Goal: Task Accomplishment & Management: Use online tool/utility

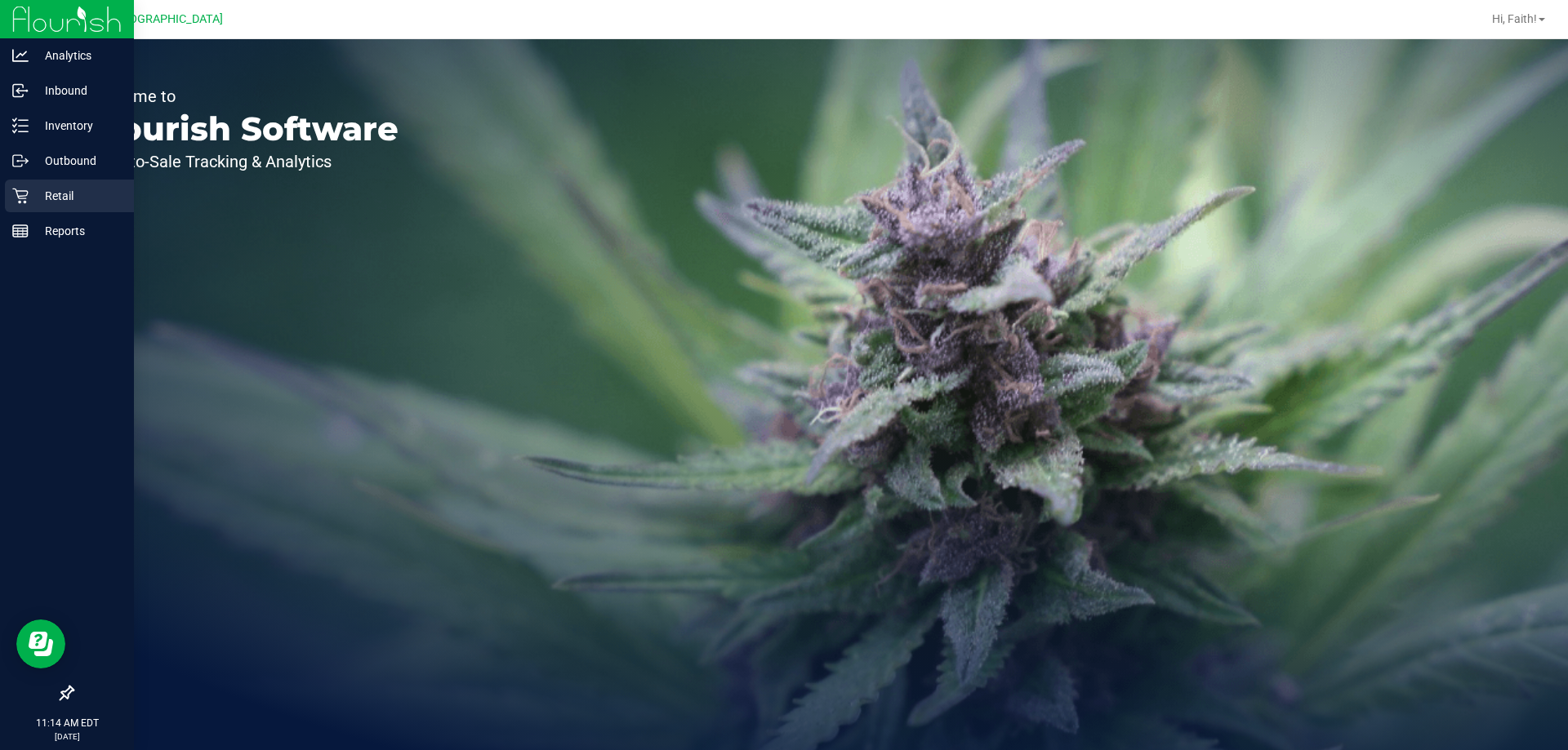
click at [50, 210] on div "Retail" at bounding box center [69, 195] width 129 height 32
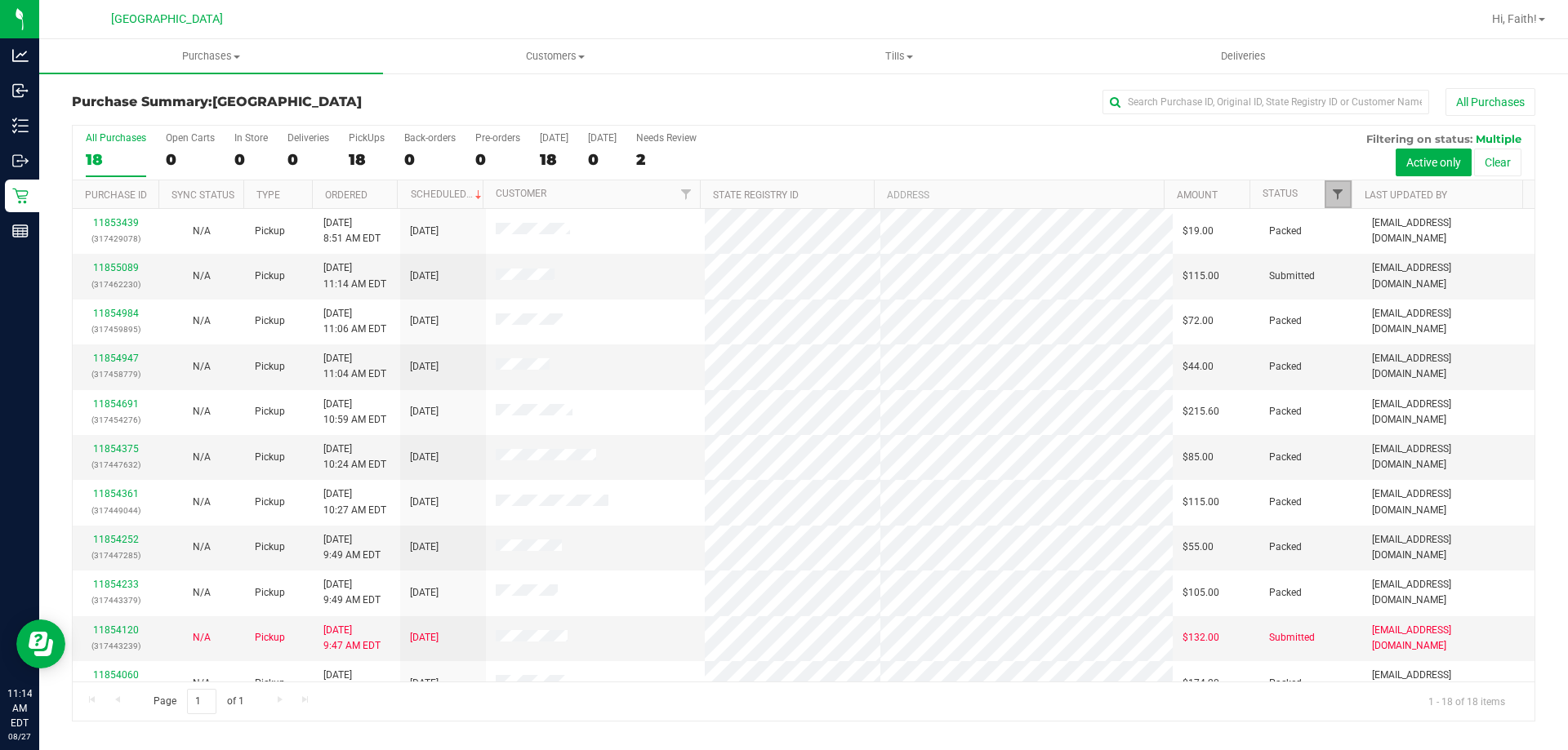
click at [1335, 191] on span "Filter" at bounding box center [1337, 194] width 13 height 13
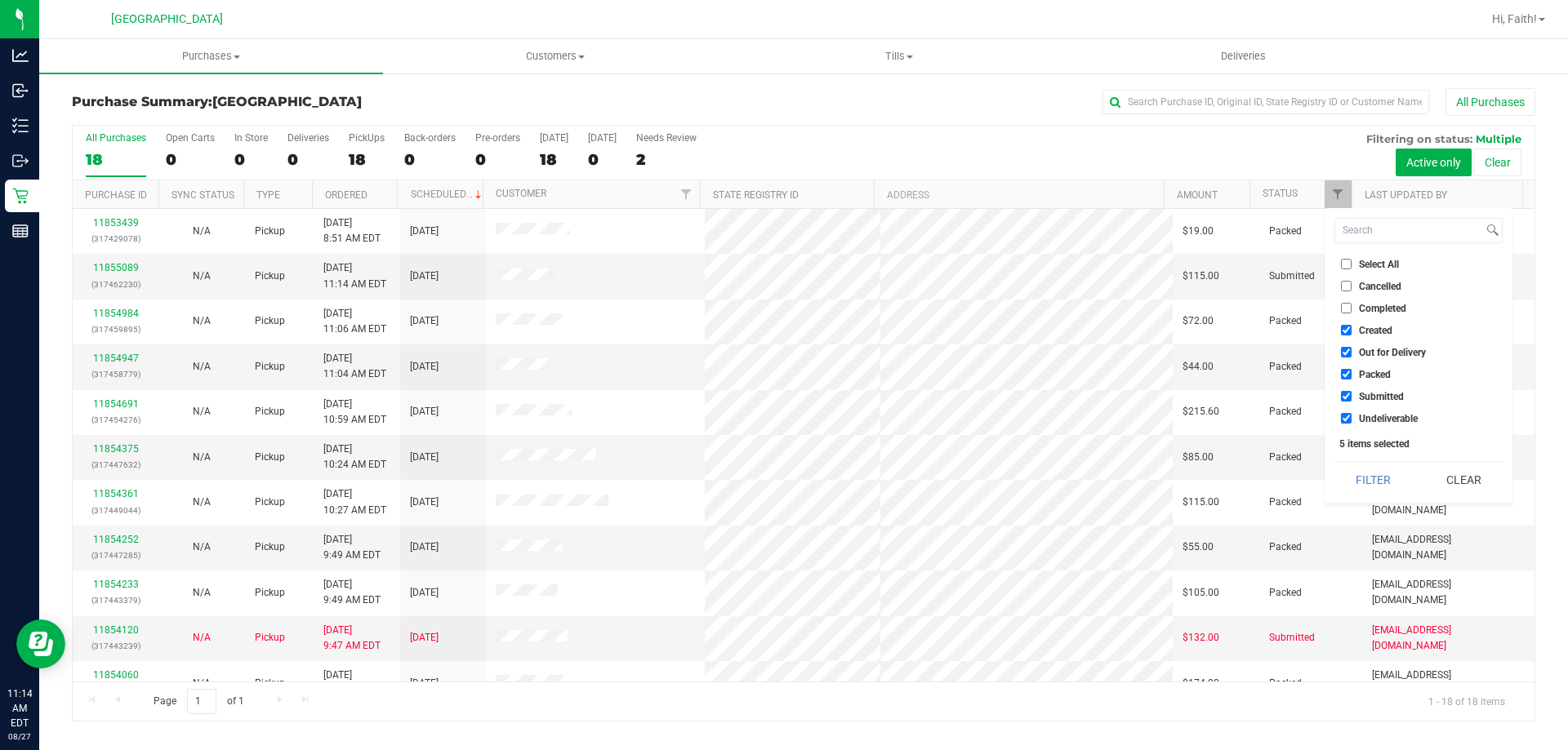
click at [1349, 374] on input "Packed" at bounding box center [1346, 374] width 11 height 11
checkbox input "false"
click at [1375, 464] on button "Filter" at bounding box center [1374, 480] width 78 height 36
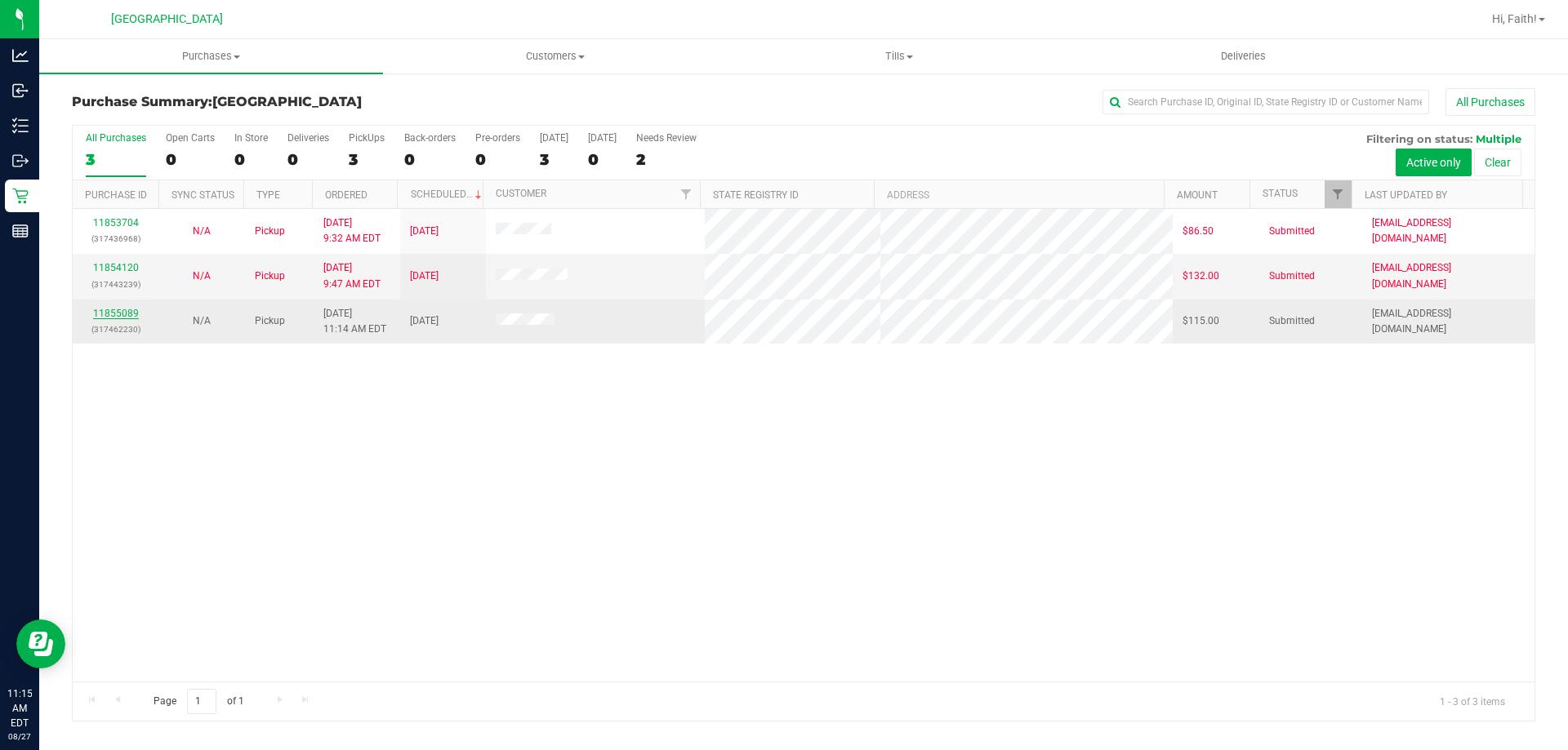
click at [109, 317] on link "11855089" at bounding box center [115, 314] width 46 height 12
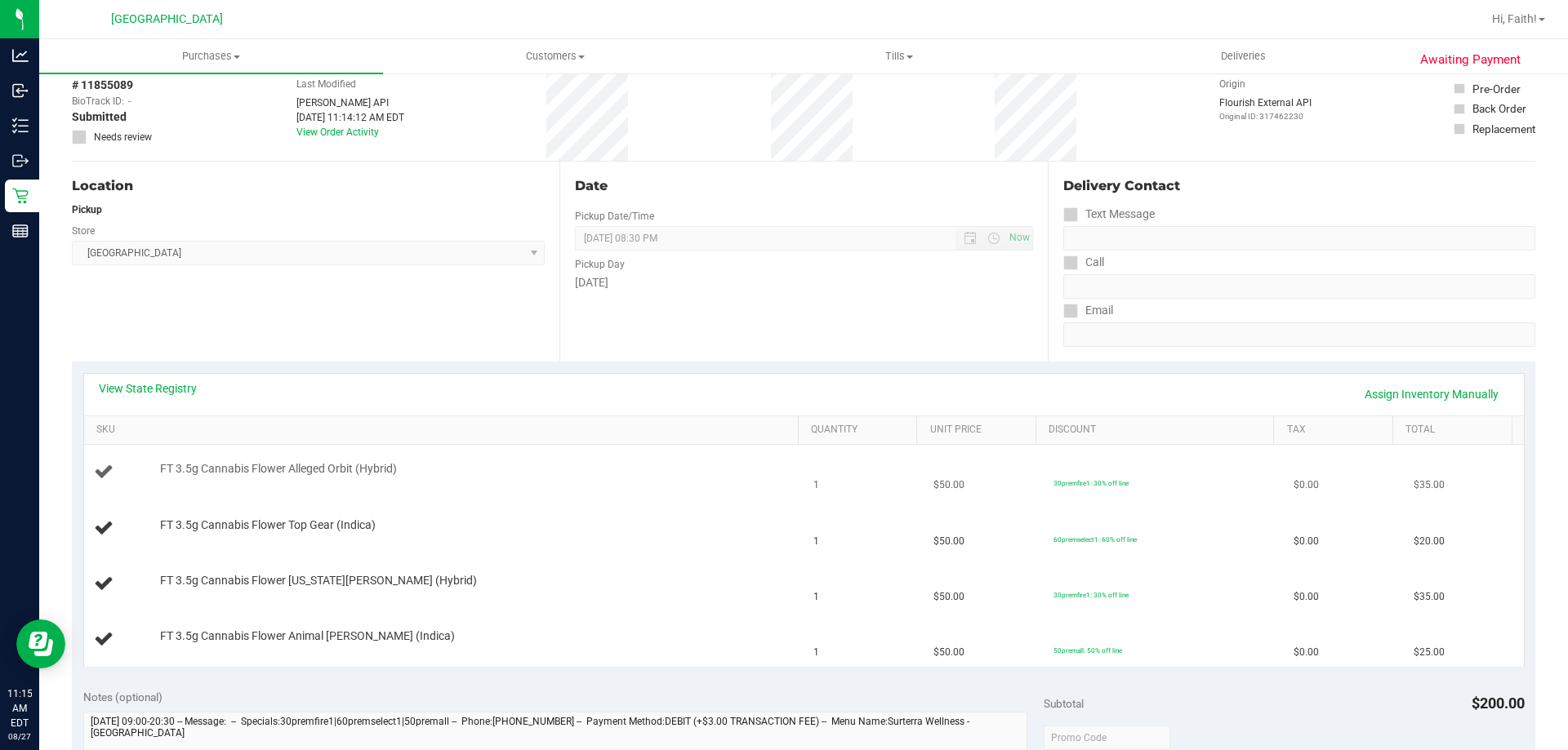
scroll to position [163, 0]
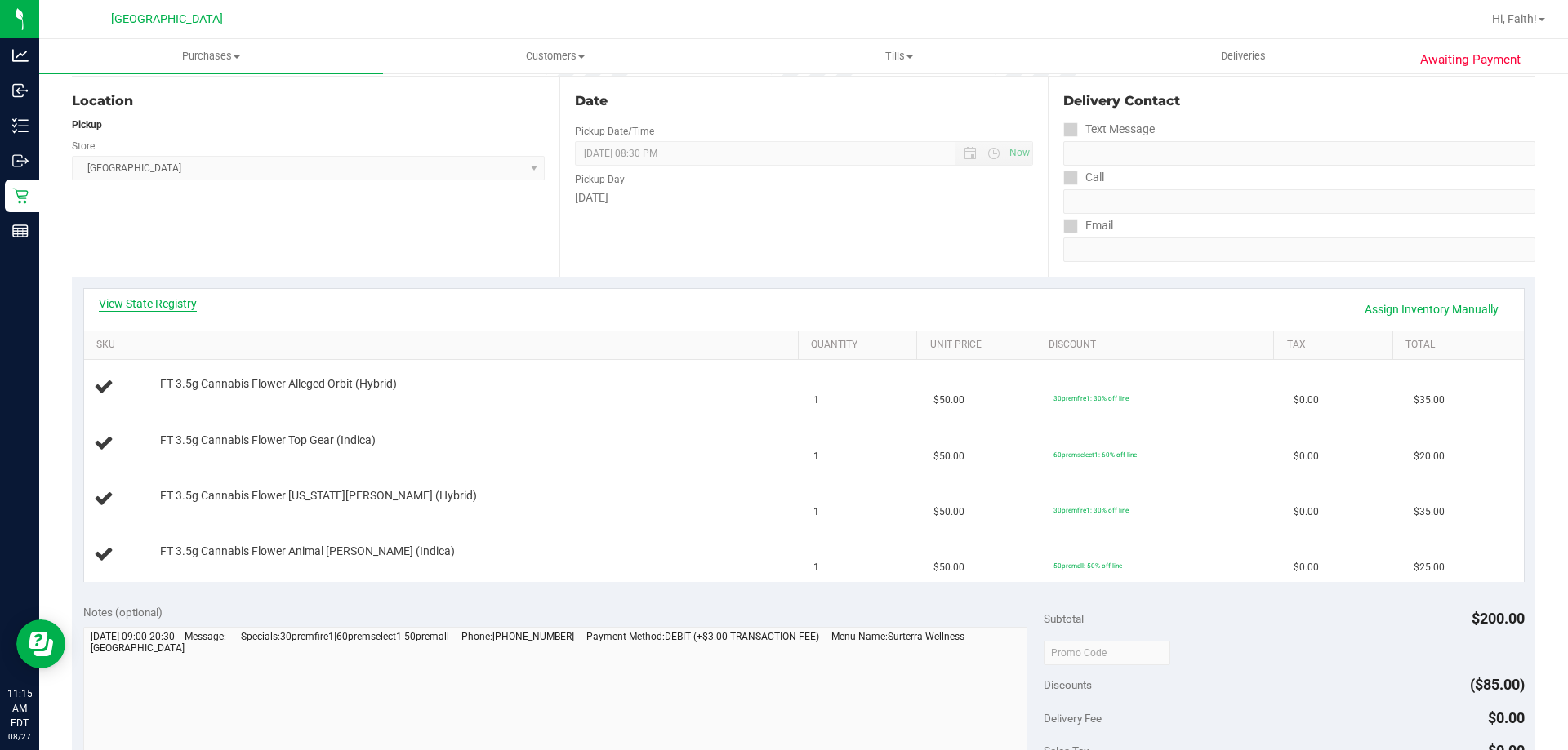
click at [130, 304] on link "View State Registry" at bounding box center [147, 303] width 98 height 17
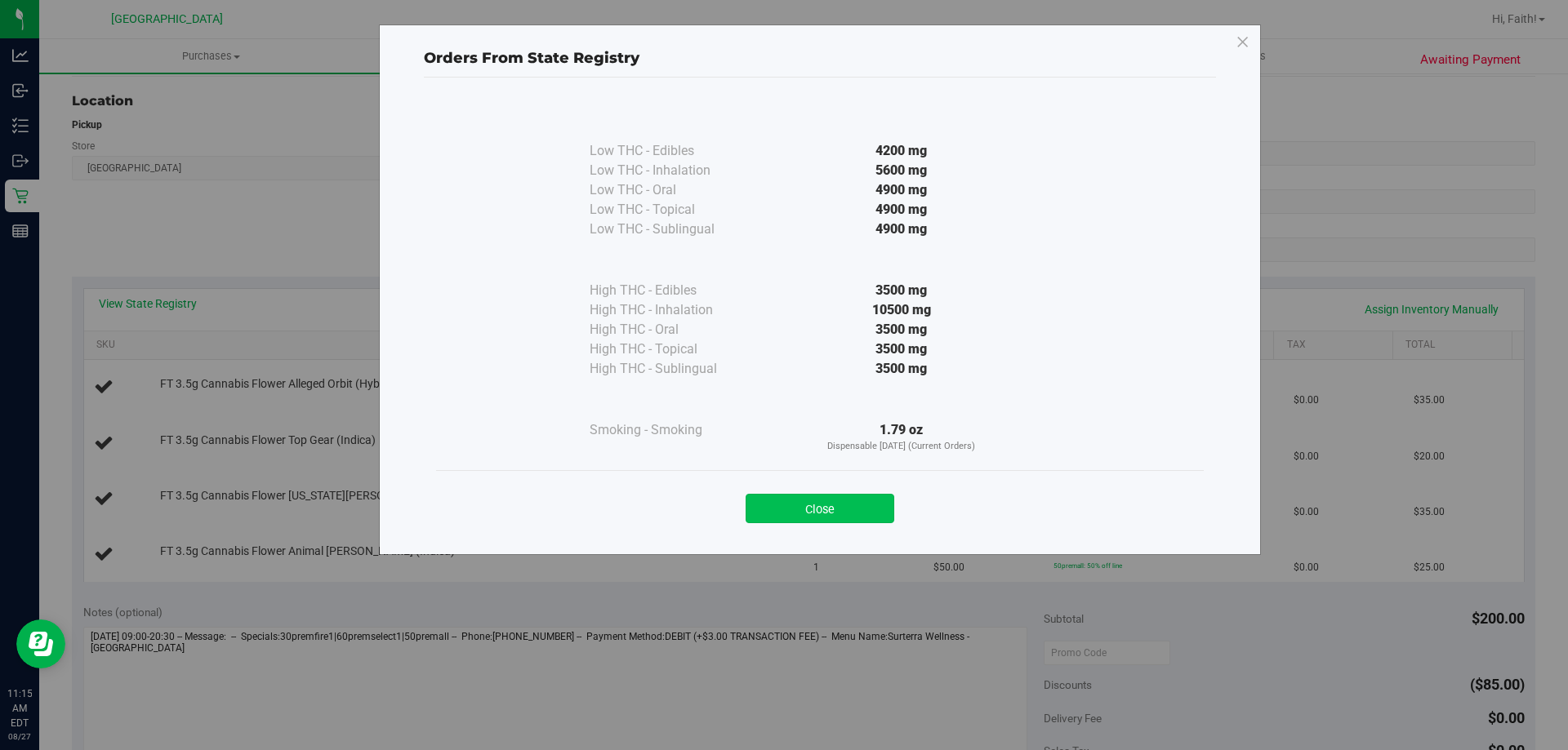
click at [790, 523] on button "Close" at bounding box center [820, 508] width 148 height 29
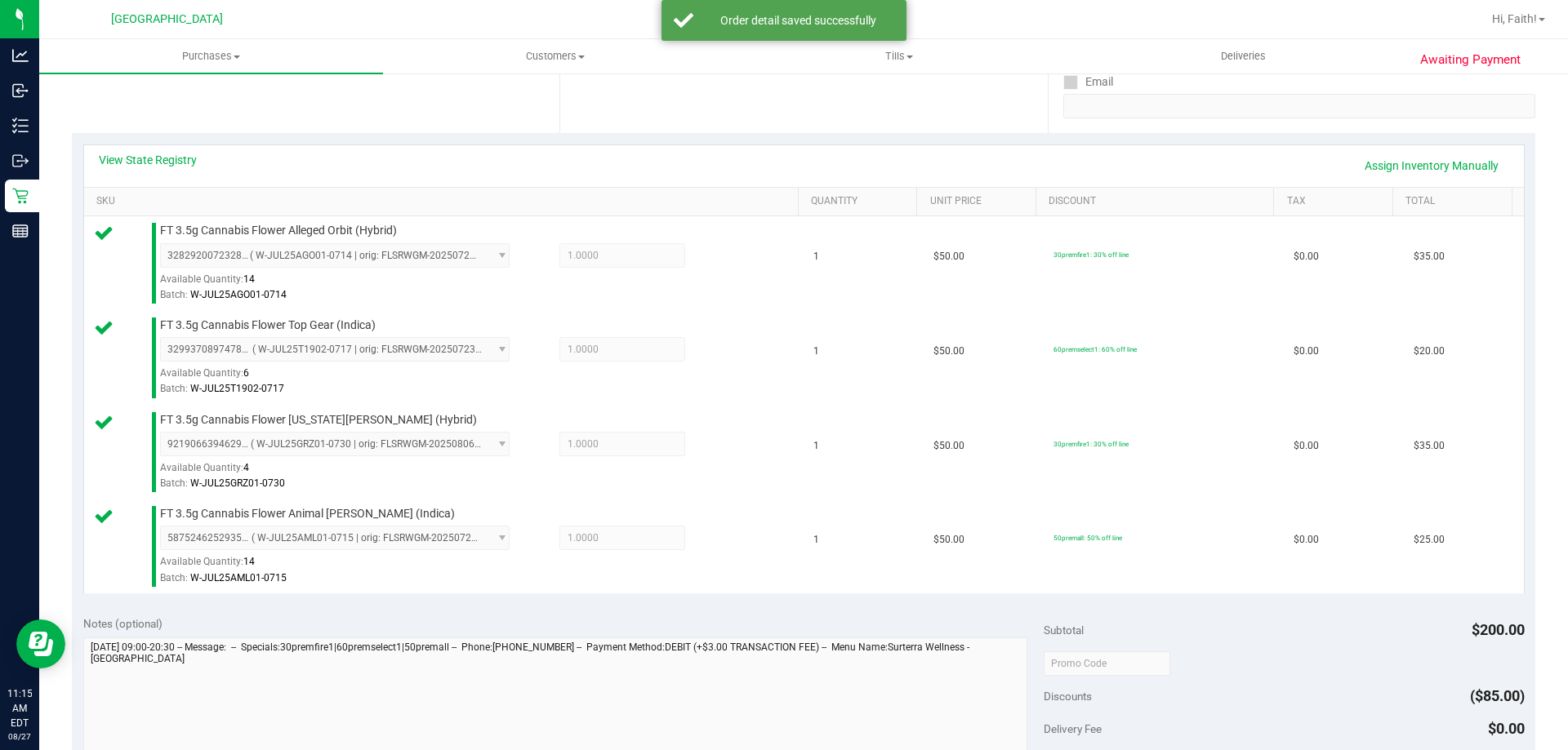
scroll to position [653, 0]
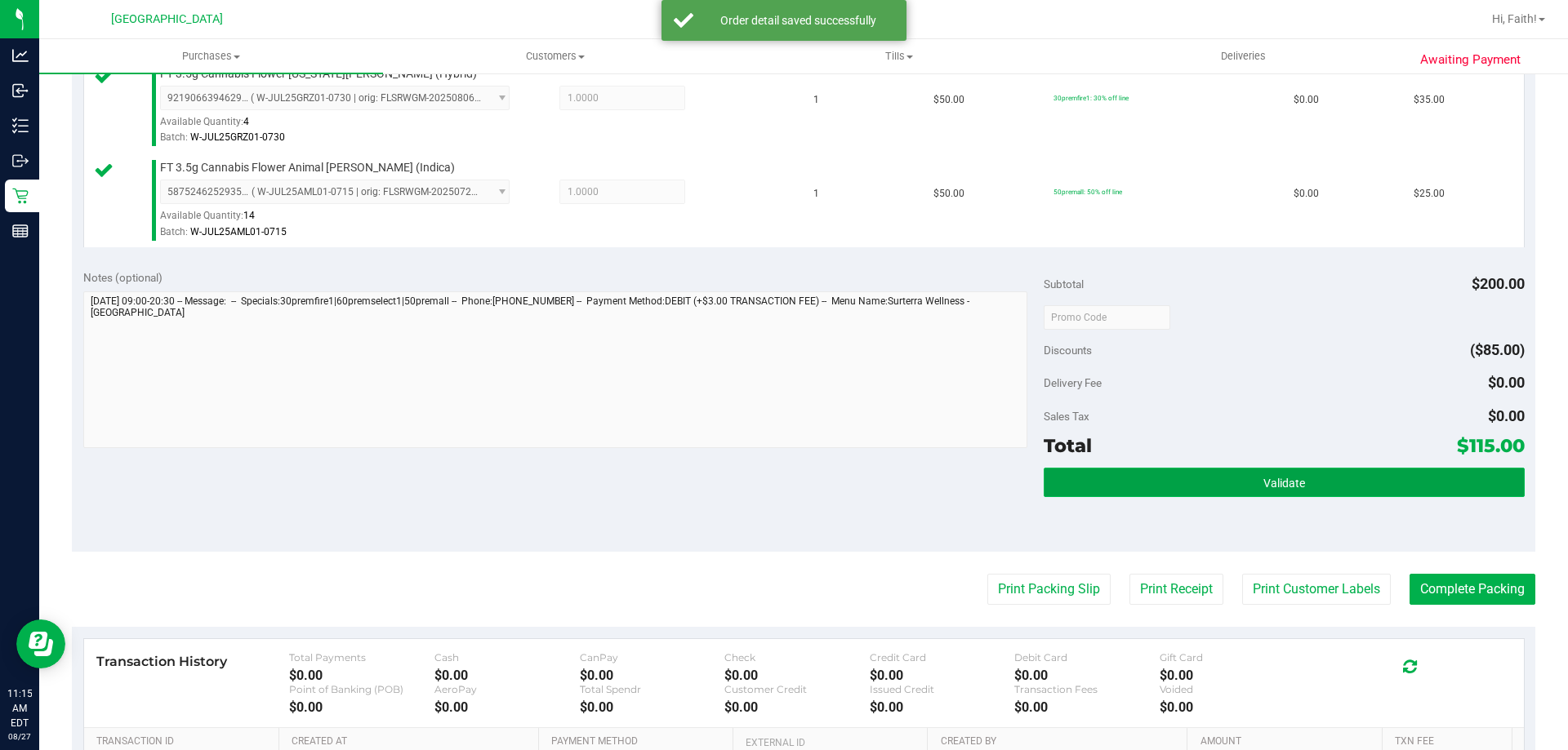
click at [1163, 481] on button "Validate" at bounding box center [1284, 483] width 480 height 29
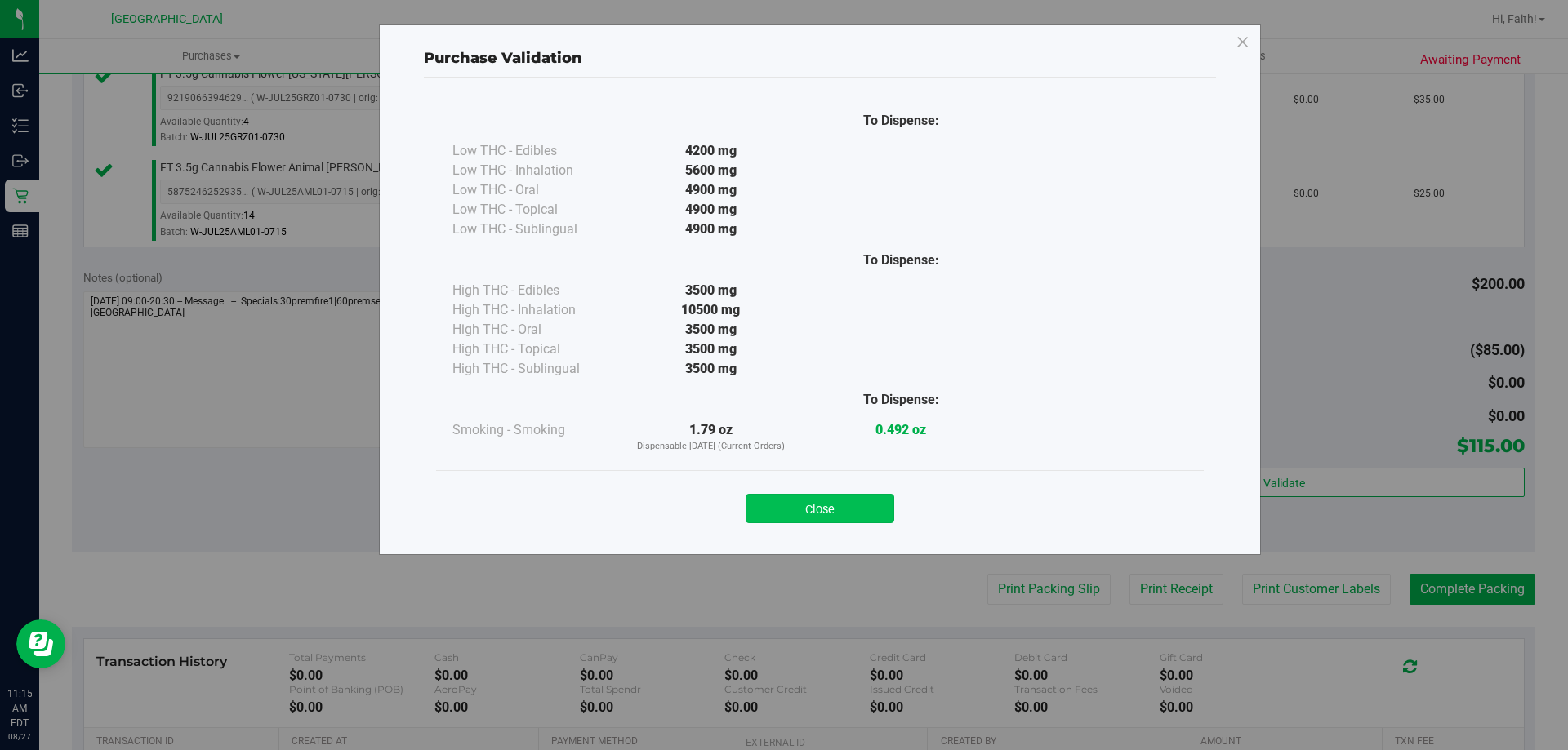
click at [856, 506] on button "Close" at bounding box center [820, 508] width 148 height 29
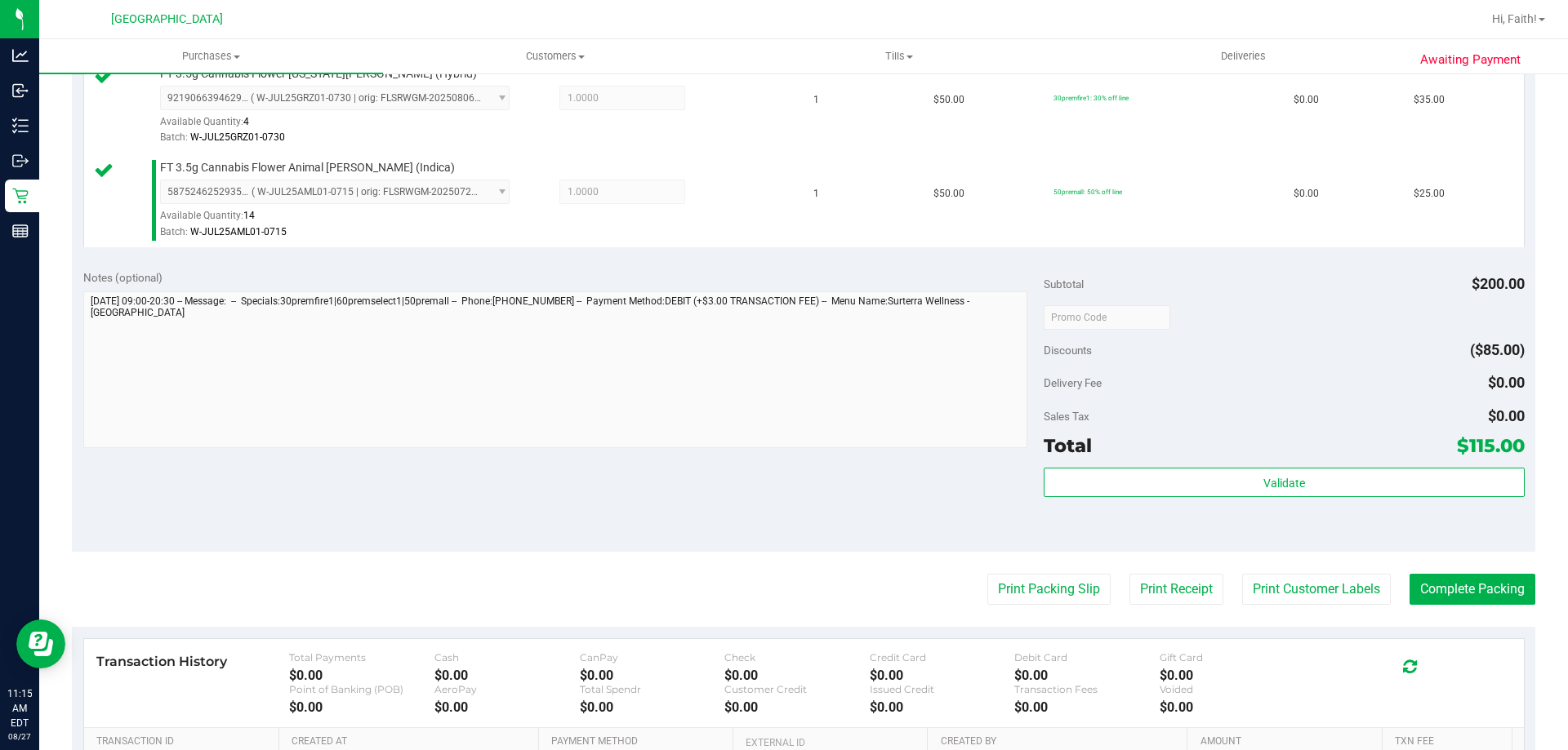
click at [1080, 608] on purchase-details "Back Edit Purchase Cancel Purchase View Profile # 11855089 BioTrack ID: - Submi…" at bounding box center [804, 183] width 1464 height 1497
click at [1070, 588] on button "Print Packing Slip" at bounding box center [1049, 589] width 123 height 31
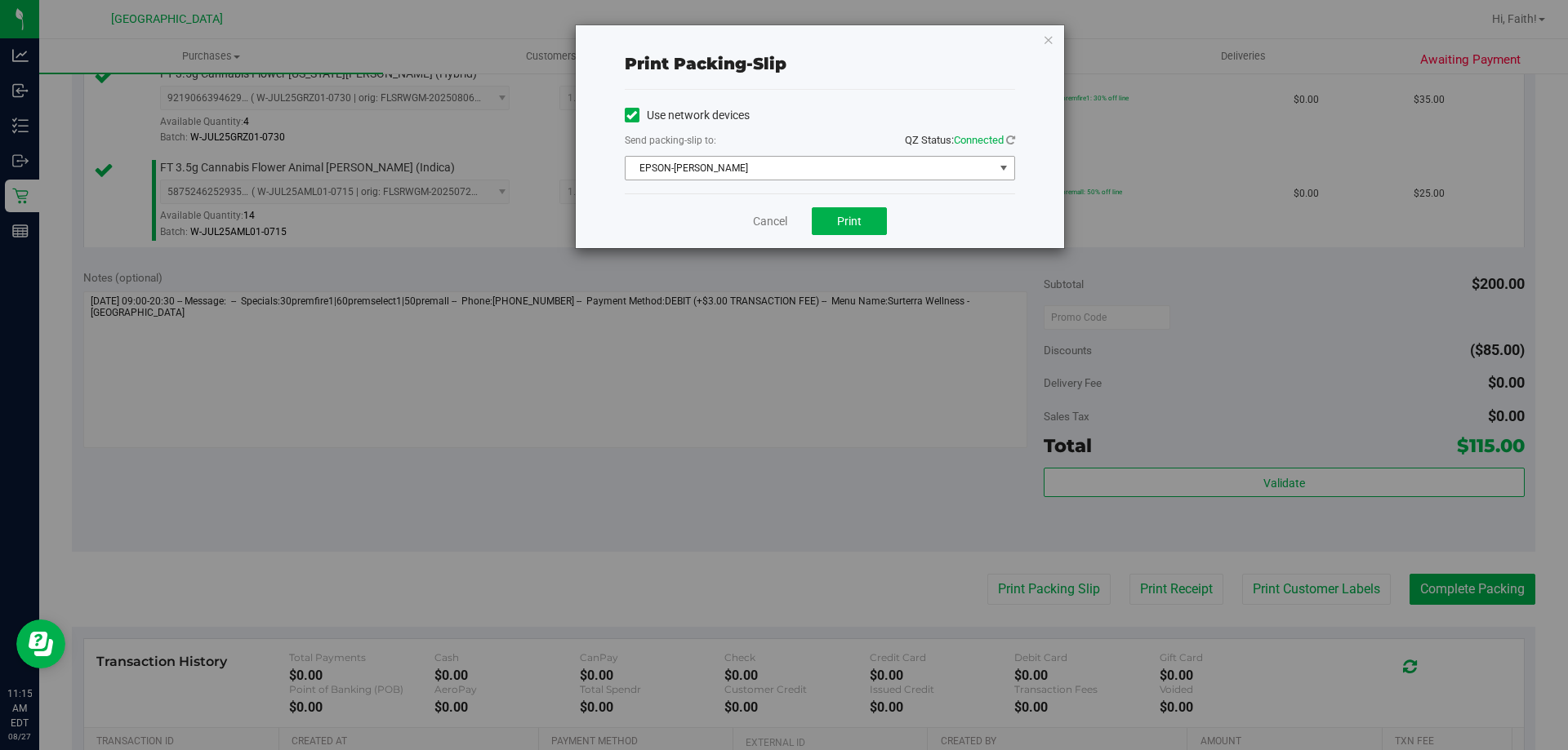
click at [916, 169] on span "EPSON-AUDREY-KITCHING" at bounding box center [810, 168] width 369 height 22
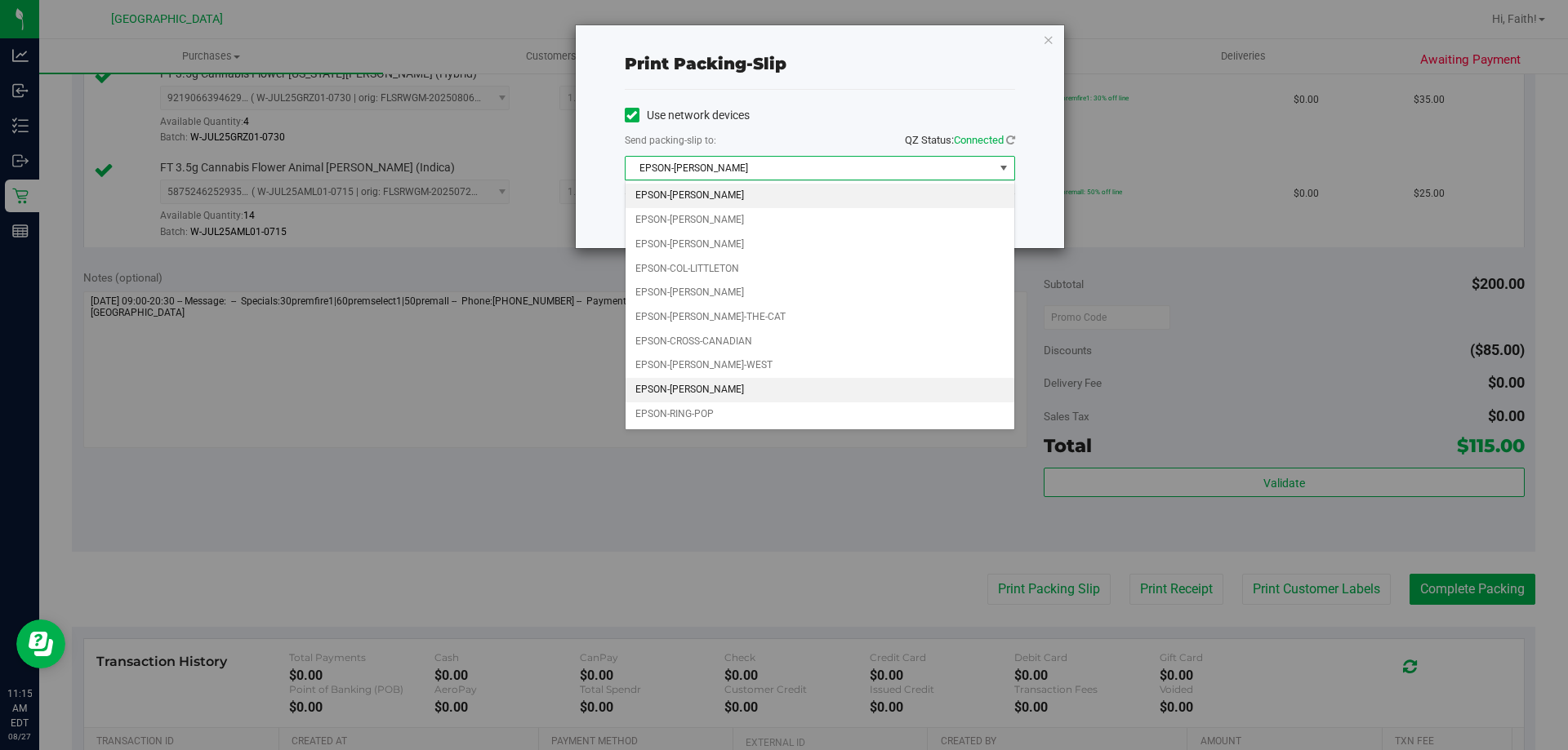
click at [719, 384] on li "EPSON-LIONEL-RICHIE" at bounding box center [820, 390] width 388 height 24
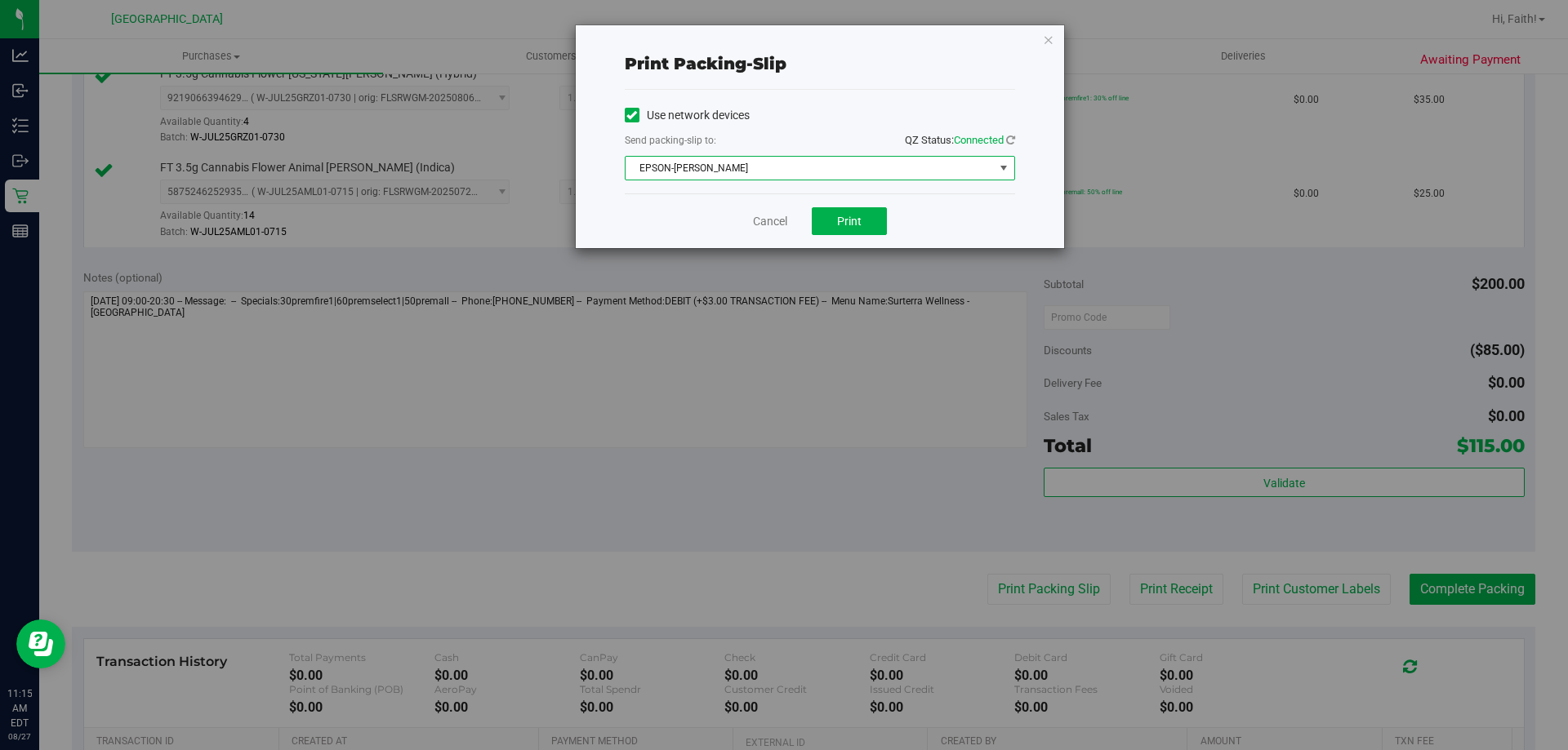
click at [700, 169] on span "EPSON-LIONEL-RICHIE" at bounding box center [810, 168] width 369 height 22
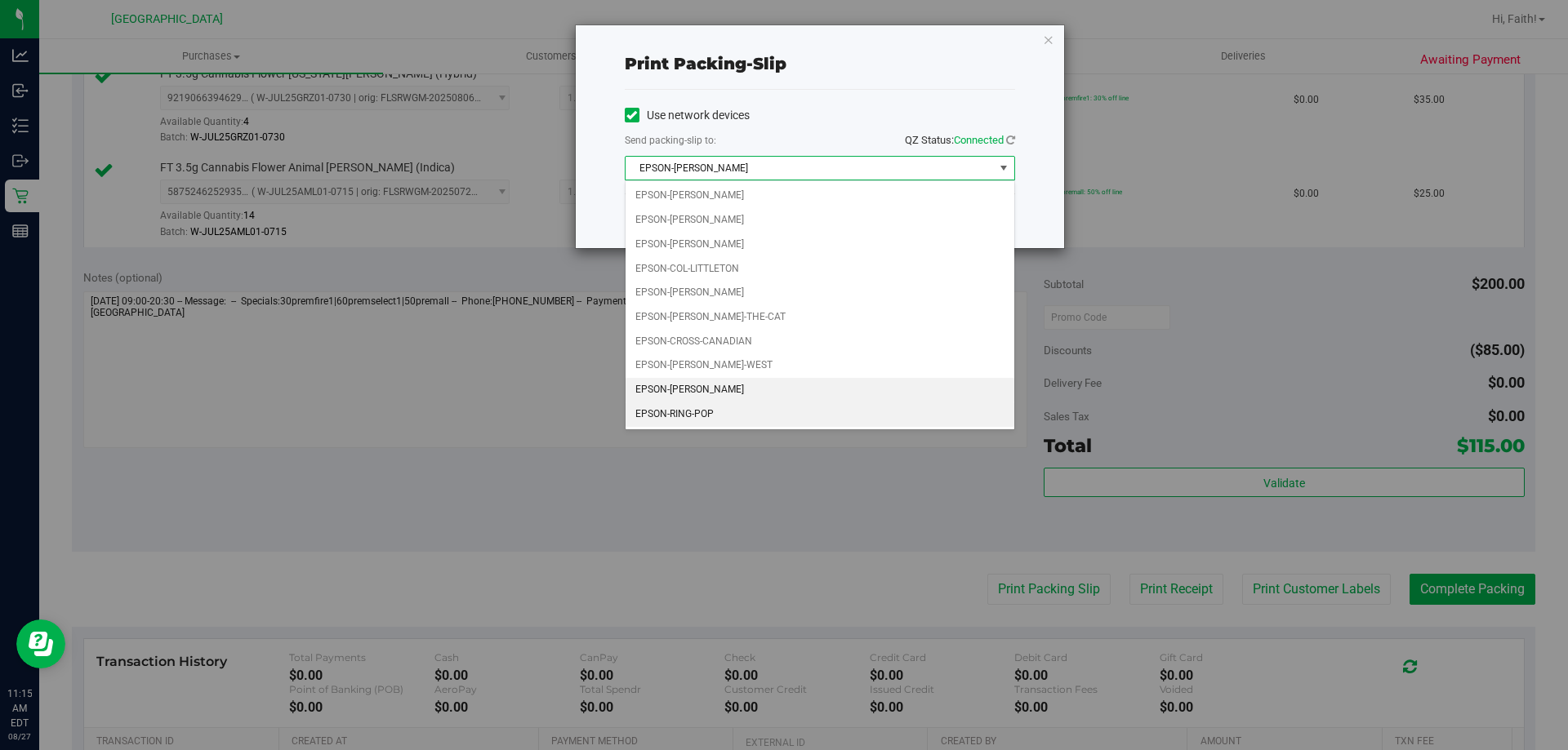
click at [704, 407] on li "EPSON-RING-POP" at bounding box center [820, 414] width 388 height 24
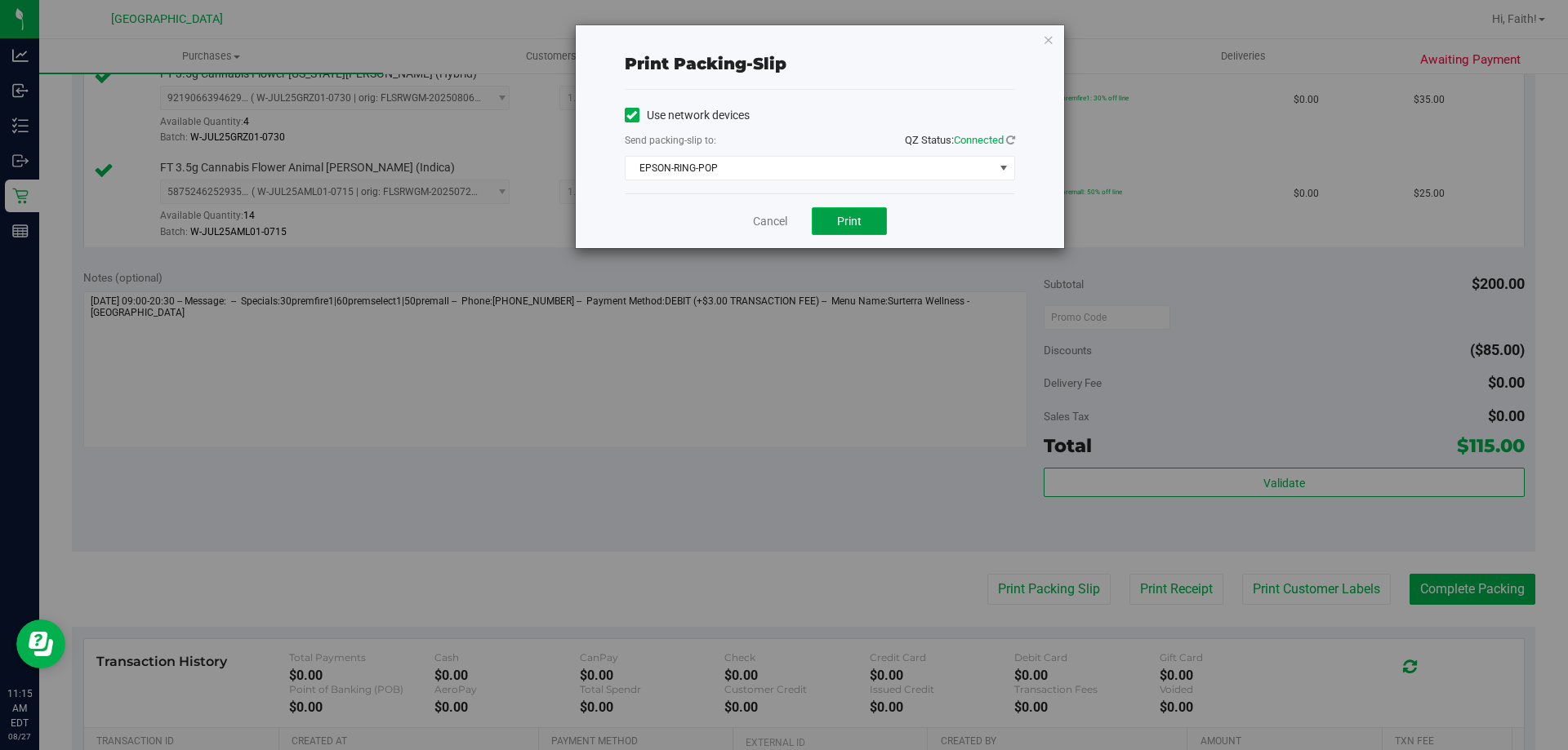
click at [852, 219] on span "Print" at bounding box center [849, 220] width 24 height 13
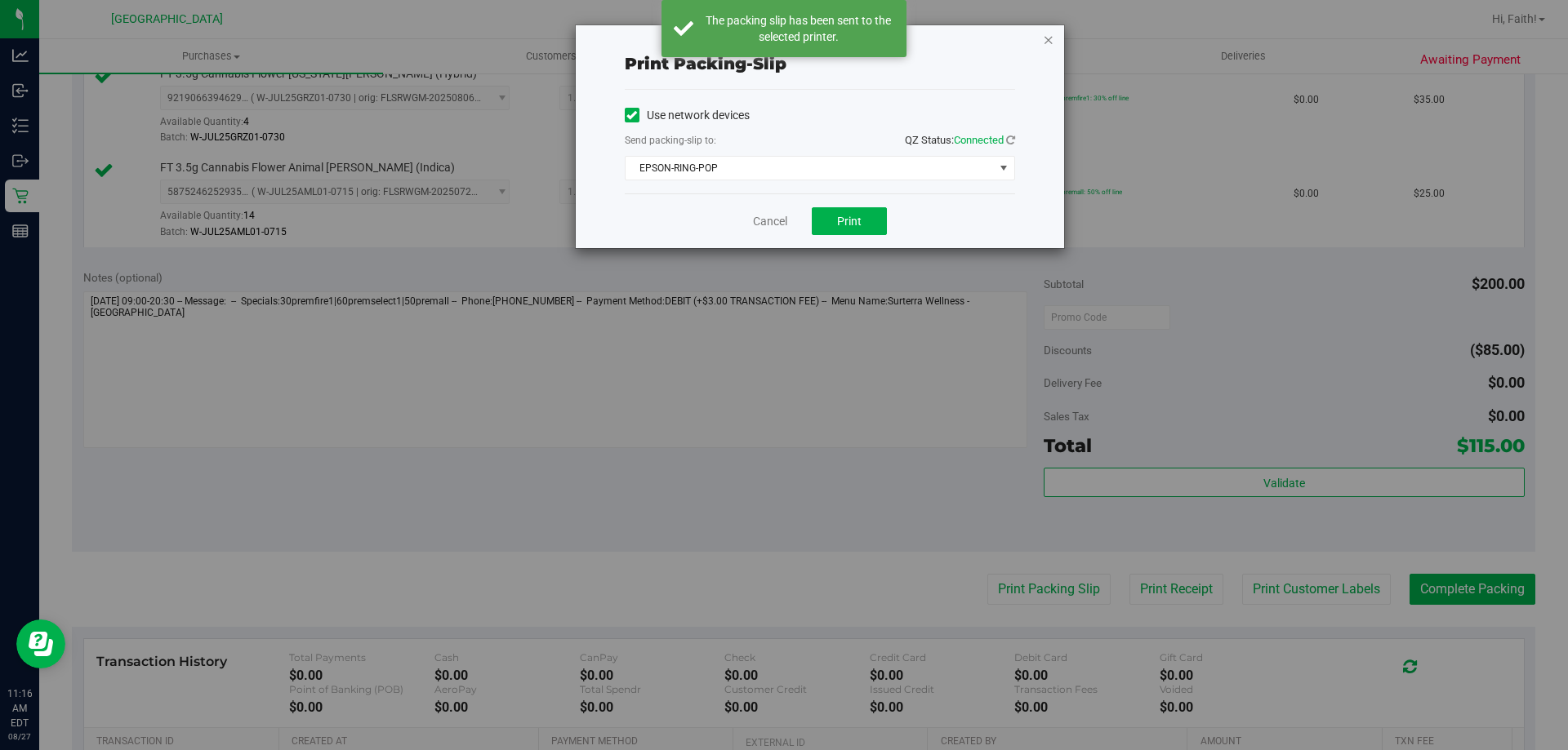
click at [1043, 33] on icon "button" at bounding box center [1049, 39] width 12 height 20
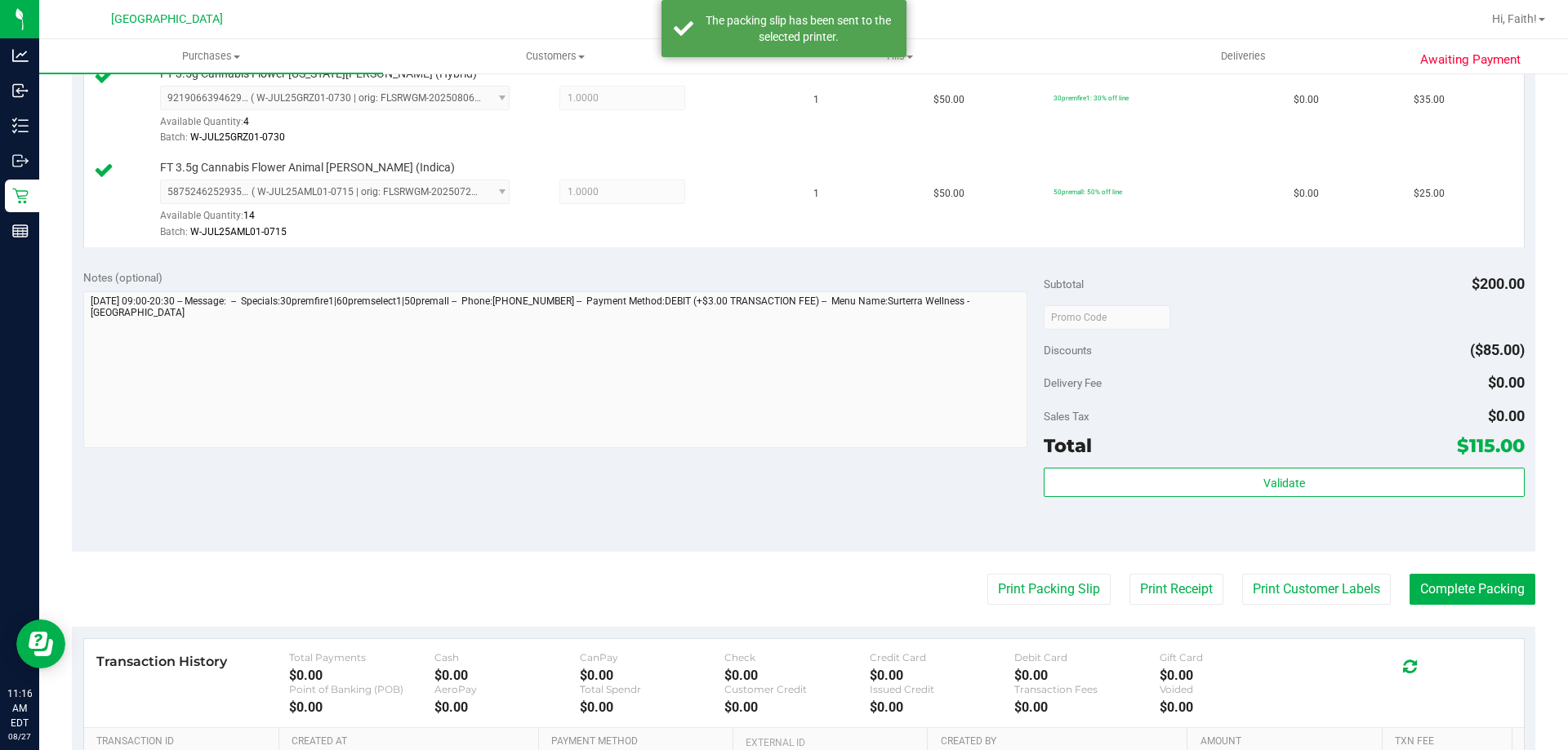
scroll to position [816, 0]
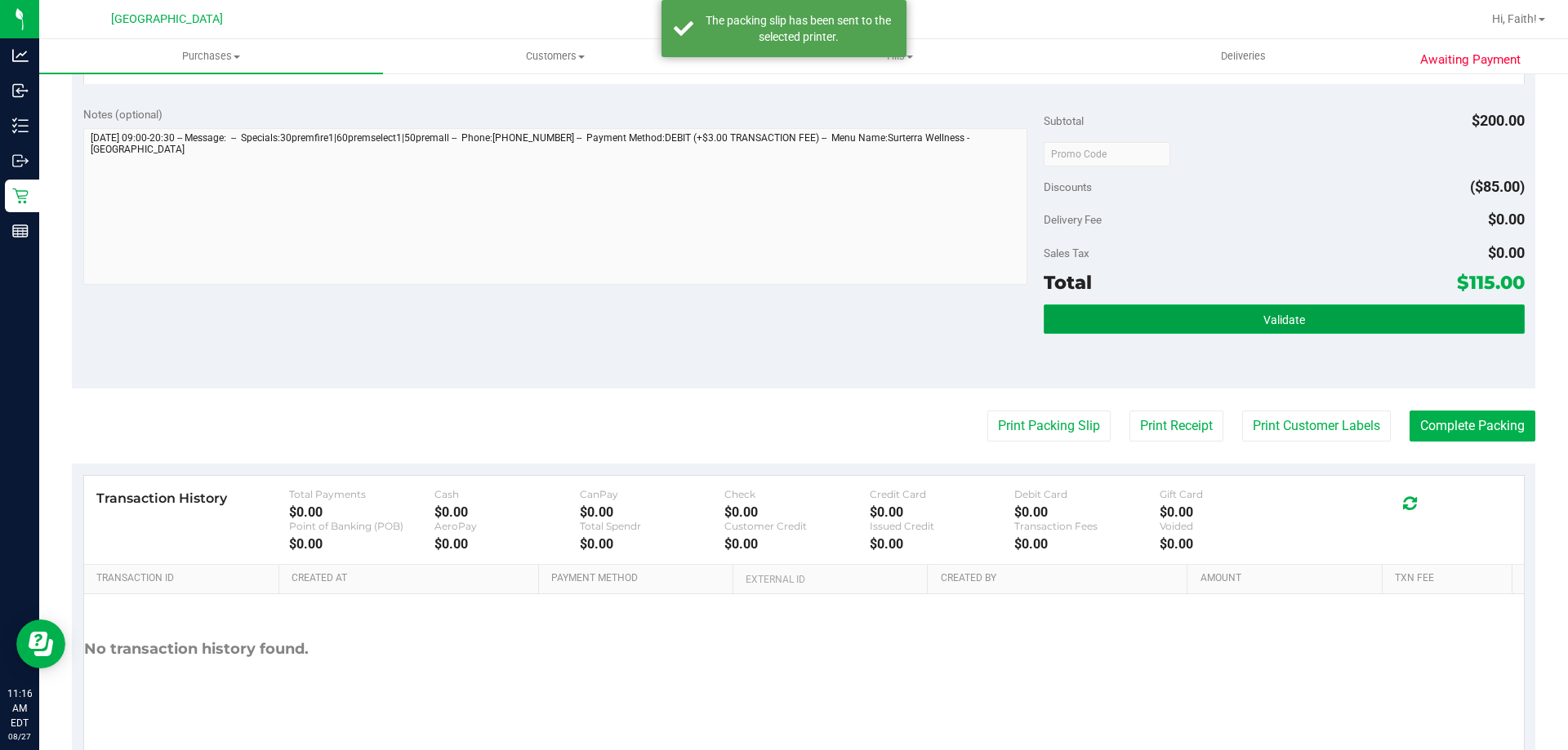
click at [1264, 320] on span "Validate" at bounding box center [1284, 319] width 42 height 13
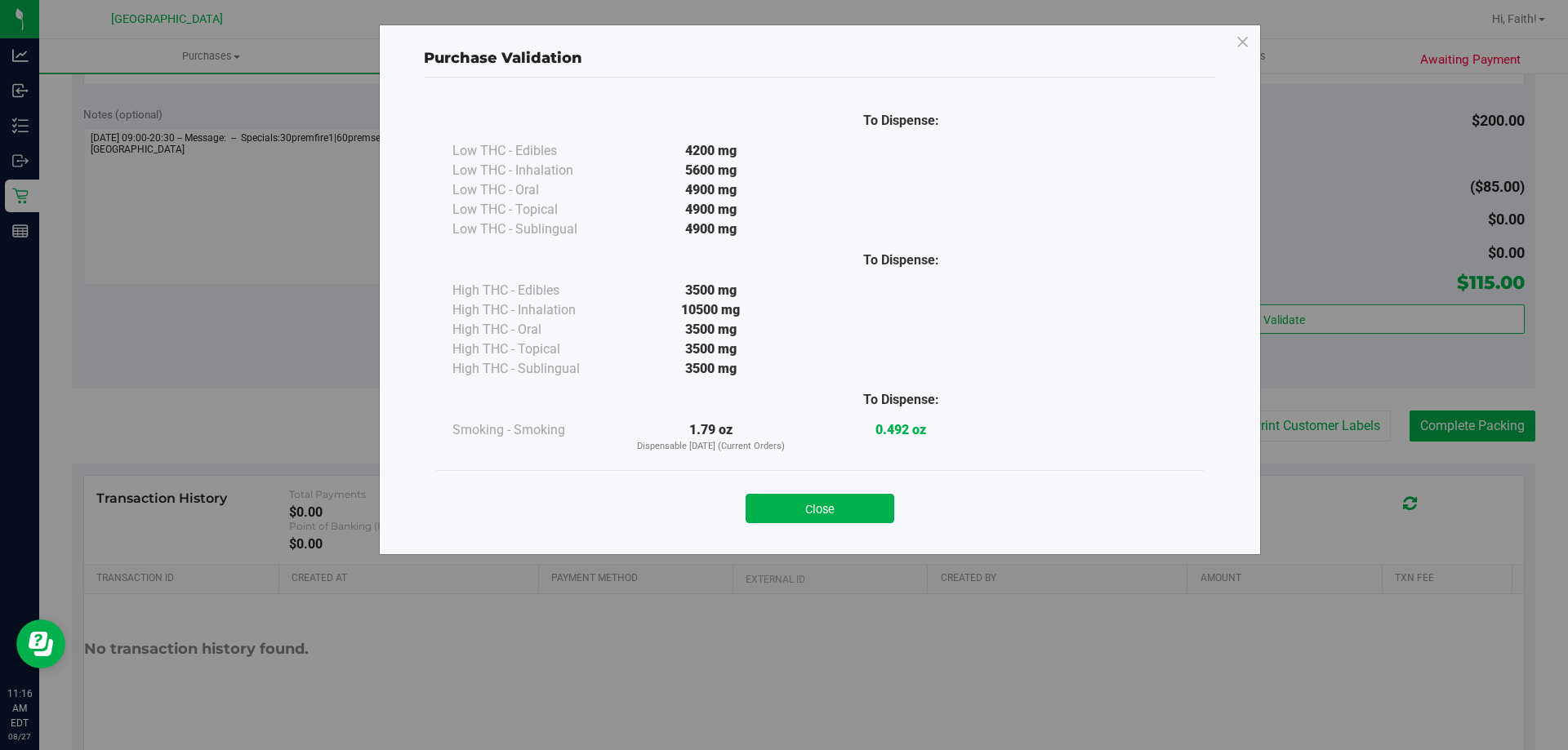
click at [841, 533] on div "Close" at bounding box center [820, 503] width 768 height 66
click at [842, 509] on button "Close" at bounding box center [820, 508] width 148 height 29
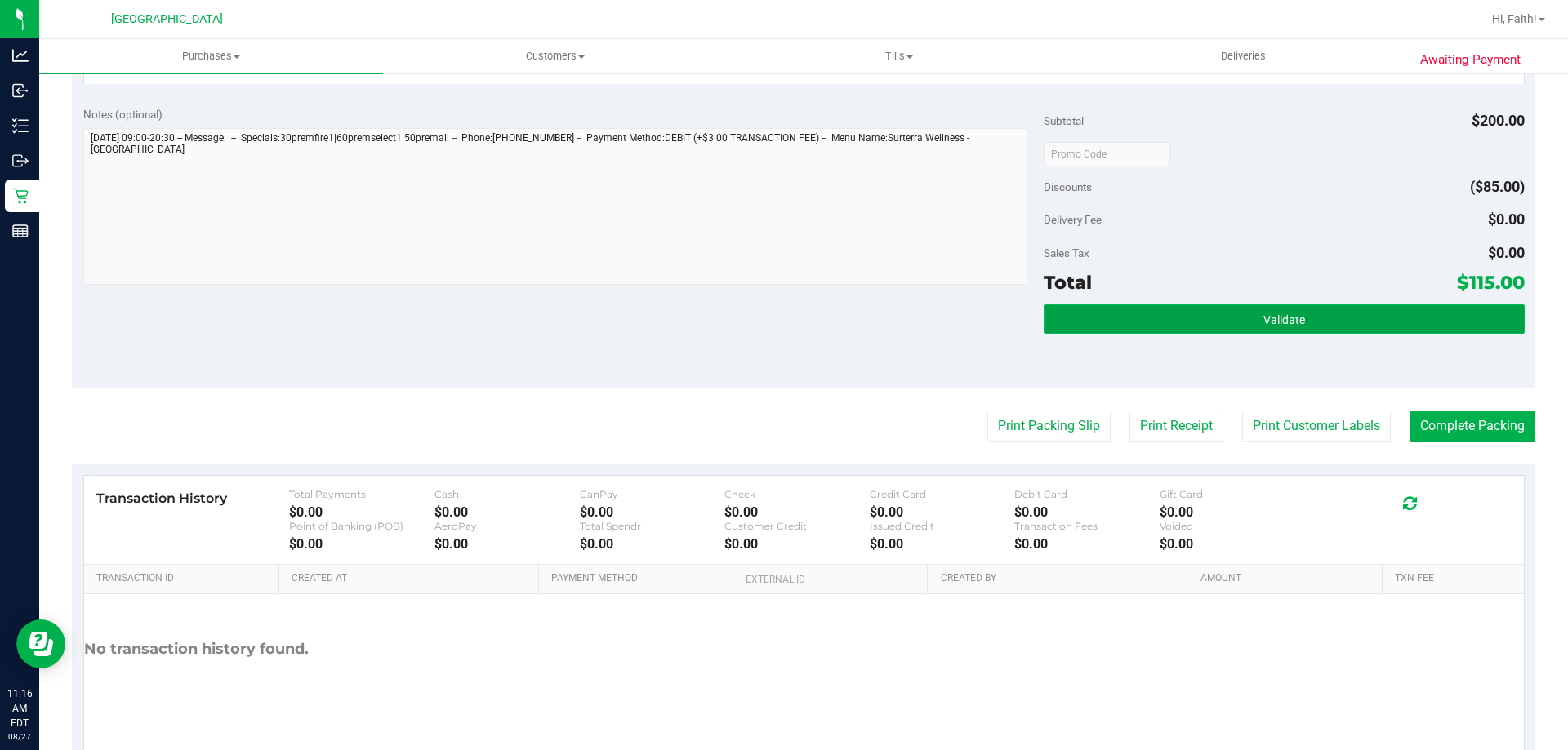
click at [1264, 319] on span "Validate" at bounding box center [1284, 319] width 42 height 13
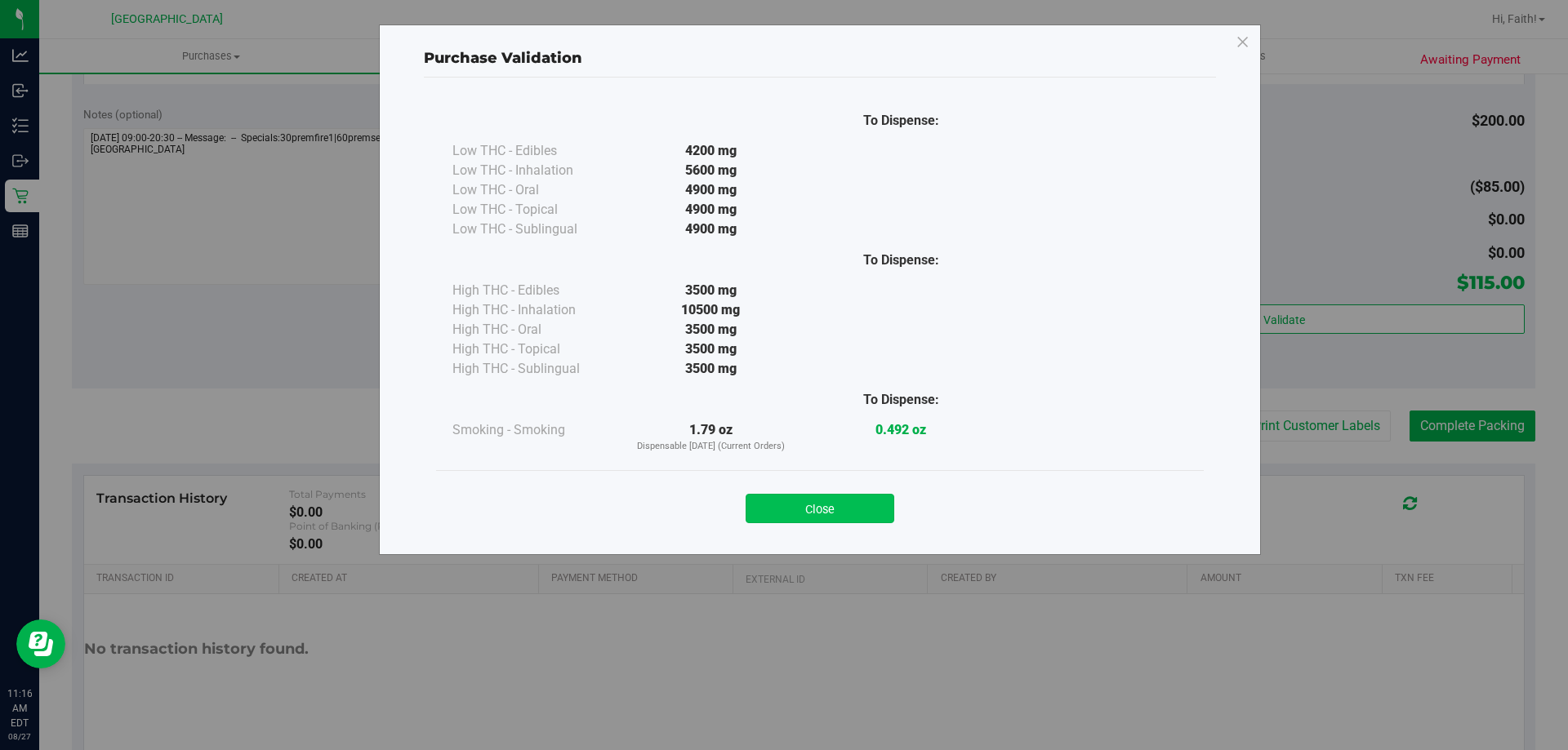
click at [835, 505] on button "Close" at bounding box center [820, 508] width 148 height 29
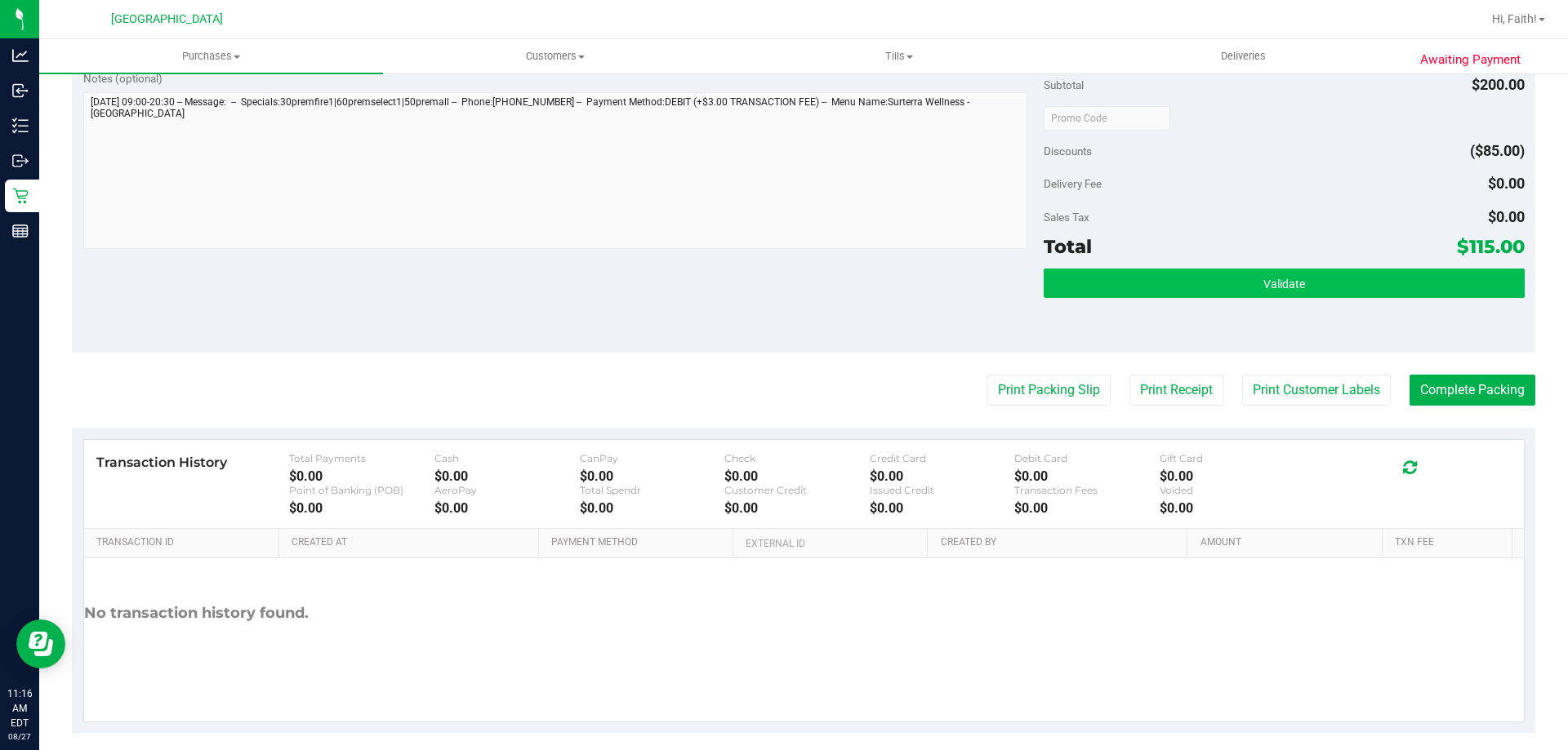
scroll to position [868, 0]
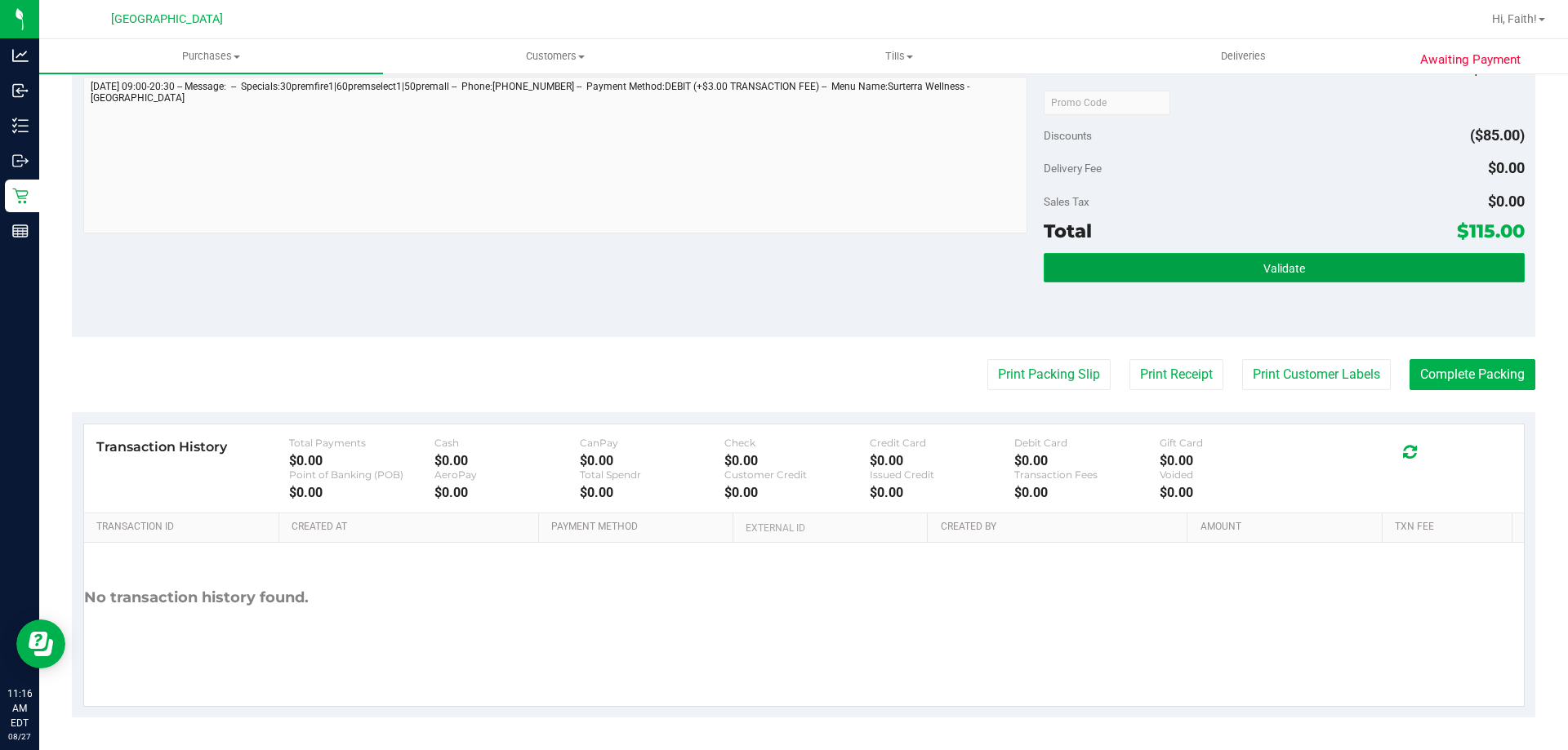
click at [1293, 273] on span "Validate" at bounding box center [1284, 268] width 42 height 13
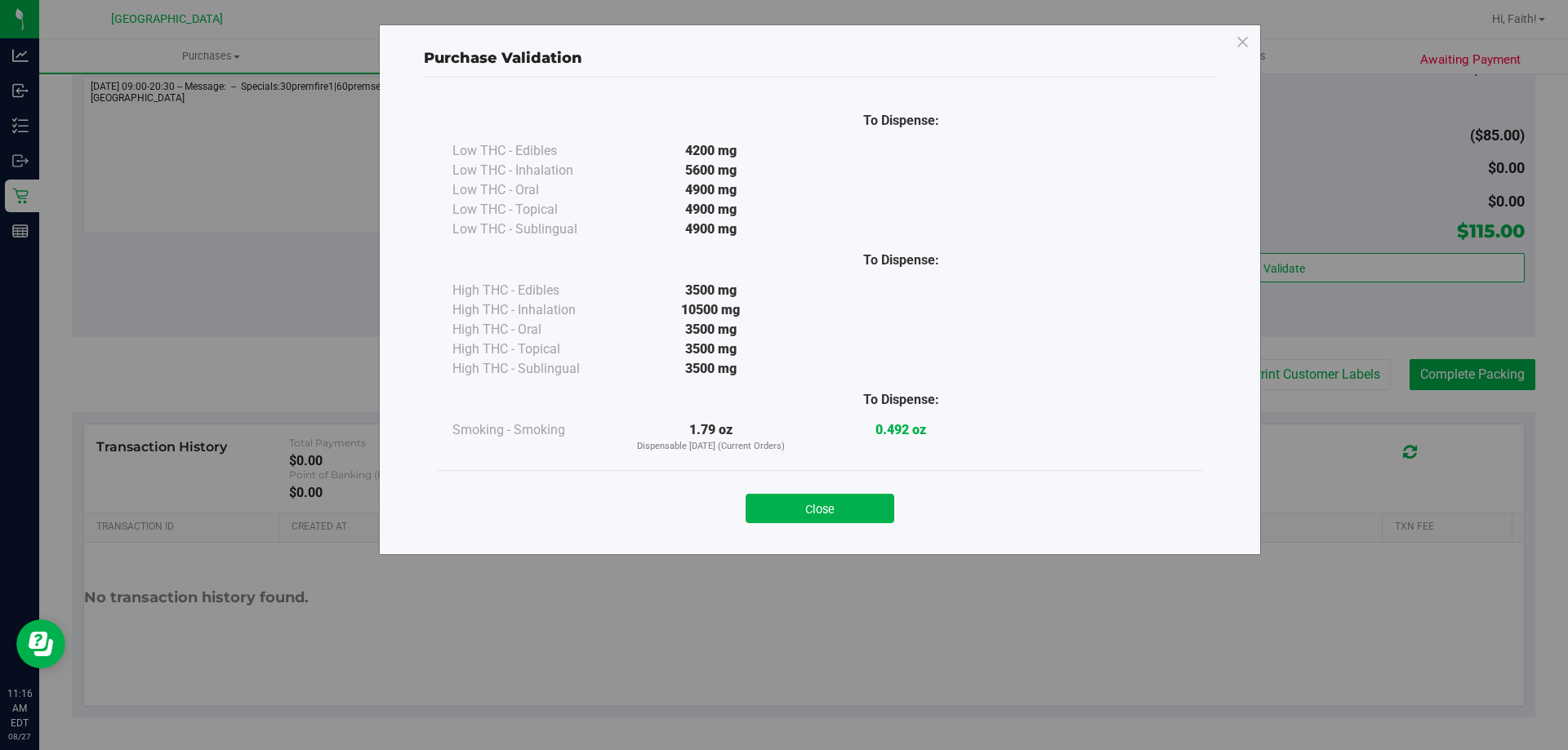
click at [868, 508] on button "Close" at bounding box center [820, 508] width 148 height 29
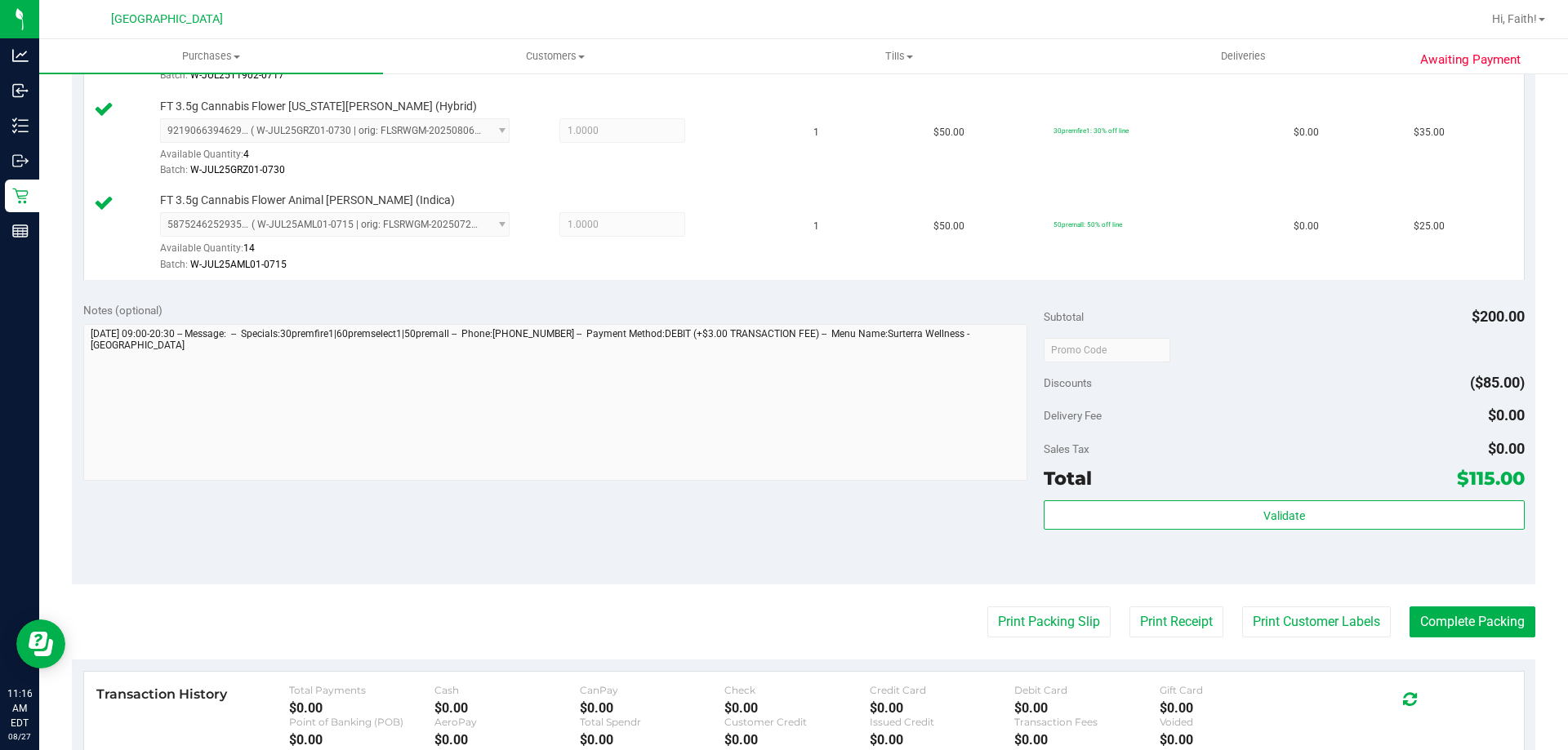
scroll to position [704, 0]
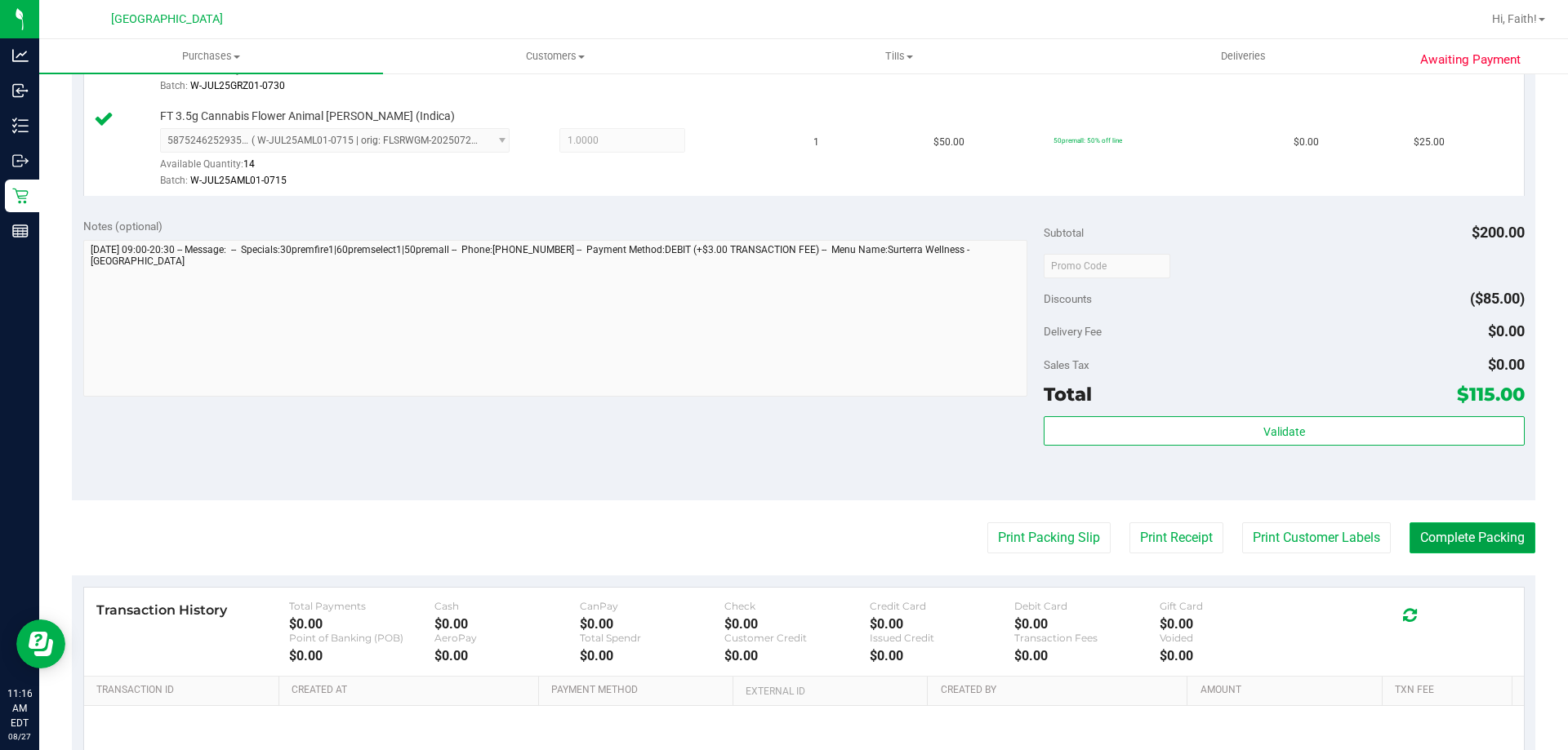
drag, startPoint x: 1473, startPoint y: 524, endPoint x: 1473, endPoint y: 539, distance: 15.0
click at [1473, 535] on button "Complete Packing" at bounding box center [1472, 538] width 126 height 31
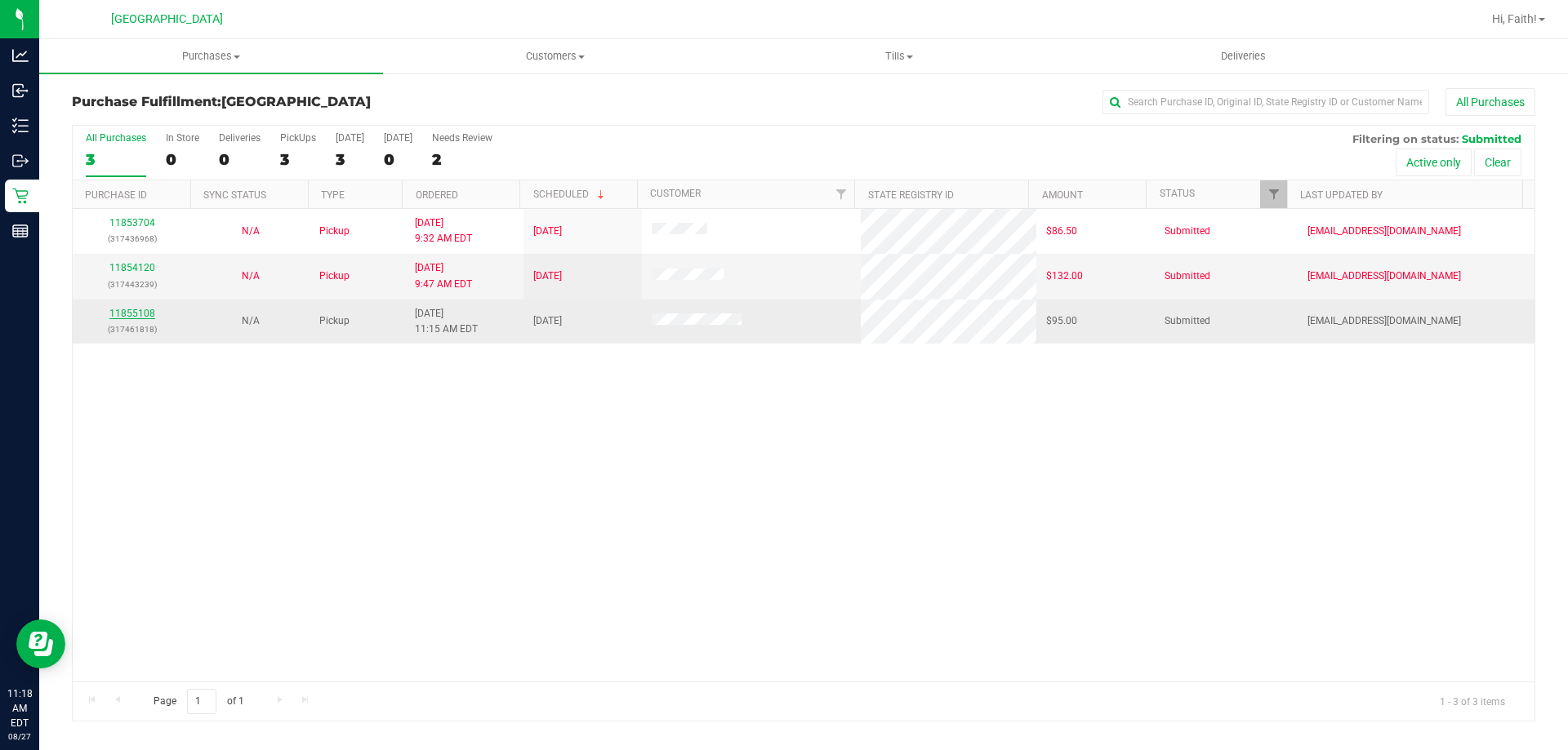
click at [127, 313] on link "11855108" at bounding box center [132, 314] width 46 height 12
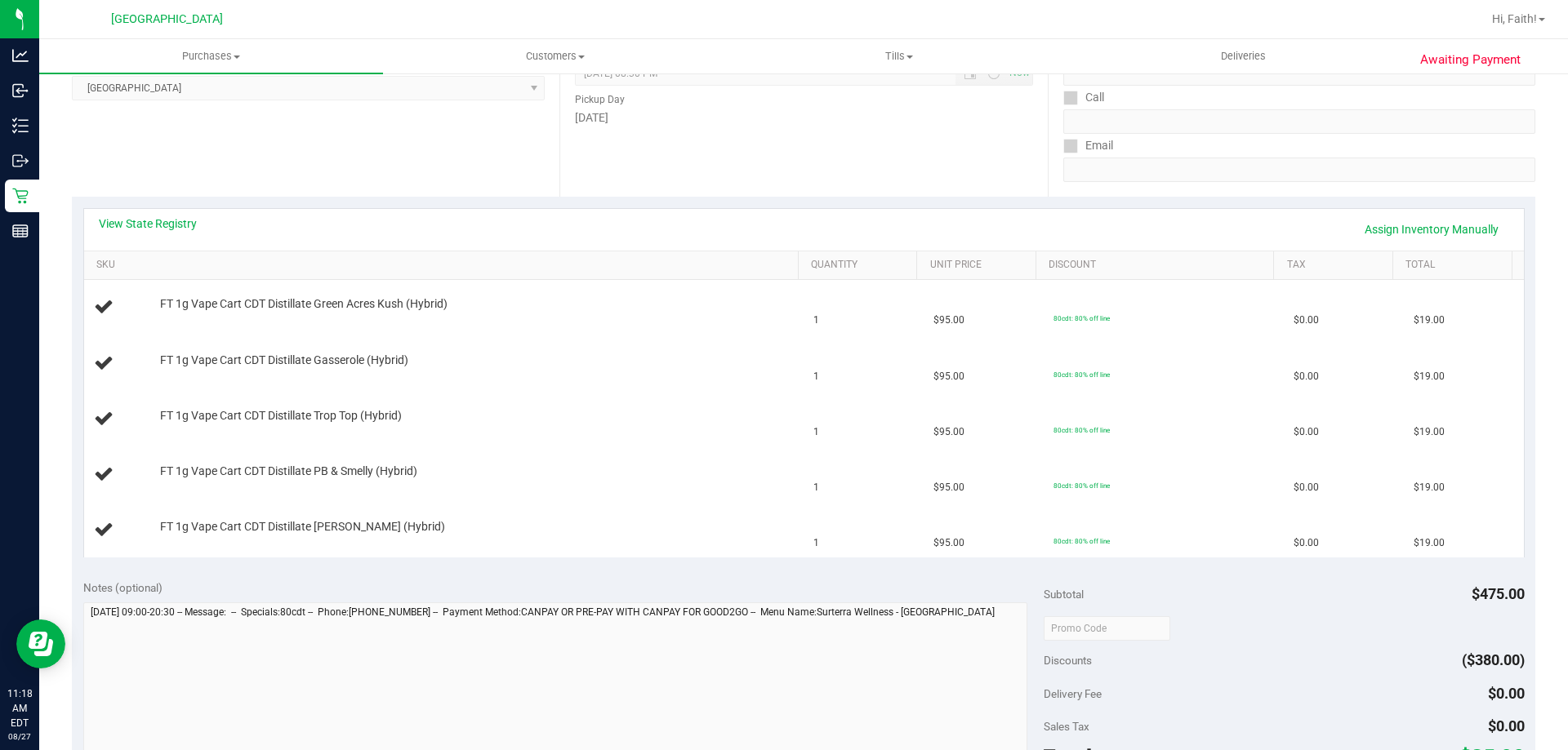
scroll to position [242, 0]
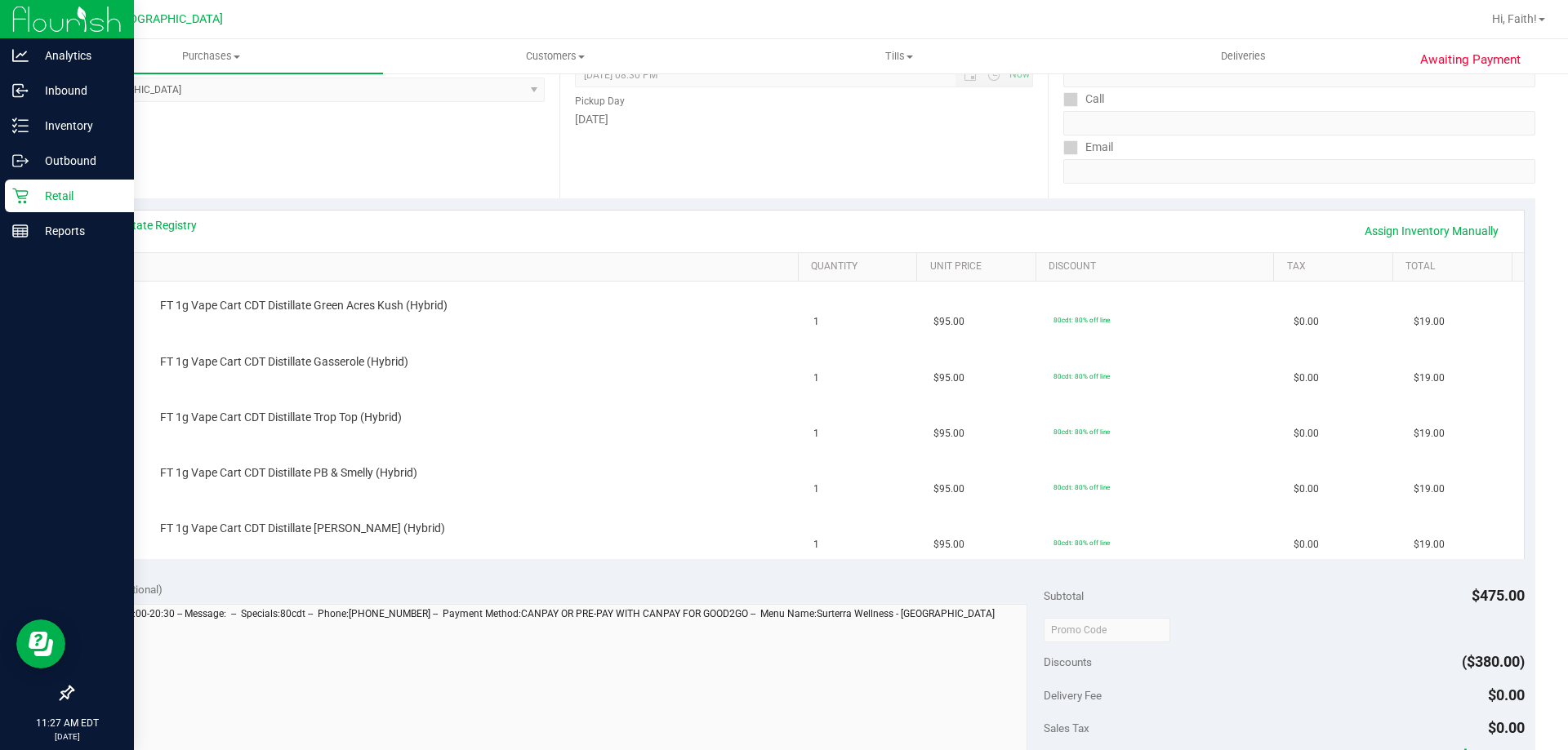
click at [30, 201] on p "Retail" at bounding box center [77, 196] width 98 height 20
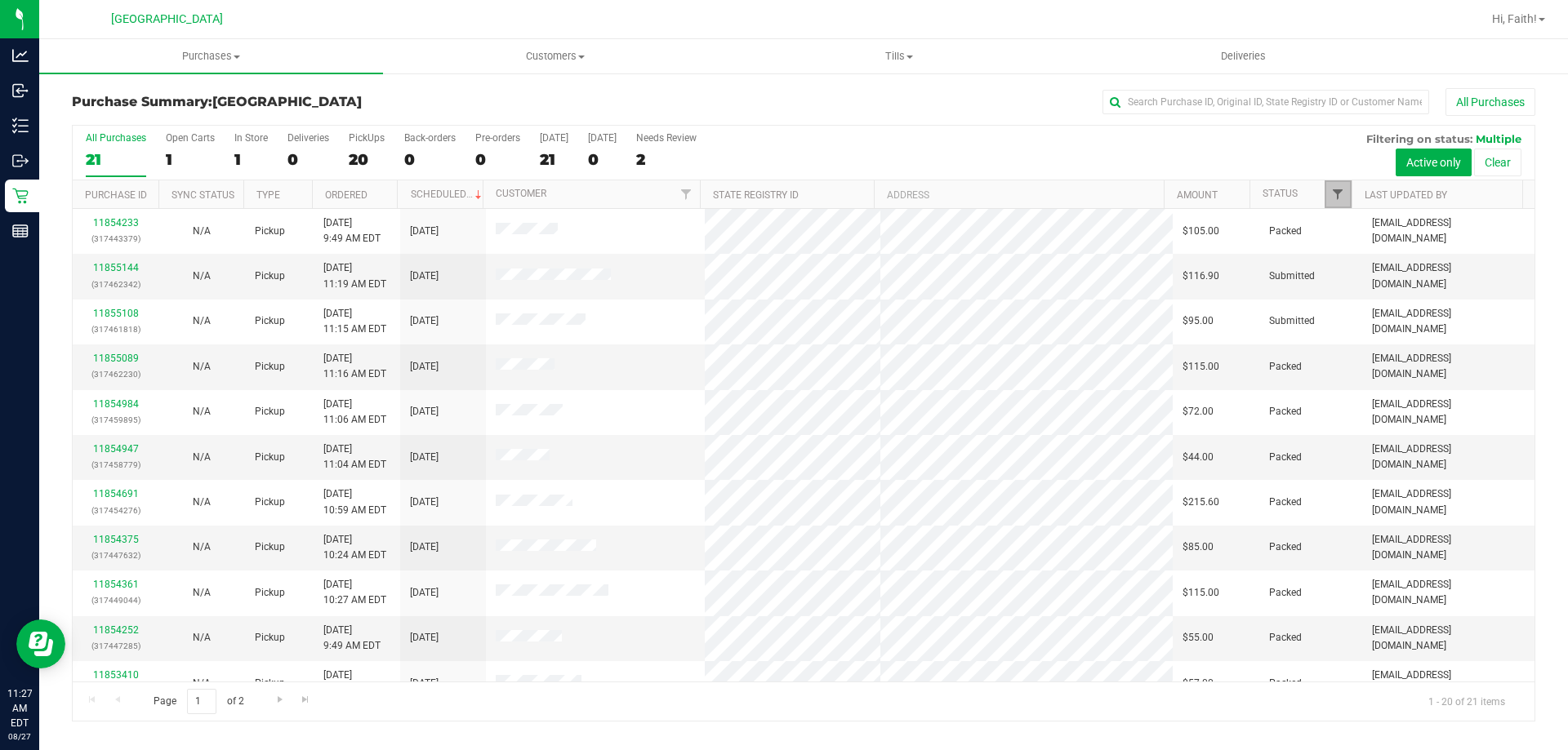
click at [1339, 190] on span "Filter" at bounding box center [1337, 194] width 13 height 13
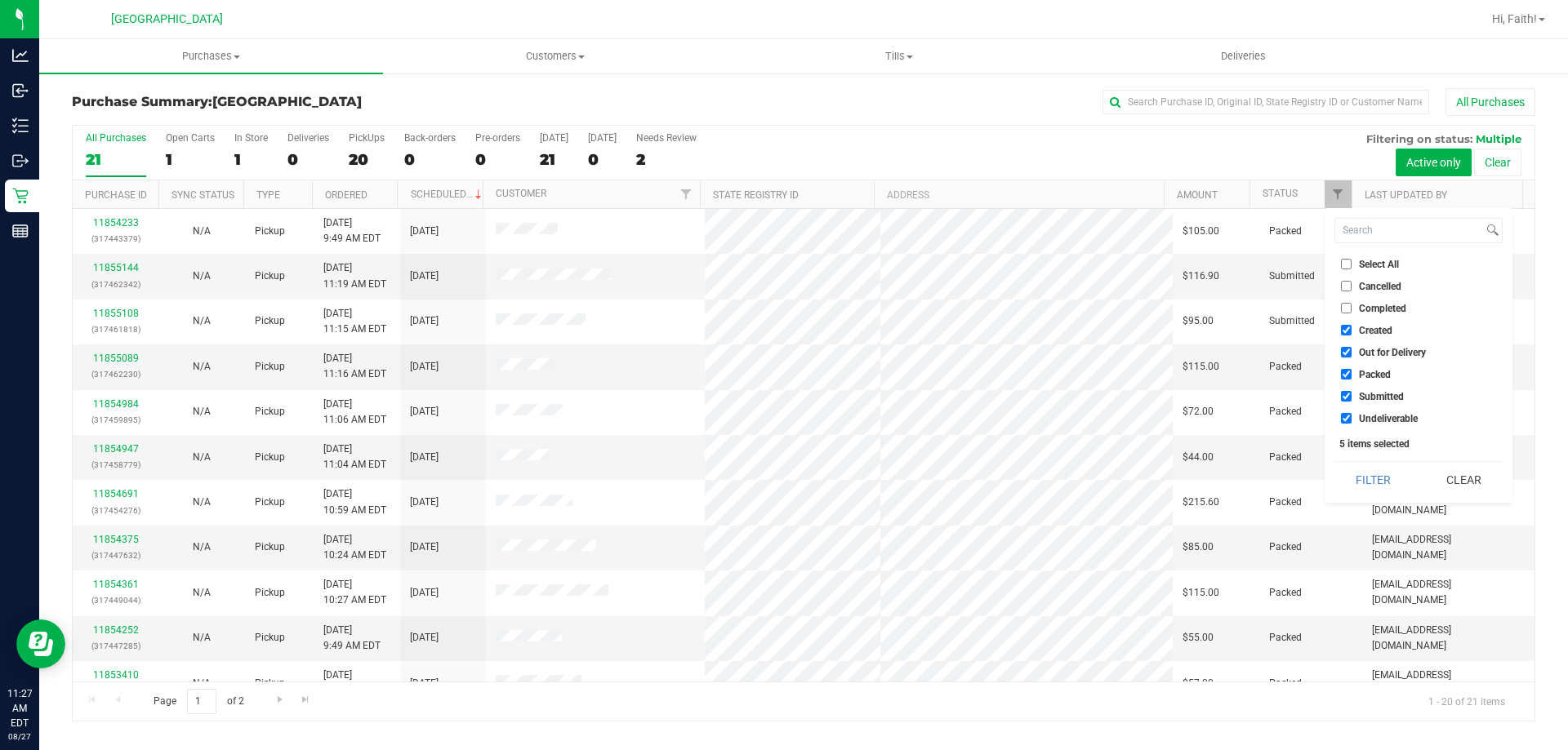
click at [1342, 369] on input "Packed" at bounding box center [1346, 374] width 11 height 11
checkbox input "false"
click at [1365, 471] on button "Filter" at bounding box center [1374, 480] width 78 height 36
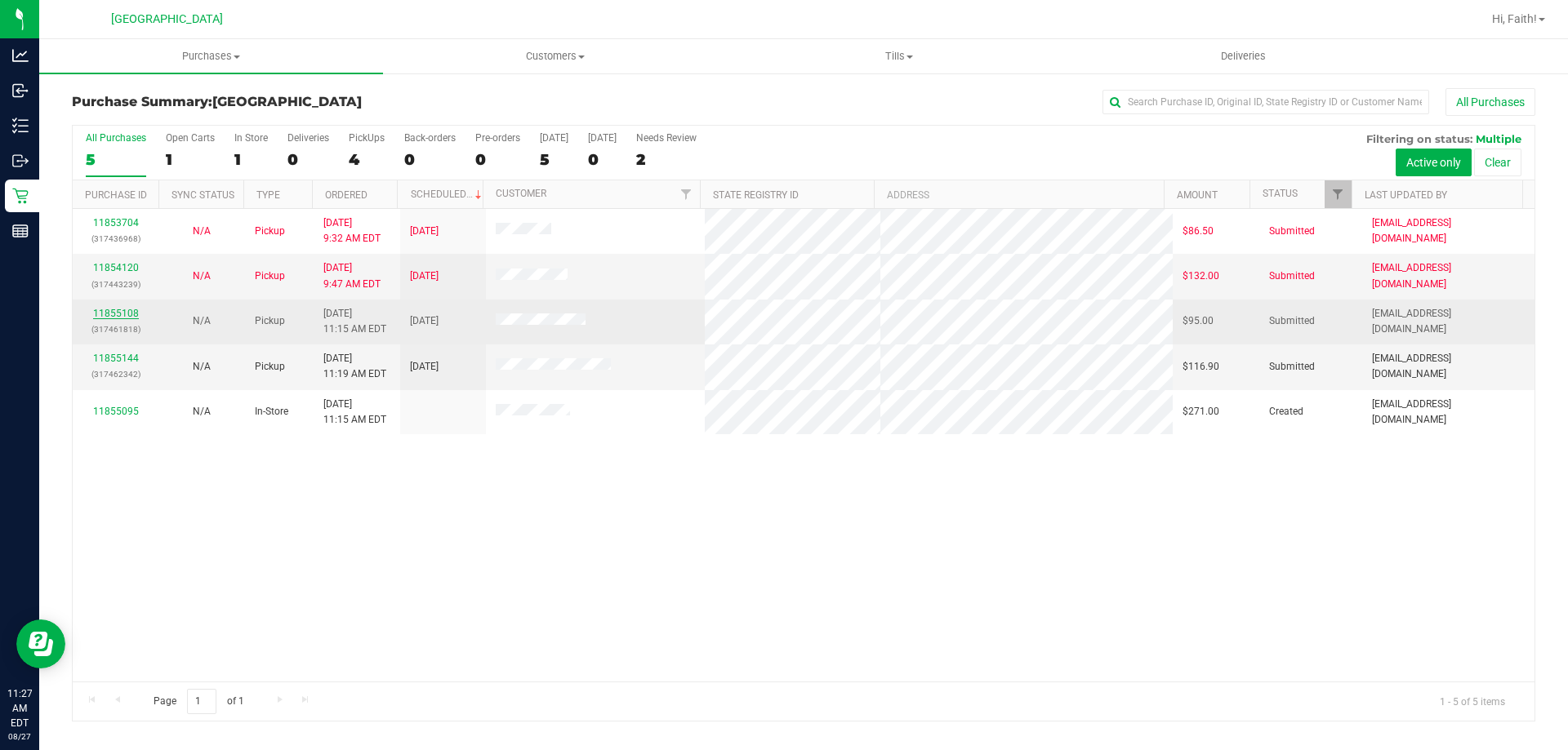
click at [113, 313] on link "11855108" at bounding box center [115, 314] width 46 height 12
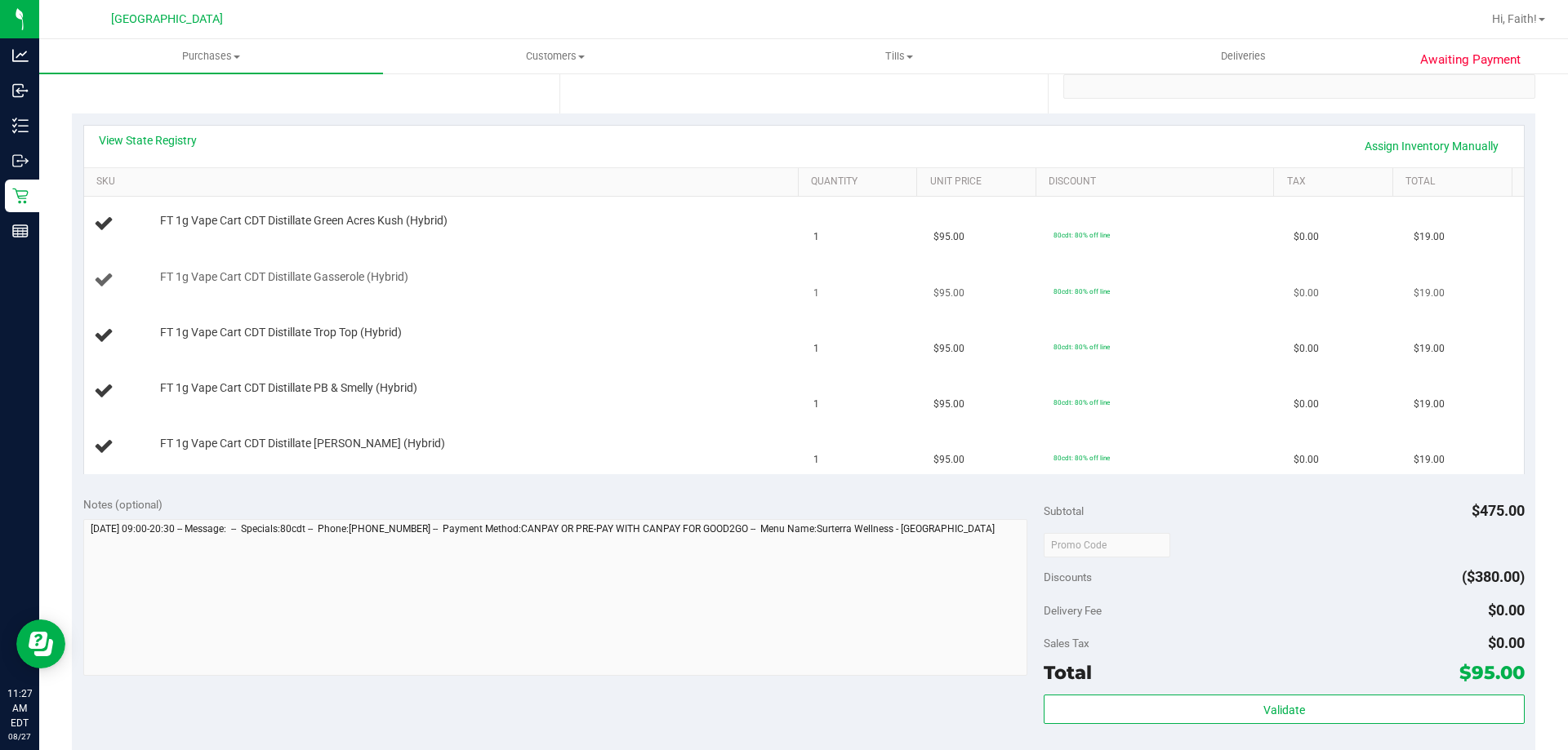
scroll to position [163, 0]
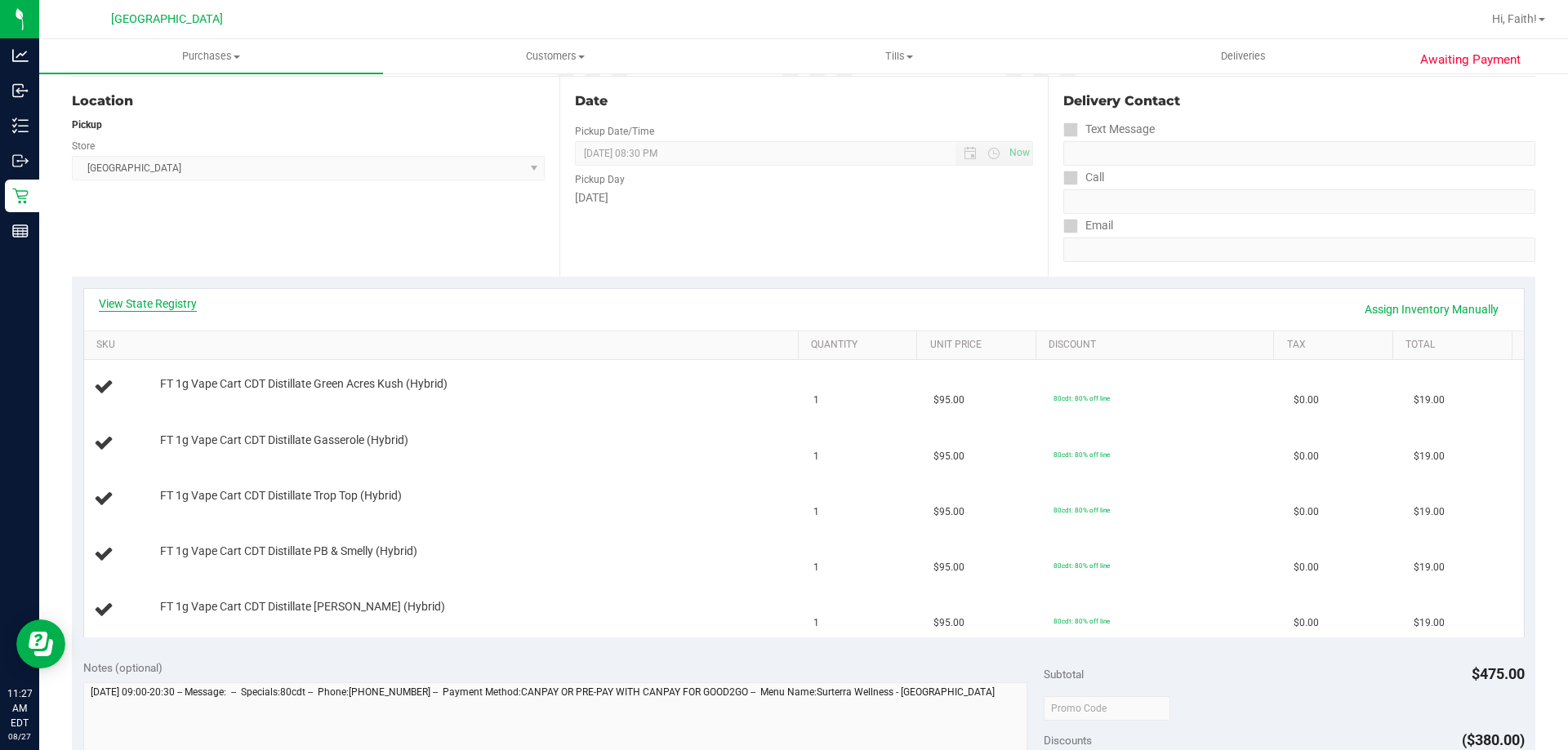
click at [185, 301] on link "View State Registry" at bounding box center [147, 303] width 98 height 17
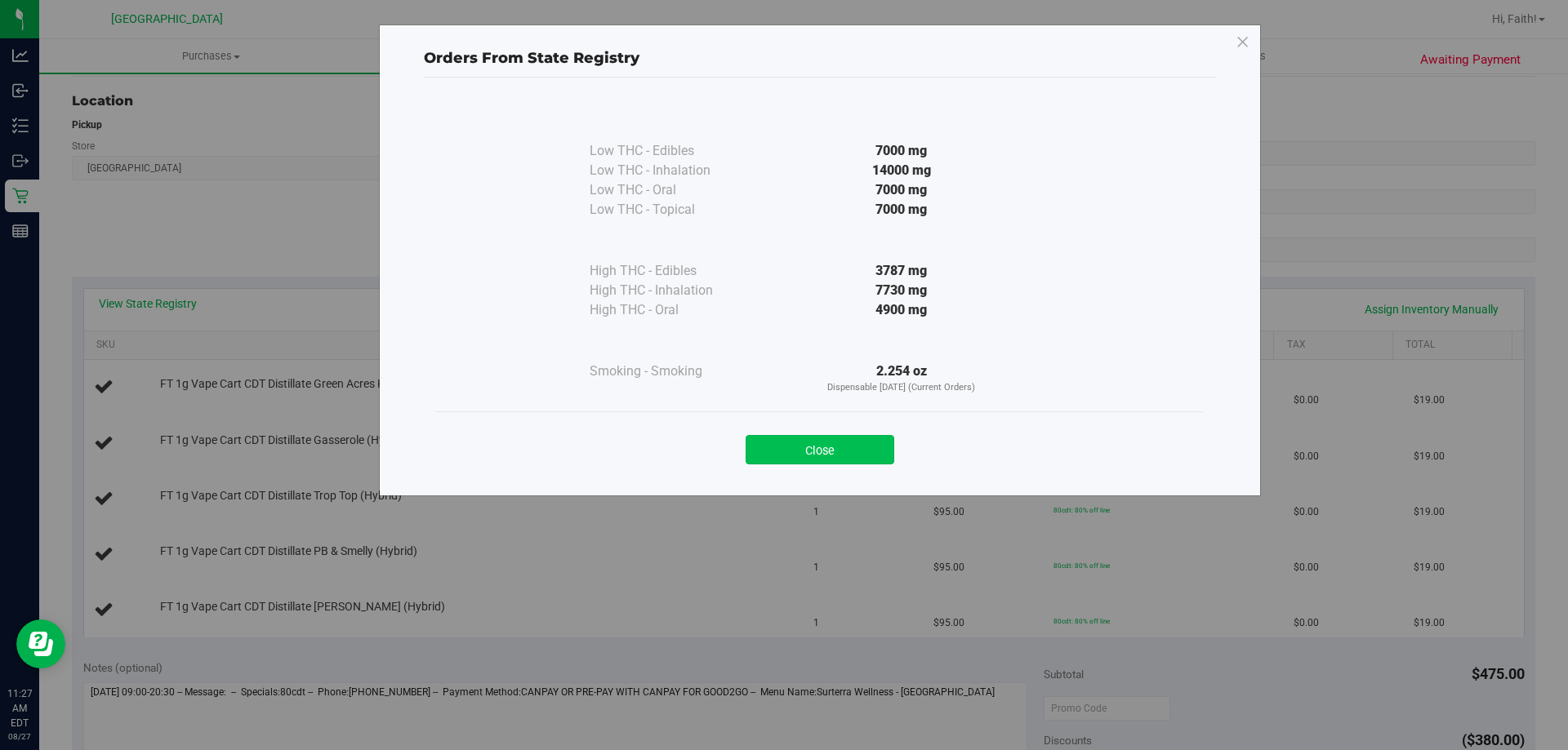
click at [838, 457] on button "Close" at bounding box center [820, 450] width 148 height 29
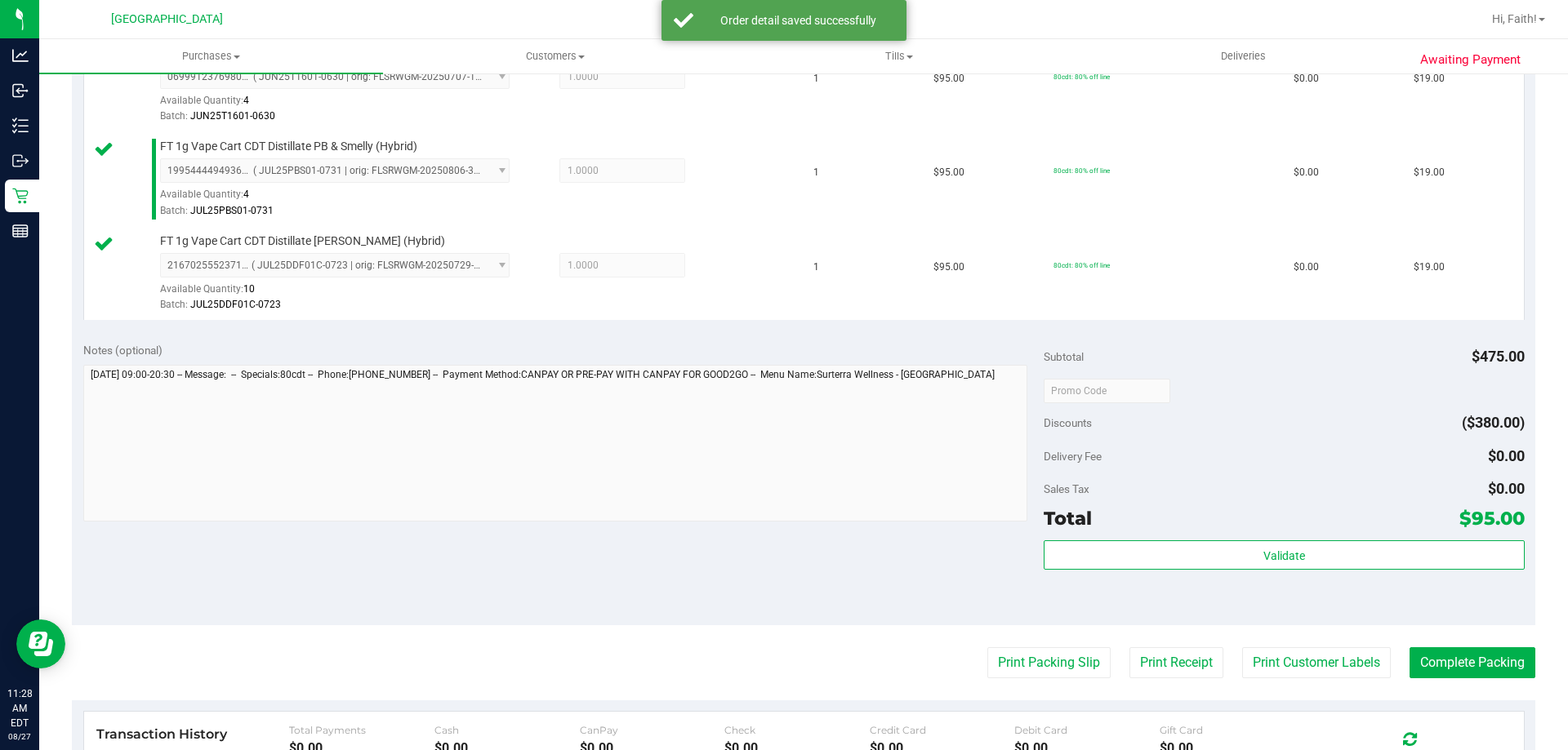
scroll to position [691, 0]
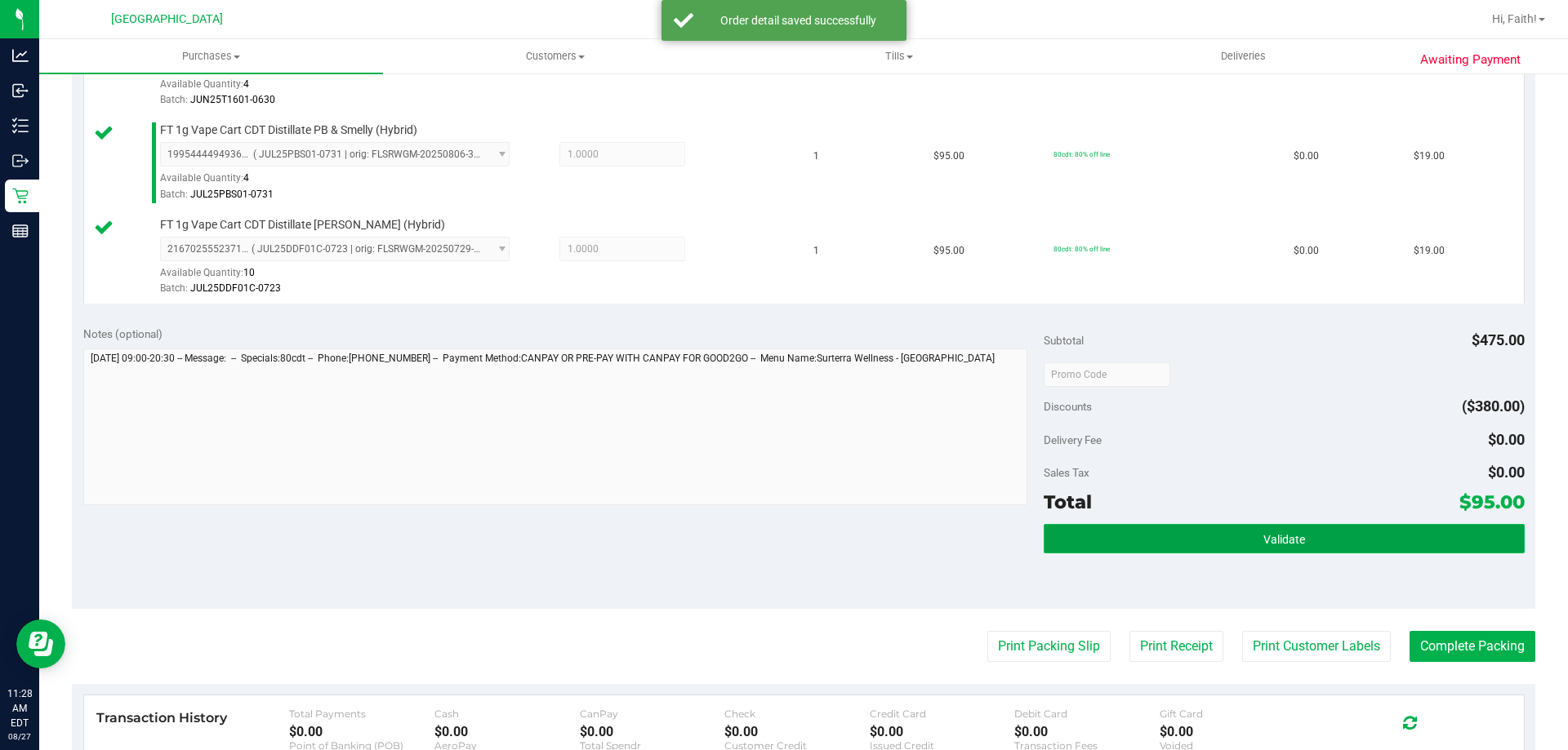
click at [1278, 525] on button "Validate" at bounding box center [1284, 538] width 480 height 29
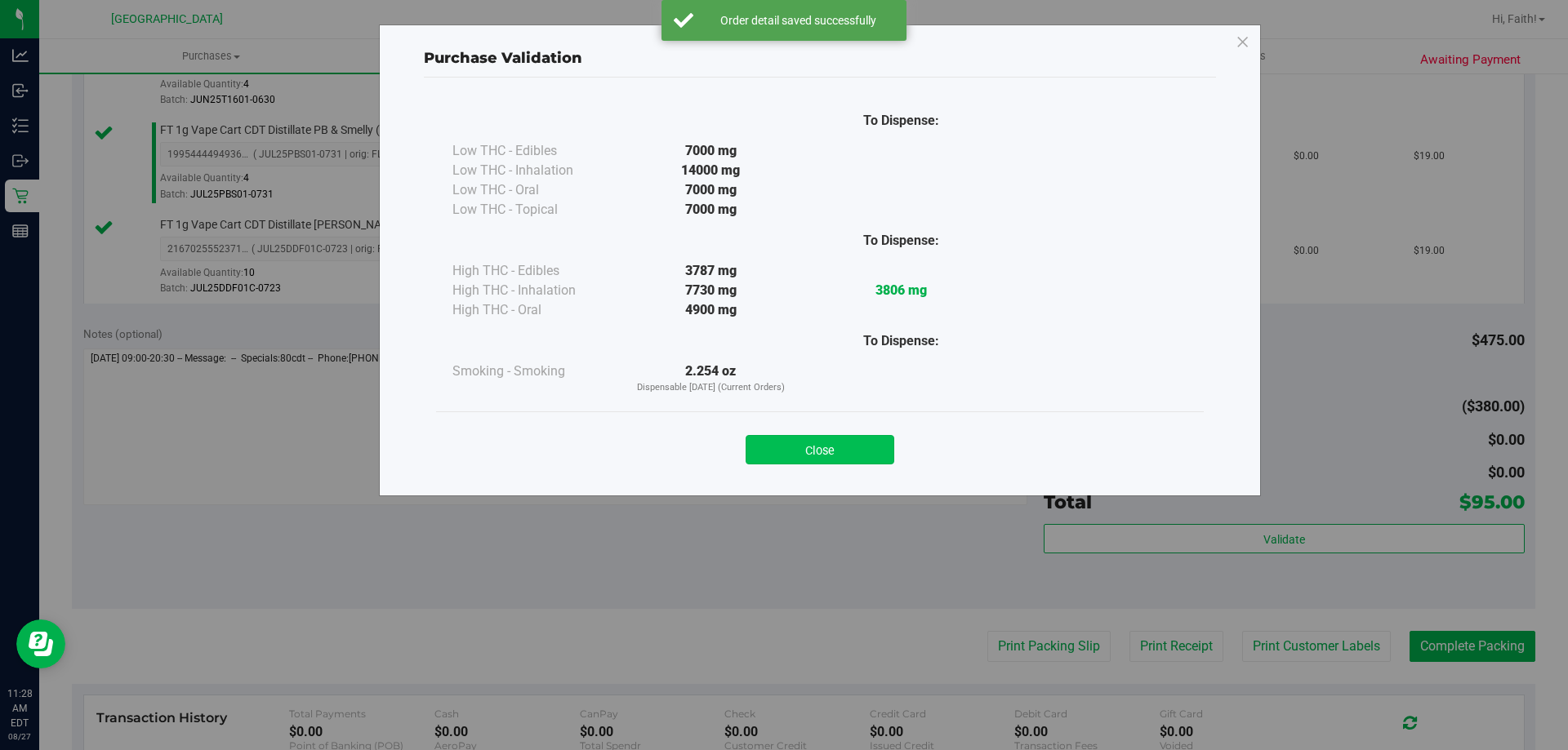
click at [858, 453] on button "Close" at bounding box center [820, 450] width 148 height 29
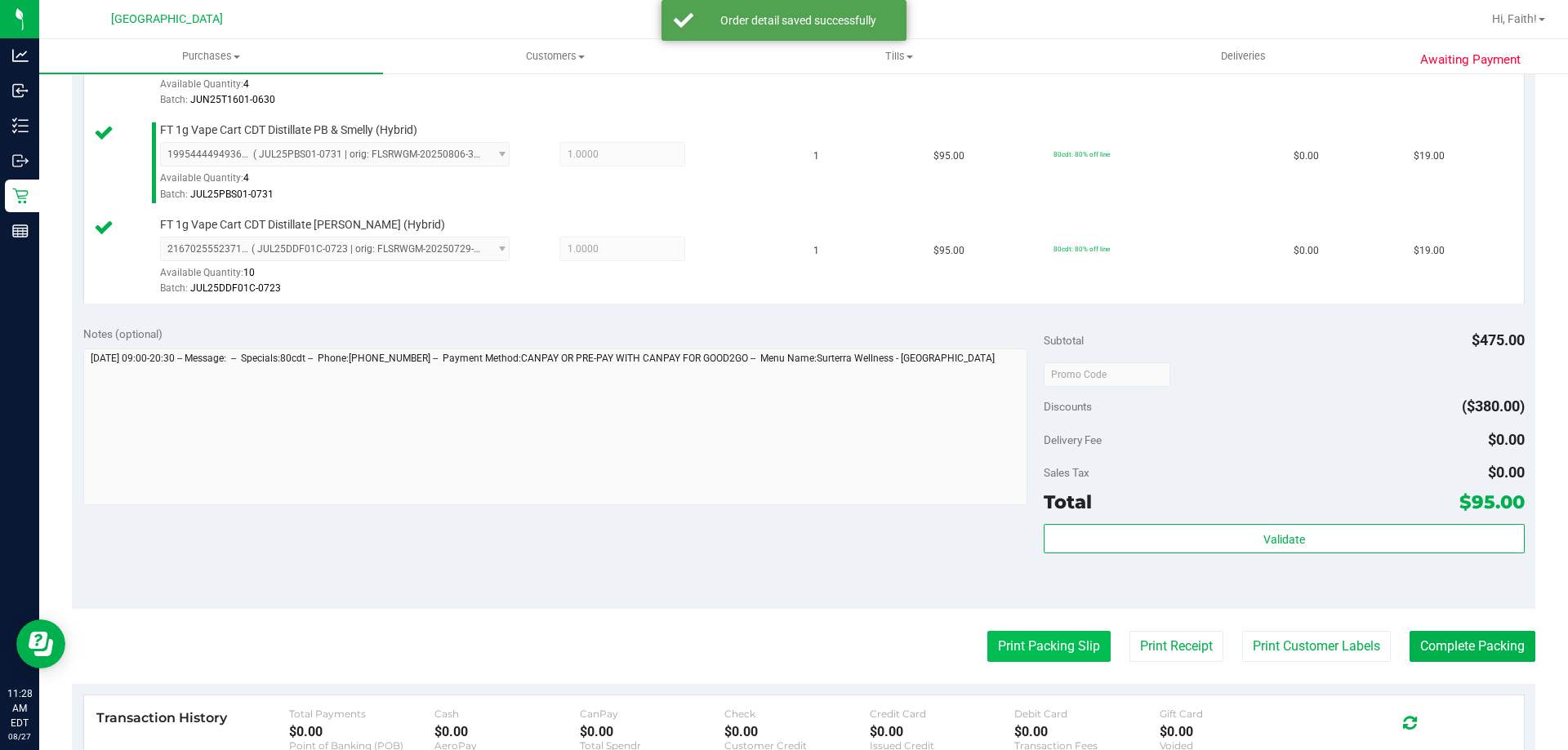
click at [1023, 640] on button "Print Packing Slip" at bounding box center [1049, 647] width 123 height 31
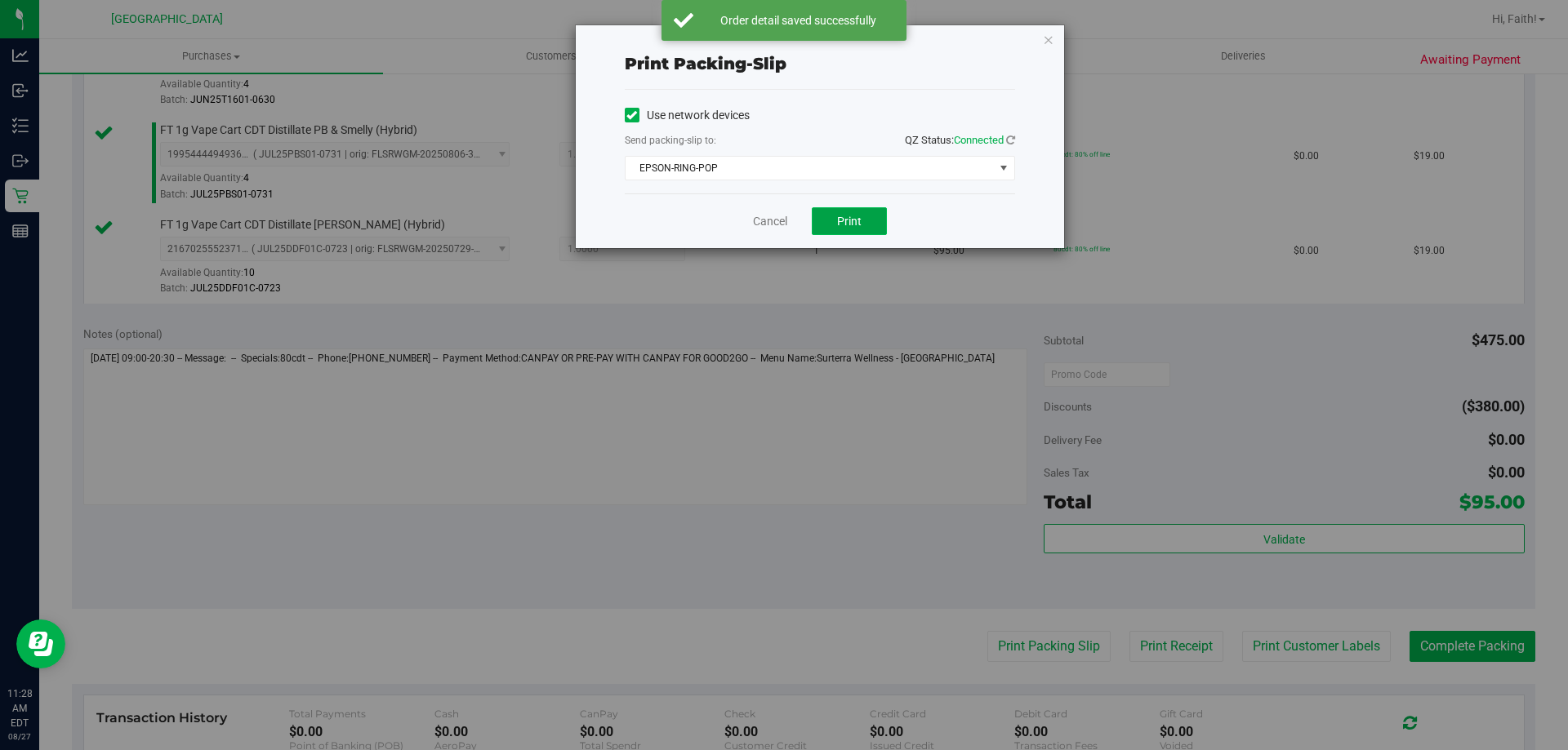
click at [856, 213] on button "Print" at bounding box center [849, 221] width 75 height 27
click at [1053, 48] on icon "button" at bounding box center [1049, 39] width 12 height 20
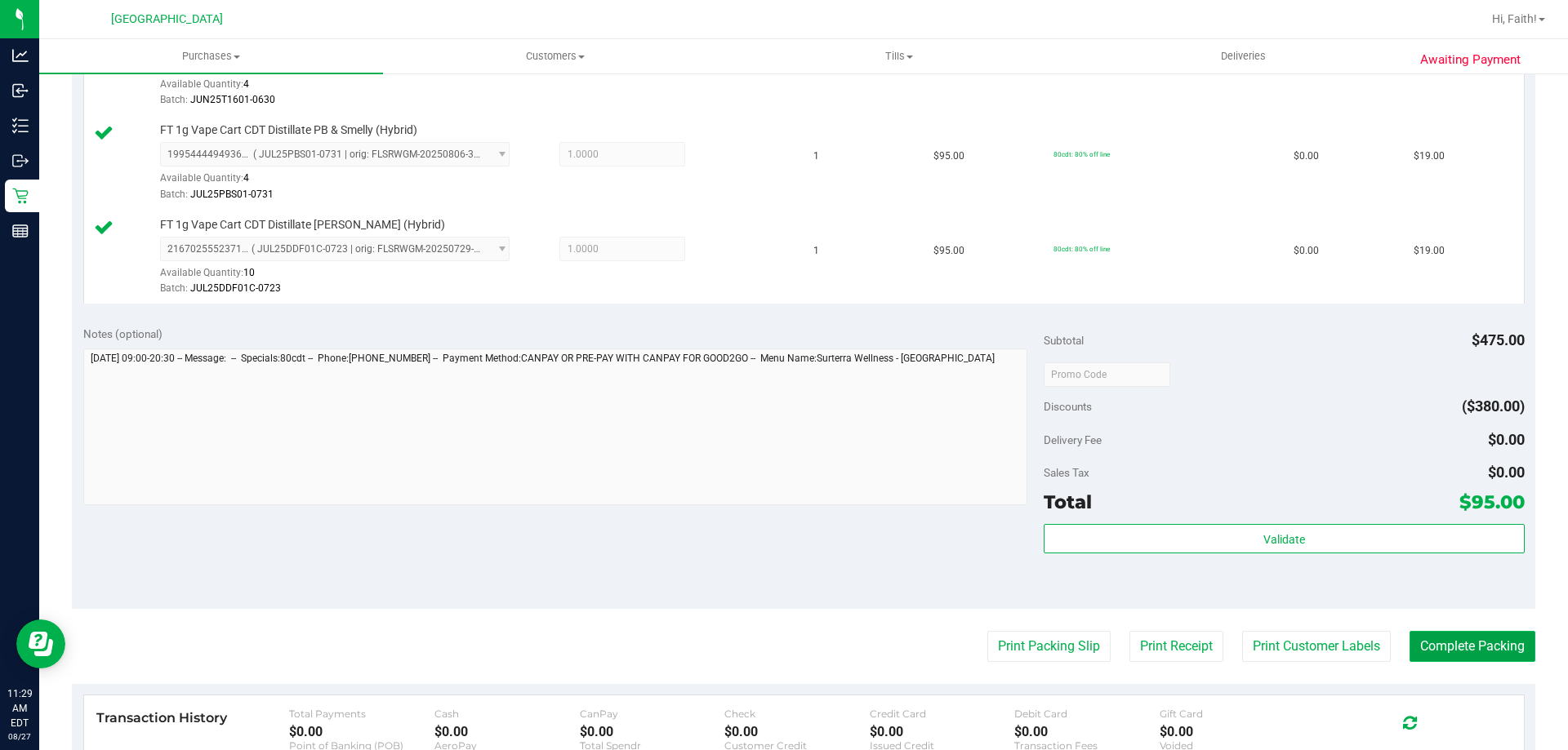
click at [1478, 651] on button "Complete Packing" at bounding box center [1472, 647] width 126 height 31
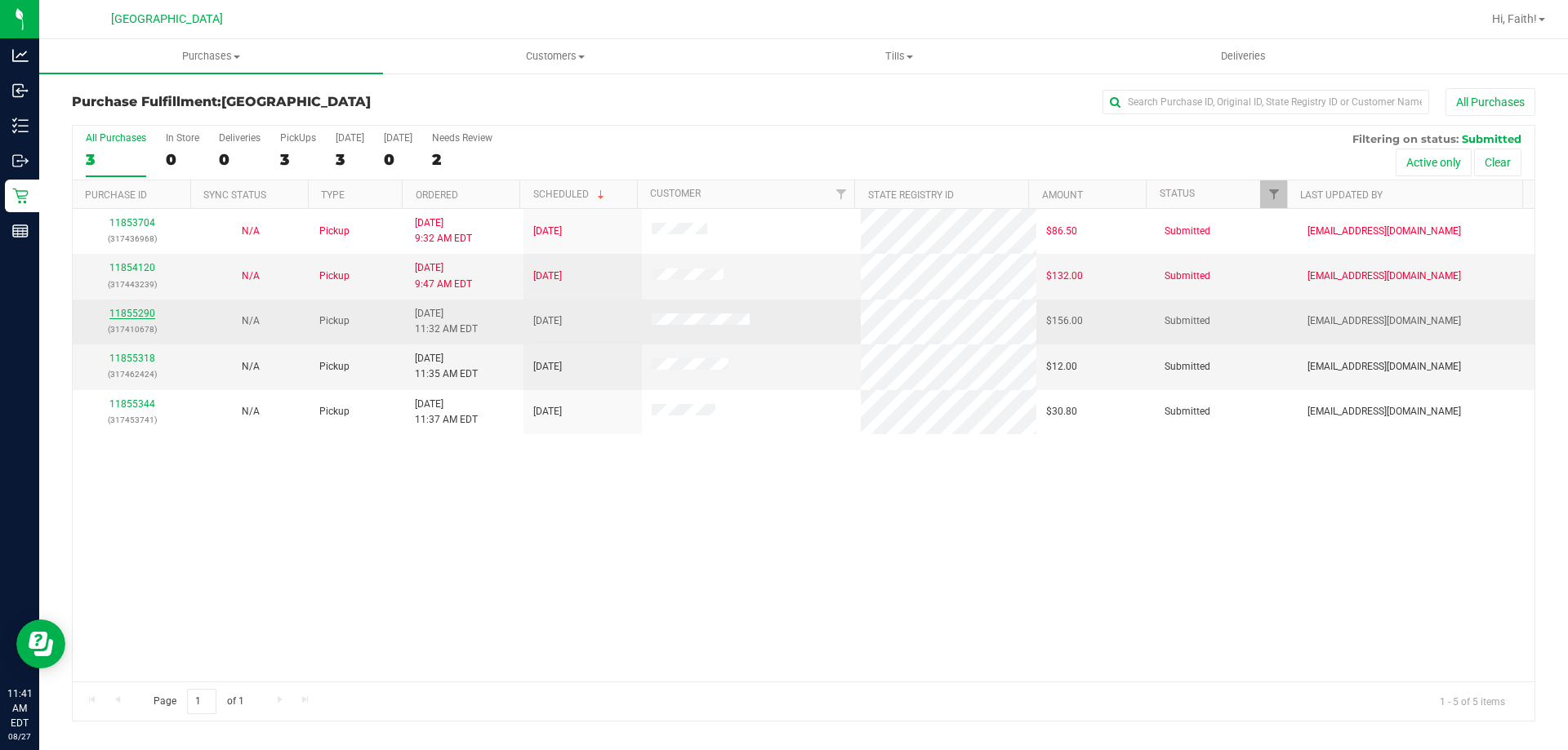
click at [141, 308] on link "11855290" at bounding box center [132, 314] width 46 height 12
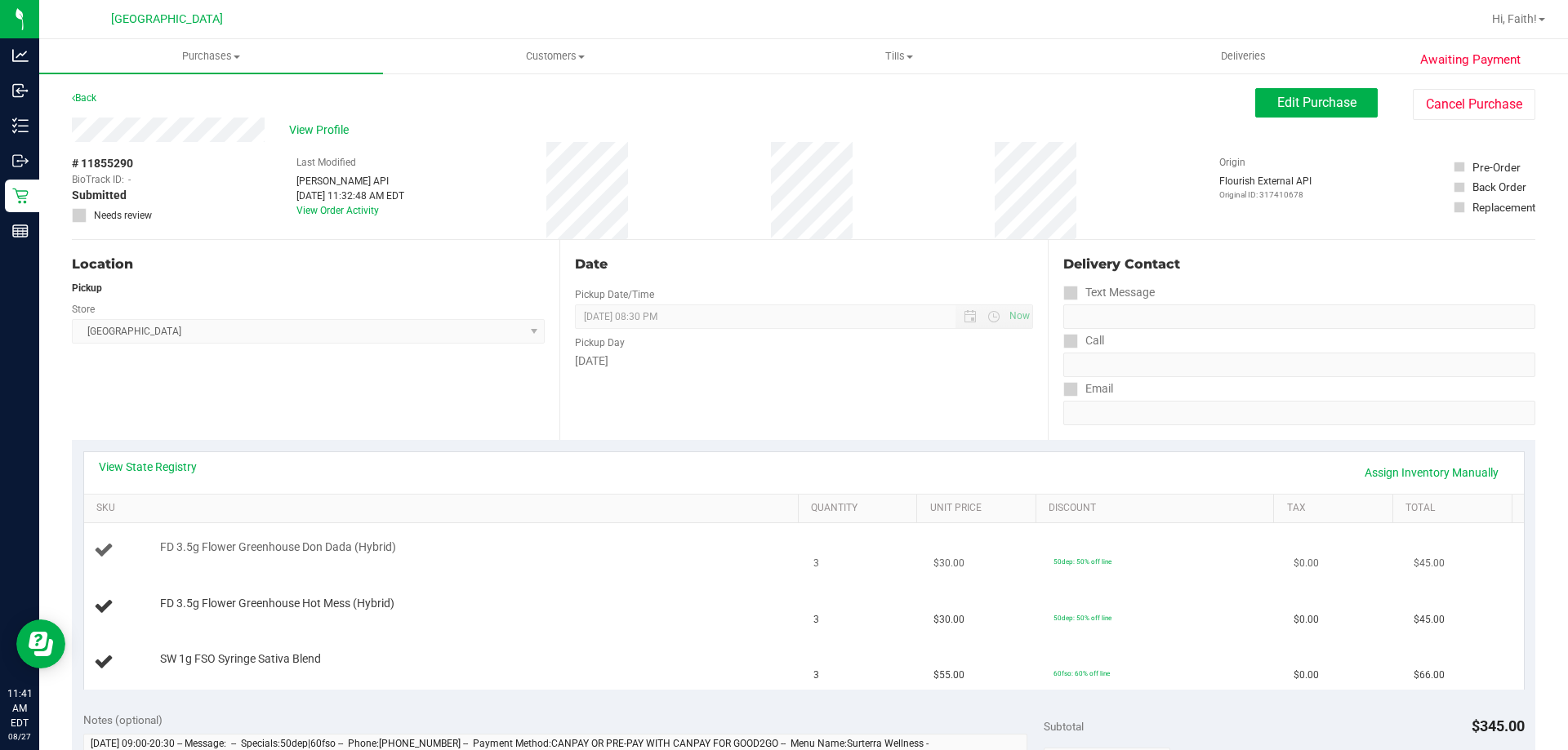
scroll to position [82, 0]
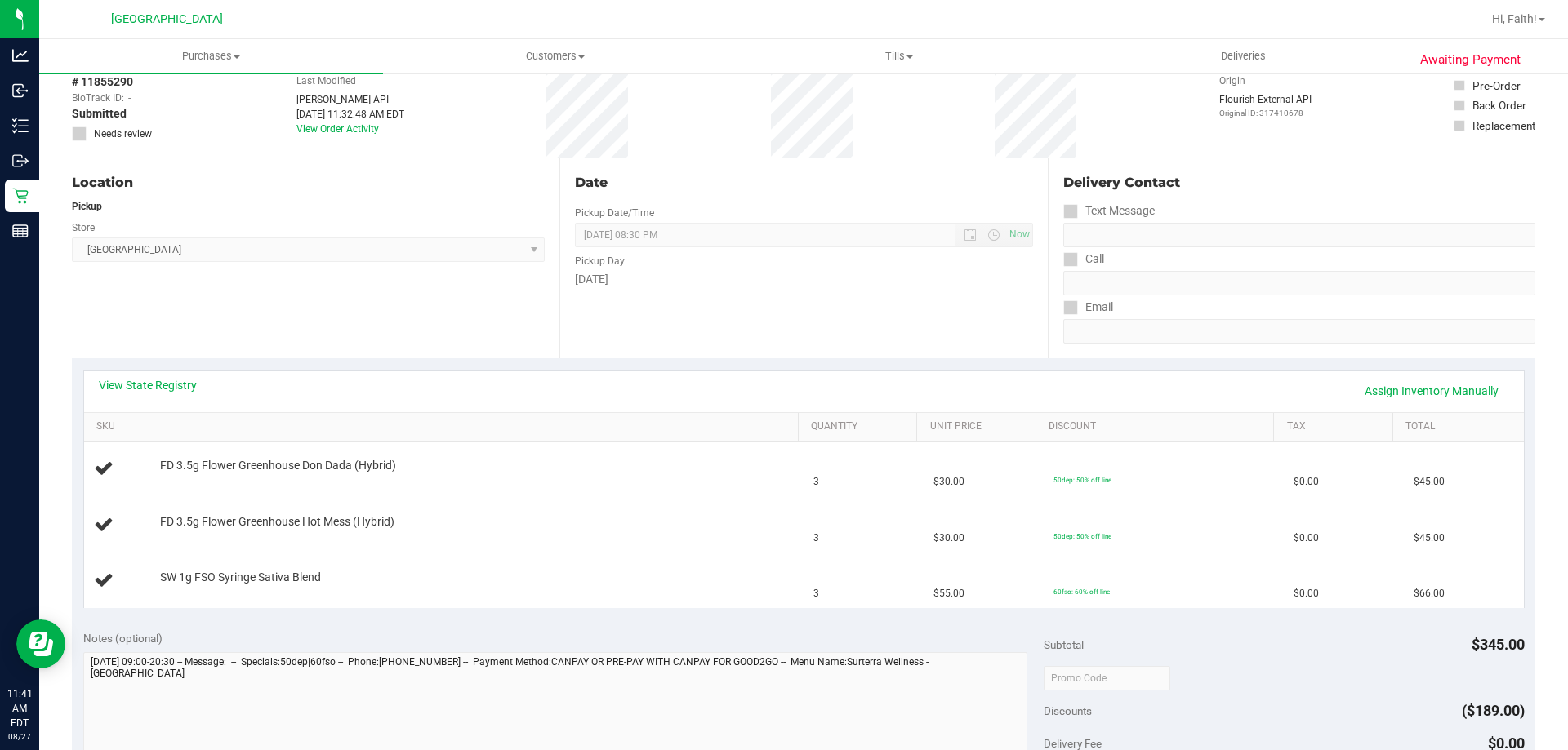
click at [171, 384] on link "View State Registry" at bounding box center [147, 385] width 98 height 17
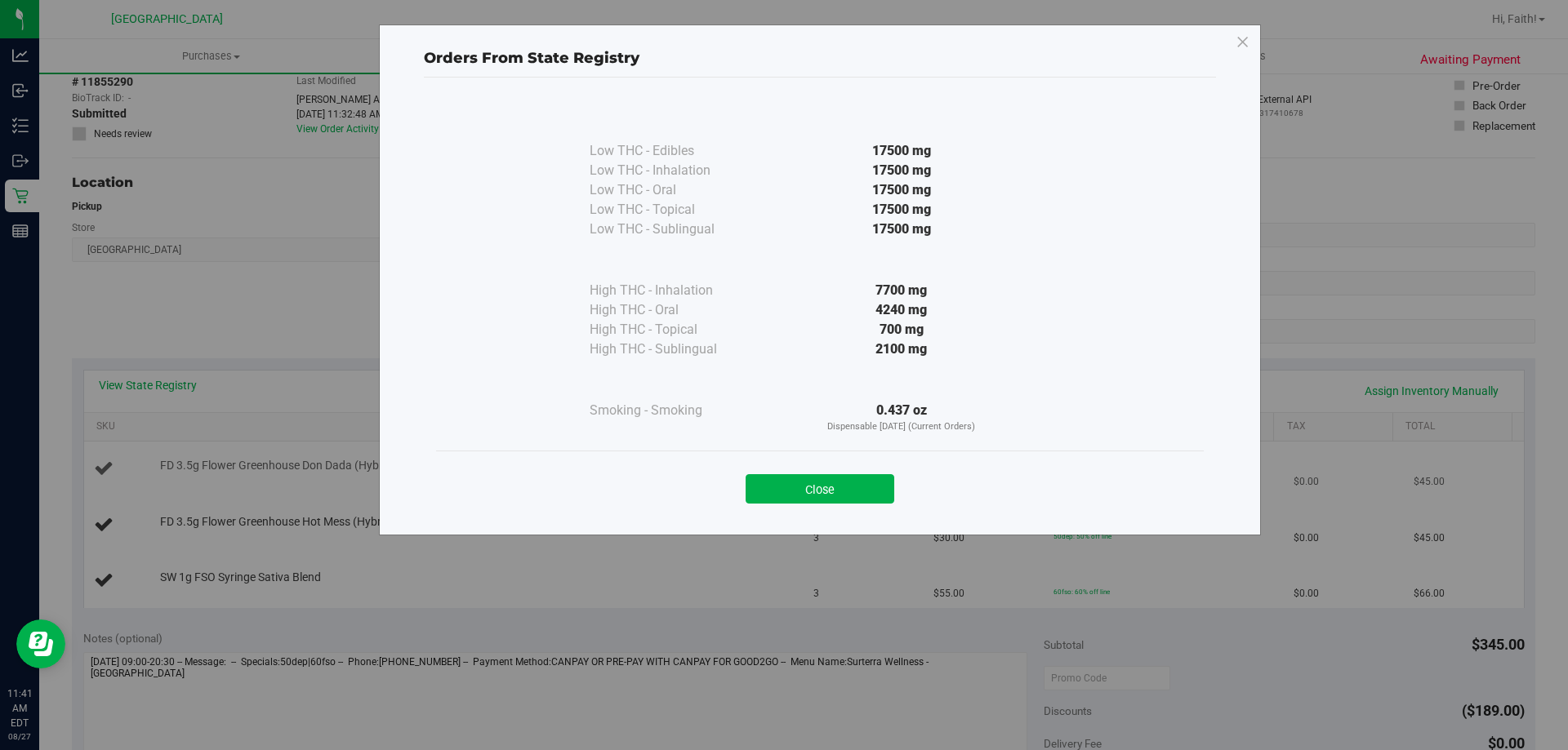
click at [864, 491] on button "Close" at bounding box center [820, 489] width 148 height 29
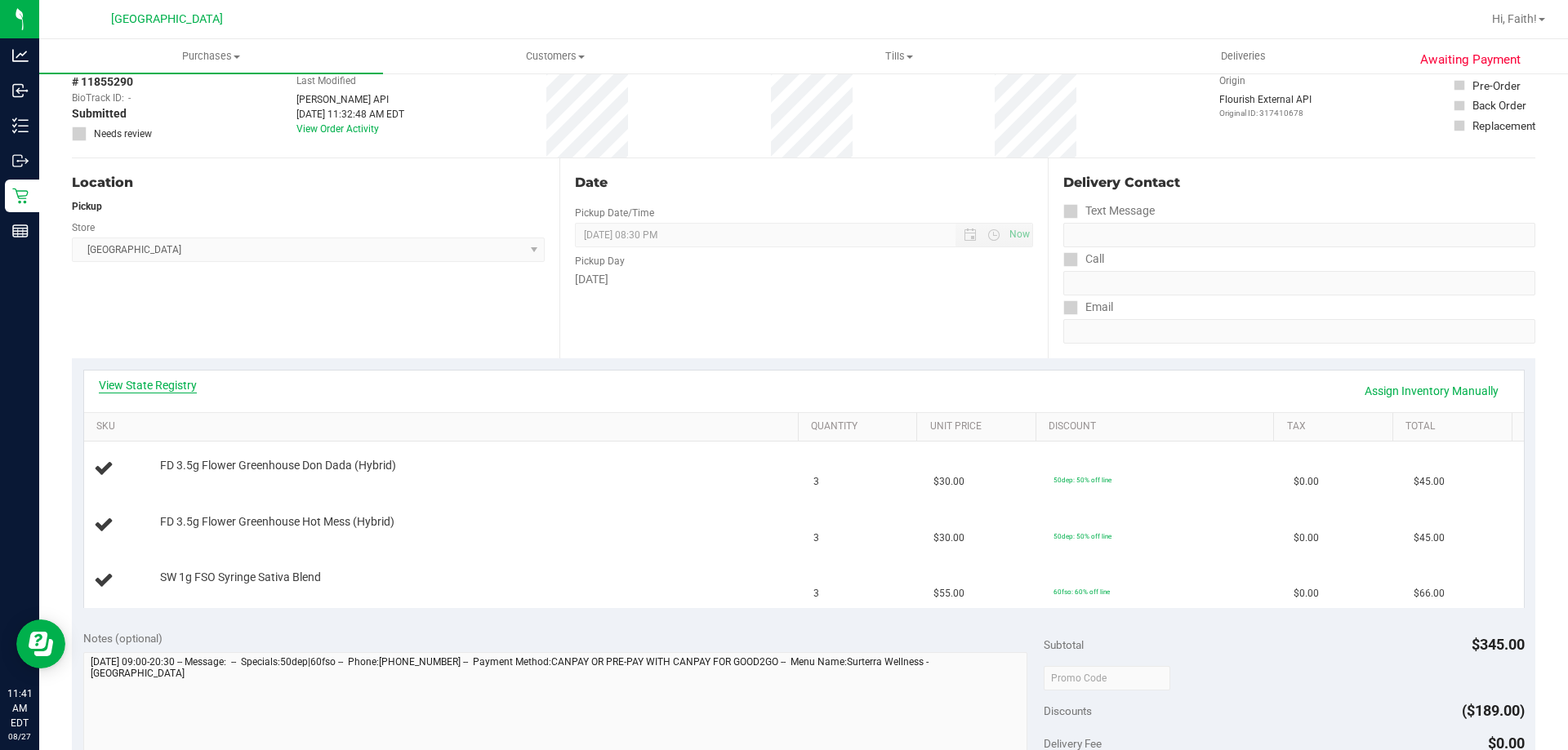
click at [194, 387] on div "View State Registry Assign Inventory Manually" at bounding box center [804, 391] width 1411 height 27
click at [190, 386] on link "View State Registry" at bounding box center [147, 385] width 98 height 17
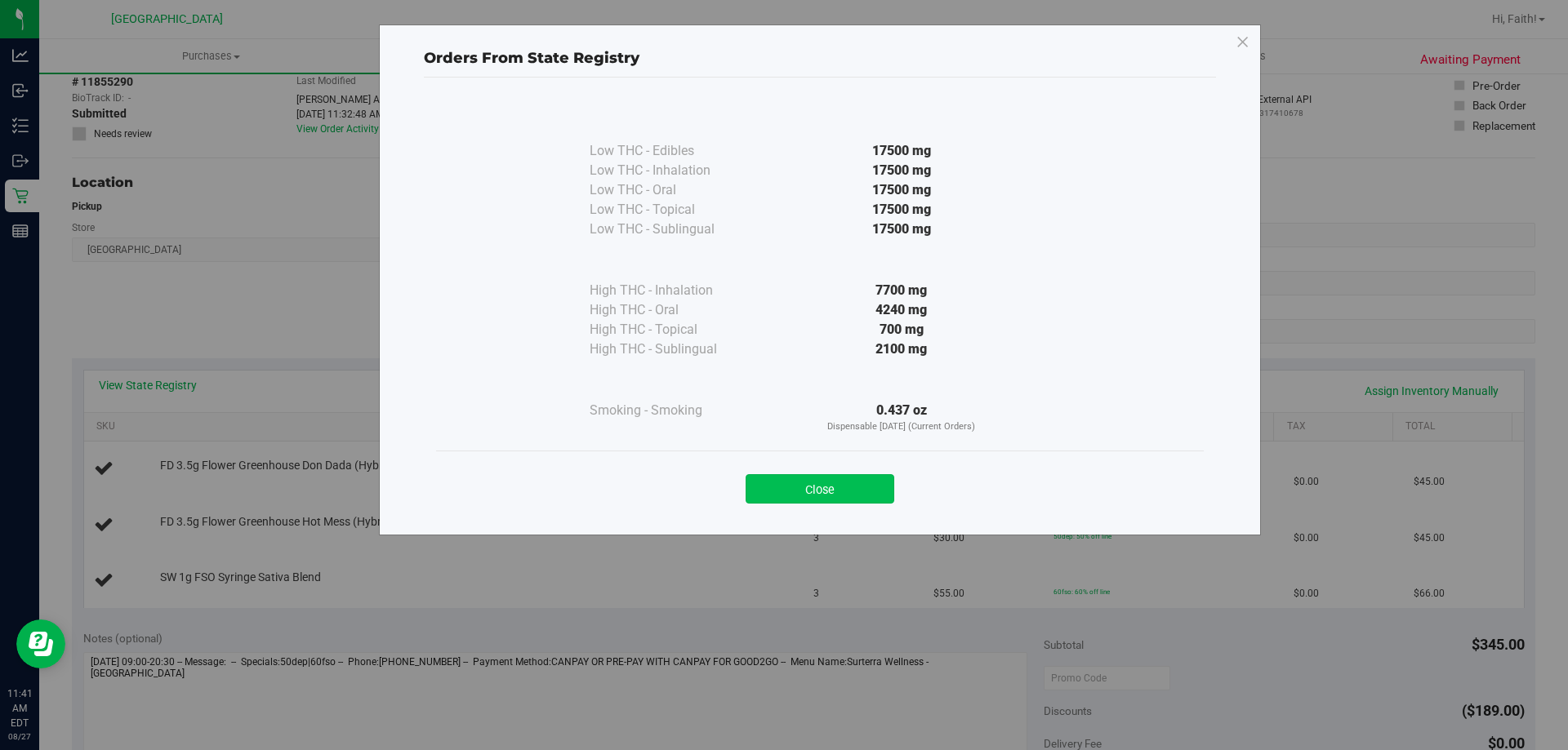
click at [873, 495] on button "Close" at bounding box center [820, 489] width 148 height 29
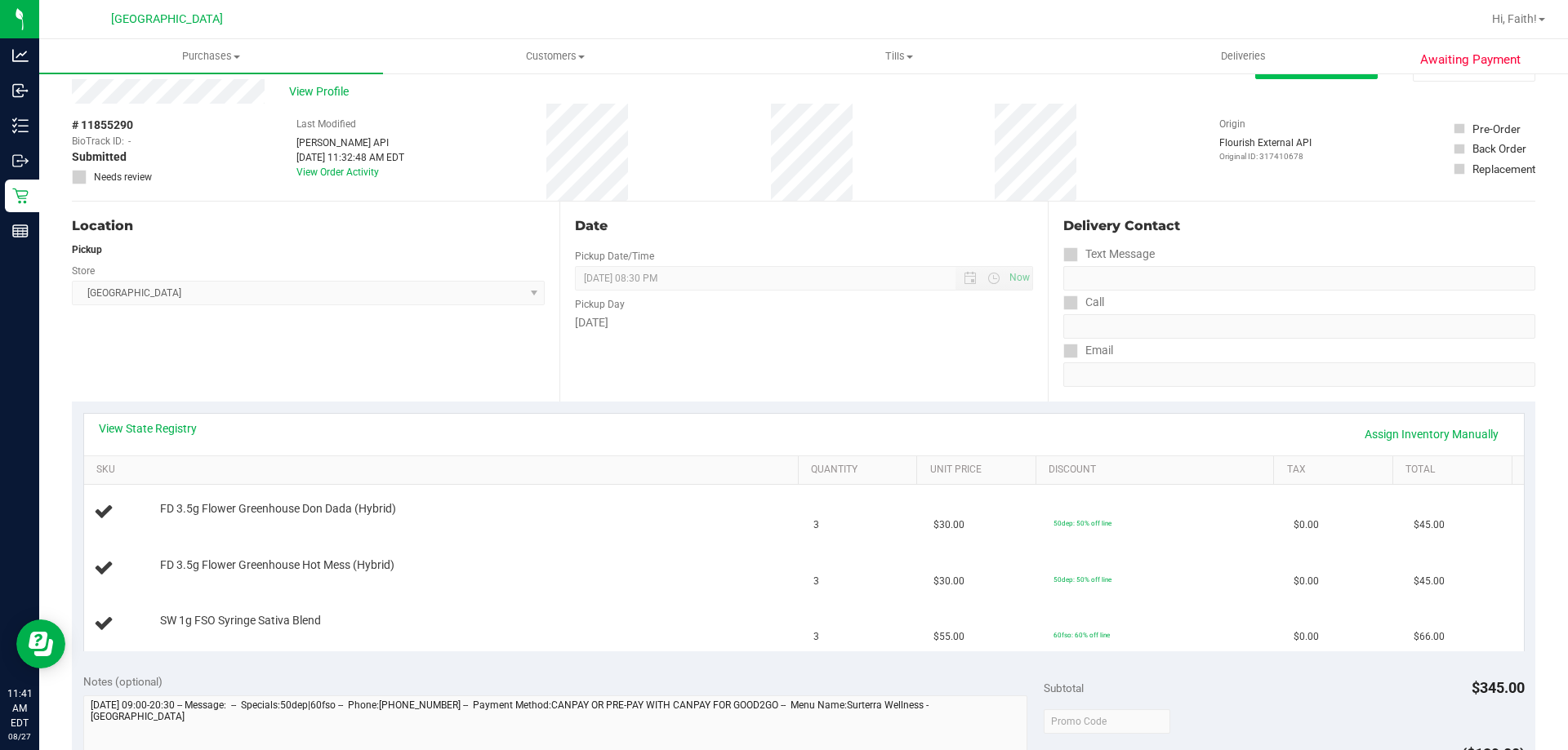
scroll to position [0, 0]
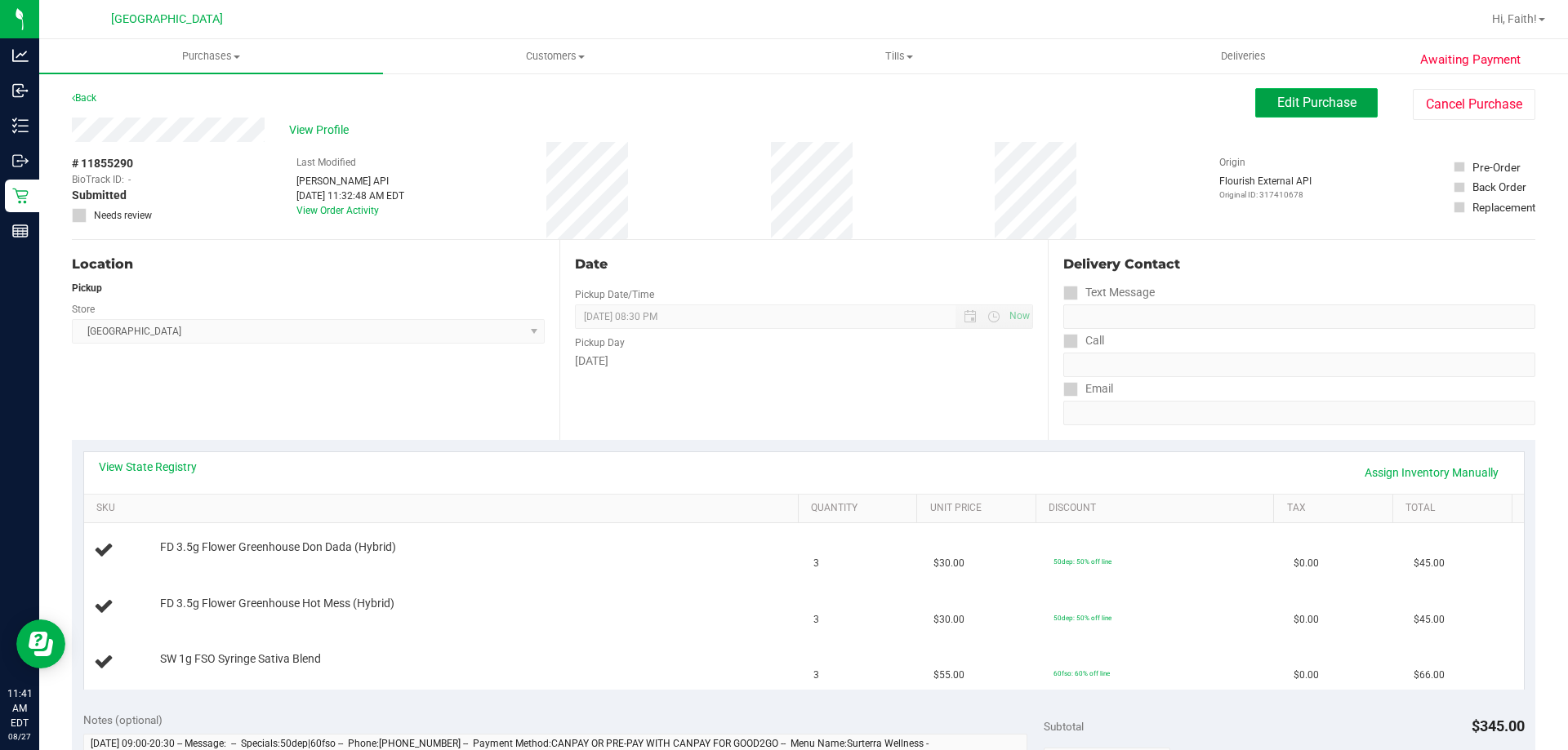
click at [1341, 109] on span "Edit Purchase" at bounding box center [1316, 102] width 79 height 16
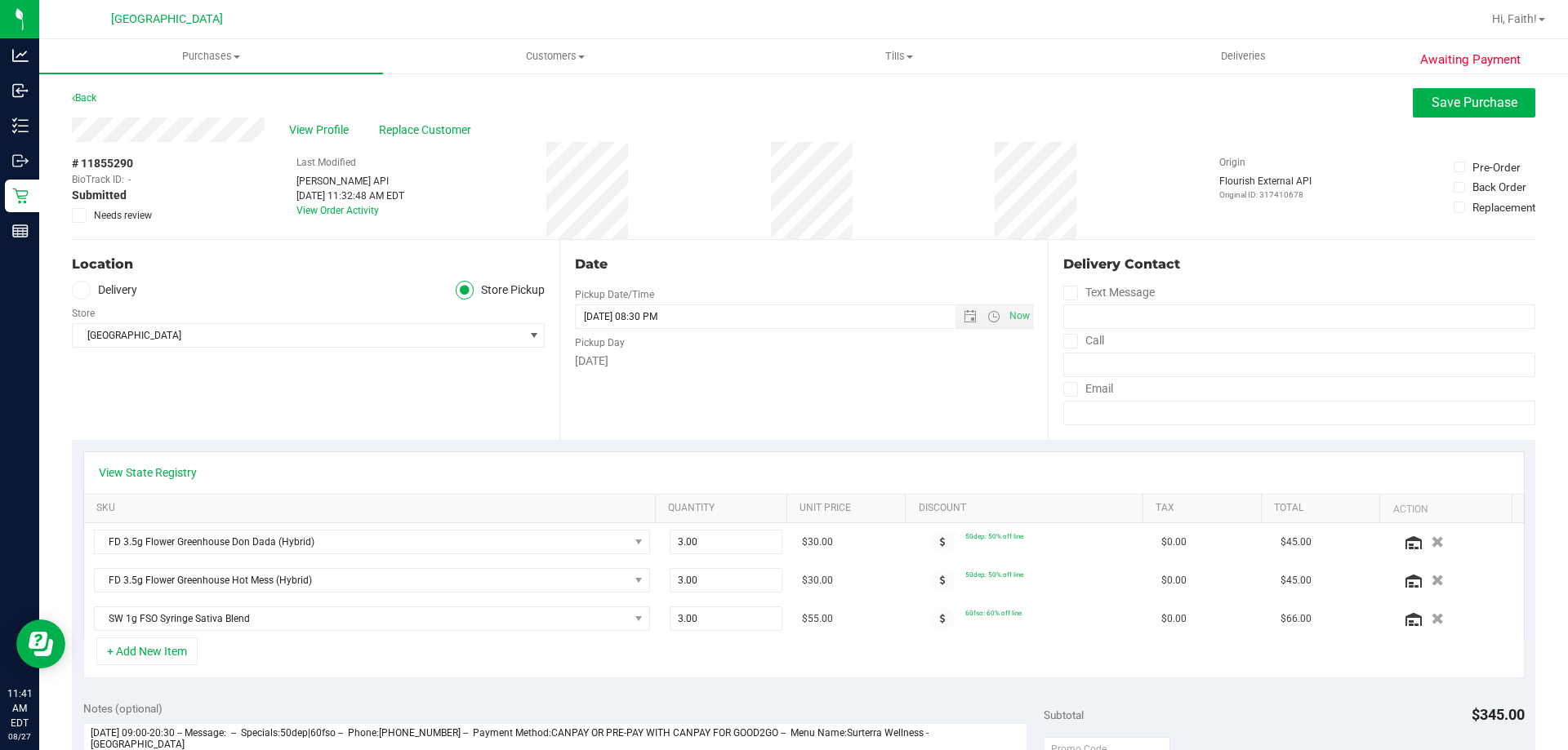
click at [123, 218] on span "Needs review" at bounding box center [122, 215] width 58 height 15
click at [0, 0] on input "Needs review" at bounding box center [0, 0] width 0 height 0
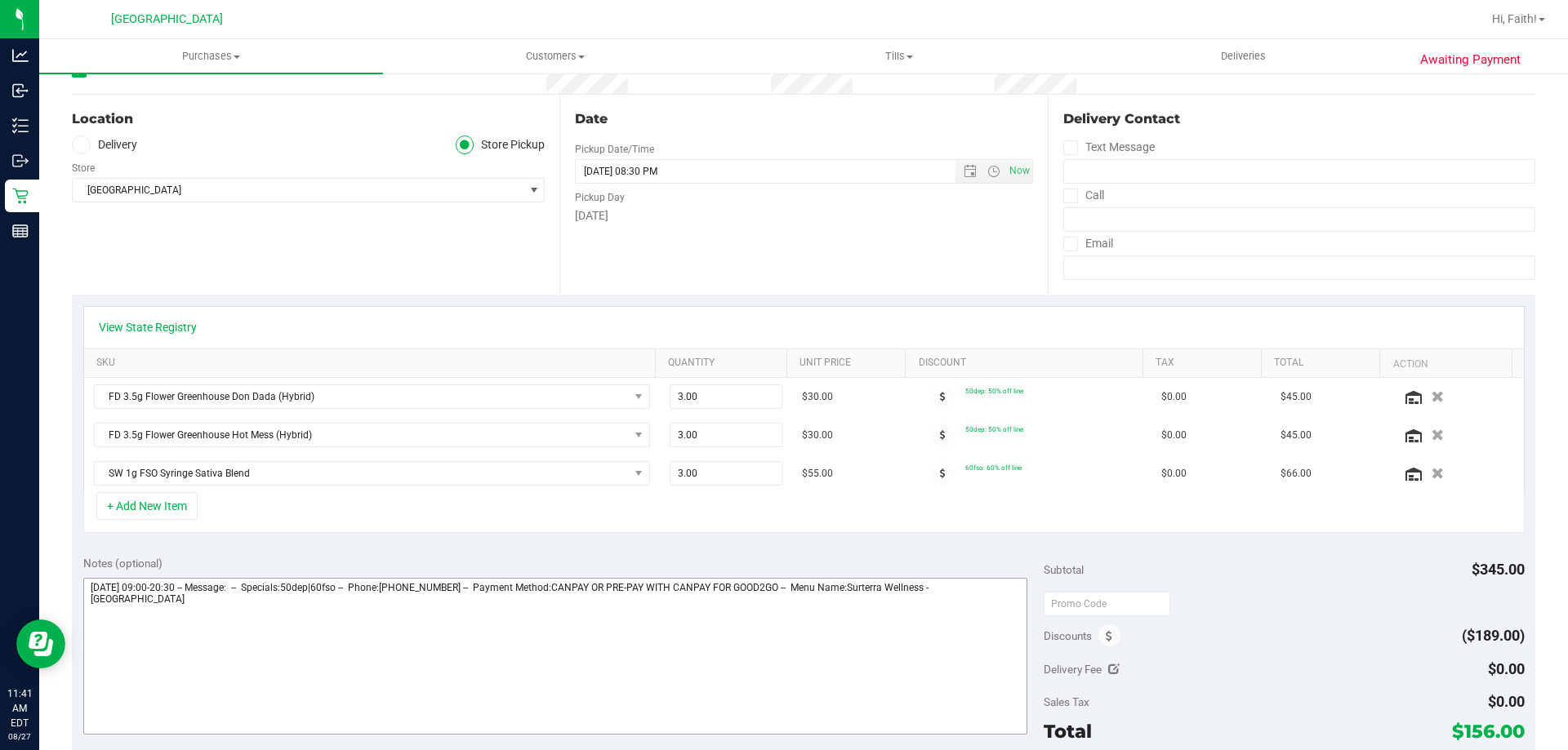
scroll to position [327, 0]
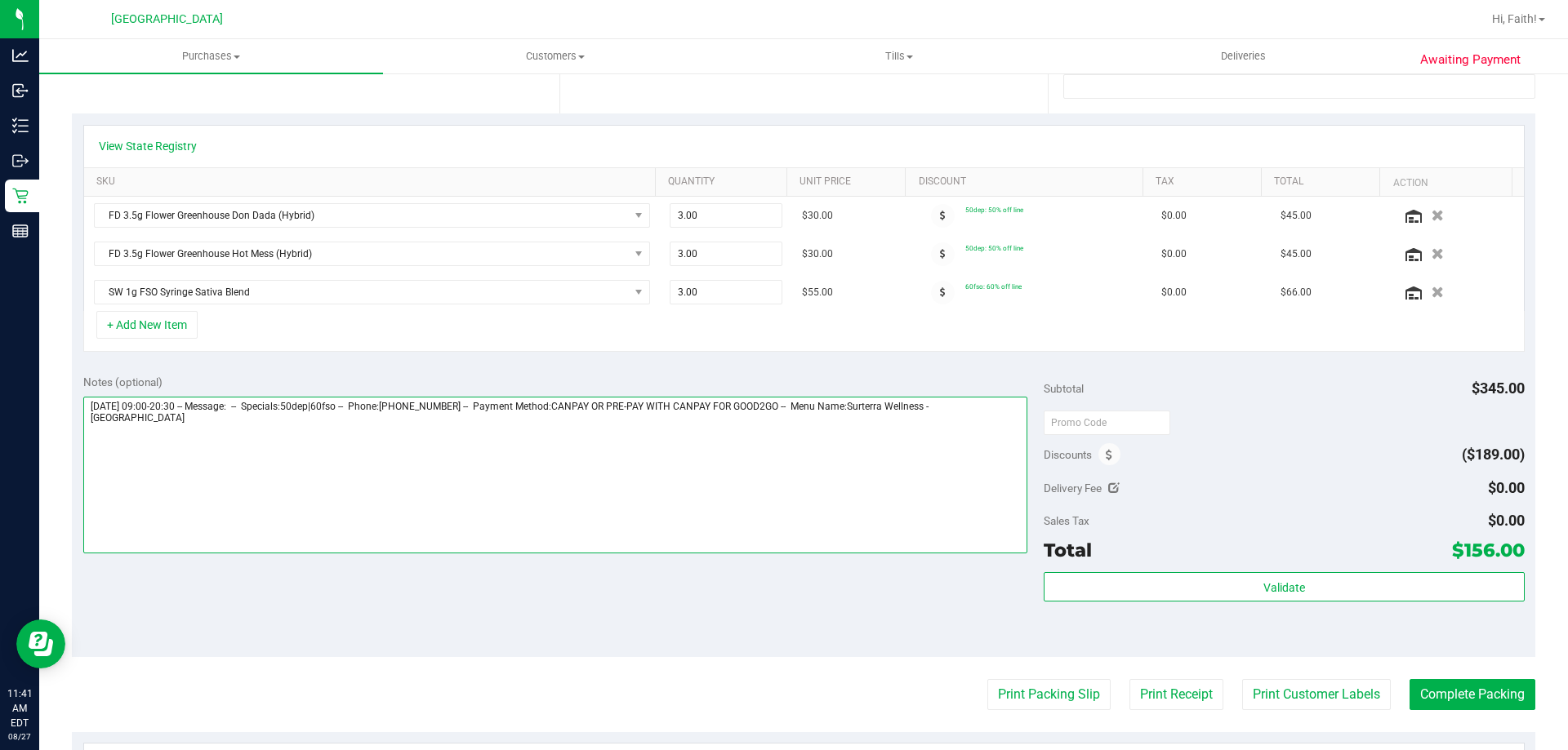
click at [503, 524] on textarea at bounding box center [555, 475] width 945 height 157
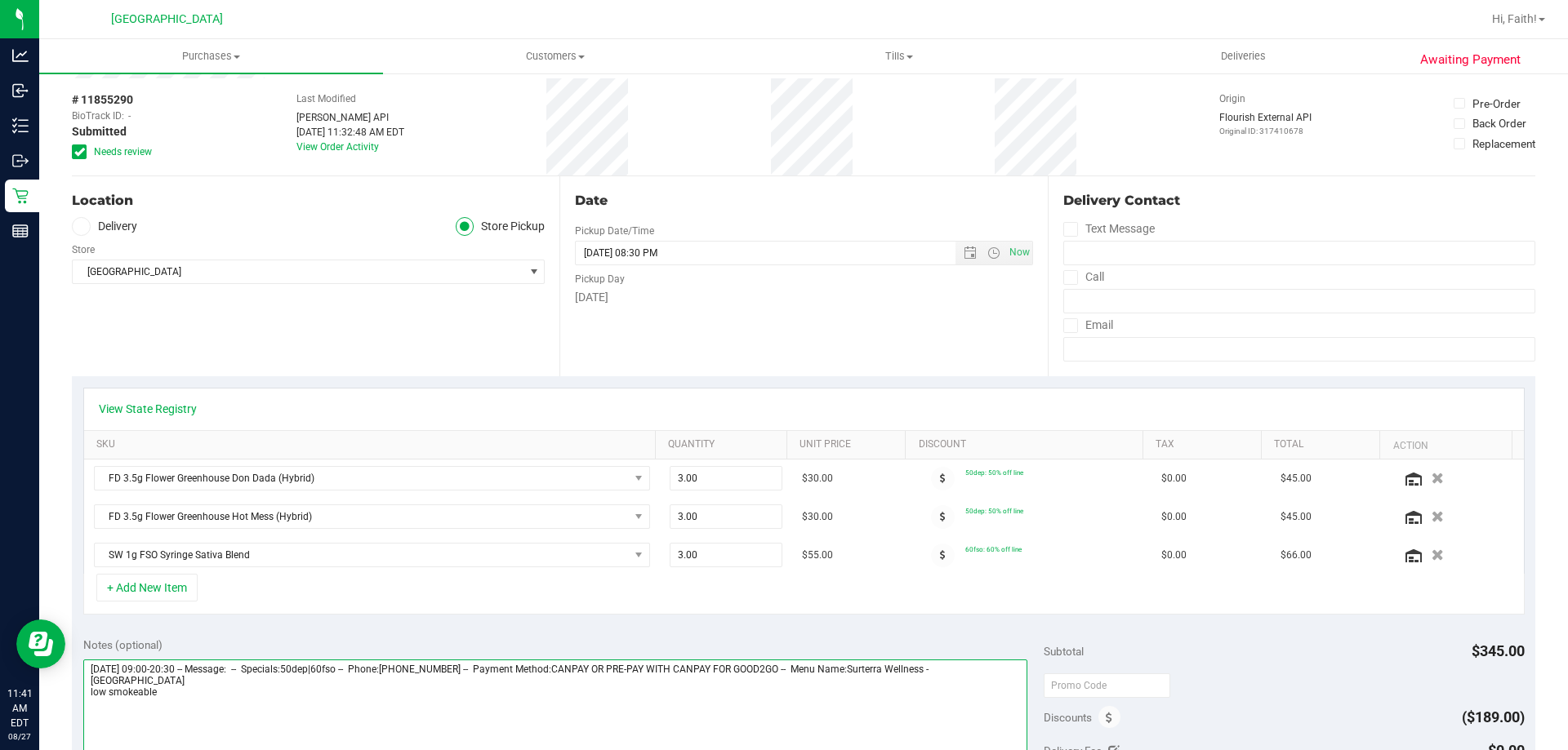
scroll to position [0, 0]
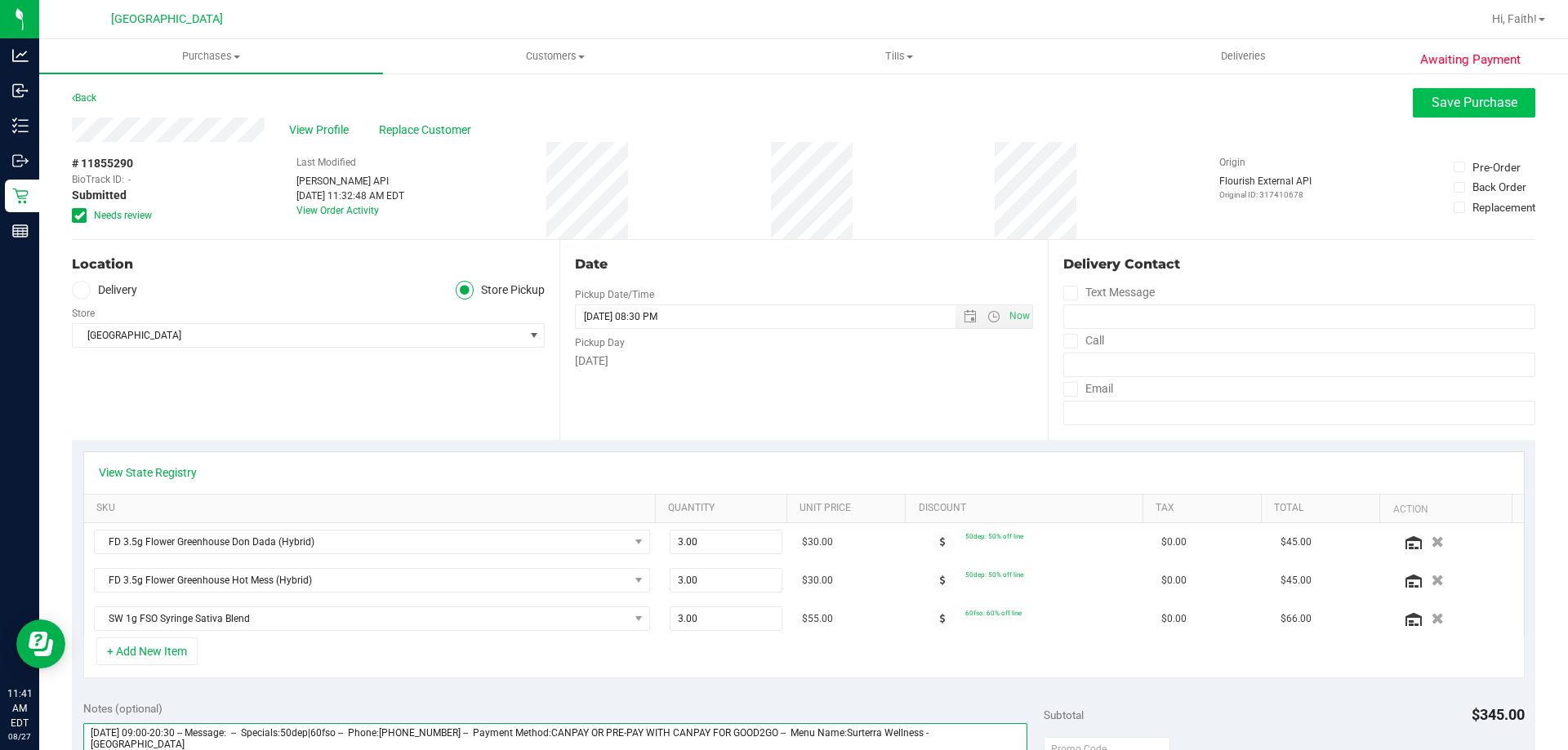
type textarea "Wednesday 08/27/2025 09:00-20:30 -- Message: -- Specials:50dep|60fso -- Phone:9…"
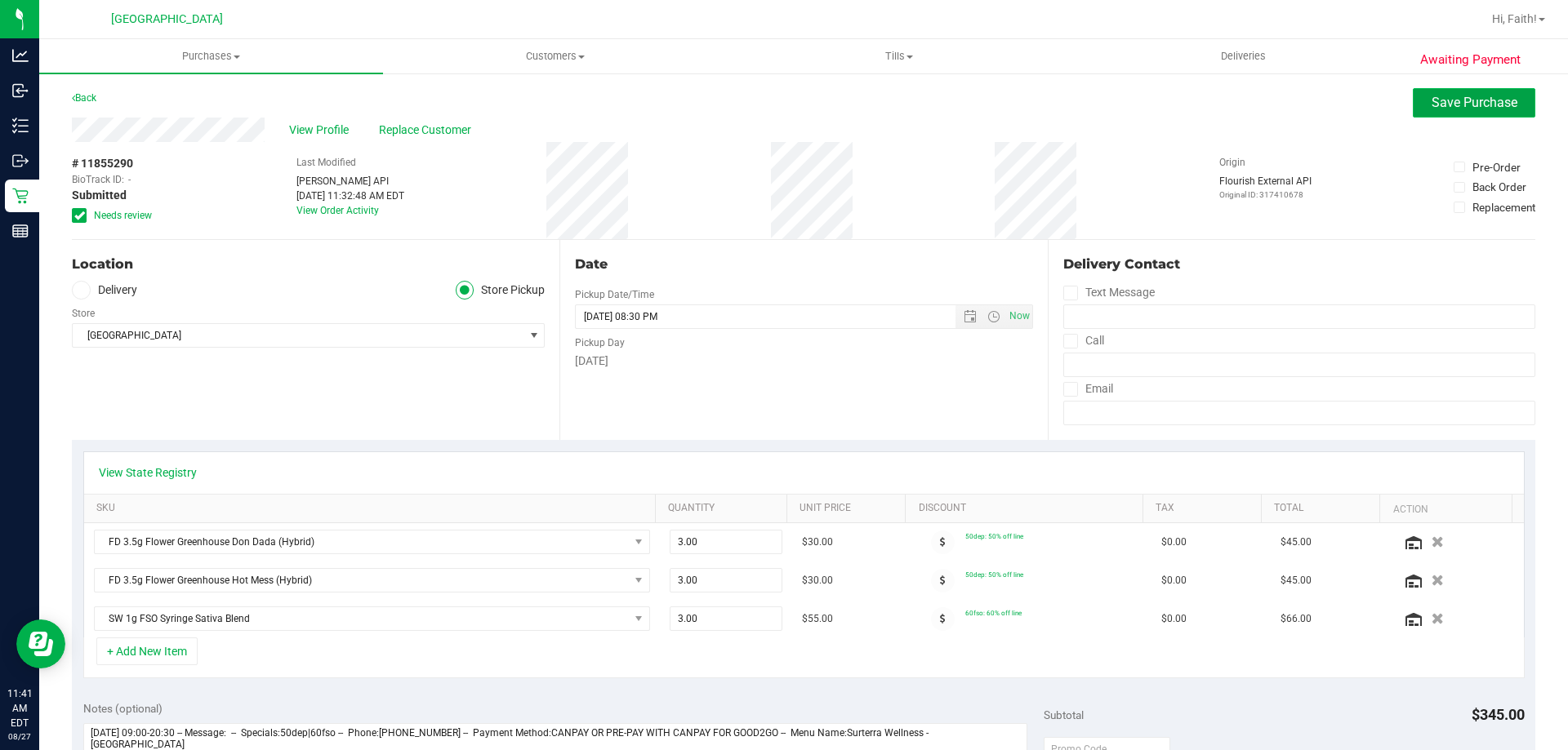
click at [1503, 89] on button "Save Purchase" at bounding box center [1474, 102] width 123 height 29
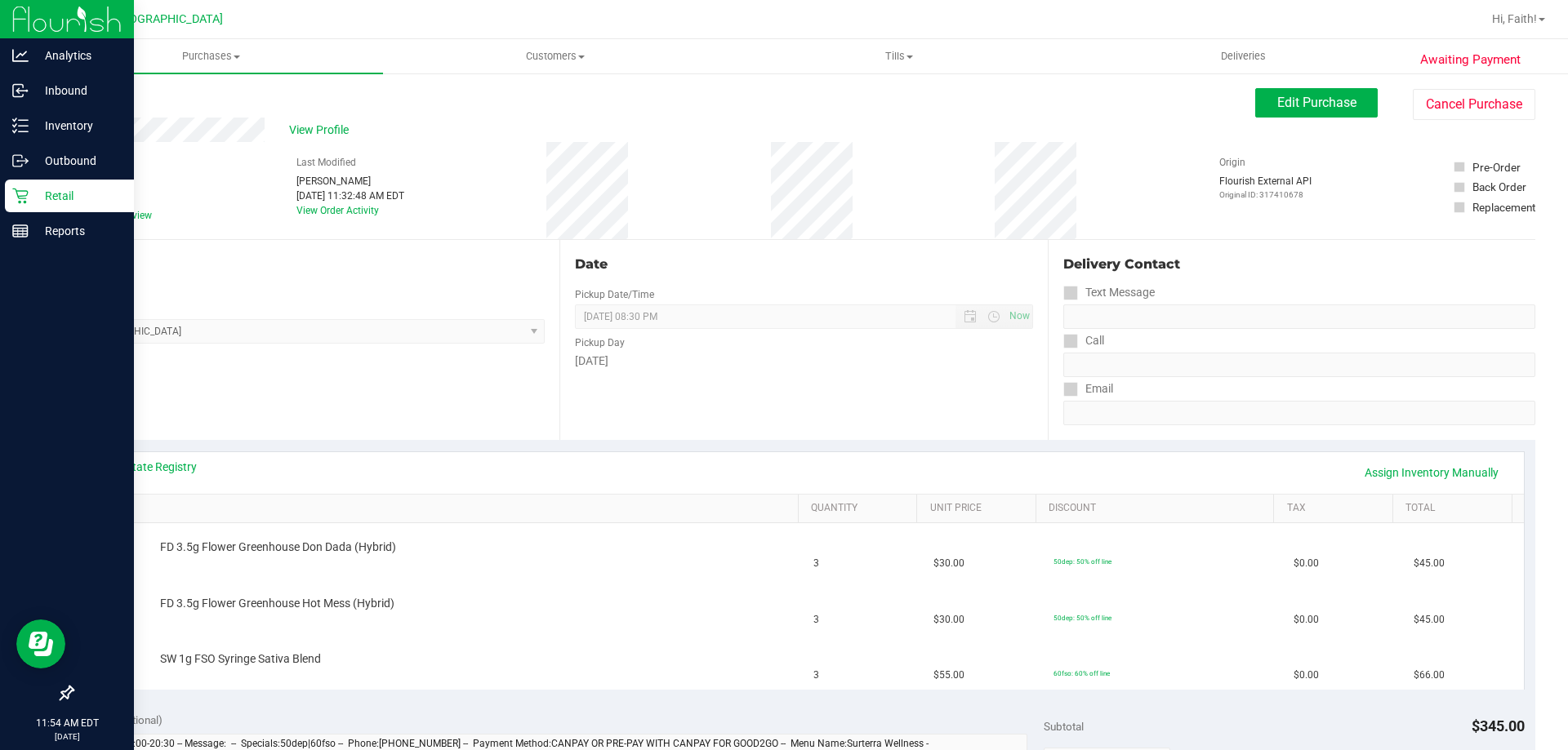
click at [52, 193] on p "Retail" at bounding box center [77, 196] width 98 height 20
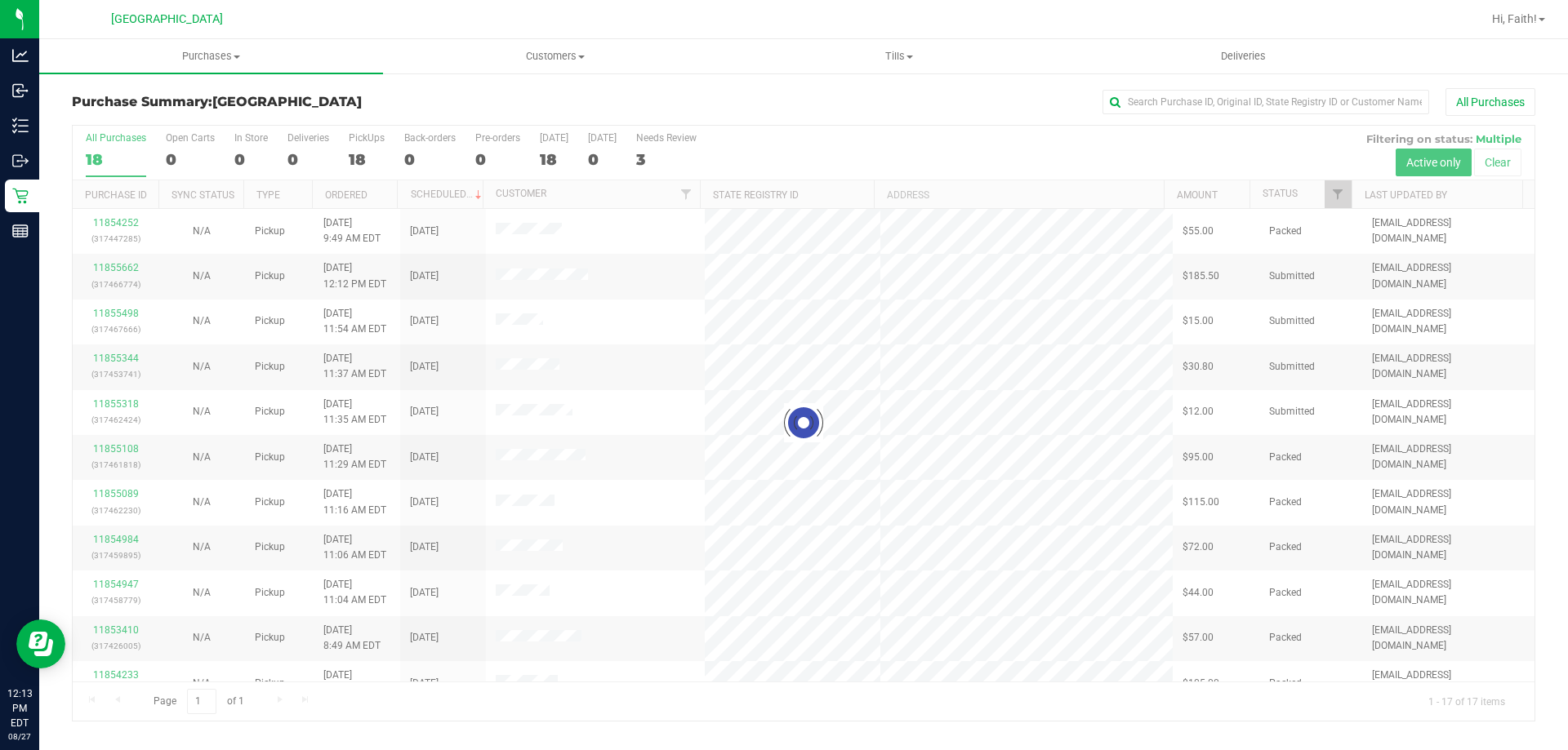
click at [1335, 196] on div at bounding box center [804, 423] width 1462 height 595
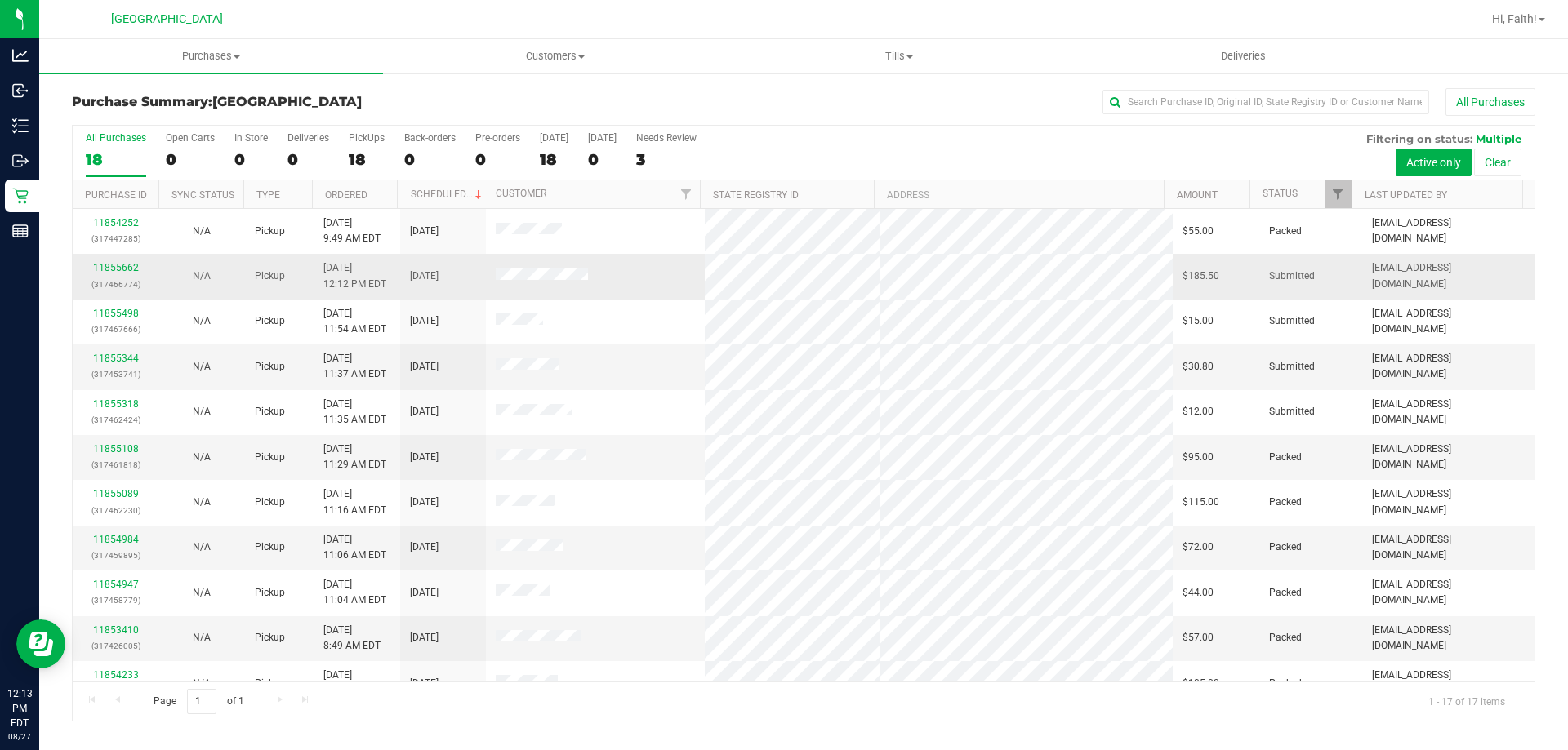
click at [101, 262] on link "11855662" at bounding box center [115, 268] width 46 height 12
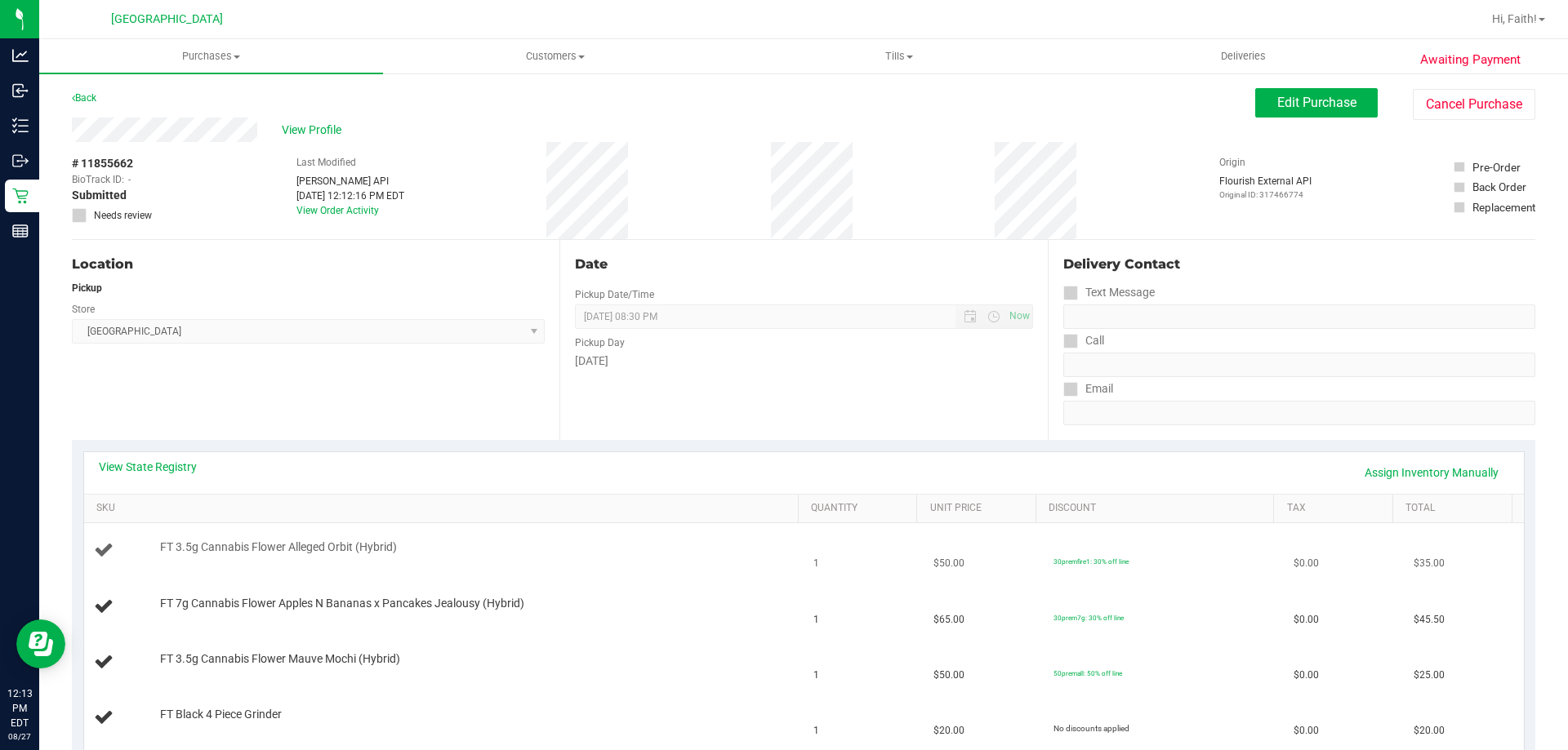
scroll to position [245, 0]
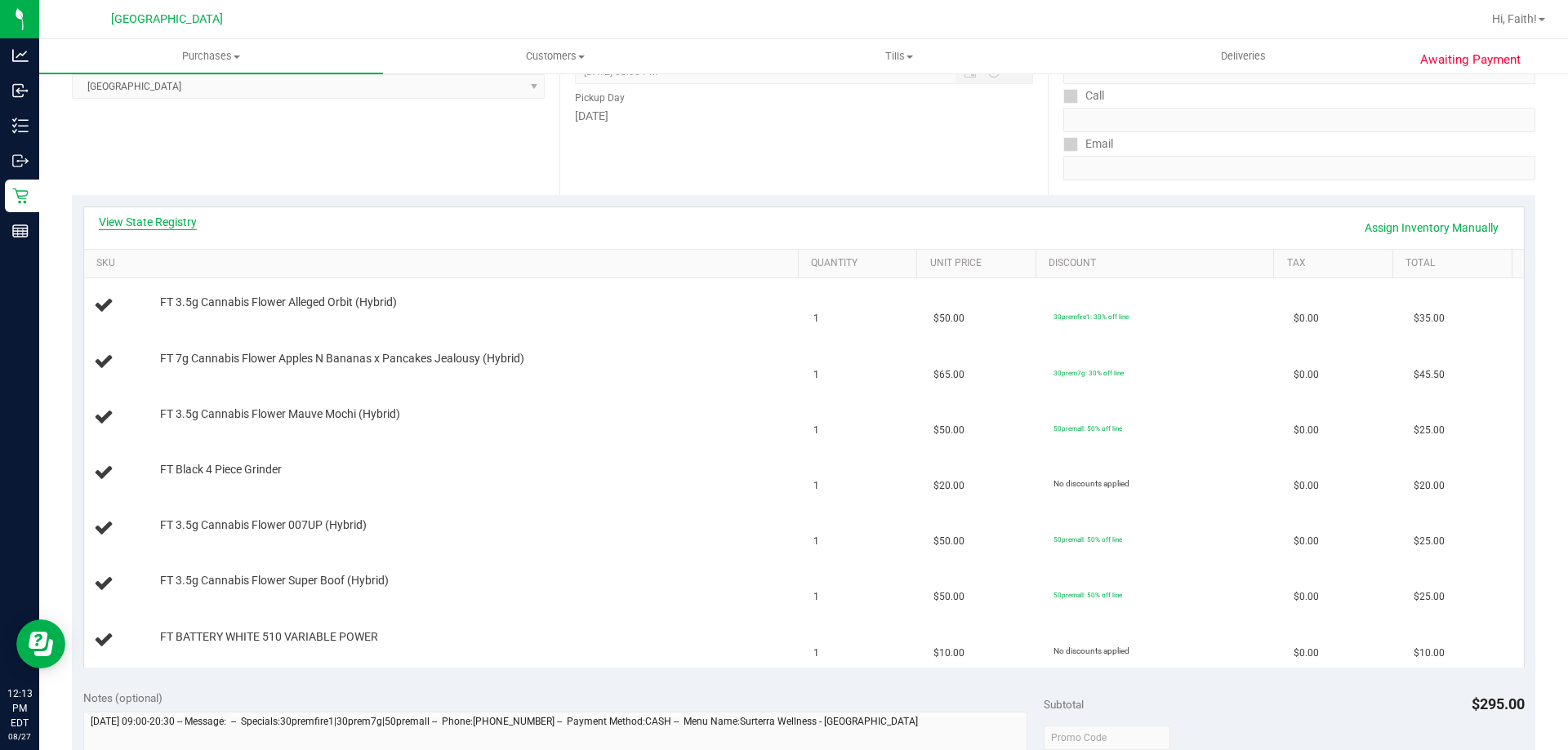
click at [166, 226] on link "View State Registry" at bounding box center [147, 221] width 98 height 17
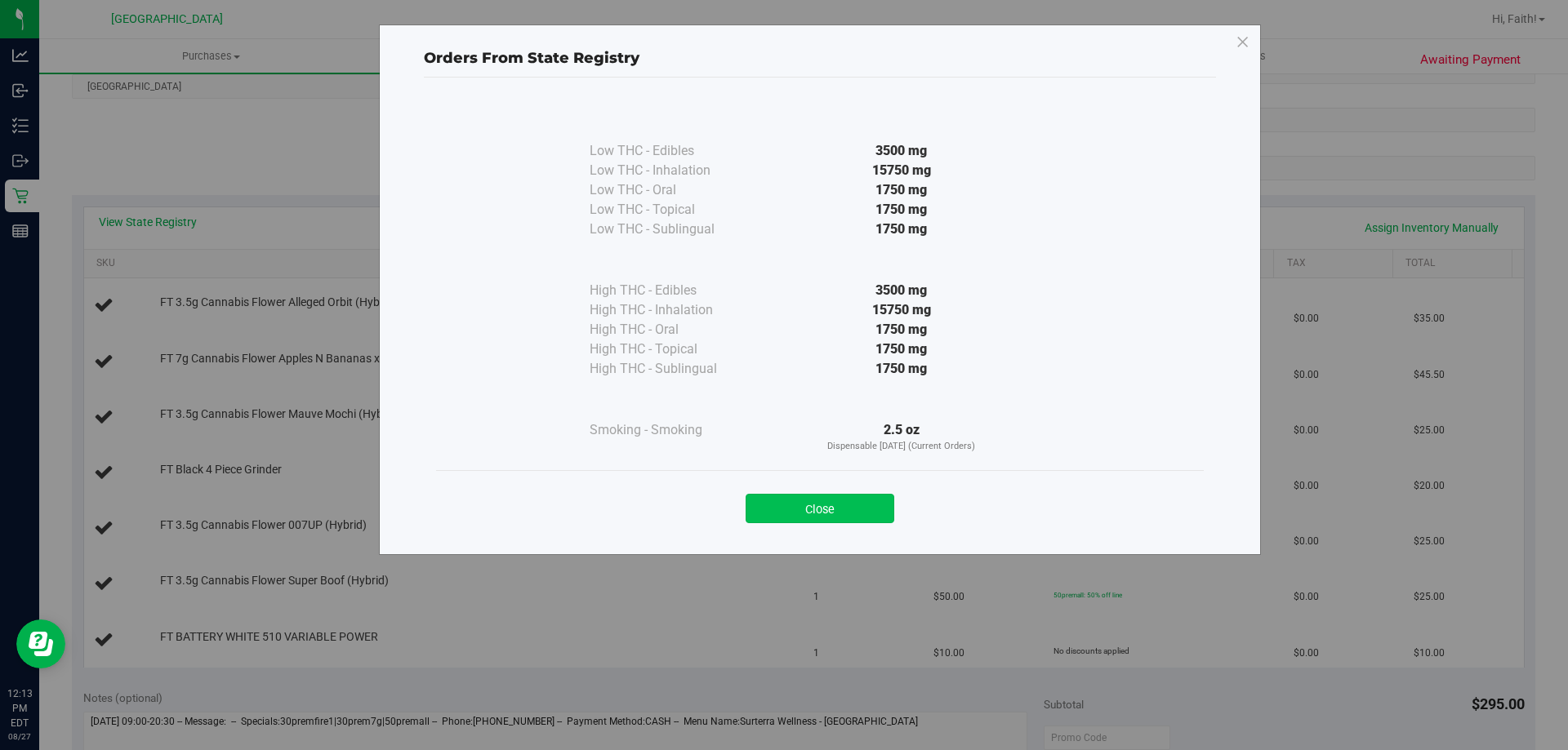
click at [826, 514] on button "Close" at bounding box center [820, 508] width 148 height 29
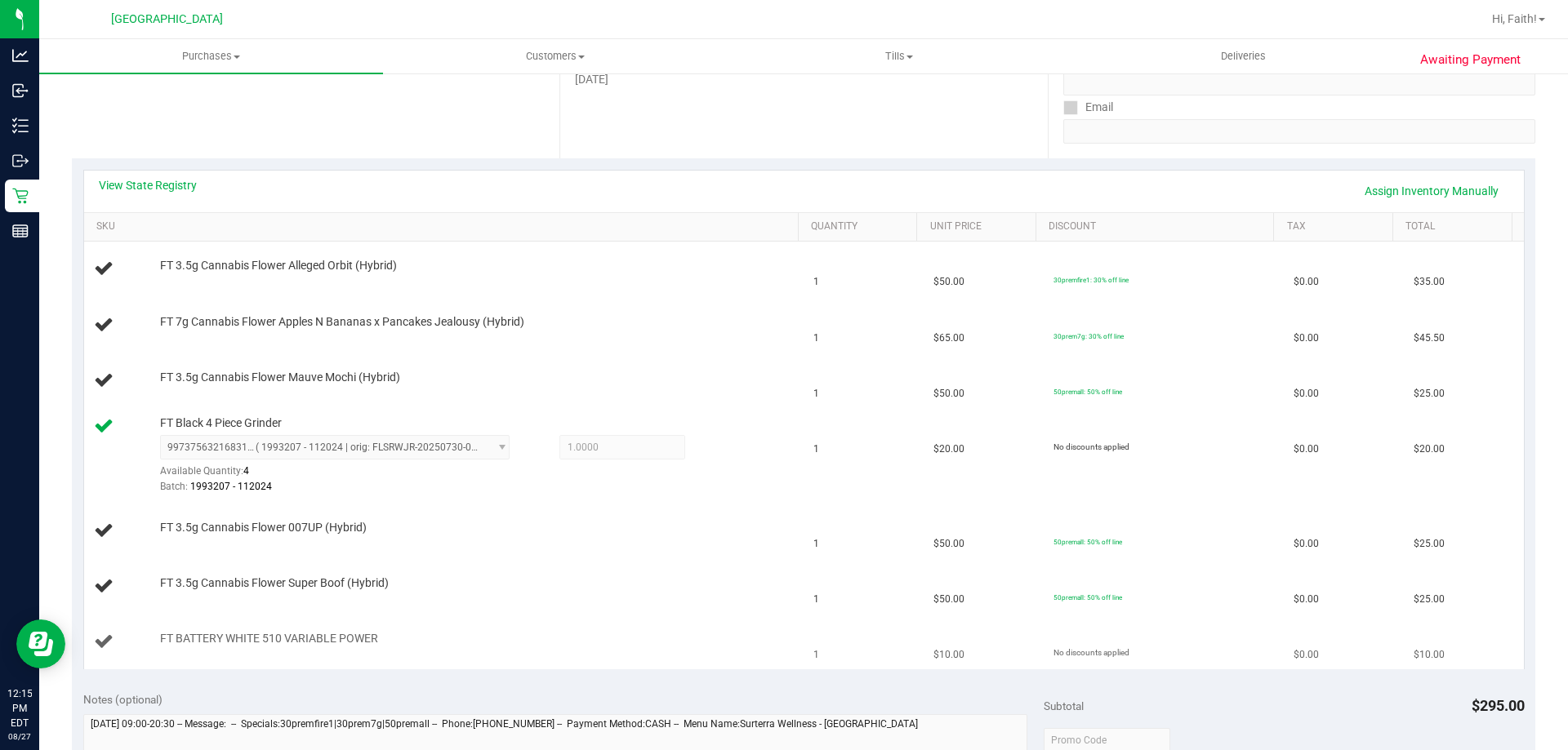
scroll to position [292, 0]
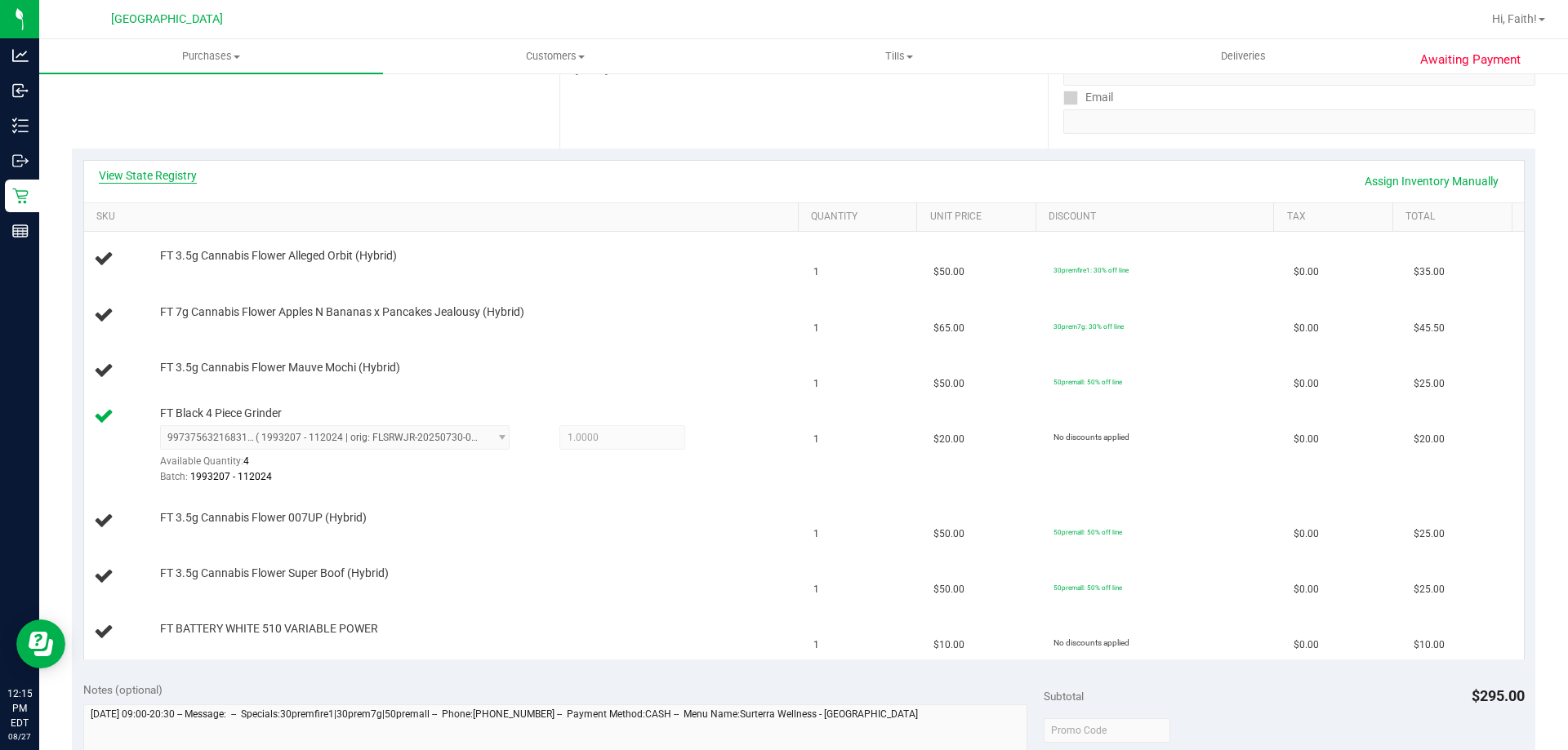
click at [163, 176] on link "View State Registry" at bounding box center [147, 176] width 98 height 17
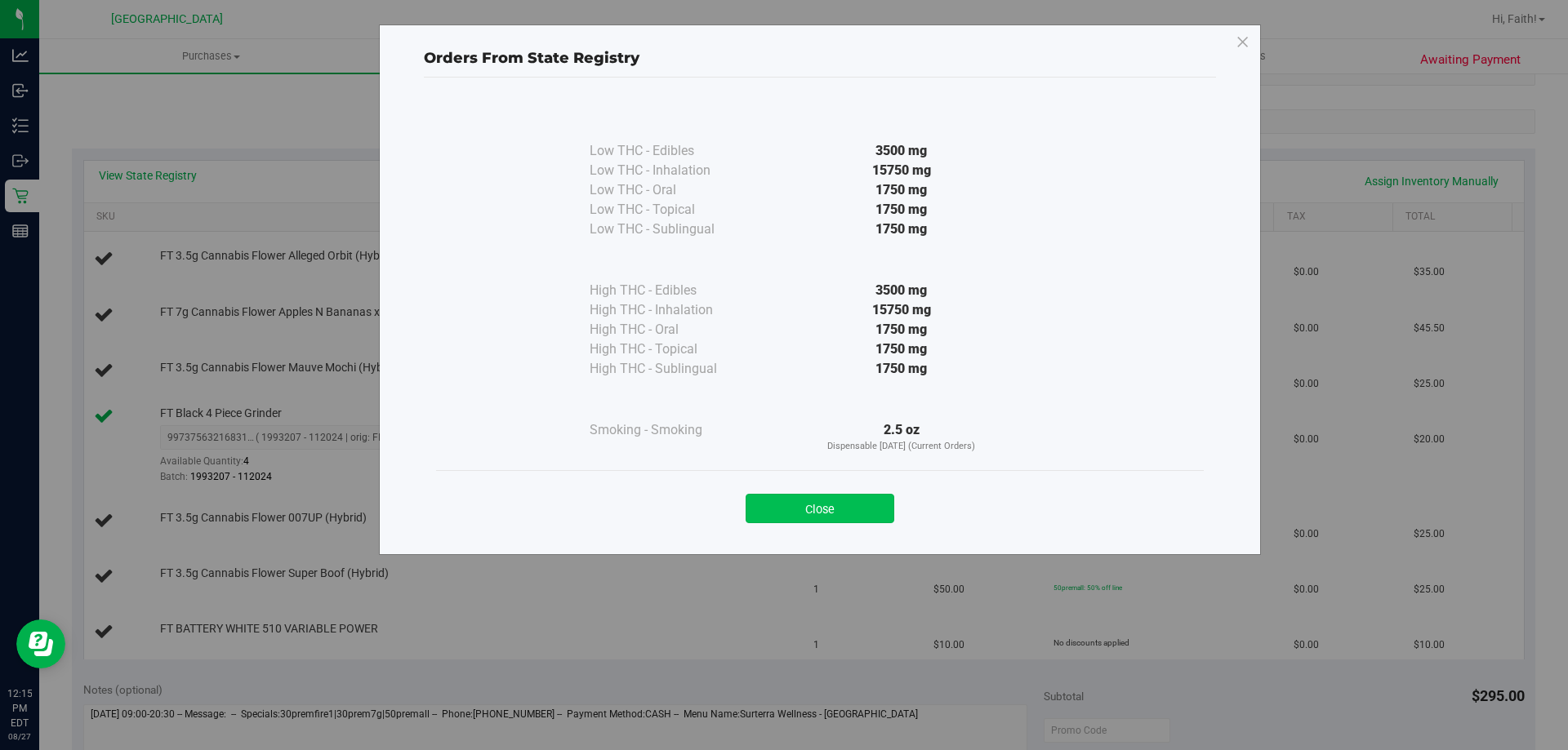
click at [813, 509] on button "Close" at bounding box center [820, 508] width 148 height 29
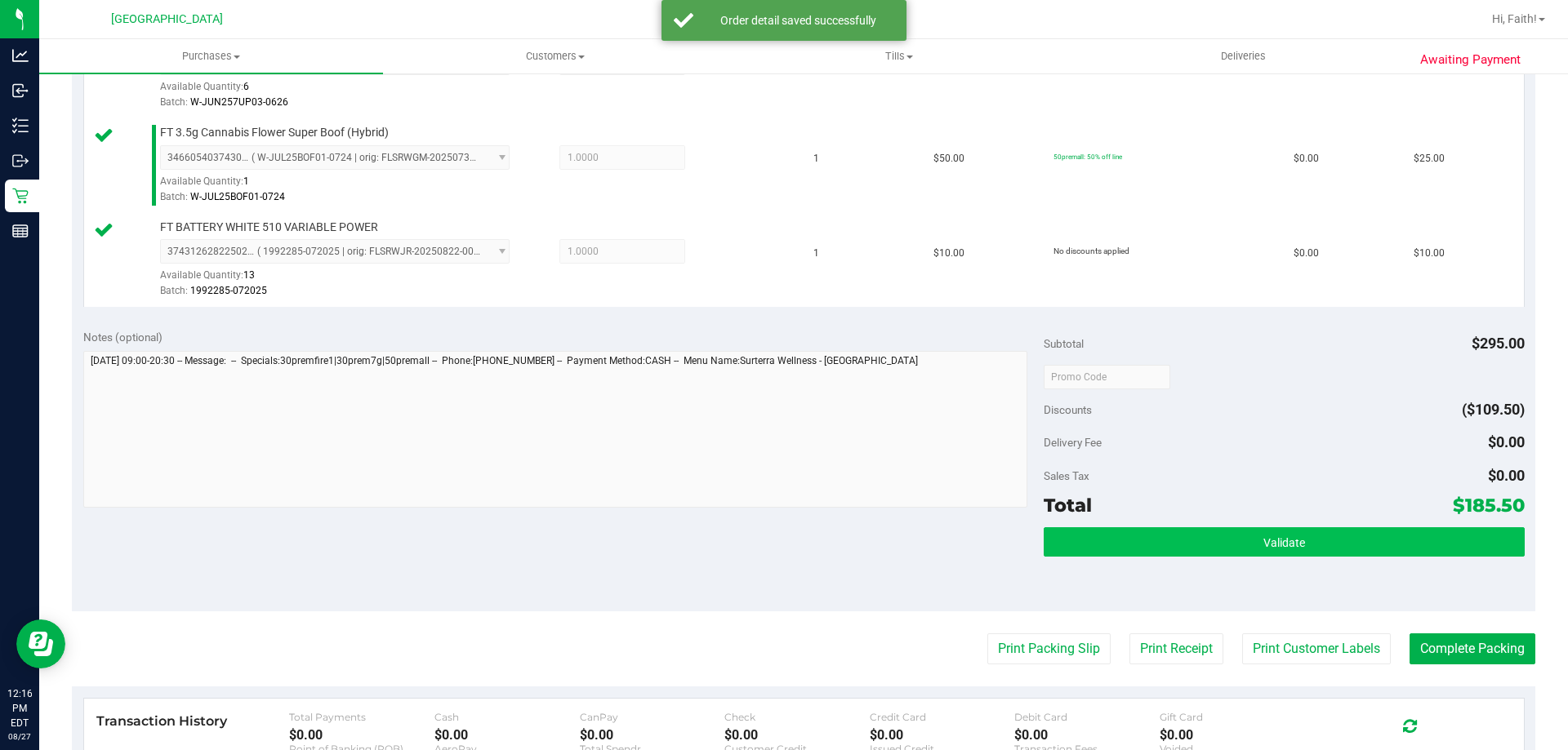
scroll to position [880, 0]
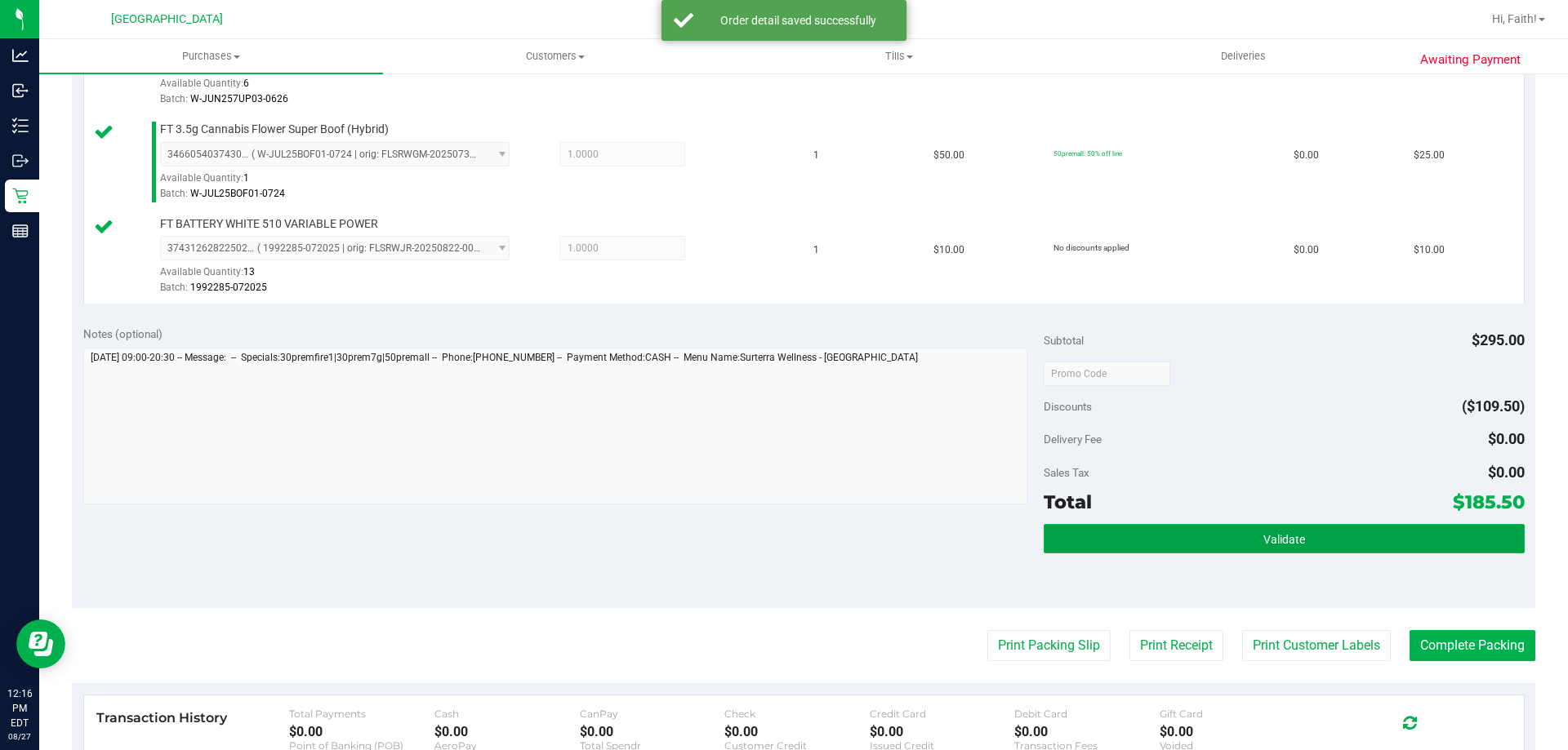
click at [1113, 541] on button "Validate" at bounding box center [1284, 538] width 480 height 29
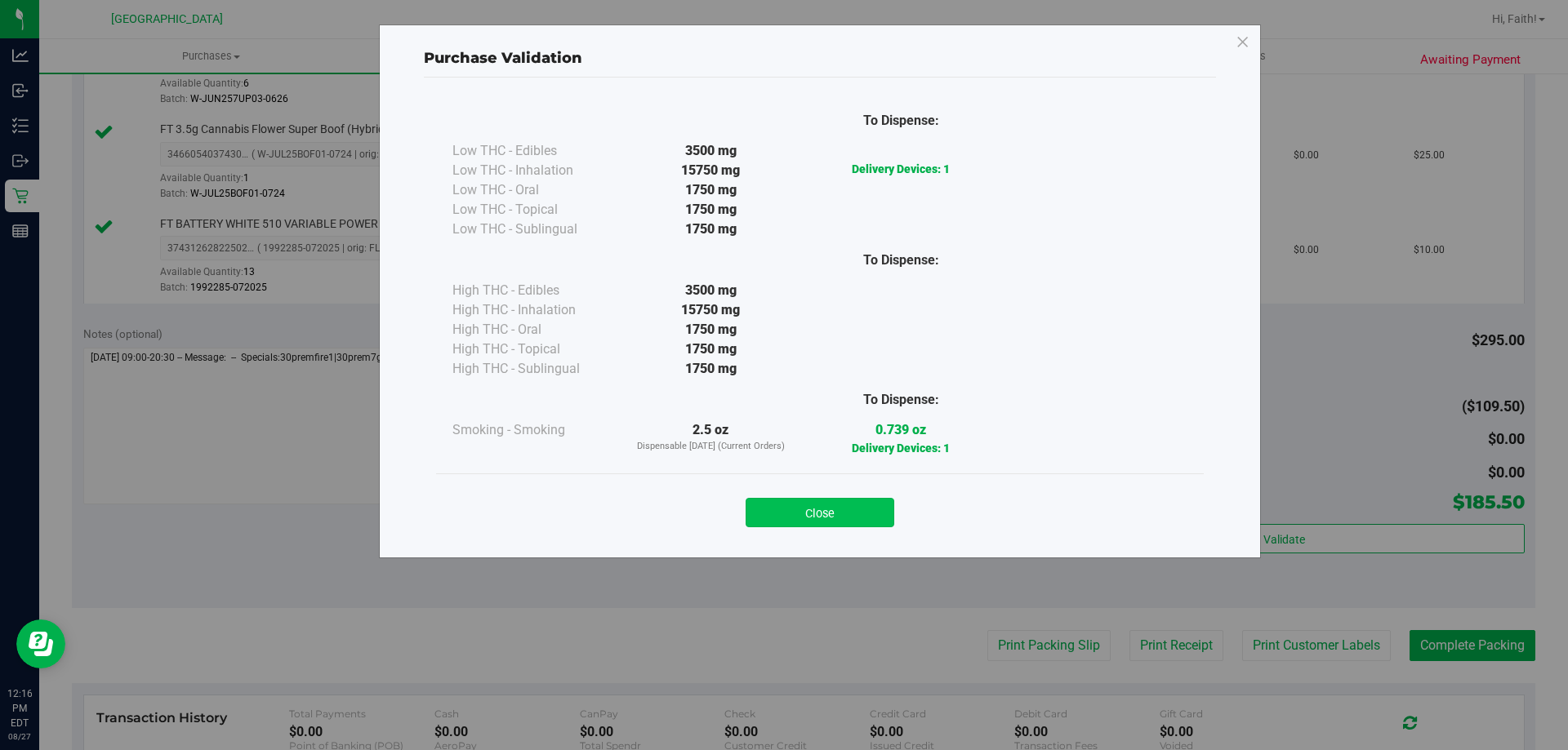
click at [877, 514] on button "Close" at bounding box center [820, 513] width 148 height 29
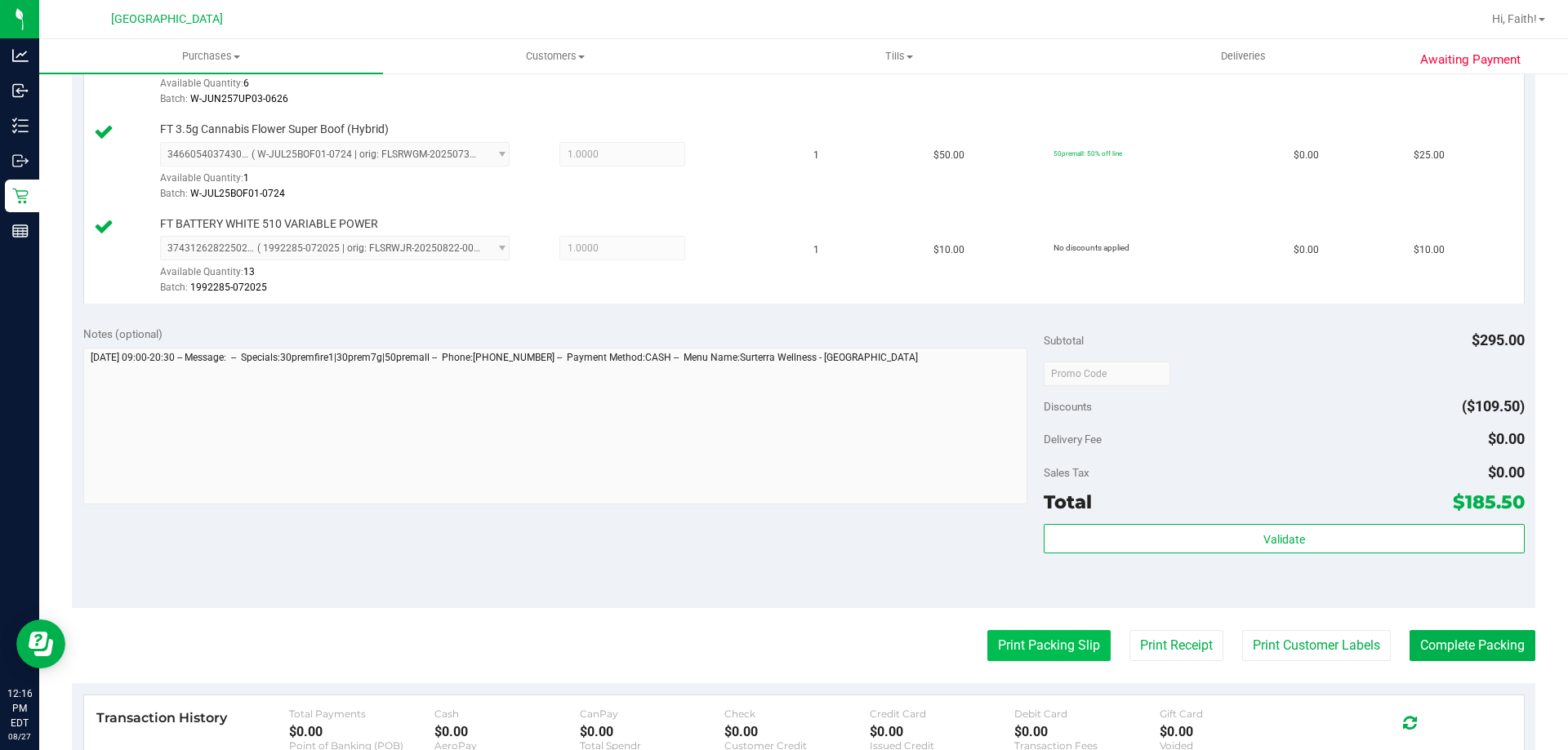
click at [987, 645] on button "Print Packing Slip" at bounding box center [1049, 646] width 123 height 31
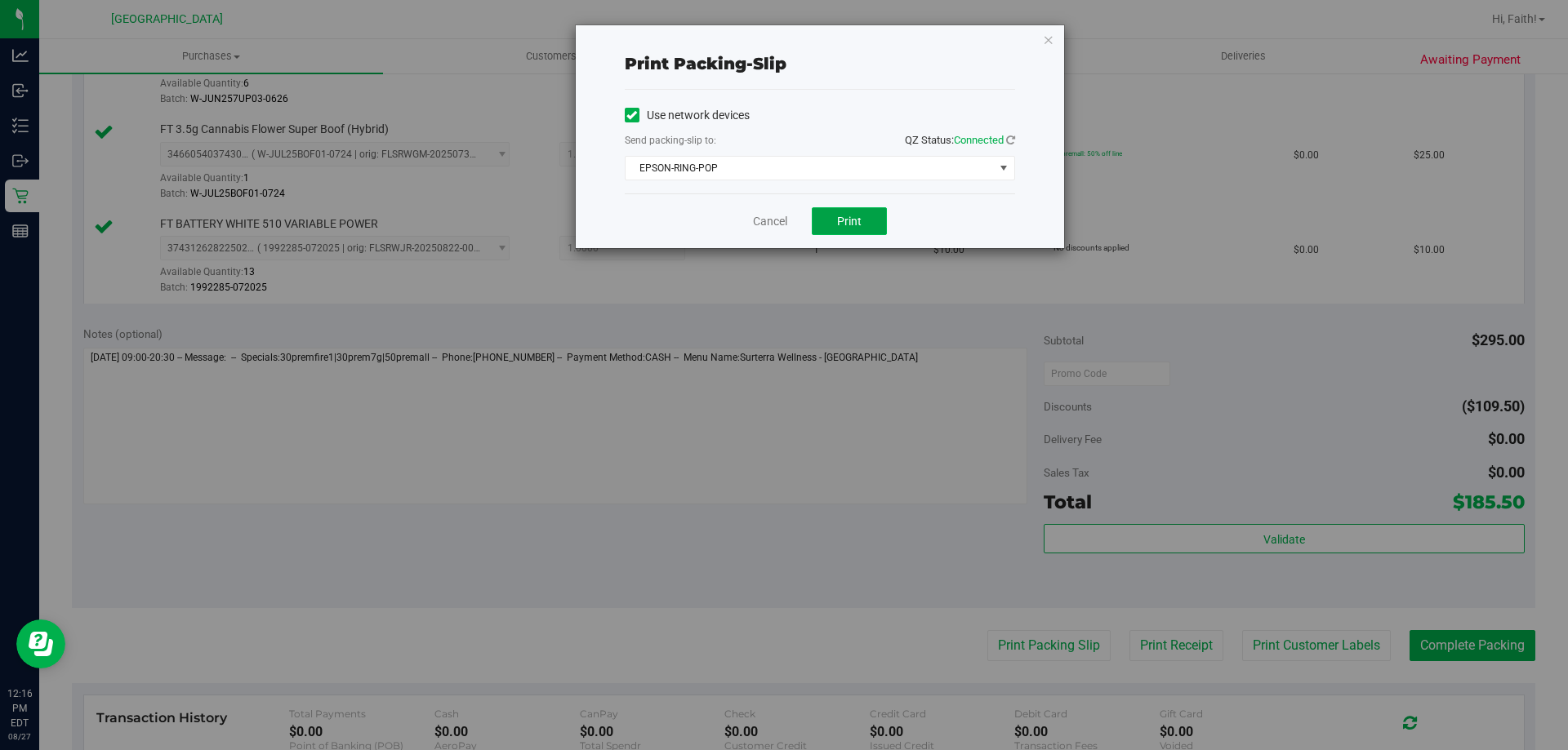
click at [830, 232] on button "Print" at bounding box center [849, 221] width 75 height 27
click at [1044, 38] on icon "button" at bounding box center [1049, 39] width 12 height 20
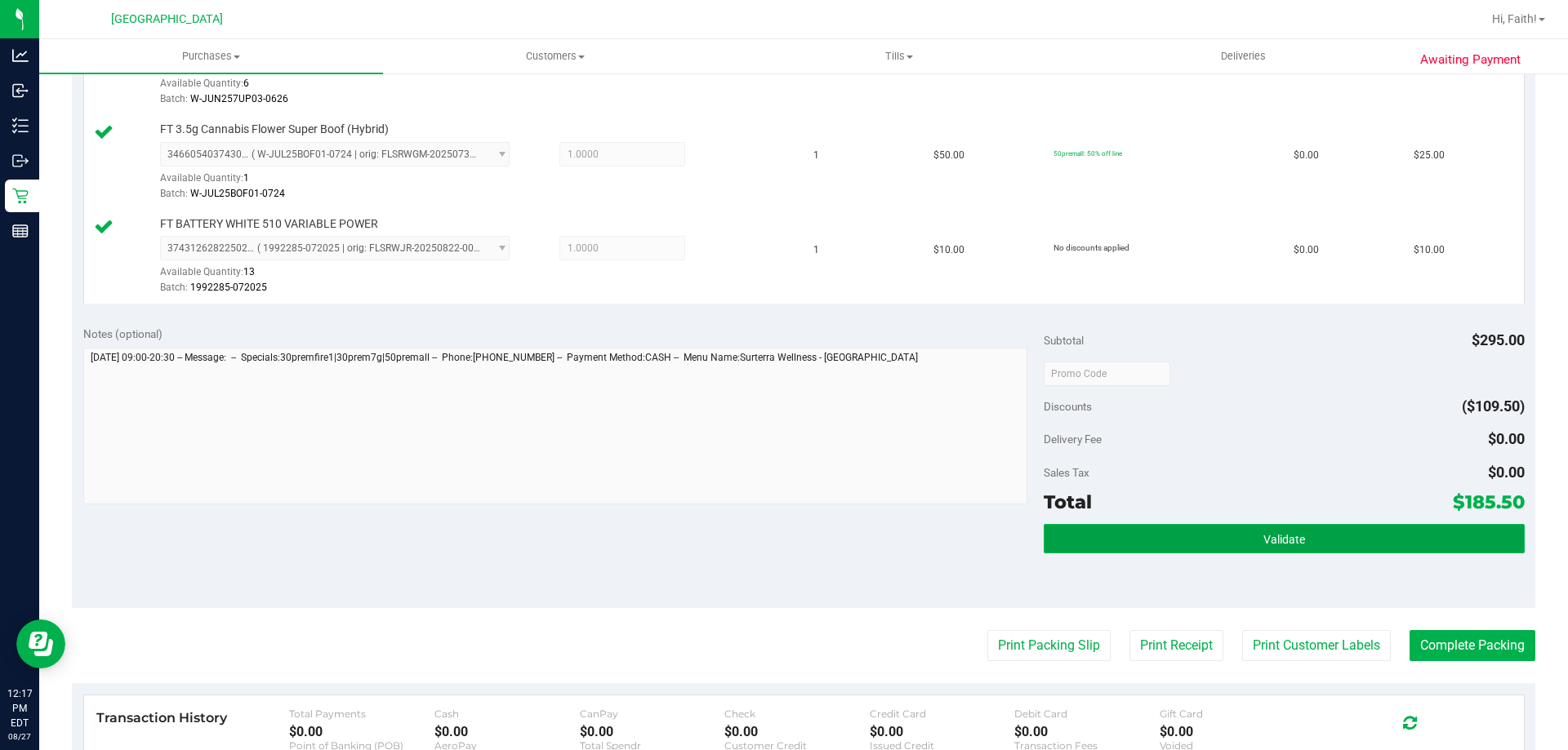
click at [1311, 533] on button "Validate" at bounding box center [1284, 538] width 480 height 29
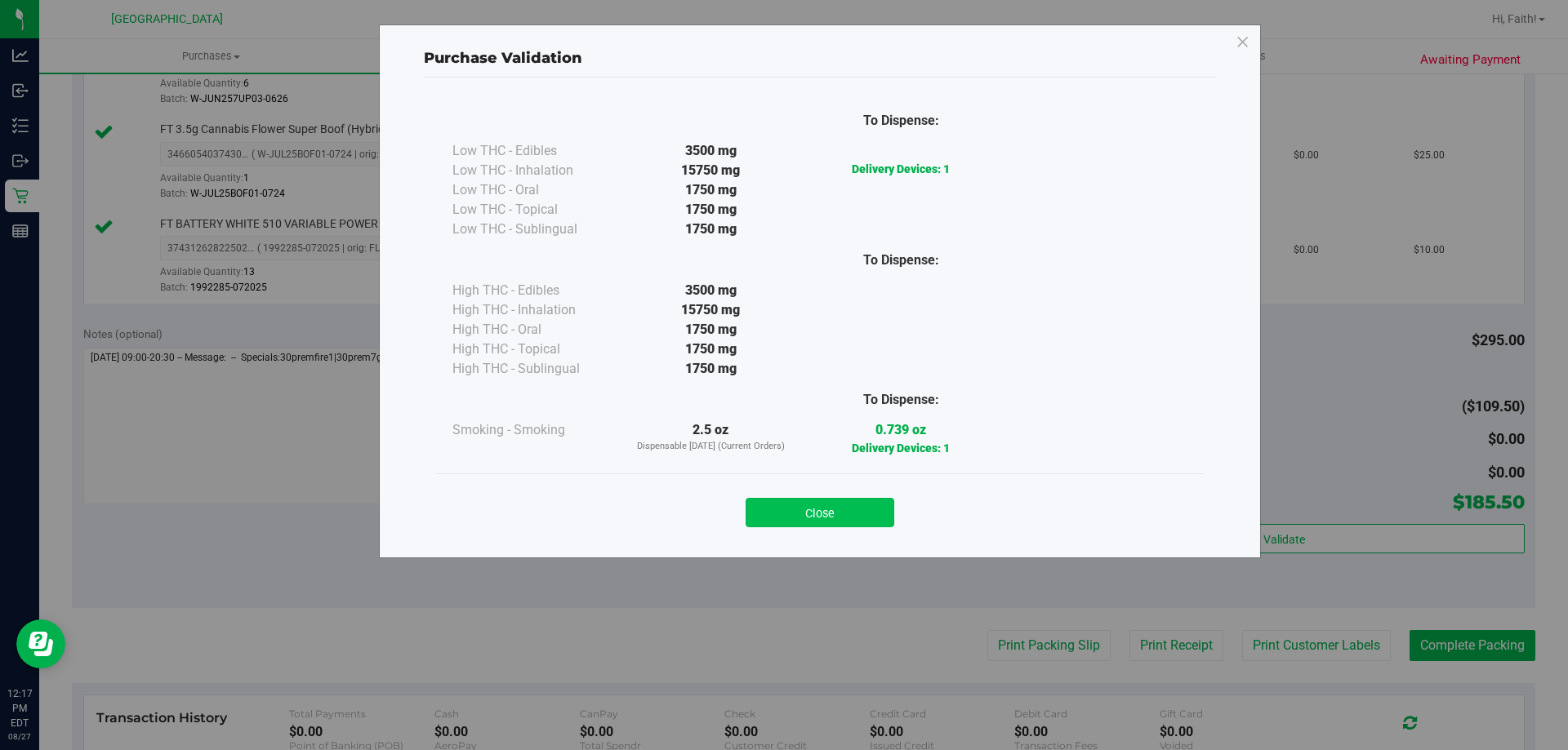
click at [825, 522] on button "Close" at bounding box center [820, 513] width 148 height 29
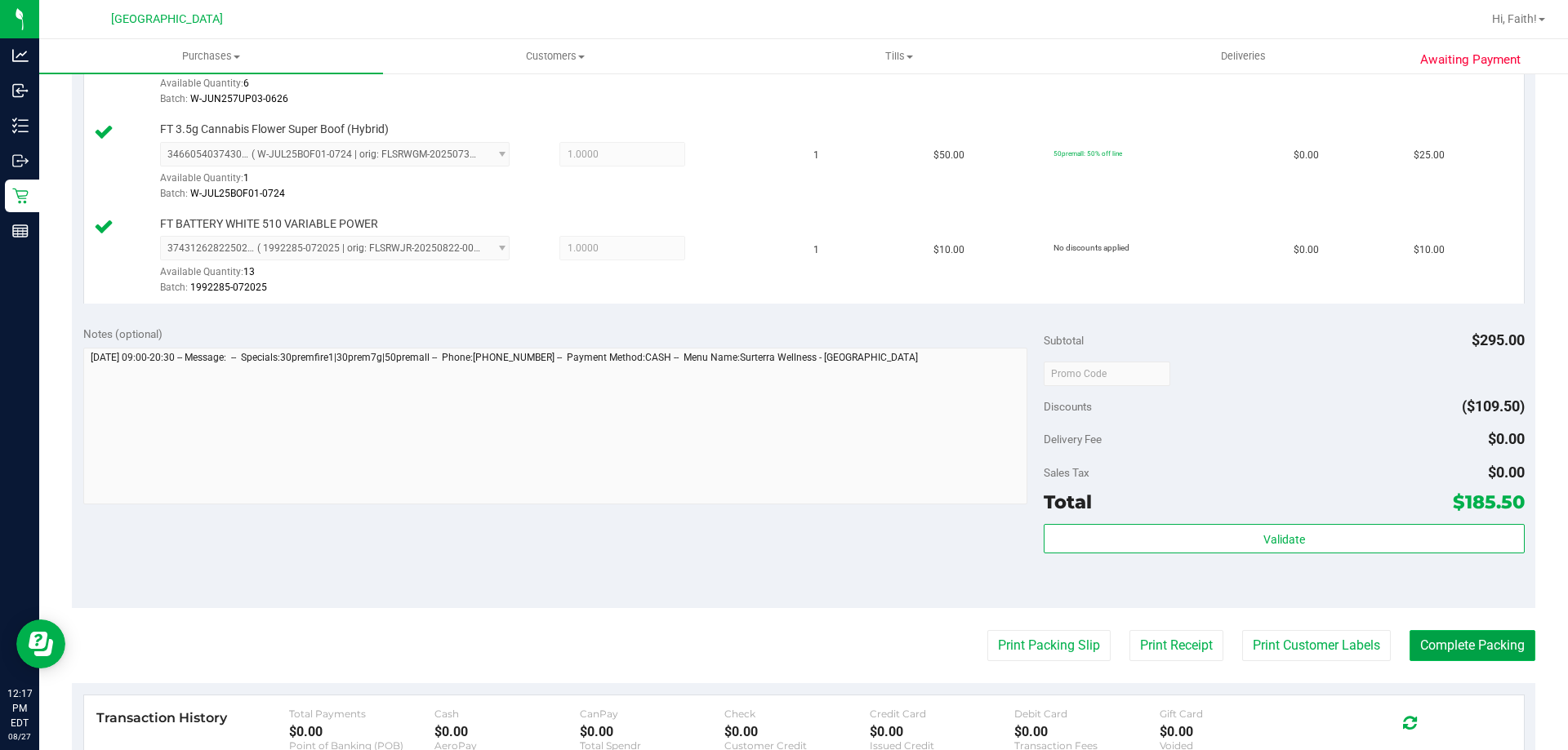
click at [1429, 647] on button "Complete Packing" at bounding box center [1472, 646] width 126 height 31
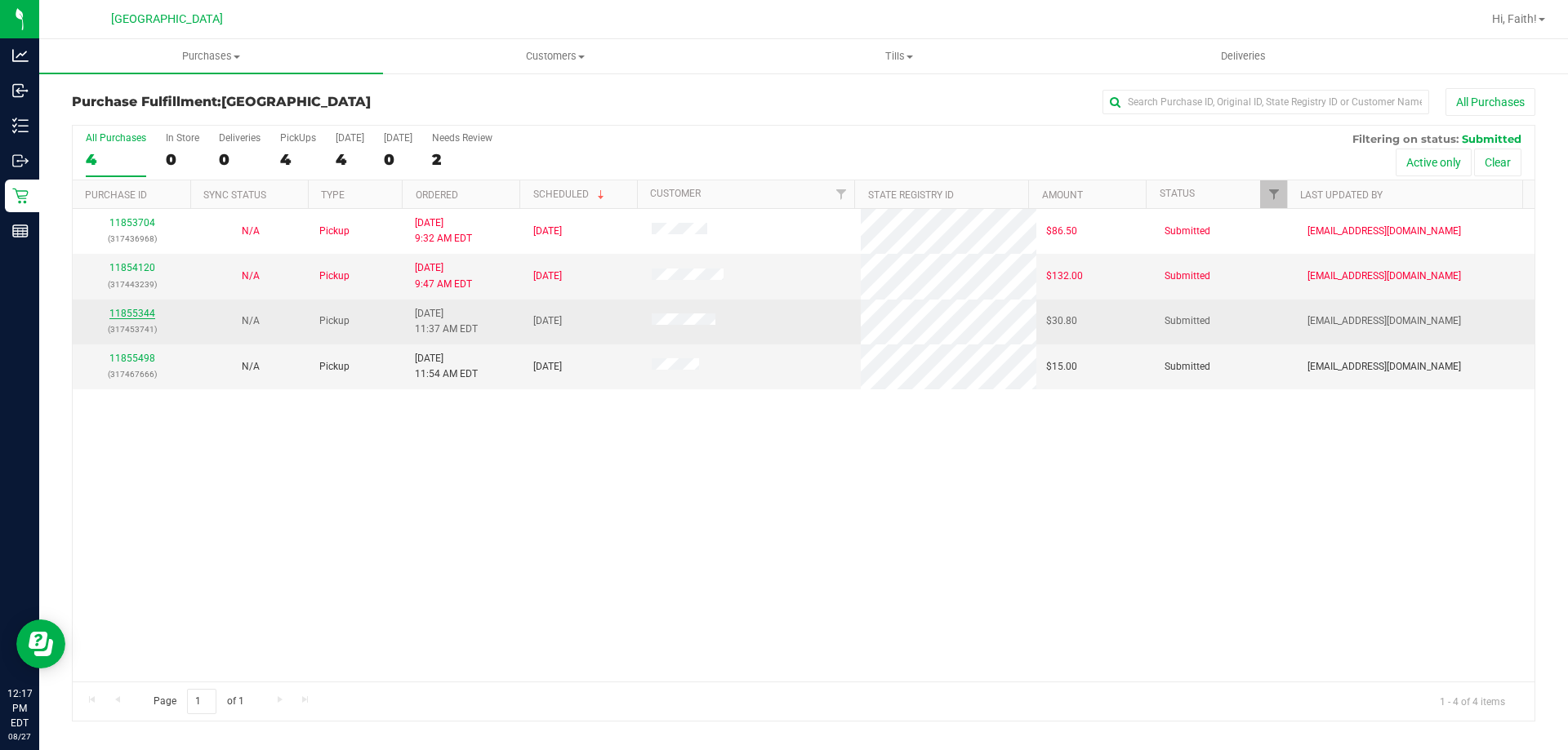
click at [146, 316] on link "11855344" at bounding box center [132, 314] width 46 height 12
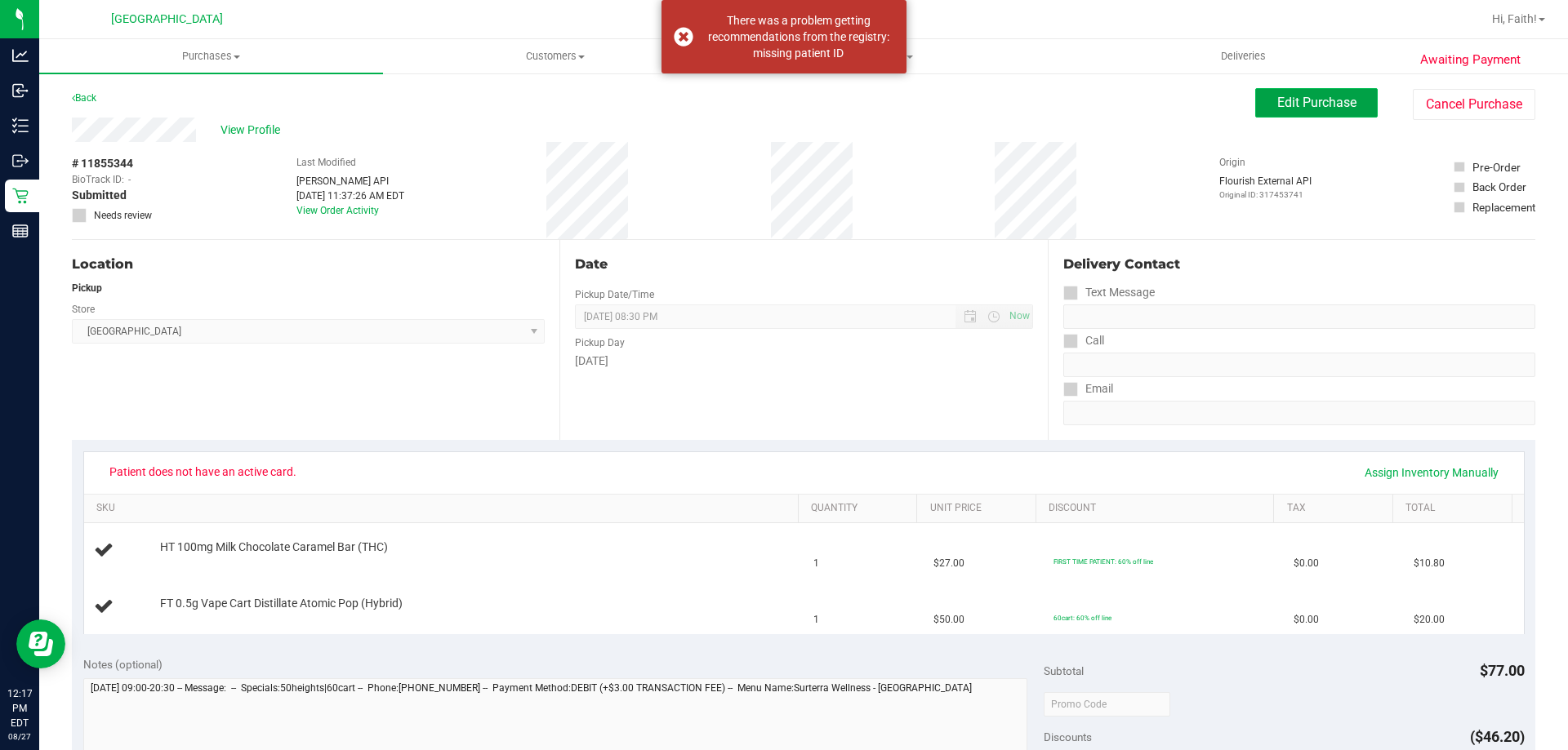
click at [1277, 104] on span "Edit Purchase" at bounding box center [1316, 102] width 79 height 16
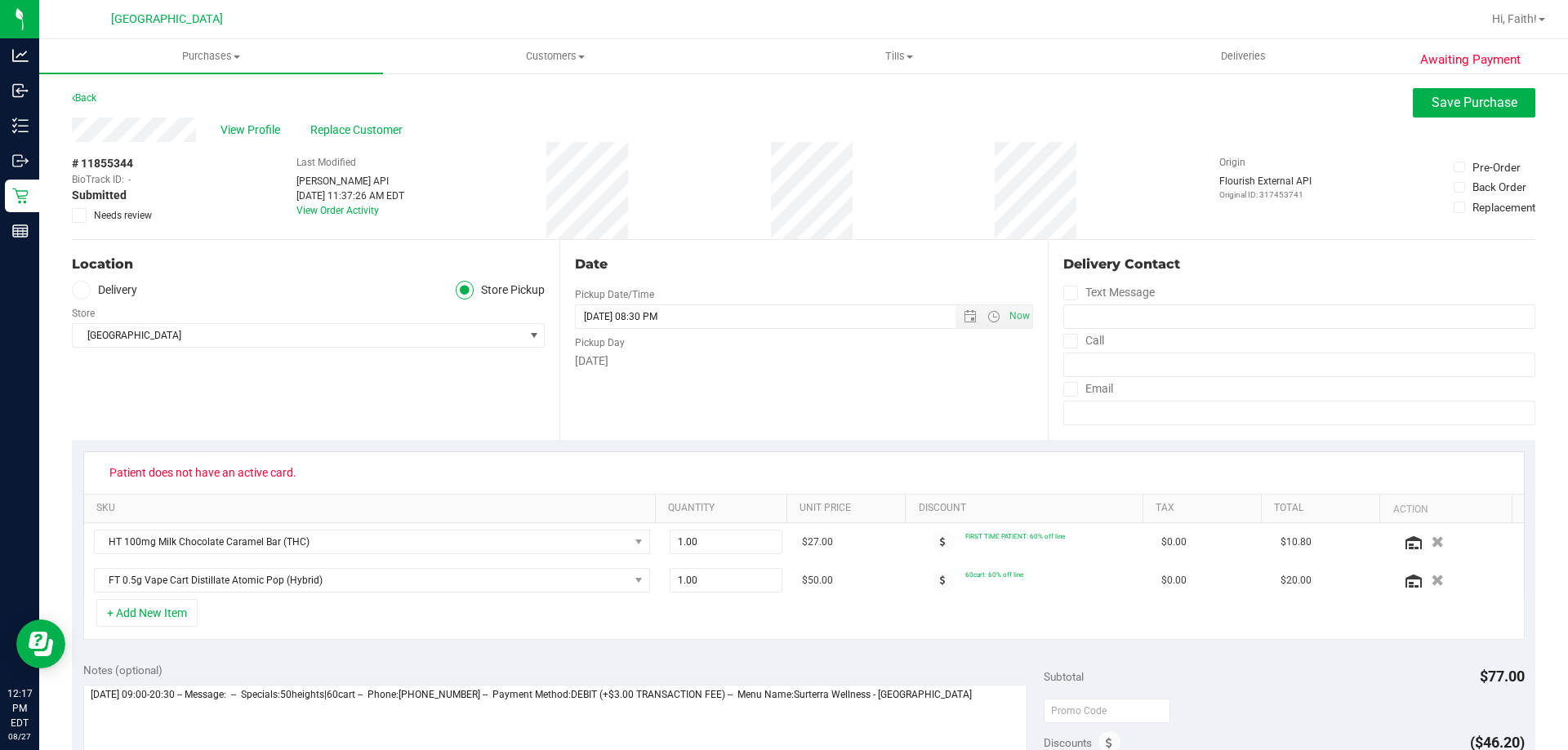
click at [386, 141] on div "View Profile Replace Customer" at bounding box center [804, 130] width 1464 height 24
click at [383, 127] on span "Replace Customer" at bounding box center [359, 131] width 98 height 18
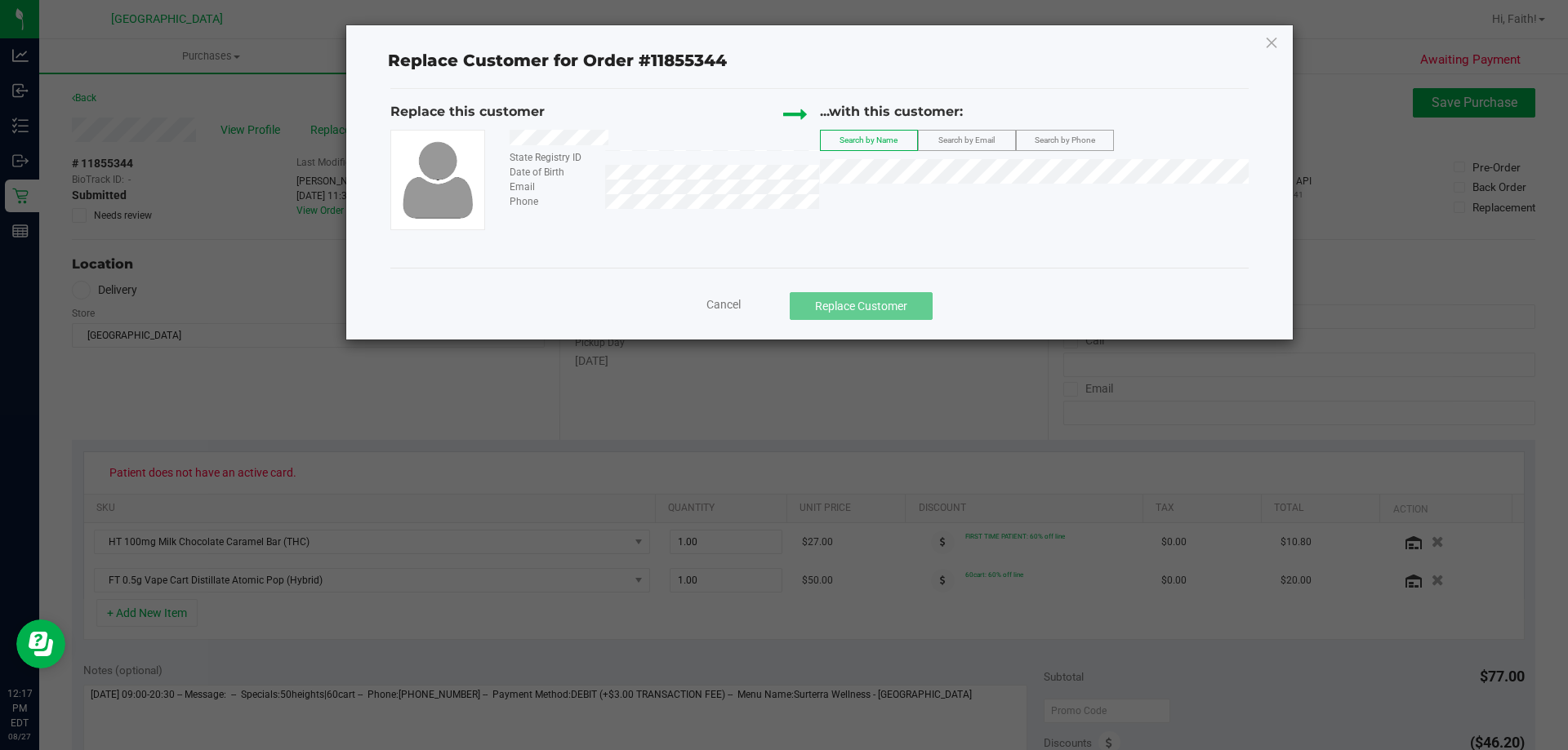
click at [966, 140] on span "Search by Email" at bounding box center [967, 139] width 57 height 9
click at [1044, 205] on li "SUSAN HUDSON (hudsonford@aol.com)" at bounding box center [1034, 199] width 428 height 22
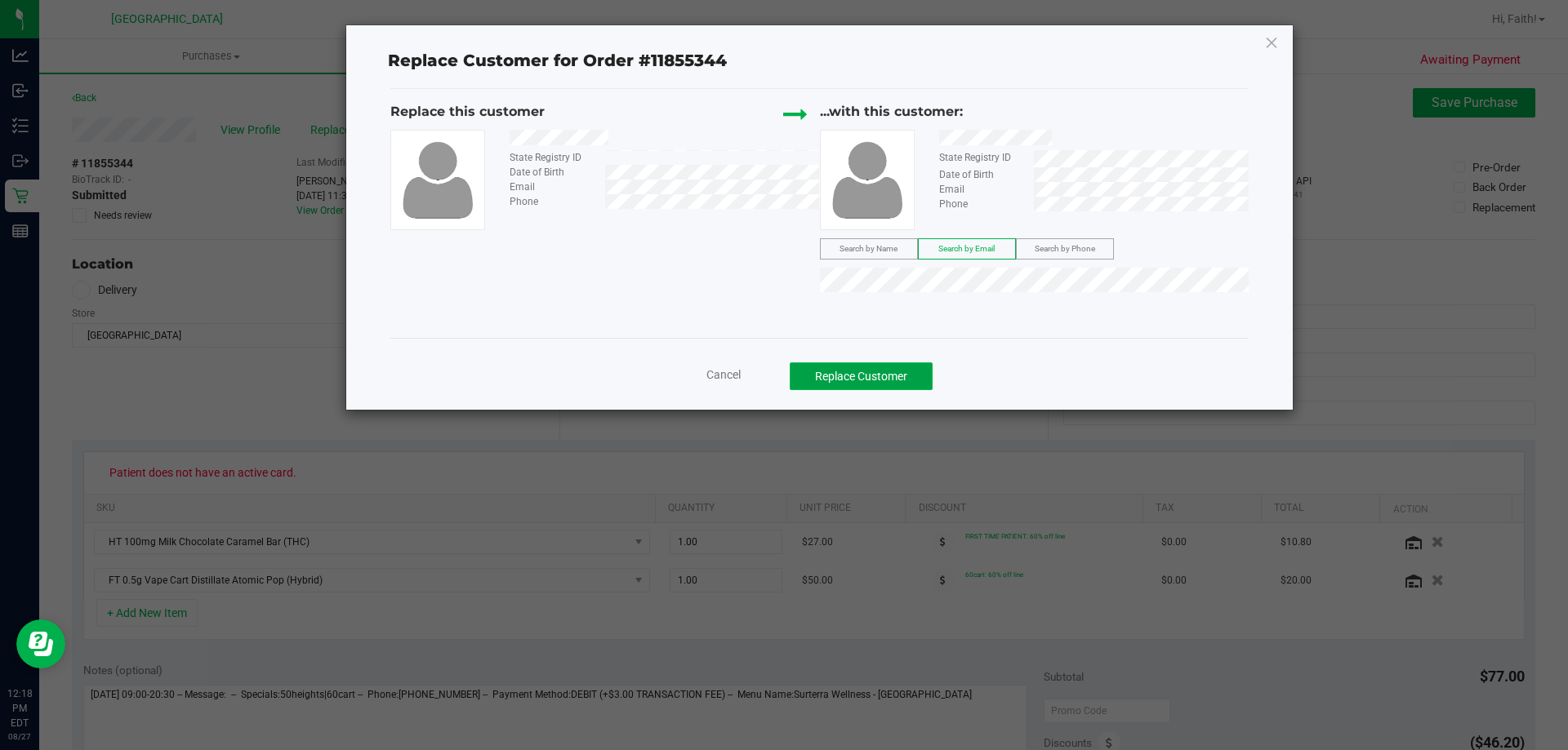
click at [878, 380] on button "Replace Customer" at bounding box center [861, 376] width 142 height 27
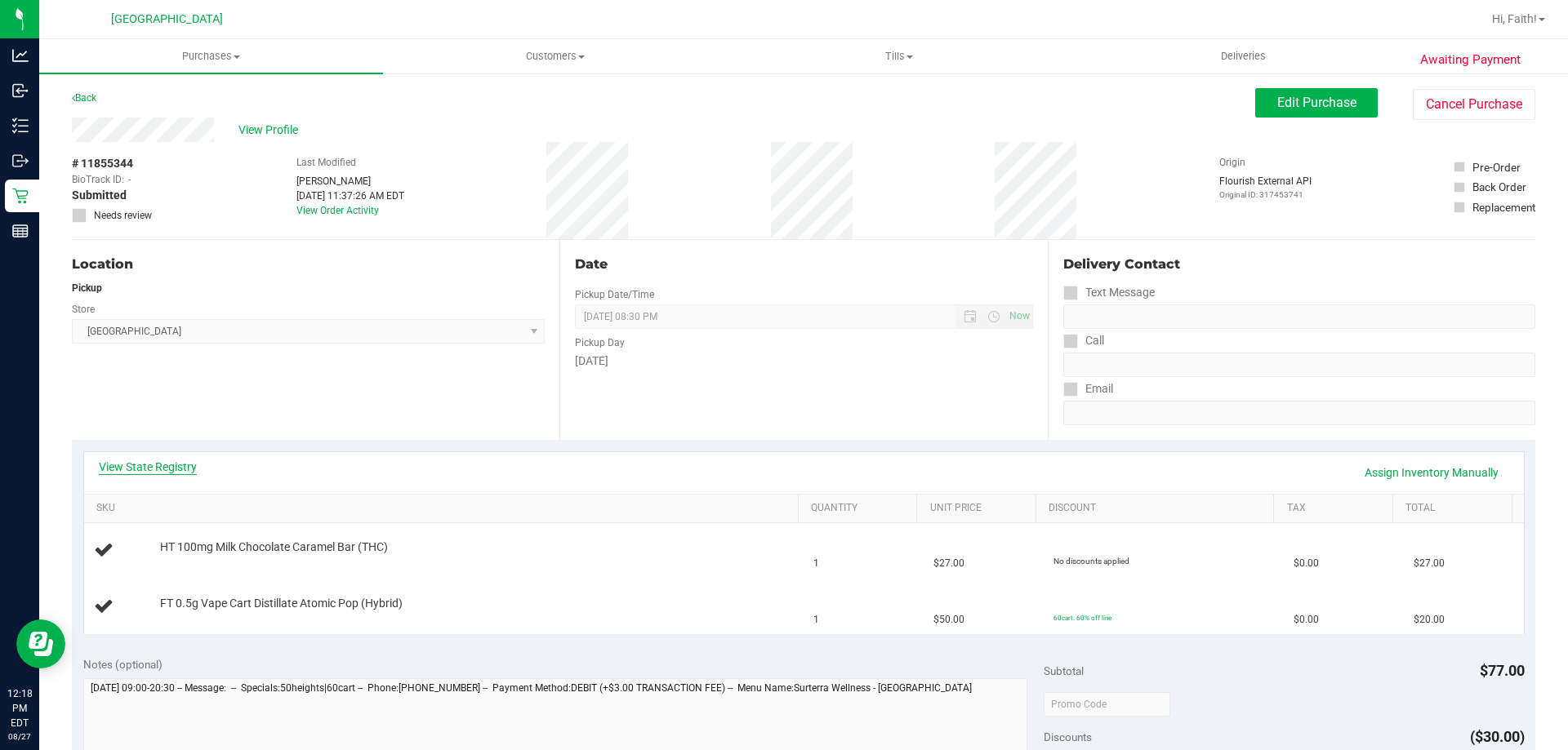
click at [161, 465] on link "View State Registry" at bounding box center [147, 466] width 98 height 17
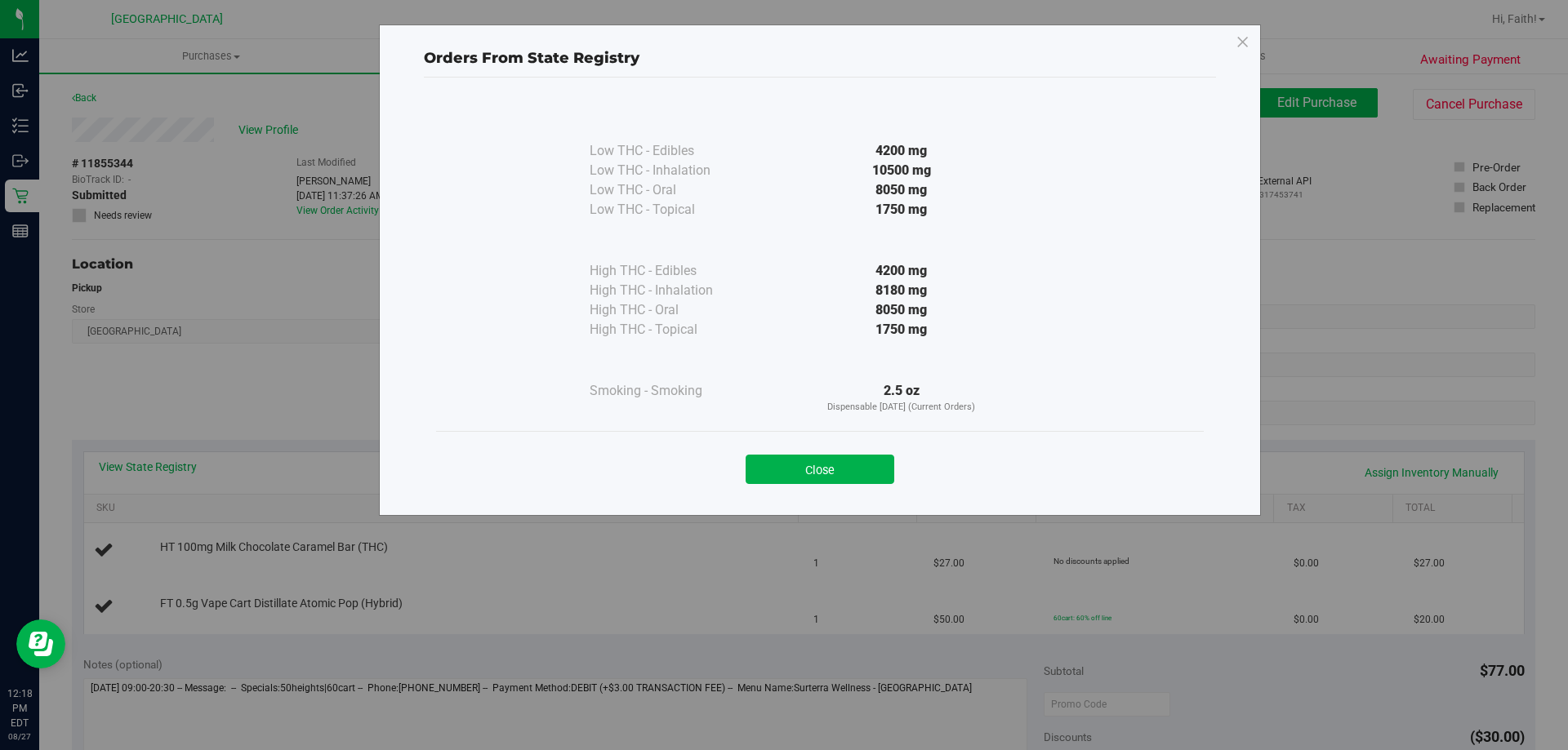
click at [812, 486] on div "Close" at bounding box center [820, 464] width 768 height 66
click at [799, 462] on button "Close" at bounding box center [820, 469] width 148 height 29
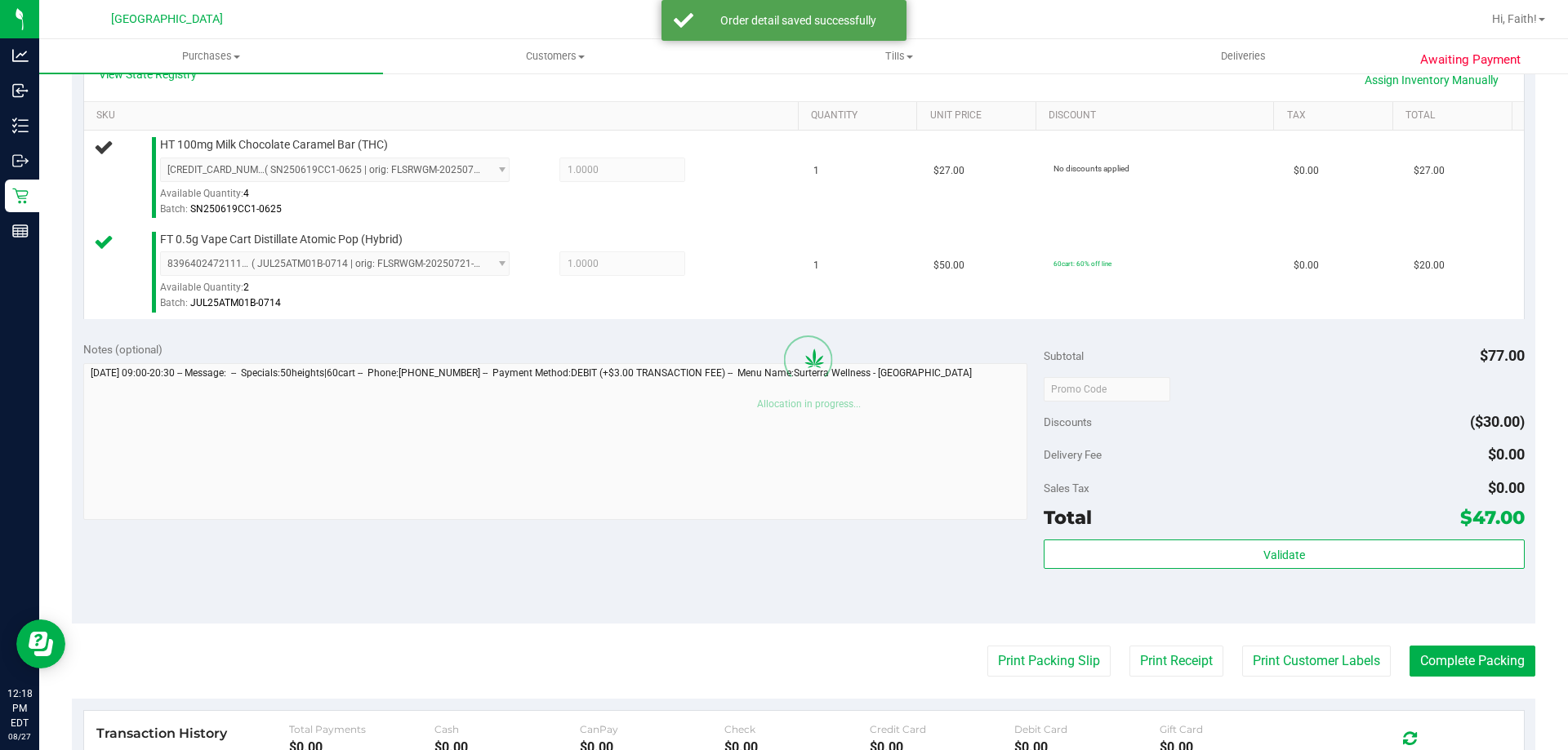
scroll to position [391, 0]
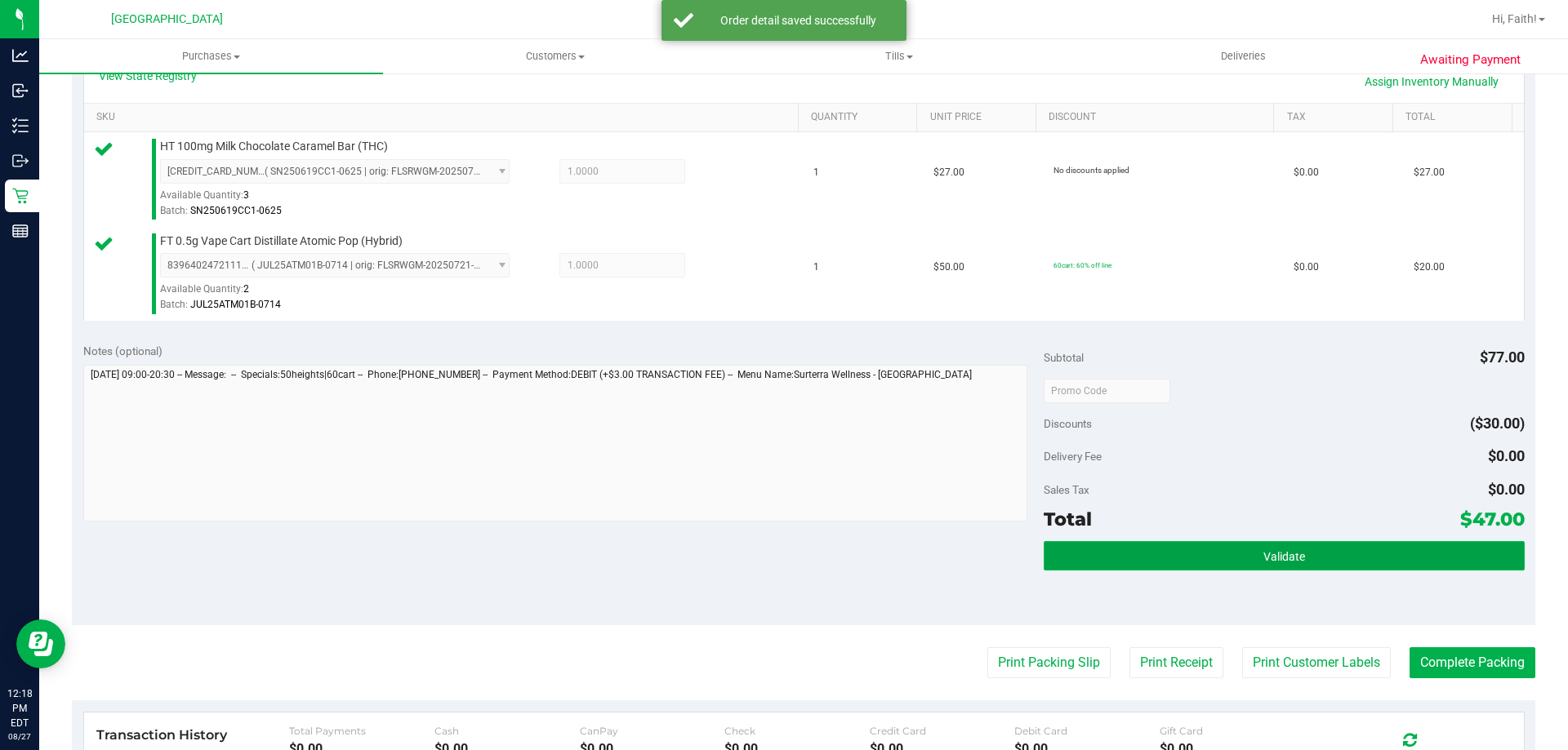
click at [1286, 569] on button "Validate" at bounding box center [1284, 556] width 480 height 29
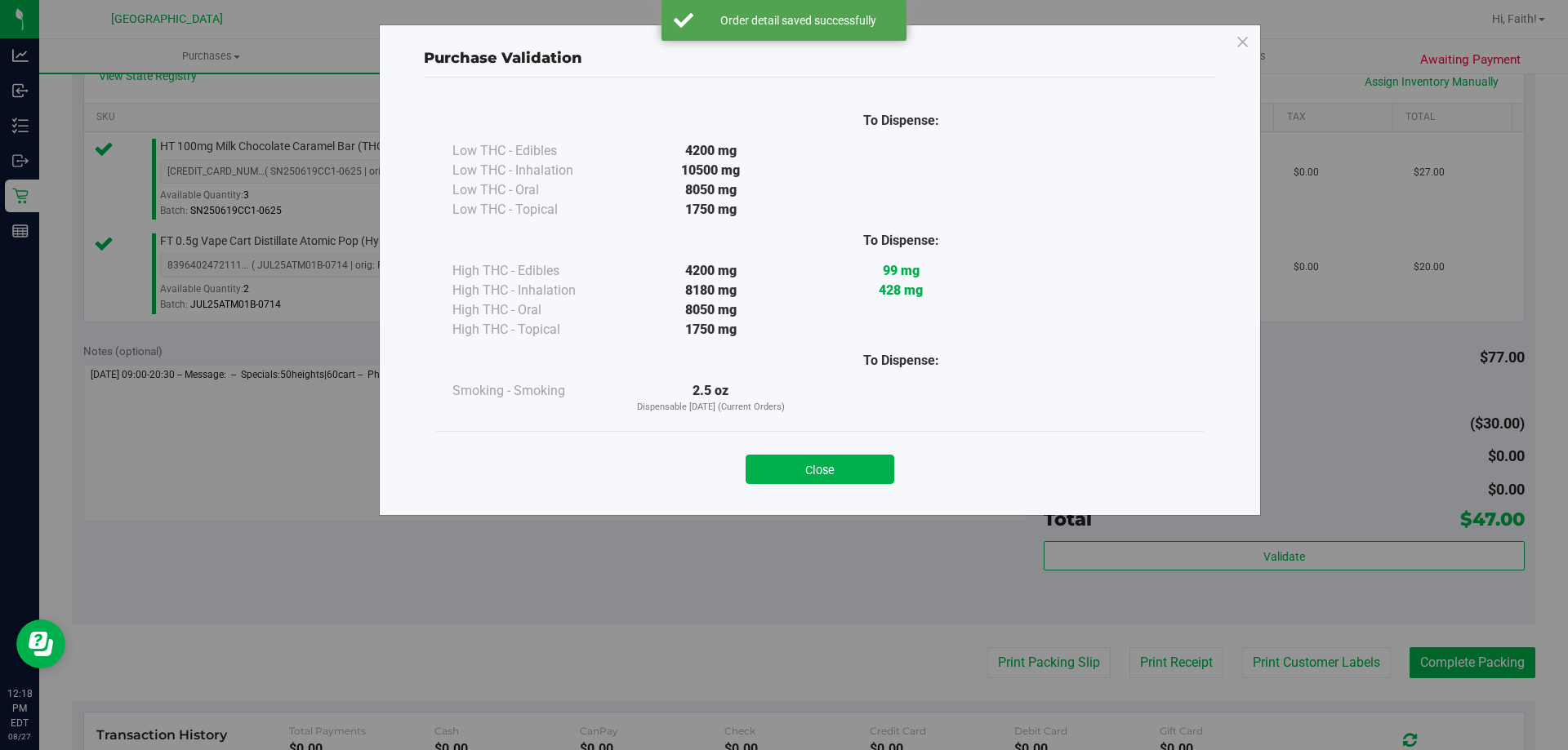
click at [840, 439] on div "Close" at bounding box center [820, 464] width 768 height 66
click at [832, 457] on button "Close" at bounding box center [820, 469] width 148 height 29
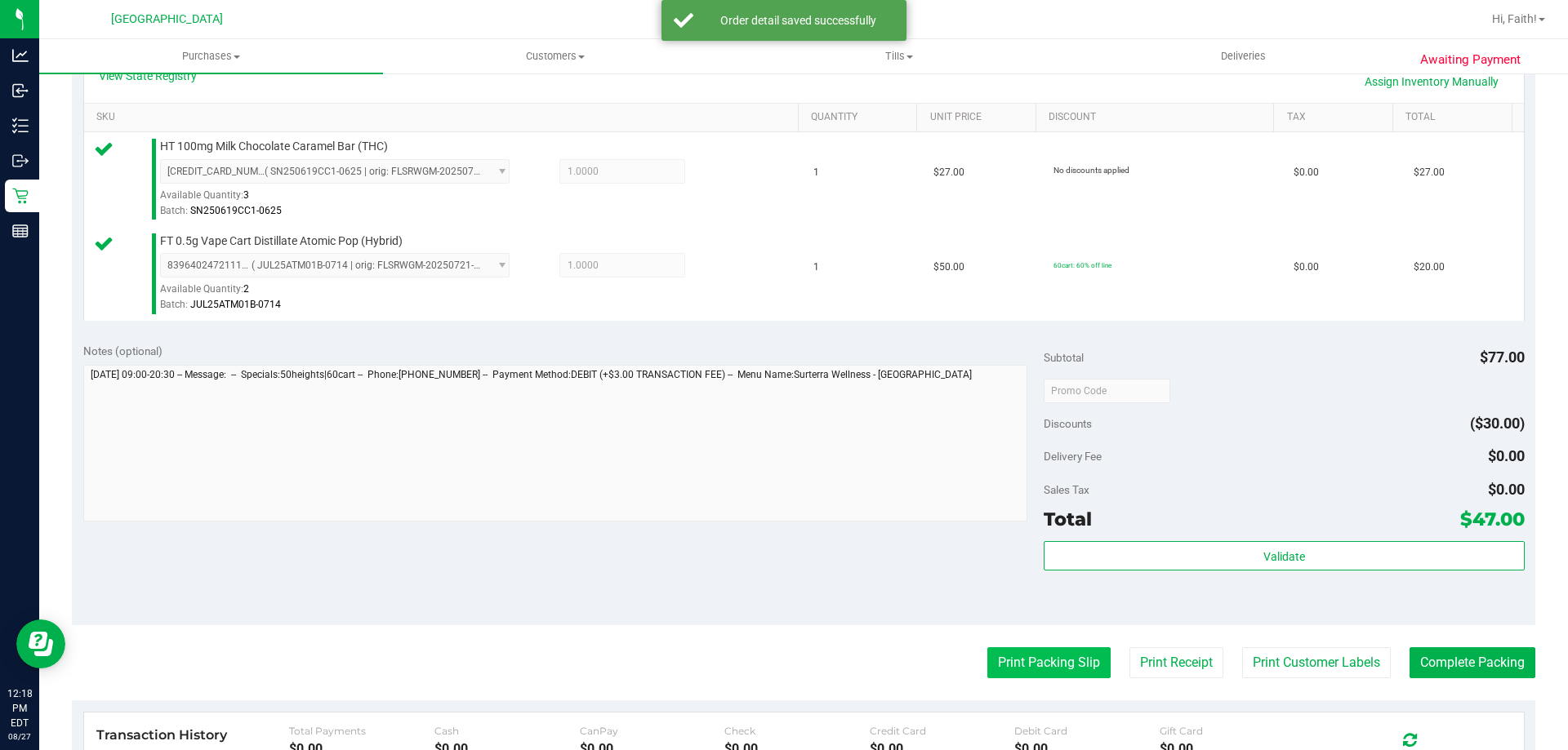
click at [1014, 674] on button "Print Packing Slip" at bounding box center [1049, 663] width 123 height 31
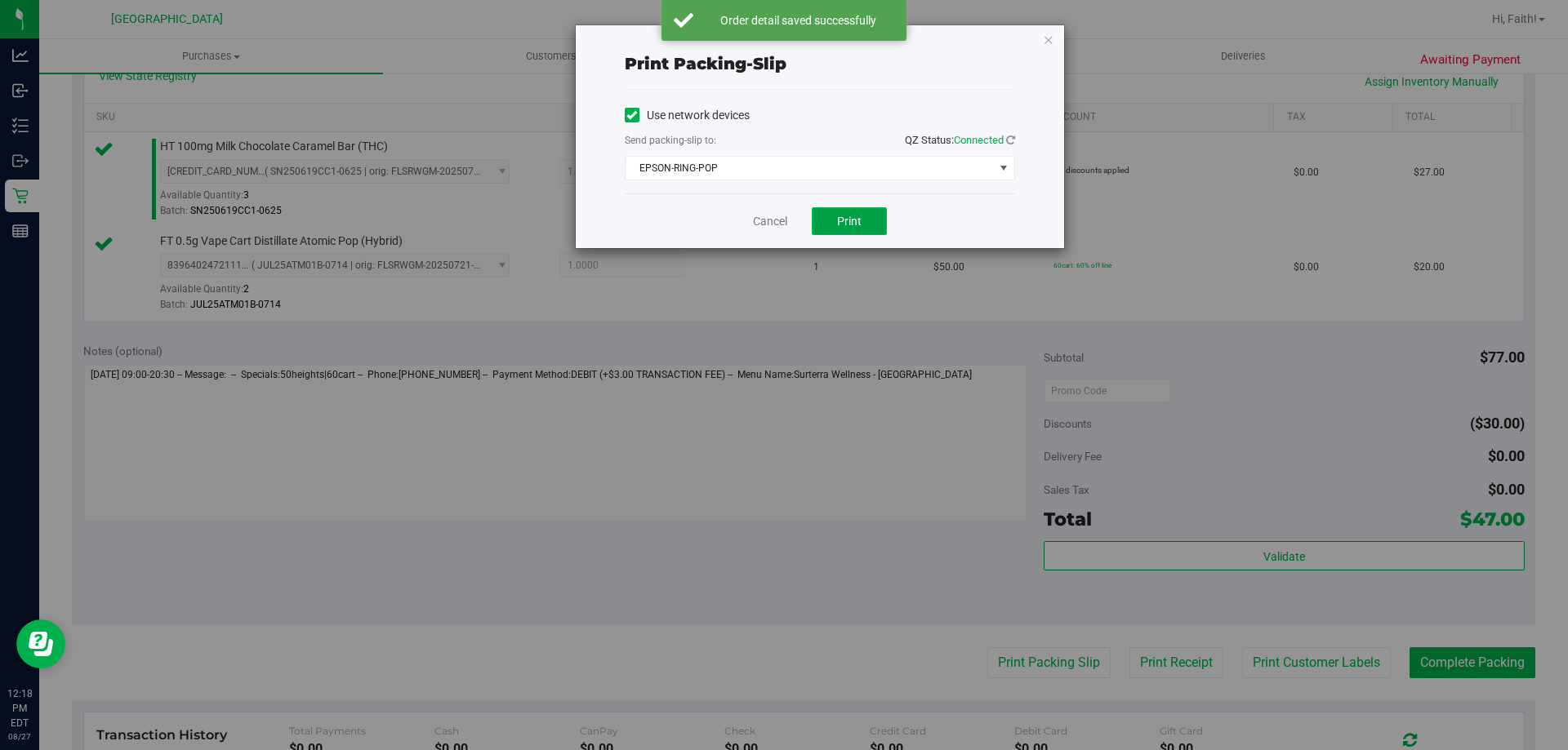
click at [860, 233] on button "Print" at bounding box center [849, 221] width 75 height 27
click at [1049, 37] on icon "button" at bounding box center [1049, 39] width 12 height 20
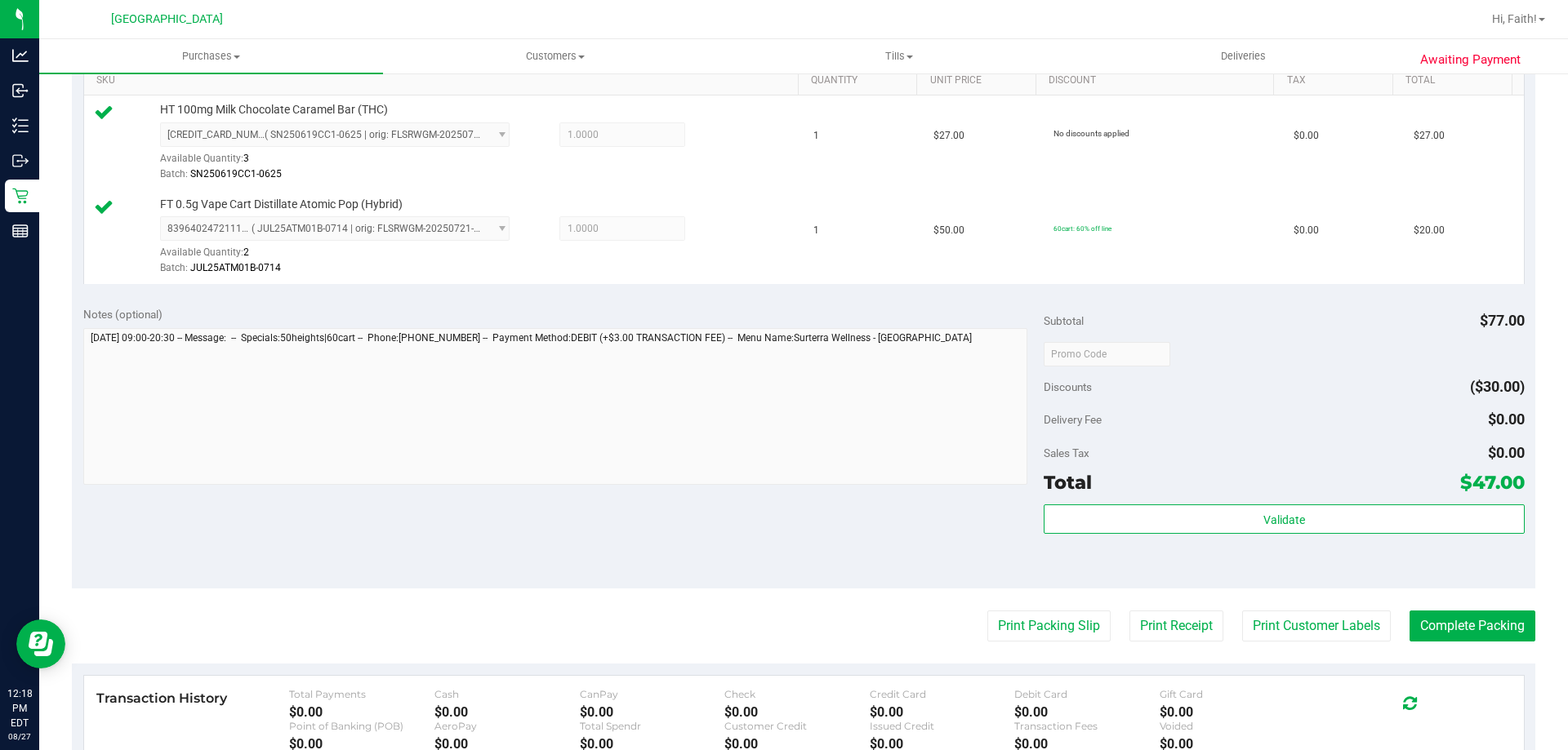
scroll to position [446, 0]
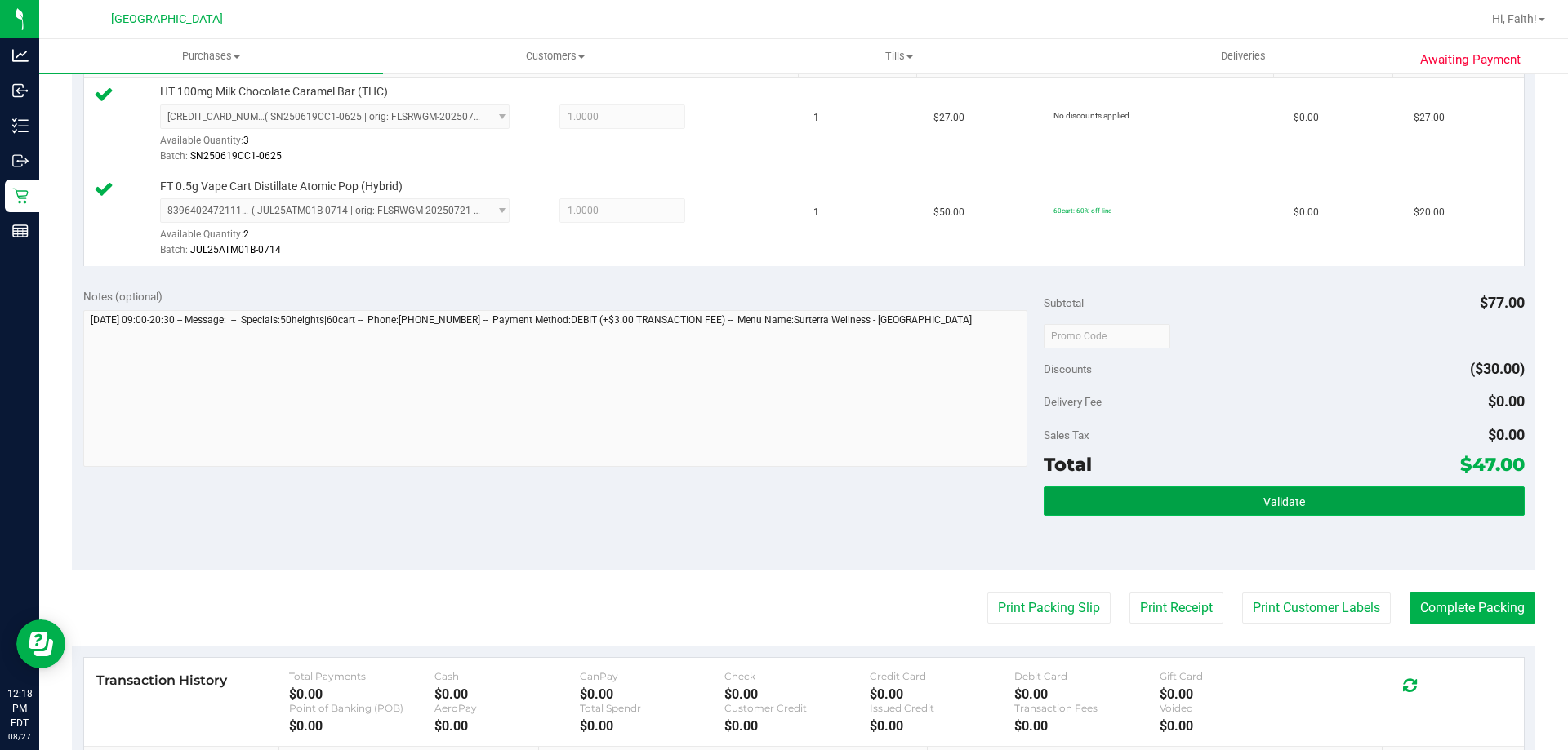
click at [1319, 498] on button "Validate" at bounding box center [1284, 501] width 480 height 29
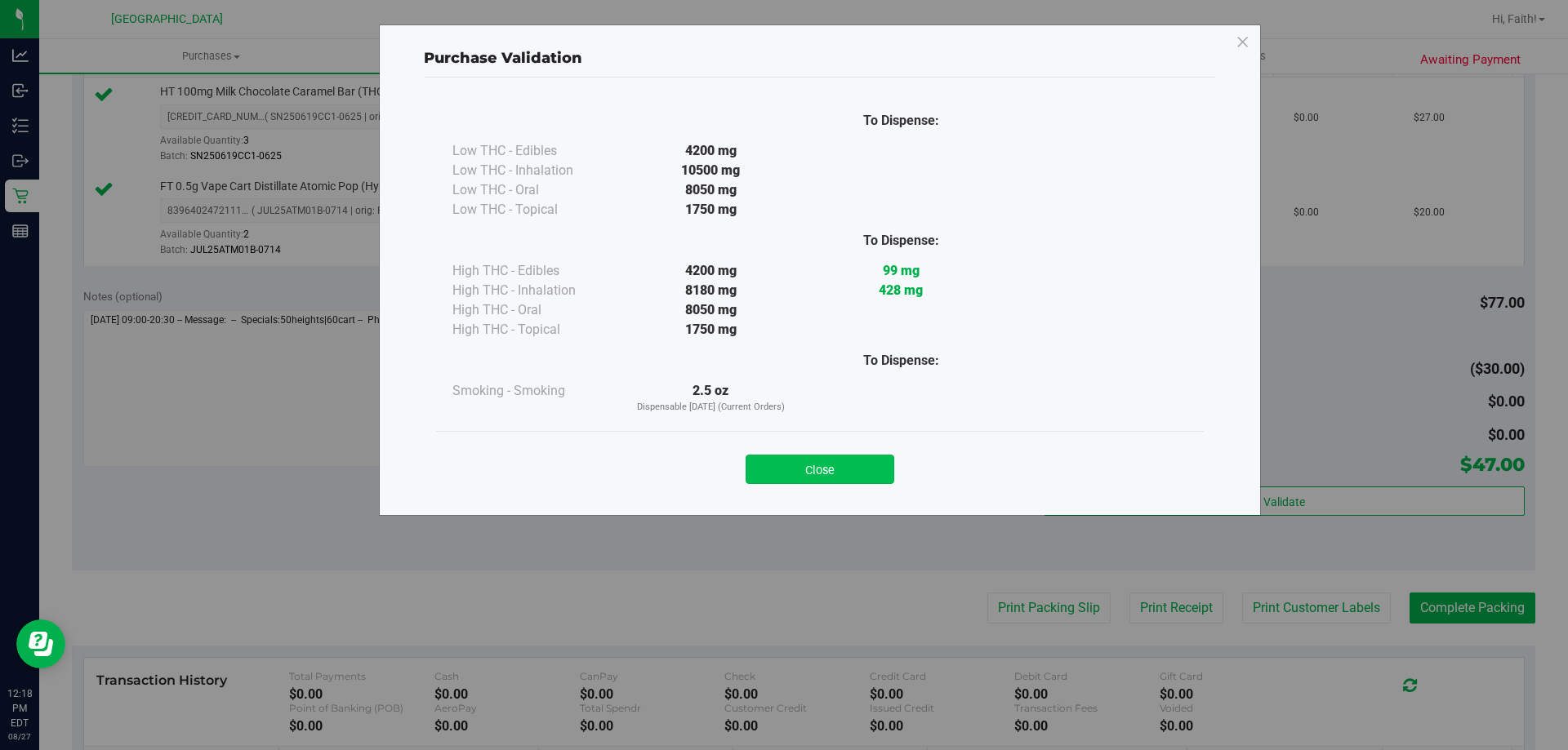
click at [829, 483] on button "Close" at bounding box center [820, 469] width 148 height 29
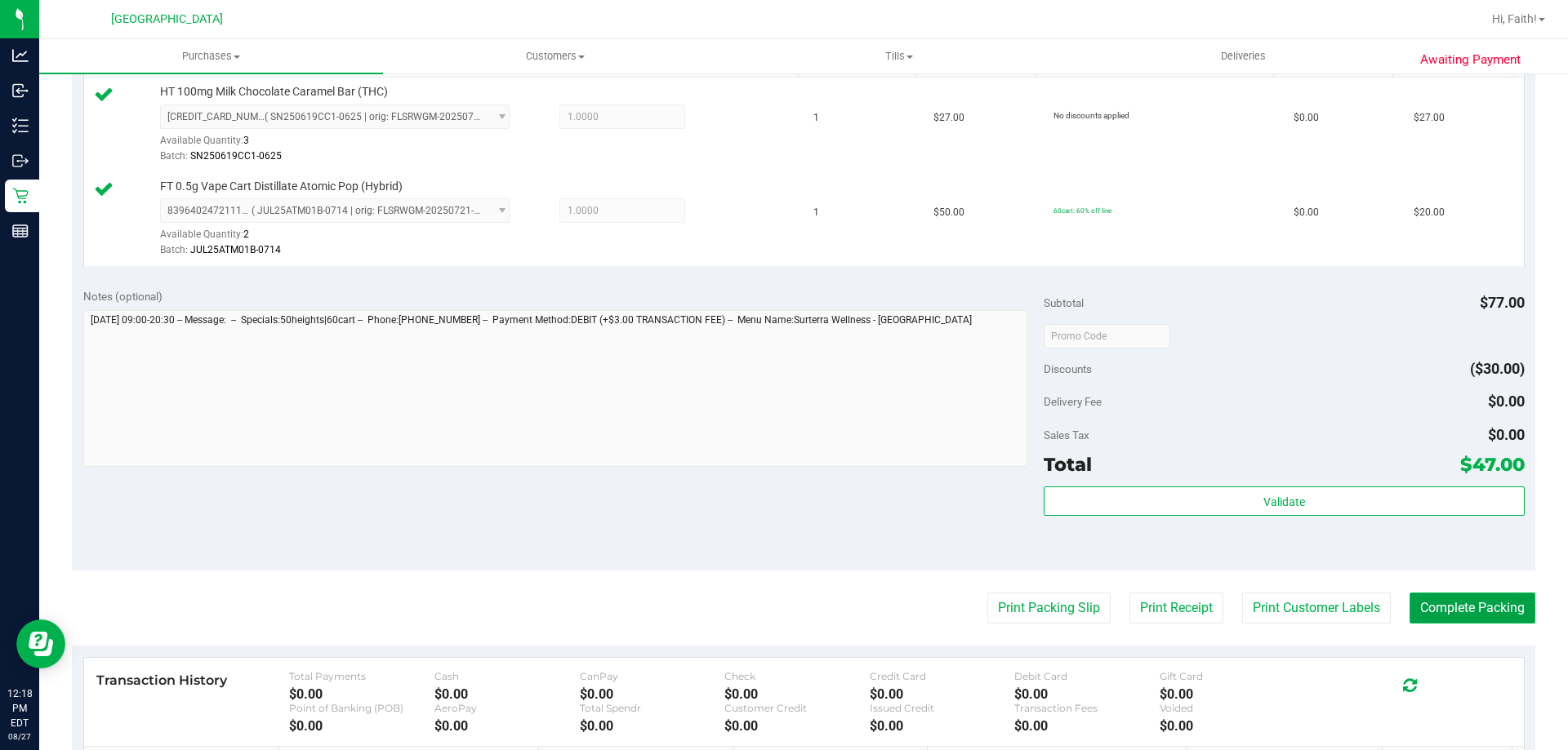
click at [1457, 602] on button "Complete Packing" at bounding box center [1472, 609] width 126 height 31
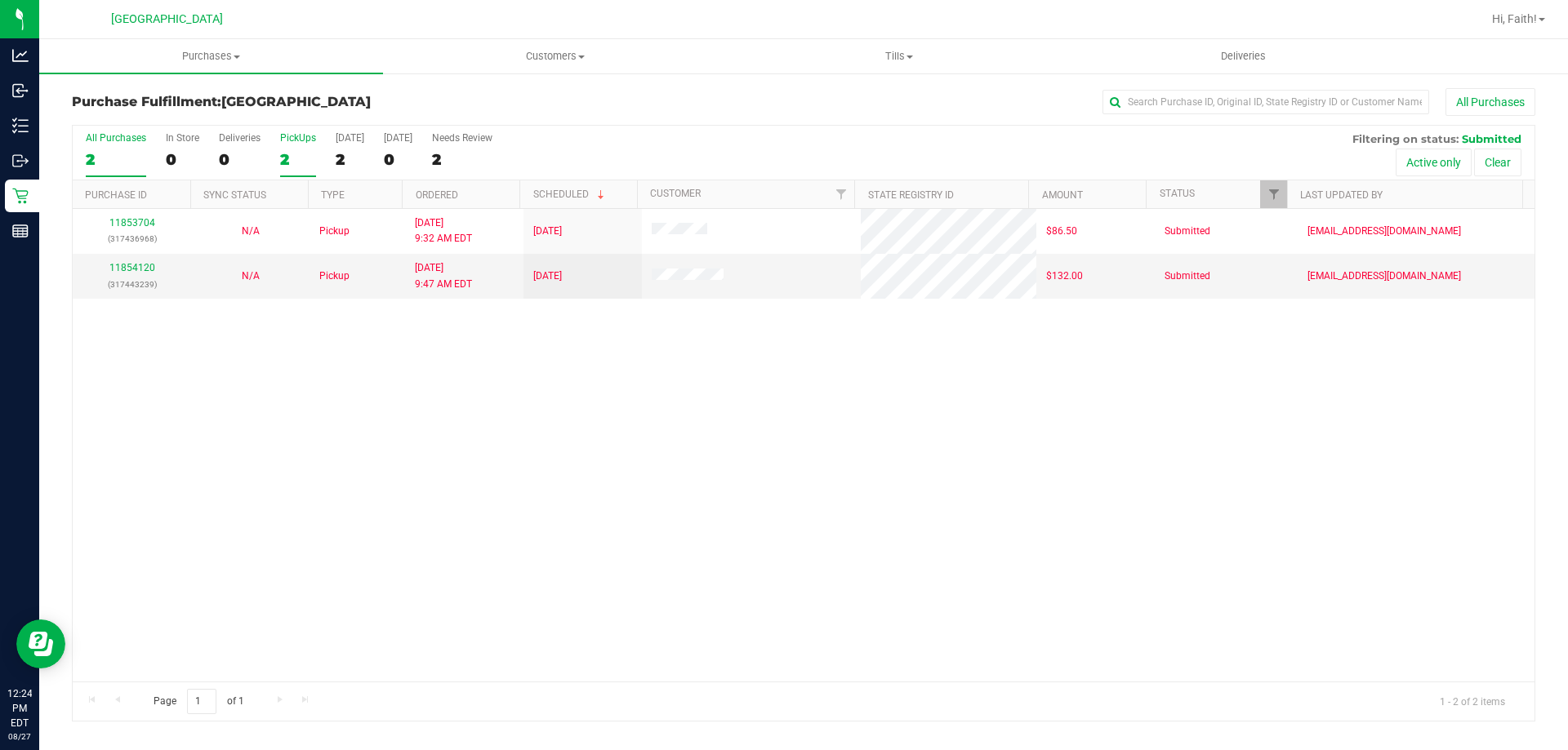
click at [297, 141] on div "PickUps" at bounding box center [298, 138] width 36 height 12
click at [0, 0] on input "PickUps 2" at bounding box center [0, 0] width 0 height 0
click at [118, 292] on p "(317443239)" at bounding box center [132, 285] width 99 height 16
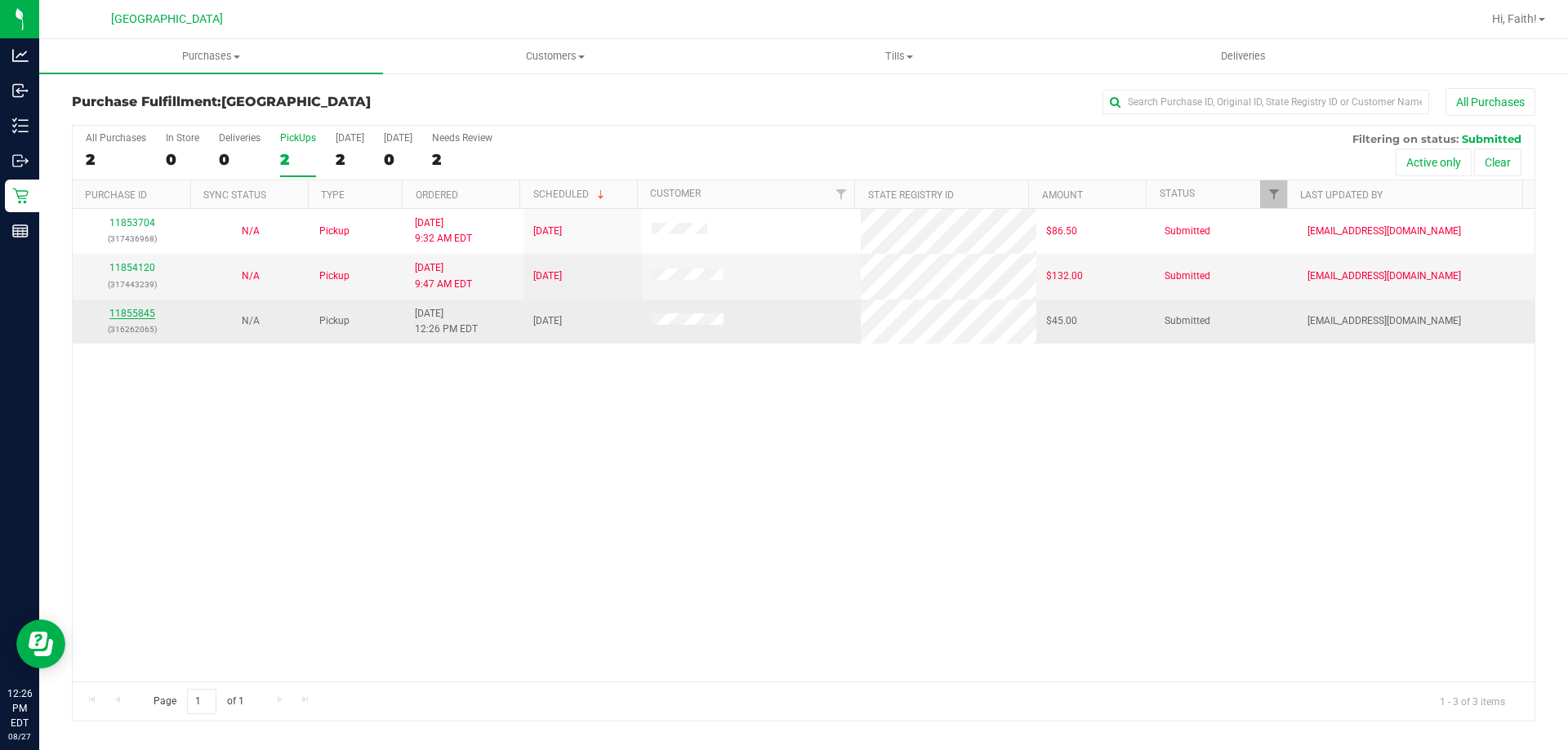
click at [113, 311] on link "11855845" at bounding box center [132, 314] width 46 height 12
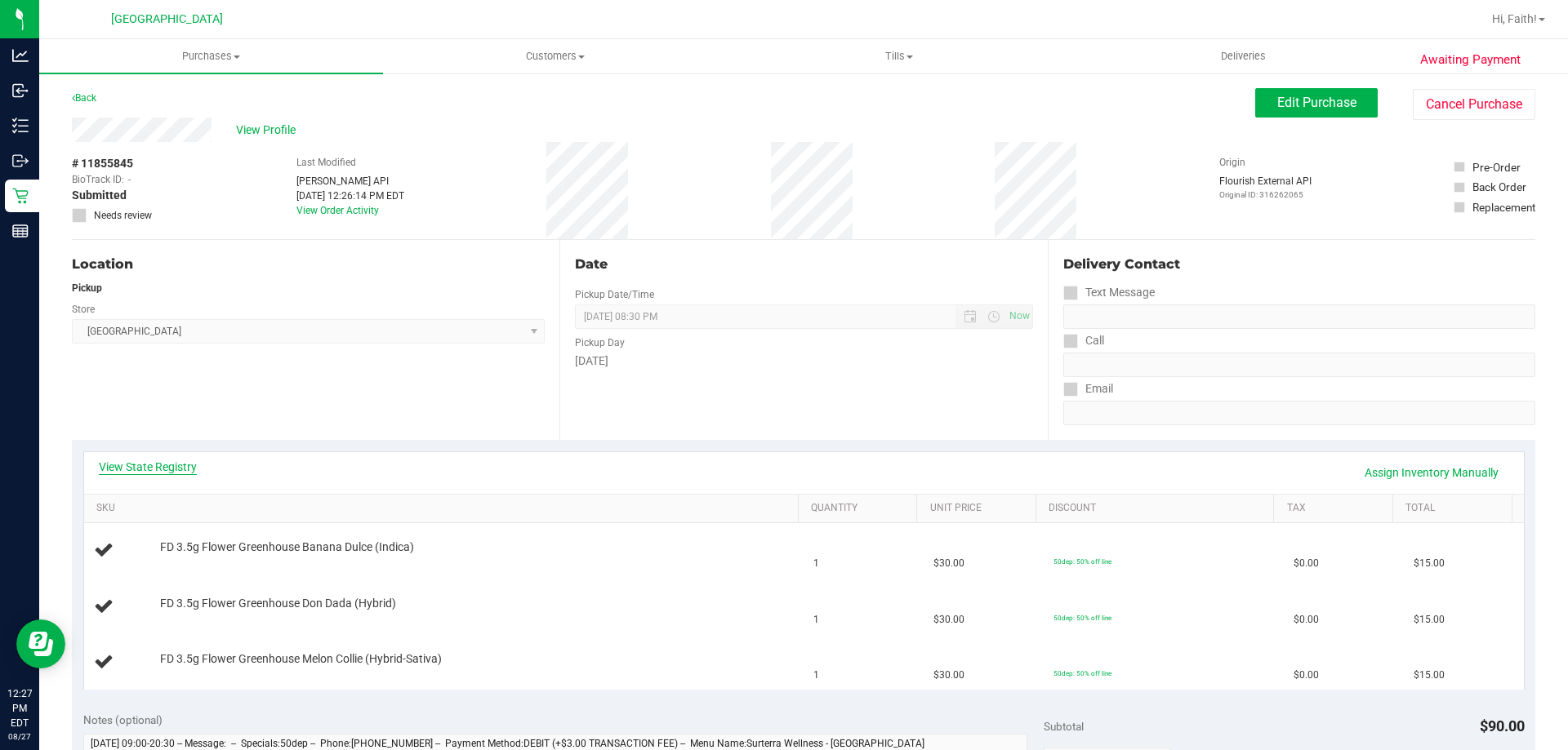
click at [142, 458] on link "View State Registry" at bounding box center [147, 466] width 98 height 17
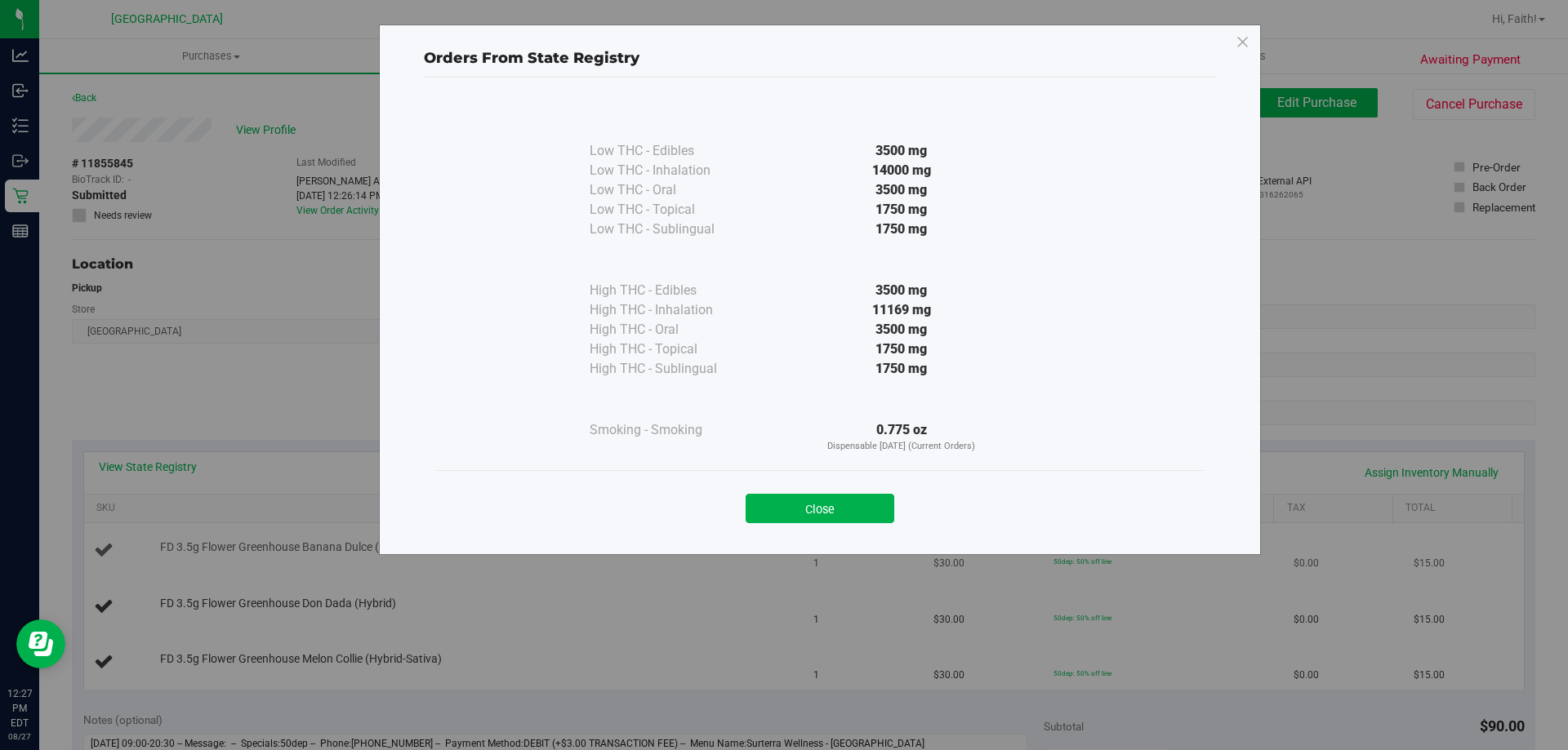
drag, startPoint x: 891, startPoint y: 517, endPoint x: 909, endPoint y: 538, distance: 27.7
click at [891, 516] on button "Close" at bounding box center [820, 508] width 148 height 29
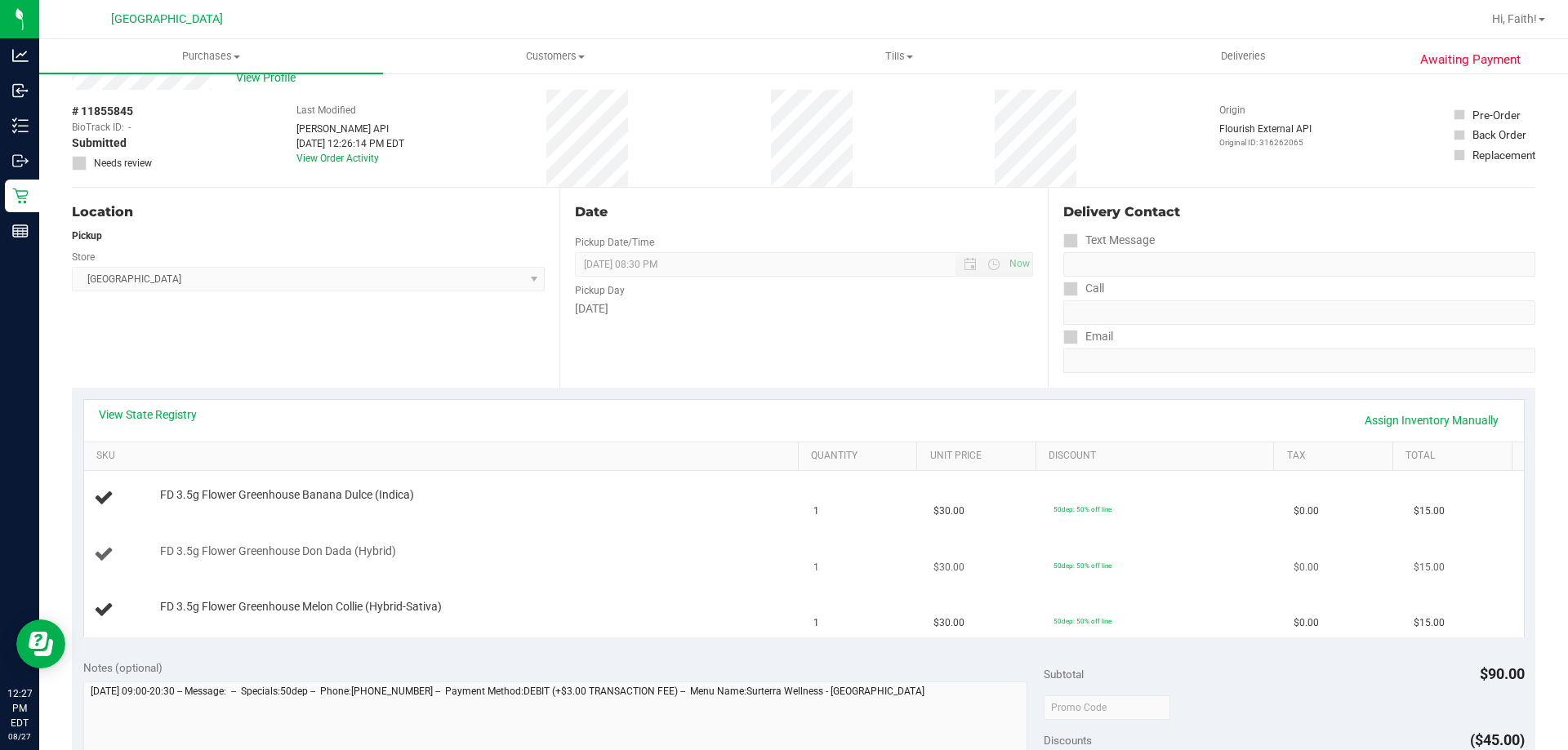
scroll to position [82, 0]
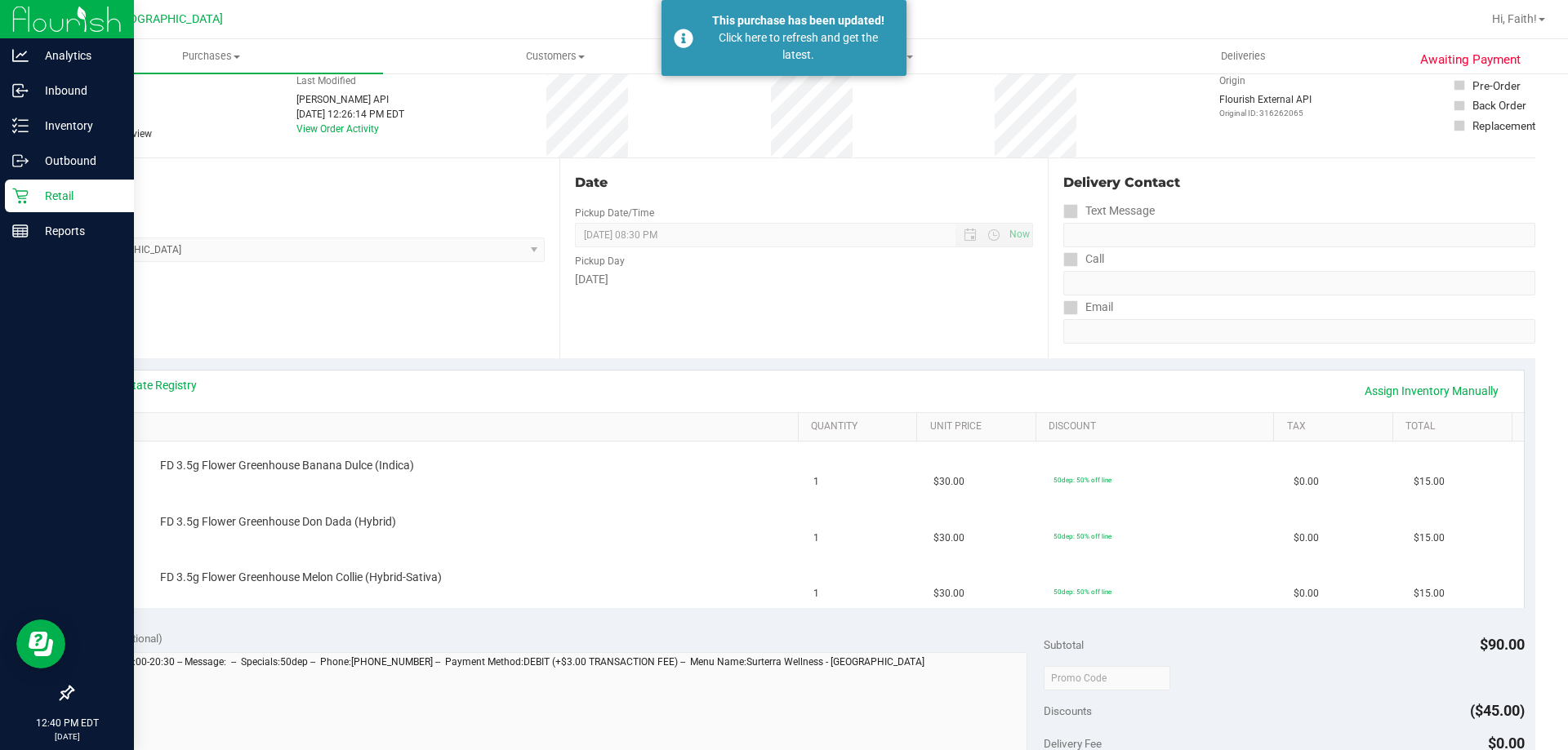
click at [69, 206] on div "Retail" at bounding box center [69, 195] width 129 height 32
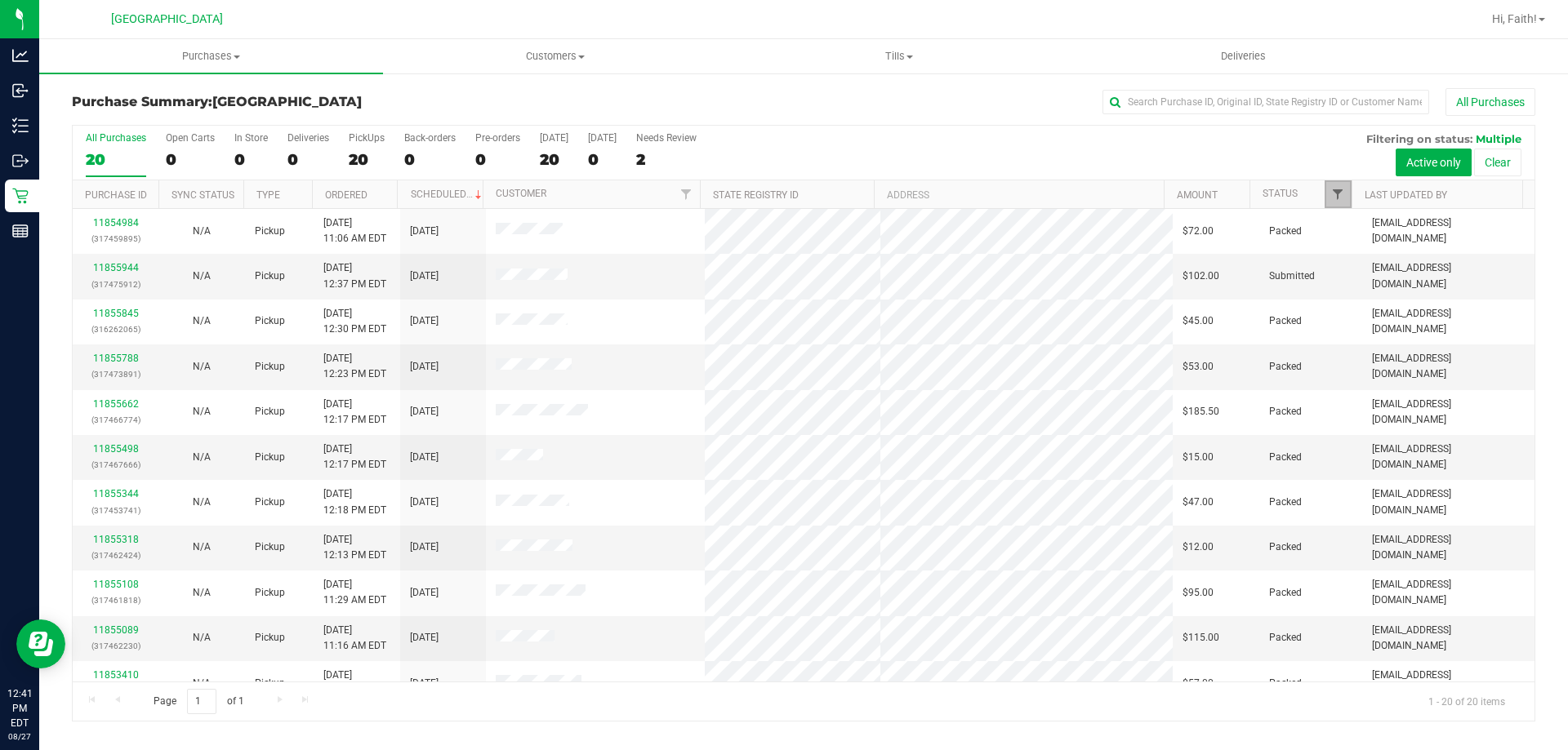
click at [1331, 191] on span "Filter" at bounding box center [1337, 194] width 13 height 13
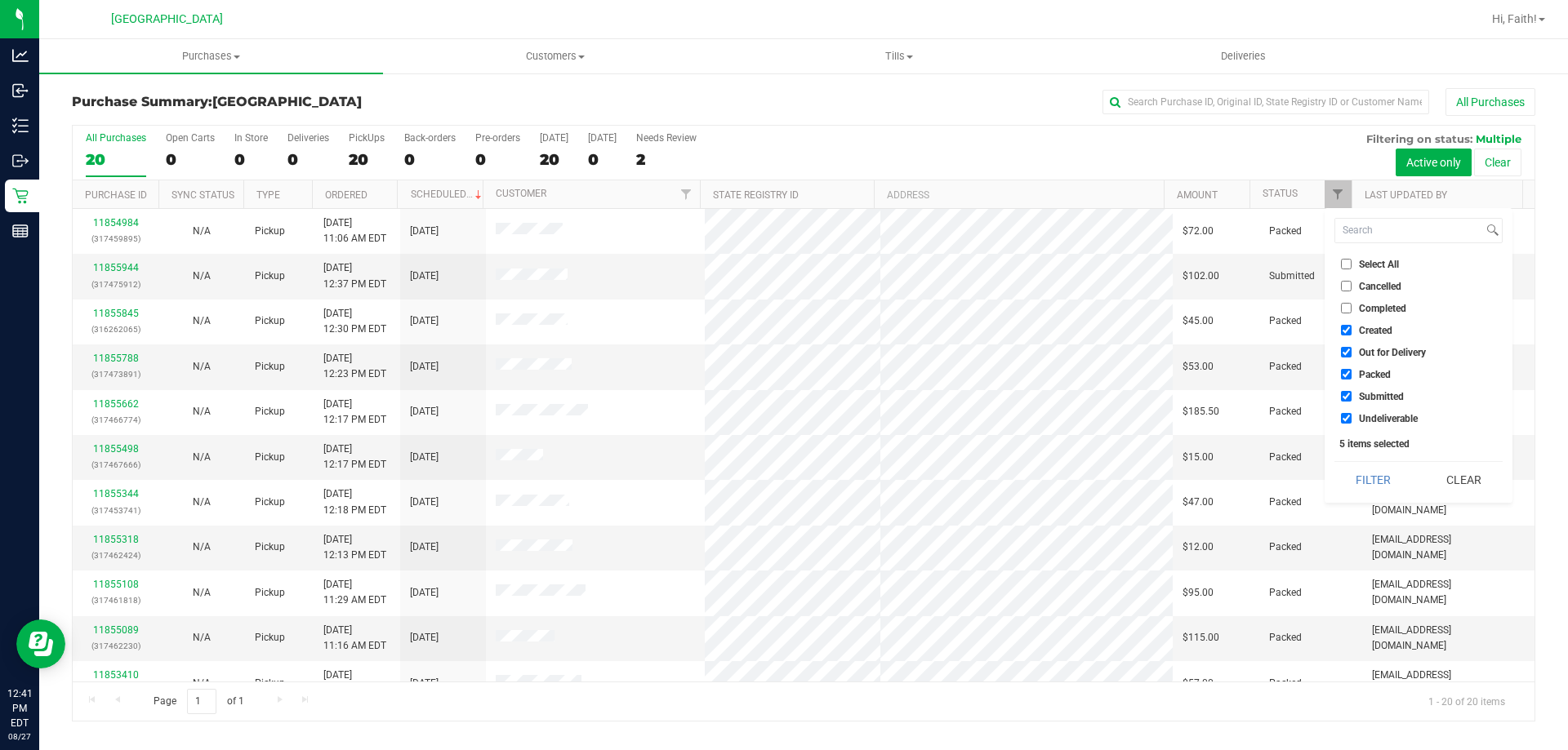
click at [1346, 373] on input "Packed" at bounding box center [1346, 374] width 11 height 11
checkbox input "false"
click at [1356, 487] on button "Filter" at bounding box center [1374, 480] width 78 height 36
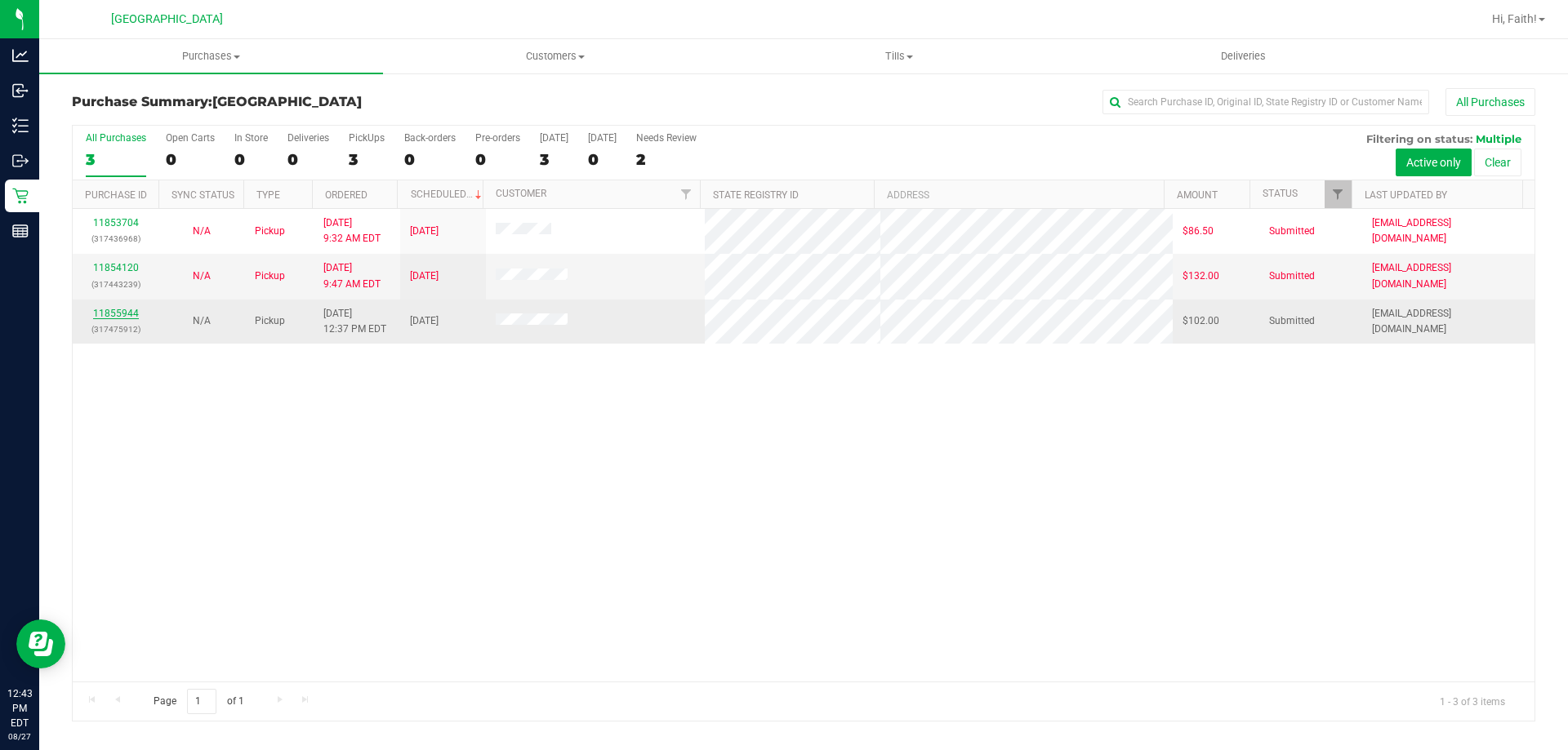
click at [114, 310] on link "11855944" at bounding box center [115, 314] width 46 height 12
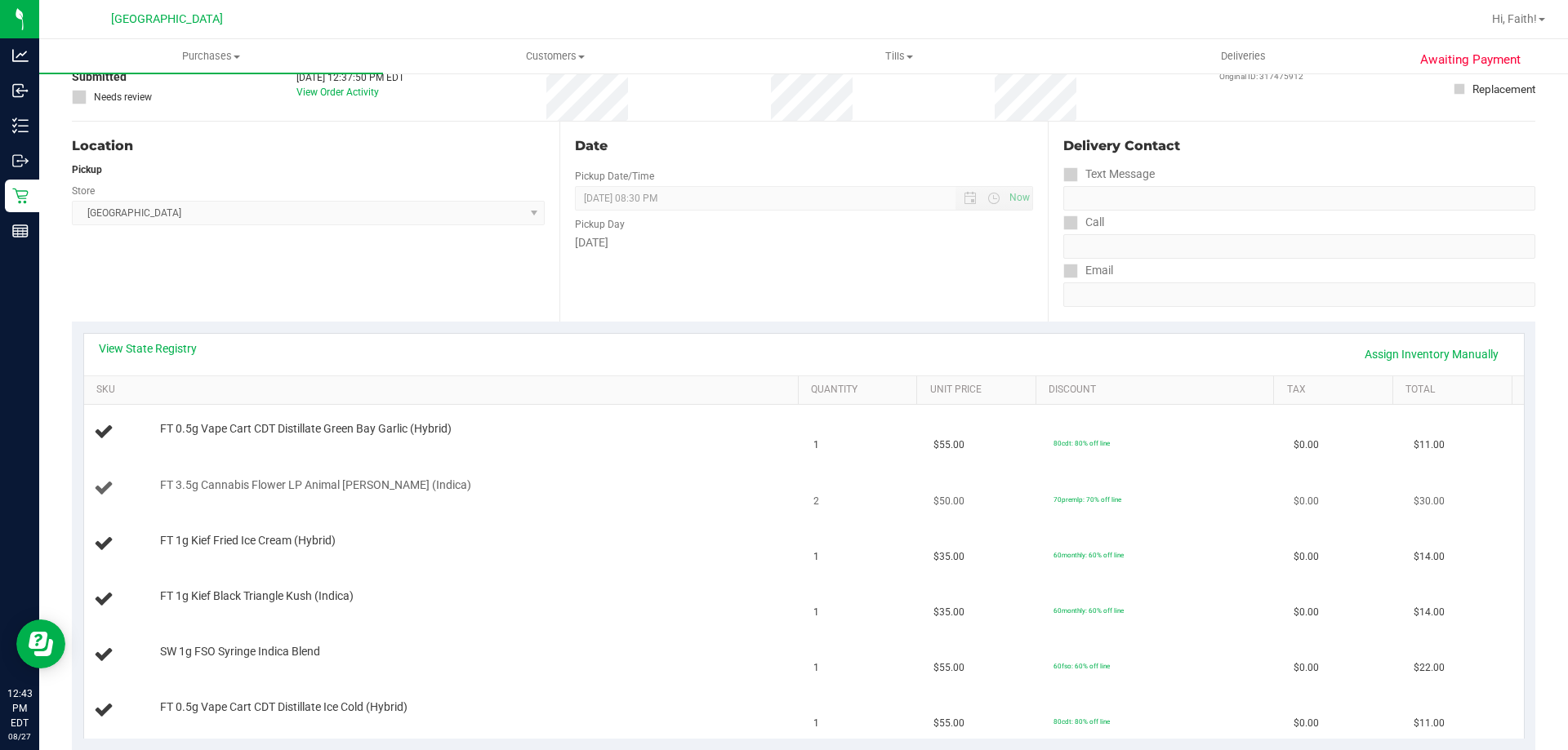
scroll to position [245, 0]
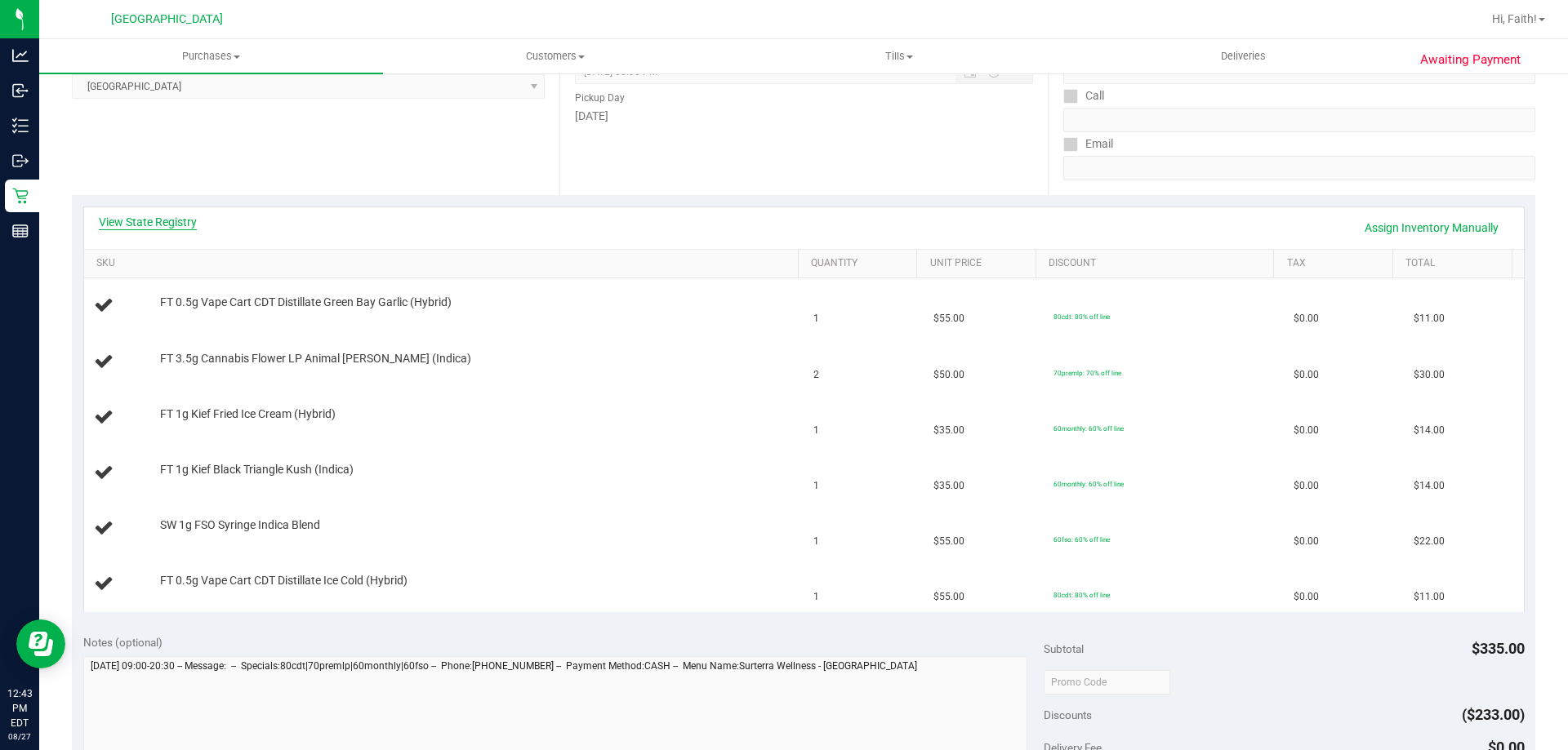
click at [159, 221] on link "View State Registry" at bounding box center [147, 221] width 98 height 17
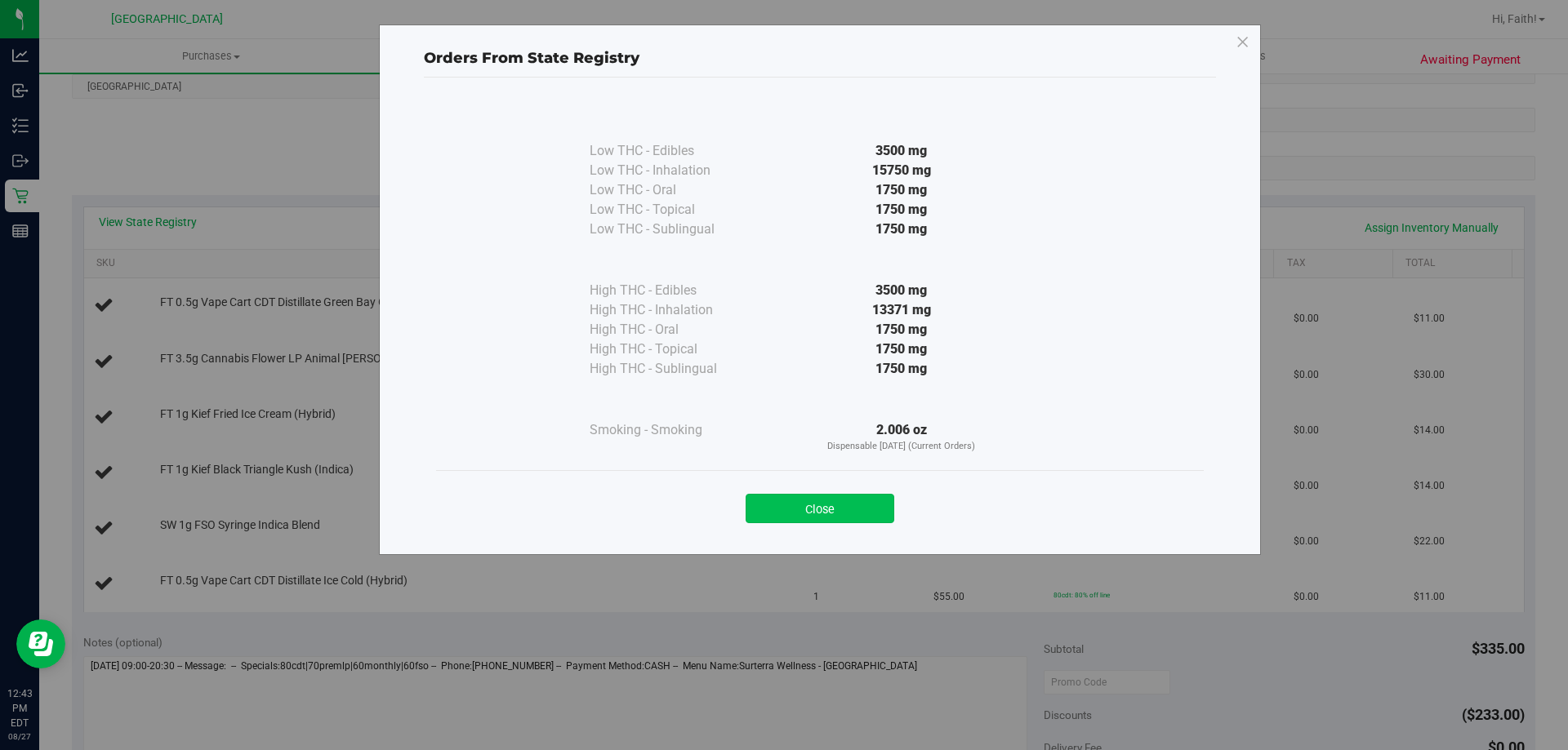
click at [875, 499] on button "Close" at bounding box center [820, 508] width 148 height 29
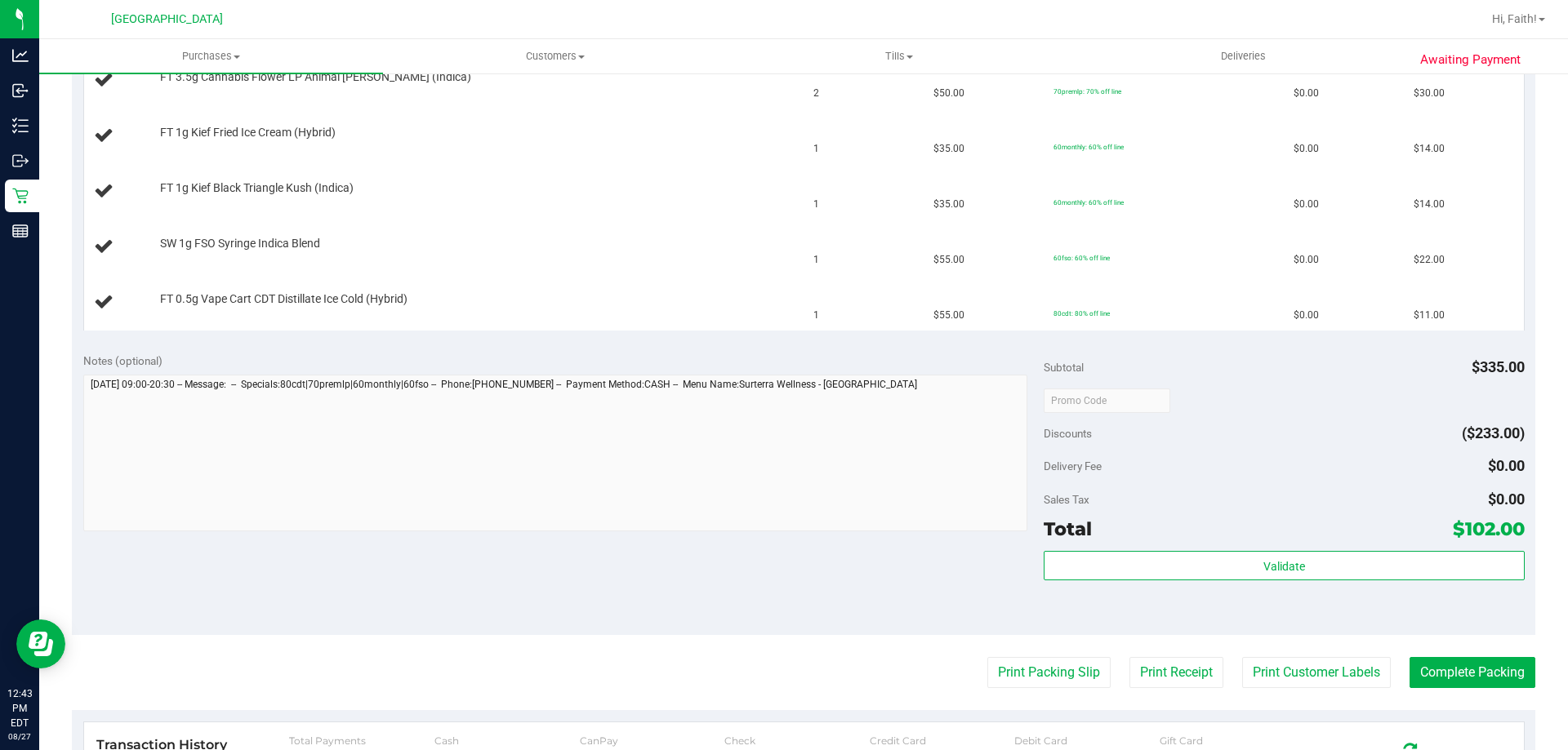
scroll to position [572, 0]
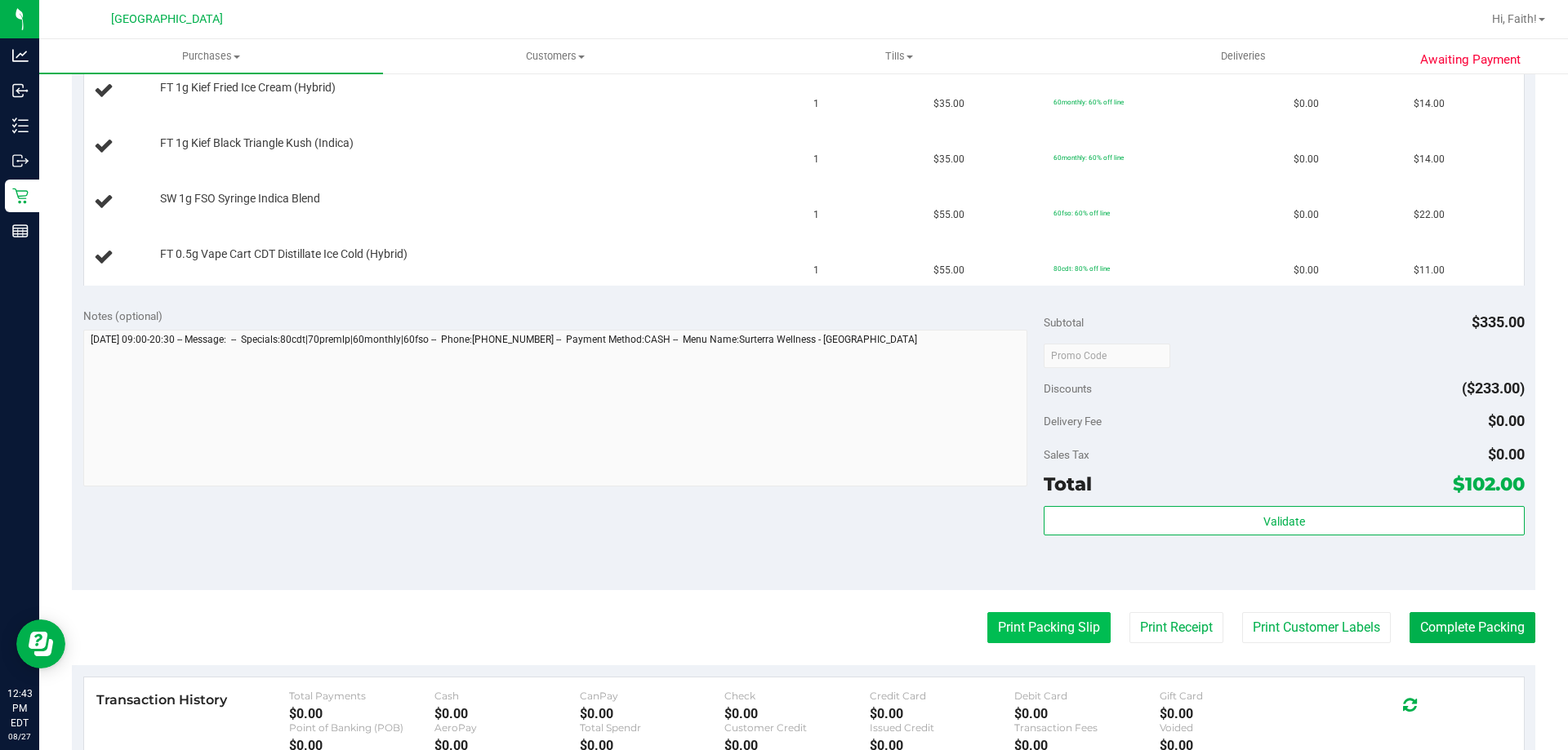
click at [998, 629] on button "Print Packing Slip" at bounding box center [1049, 628] width 123 height 31
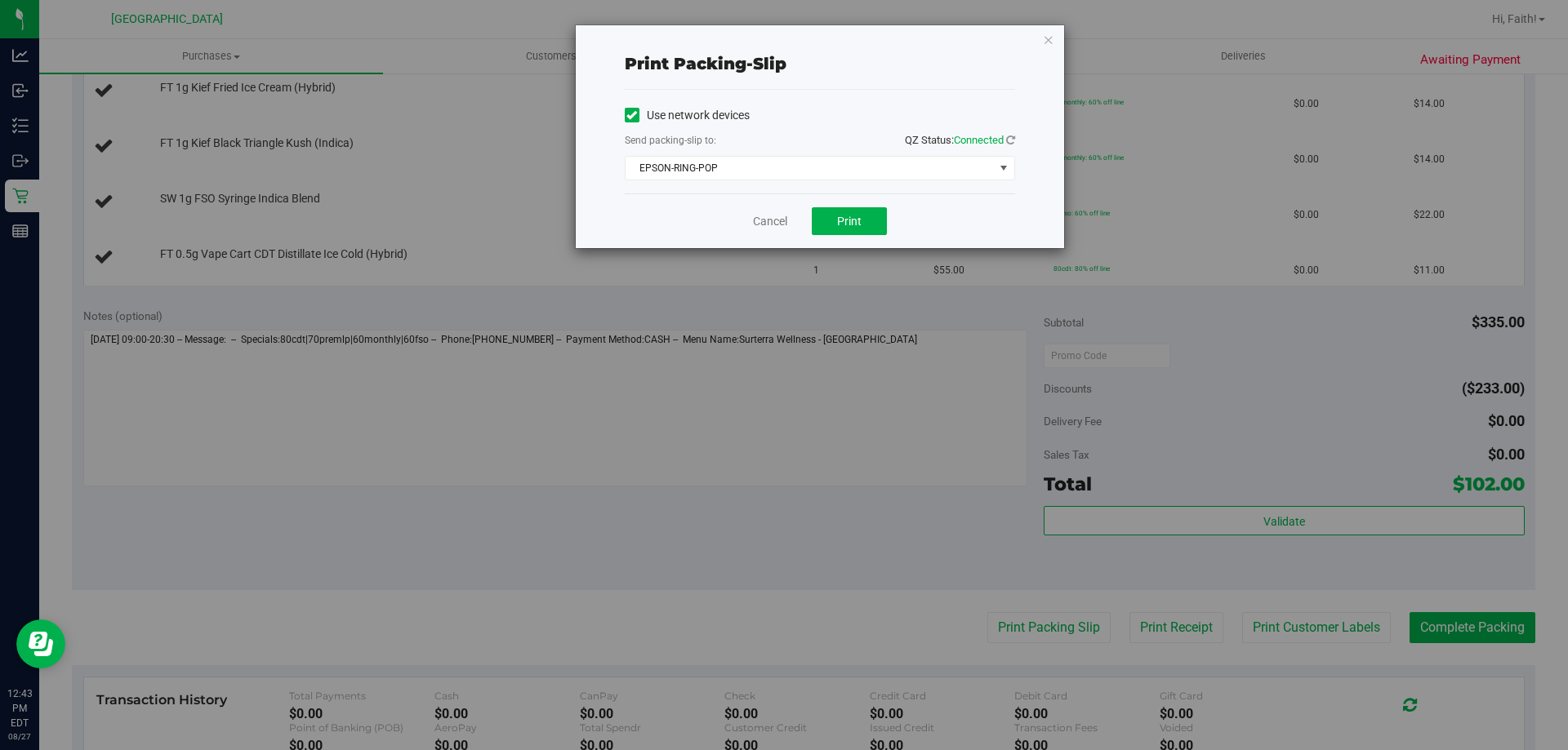
click at [1047, 49] on div "Print packing-slip Use network devices Send packing-slip to: QZ Status: Connect…" at bounding box center [820, 137] width 489 height 223
click at [1049, 39] on icon "button" at bounding box center [1049, 39] width 12 height 20
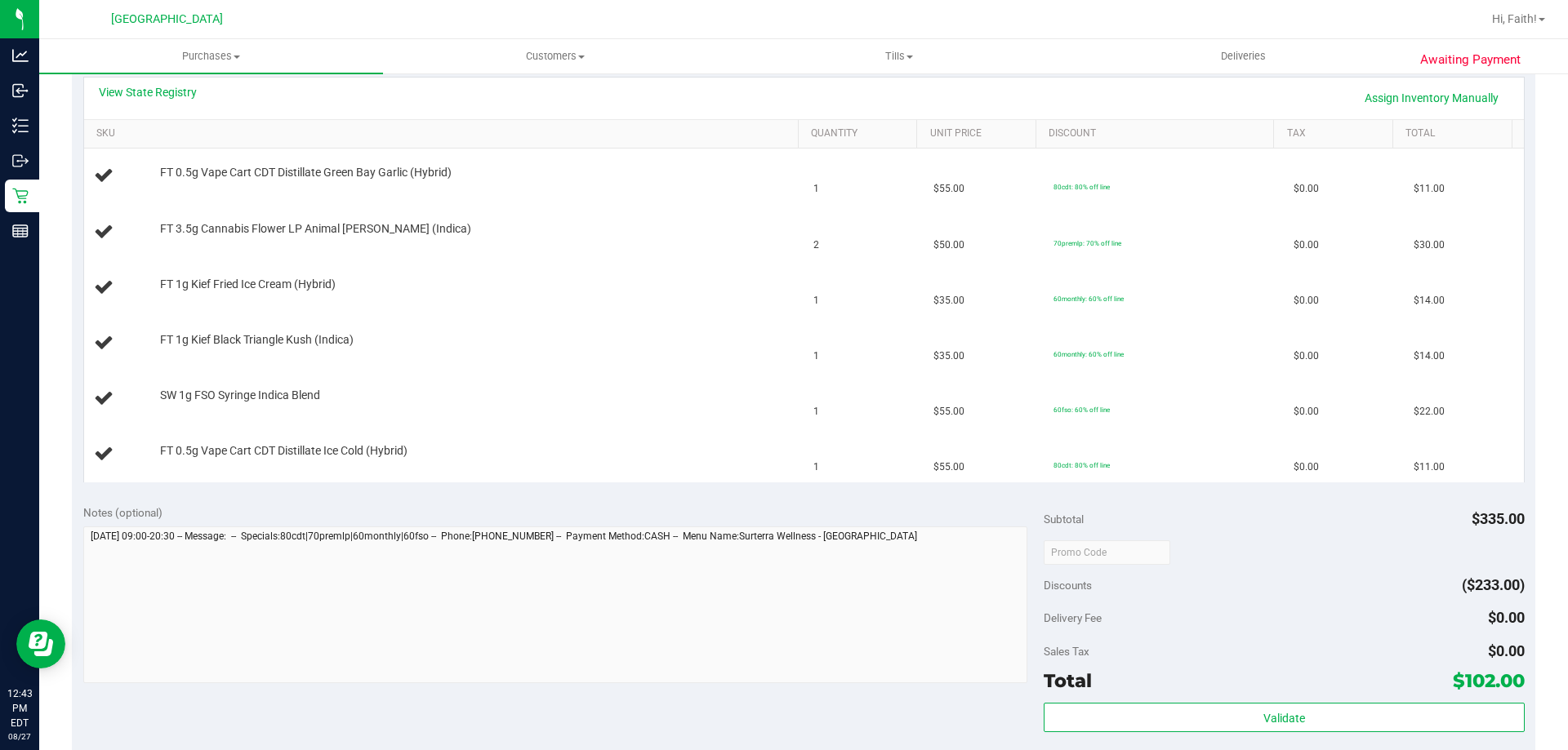
scroll to position [245, 0]
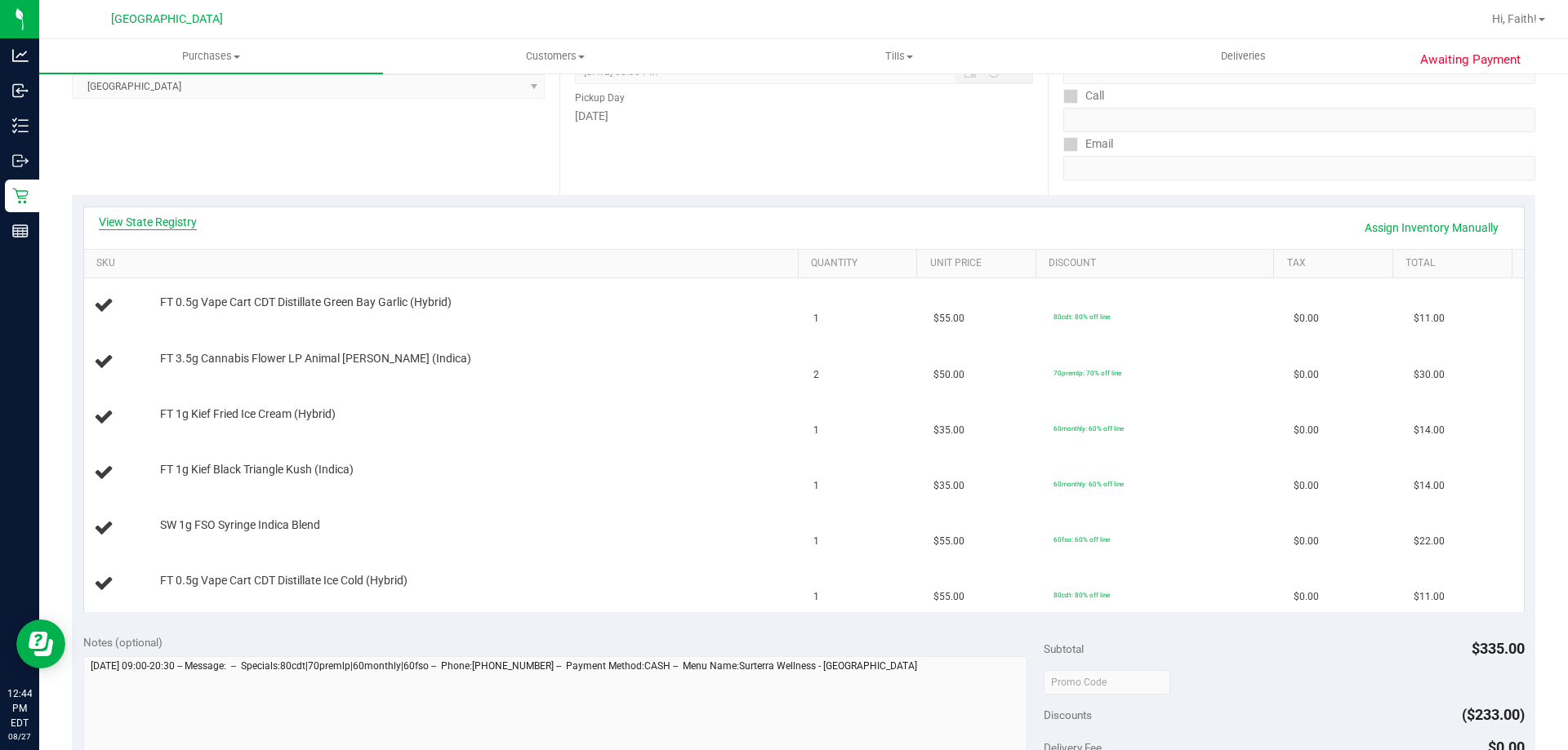
click at [194, 216] on link "View State Registry" at bounding box center [147, 221] width 98 height 17
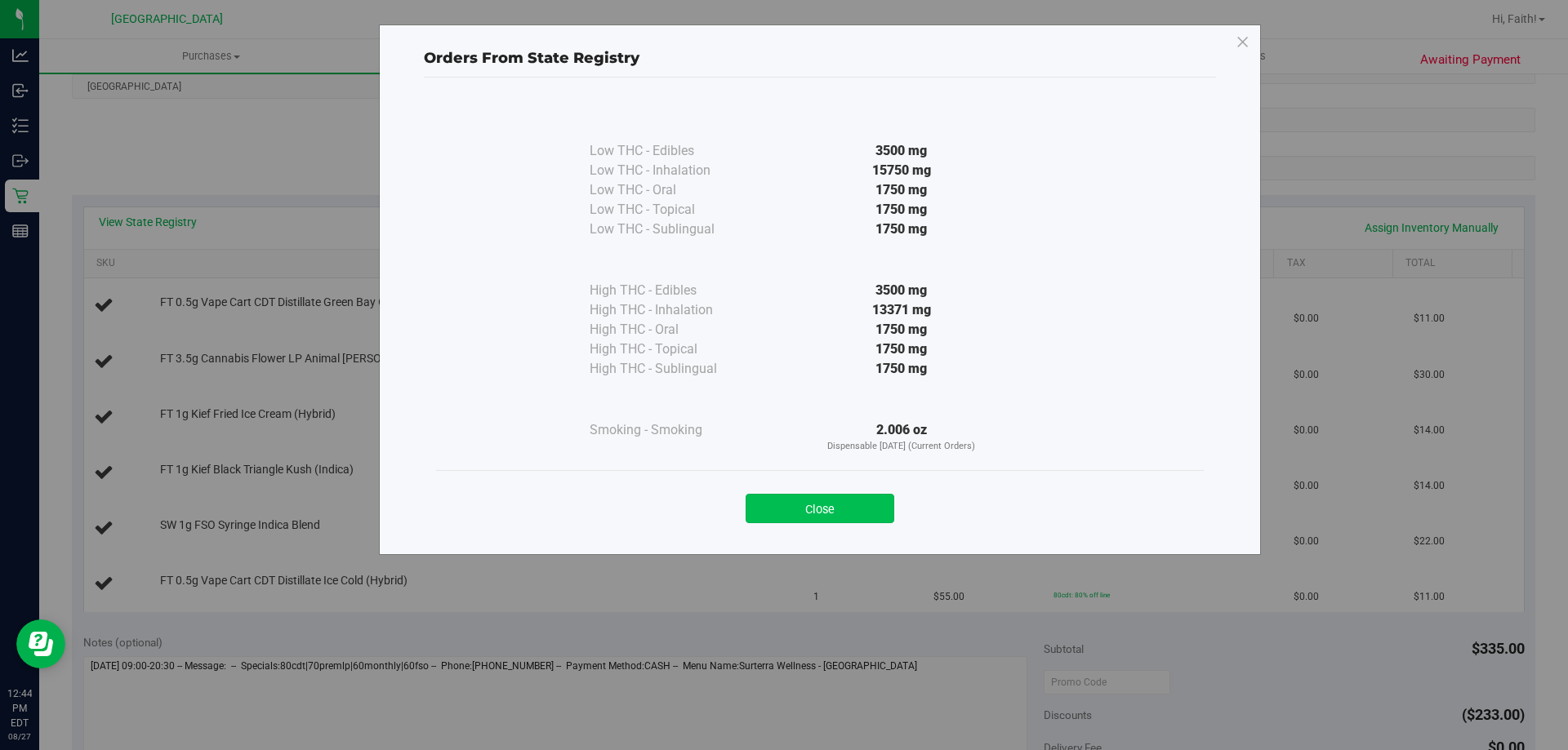
click at [839, 512] on button "Close" at bounding box center [820, 508] width 148 height 29
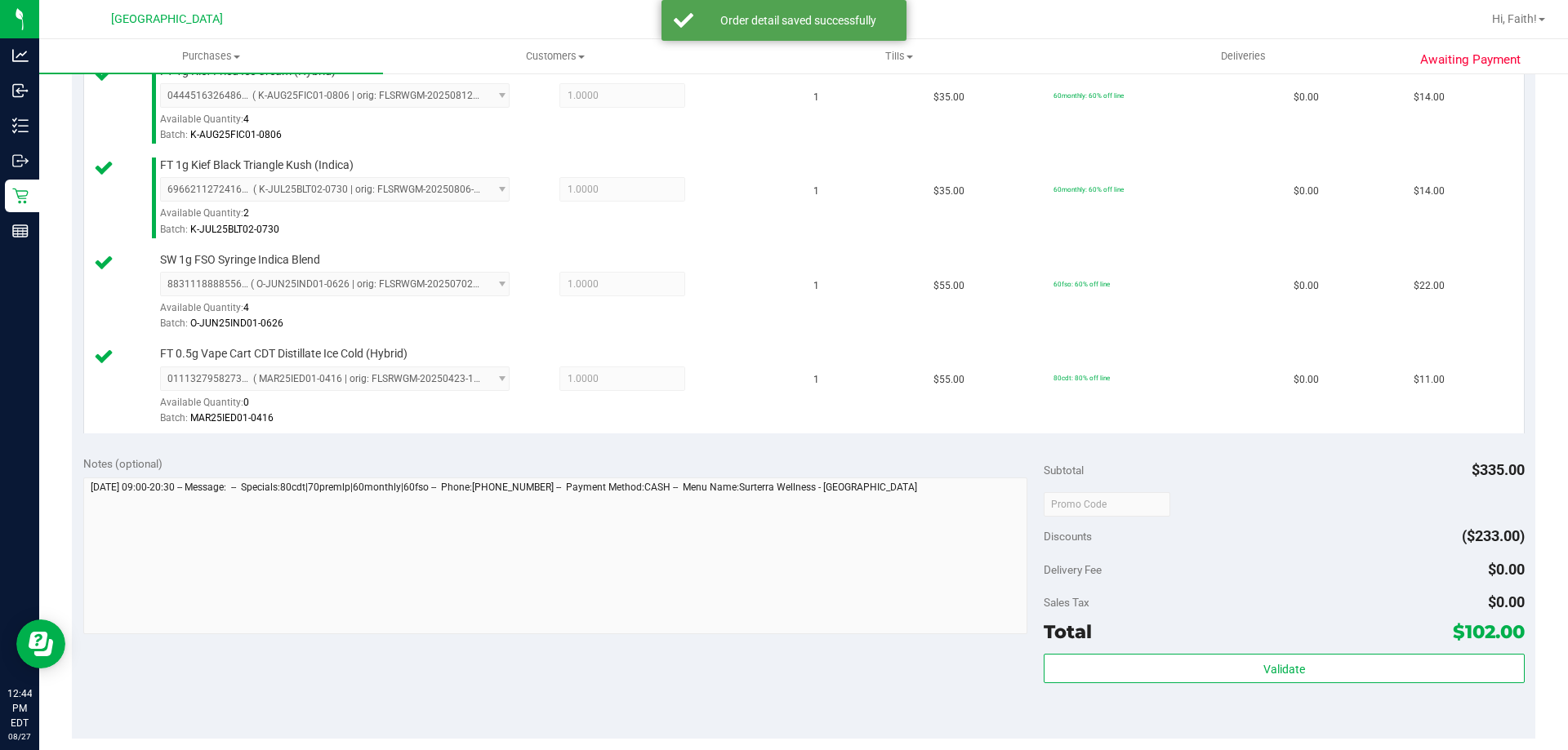
scroll to position [734, 0]
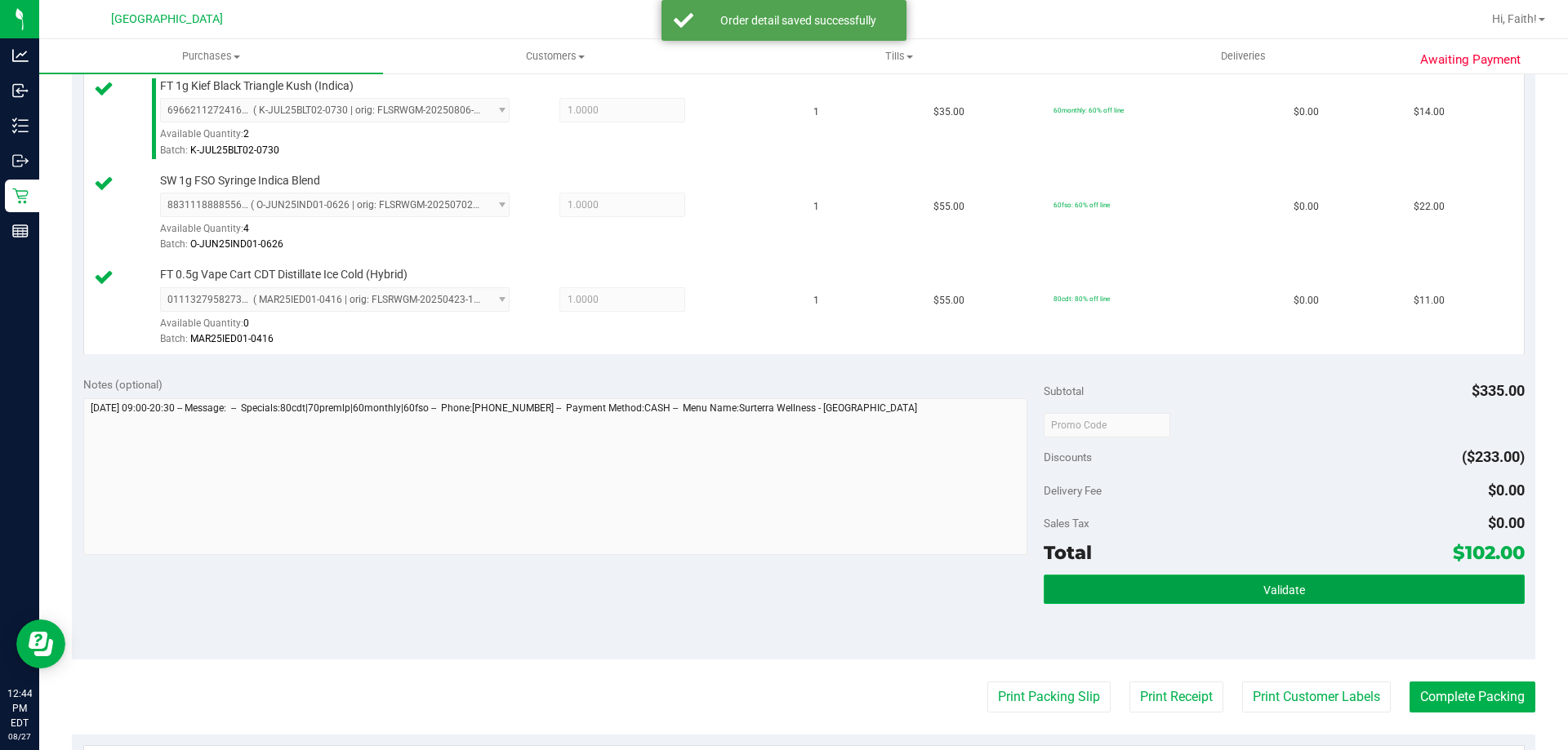
click at [1237, 584] on button "Validate" at bounding box center [1284, 589] width 480 height 29
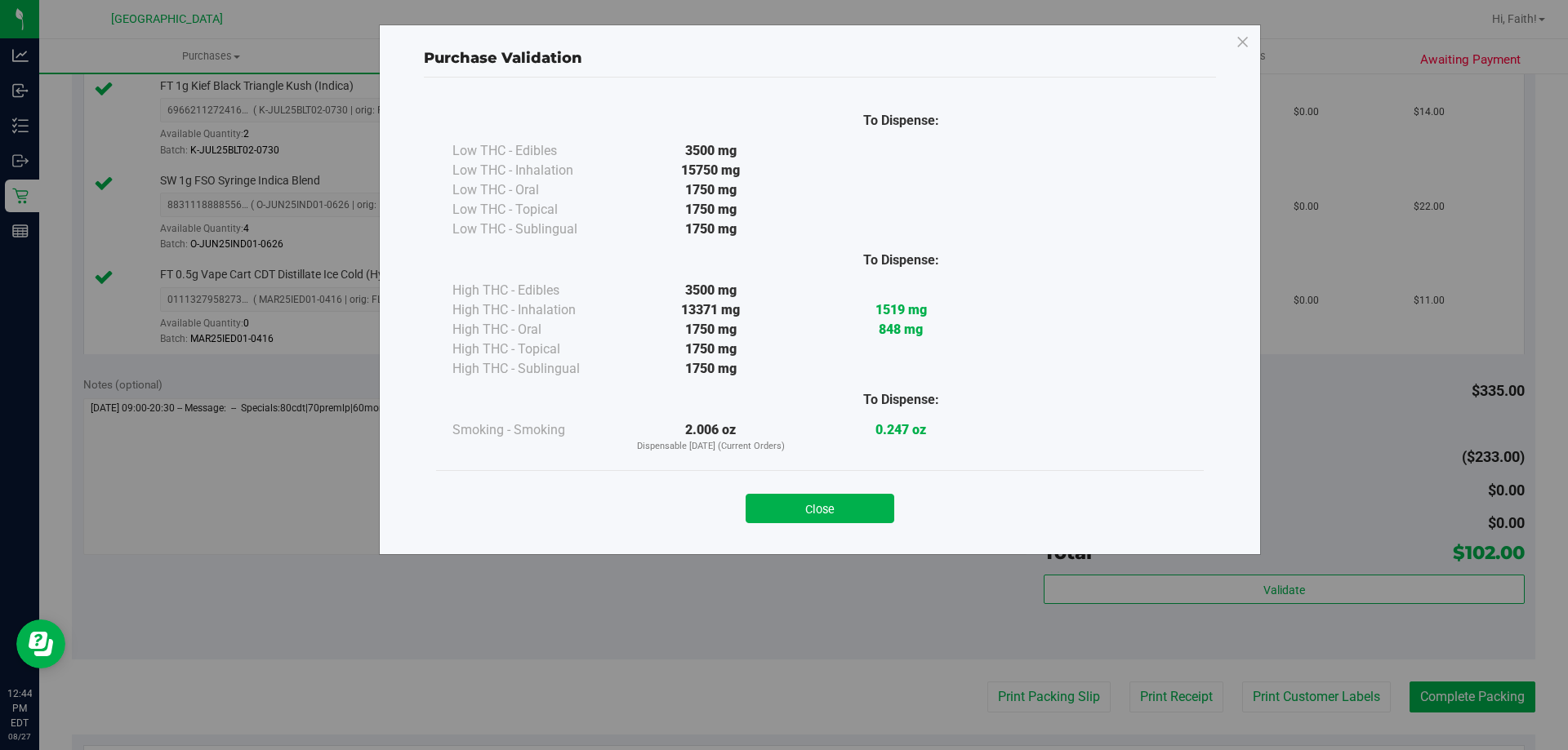
click at [816, 484] on div "Close" at bounding box center [821, 504] width 744 height 41
click at [816, 508] on button "Close" at bounding box center [820, 508] width 148 height 29
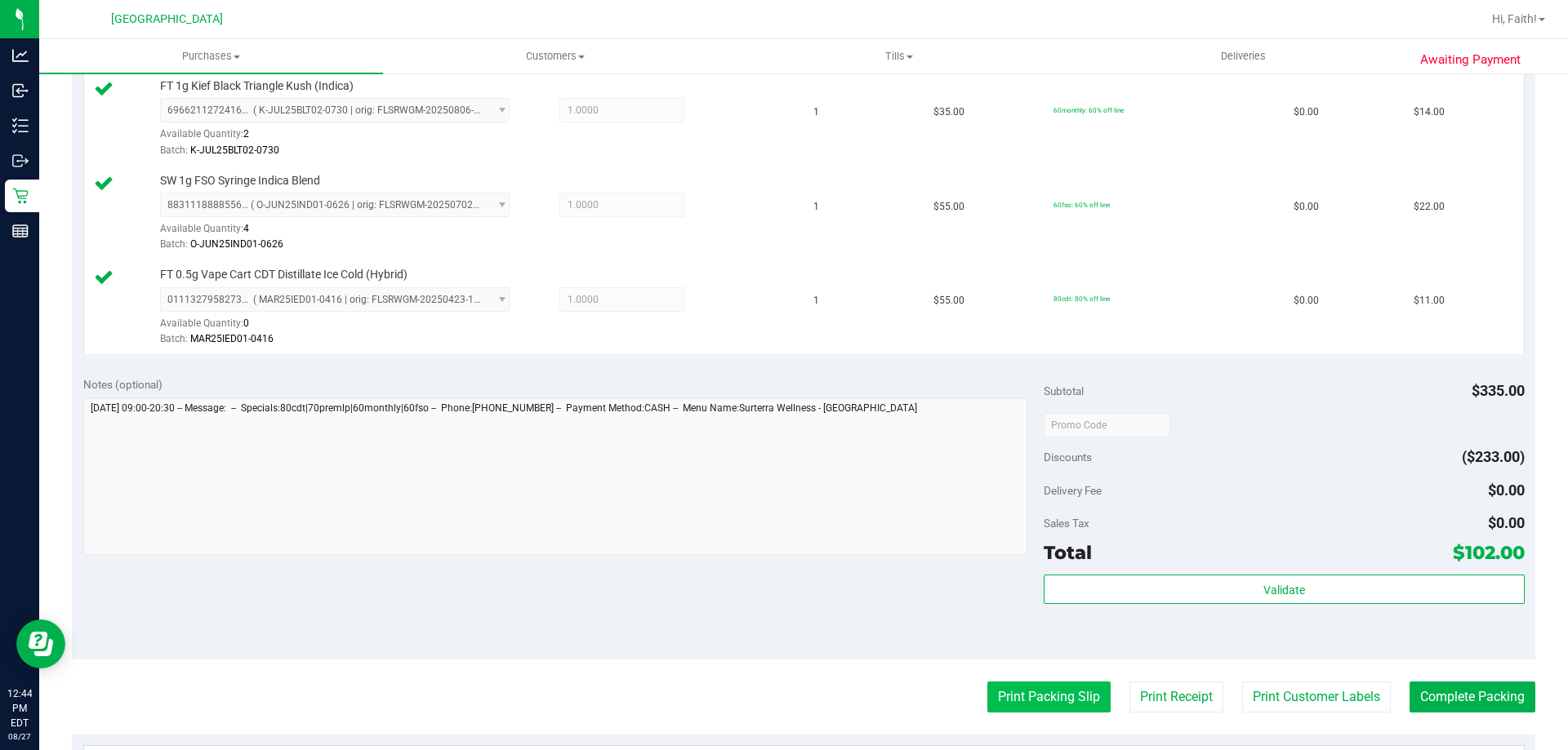
click at [1061, 684] on button "Print Packing Slip" at bounding box center [1049, 697] width 123 height 31
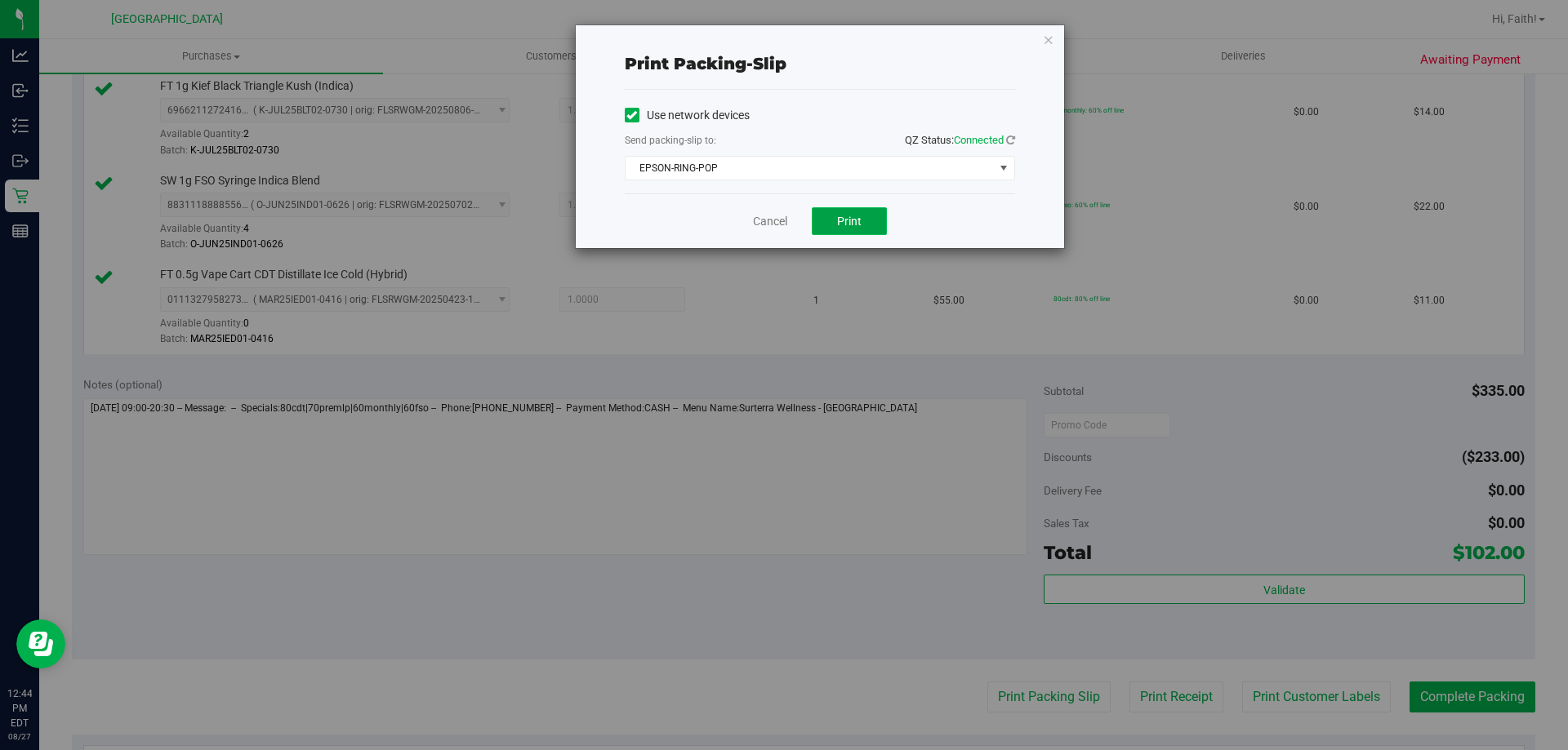
click at [859, 226] on span "Print" at bounding box center [849, 220] width 24 height 13
click at [1050, 32] on icon "button" at bounding box center [1049, 39] width 12 height 20
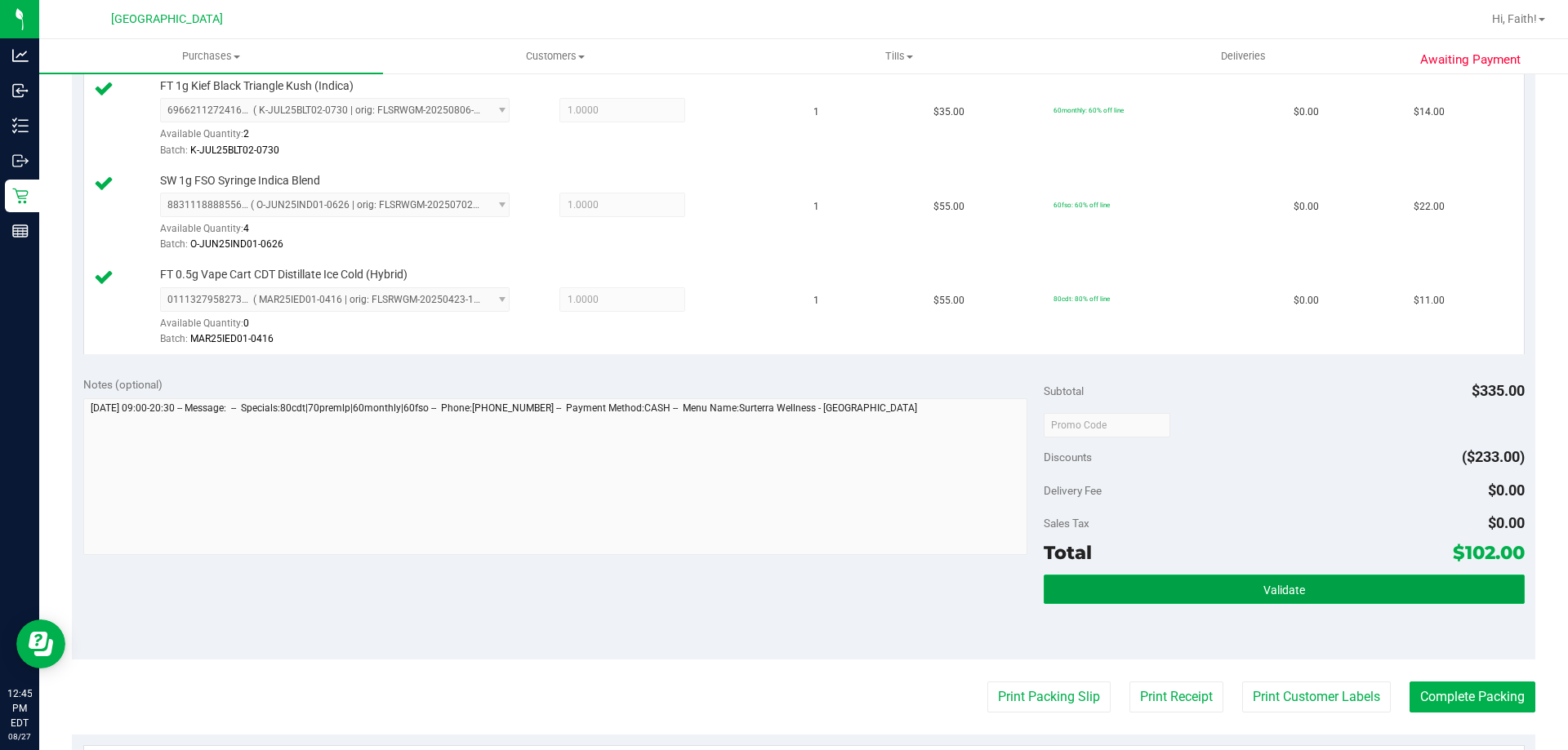
click at [1271, 604] on button "Validate" at bounding box center [1284, 589] width 480 height 29
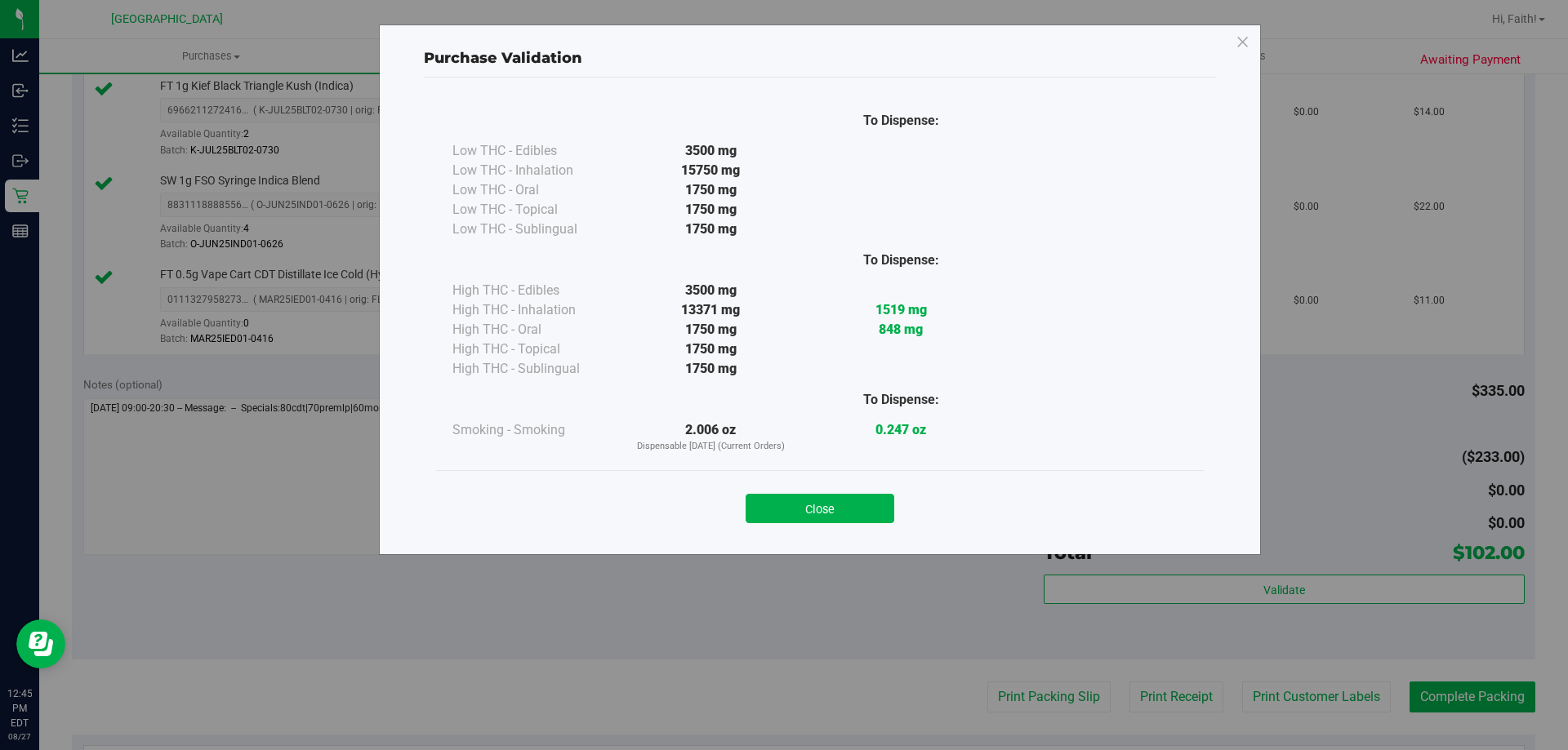
click at [812, 508] on button "Close" at bounding box center [820, 508] width 148 height 29
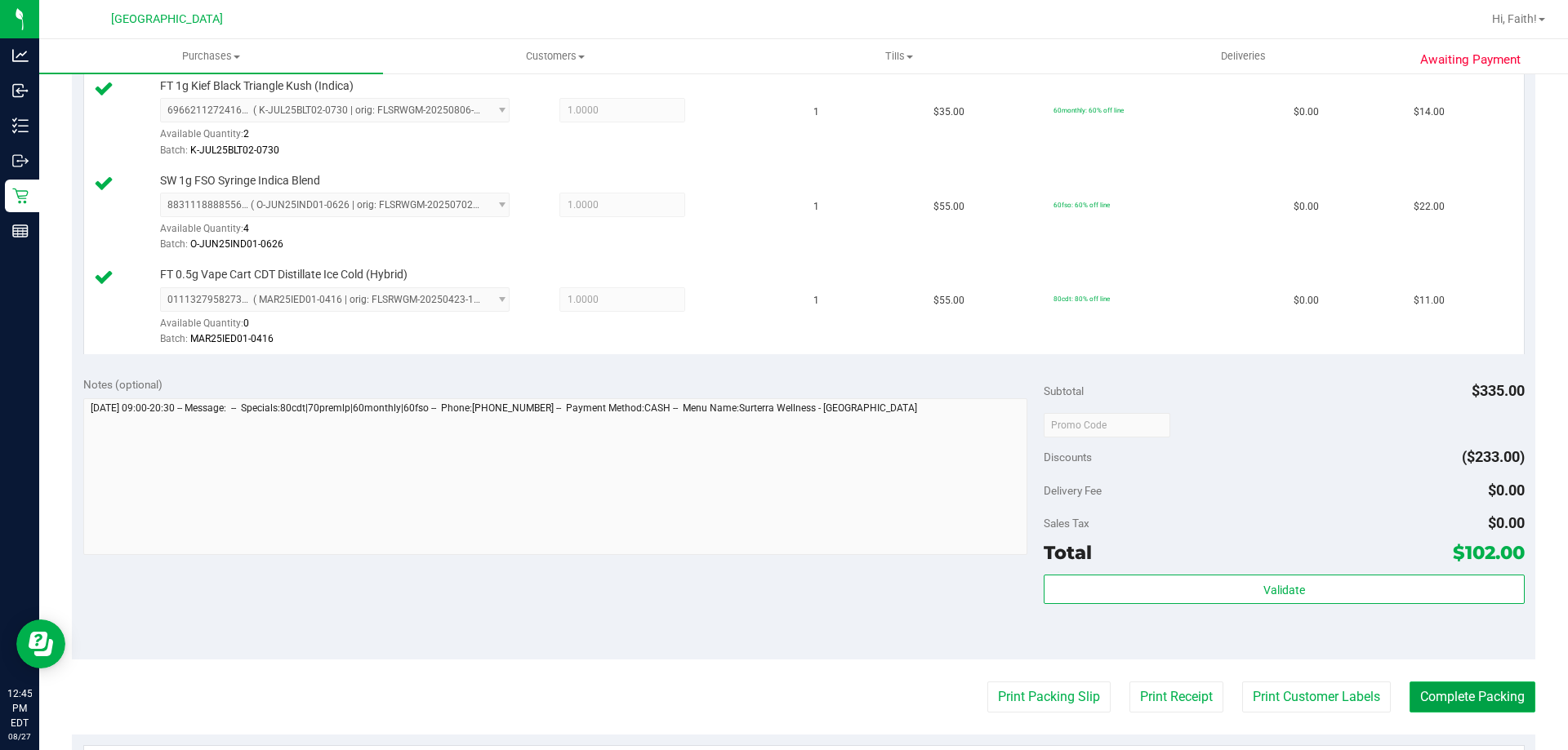
click at [1431, 695] on button "Complete Packing" at bounding box center [1472, 697] width 126 height 31
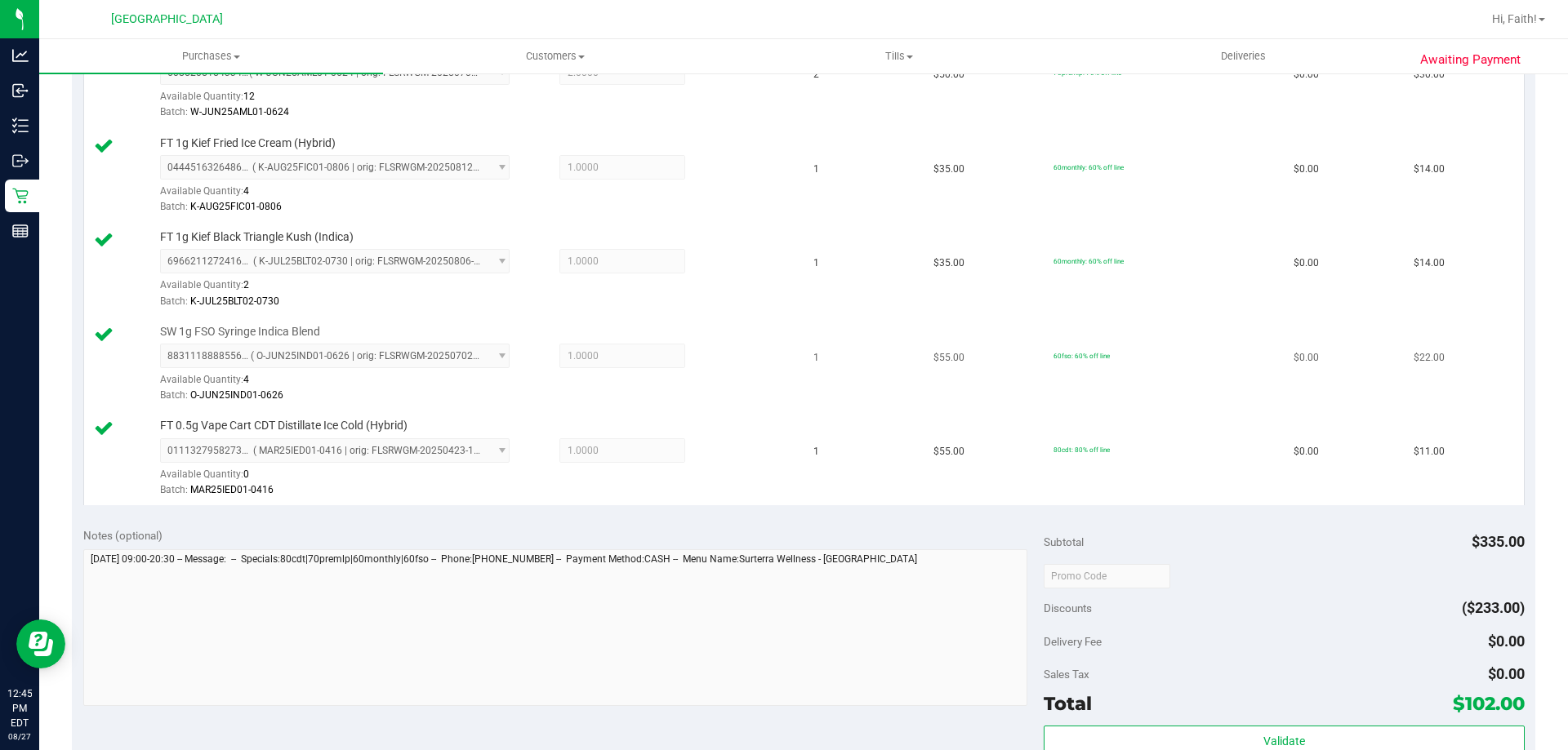
scroll to position [409, 0]
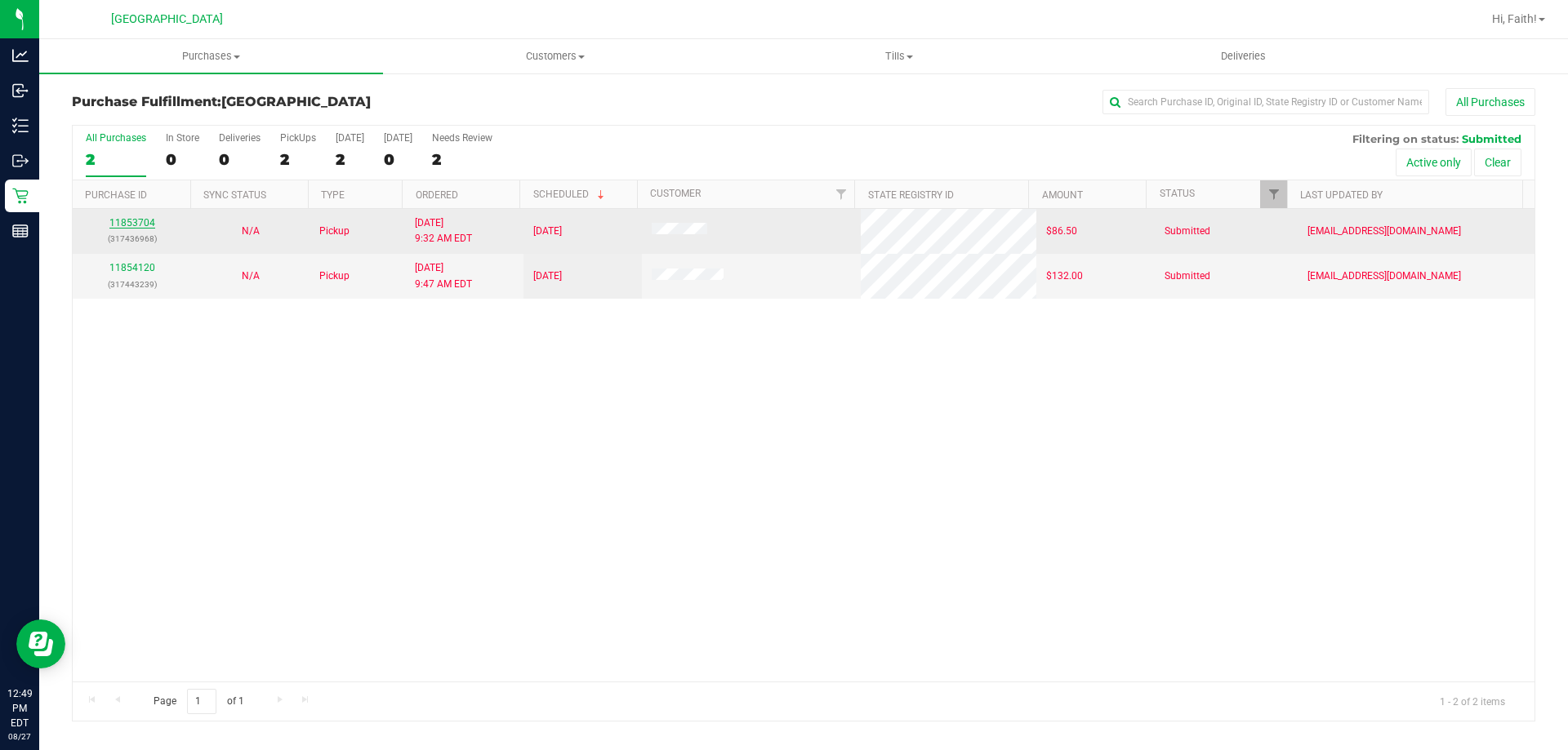
click at [135, 223] on link "11853704" at bounding box center [132, 223] width 46 height 12
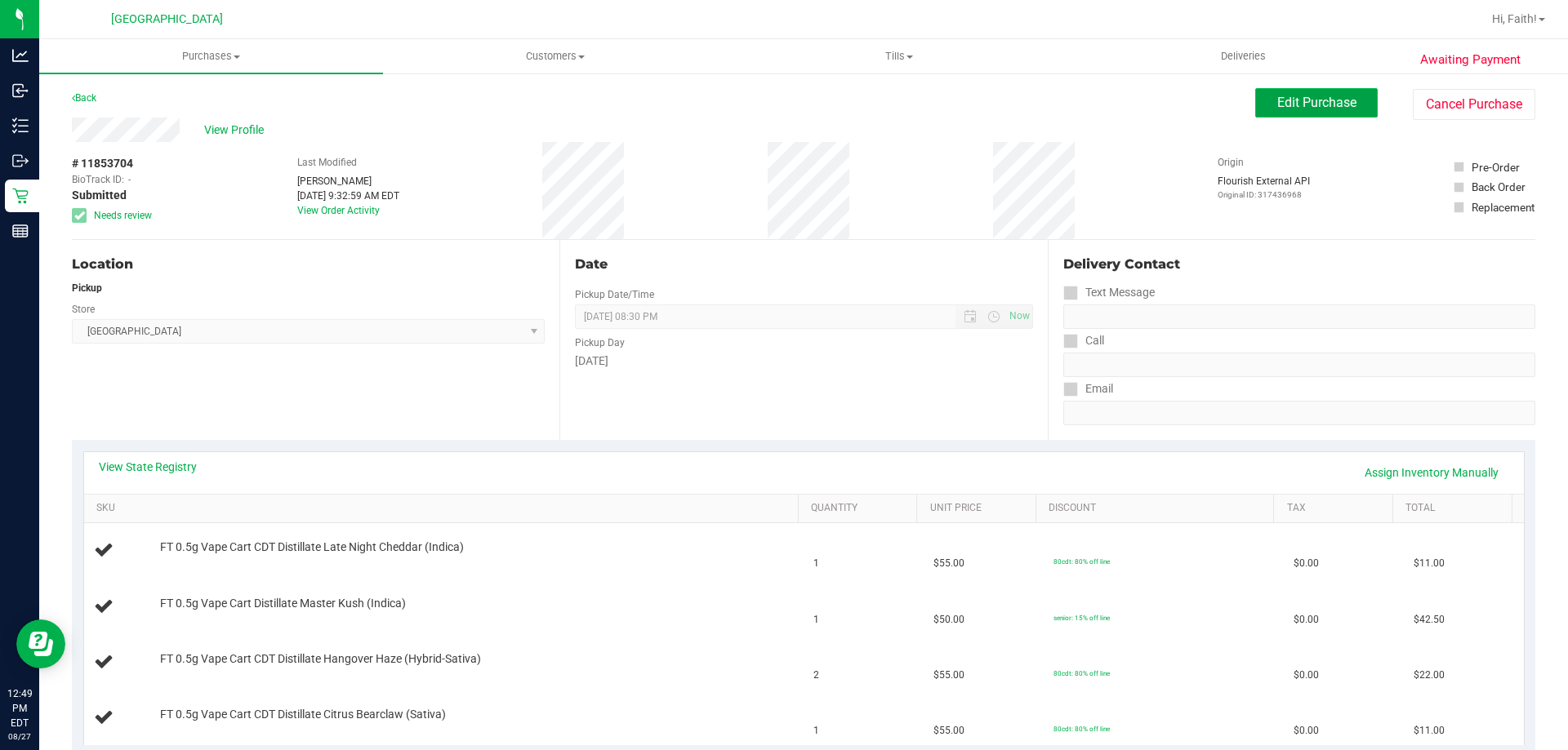
click at [1278, 105] on span "Edit Purchase" at bounding box center [1316, 102] width 79 height 16
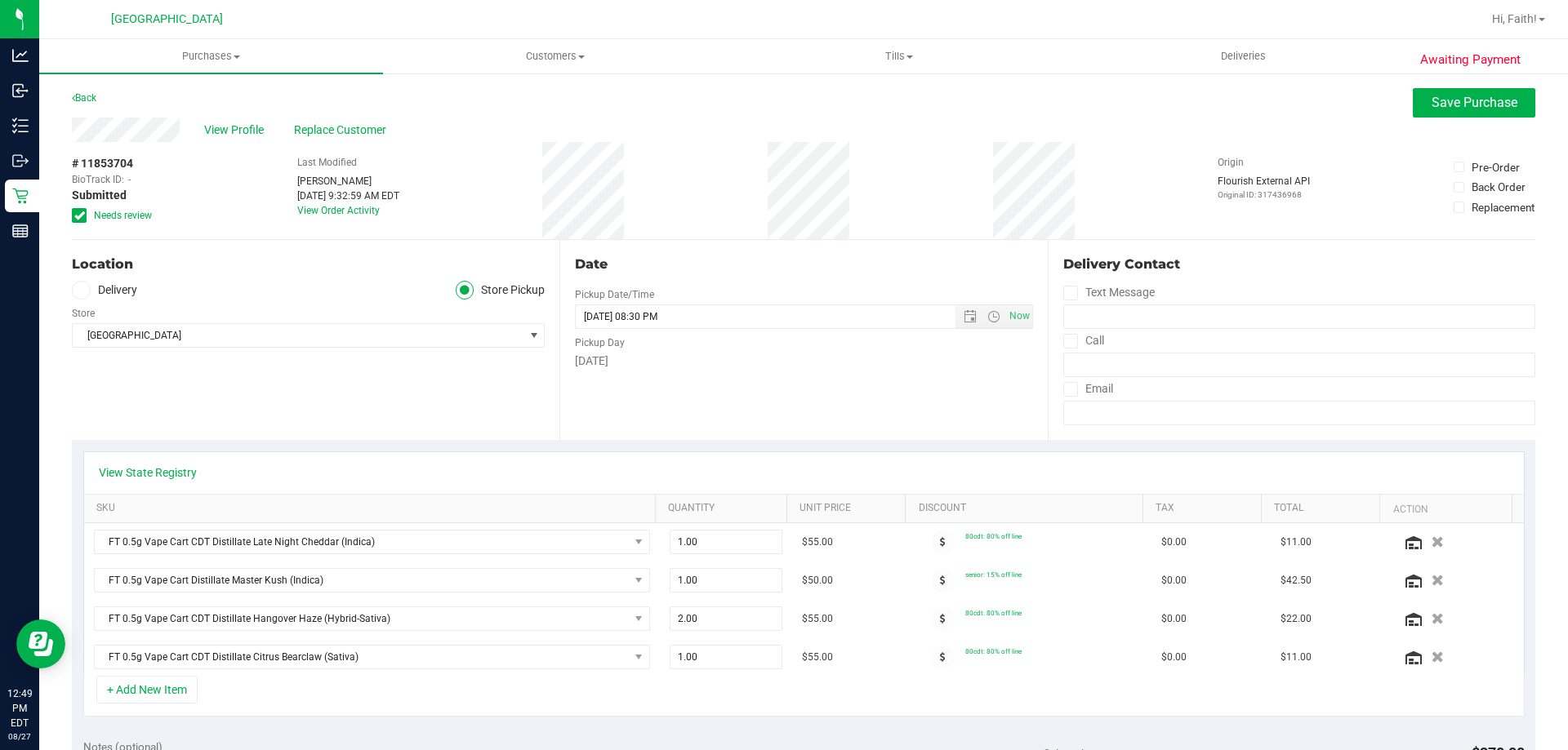
click at [108, 220] on span "Needs review" at bounding box center [122, 215] width 58 height 15
click at [0, 0] on input "Needs review" at bounding box center [0, 0] width 0 height 0
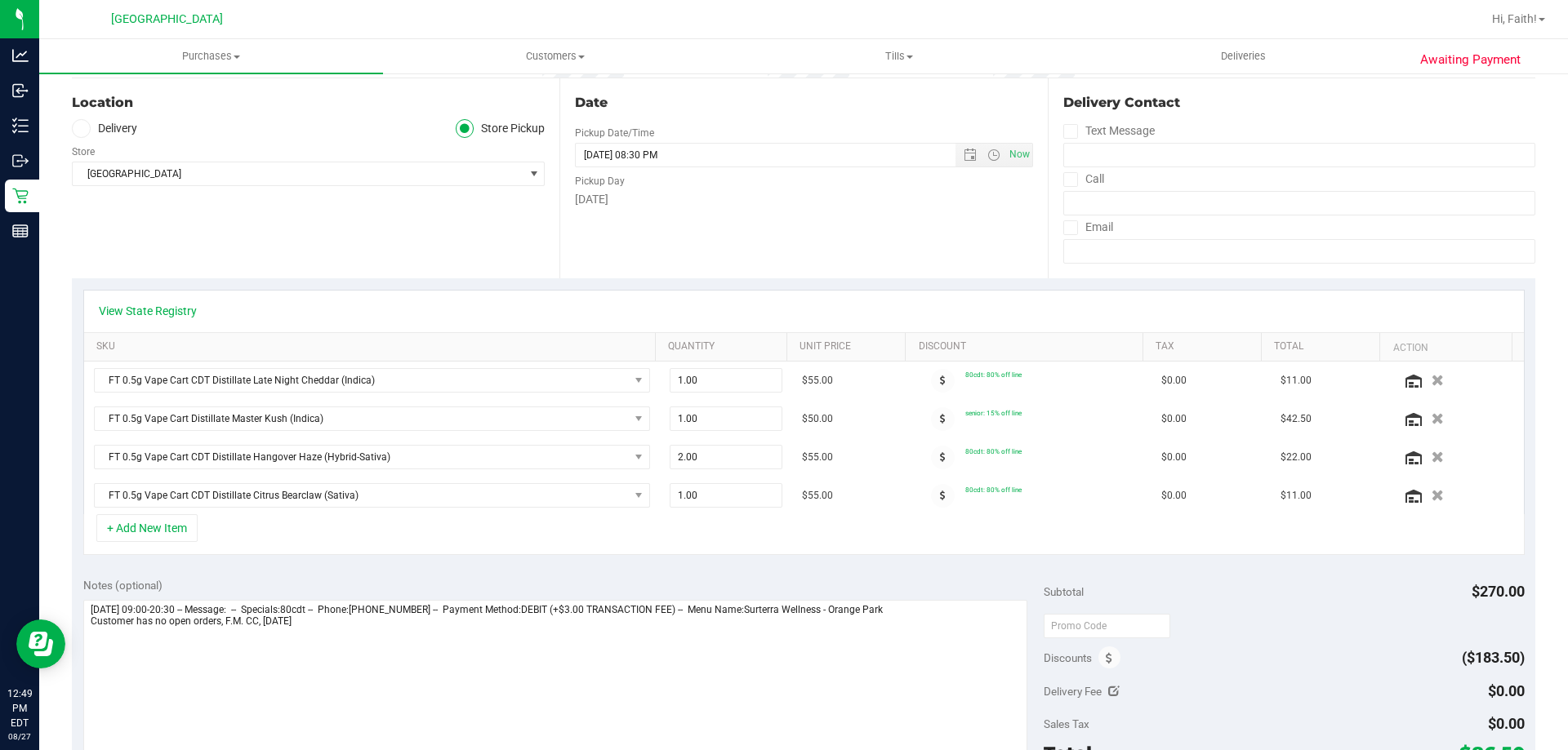
scroll to position [163, 0]
drag, startPoint x: 316, startPoint y: 624, endPoint x: 90, endPoint y: 626, distance: 226.0
click at [90, 626] on textarea at bounding box center [555, 677] width 945 height 157
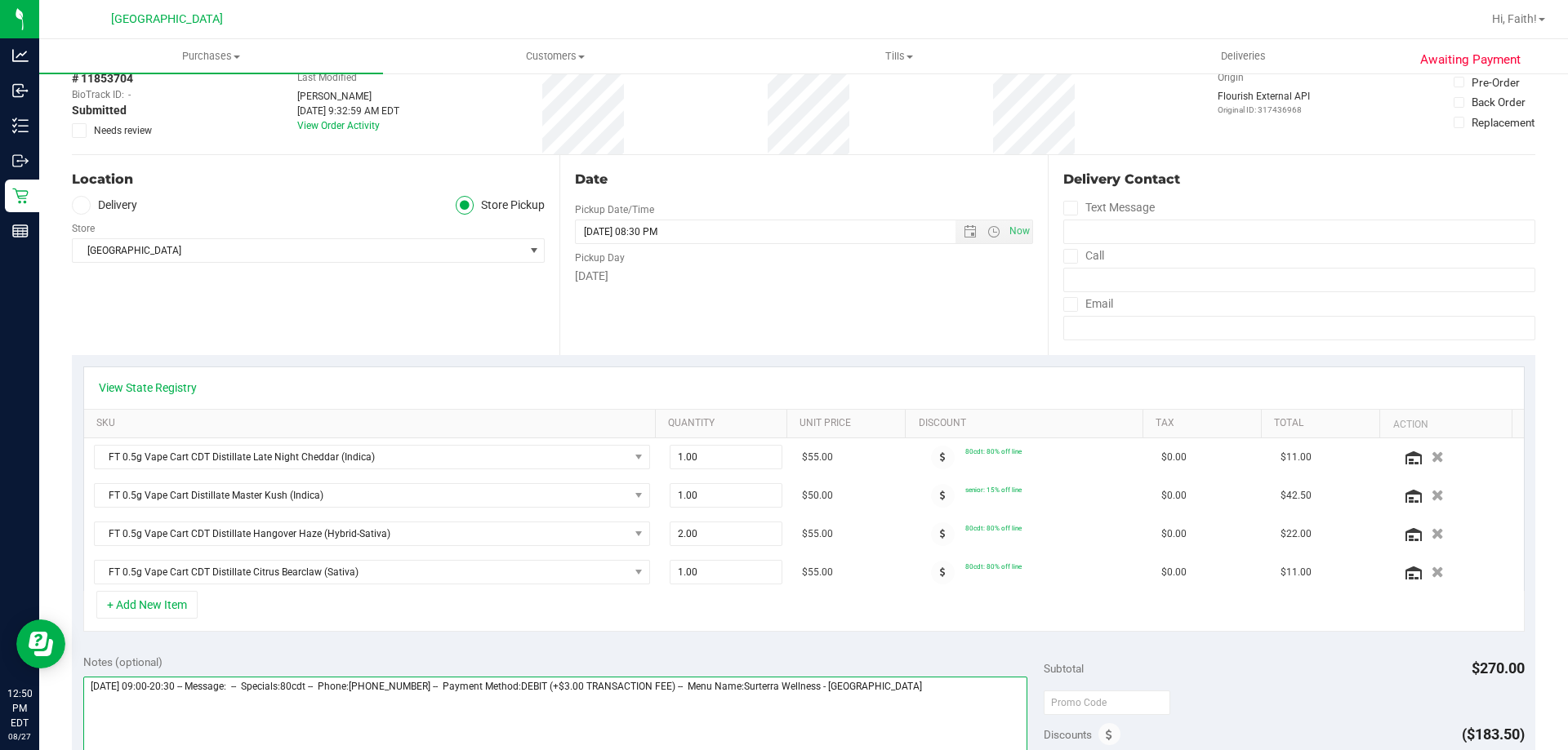
scroll to position [0, 0]
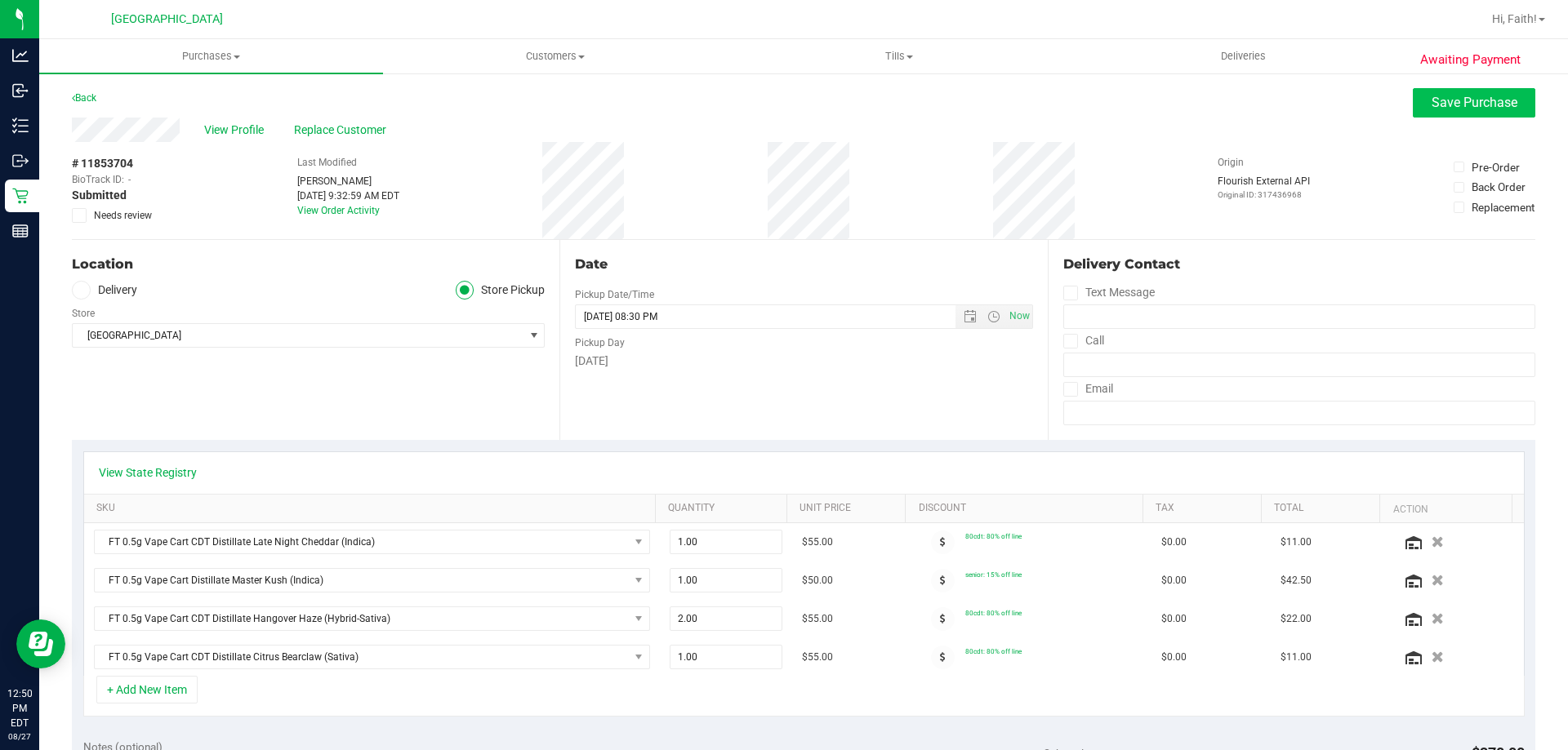
type textarea "Wednesday 08/27/2025 09:00-20:30 -- Message: -- Specials:80cdt -- Phone:9048157…"
click at [1431, 96] on span "Save Purchase" at bounding box center [1474, 102] width 86 height 16
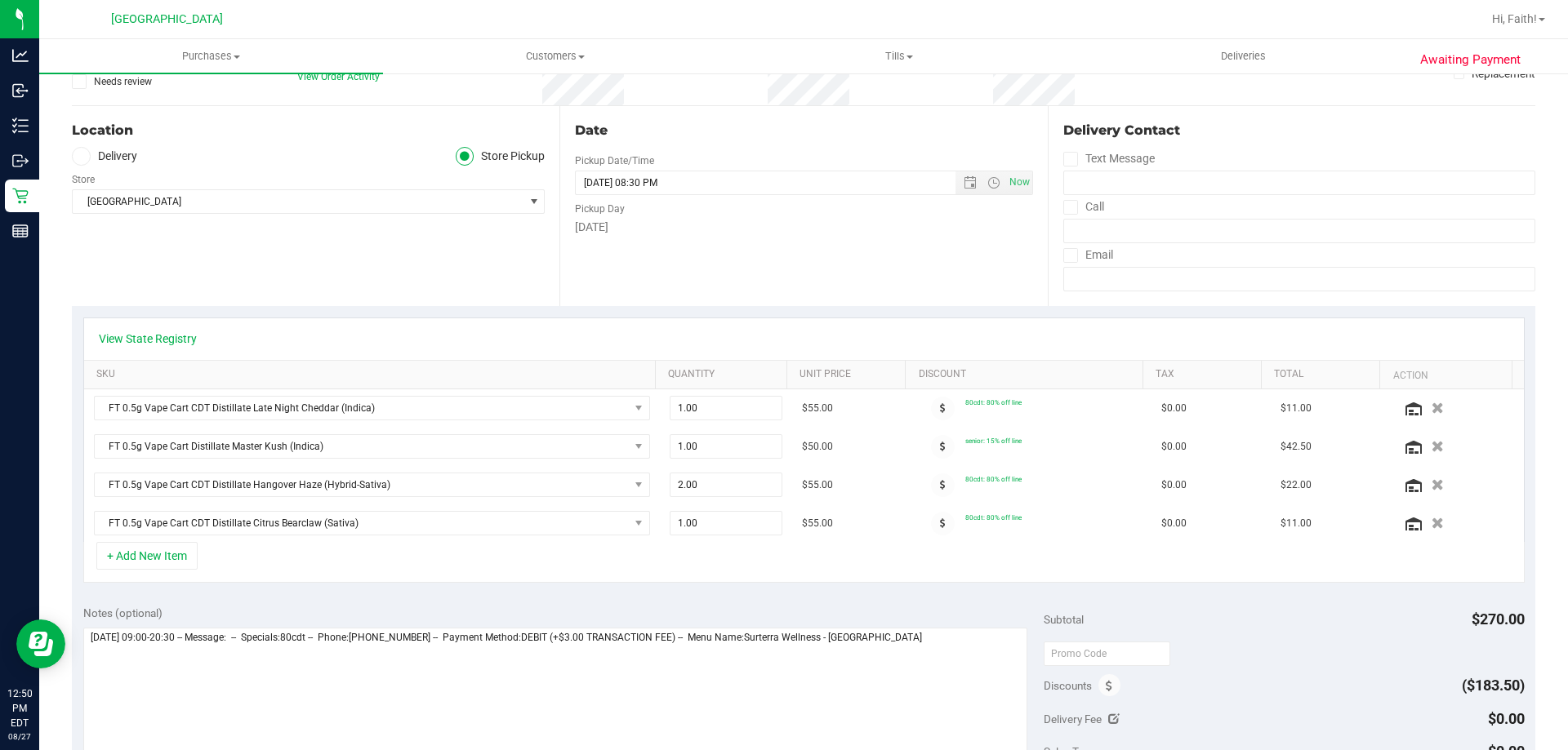
scroll to position [163, 0]
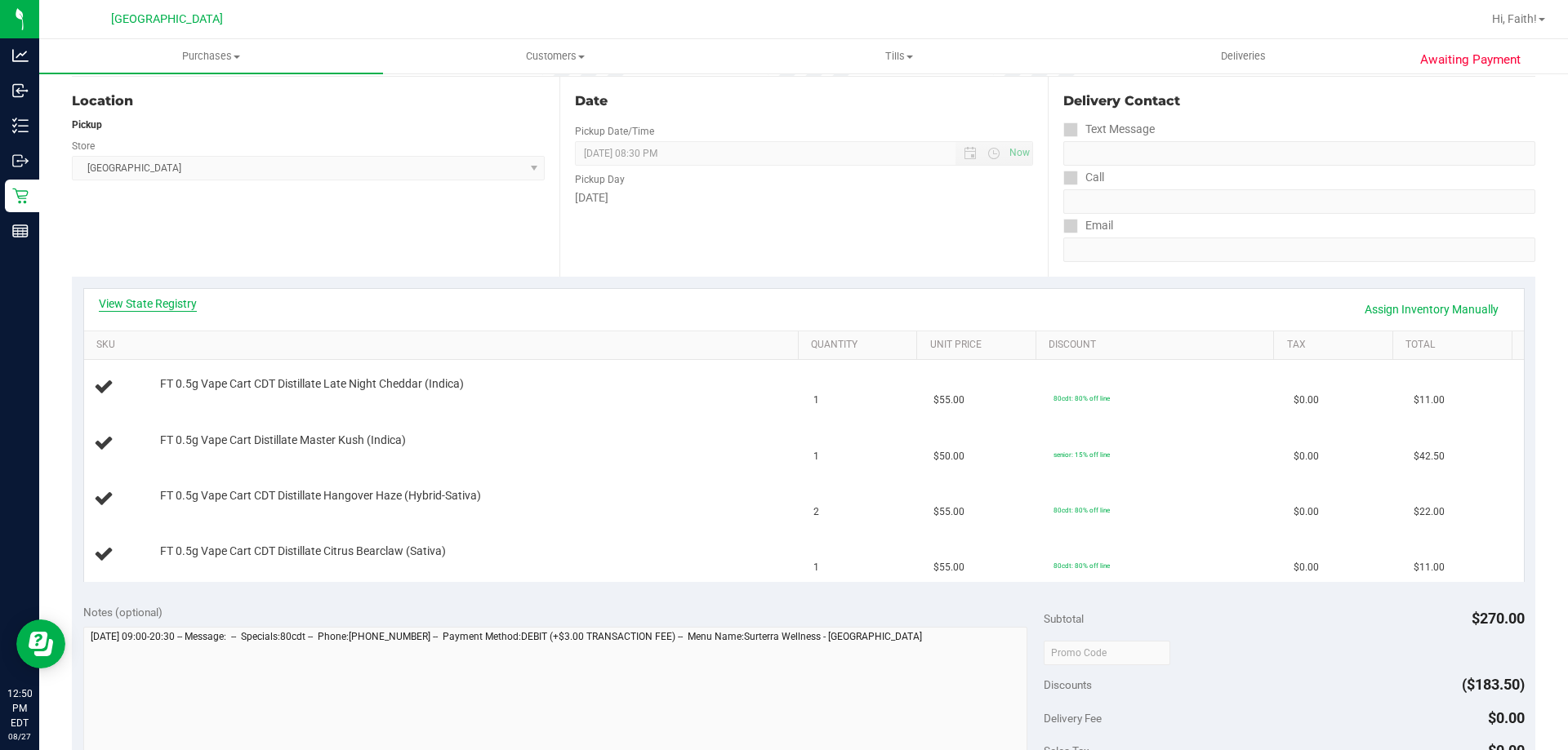
click at [162, 303] on link "View State Registry" at bounding box center [147, 303] width 98 height 17
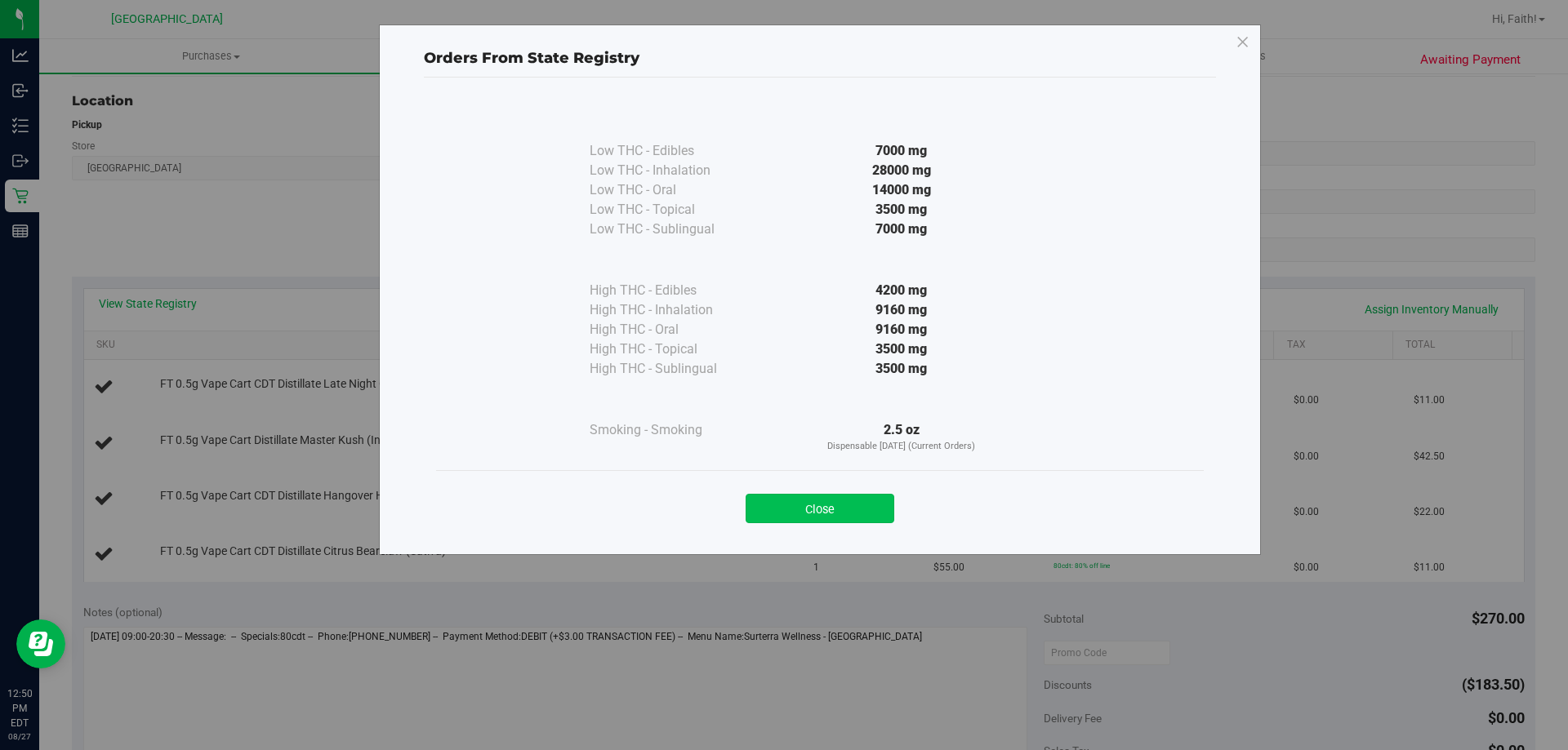
click at [834, 504] on button "Close" at bounding box center [820, 508] width 148 height 29
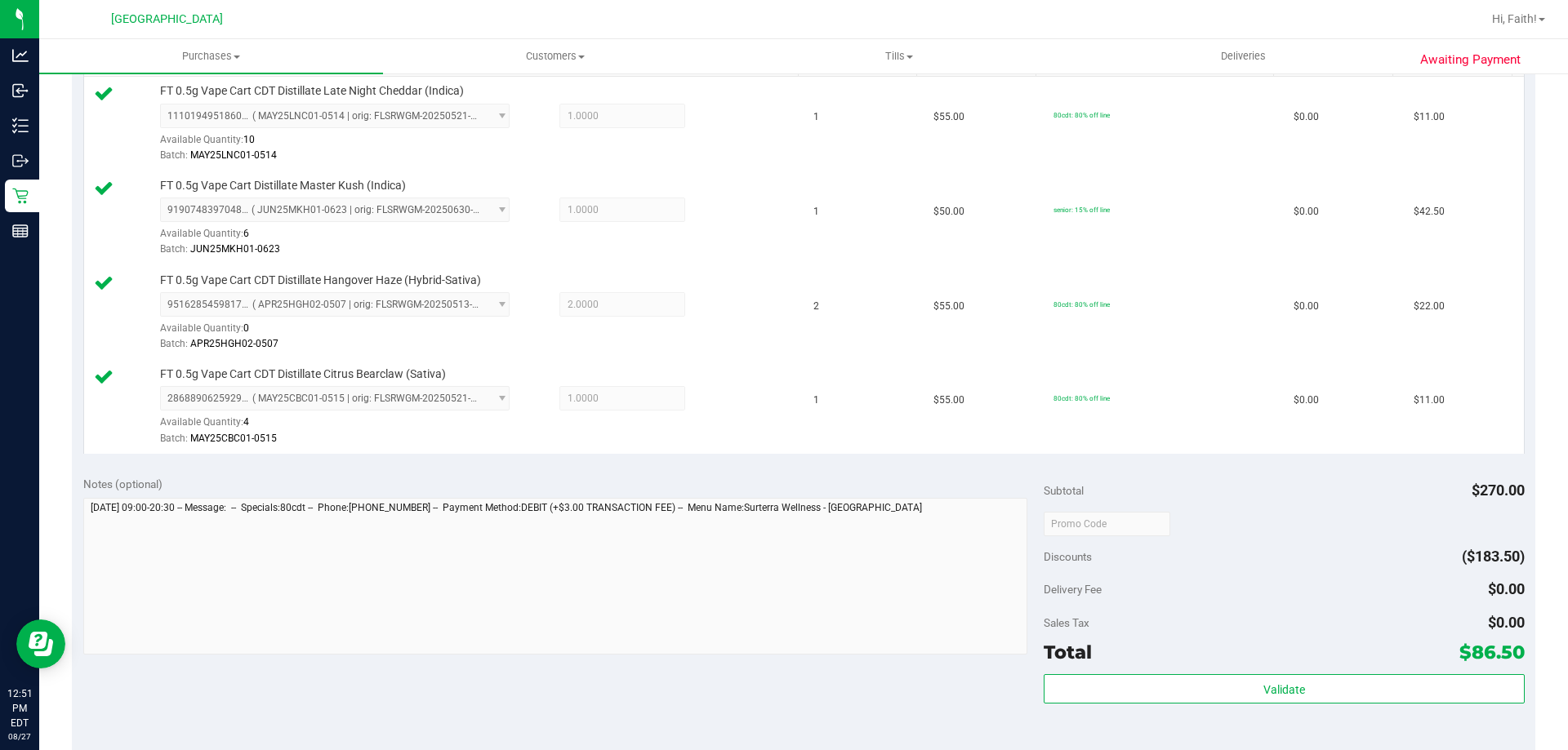
scroll to position [591, 0]
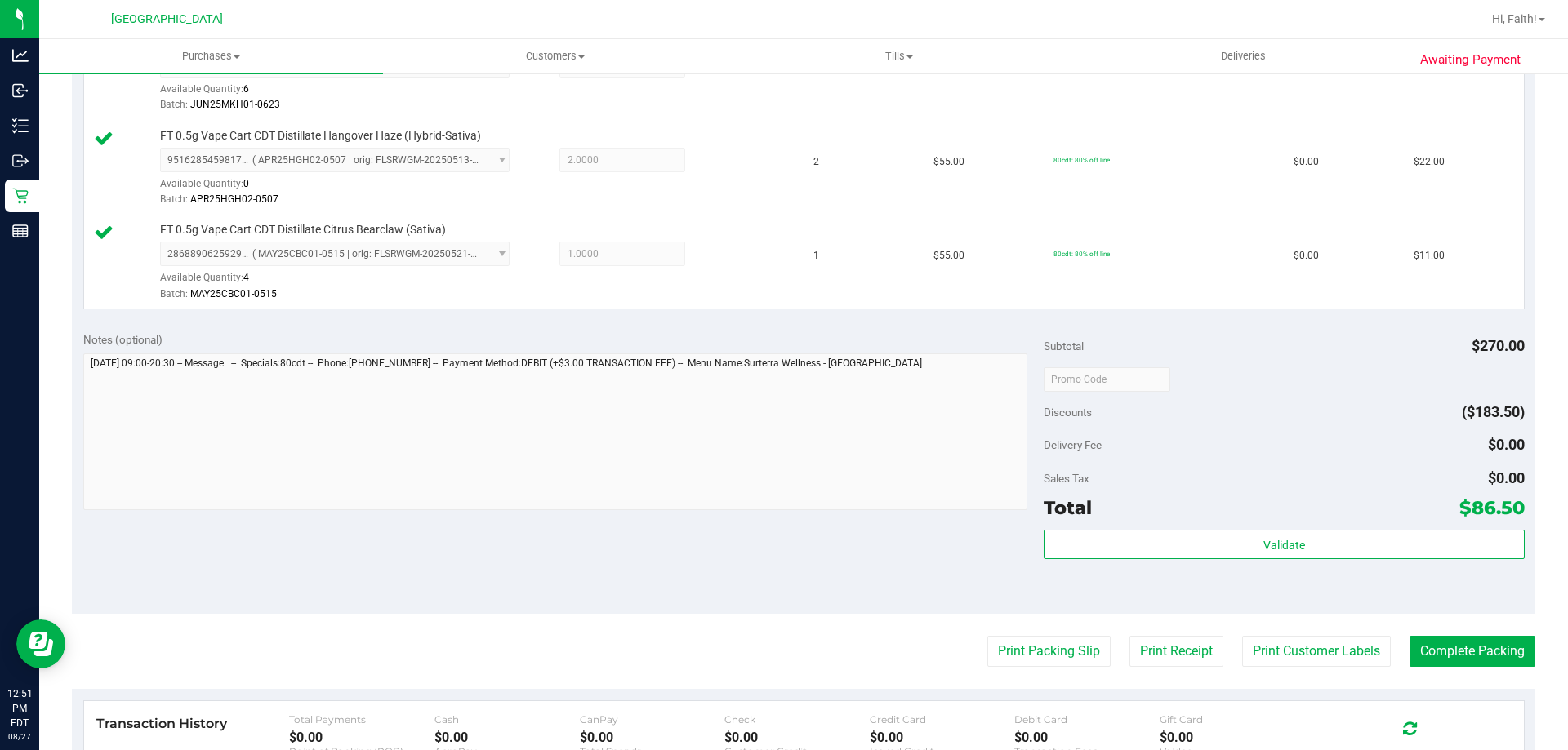
click at [1042, 669] on purchase-details "Back Edit Purchase Cancel Purchase View Profile # 11853704 BioTrack ID: - Submi…" at bounding box center [804, 245] width 1464 height 1497
click at [1035, 661] on button "Print Packing Slip" at bounding box center [1049, 651] width 123 height 31
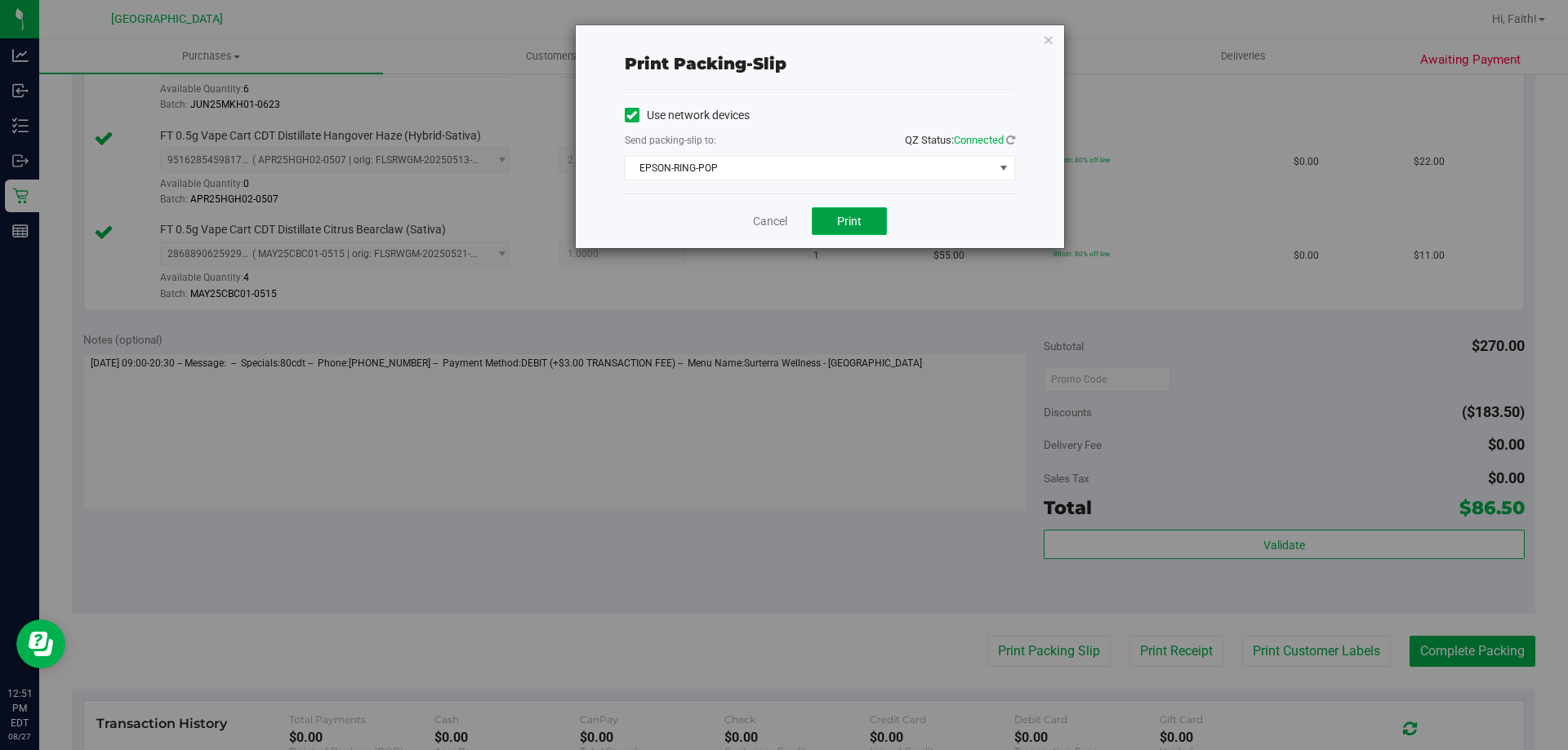
click at [853, 229] on button "Print" at bounding box center [849, 221] width 75 height 27
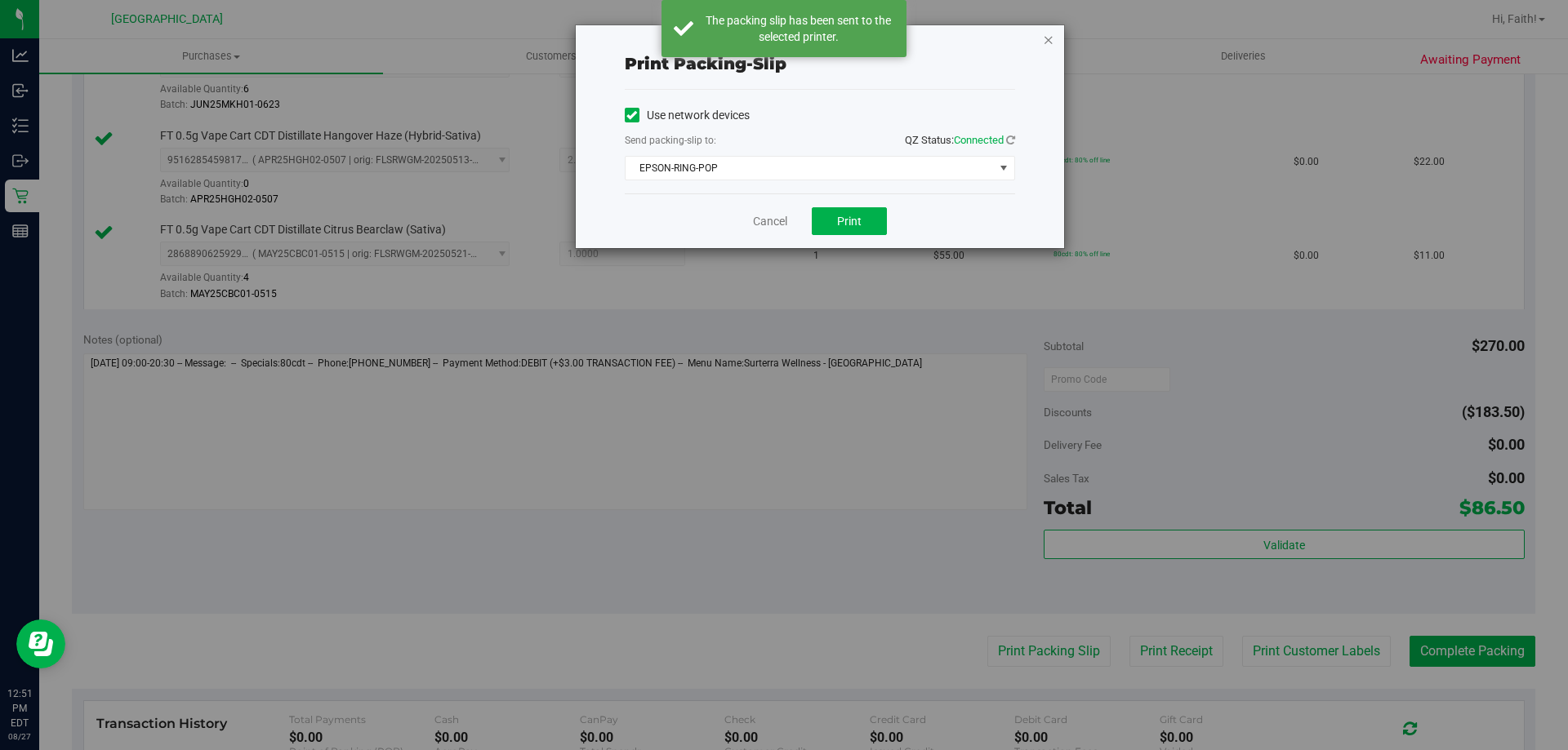
click at [1047, 42] on icon "button" at bounding box center [1049, 39] width 12 height 20
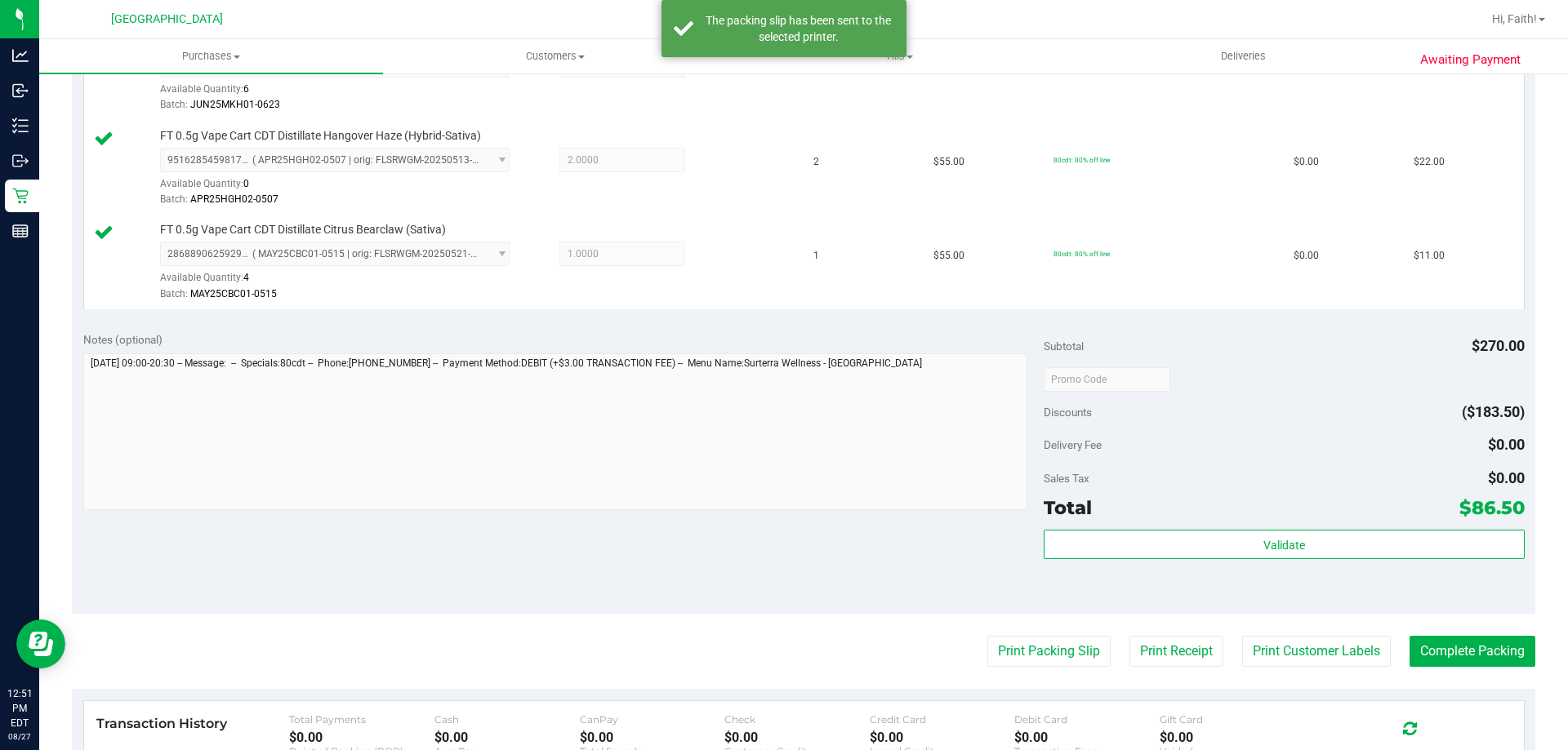
click at [1136, 528] on div "Subtotal $270.00 Discounts ($183.50) Delivery Fee $0.00 Sales Tax $0.00 Total $…" at bounding box center [1284, 467] width 480 height 272
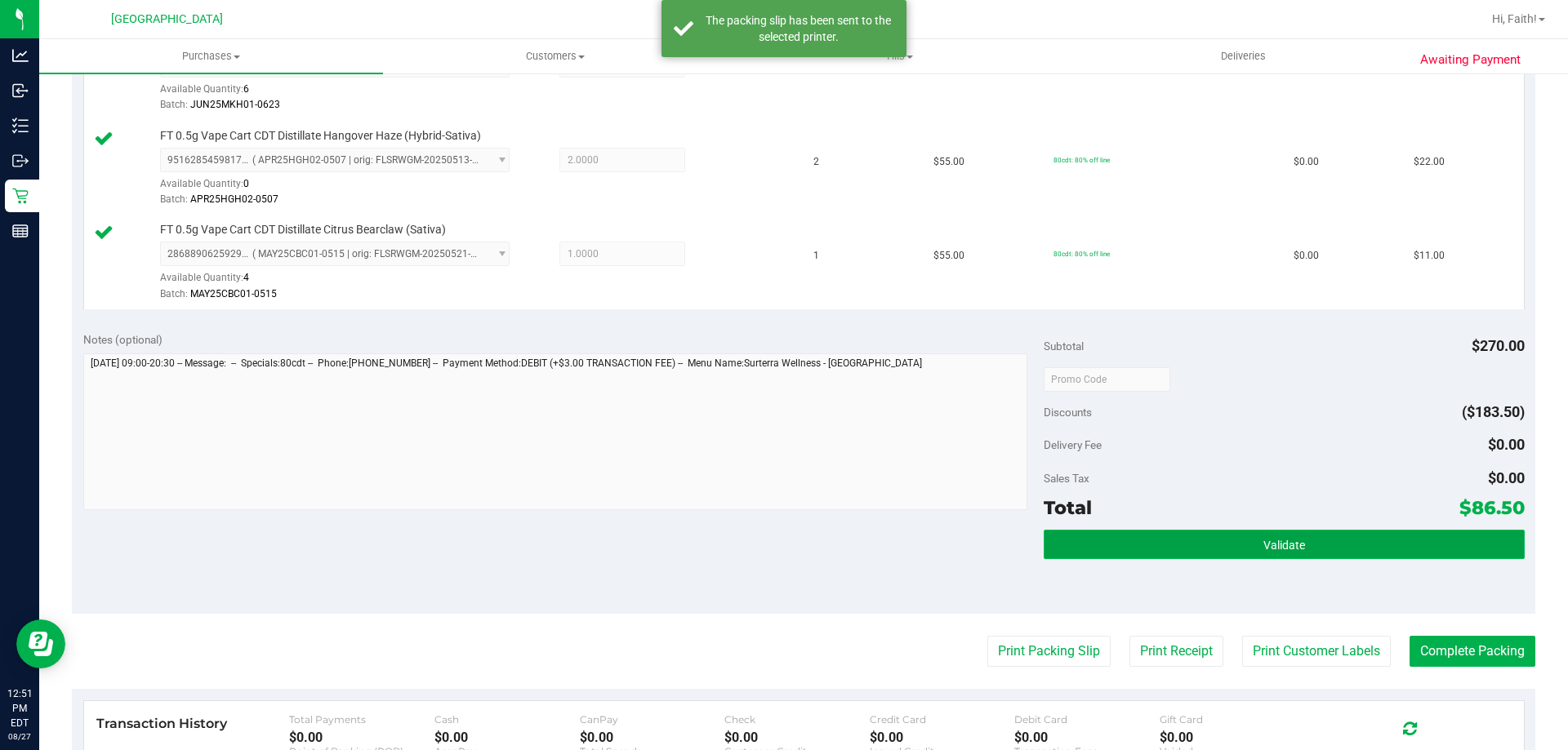
click at [1132, 531] on button "Validate" at bounding box center [1284, 544] width 480 height 29
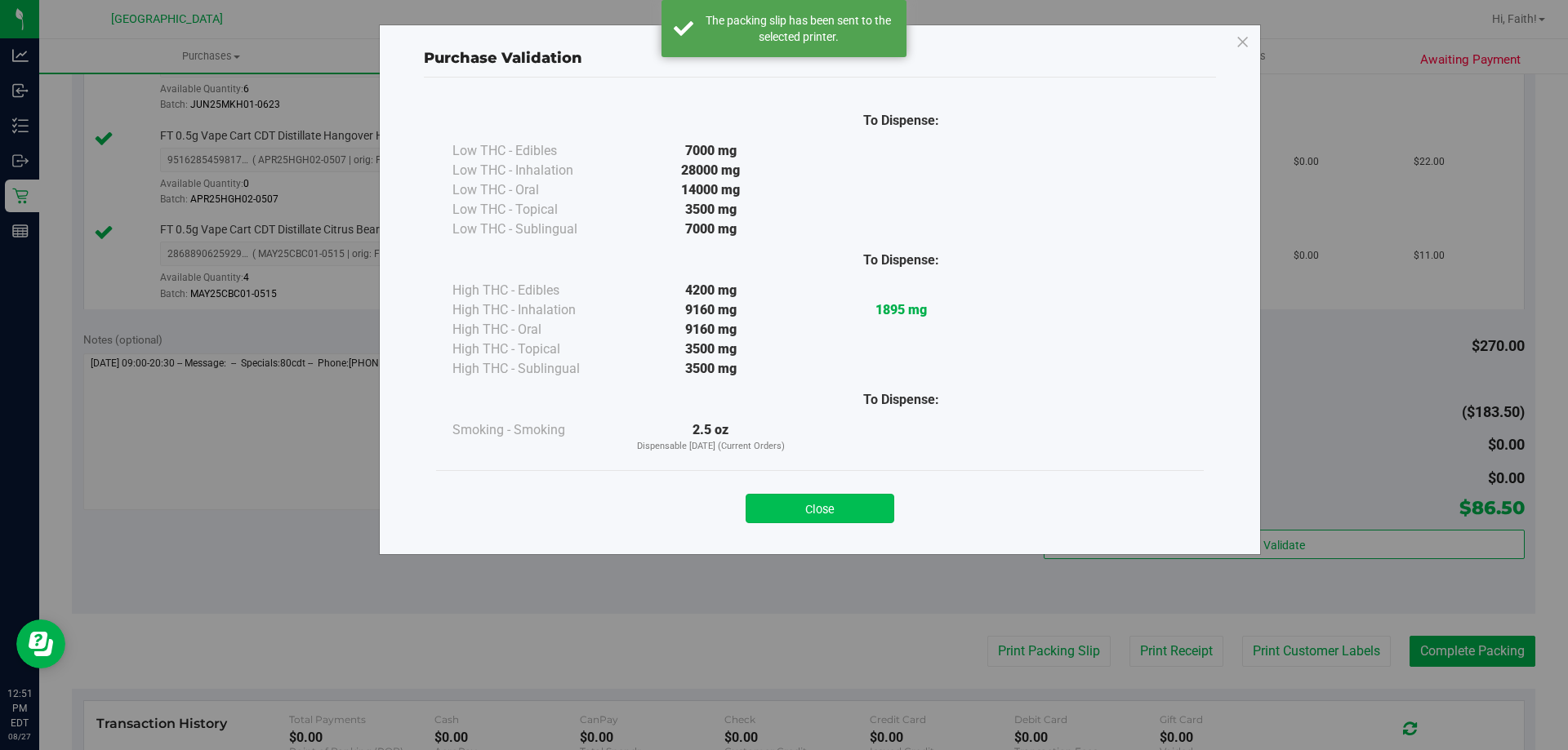
click at [780, 505] on button "Close" at bounding box center [820, 508] width 148 height 29
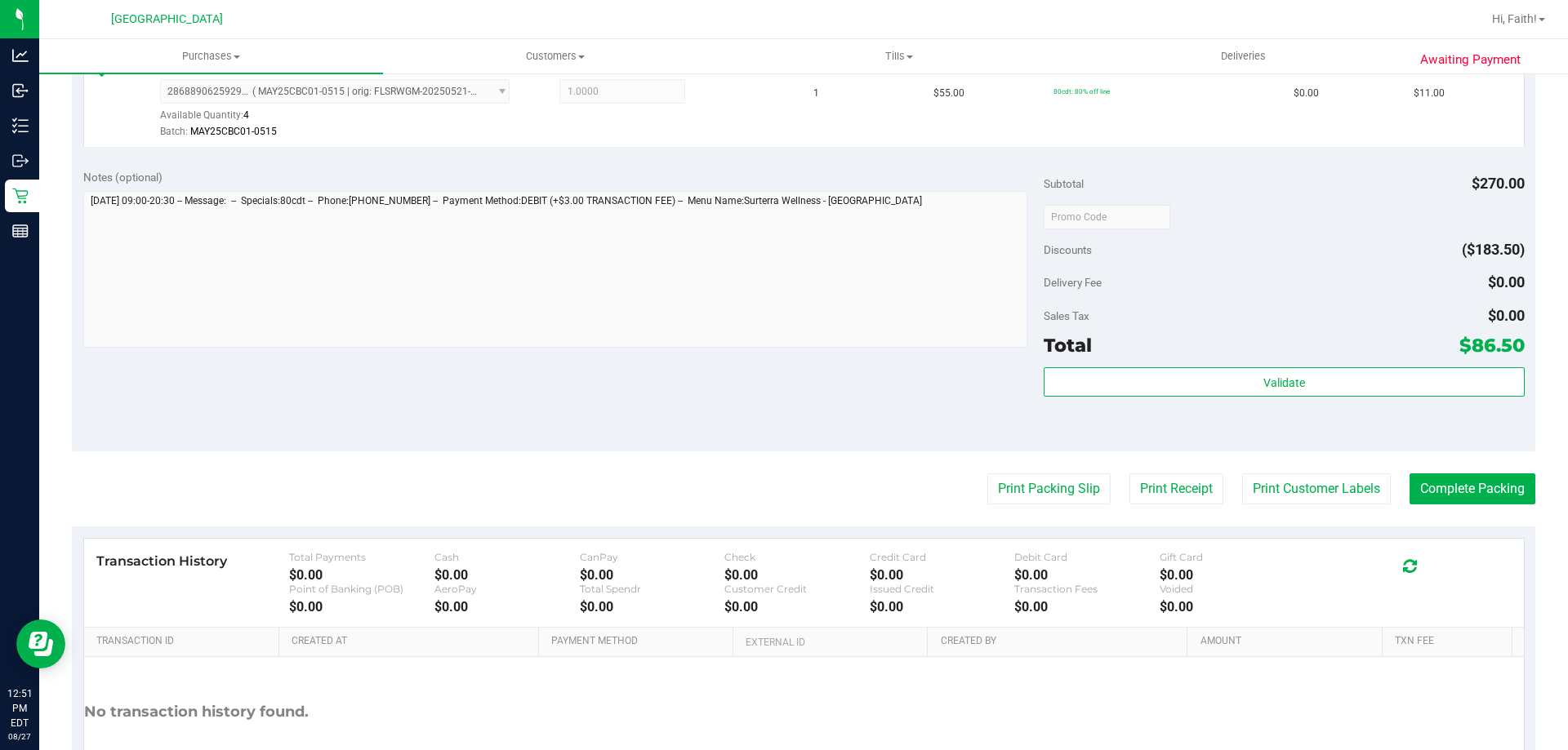
scroll to position [754, 0]
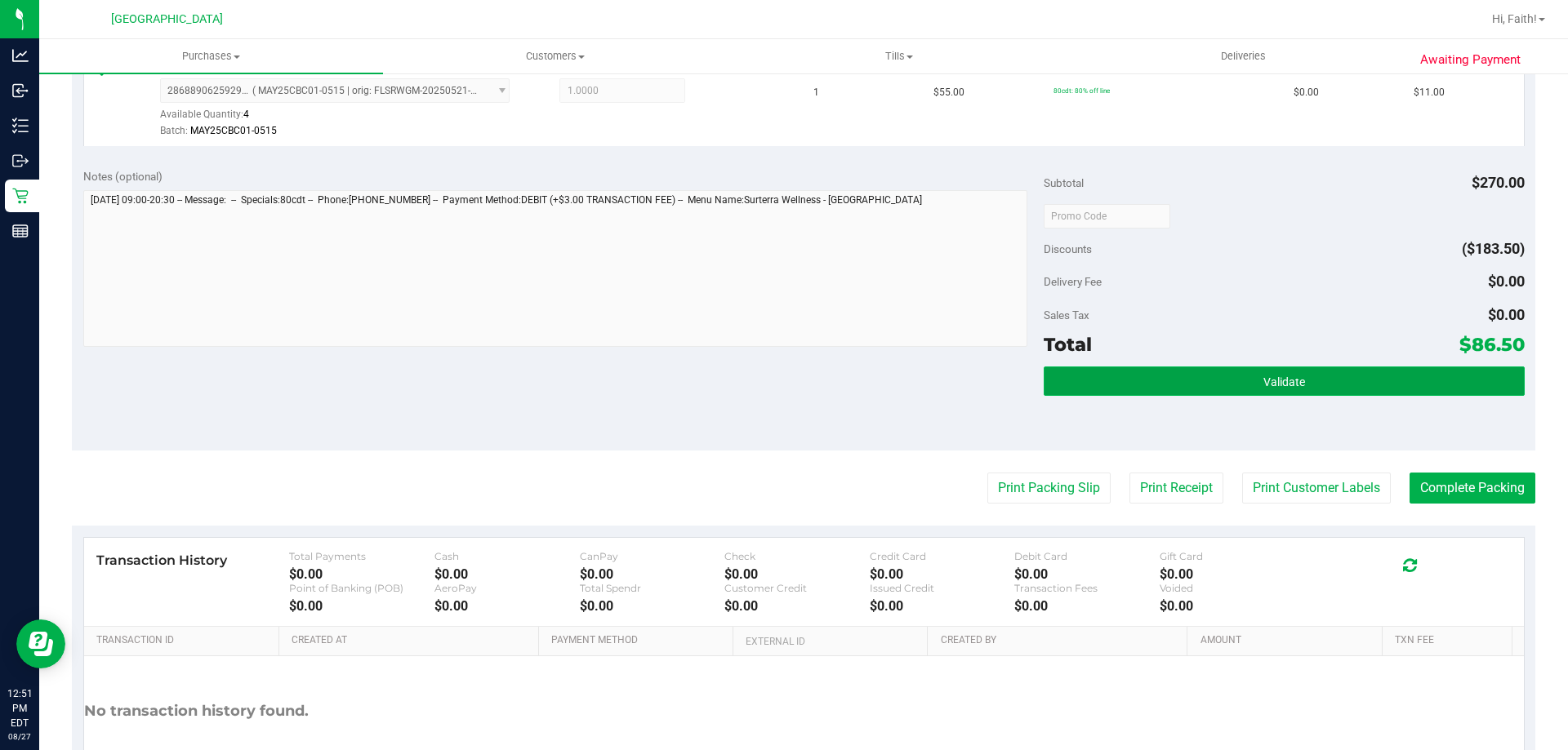
click at [1316, 384] on button "Validate" at bounding box center [1284, 381] width 480 height 29
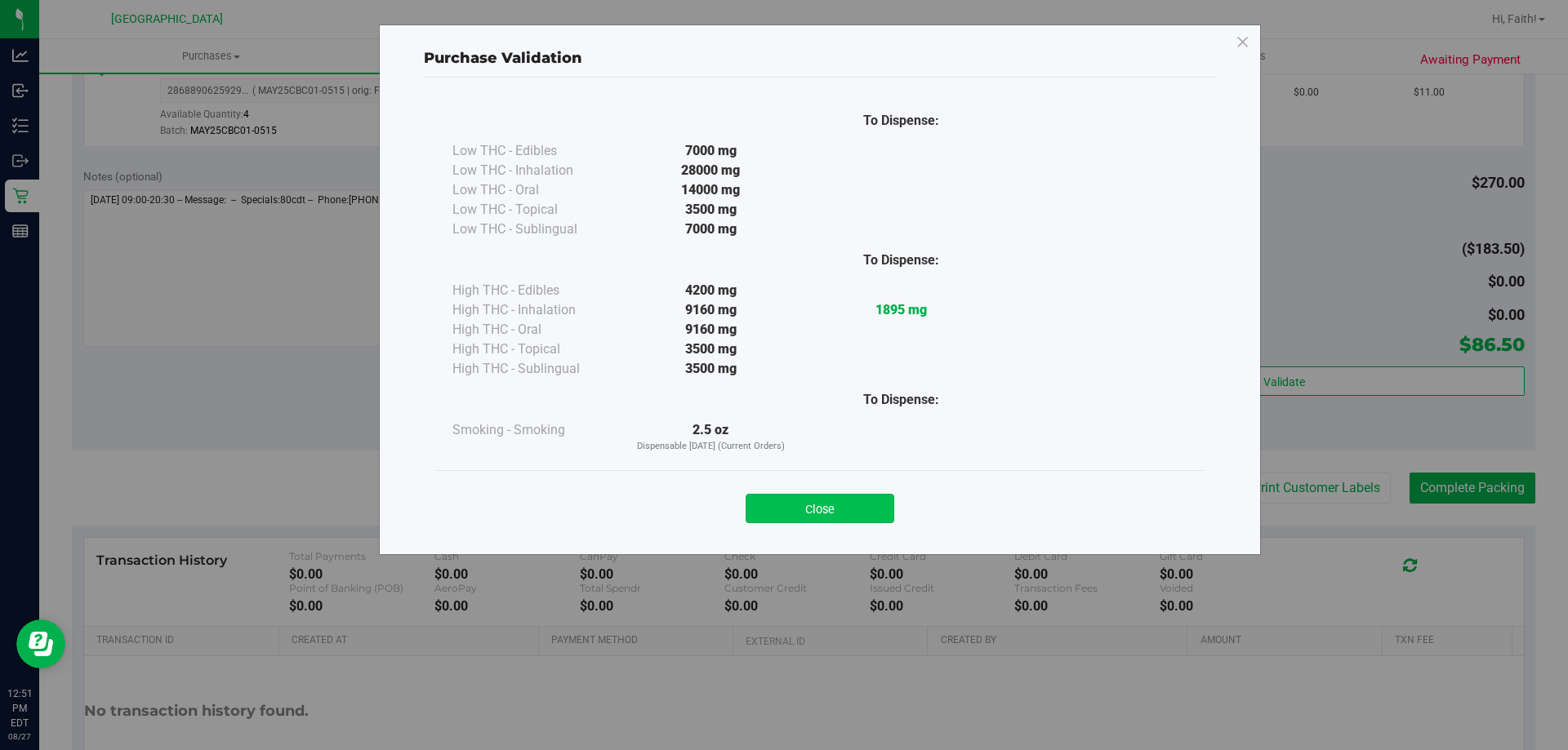
click at [820, 504] on button "Close" at bounding box center [820, 508] width 148 height 29
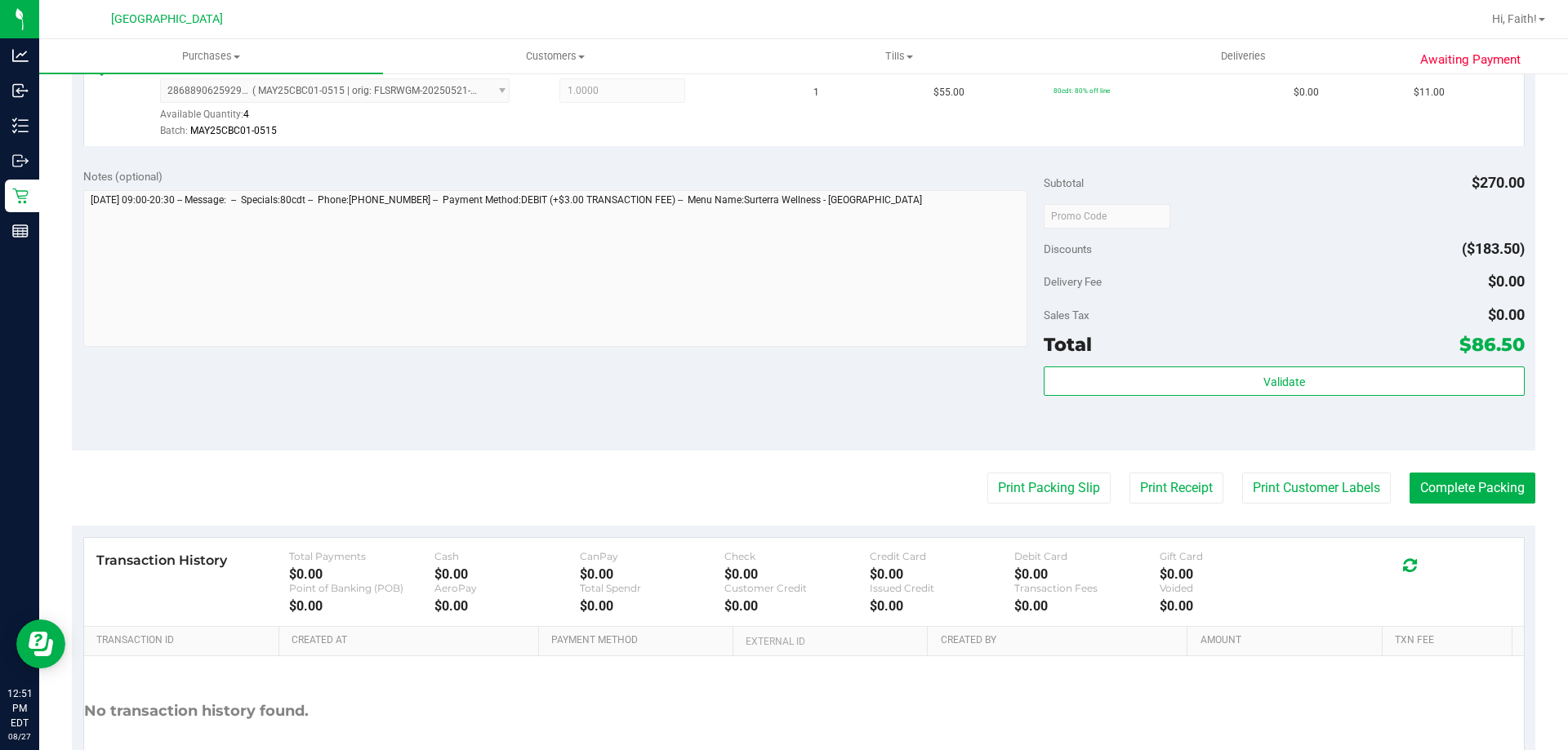
click at [1422, 504] on purchase-details "Back Edit Purchase Cancel Purchase View Profile # 11853704 BioTrack ID: - Submi…" at bounding box center [804, 82] width 1464 height 1497
click at [1422, 498] on button "Complete Packing" at bounding box center [1472, 489] width 126 height 31
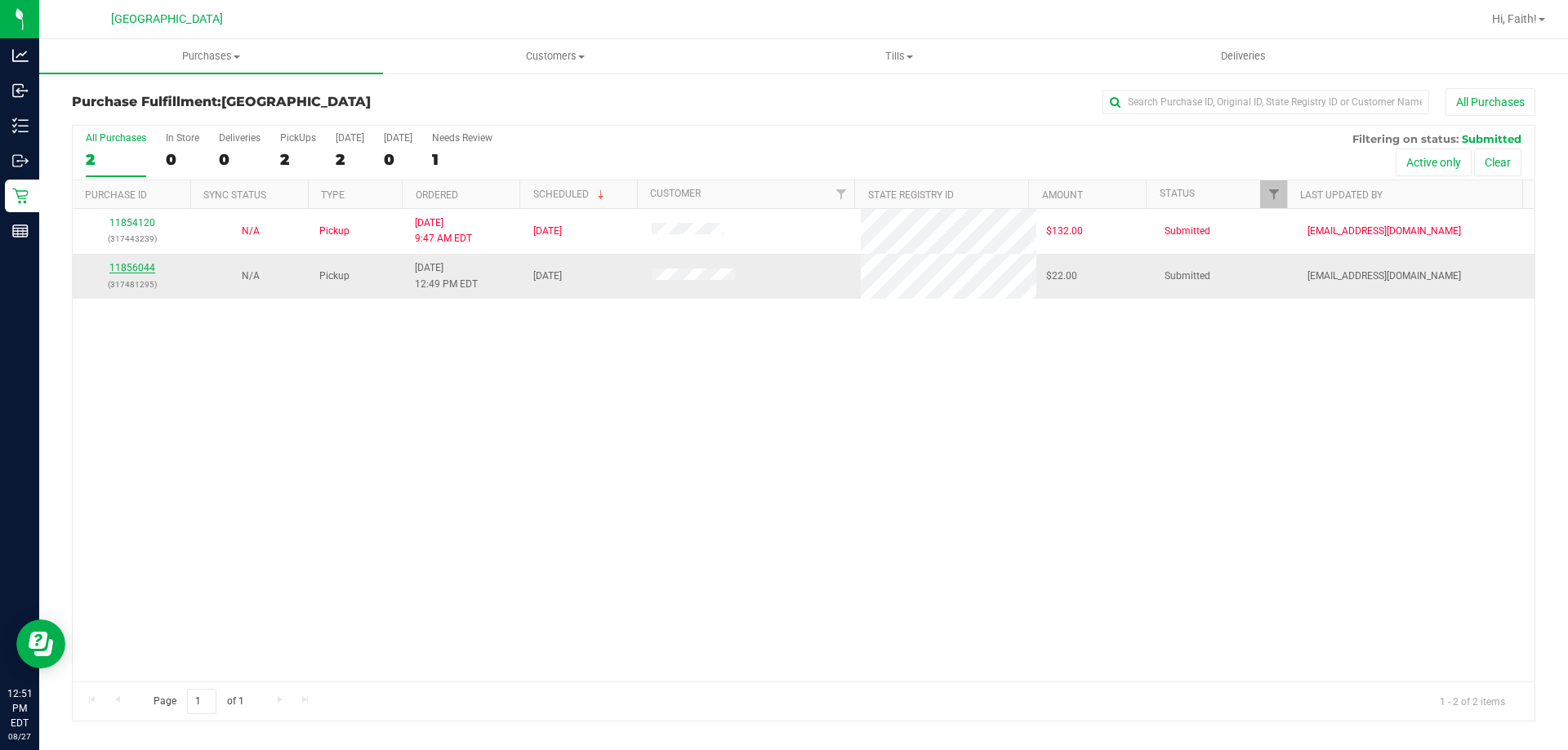
click at [143, 264] on link "11856044" at bounding box center [132, 268] width 46 height 12
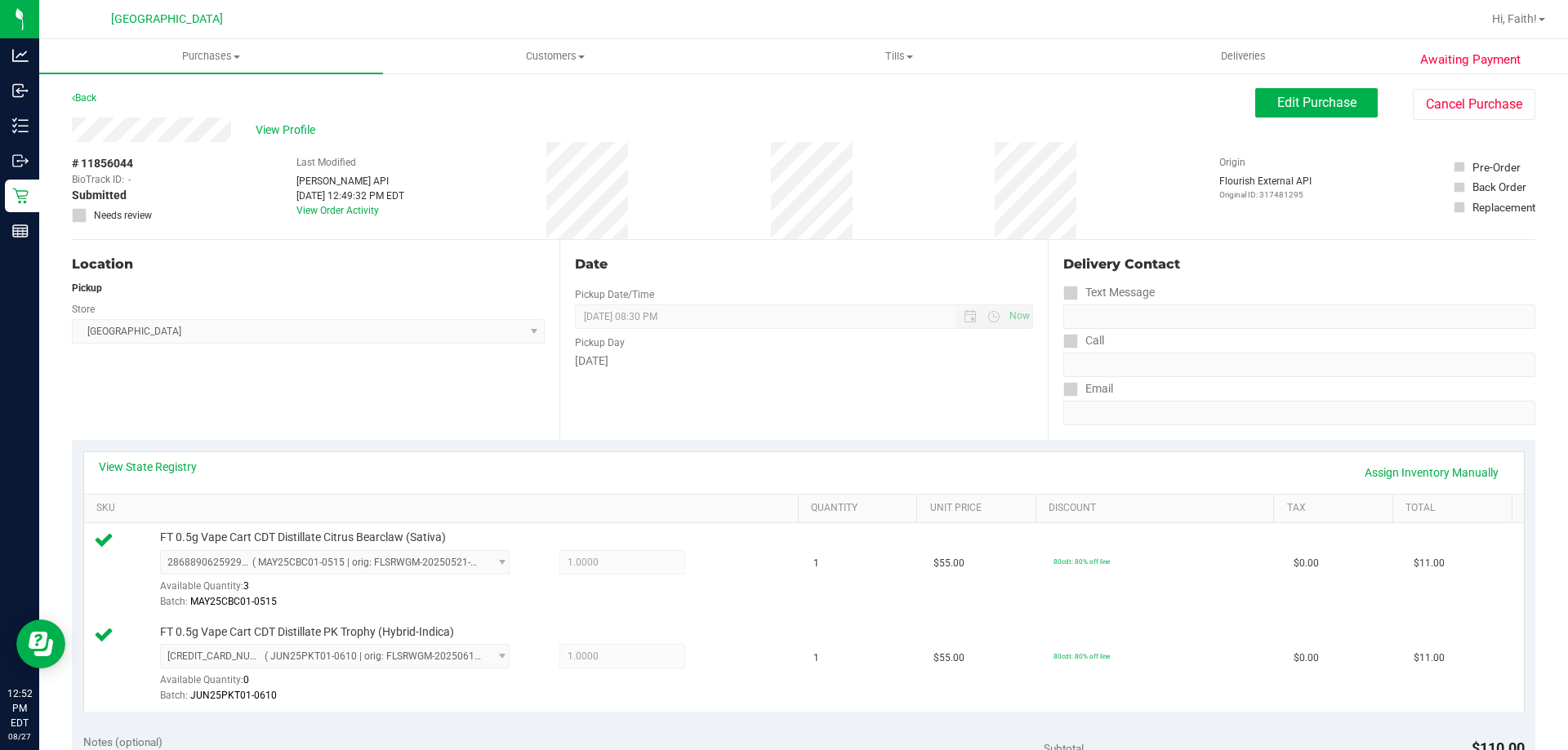
scroll to position [245, 0]
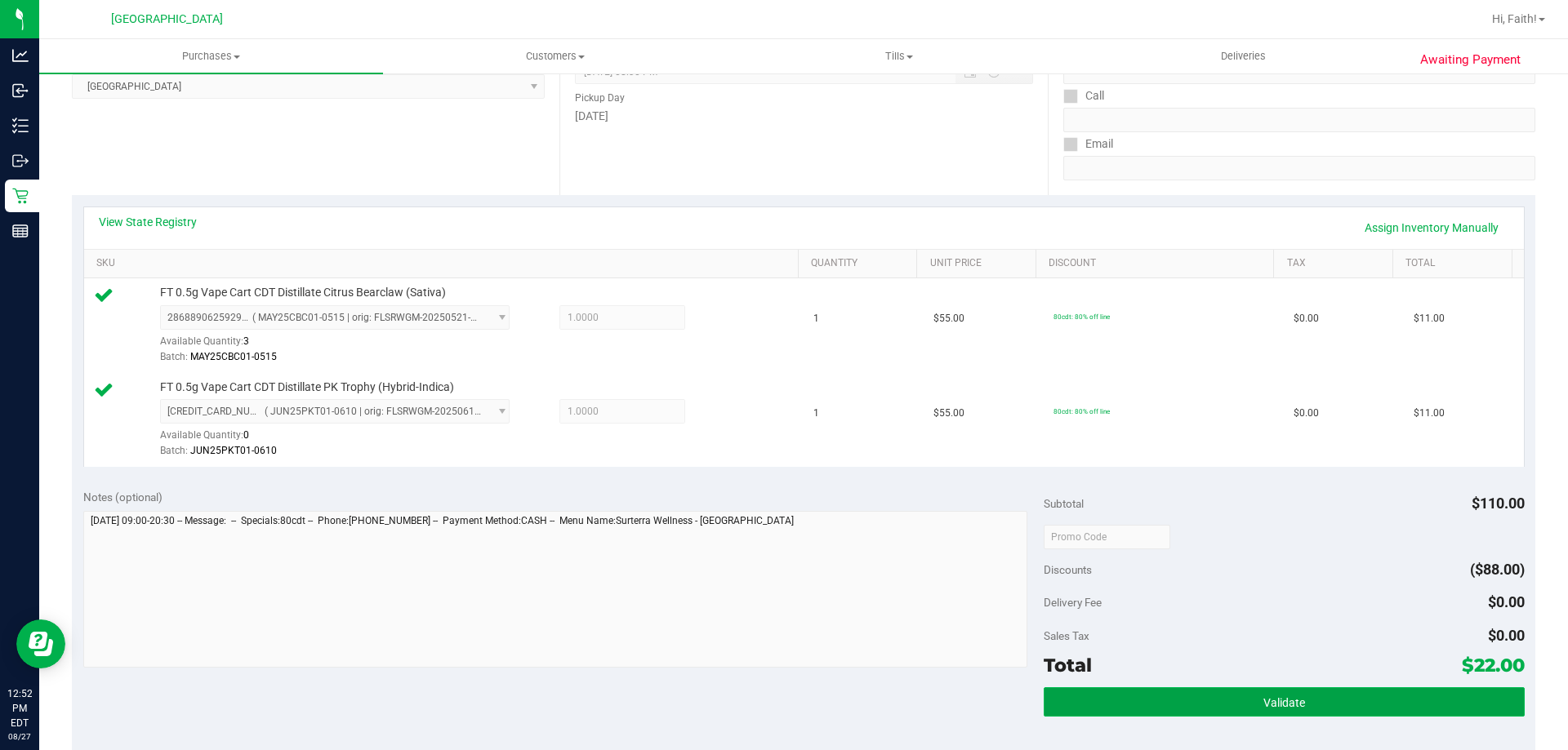
drag, startPoint x: 1351, startPoint y: 701, endPoint x: 1396, endPoint y: 699, distance: 45.0
click at [1396, 699] on button "Validate" at bounding box center [1284, 702] width 480 height 29
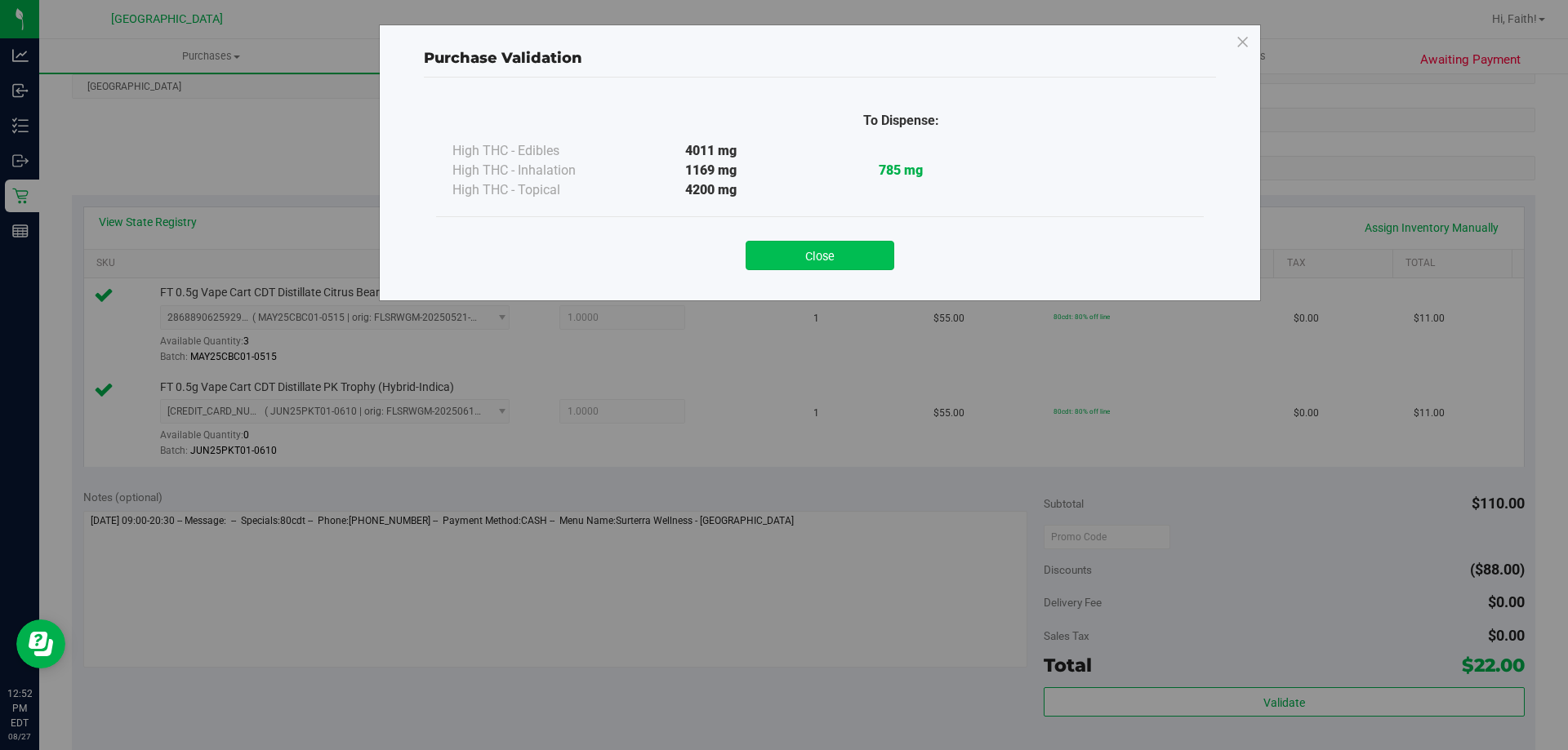
click at [842, 257] on button "Close" at bounding box center [820, 256] width 148 height 29
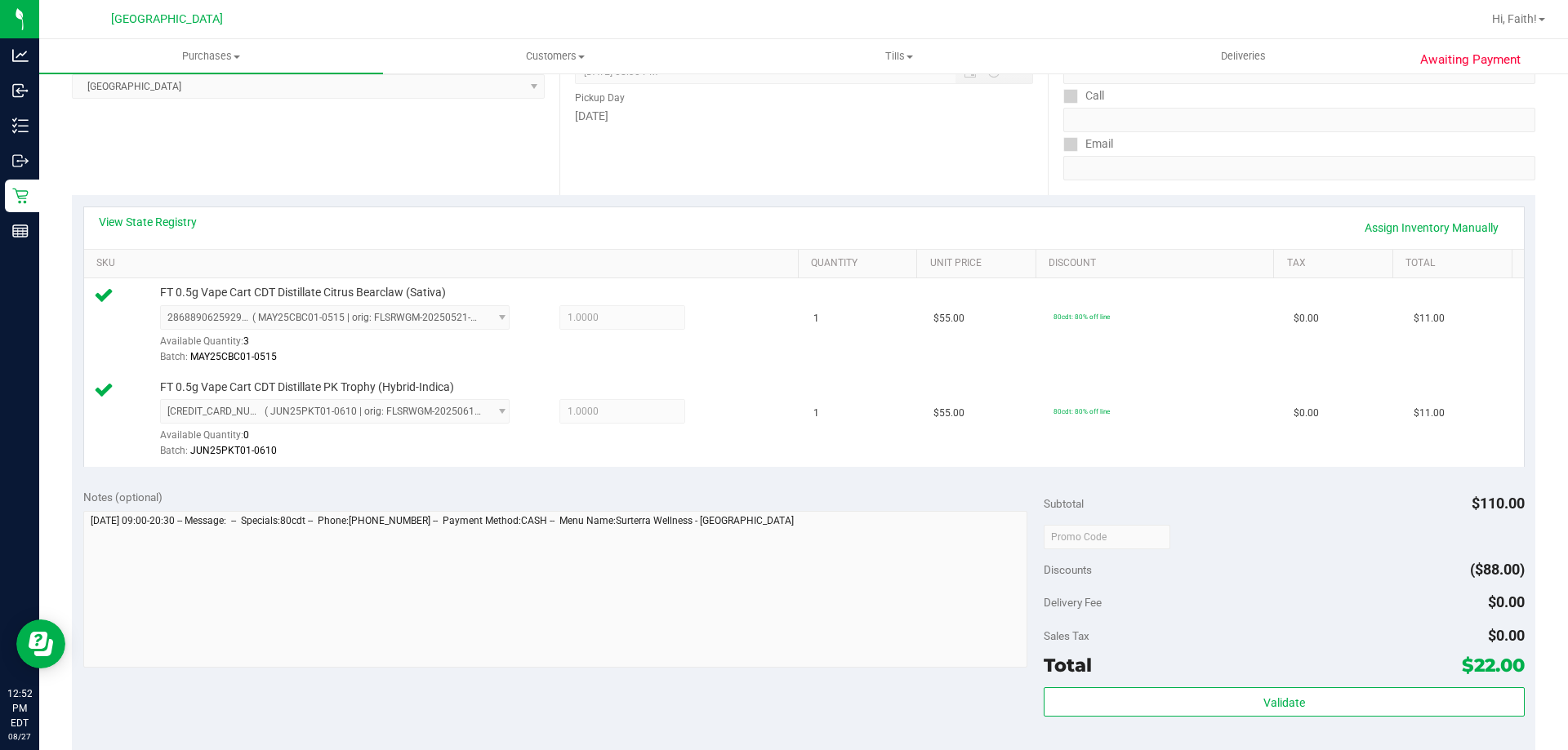
scroll to position [490, 0]
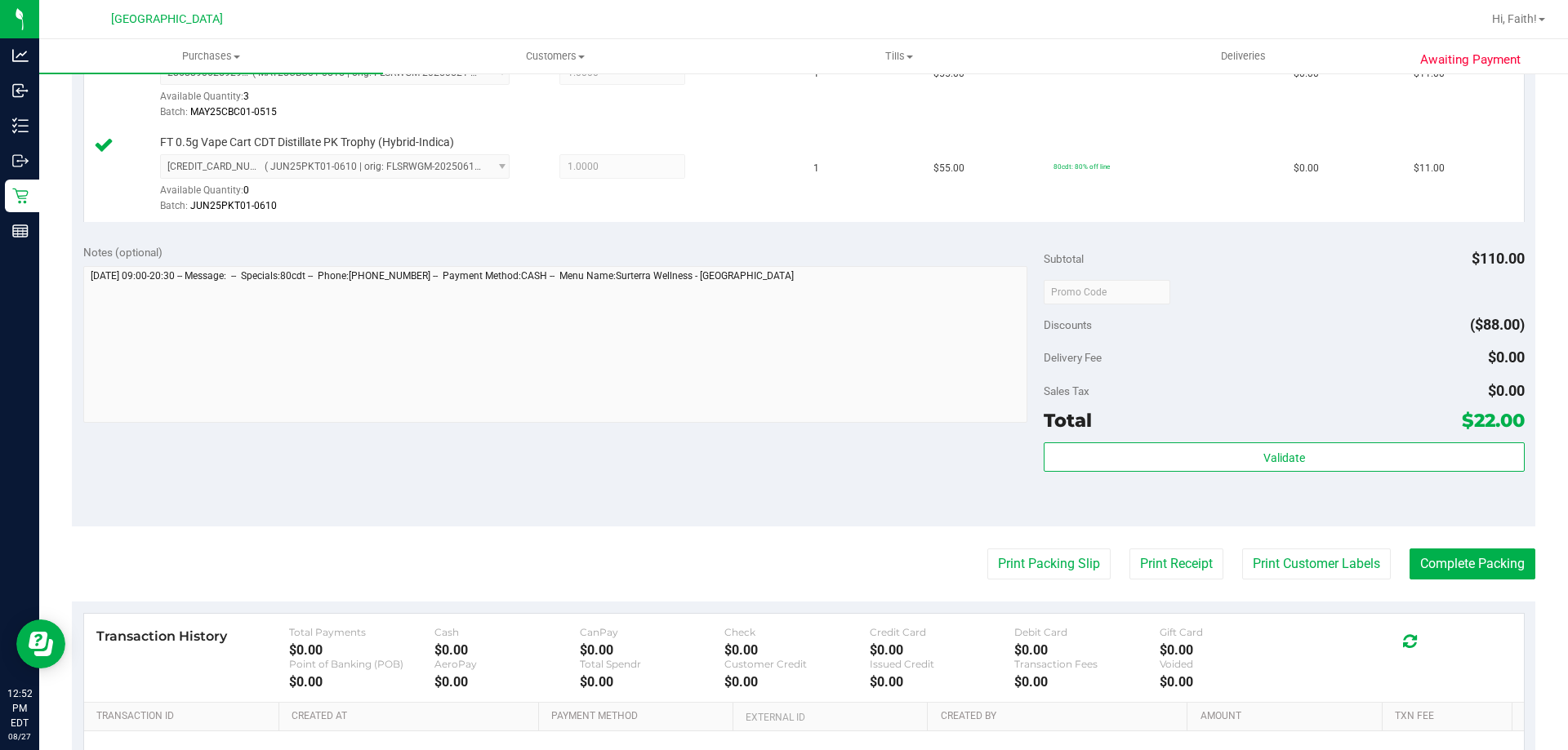
click at [1032, 587] on purchase-details "Back Edit Purchase Cancel Purchase View Profile # 11856044 BioTrack ID: - Submi…" at bounding box center [804, 253] width 1464 height 1309
click at [1021, 571] on button "Print Packing Slip" at bounding box center [1049, 565] width 123 height 31
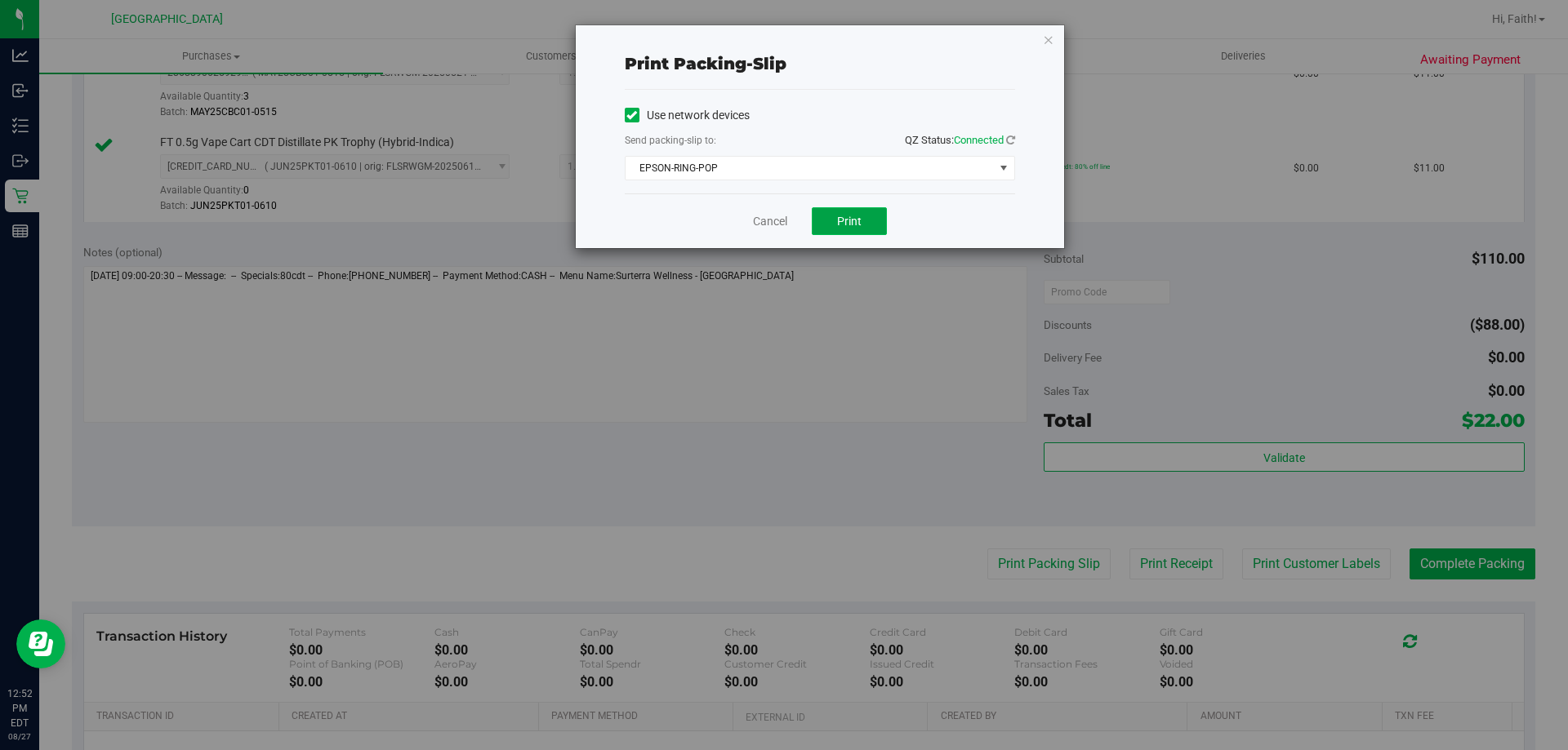
click at [854, 212] on button "Print" at bounding box center [849, 221] width 75 height 27
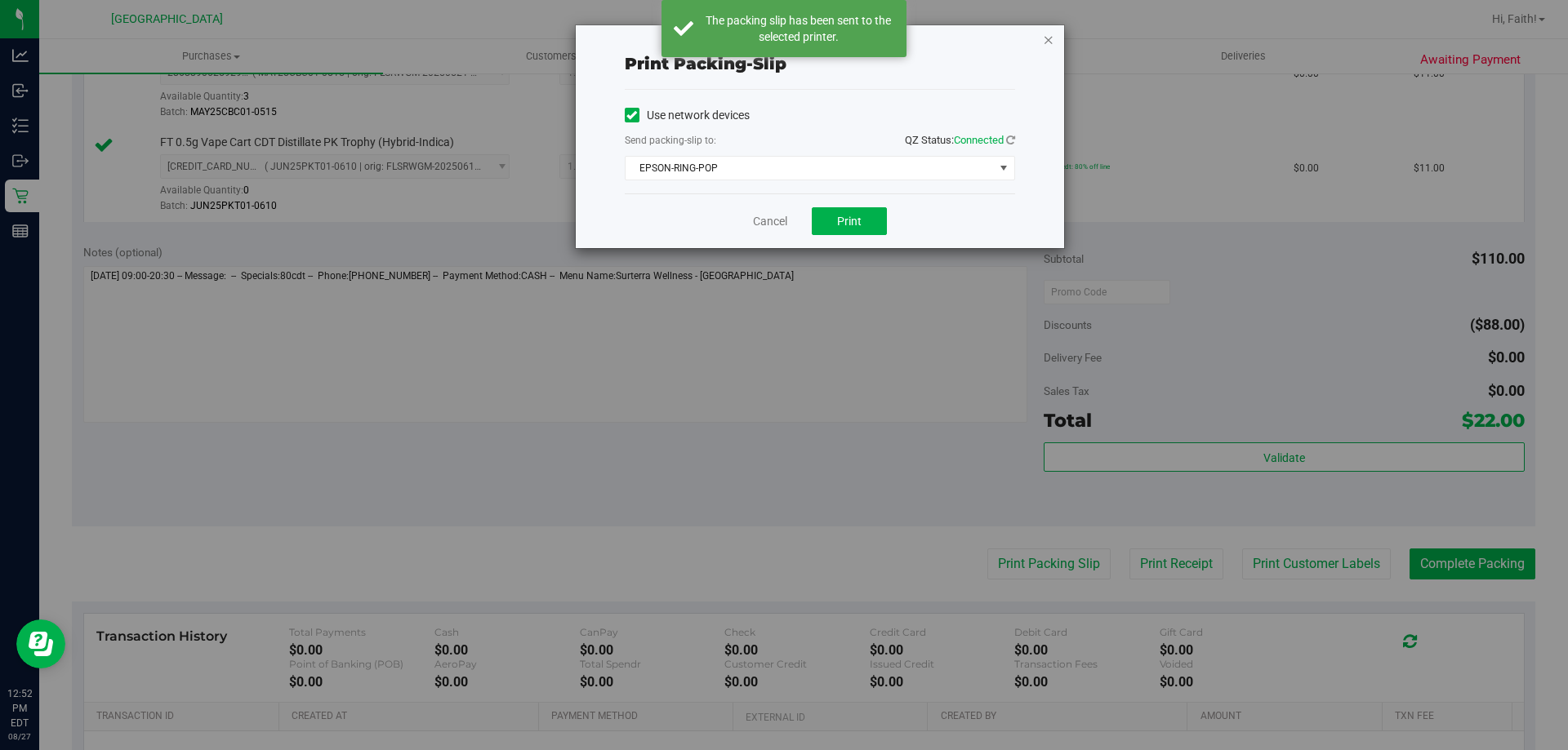
click at [1051, 43] on icon "button" at bounding box center [1049, 39] width 12 height 20
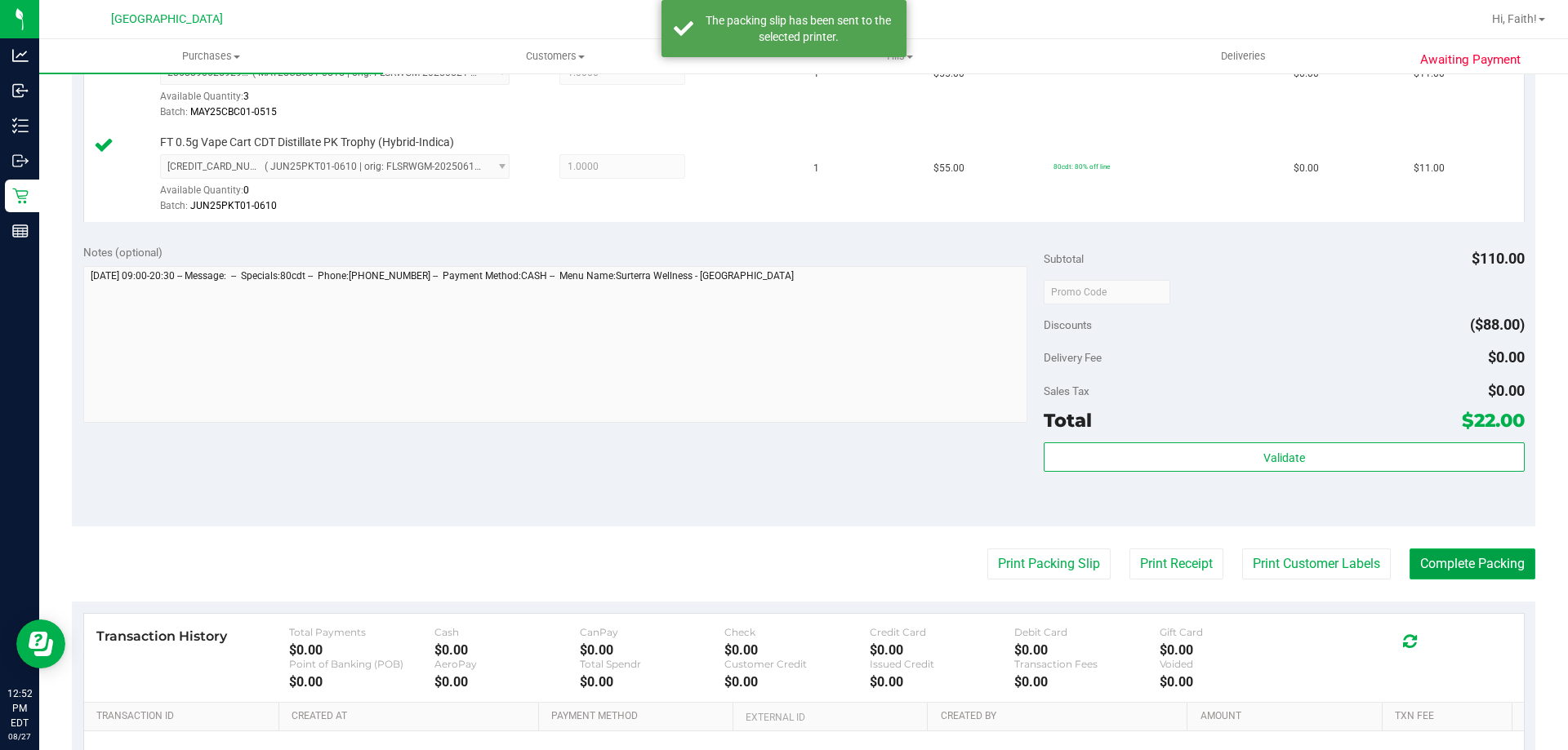
click at [1497, 554] on button "Complete Packing" at bounding box center [1472, 565] width 126 height 31
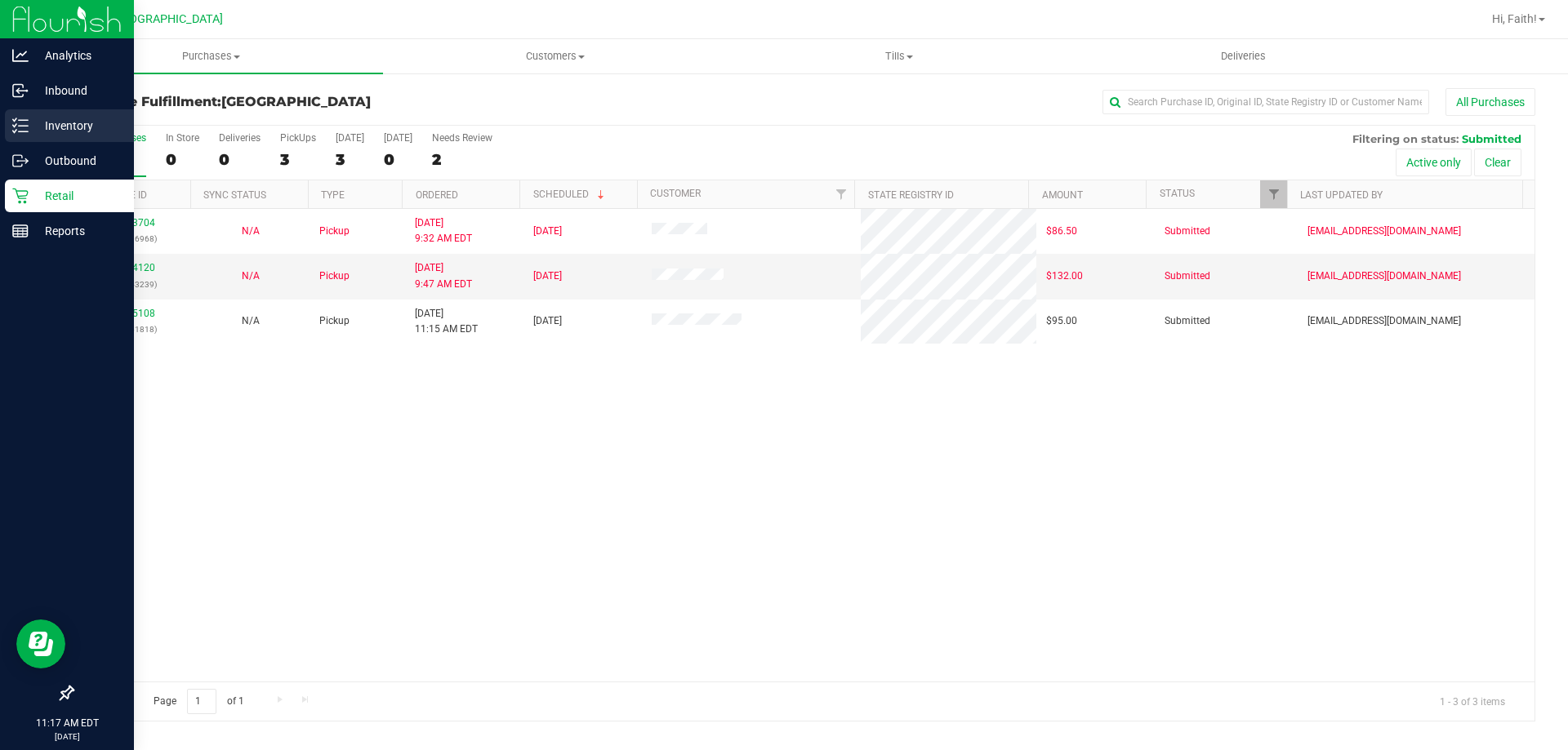
click at [37, 126] on p "Inventory" at bounding box center [77, 126] width 98 height 20
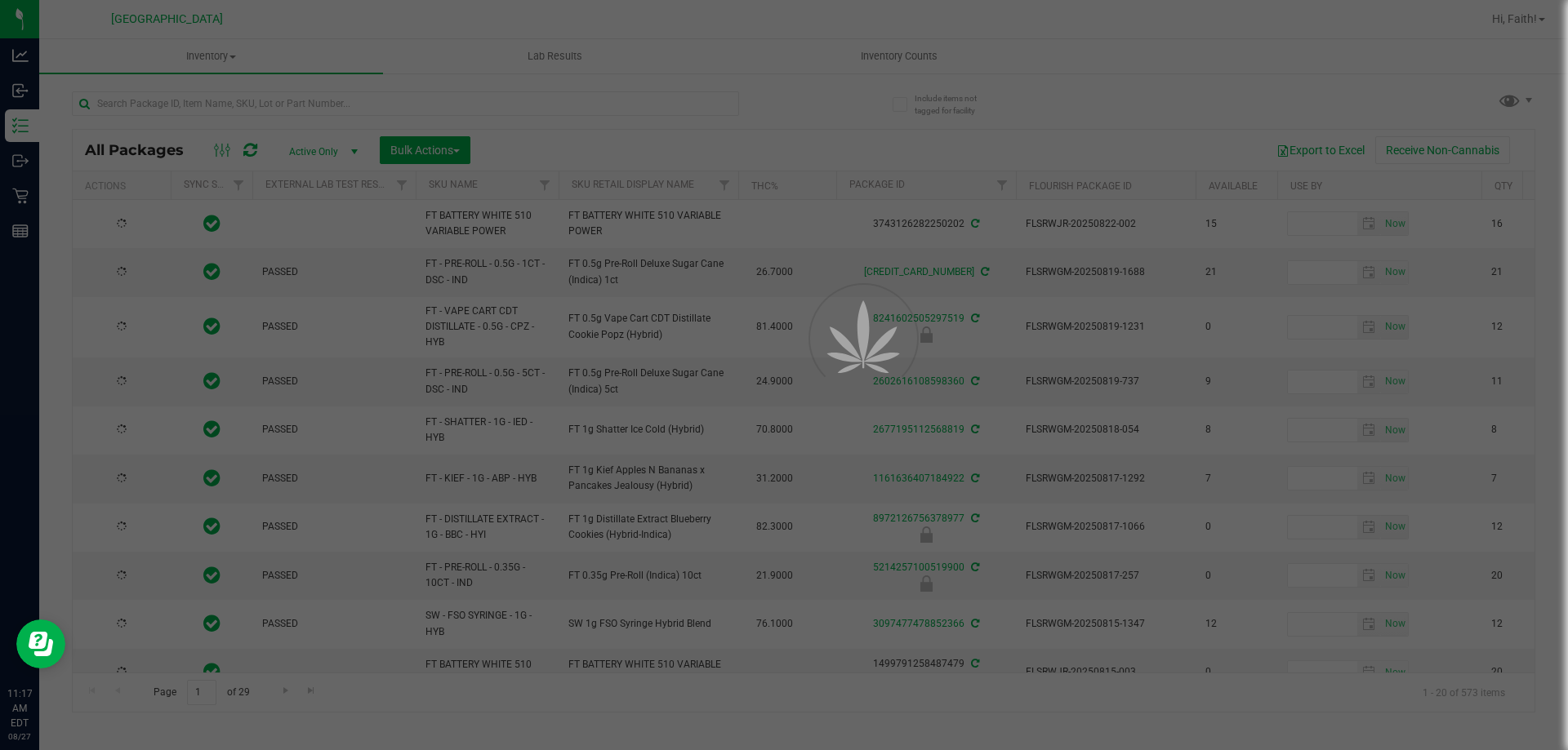
click at [230, 103] on div at bounding box center [784, 375] width 1568 height 750
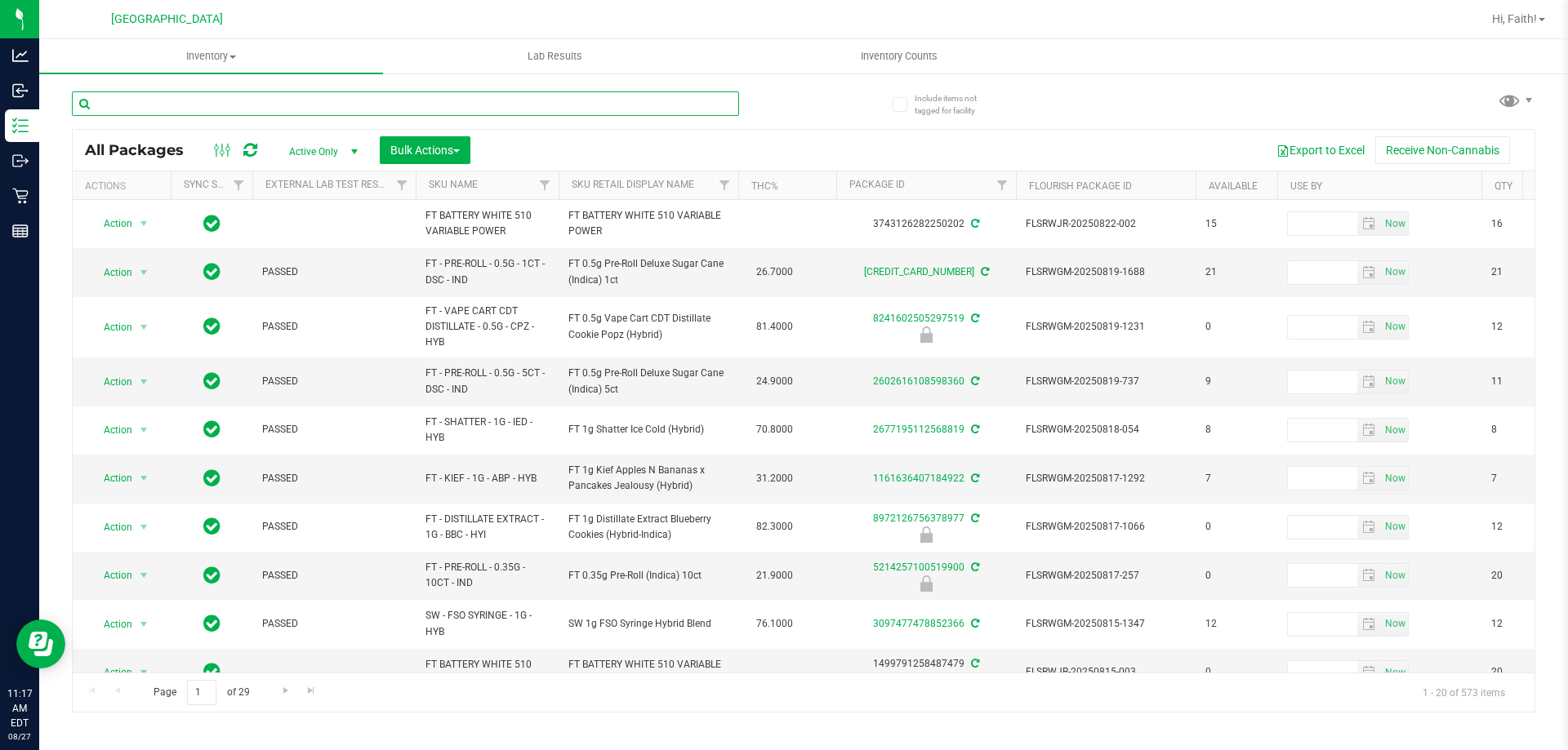
click at [215, 106] on input "text" at bounding box center [406, 103] width 667 height 24
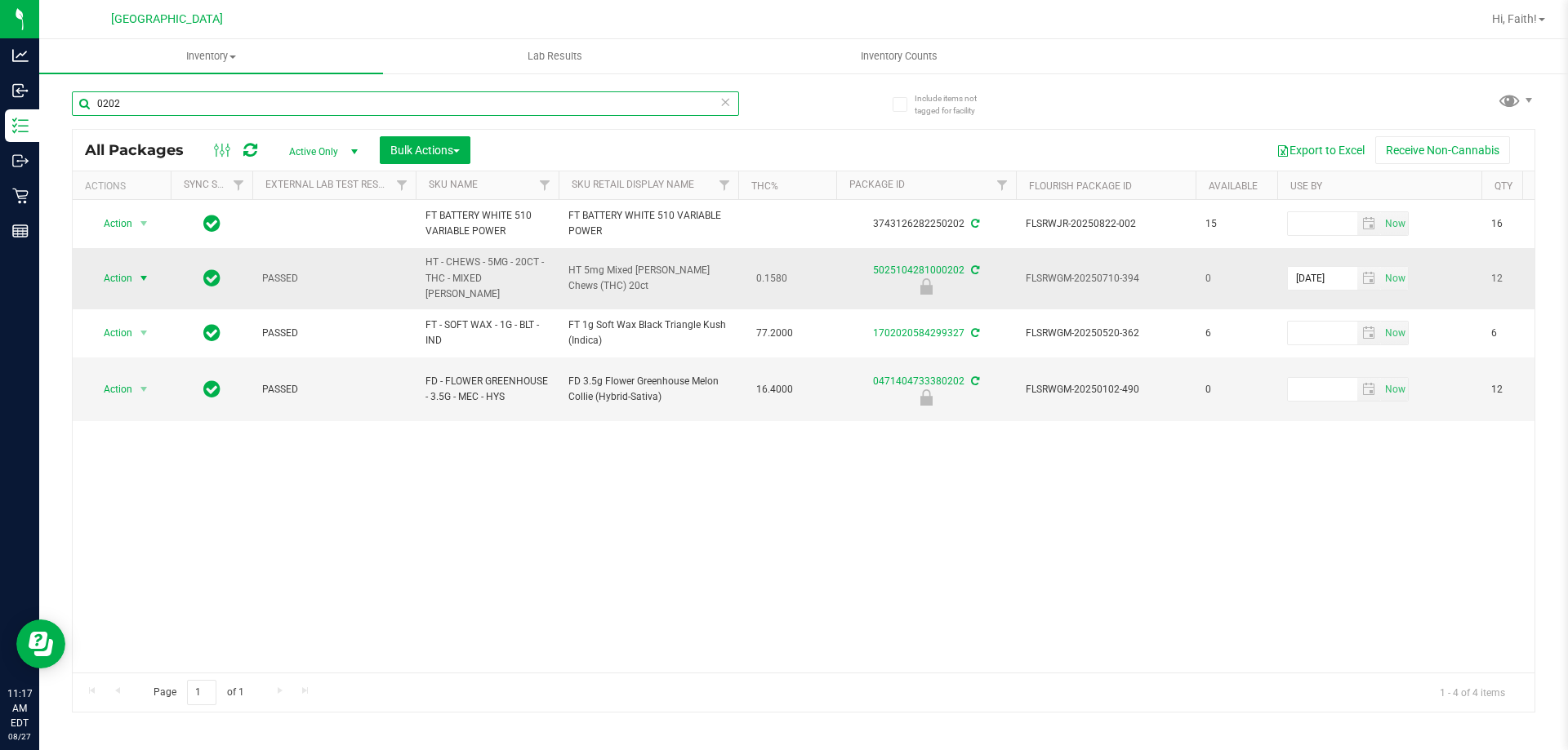
type input "0202"
click at [118, 281] on span "Action" at bounding box center [110, 278] width 44 height 22
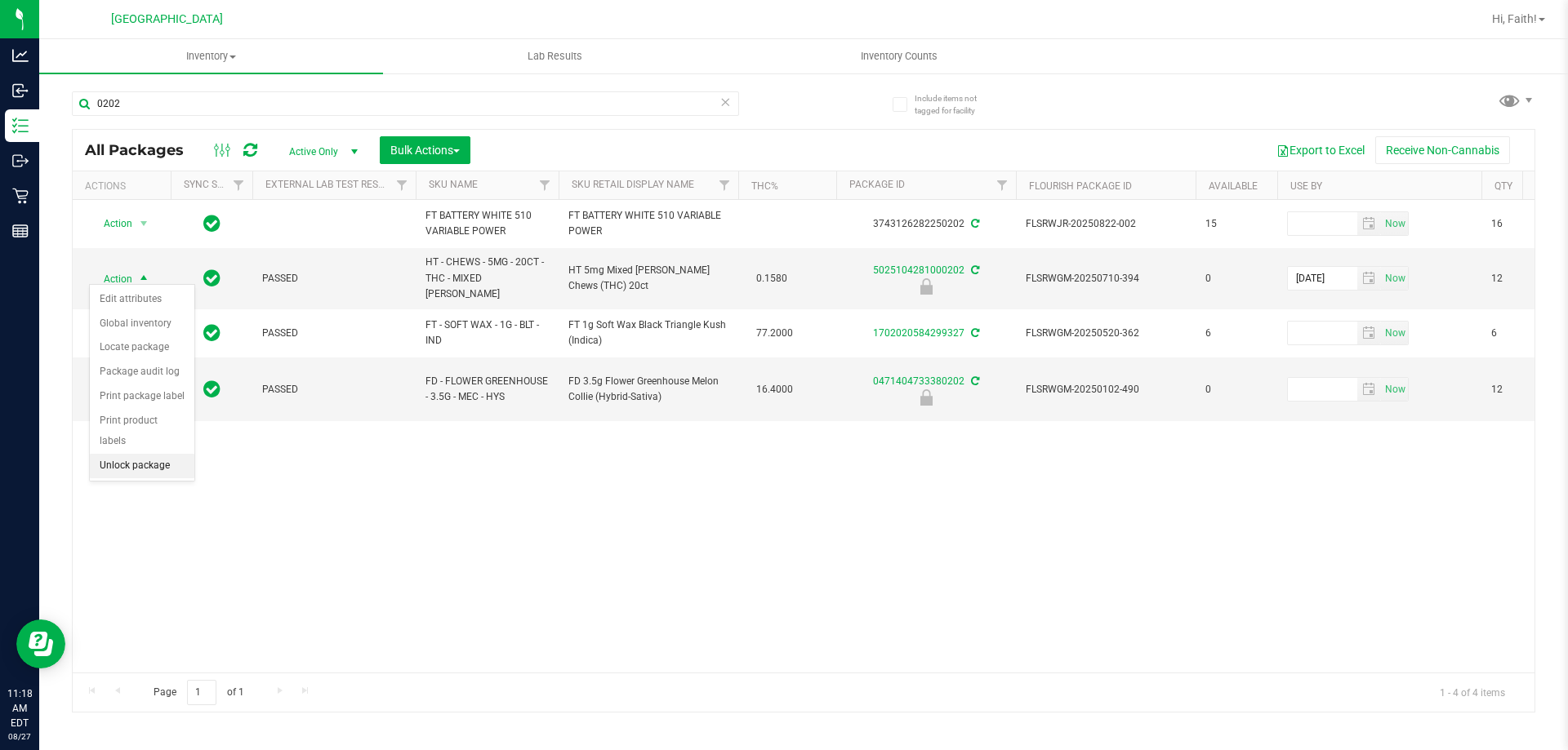
click at [155, 454] on li "Unlock package" at bounding box center [141, 465] width 104 height 24
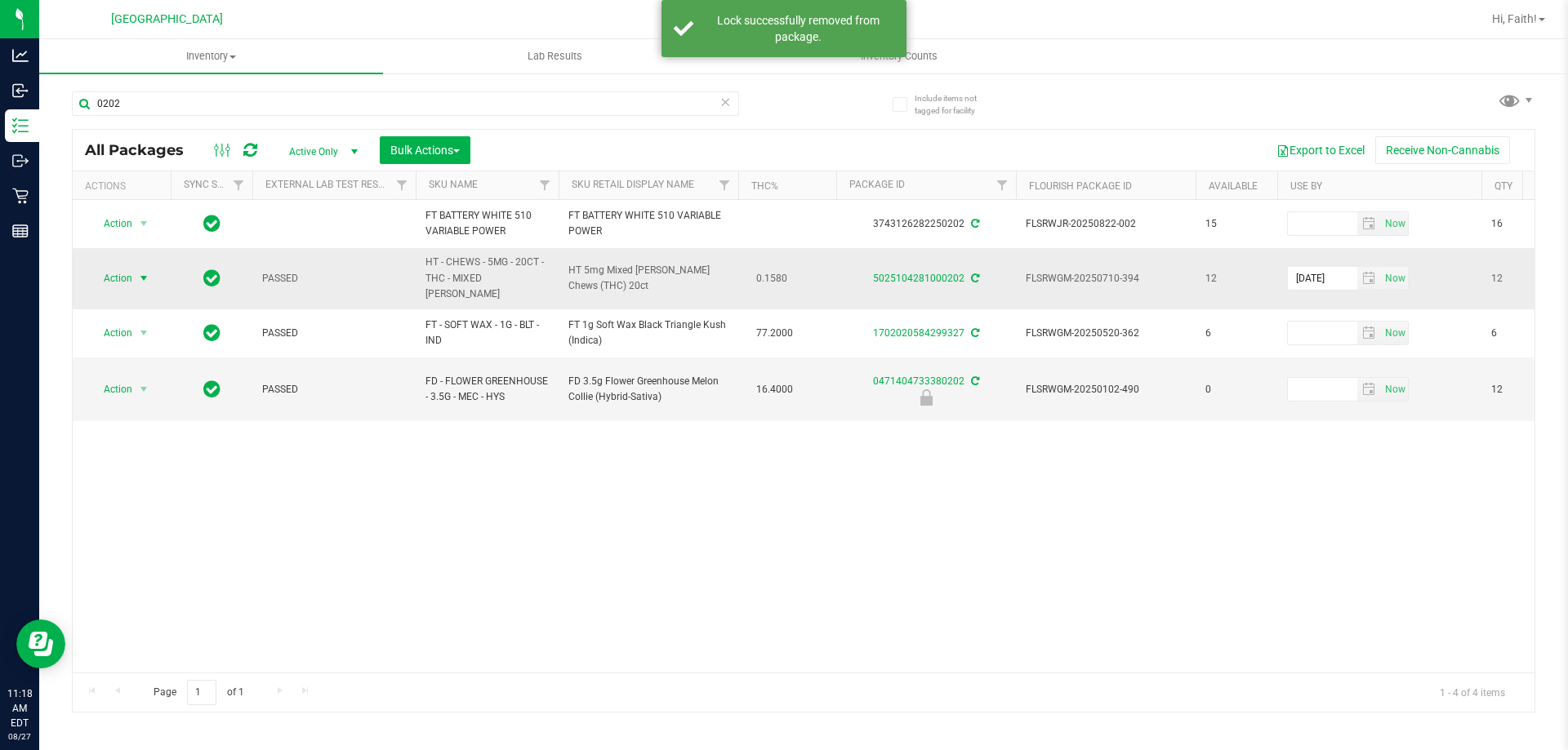
click at [108, 273] on span "Action" at bounding box center [110, 278] width 44 height 22
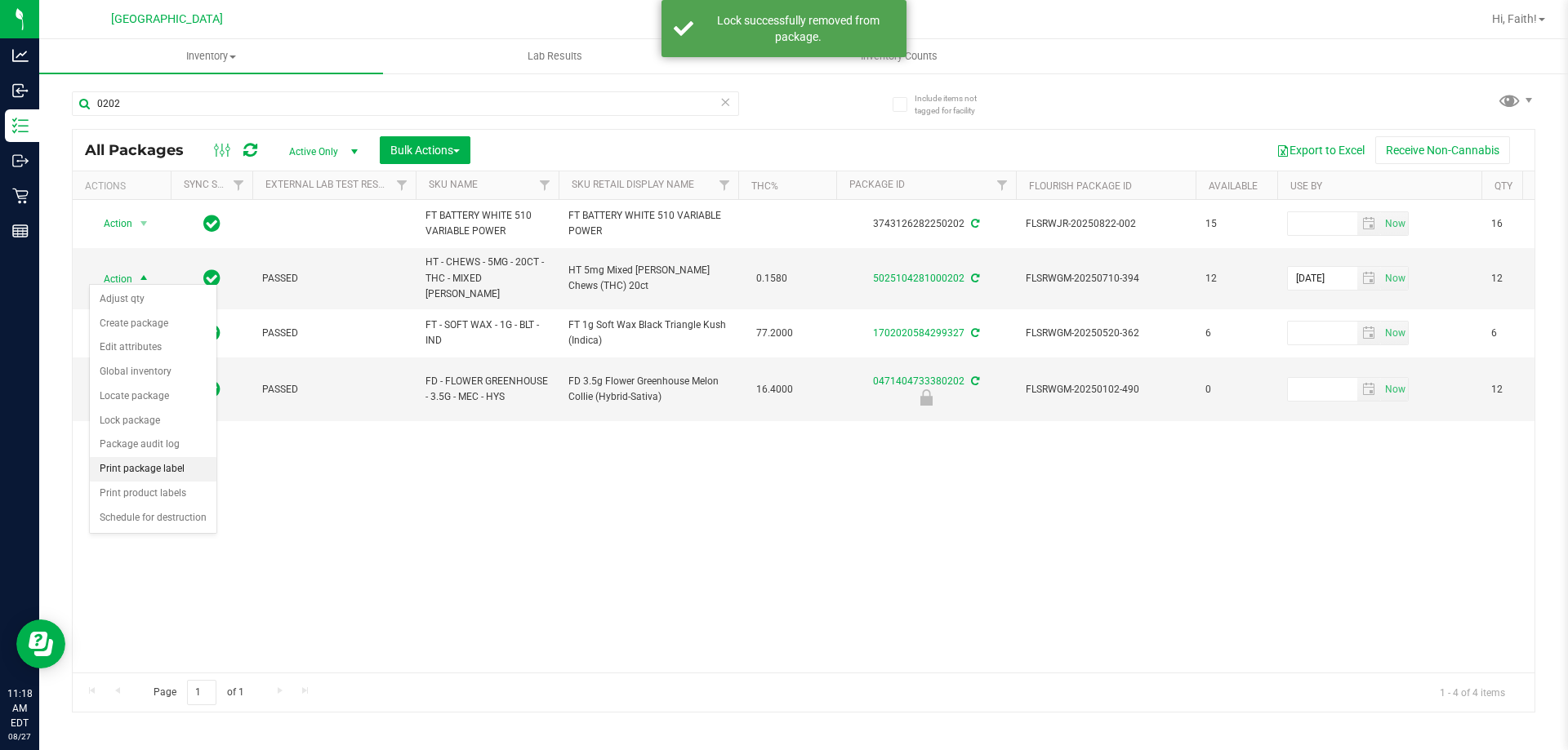
click at [163, 468] on li "Print package label" at bounding box center [153, 469] width 127 height 24
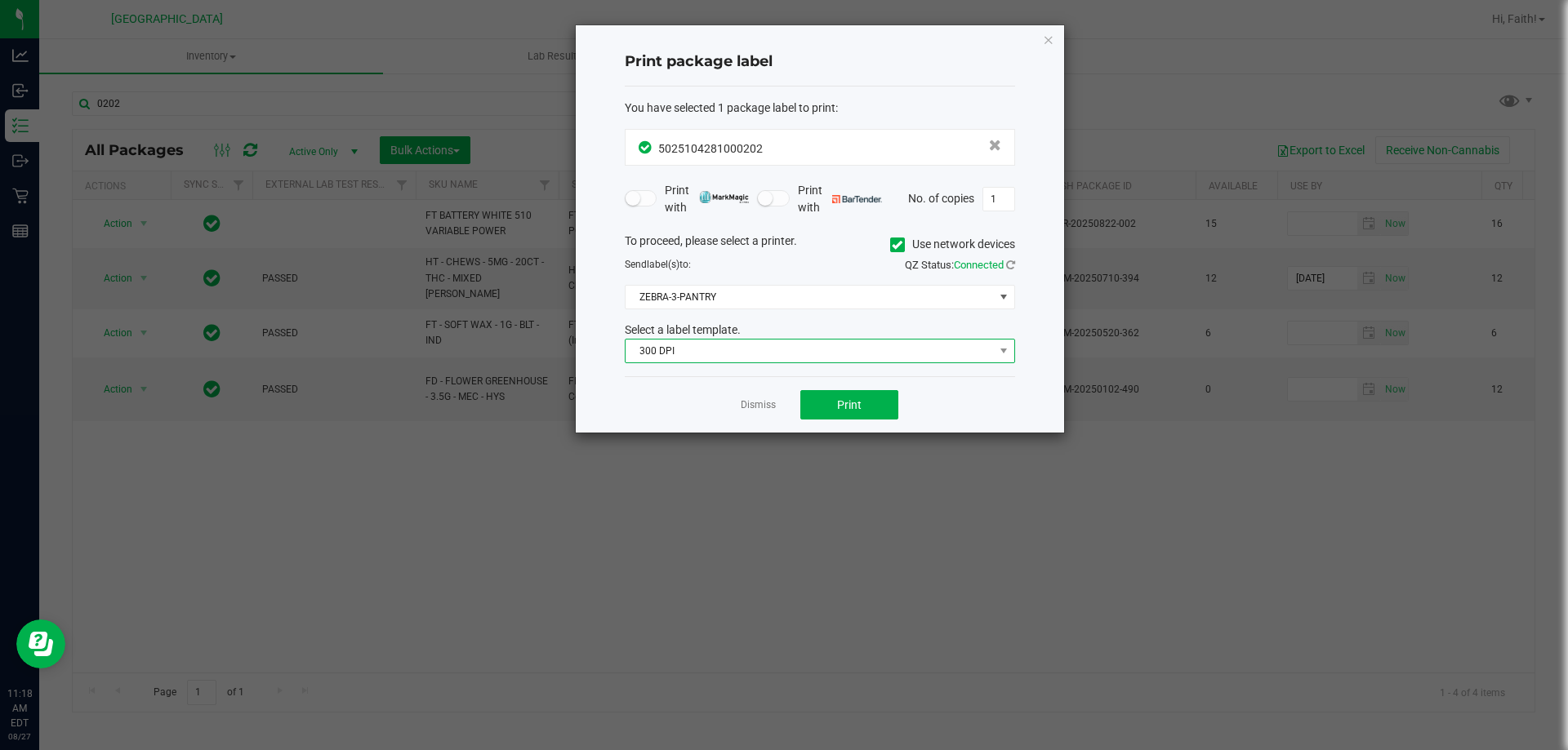
click at [727, 345] on span "300 DPI" at bounding box center [810, 350] width 369 height 22
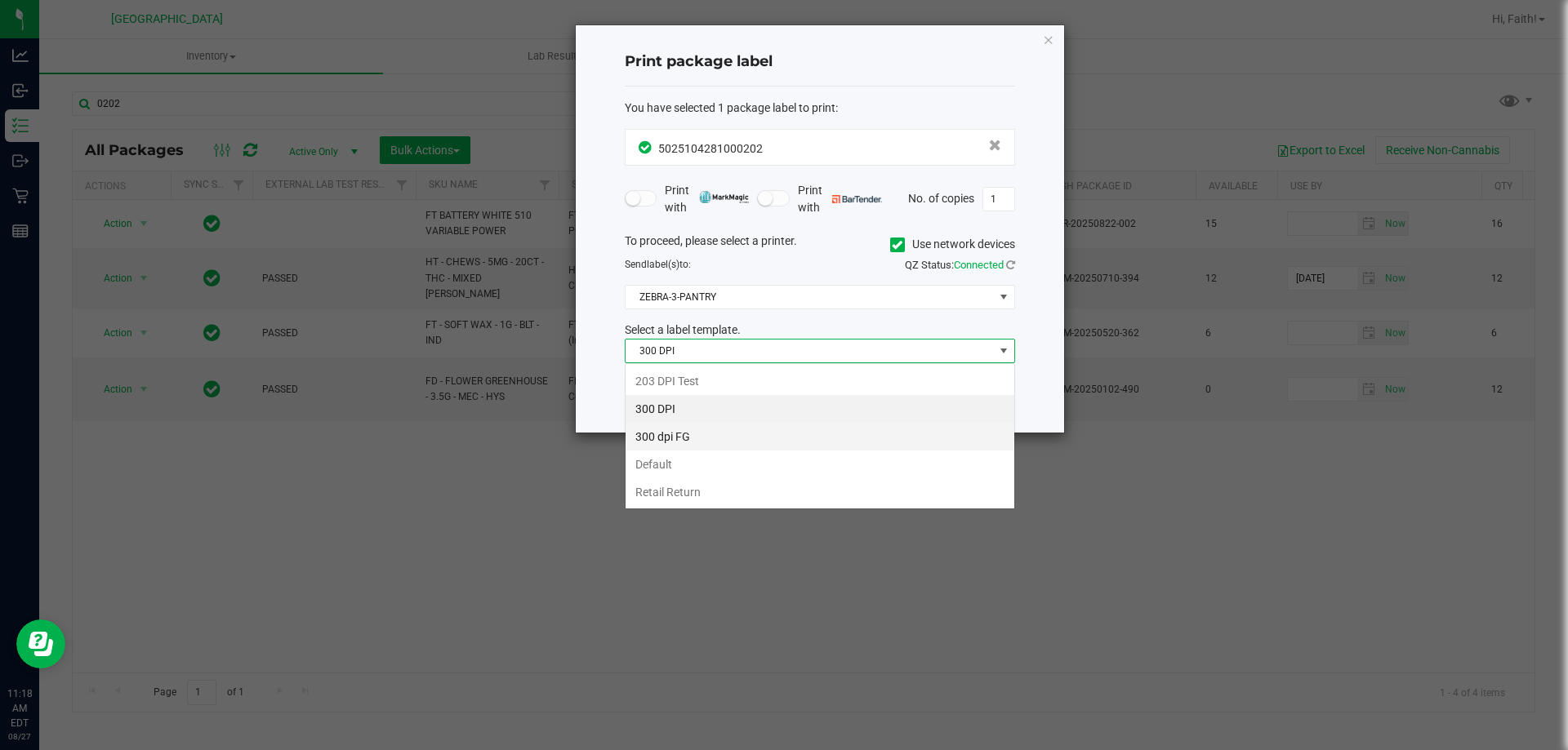
scroll to position [24, 390]
click at [679, 380] on li "203 DPI Test" at bounding box center [820, 381] width 388 height 27
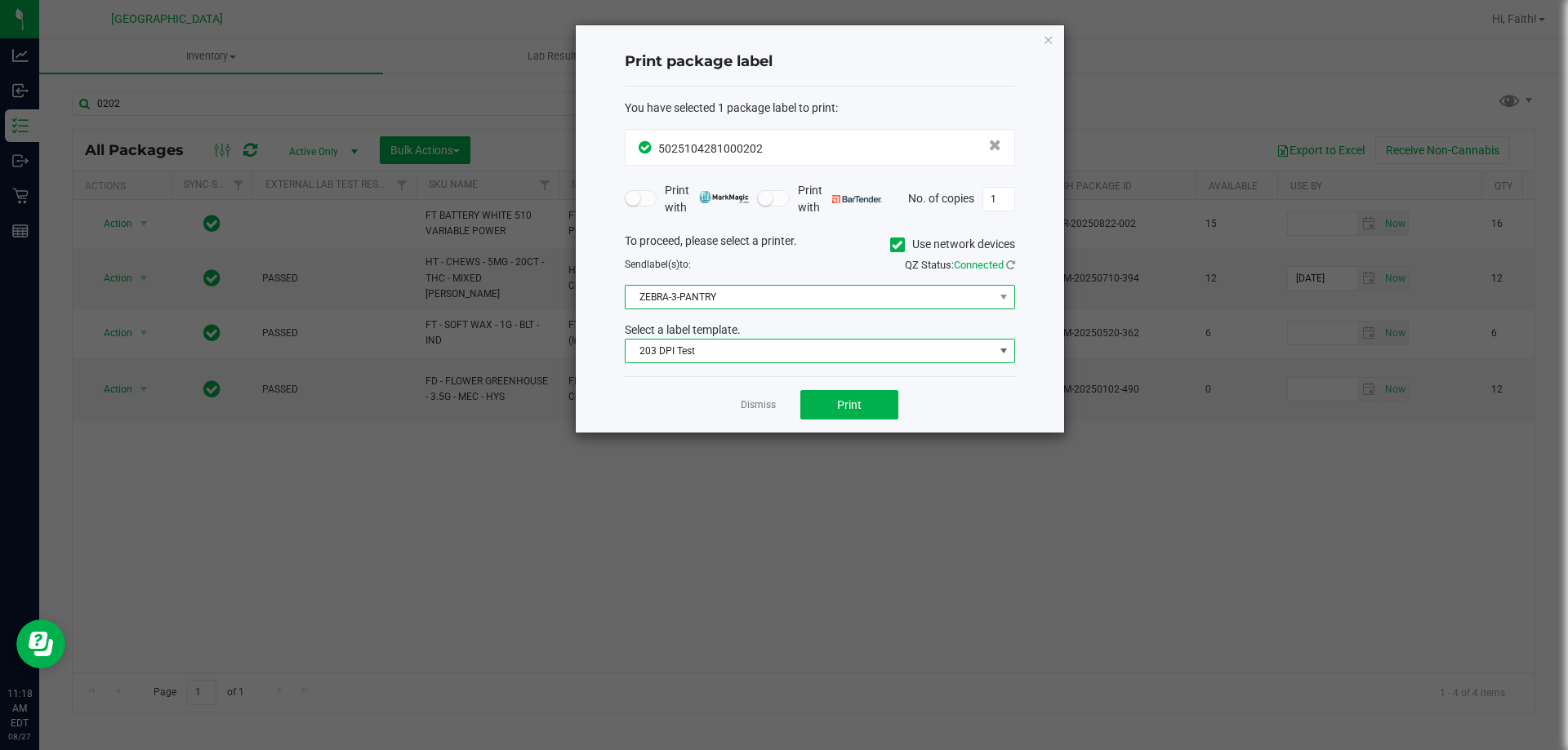
click at [677, 292] on span "ZEBRA-3-PANTRY" at bounding box center [810, 296] width 369 height 22
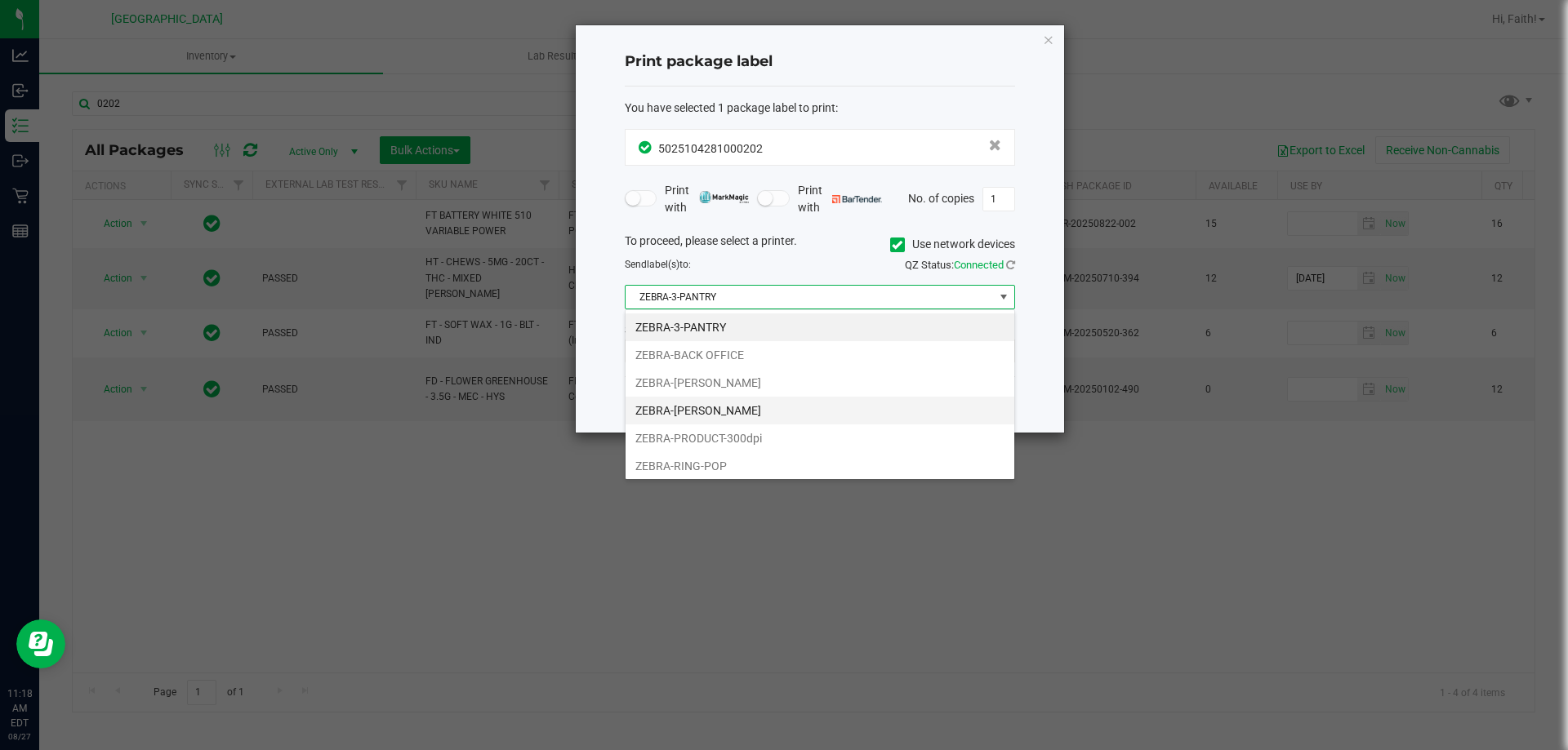
click at [730, 412] on li "ZEBRA-[PERSON_NAME]" at bounding box center [820, 411] width 388 height 27
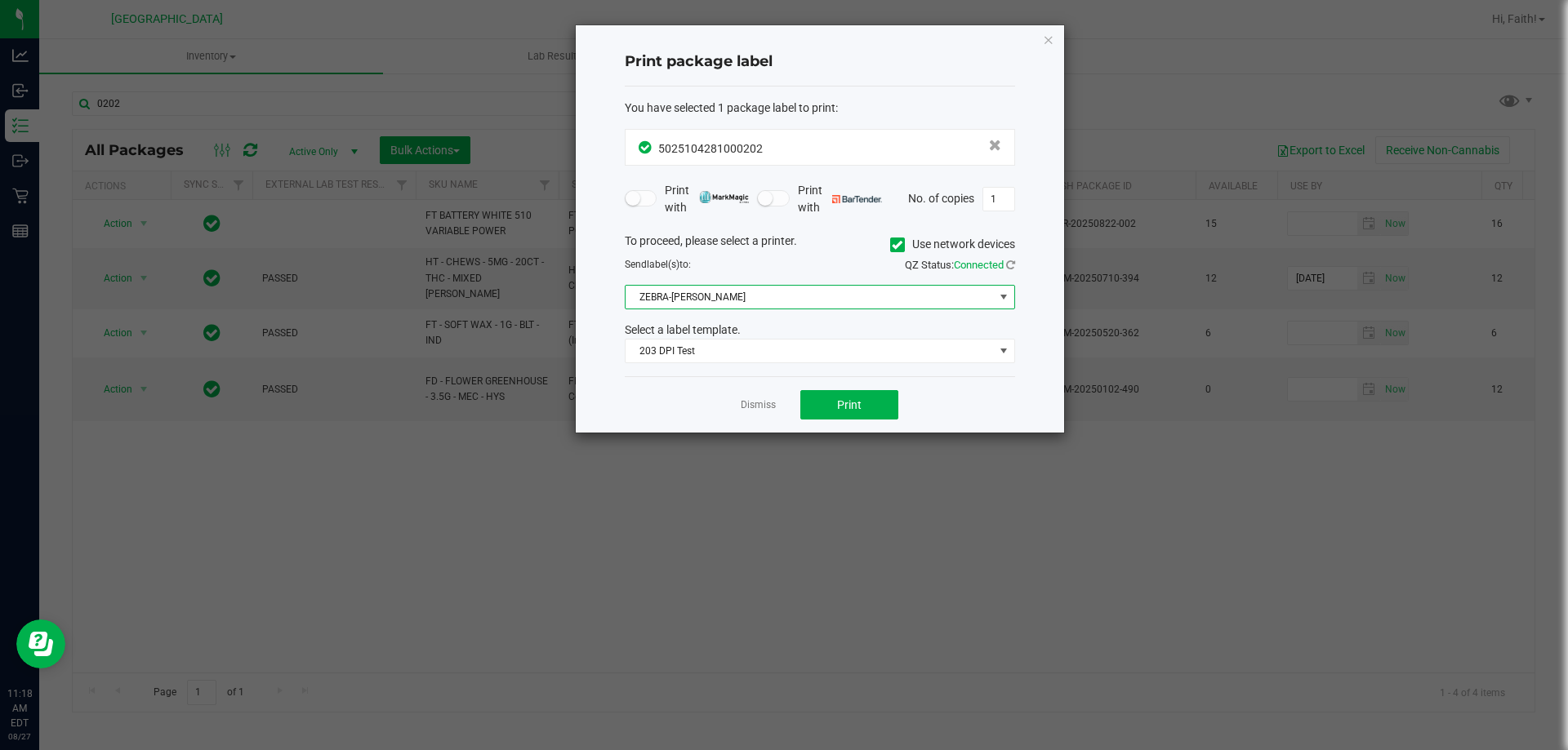
click at [780, 293] on span "ZEBRA-[PERSON_NAME]" at bounding box center [810, 296] width 369 height 22
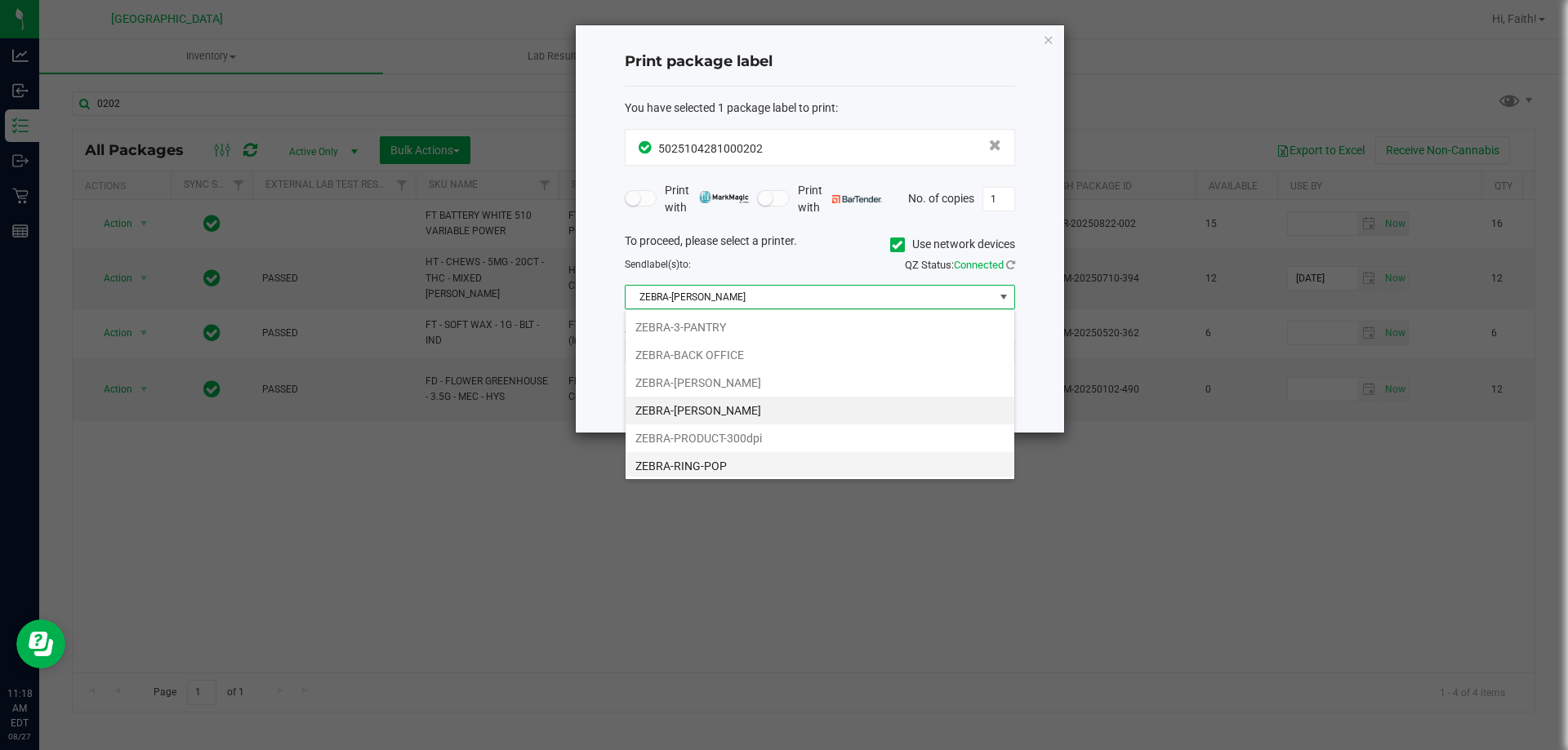
click at [728, 465] on li "ZEBRA-RING-POP" at bounding box center [820, 466] width 388 height 27
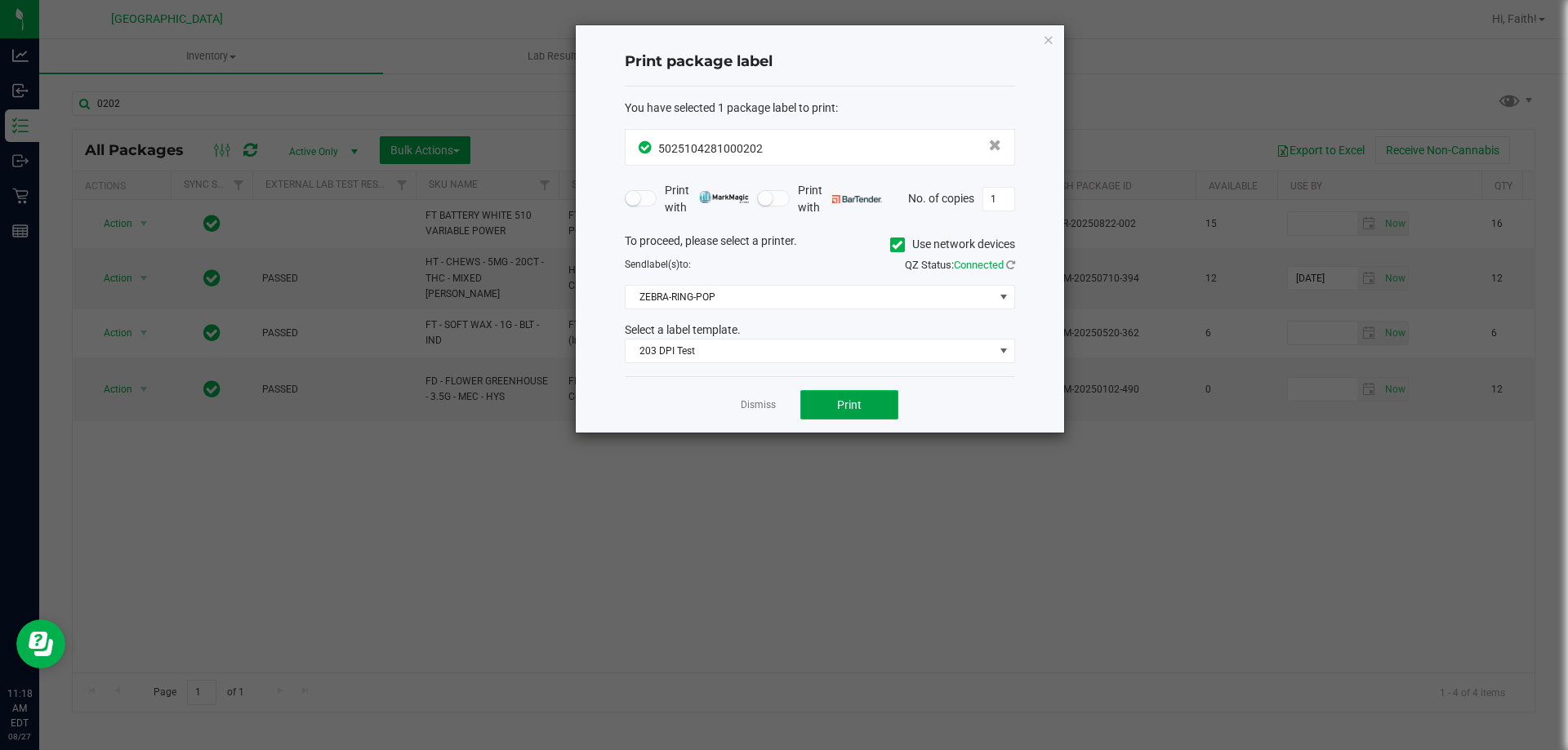
click at [848, 396] on button "Print" at bounding box center [849, 405] width 98 height 29
click at [1050, 44] on icon "button" at bounding box center [1049, 39] width 12 height 20
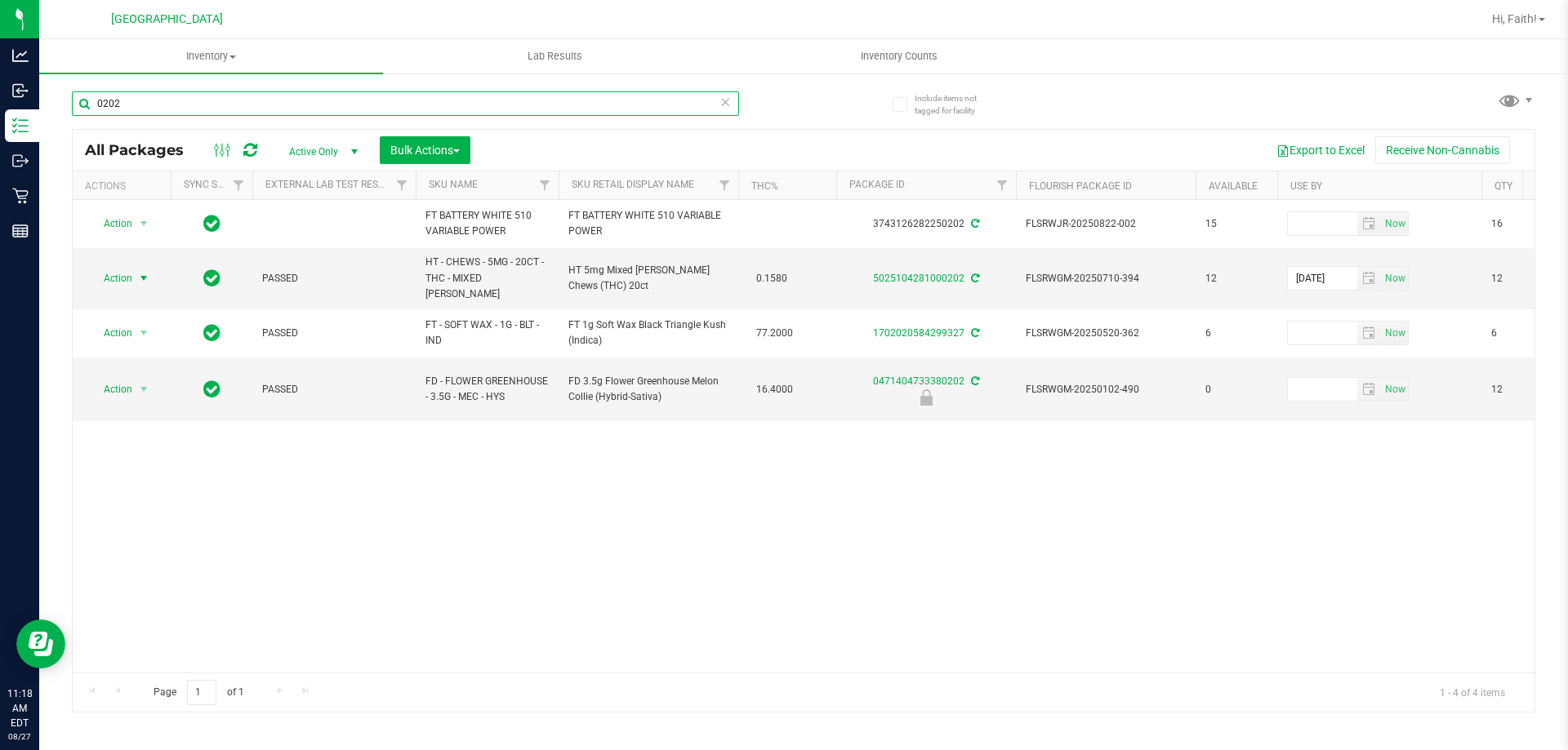
click at [710, 104] on input "0202" at bounding box center [406, 103] width 667 height 24
click at [730, 108] on icon at bounding box center [725, 101] width 12 height 20
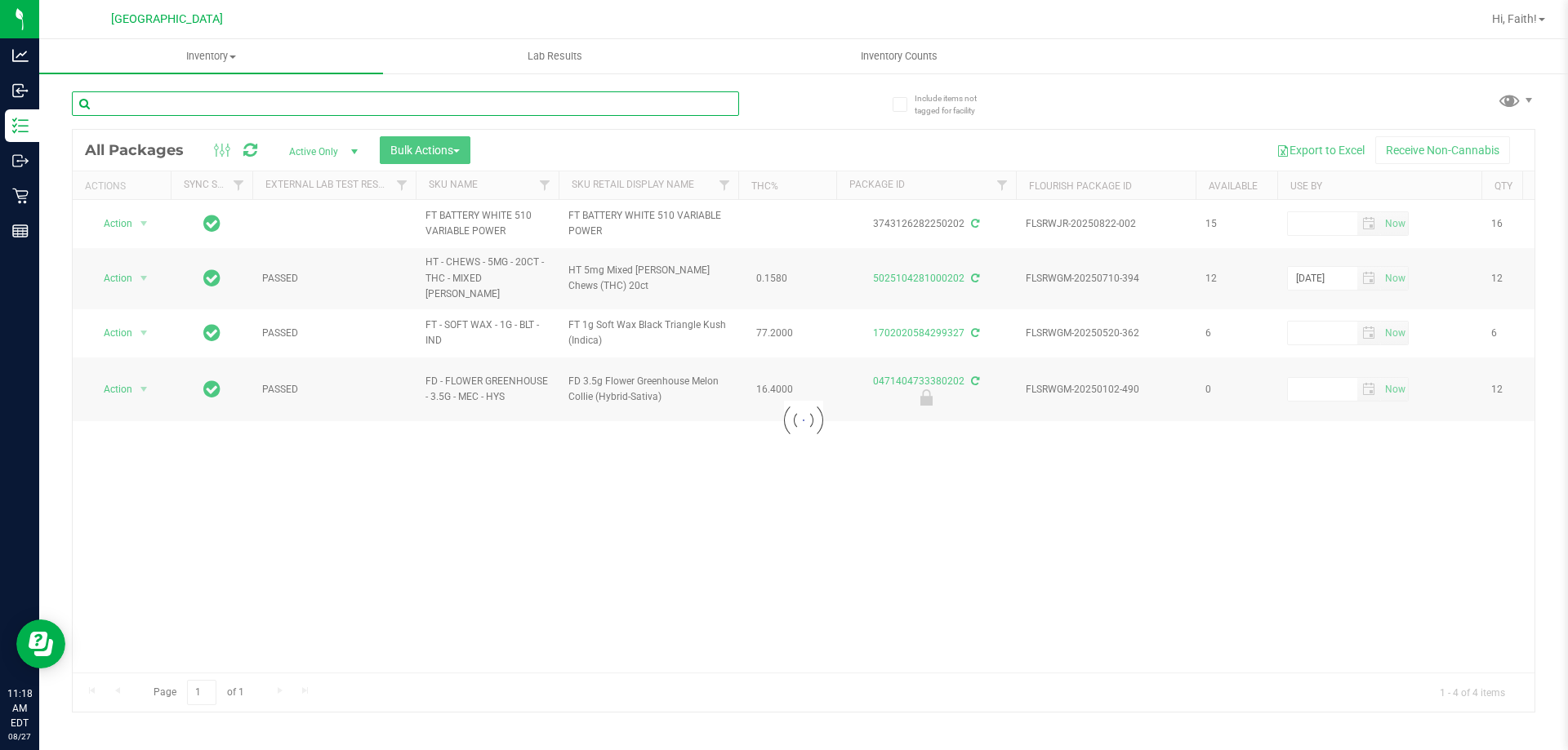
click at [656, 103] on input "text" at bounding box center [406, 103] width 667 height 24
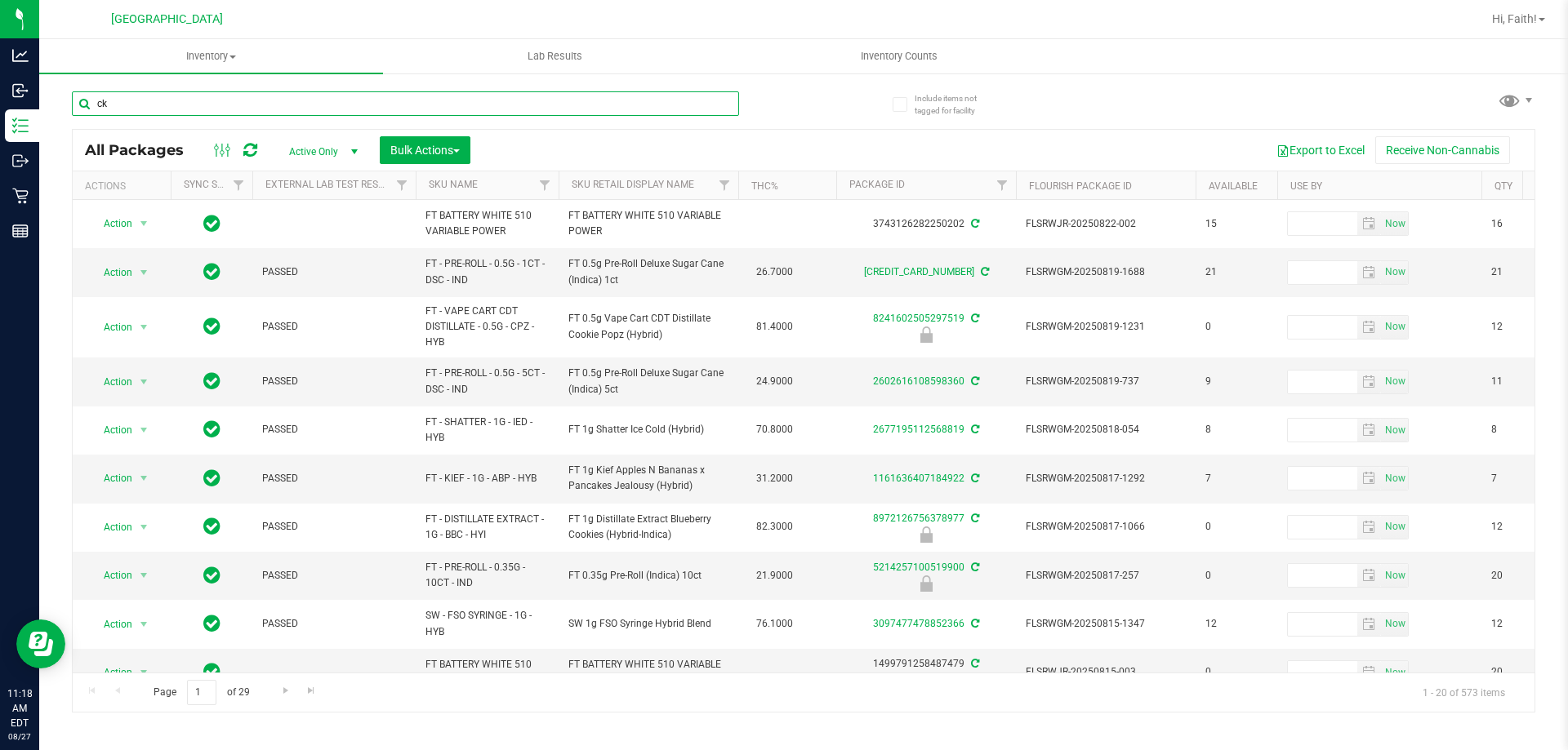
type input "ckz"
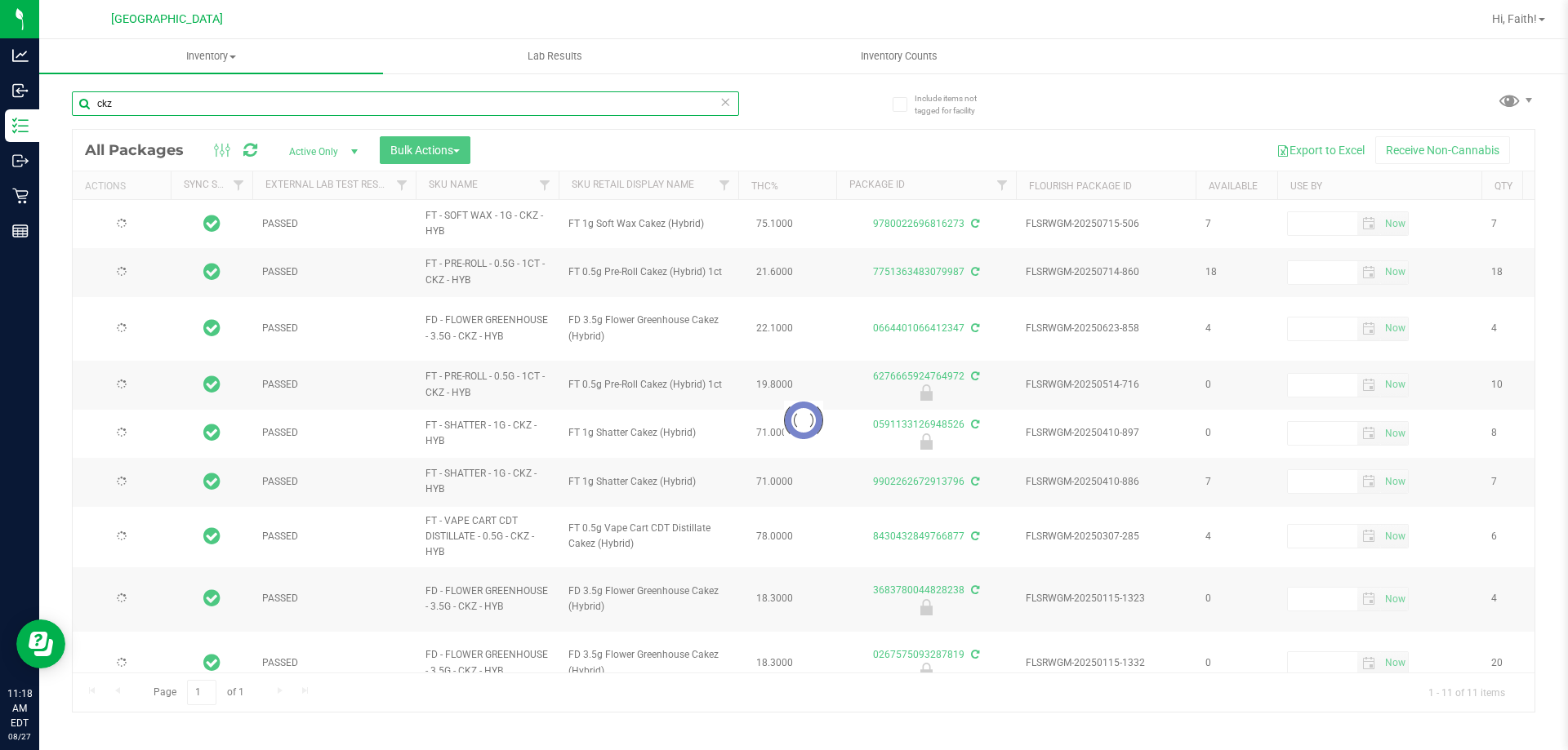
type input "[DATE]"
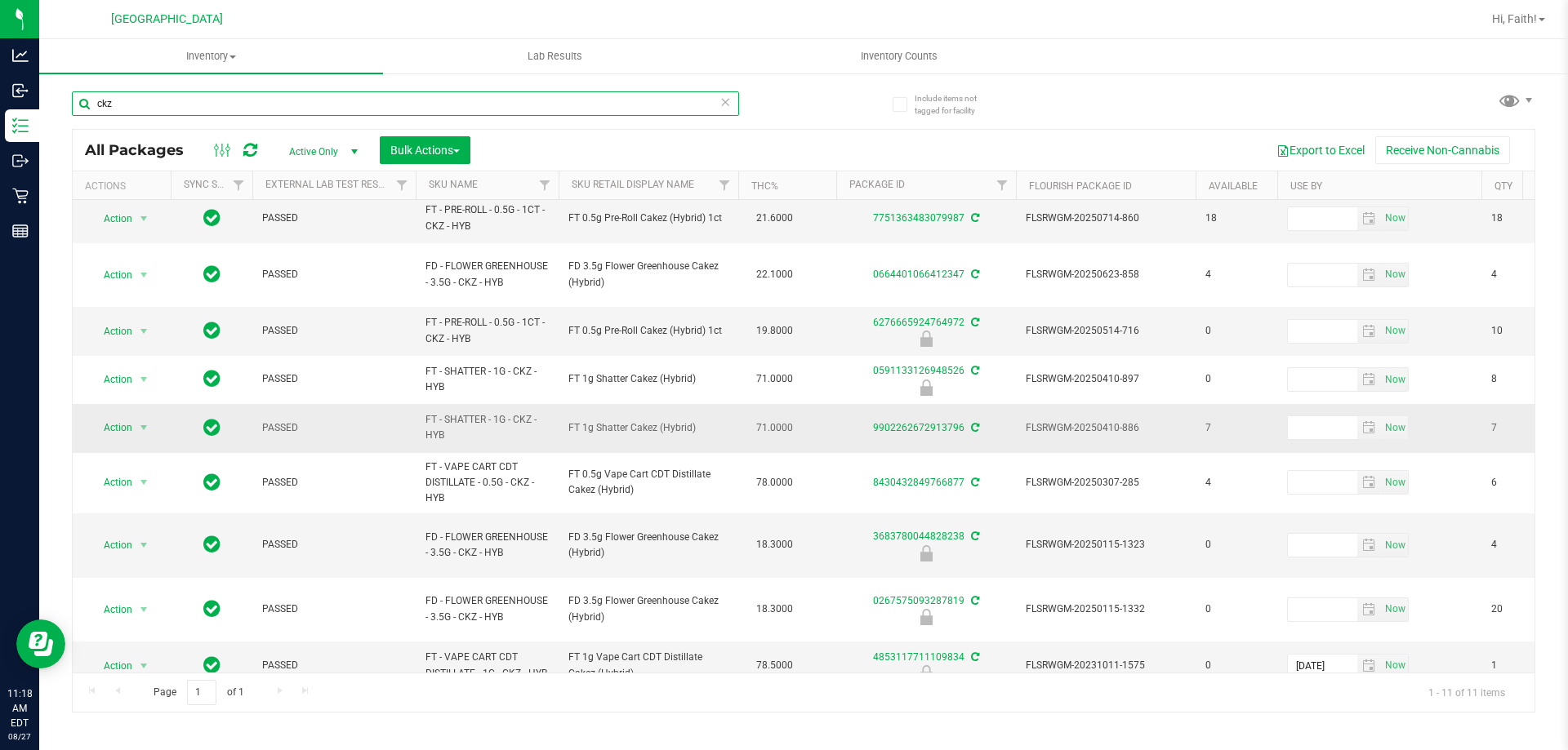
scroll to position [109, 0]
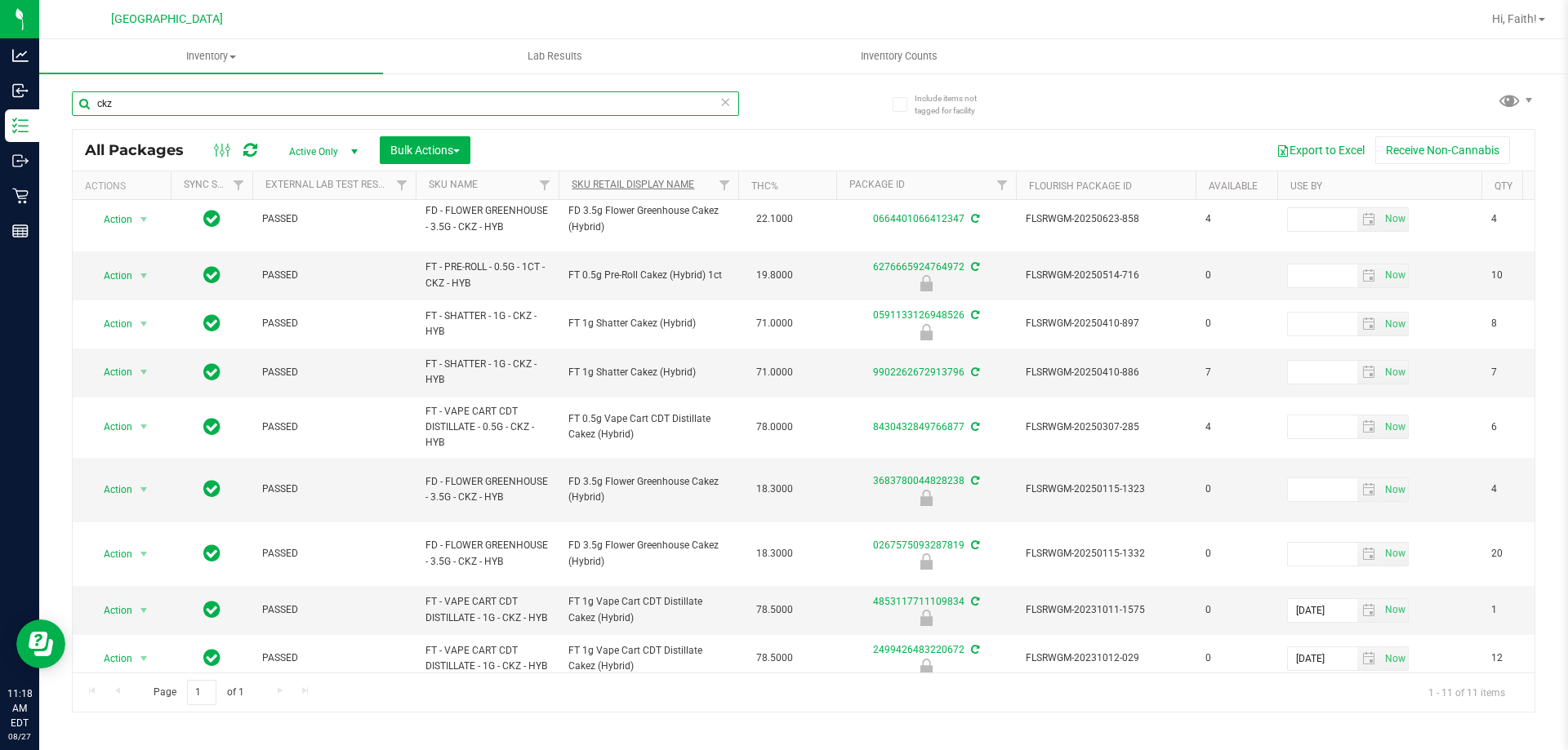
type input "ckz"
click at [645, 186] on link "Sku Retail Display Name" at bounding box center [633, 184] width 123 height 12
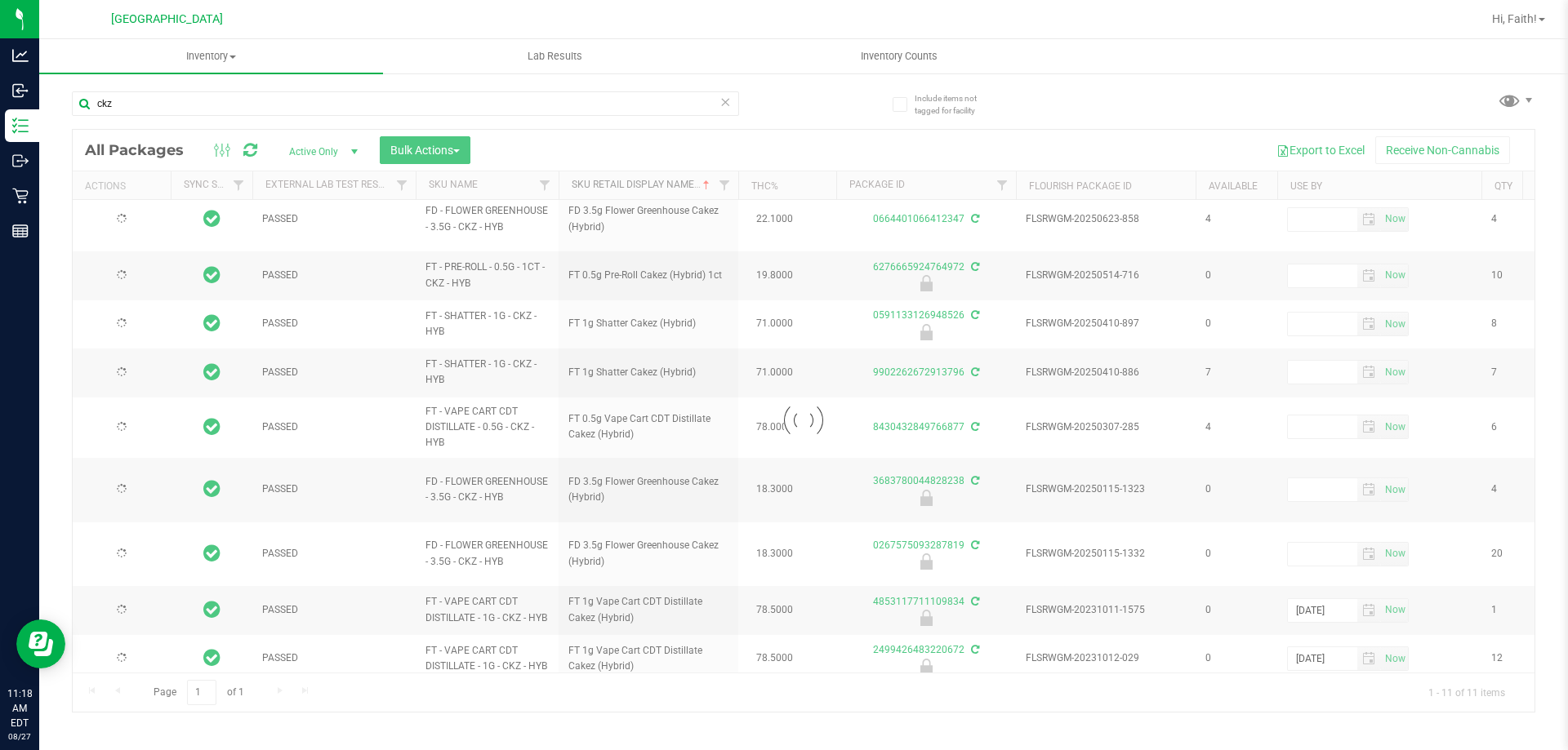
scroll to position [0, 0]
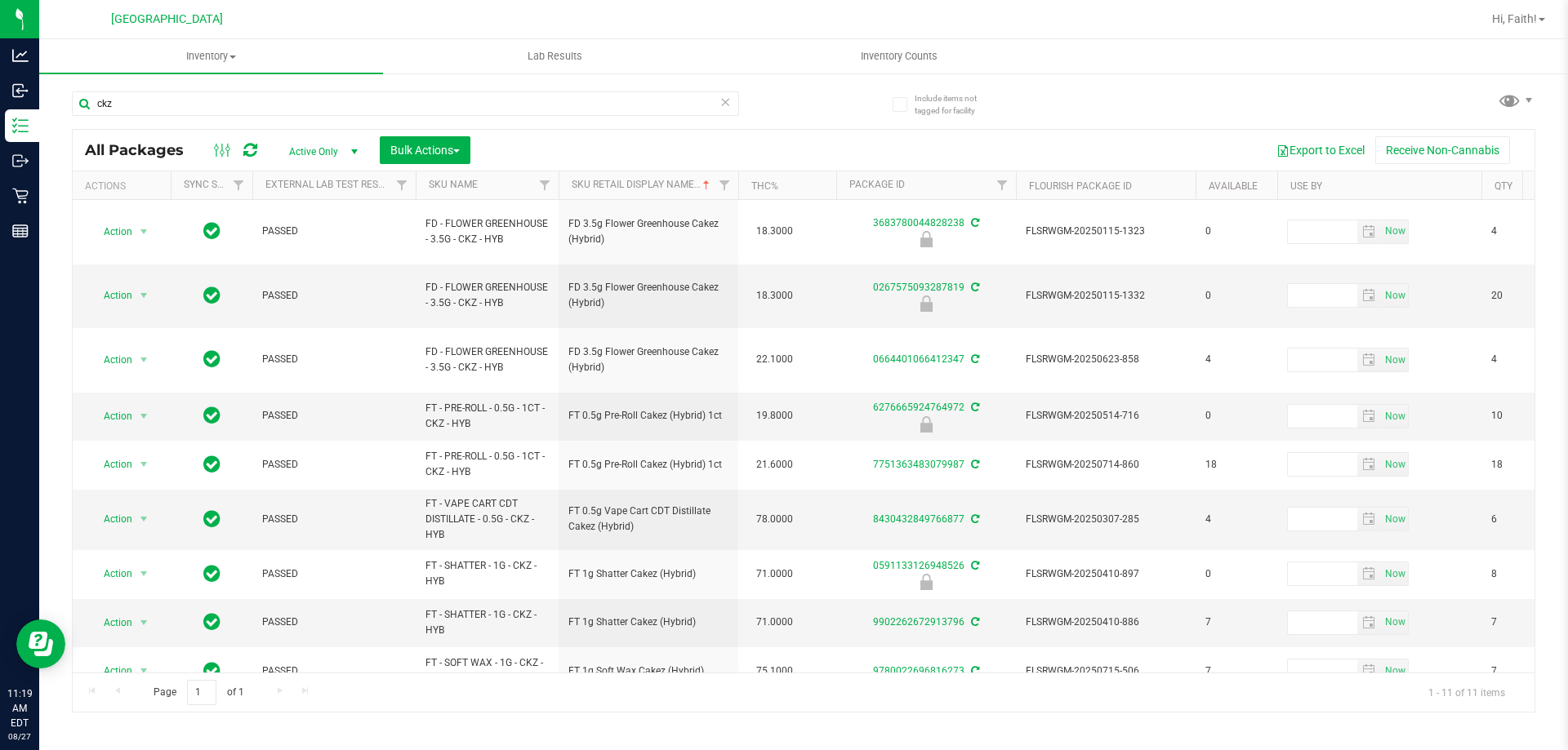
click at [726, 104] on icon at bounding box center [725, 101] width 12 height 20
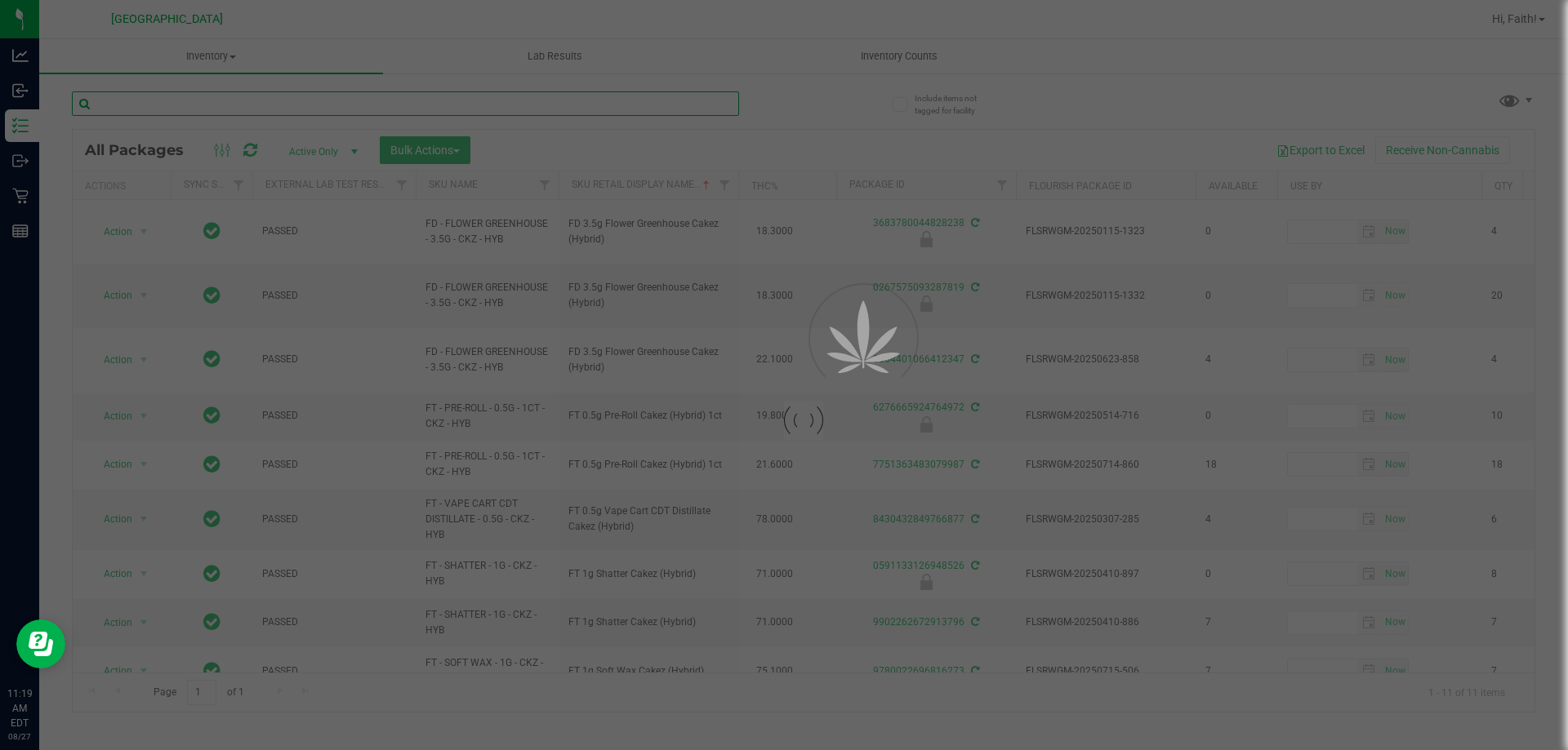
click at [713, 105] on input "text" at bounding box center [406, 103] width 667 height 24
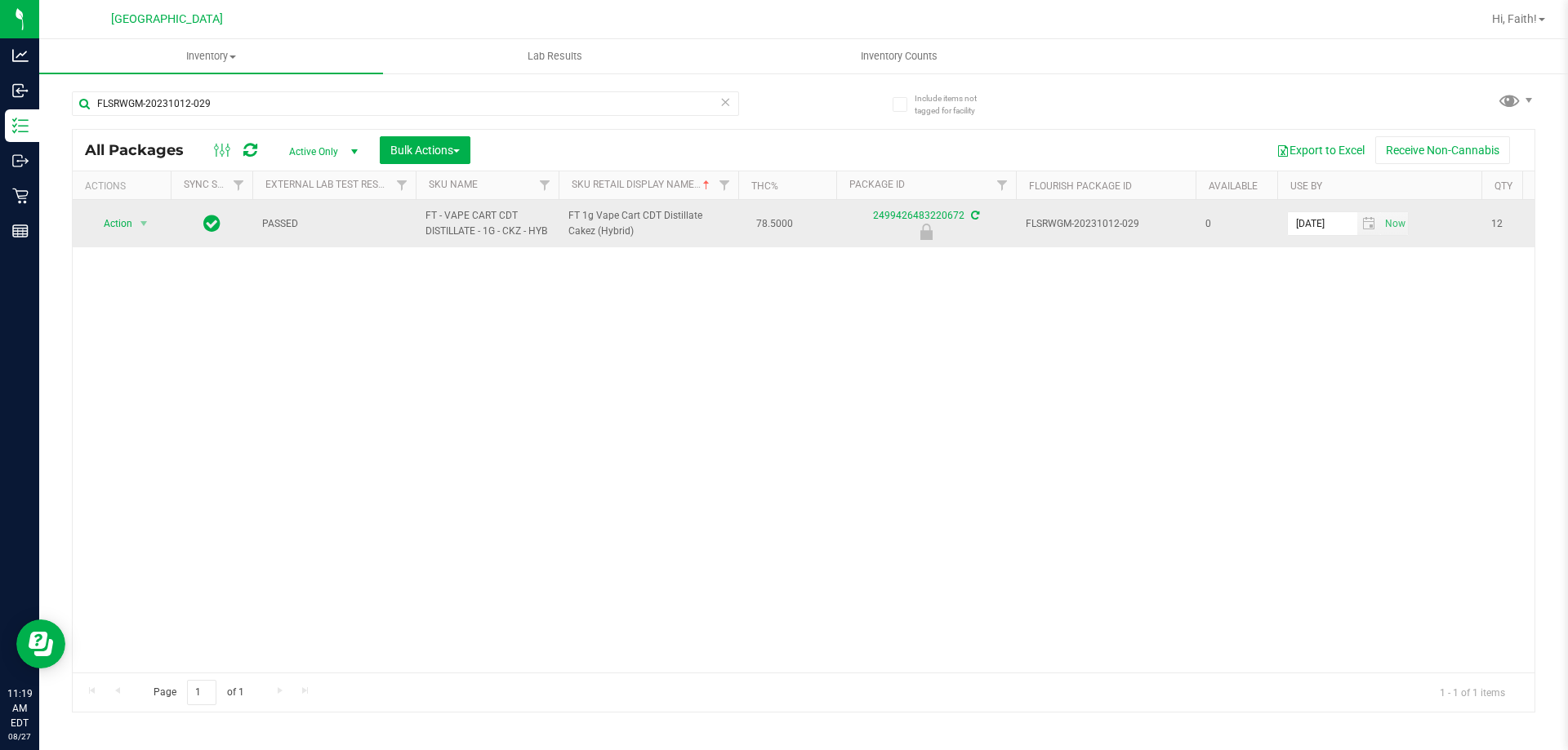
click at [117, 235] on span "Action" at bounding box center [110, 223] width 44 height 22
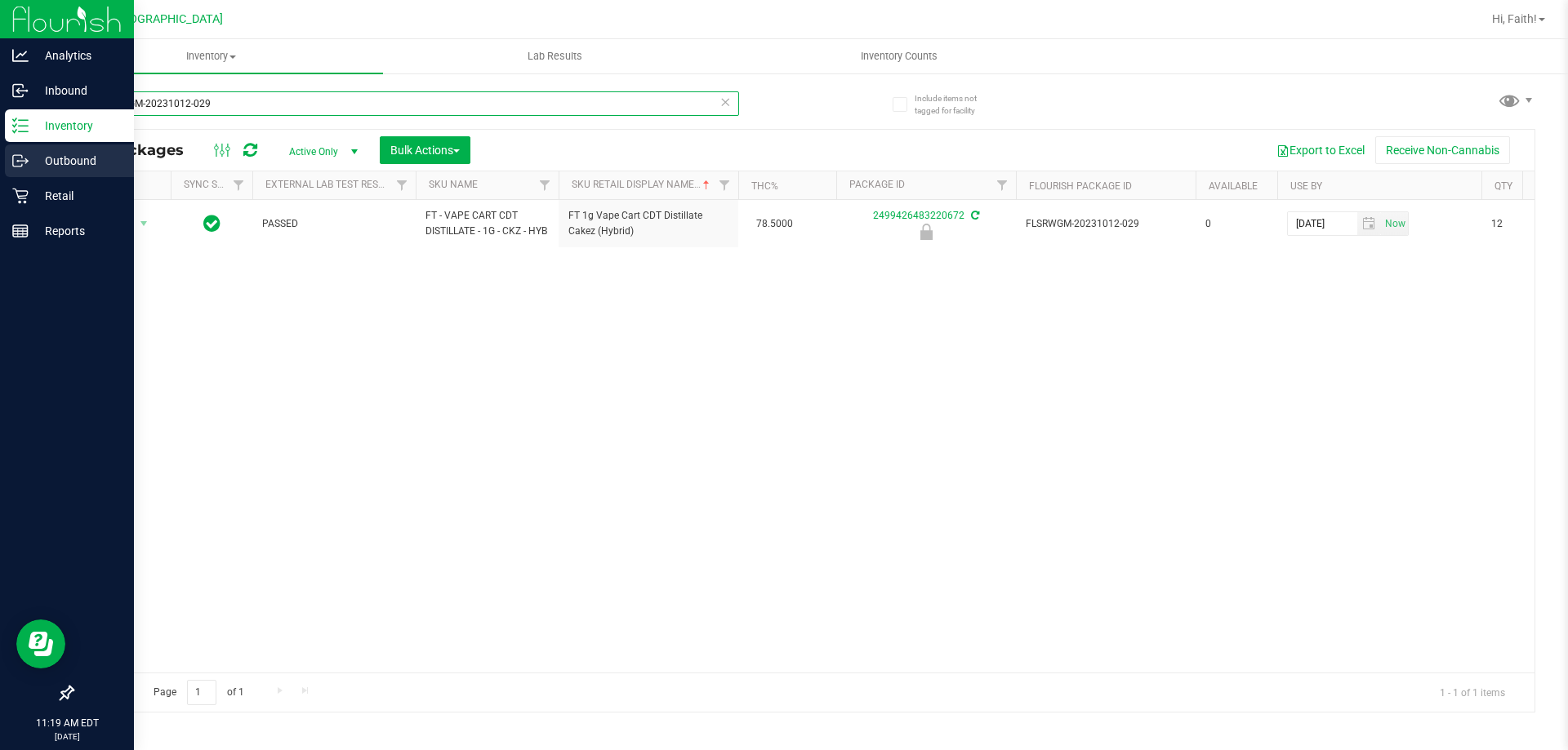
drag, startPoint x: 216, startPoint y: 102, endPoint x: 30, endPoint y: 169, distance: 197.7
click at [0, 146] on div "Analytics Inbound Inventory Outbound Retail Reports 11:19 AM EDT [DATE] 08/27 […" at bounding box center [784, 375] width 1568 height 750
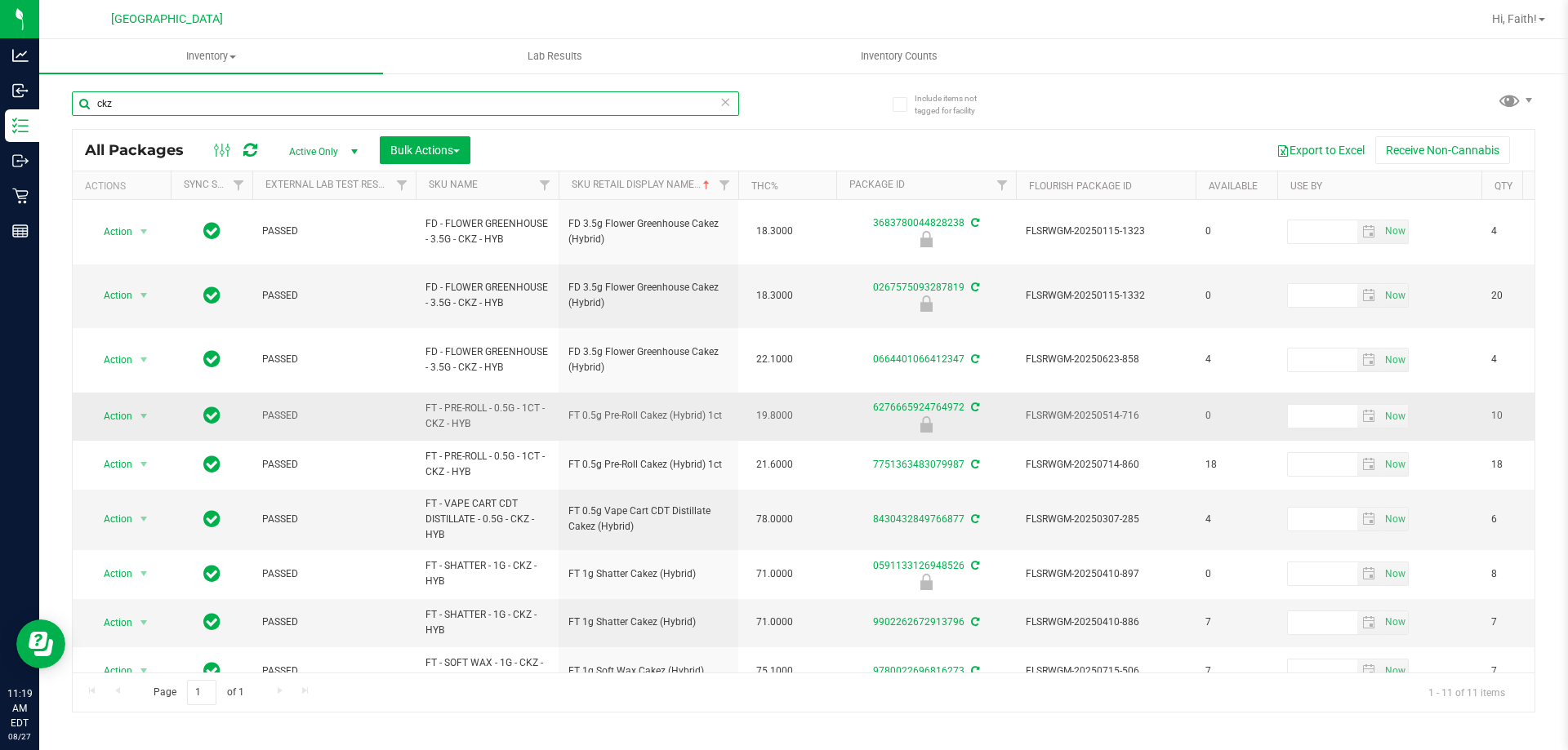
scroll to position [109, 0]
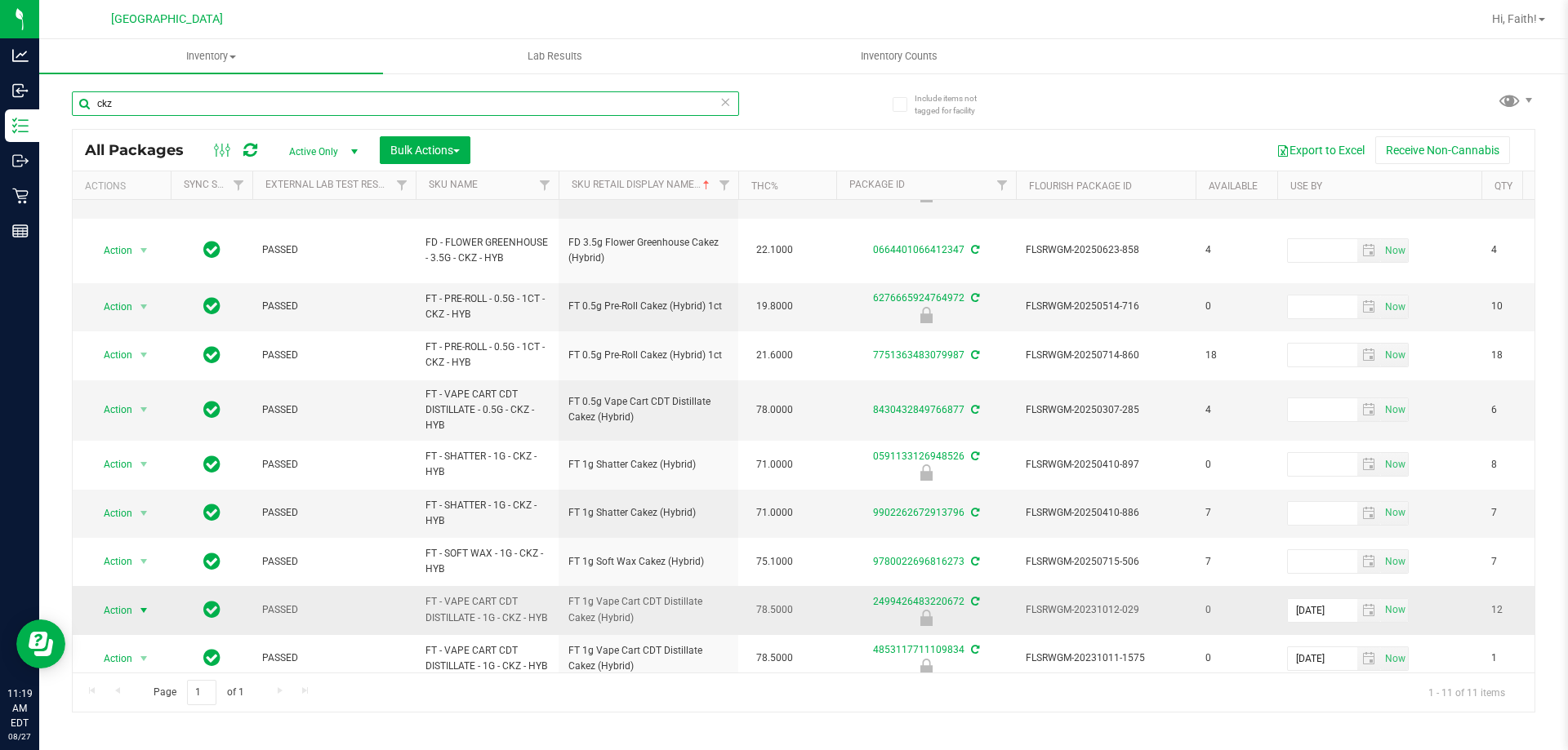
type input "ckz"
click at [142, 599] on span "select" at bounding box center [143, 610] width 20 height 22
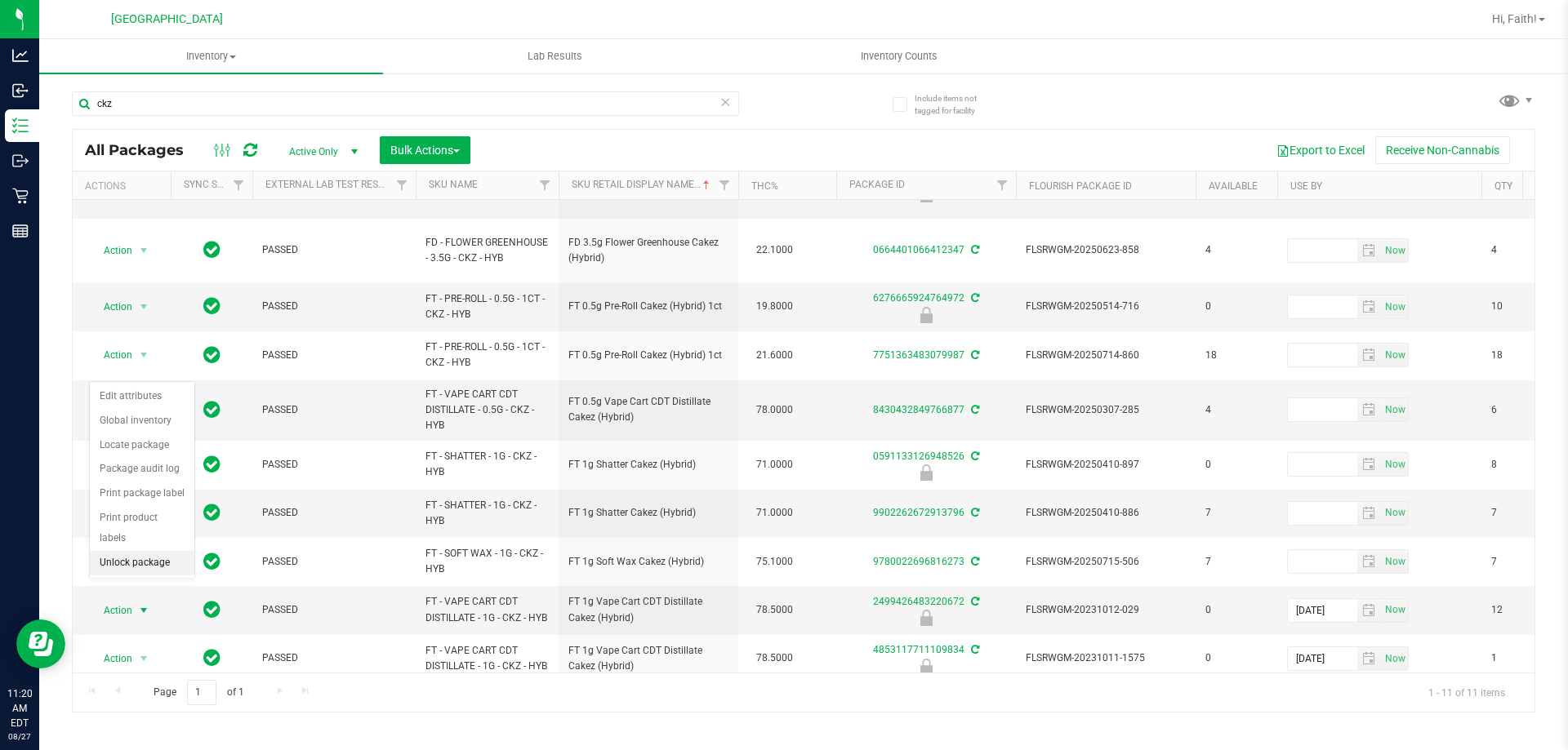
click at [153, 551] on li "Unlock package" at bounding box center [141, 563] width 104 height 24
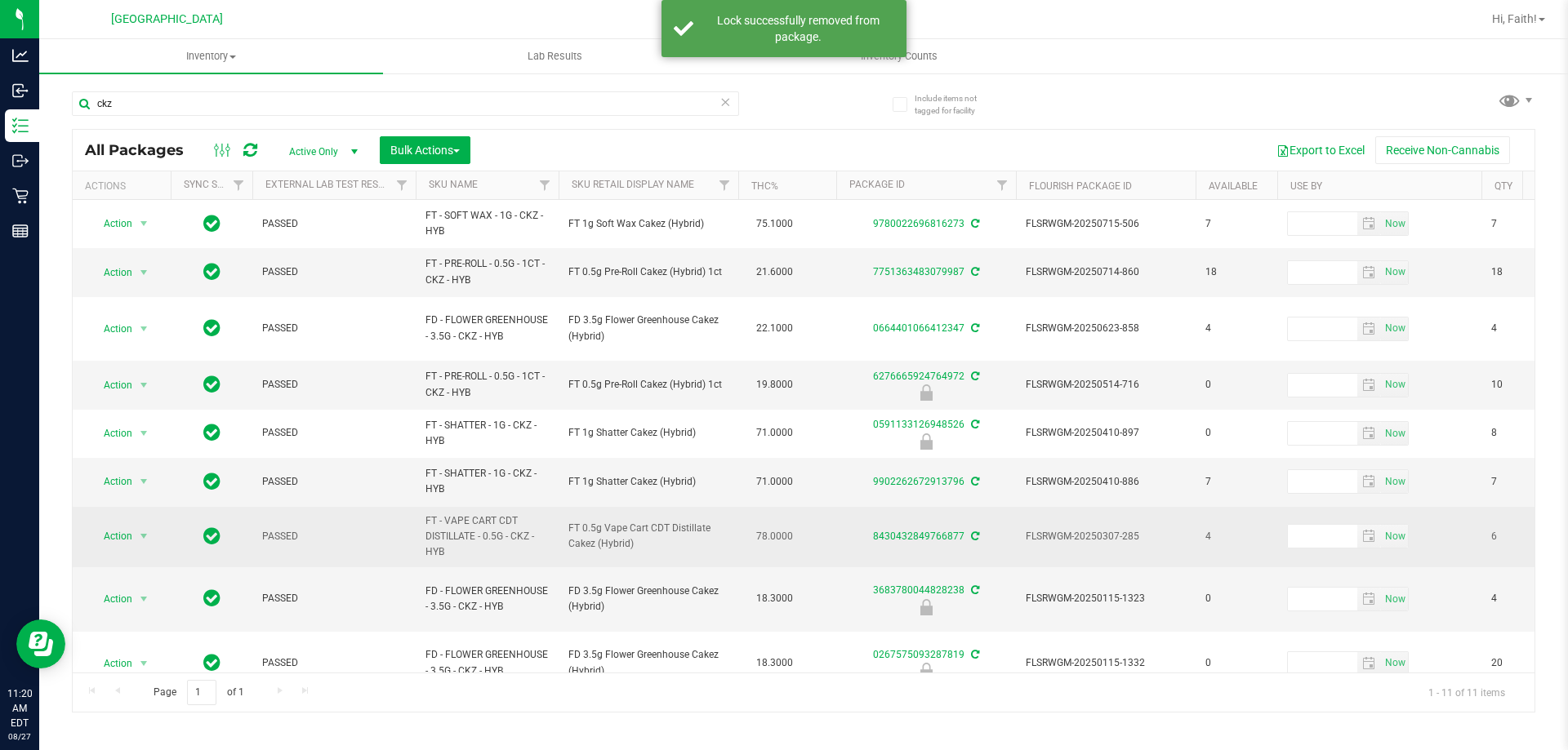
scroll to position [109, 0]
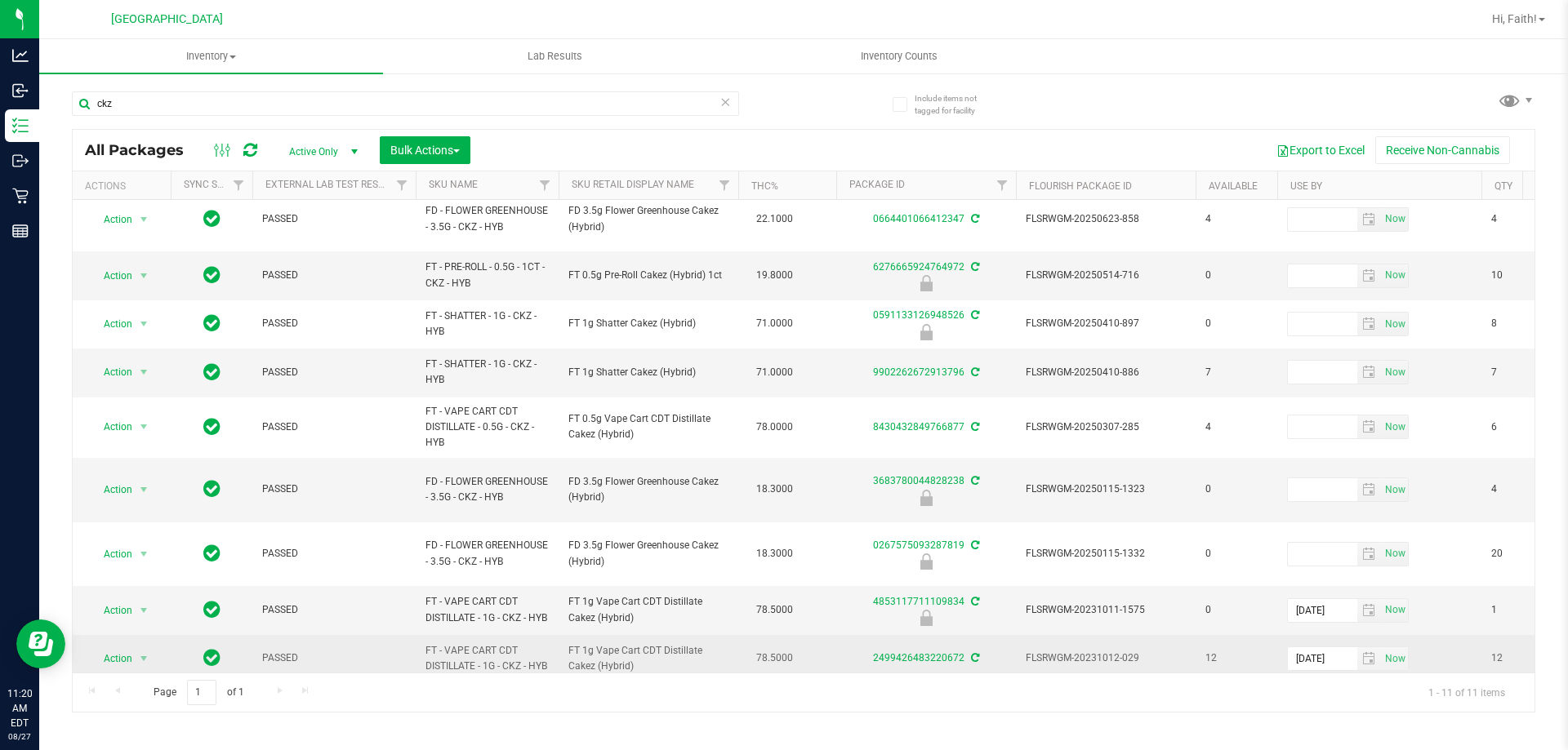
click at [104, 648] on span "Action" at bounding box center [110, 658] width 44 height 22
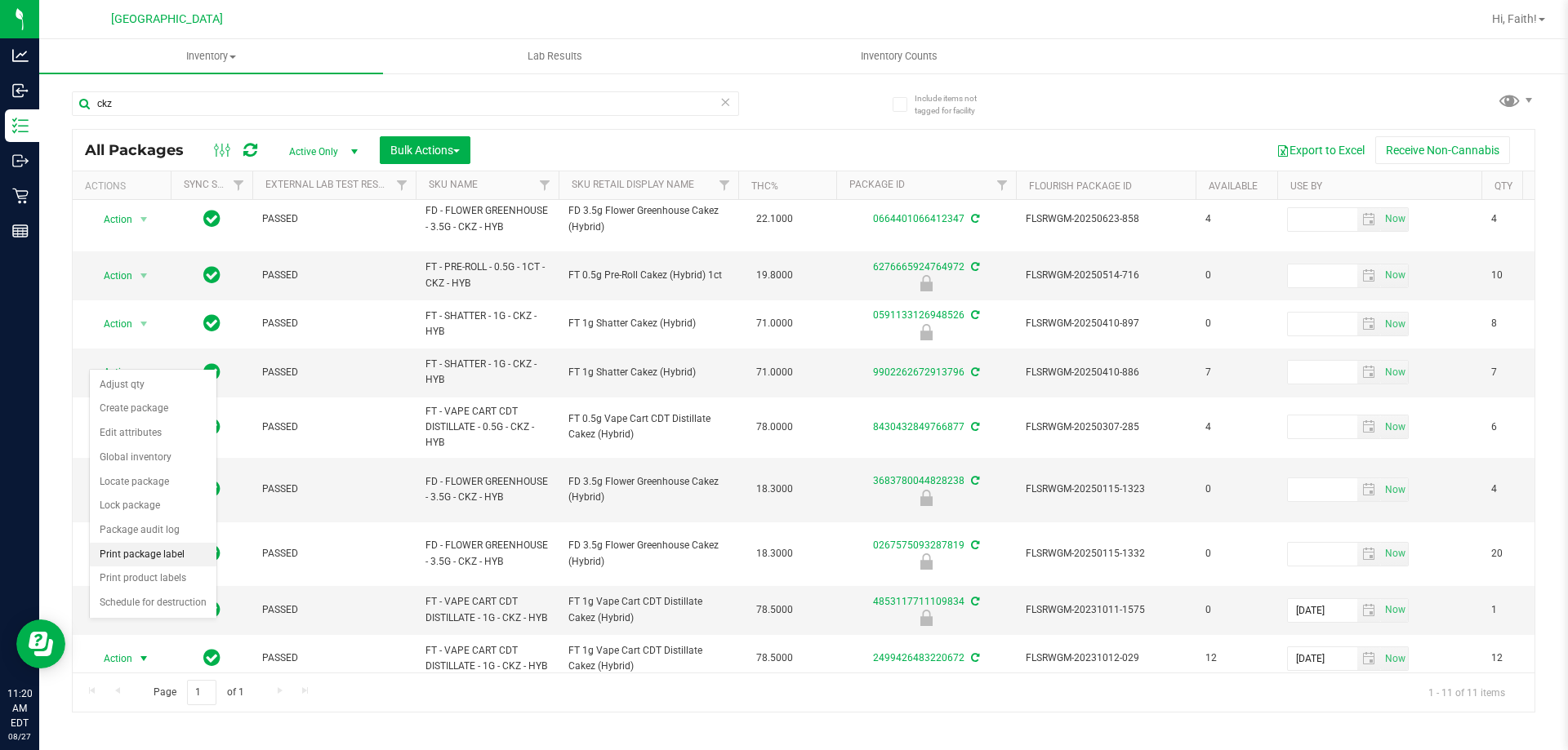
click at [190, 549] on li "Print package label" at bounding box center [153, 555] width 127 height 24
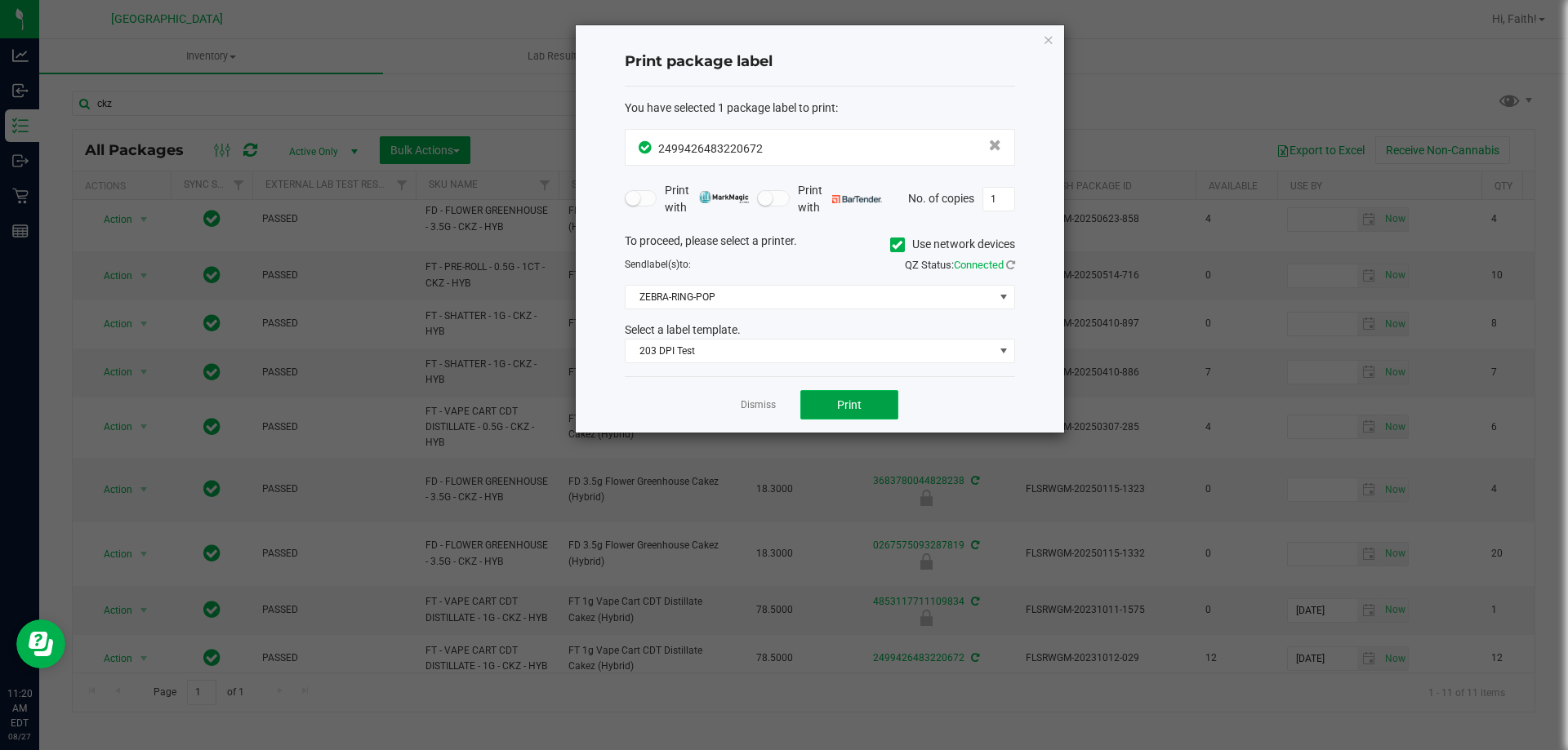
click at [861, 409] on span "Print" at bounding box center [849, 404] width 24 height 13
click at [1044, 38] on icon "button" at bounding box center [1049, 39] width 12 height 20
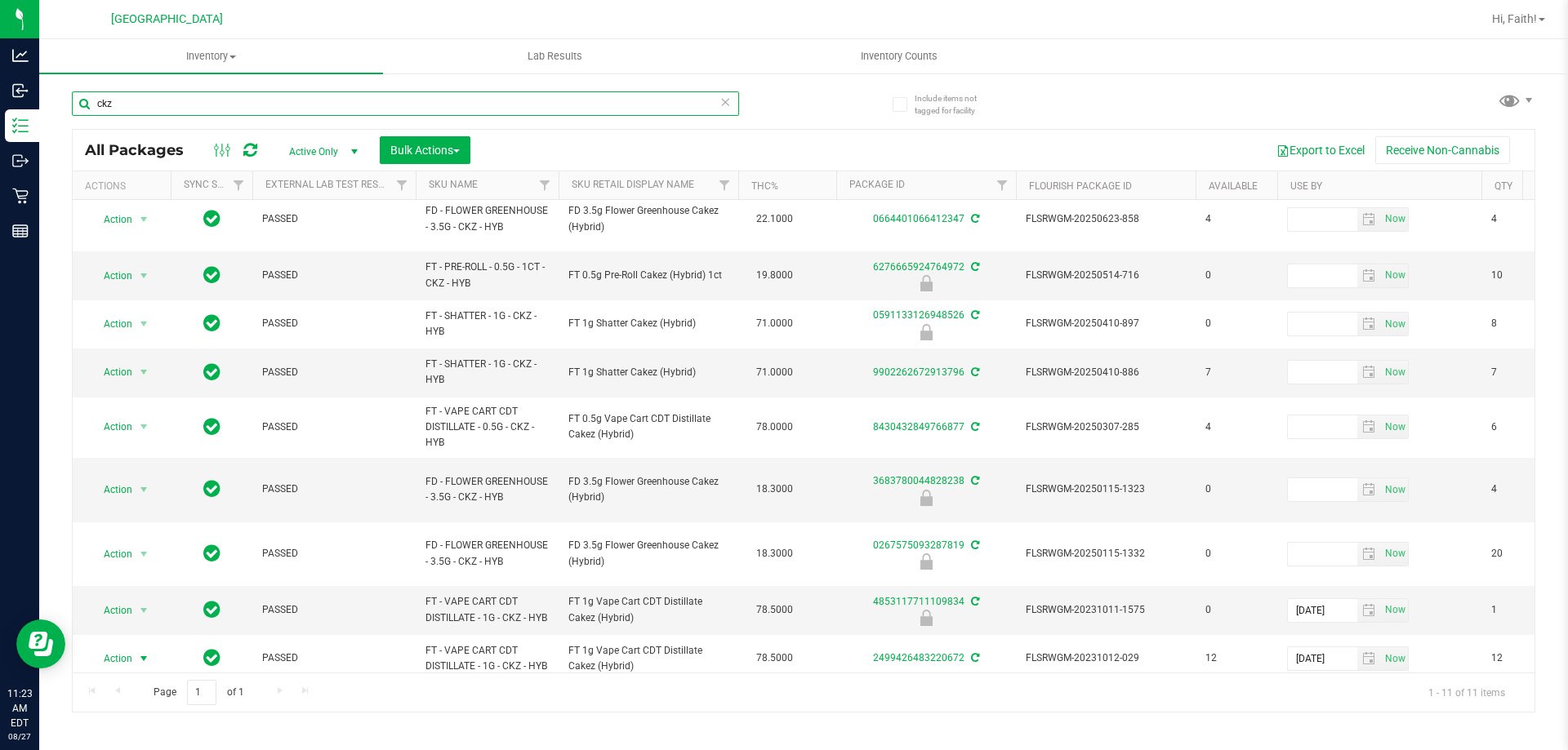
click at [198, 101] on input "ckz" at bounding box center [406, 103] width 667 height 24
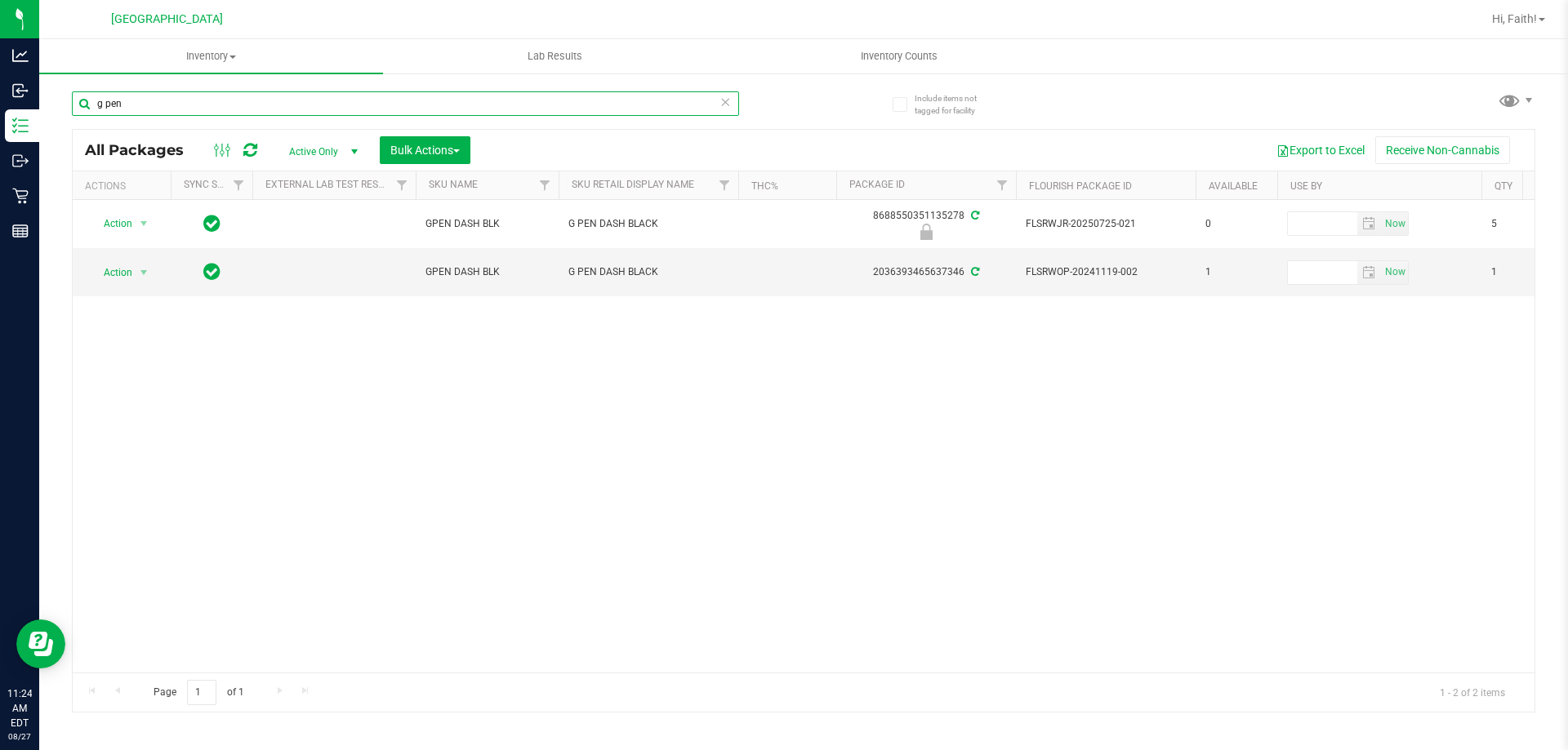
click at [479, 107] on input "g pen" at bounding box center [406, 103] width 667 height 24
type input "g pen"
click at [109, 271] on span "Action" at bounding box center [110, 272] width 44 height 22
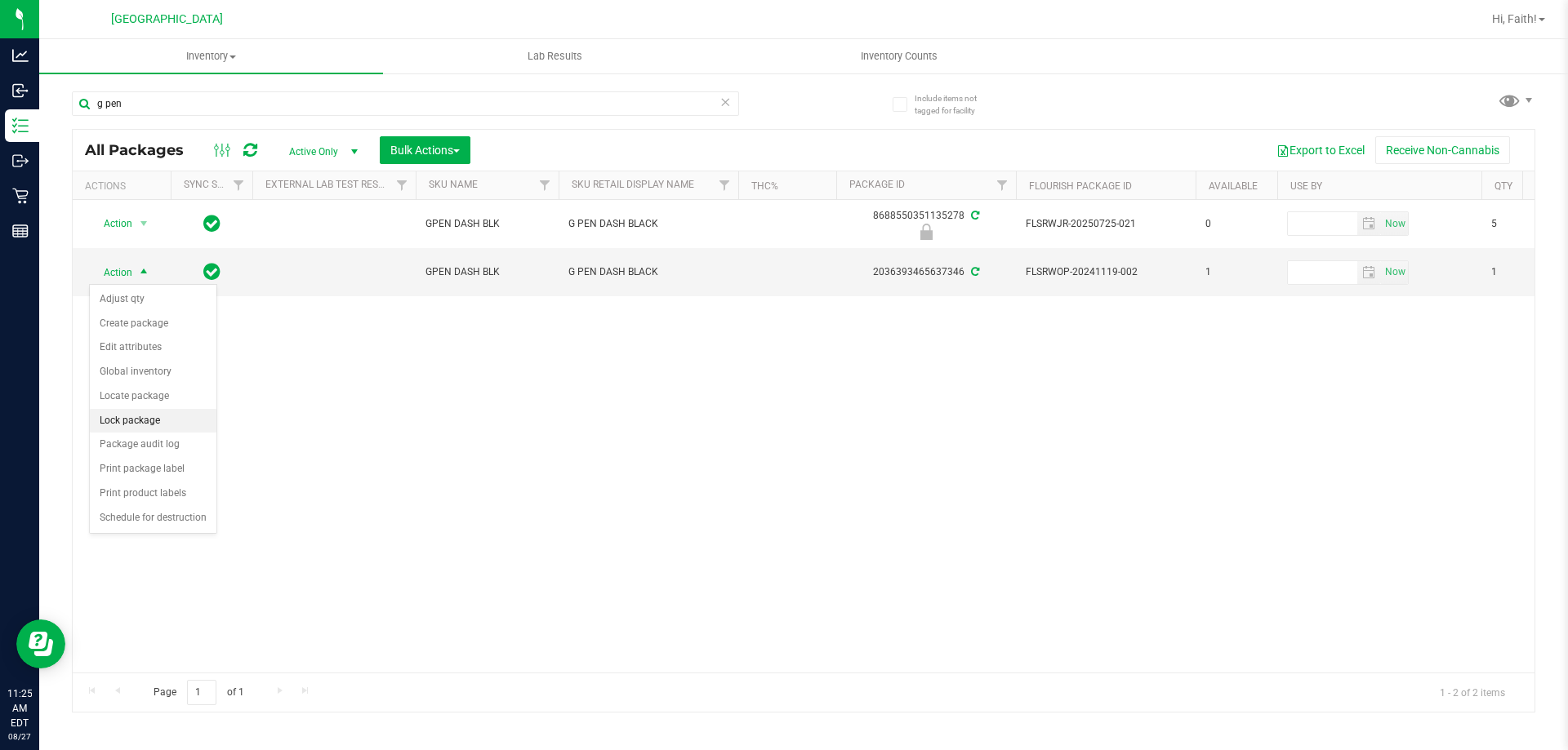
click at [141, 428] on li "Lock package" at bounding box center [153, 420] width 127 height 24
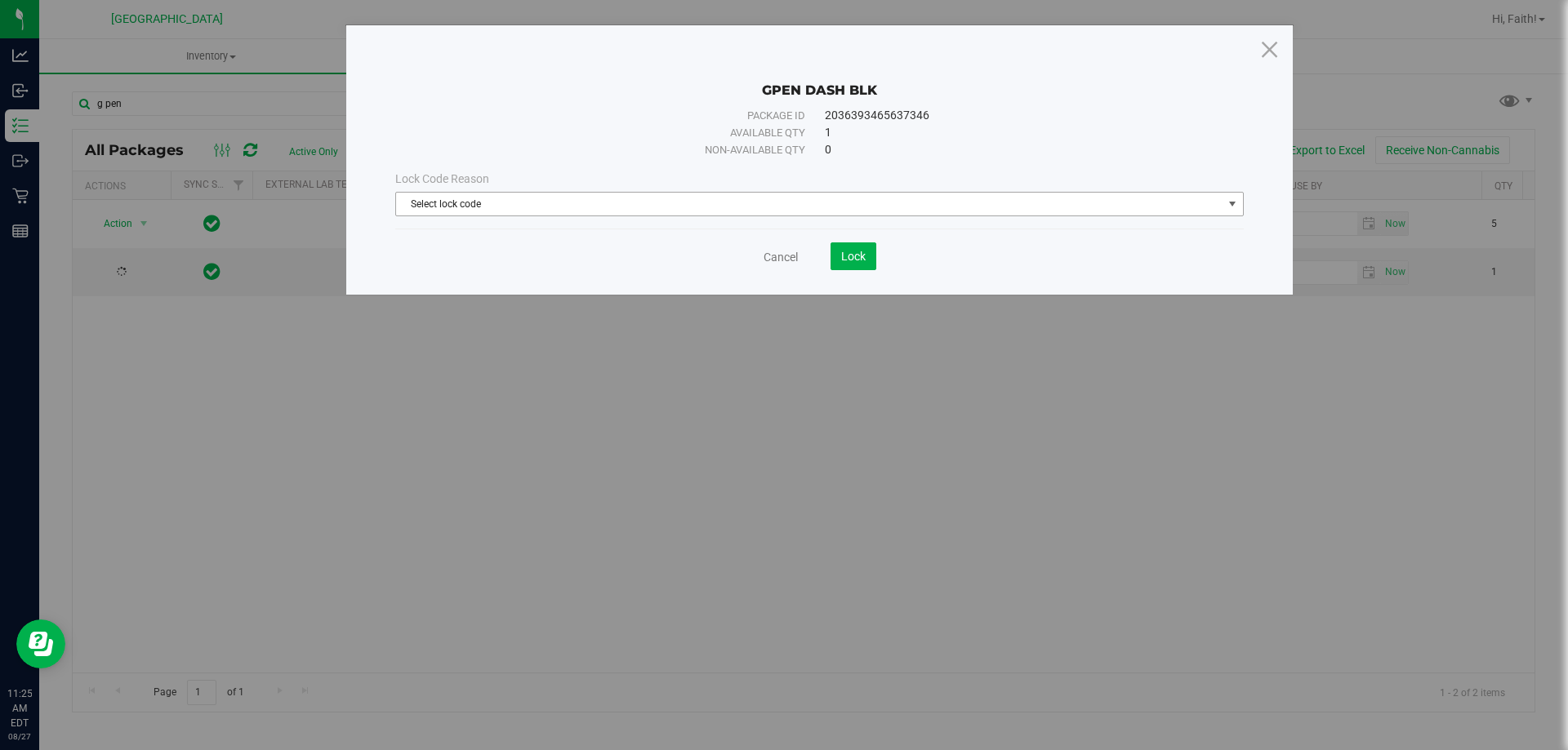
click at [503, 188] on div "Lock Code Reason Select lock code Select lock code Newly Received Administrativ…" at bounding box center [820, 193] width 873 height 46
click at [503, 208] on span "Select lock code" at bounding box center [809, 204] width 826 height 22
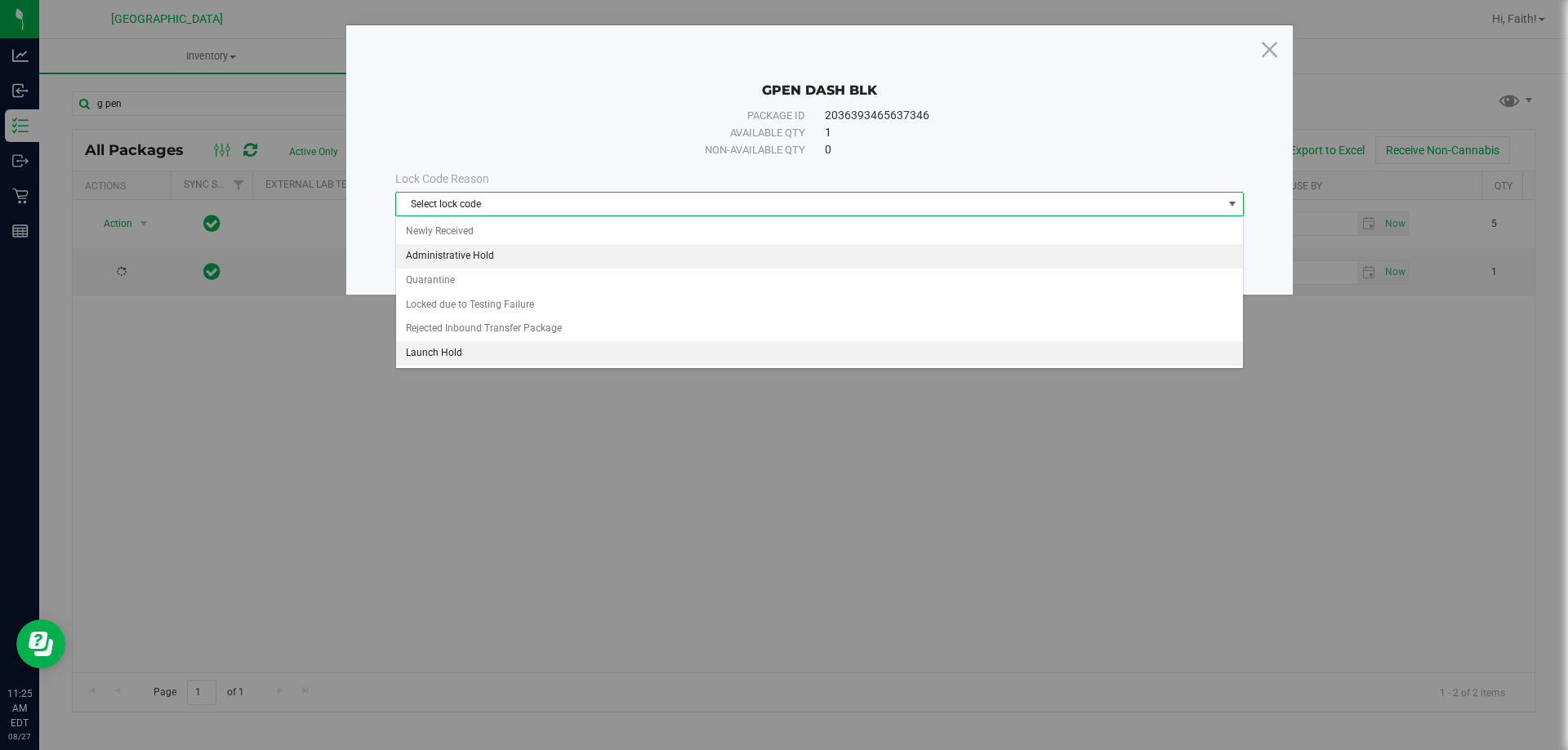
drag, startPoint x: 449, startPoint y: 251, endPoint x: 461, endPoint y: 253, distance: 12.2
click at [449, 250] on li "Administrative Hold" at bounding box center [820, 256] width 847 height 24
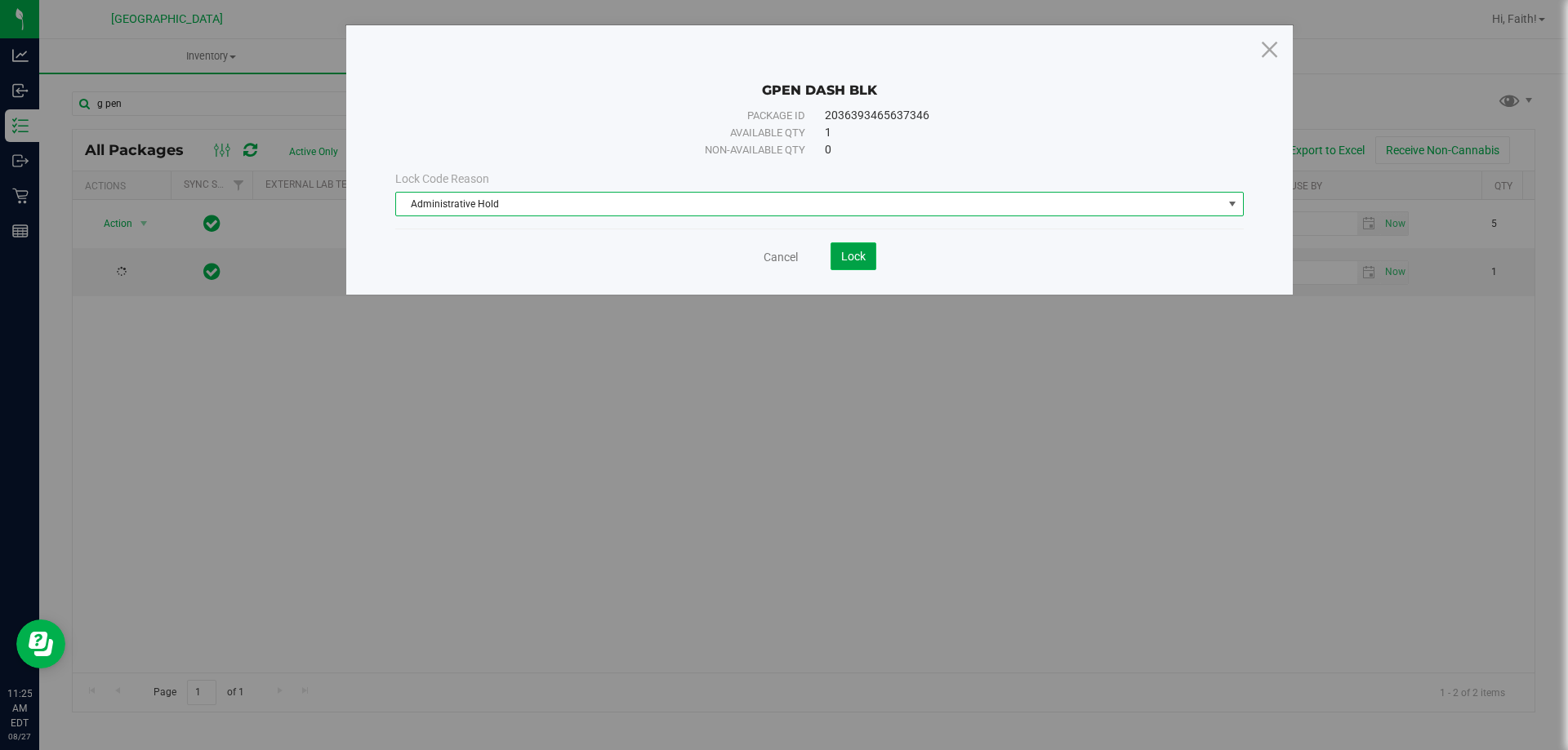
click at [866, 261] on button "Lock" at bounding box center [853, 257] width 46 height 27
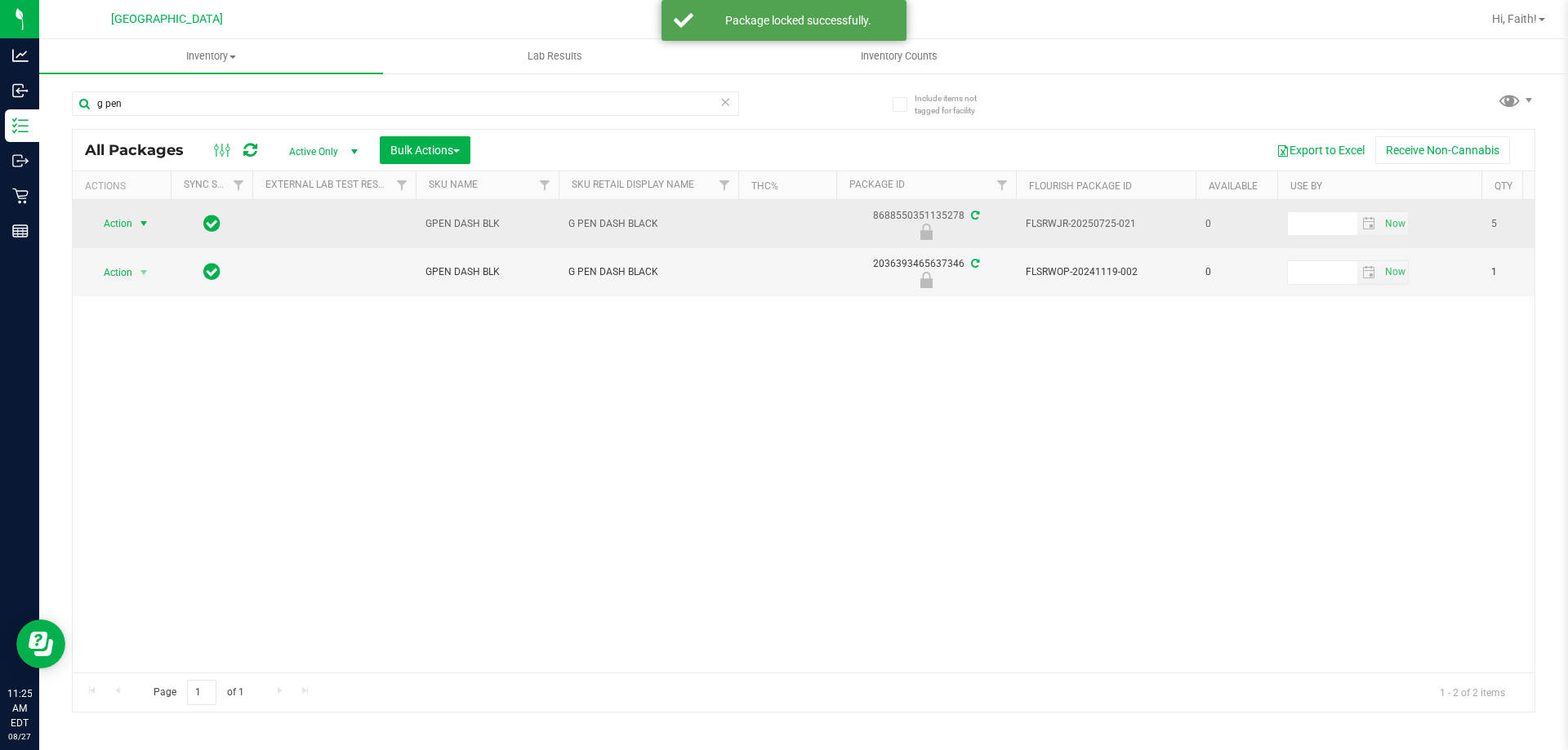
click at [139, 223] on span "select" at bounding box center [143, 223] width 13 height 13
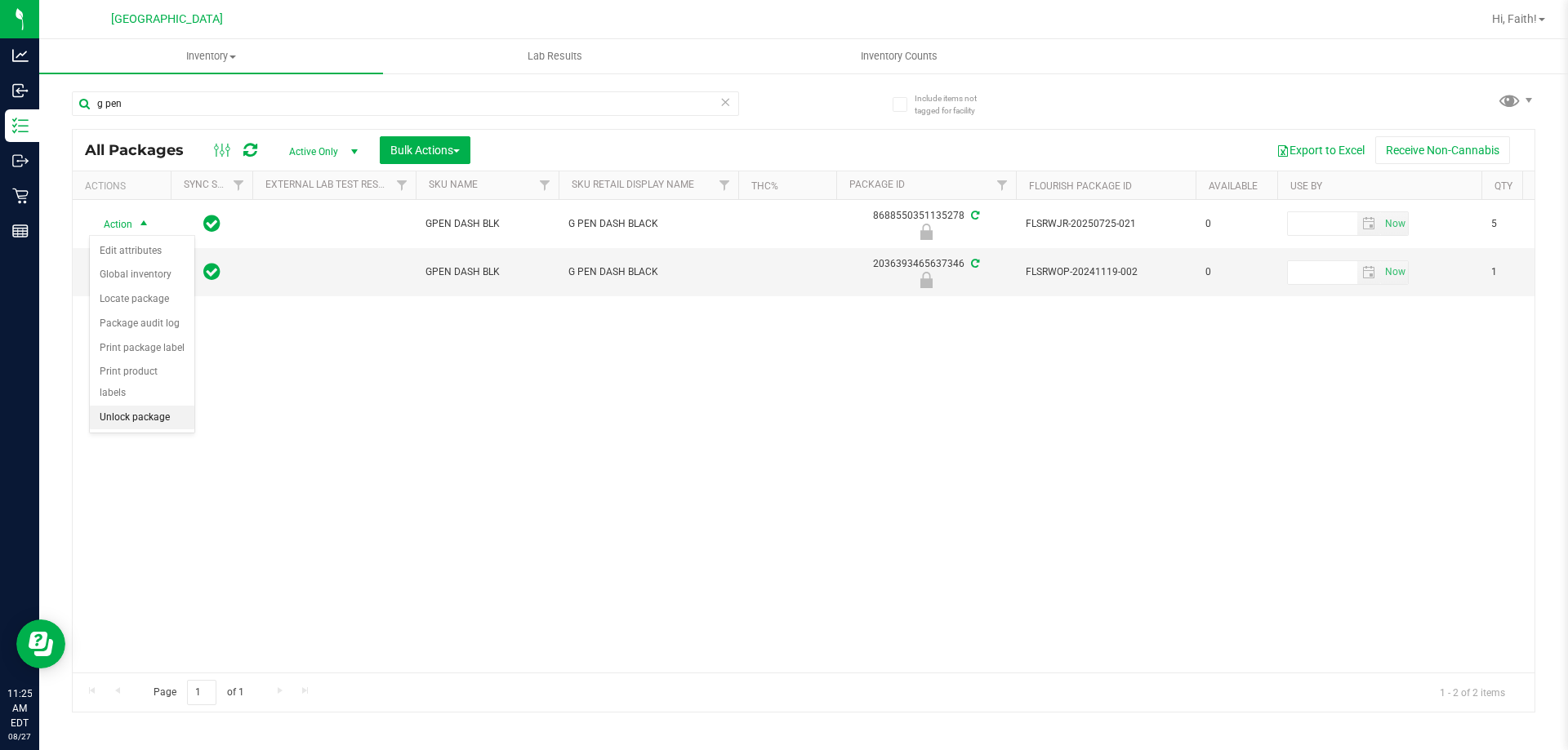
click at [155, 406] on li "Unlock package" at bounding box center [141, 417] width 104 height 24
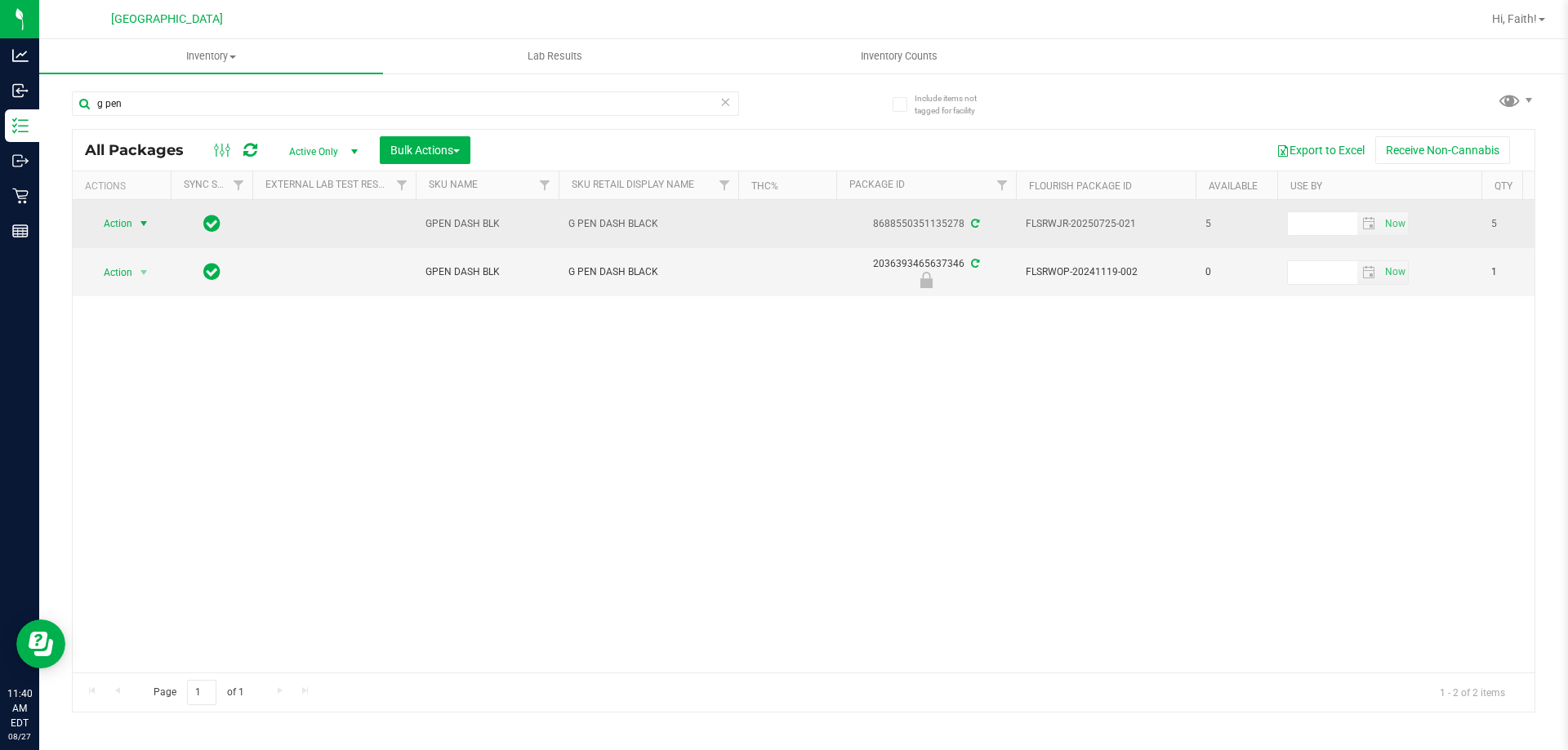
click at [111, 219] on span "Action" at bounding box center [110, 223] width 44 height 22
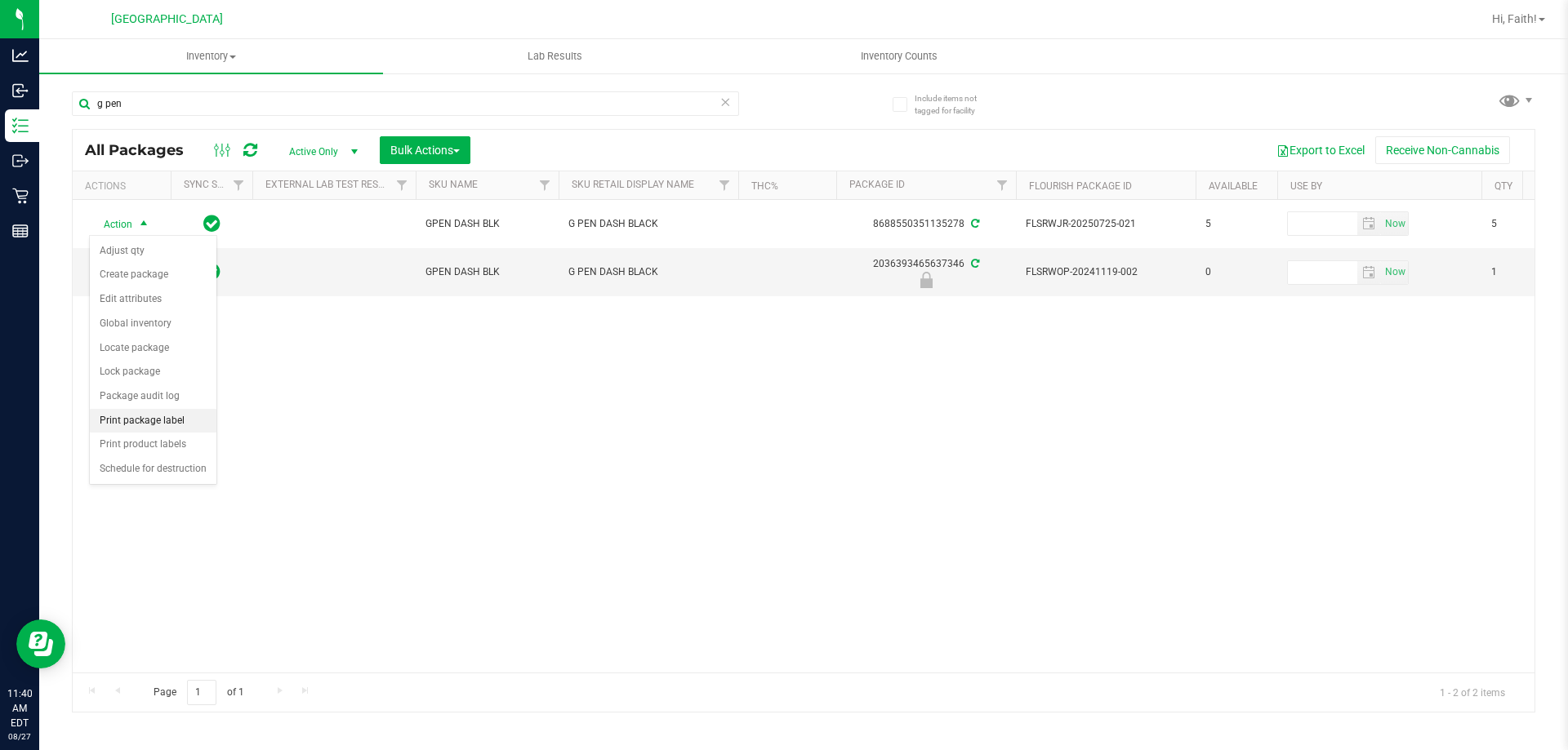
click at [168, 414] on li "Print package label" at bounding box center [153, 420] width 127 height 24
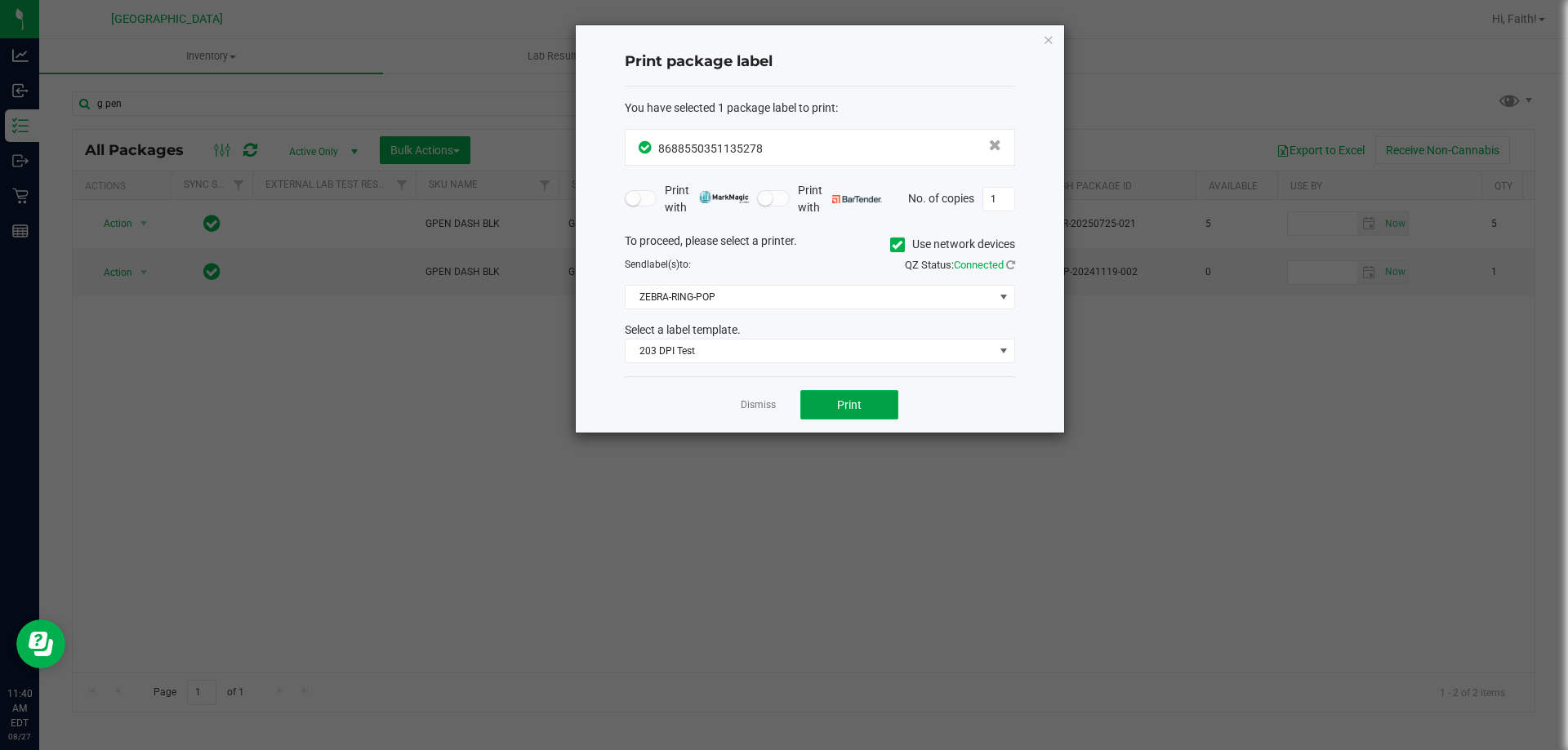
click at [858, 415] on button "Print" at bounding box center [849, 405] width 98 height 29
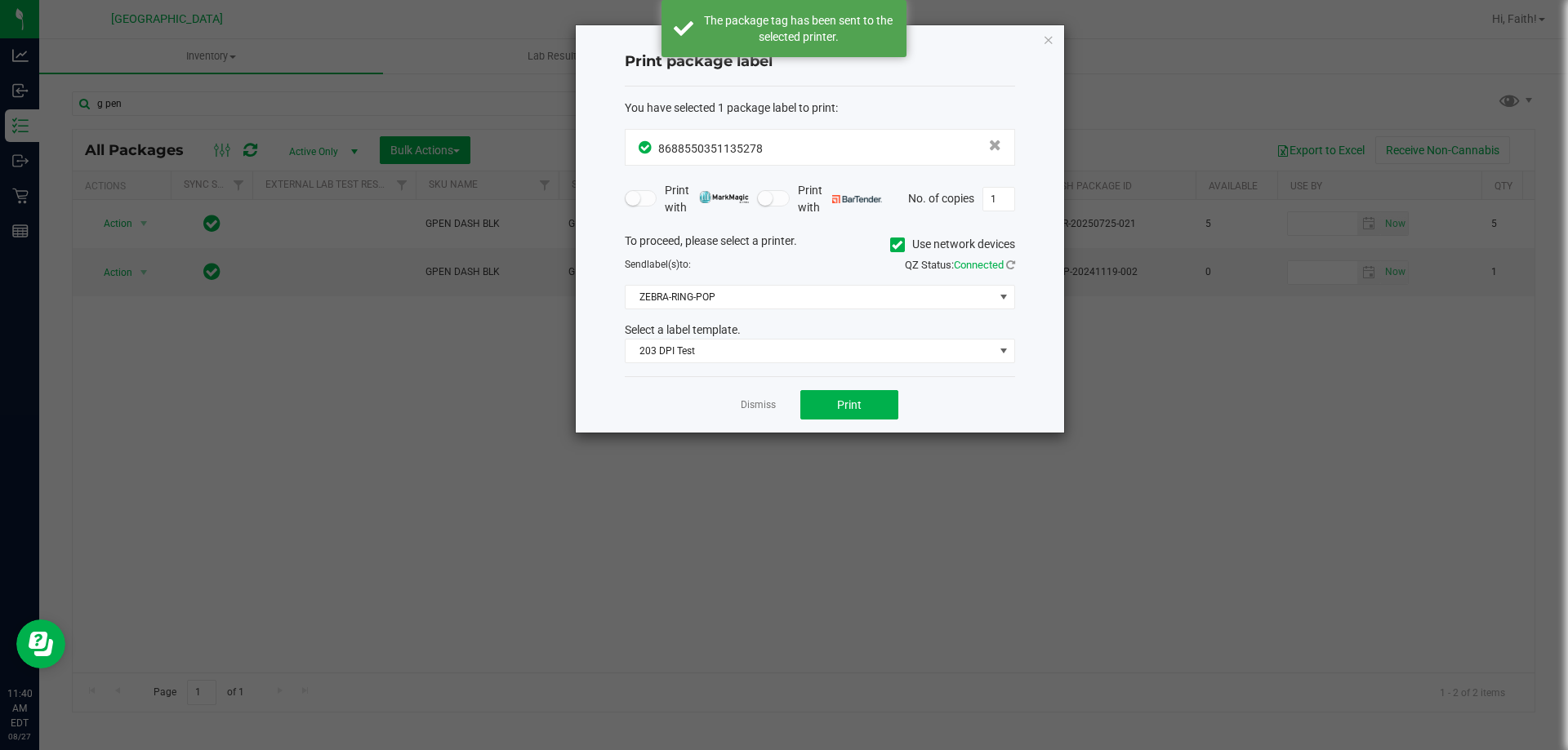
click at [1037, 43] on div "Print package label You have selected 1 package label to print : 86885503511352…" at bounding box center [820, 229] width 489 height 408
click at [1041, 38] on div "Print package label You have selected 1 package label to print : 86885503511352…" at bounding box center [820, 229] width 489 height 408
click at [1054, 41] on icon "button" at bounding box center [1049, 39] width 12 height 20
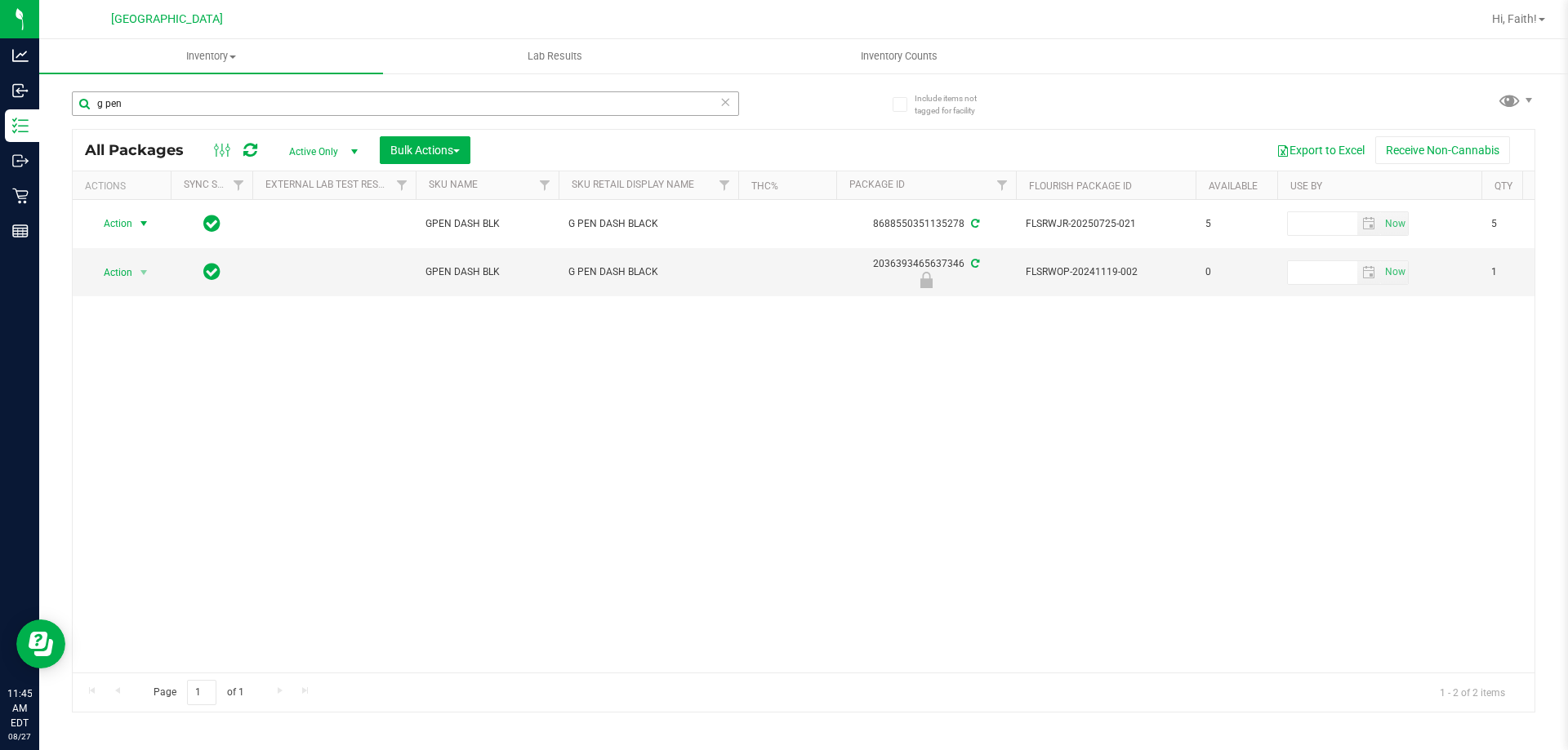
drag, startPoint x: 275, startPoint y: 88, endPoint x: 271, endPoint y: 102, distance: 14.6
click at [271, 93] on div "g pen" at bounding box center [438, 103] width 732 height 53
click at [271, 103] on input "g pen" at bounding box center [406, 103] width 667 height 24
click at [271, 106] on input "g pen" at bounding box center [406, 103] width 667 height 24
type input "g"
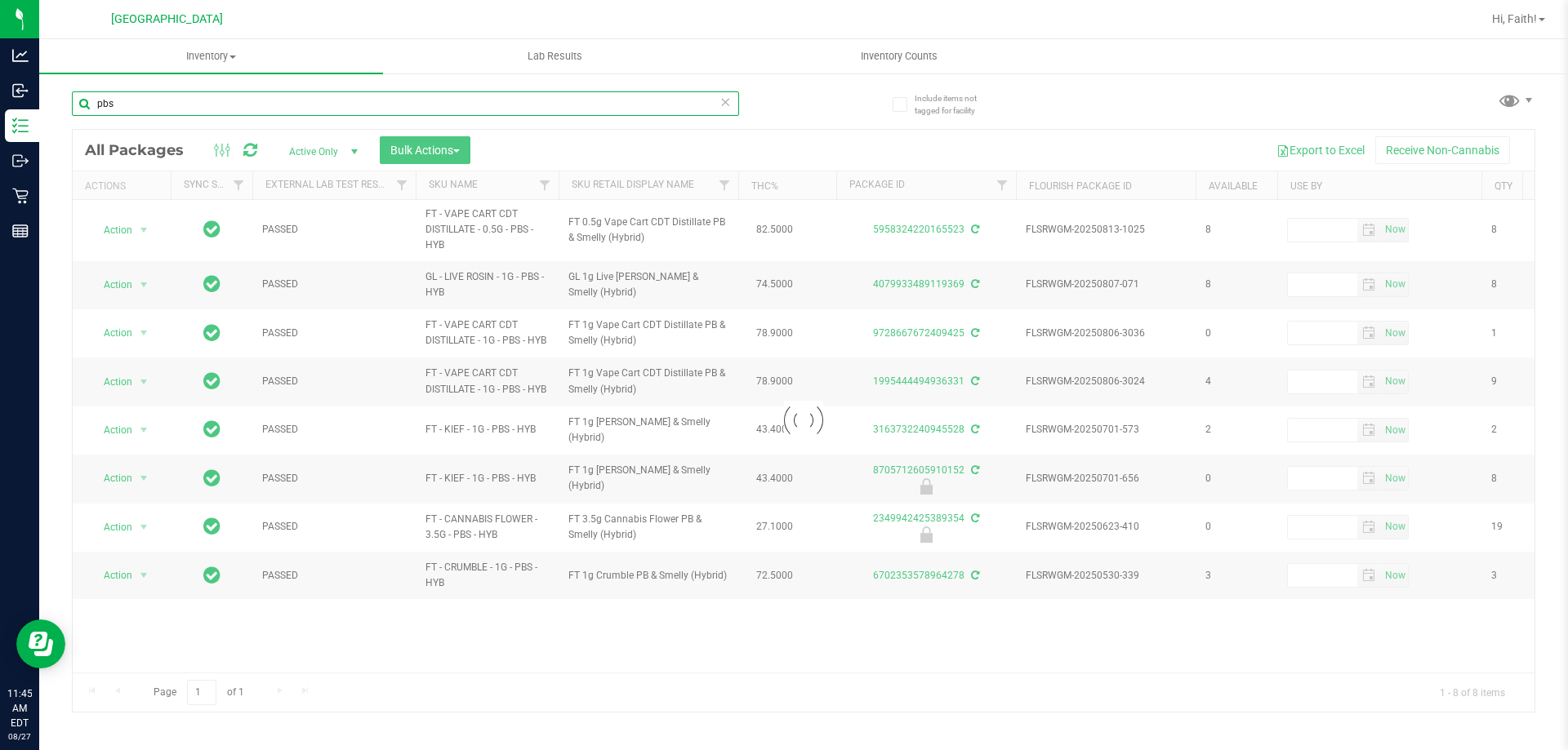
type input "pbs"
click at [650, 182] on link "Sku Retail Display Name" at bounding box center [633, 184] width 123 height 12
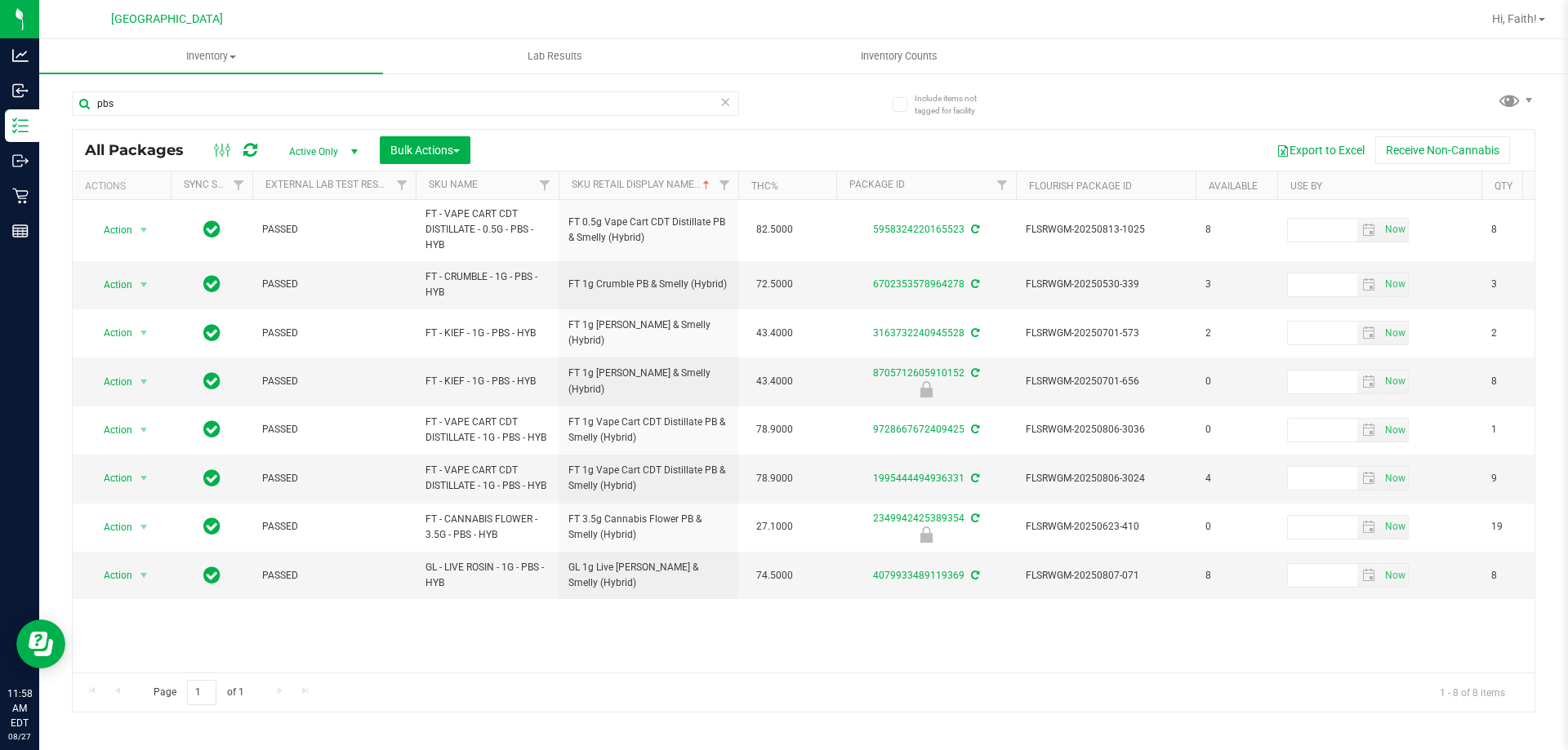
click at [720, 100] on icon at bounding box center [725, 101] width 12 height 20
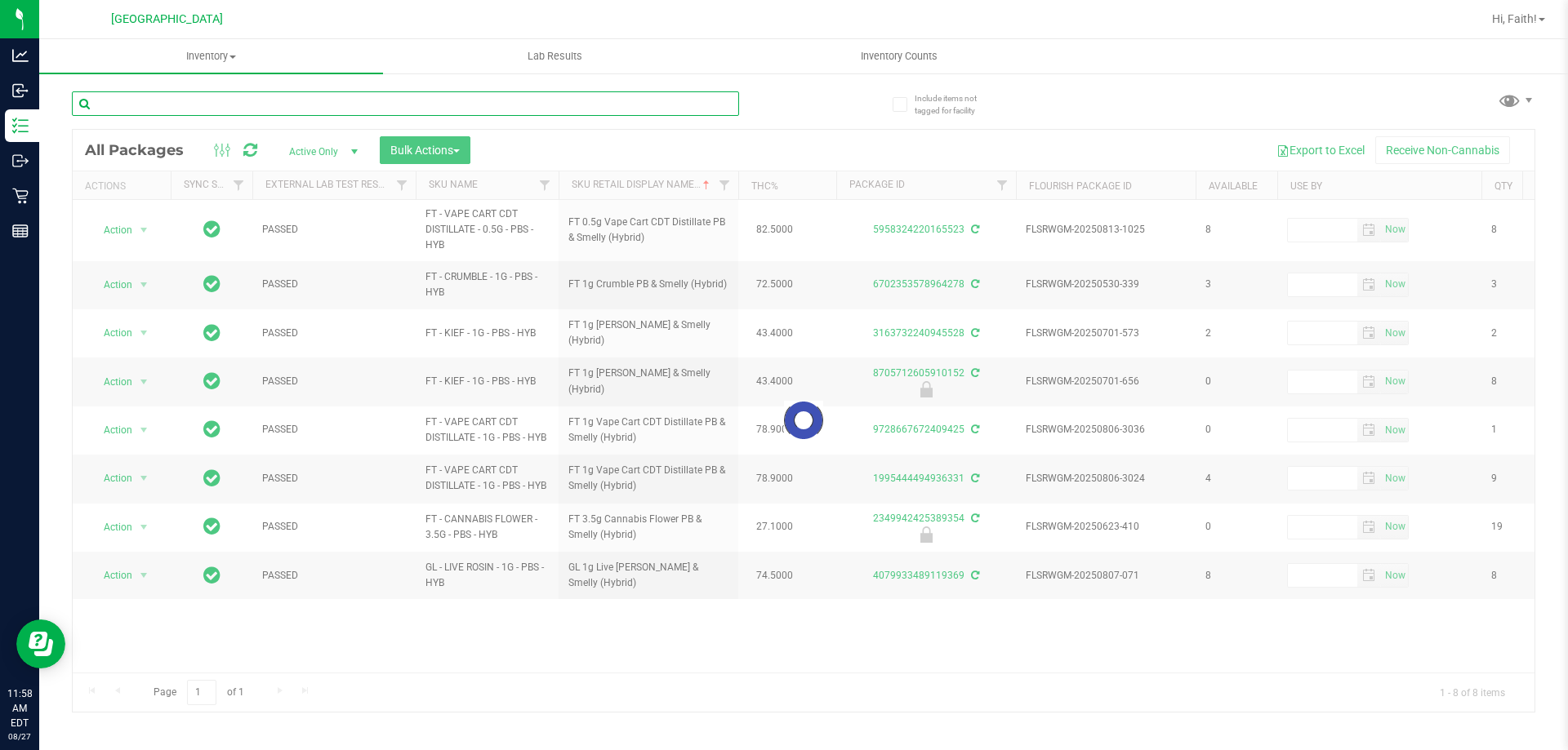
click at [662, 106] on input "text" at bounding box center [406, 103] width 667 height 24
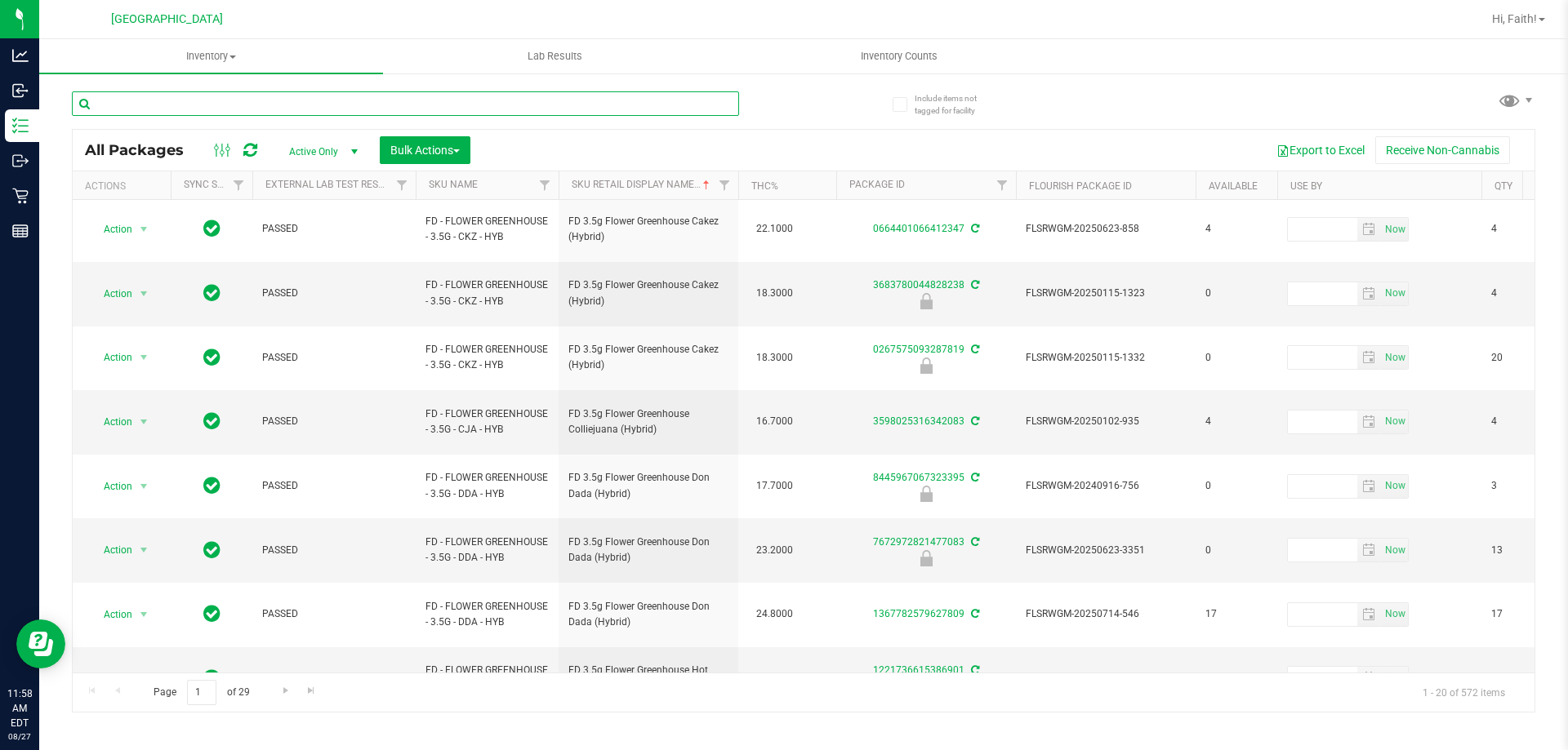
scroll to position [524, 0]
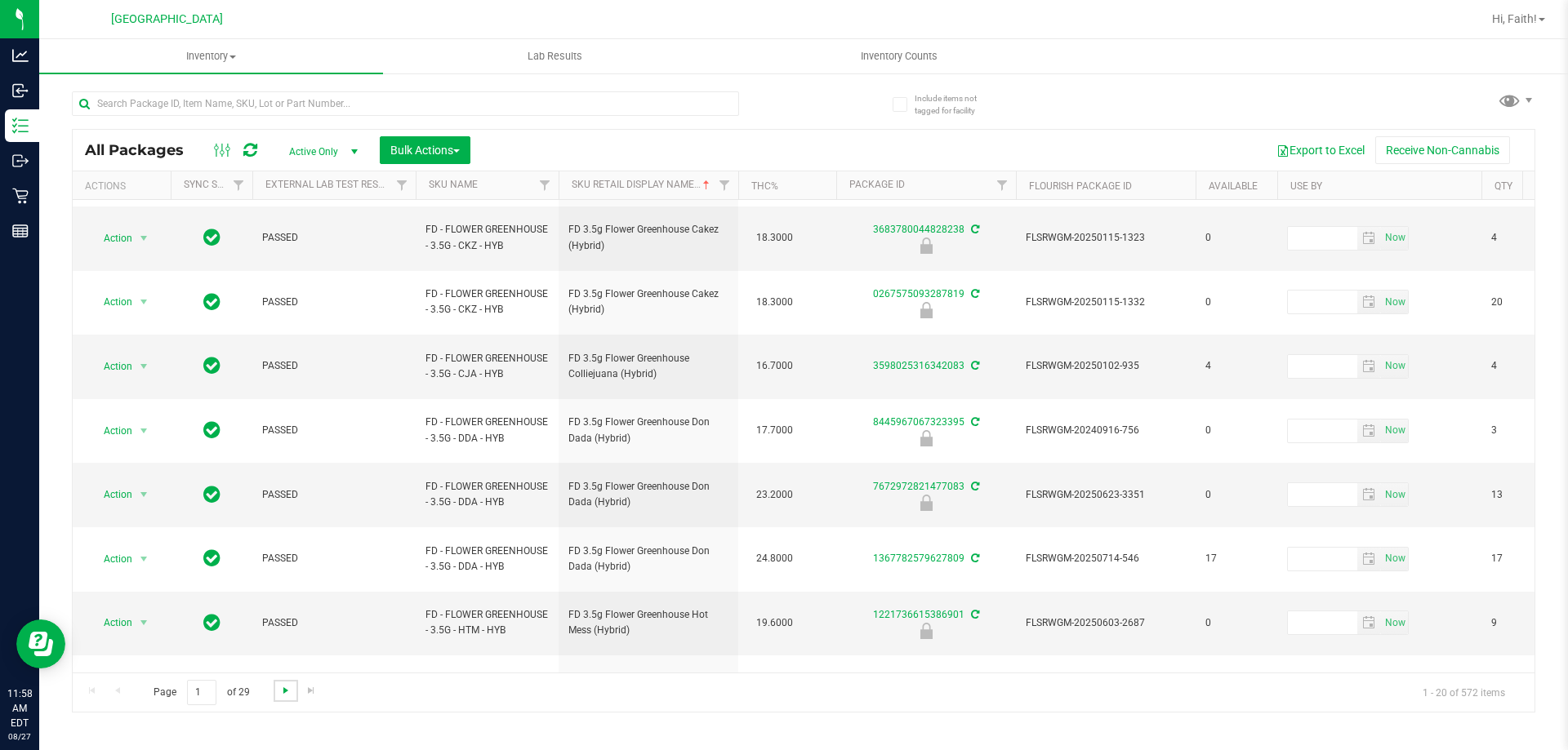
click at [288, 694] on span "Go to the next page" at bounding box center [285, 690] width 13 height 13
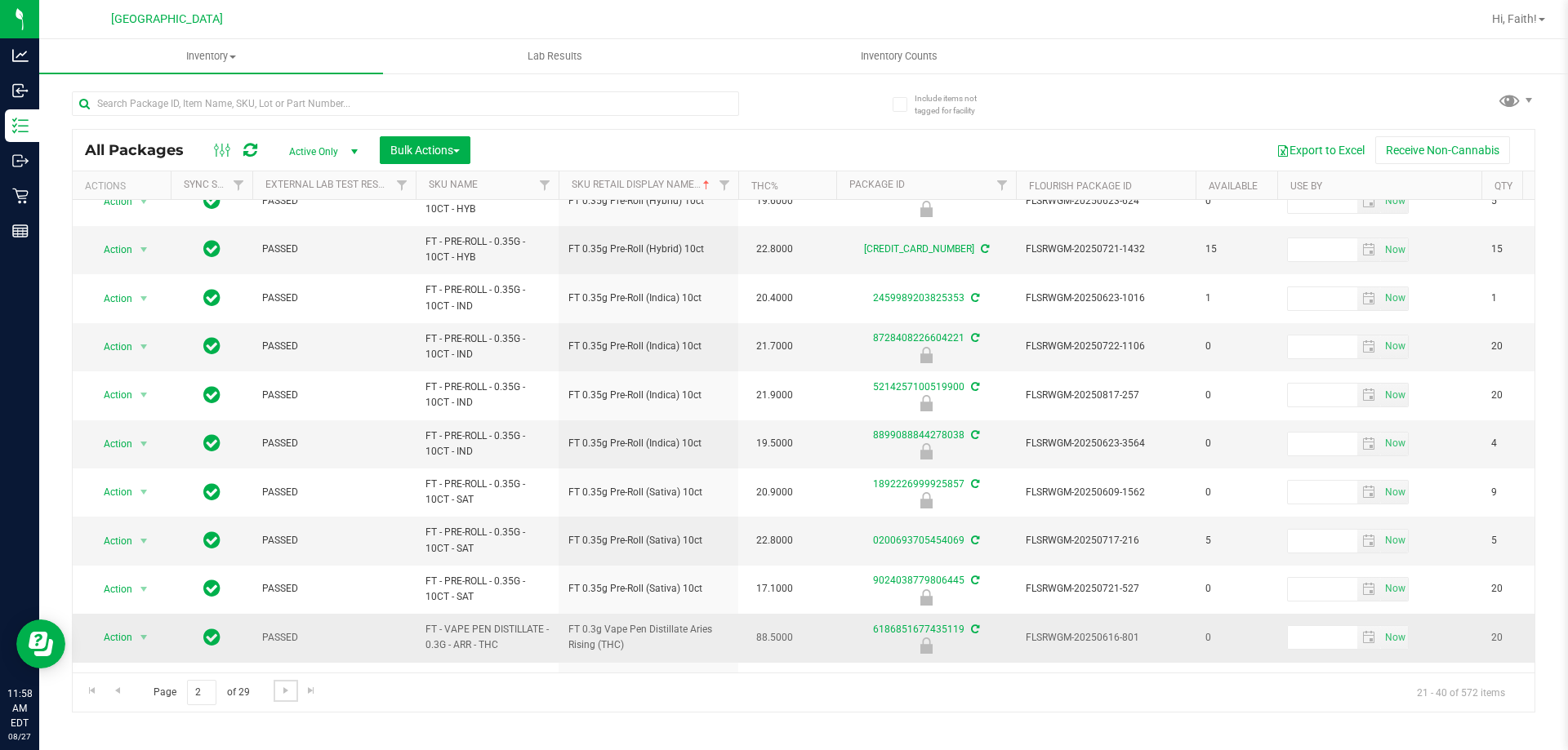
scroll to position [509, 0]
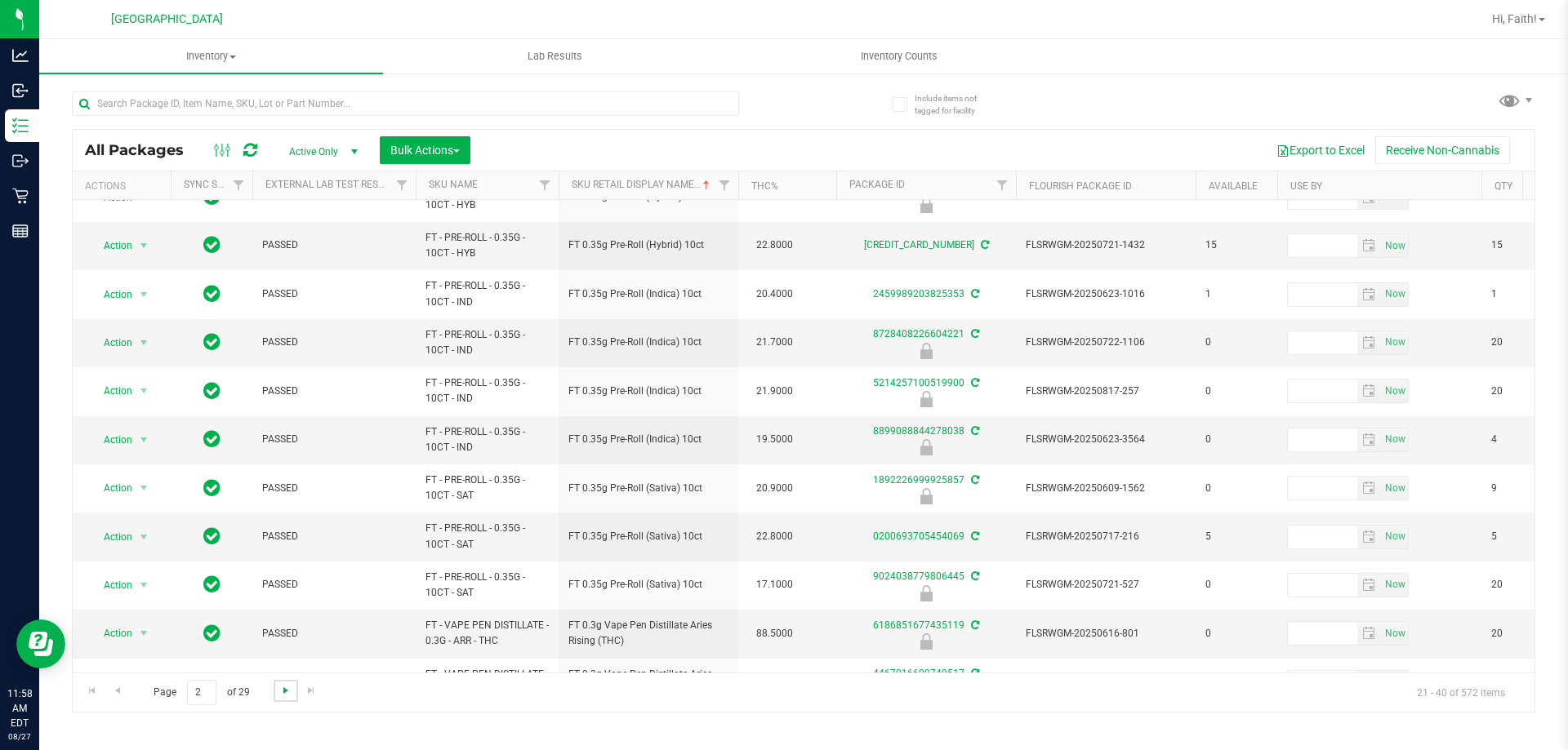
click at [283, 691] on span "Go to the next page" at bounding box center [285, 690] width 13 height 13
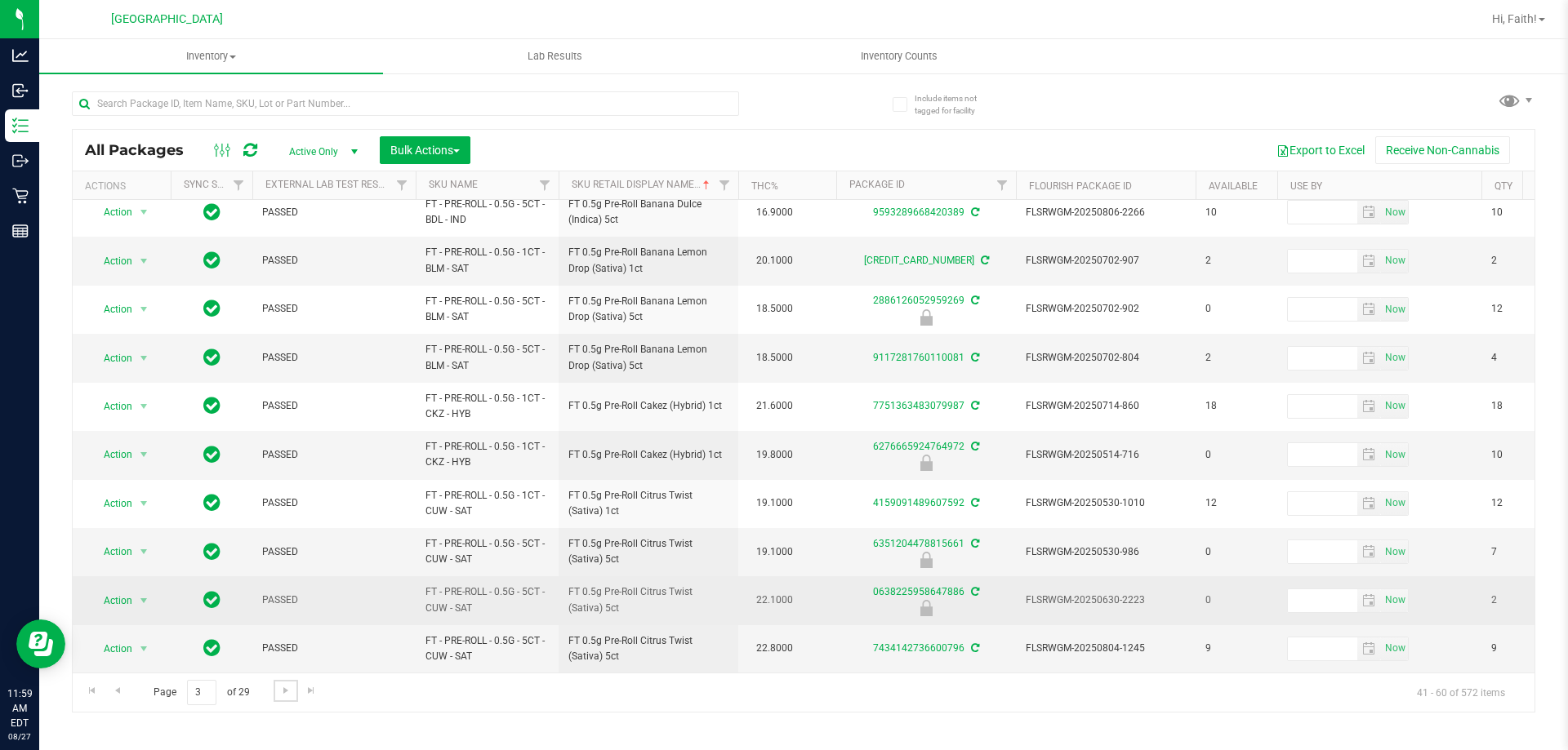
scroll to position [509, 0]
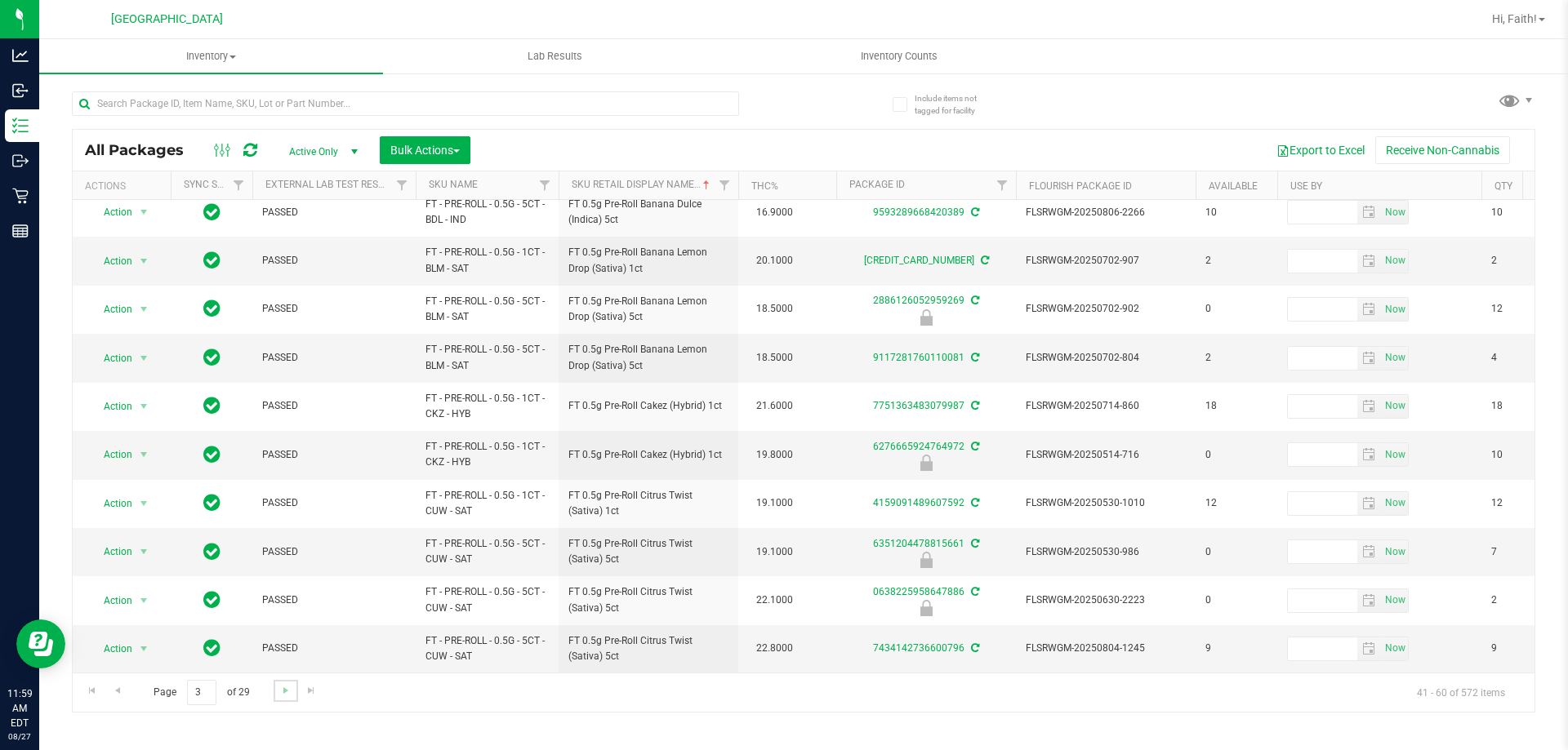
click at [274, 693] on link "Go to the next page" at bounding box center [285, 691] width 23 height 22
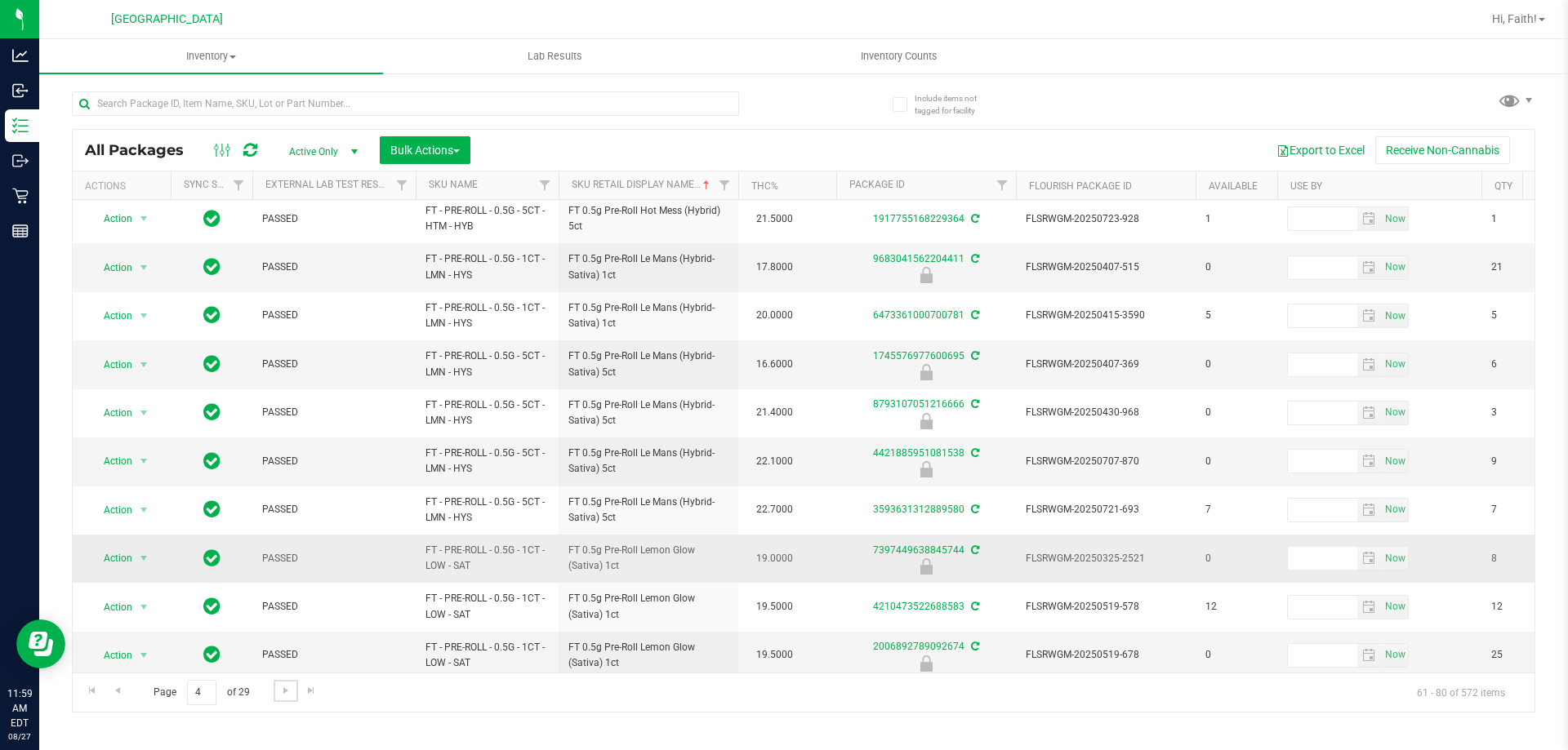
scroll to position [509, 0]
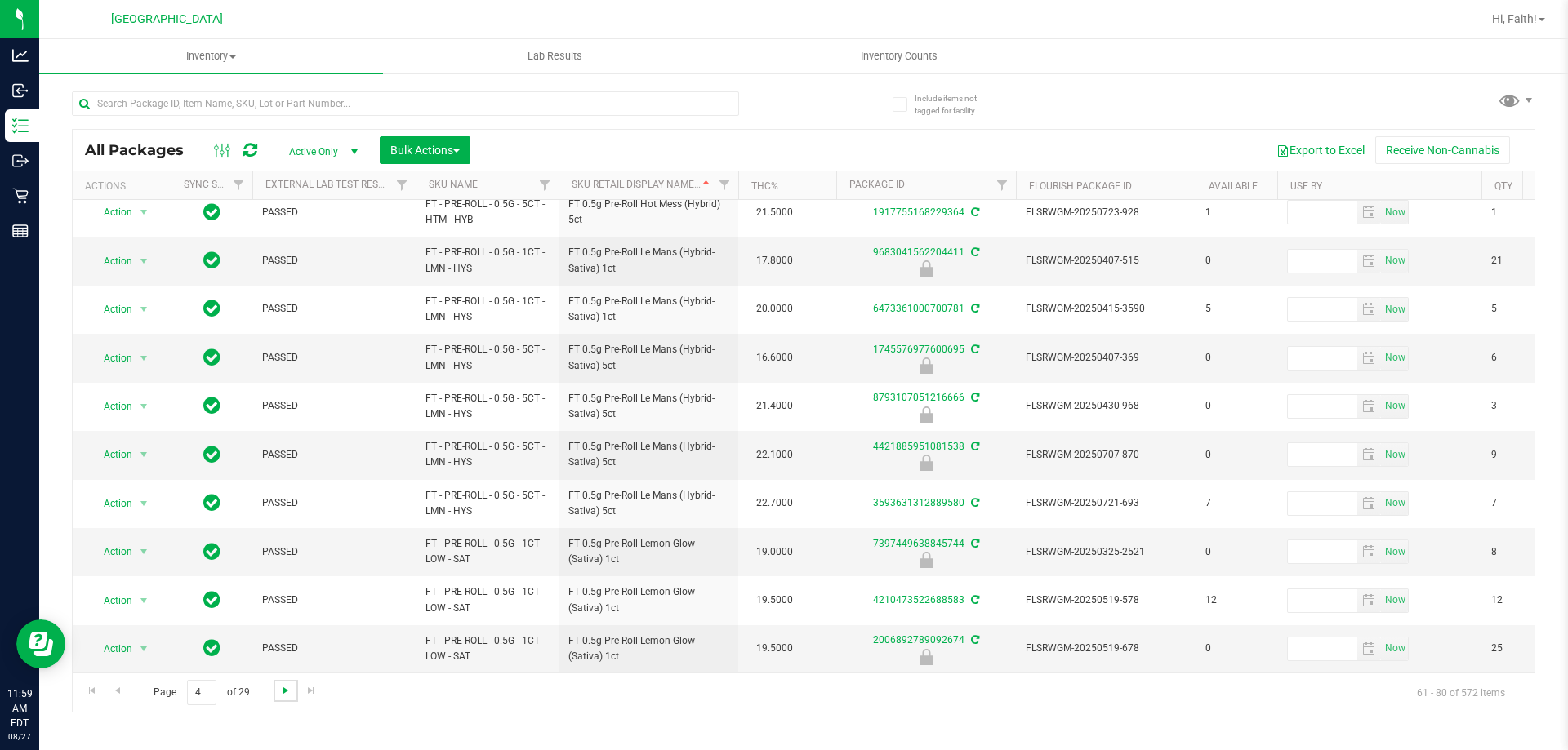
click at [282, 684] on span "Go to the next page" at bounding box center [285, 690] width 13 height 13
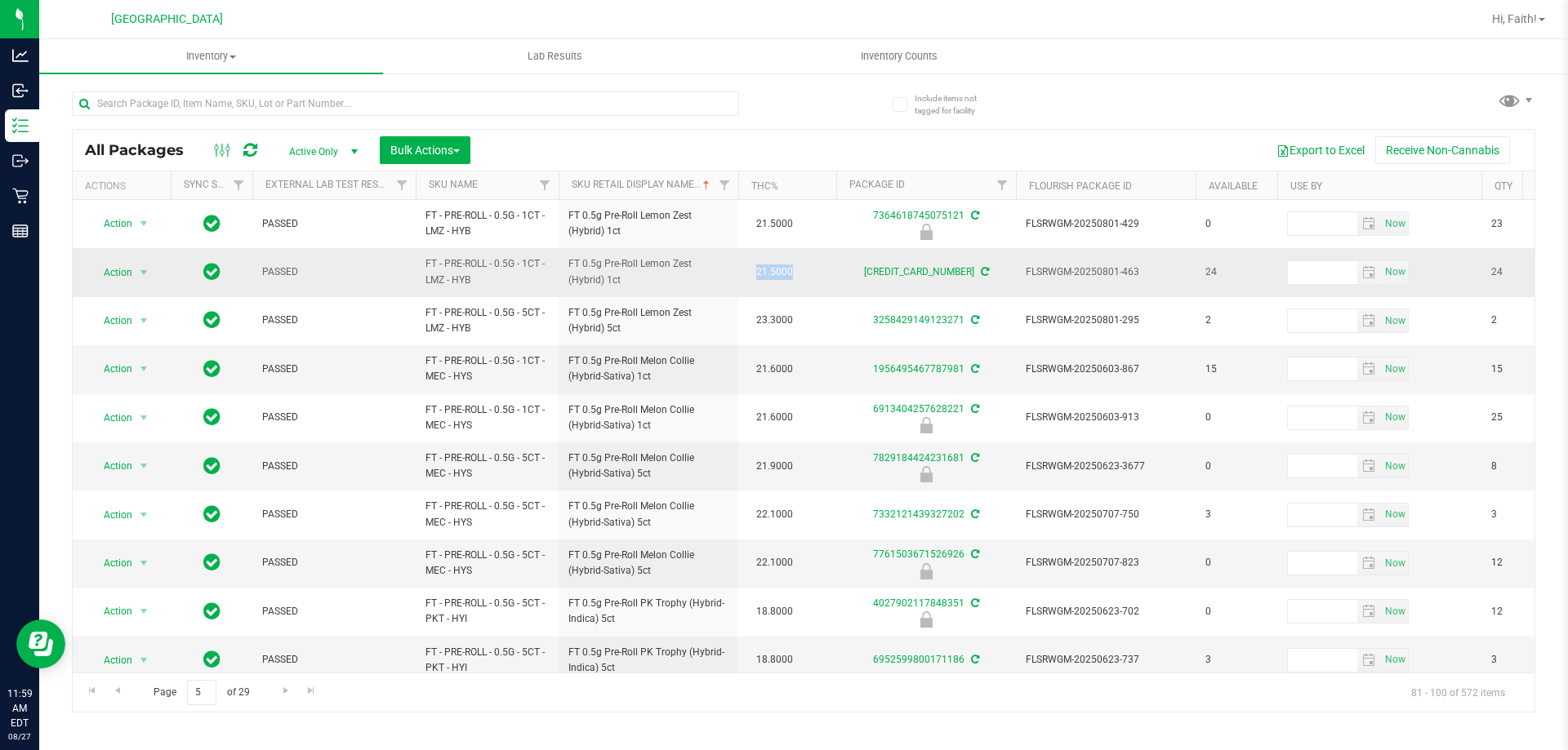
drag, startPoint x: 757, startPoint y: 271, endPoint x: 824, endPoint y: 289, distance: 69.4
click at [824, 289] on td "21.5000" at bounding box center [787, 271] width 98 height 48
click at [782, 266] on span "21.5000" at bounding box center [775, 272] width 53 height 23
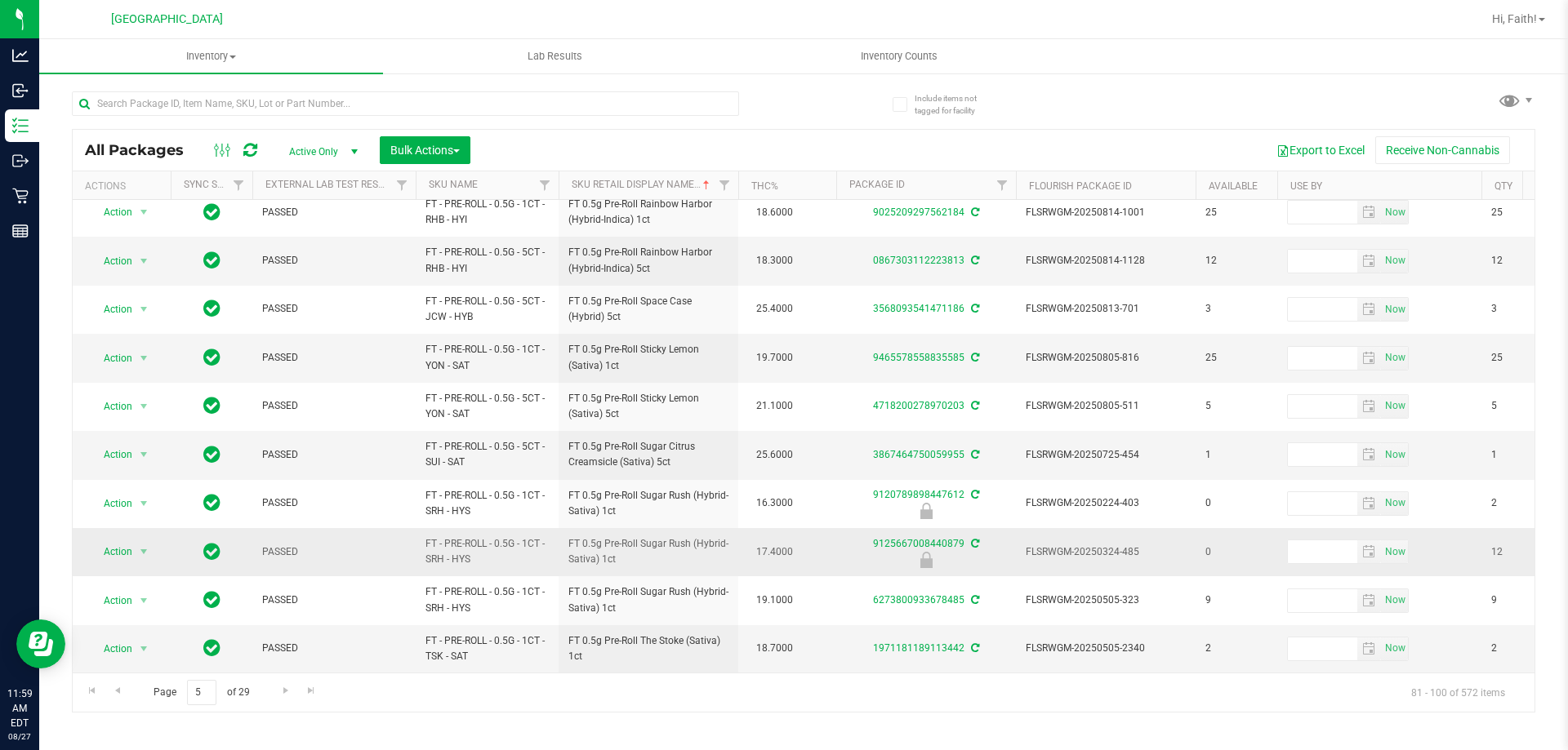
scroll to position [509, 0]
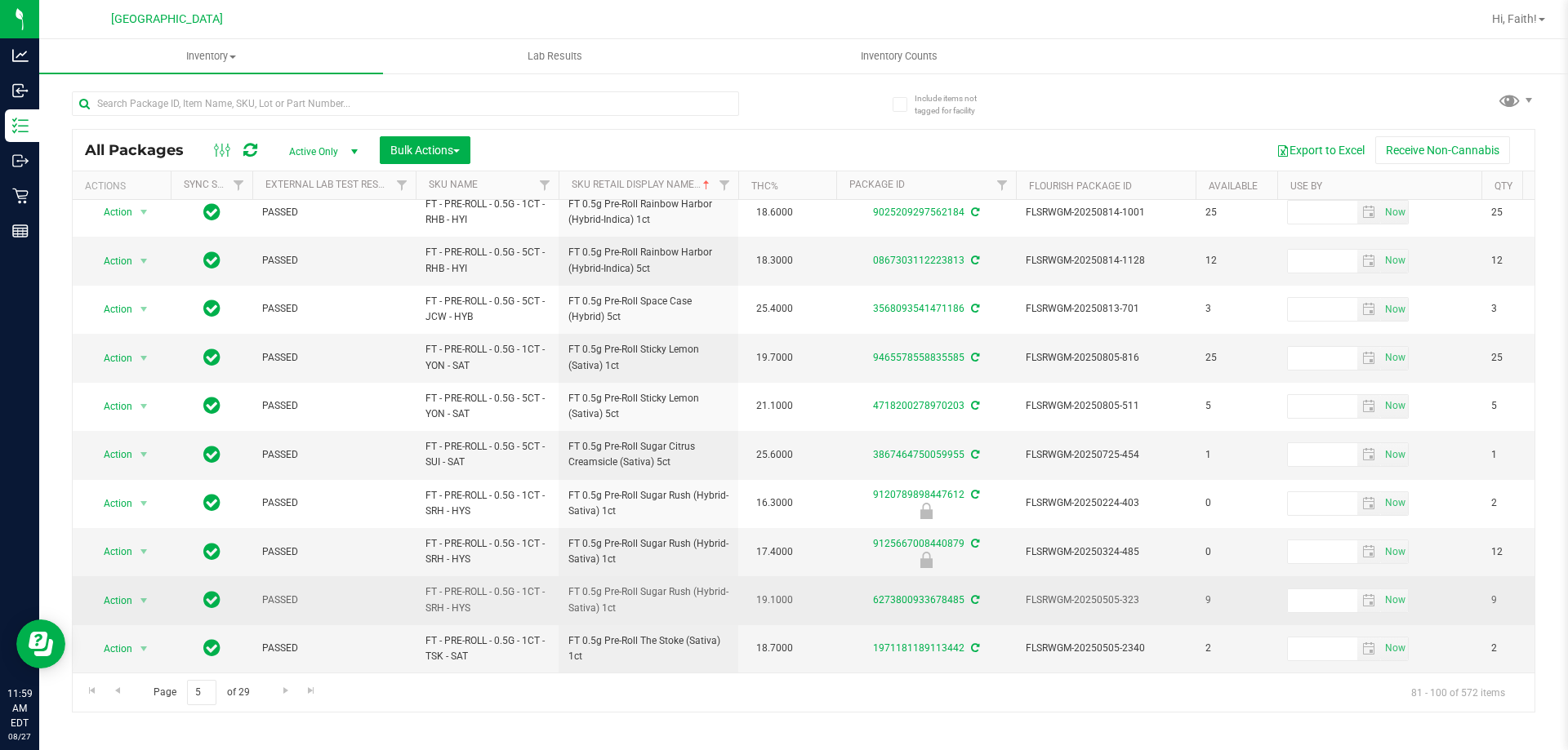
drag, startPoint x: 588, startPoint y: 580, endPoint x: 663, endPoint y: 596, distance: 76.7
click at [663, 596] on span "FT 0.5g Pre-Roll Sugar Rush (Hybrid-Sativa) 1ct" at bounding box center [649, 600] width 160 height 31
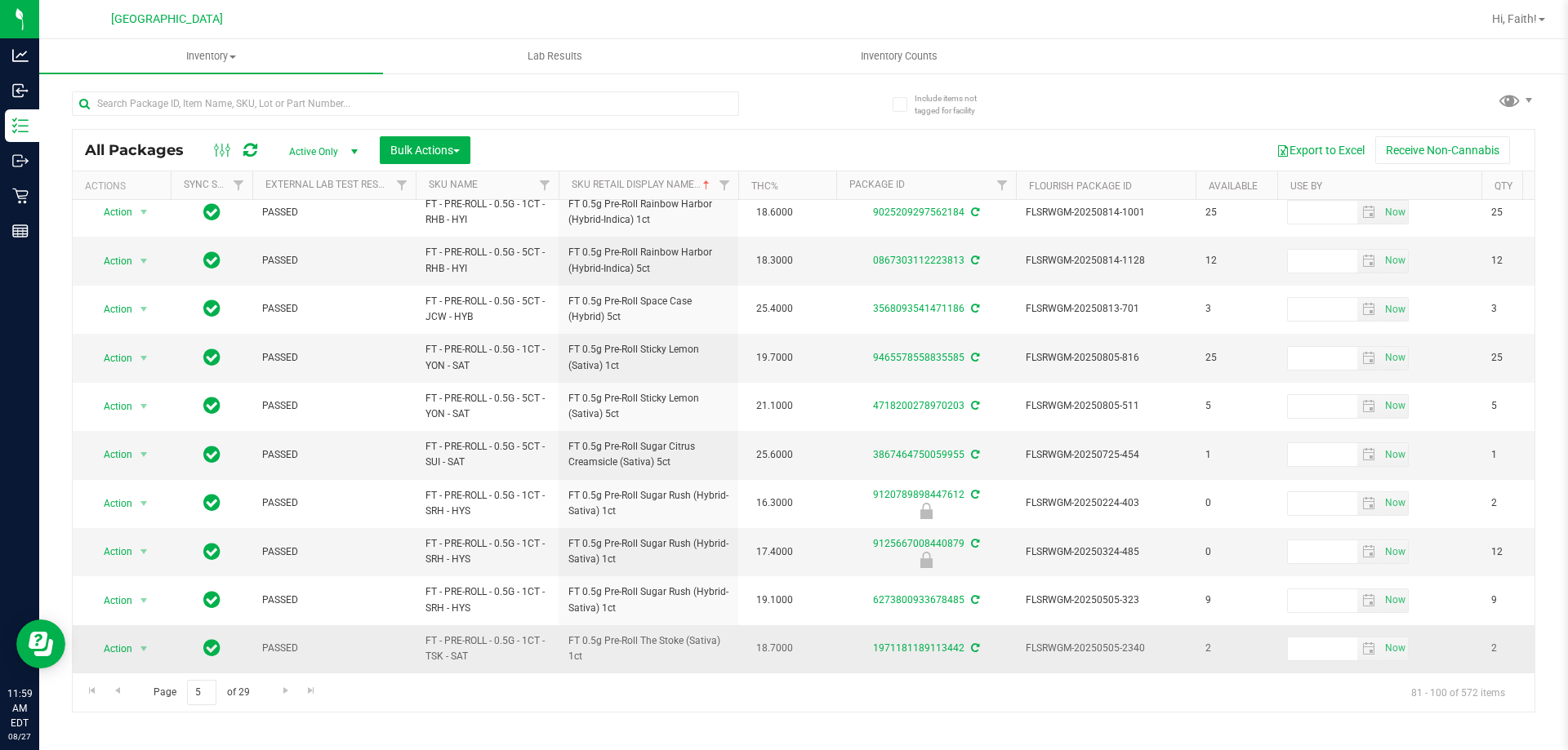
drag, startPoint x: 612, startPoint y: 600, endPoint x: 605, endPoint y: 639, distance: 39.6
click at [612, 602] on span "FT 0.5g Pre-Roll Sugar Rush (Hybrid-Sativa) 1ct" at bounding box center [649, 600] width 160 height 31
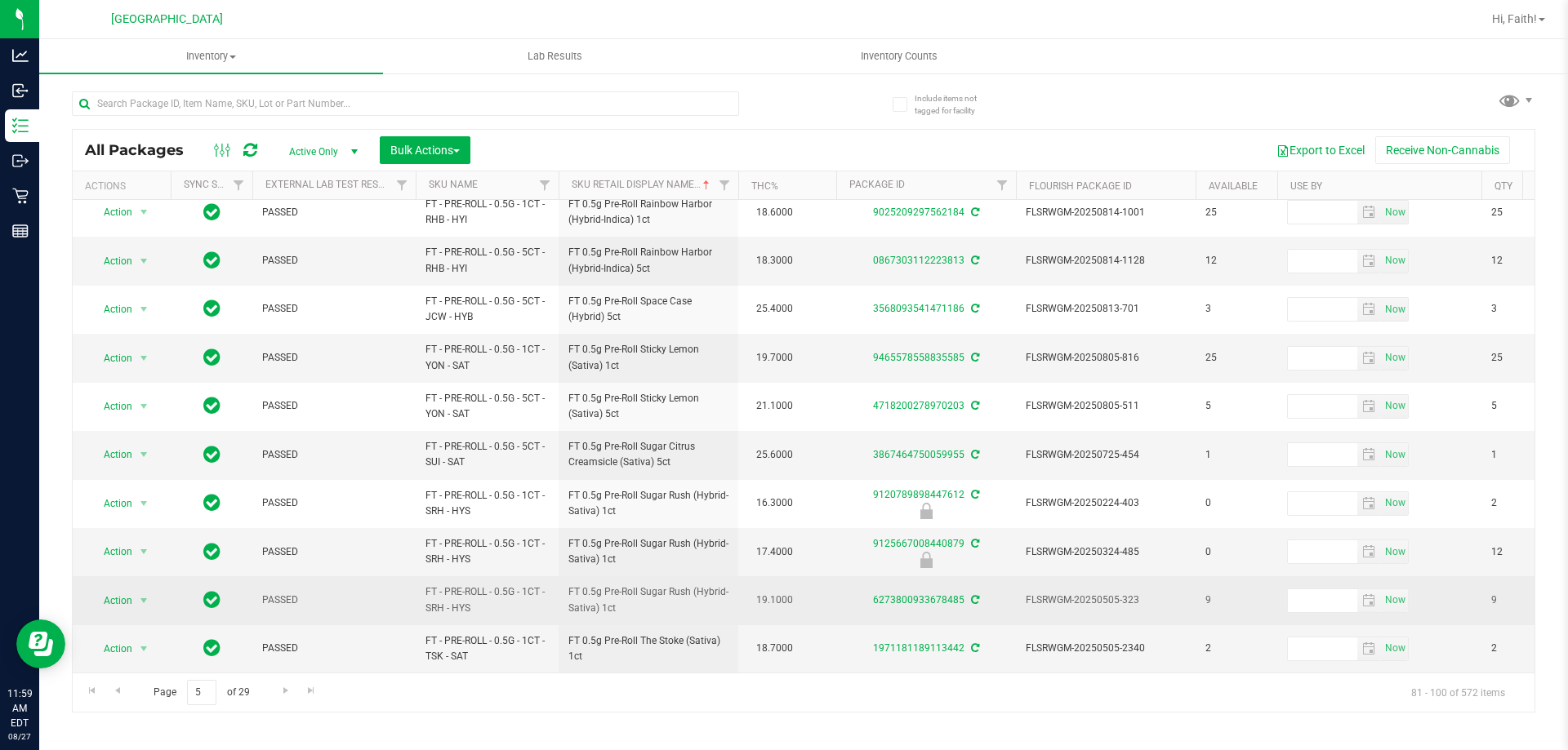
click at [657, 584] on span "FT 0.5g Pre-Roll Sugar Rush (Hybrid-Sativa) 1ct" at bounding box center [649, 600] width 160 height 31
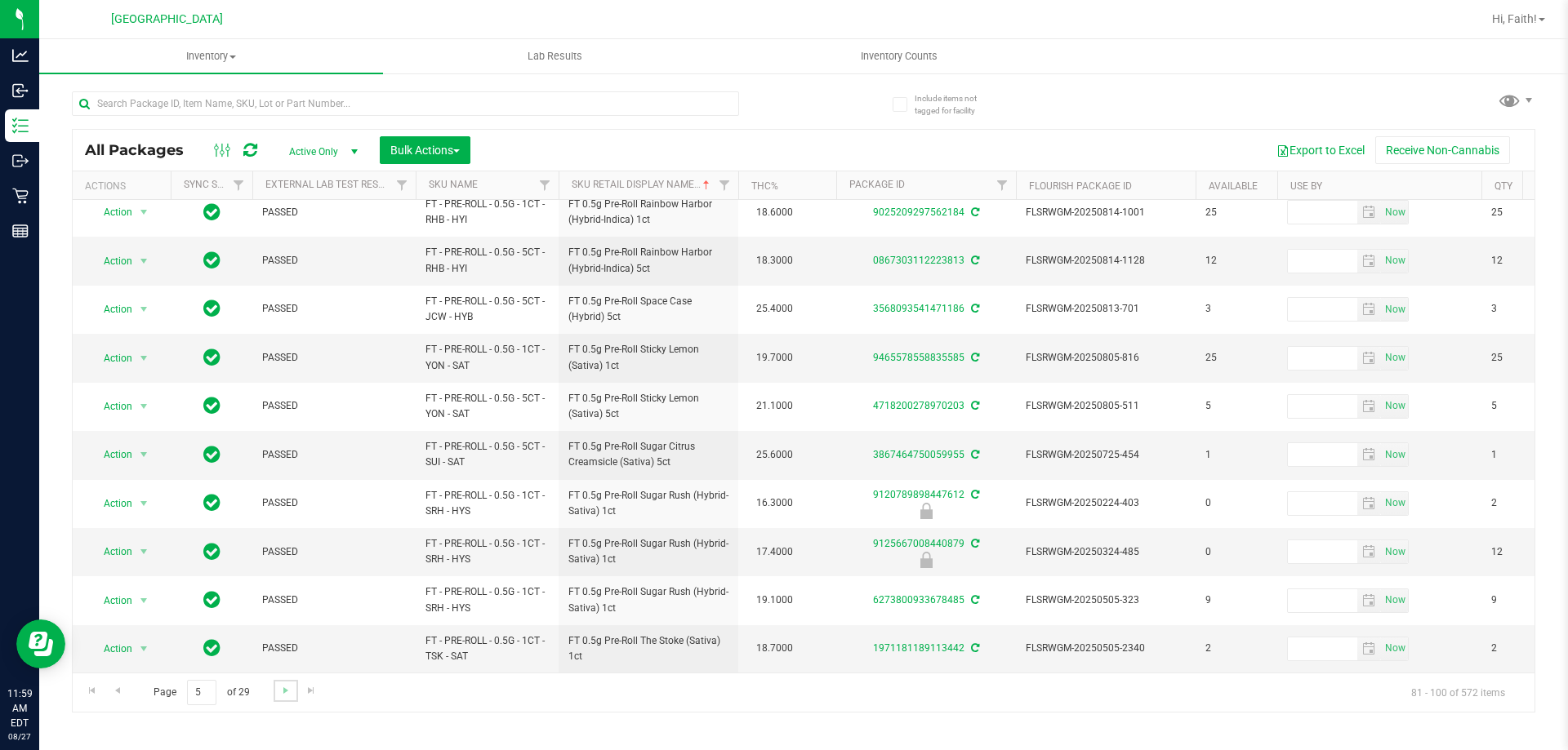
click at [285, 701] on link "Go to the next page" at bounding box center [285, 691] width 23 height 22
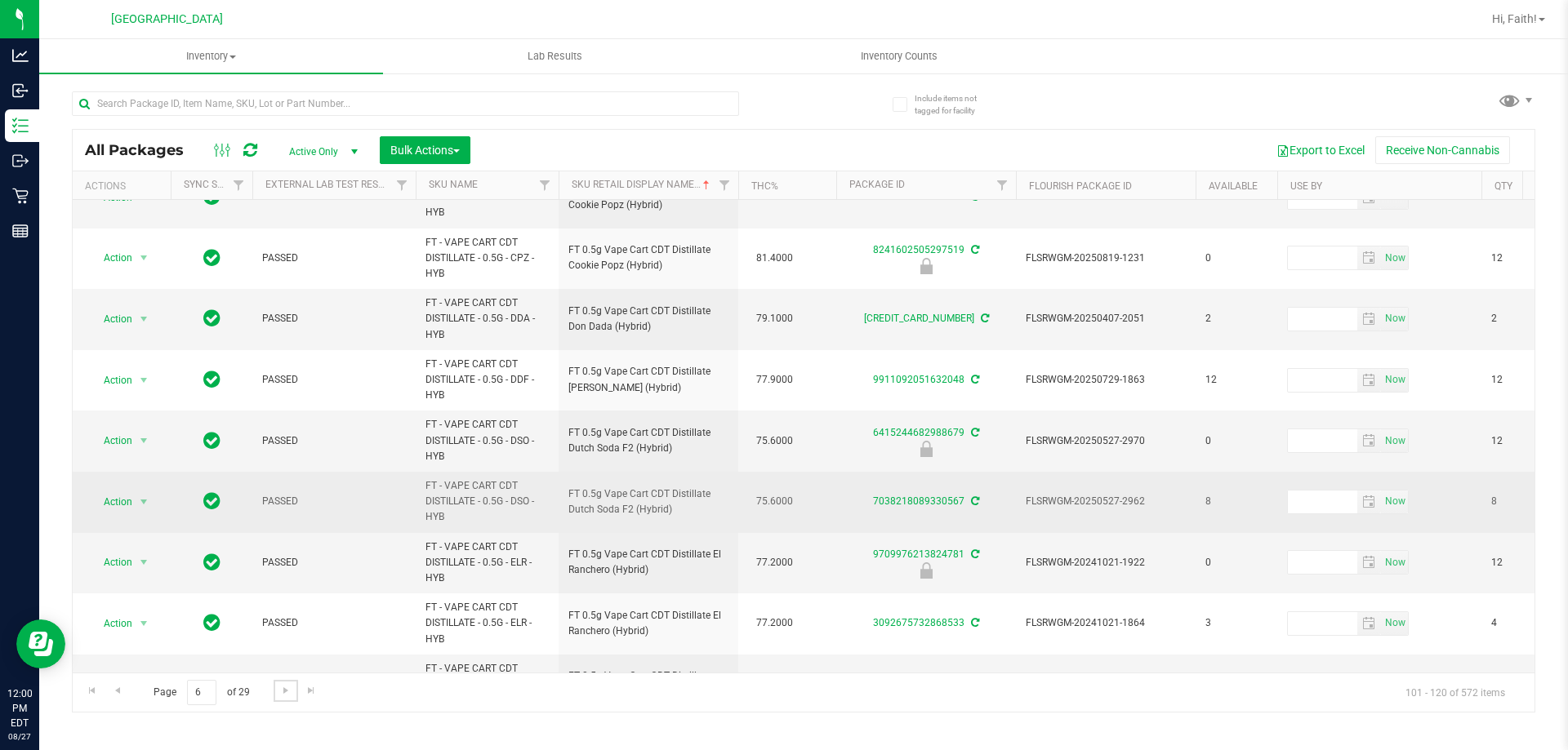
scroll to position [707, 0]
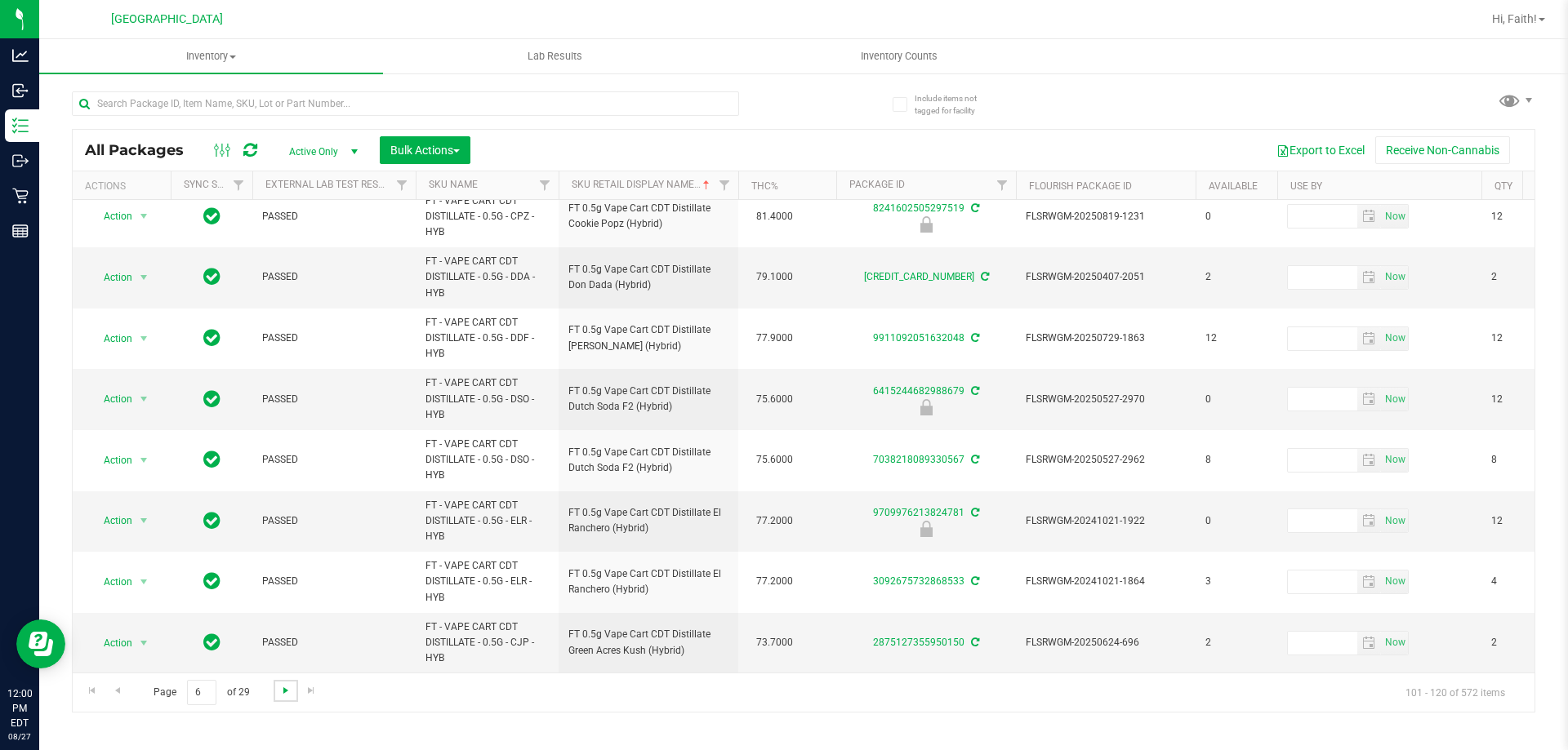
click at [289, 694] on span "Go to the next page" at bounding box center [285, 690] width 13 height 13
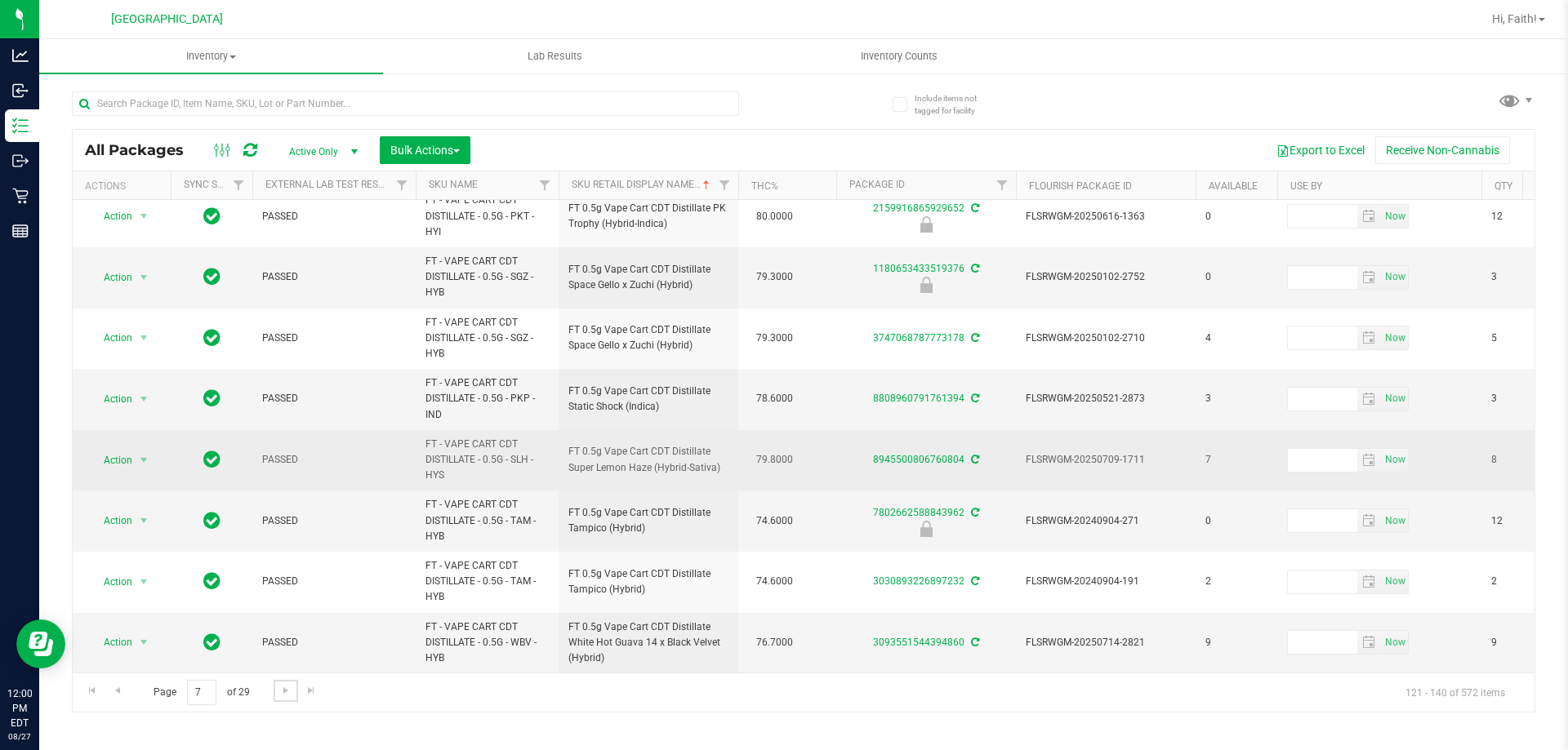
scroll to position [757, 0]
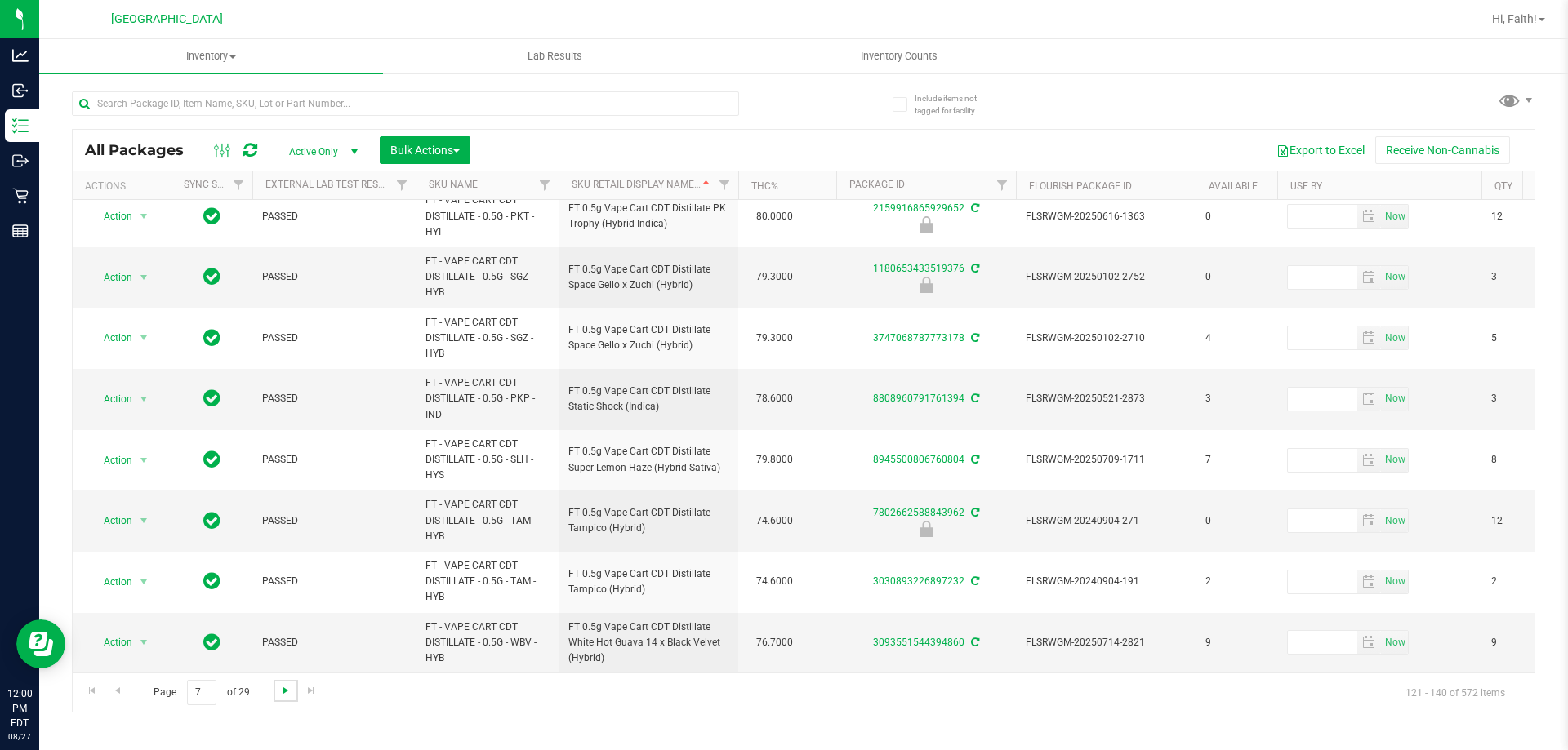
click at [281, 690] on span "Go to the next page" at bounding box center [285, 690] width 13 height 13
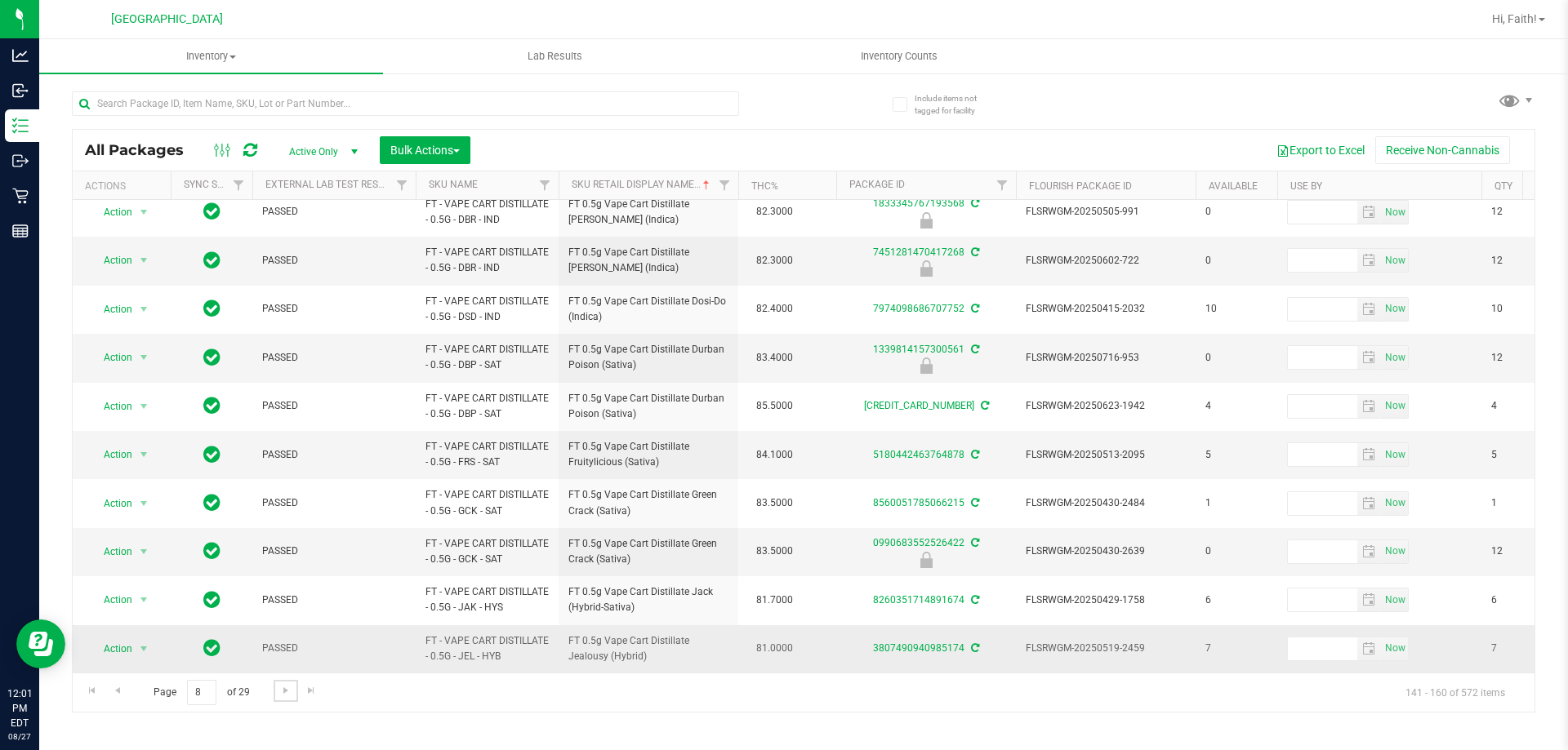
scroll to position [503, 0]
click at [294, 692] on link "Go to the next page" at bounding box center [285, 691] width 23 height 22
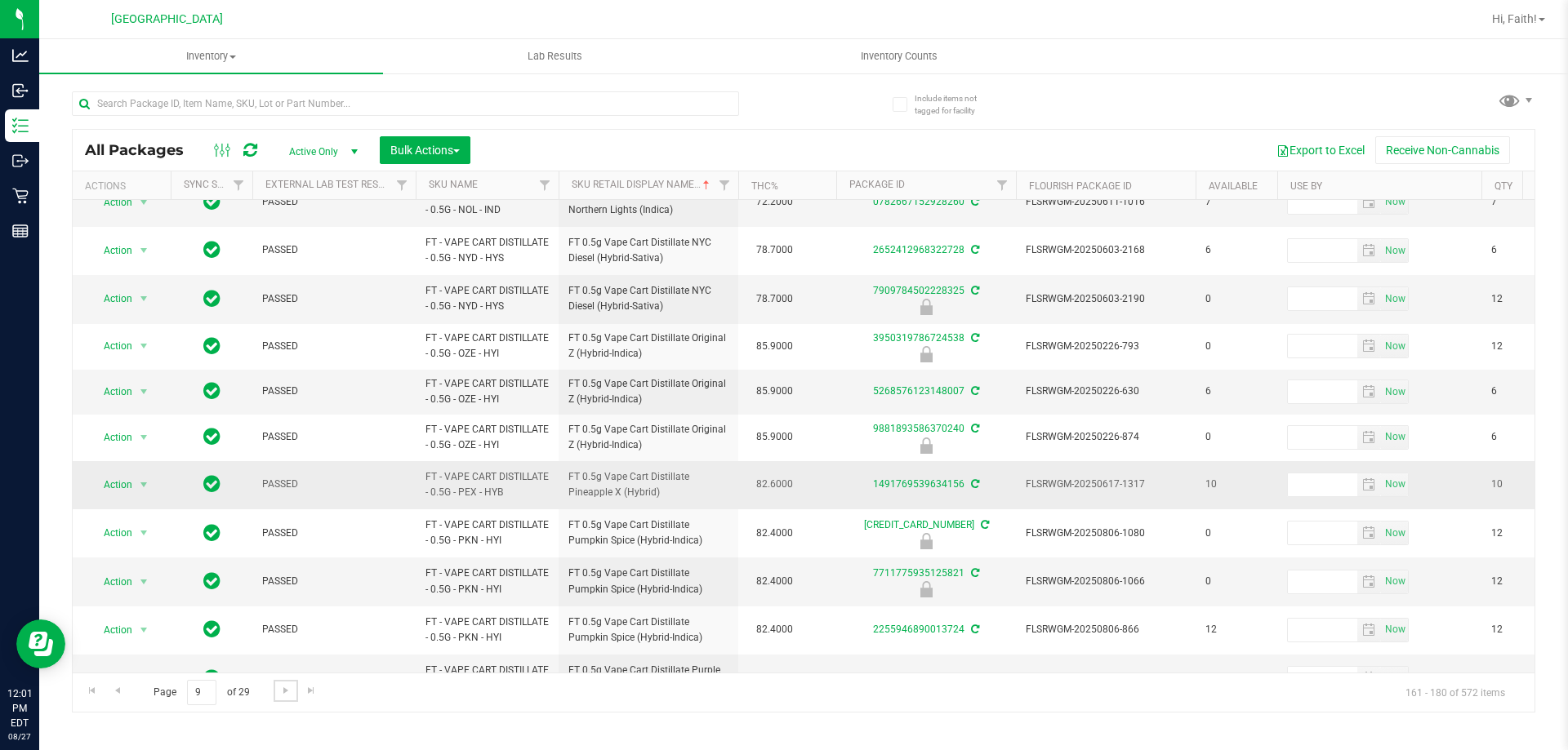
scroll to position [494, 0]
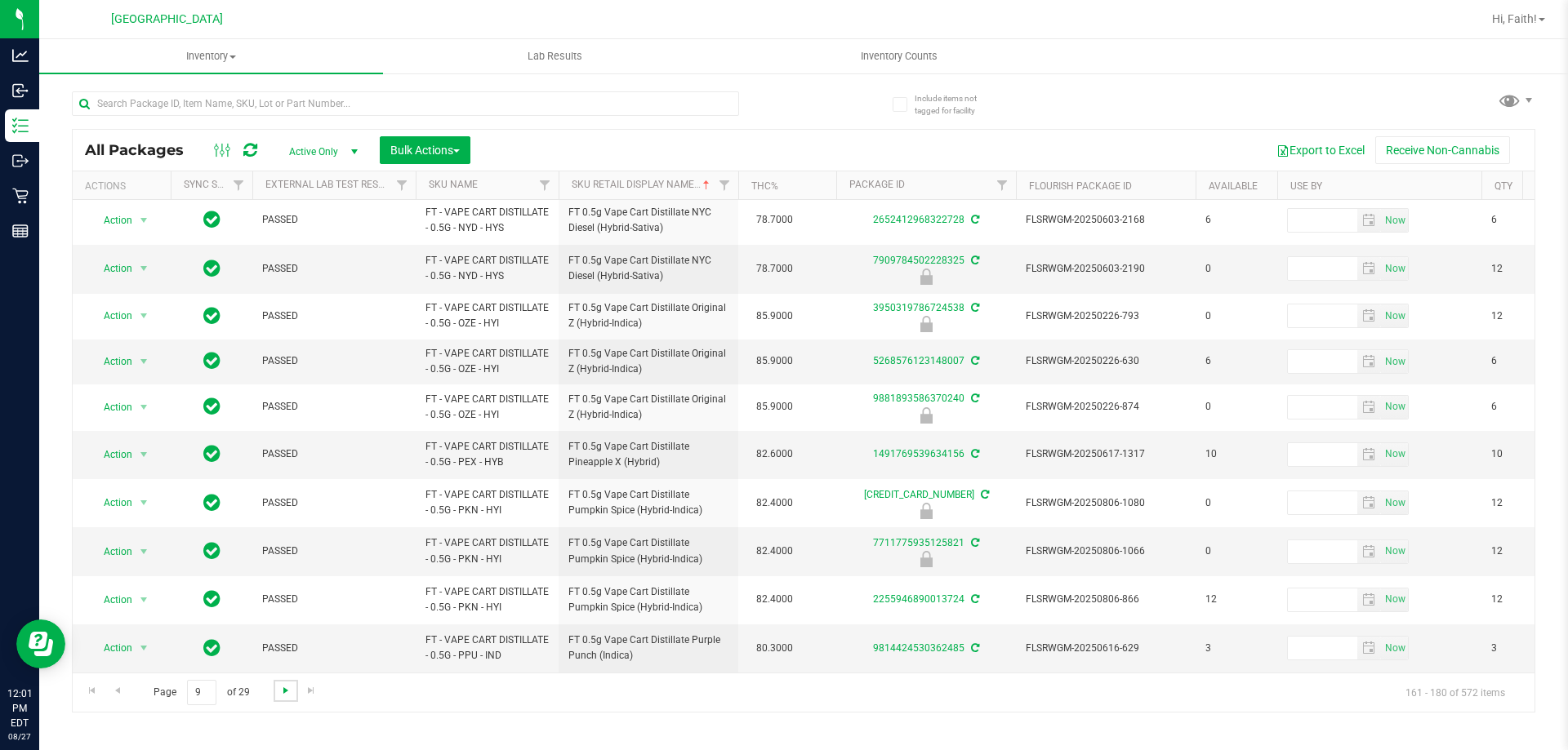
click at [290, 696] on span "Go to the next page" at bounding box center [285, 690] width 13 height 13
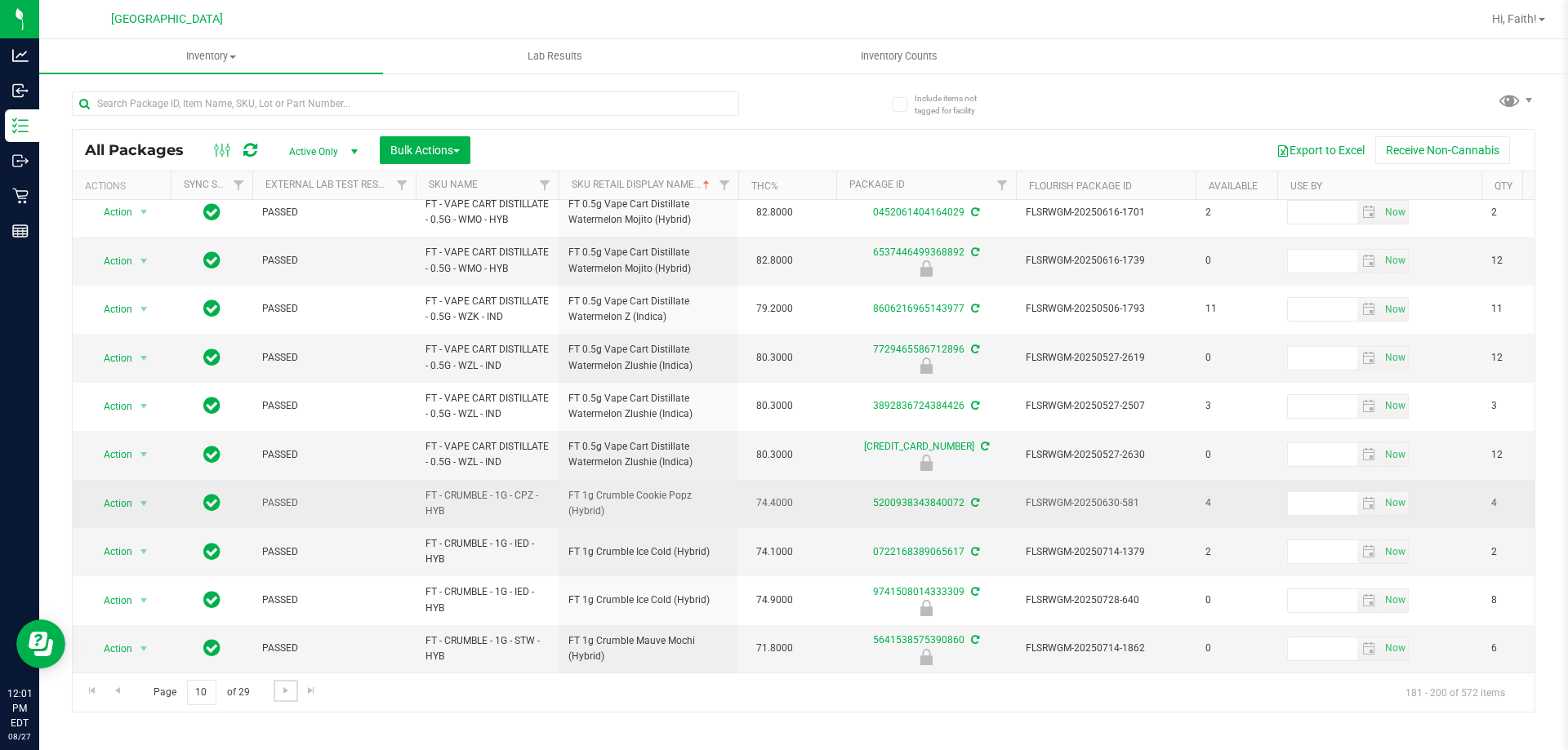
scroll to position [556, 0]
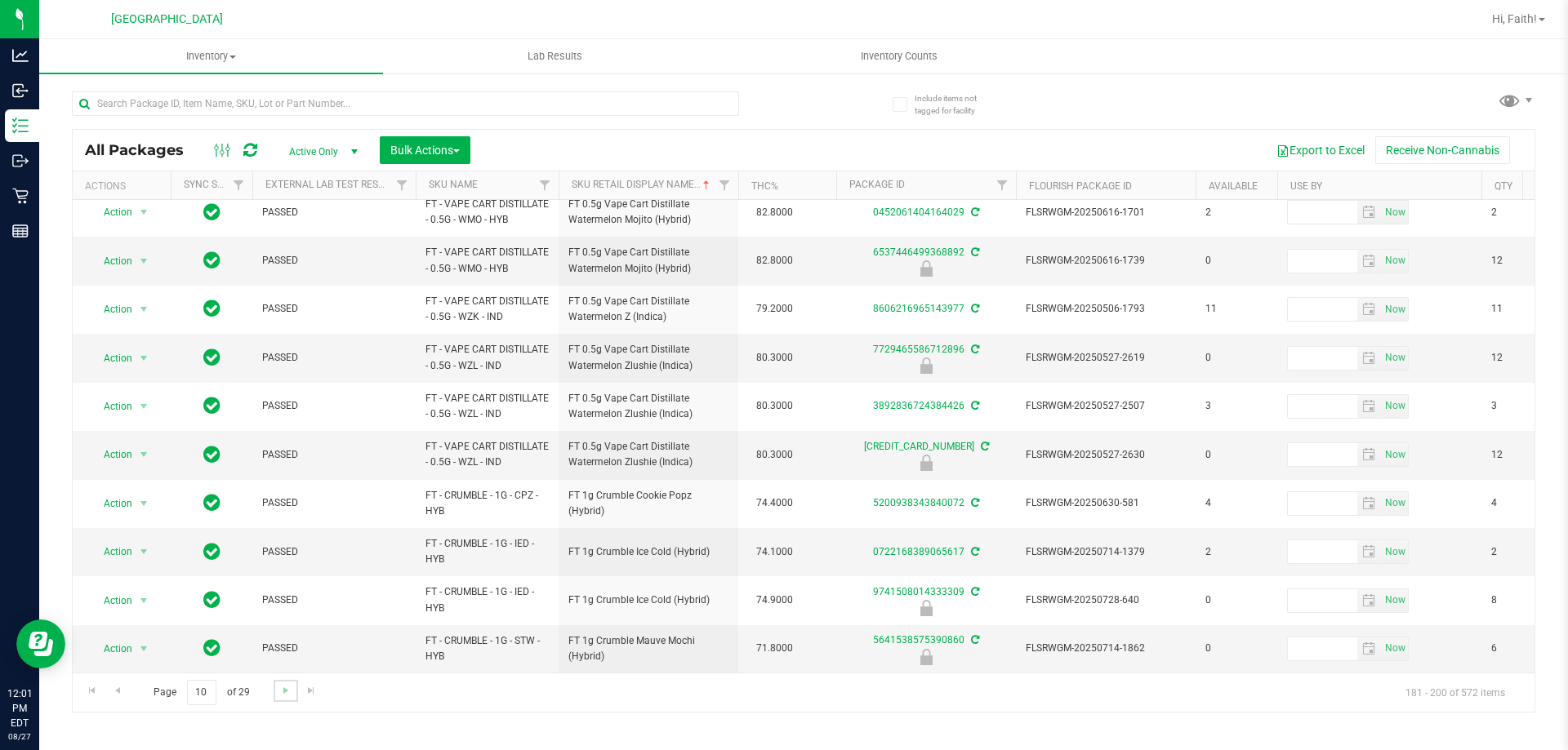
click at [277, 686] on link "Go to the next page" at bounding box center [285, 691] width 23 height 22
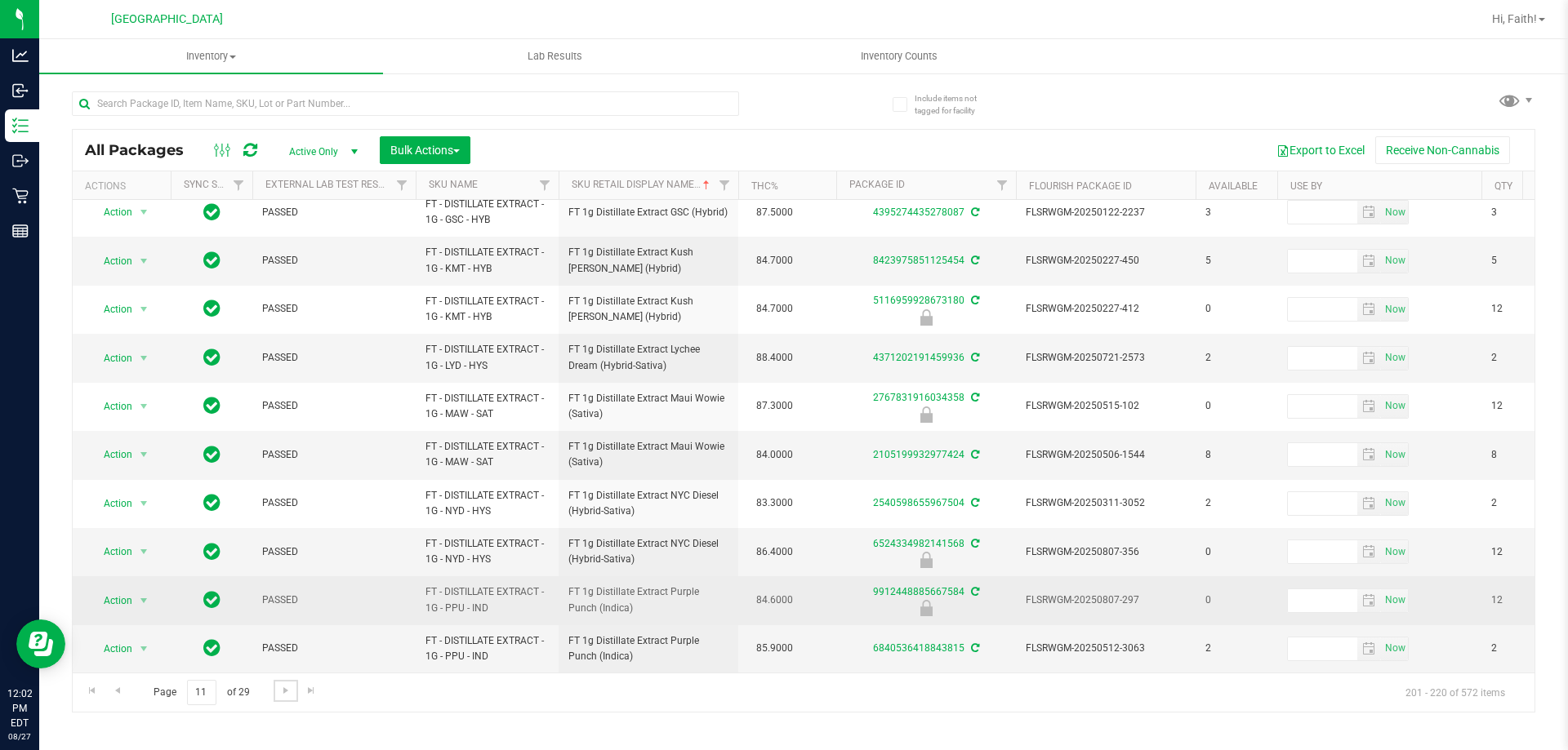
scroll to position [509, 0]
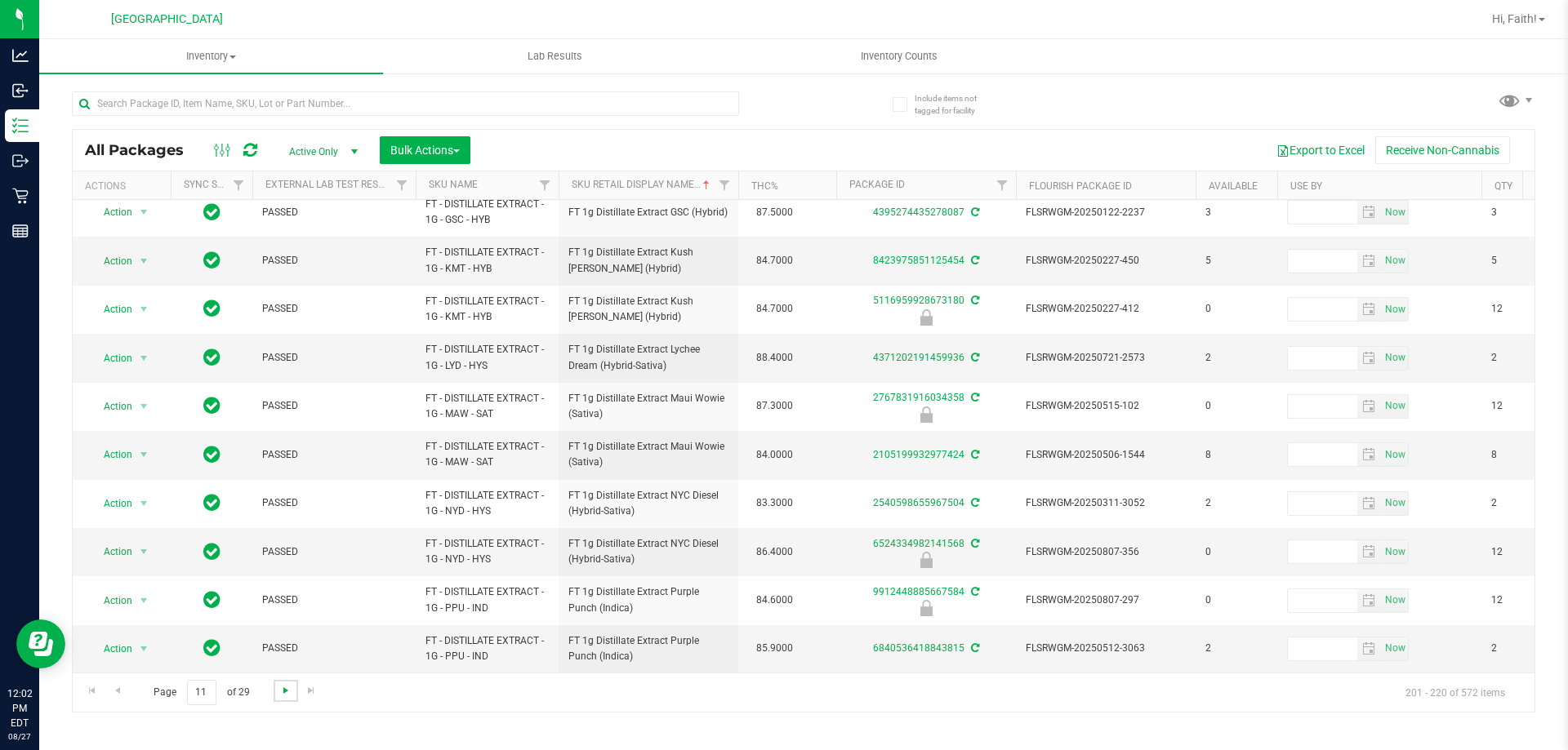
click at [279, 693] on span "Go to the next page" at bounding box center [285, 690] width 13 height 13
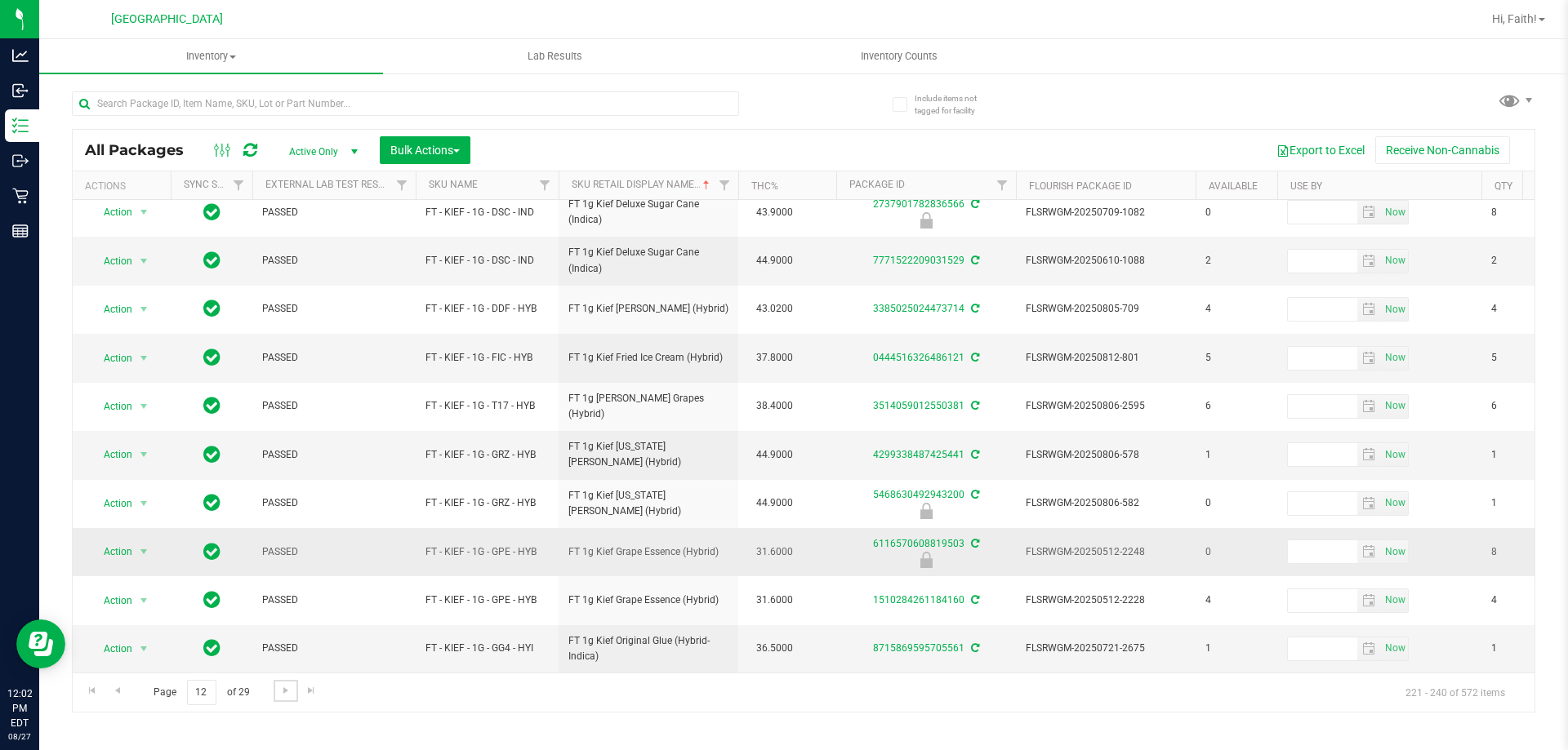
scroll to position [509, 0]
click at [289, 691] on span "Go to the next page" at bounding box center [285, 690] width 13 height 13
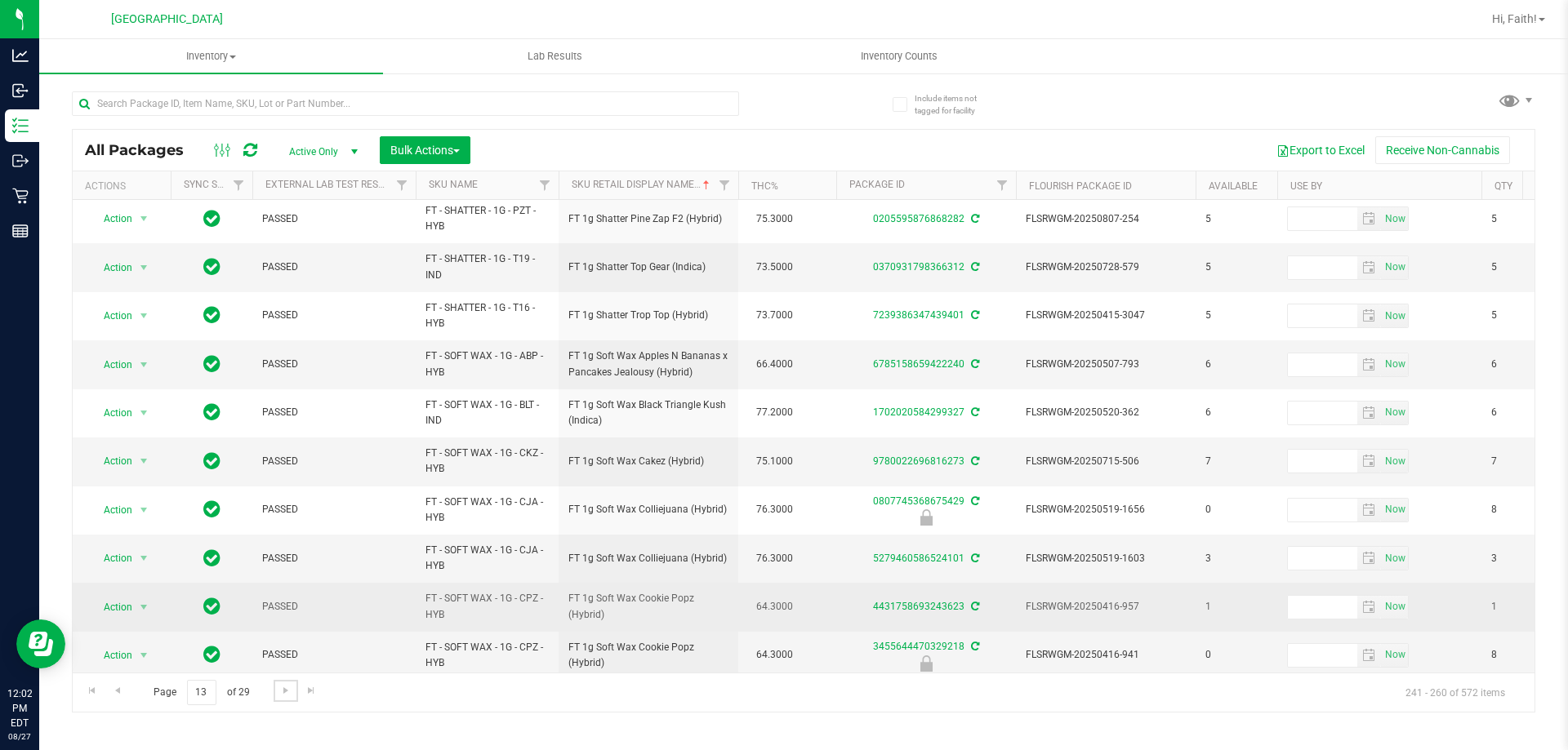
scroll to position [509, 0]
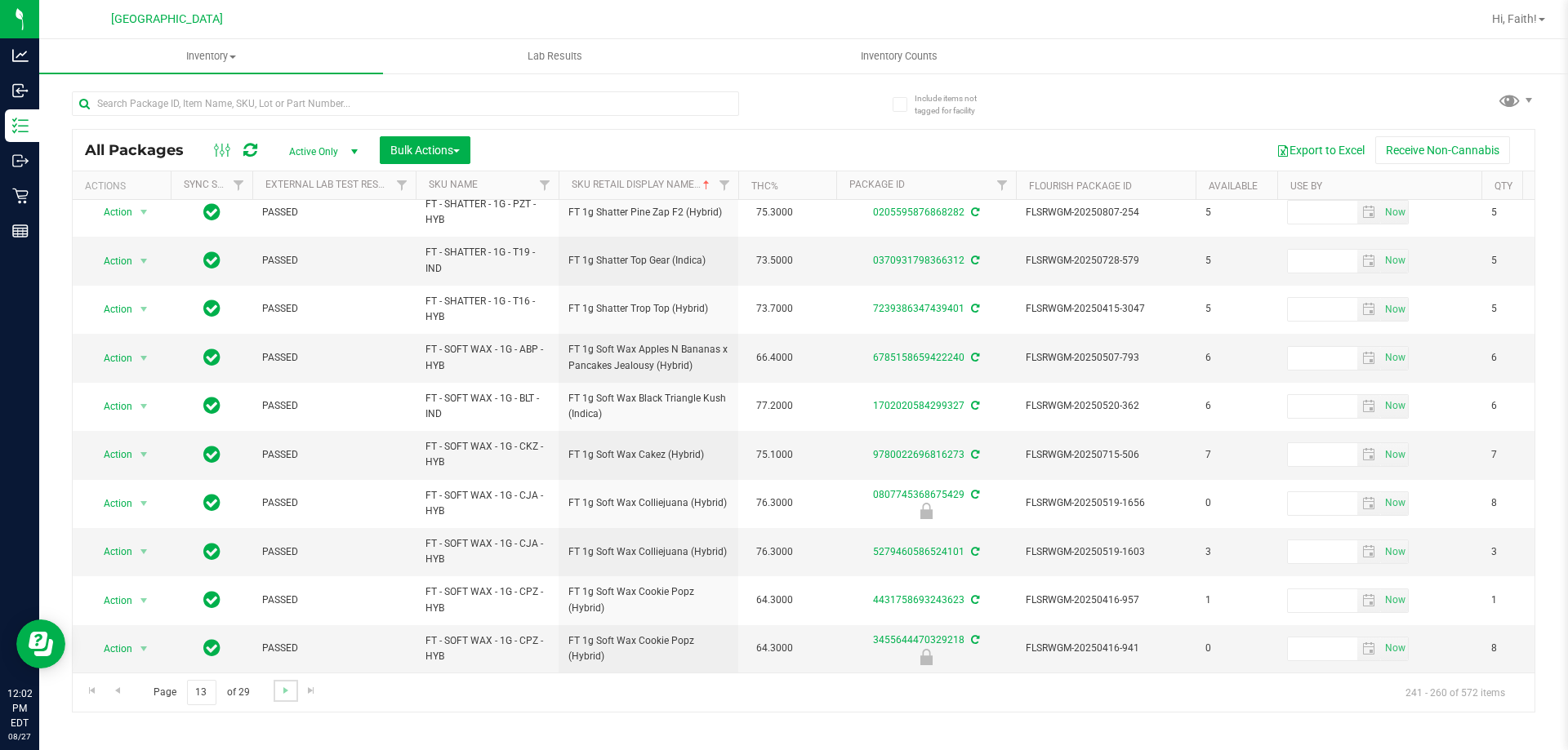
click at [292, 691] on link "Go to the next page" at bounding box center [285, 691] width 23 height 22
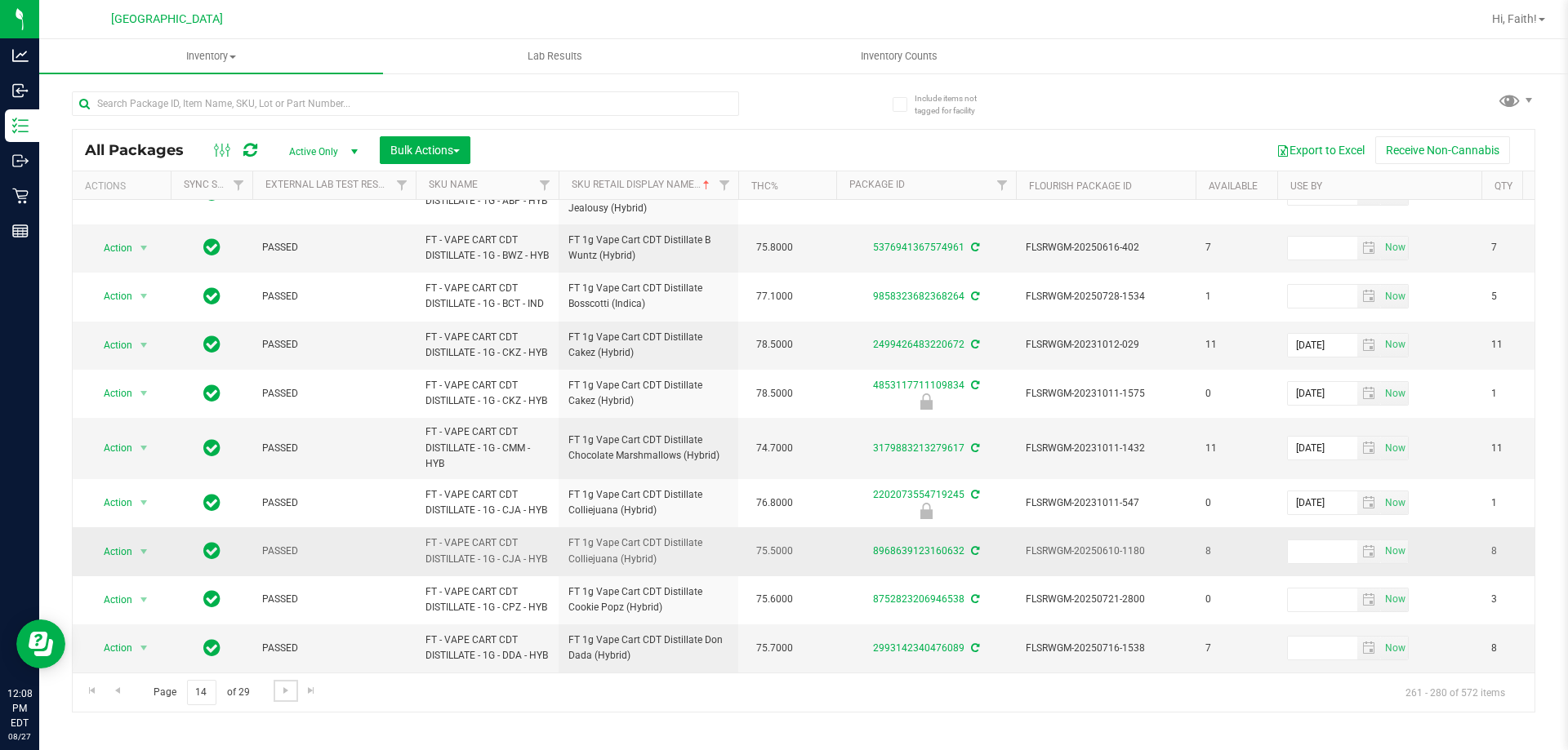
scroll to position [596, 0]
click at [286, 689] on span "Go to the next page" at bounding box center [285, 690] width 13 height 13
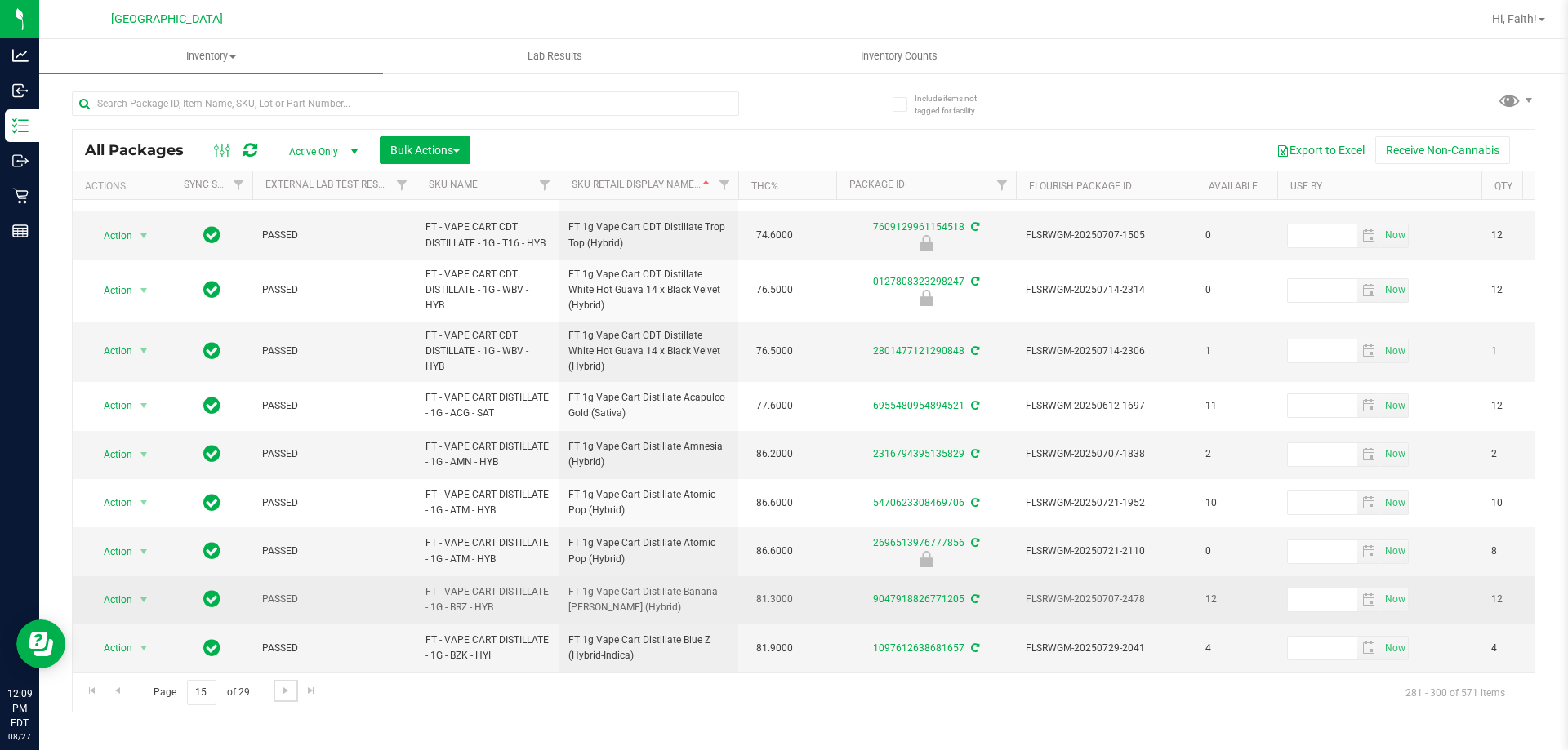
scroll to position [571, 0]
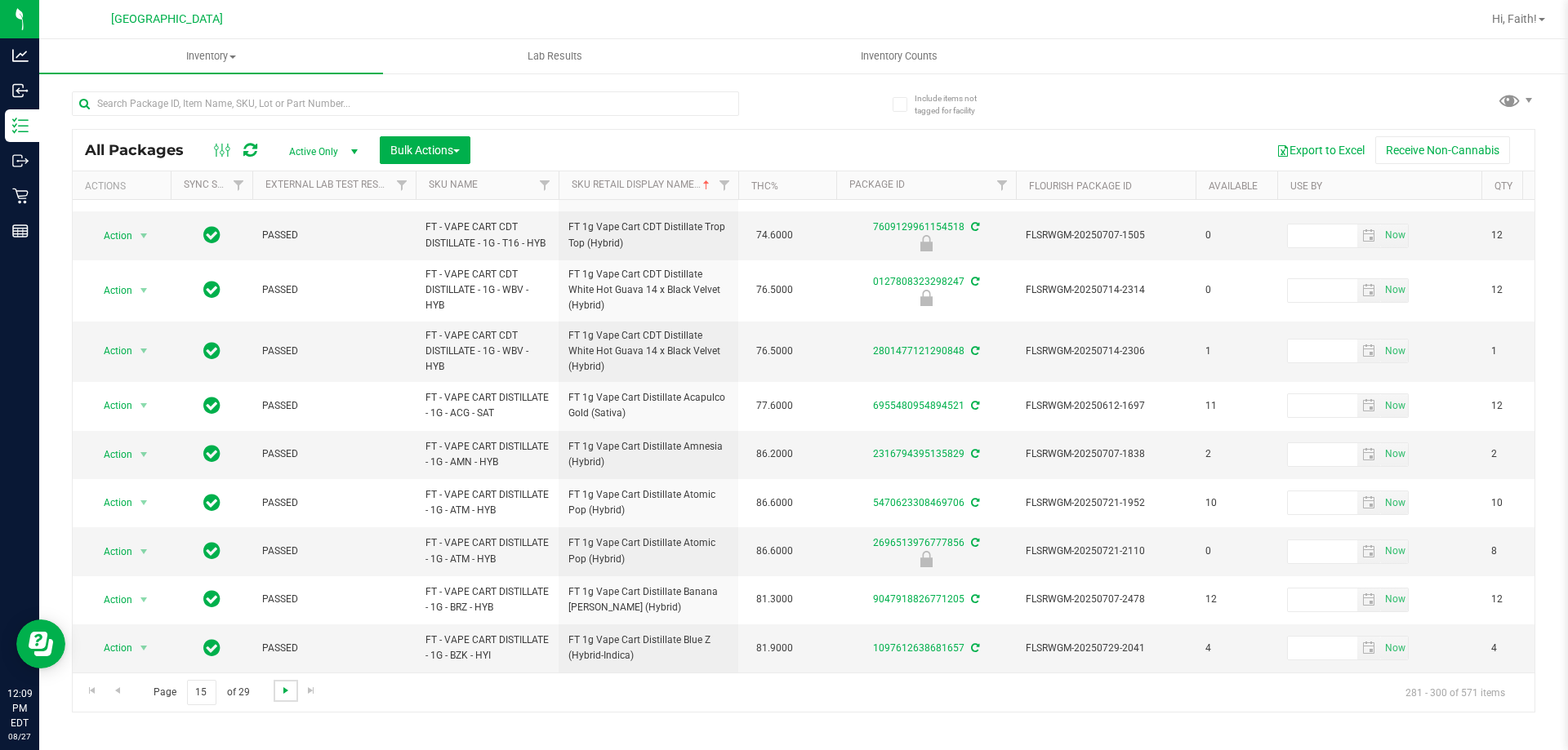
click at [288, 685] on span "Go to the next page" at bounding box center [285, 690] width 13 height 13
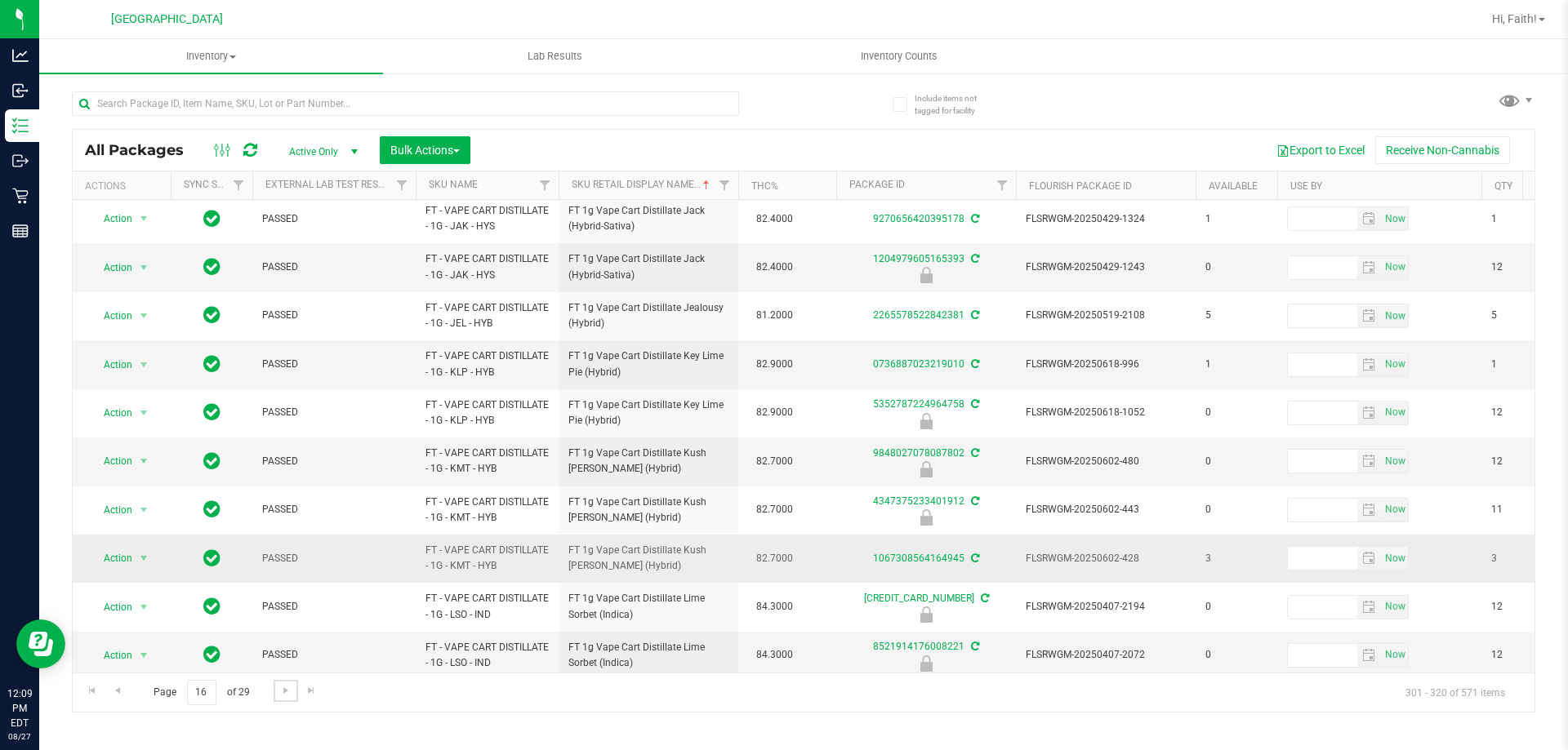
scroll to position [509, 0]
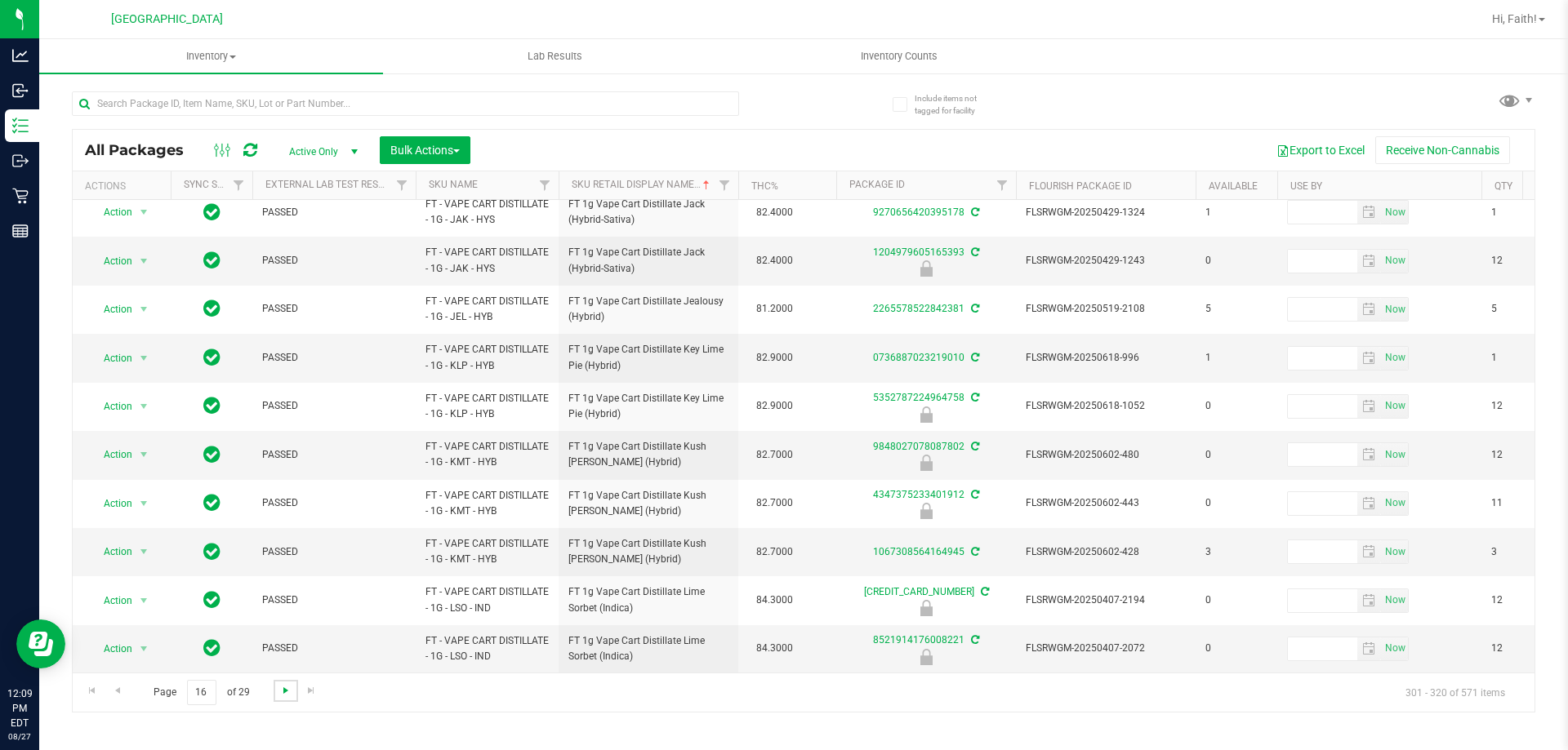
click at [280, 693] on span "Go to the next page" at bounding box center [285, 690] width 13 height 13
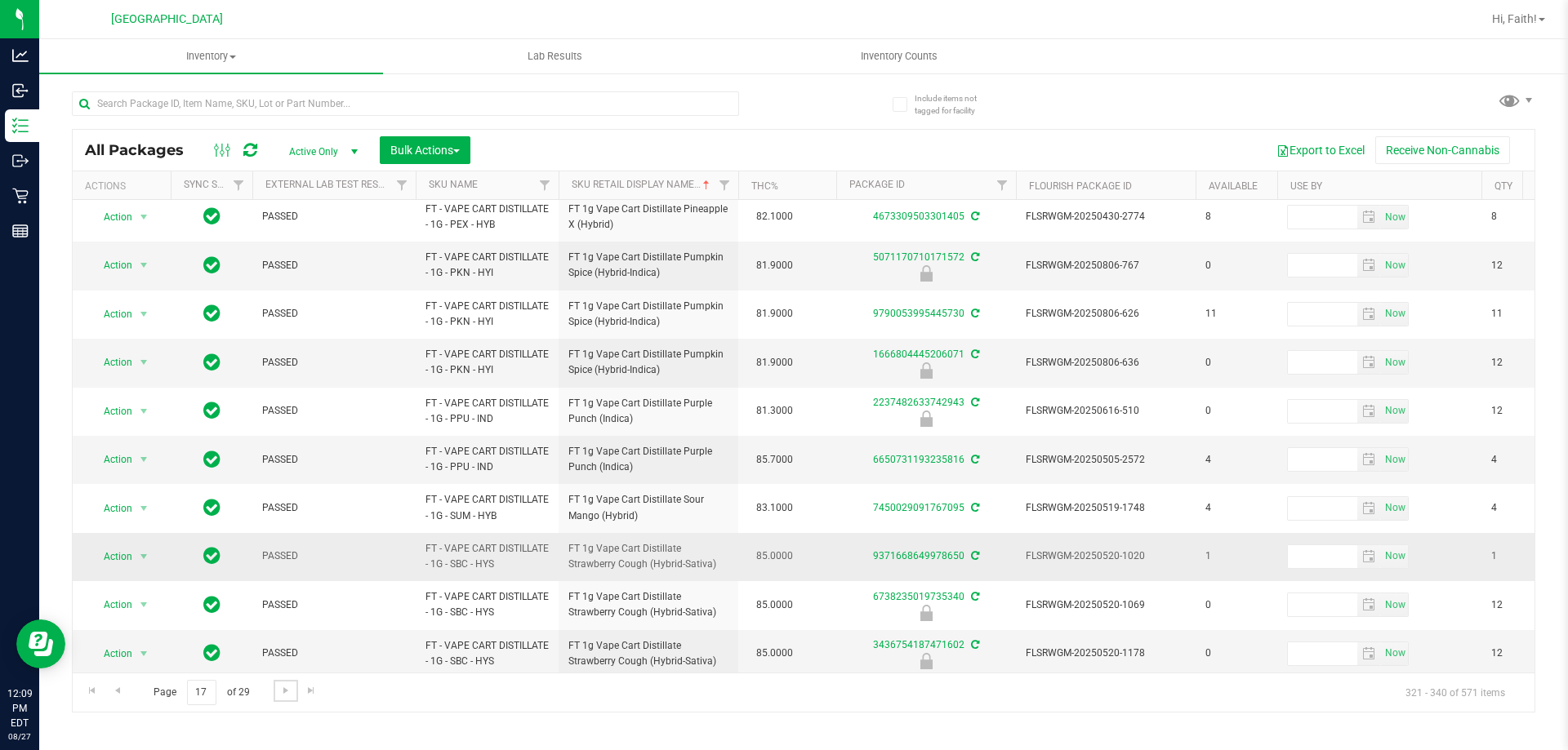
scroll to position [503, 0]
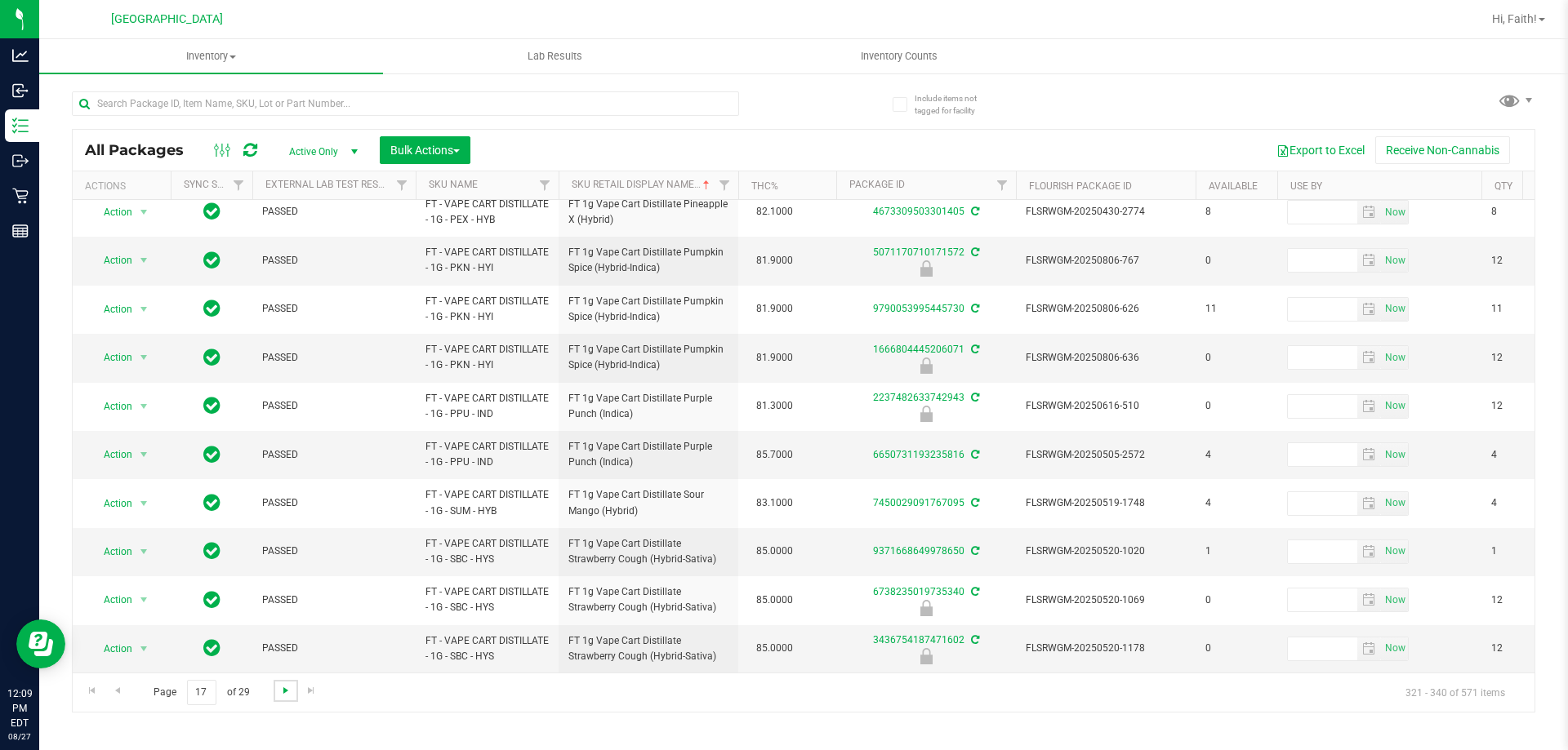
click at [279, 691] on span "Go to the next page" at bounding box center [285, 690] width 13 height 13
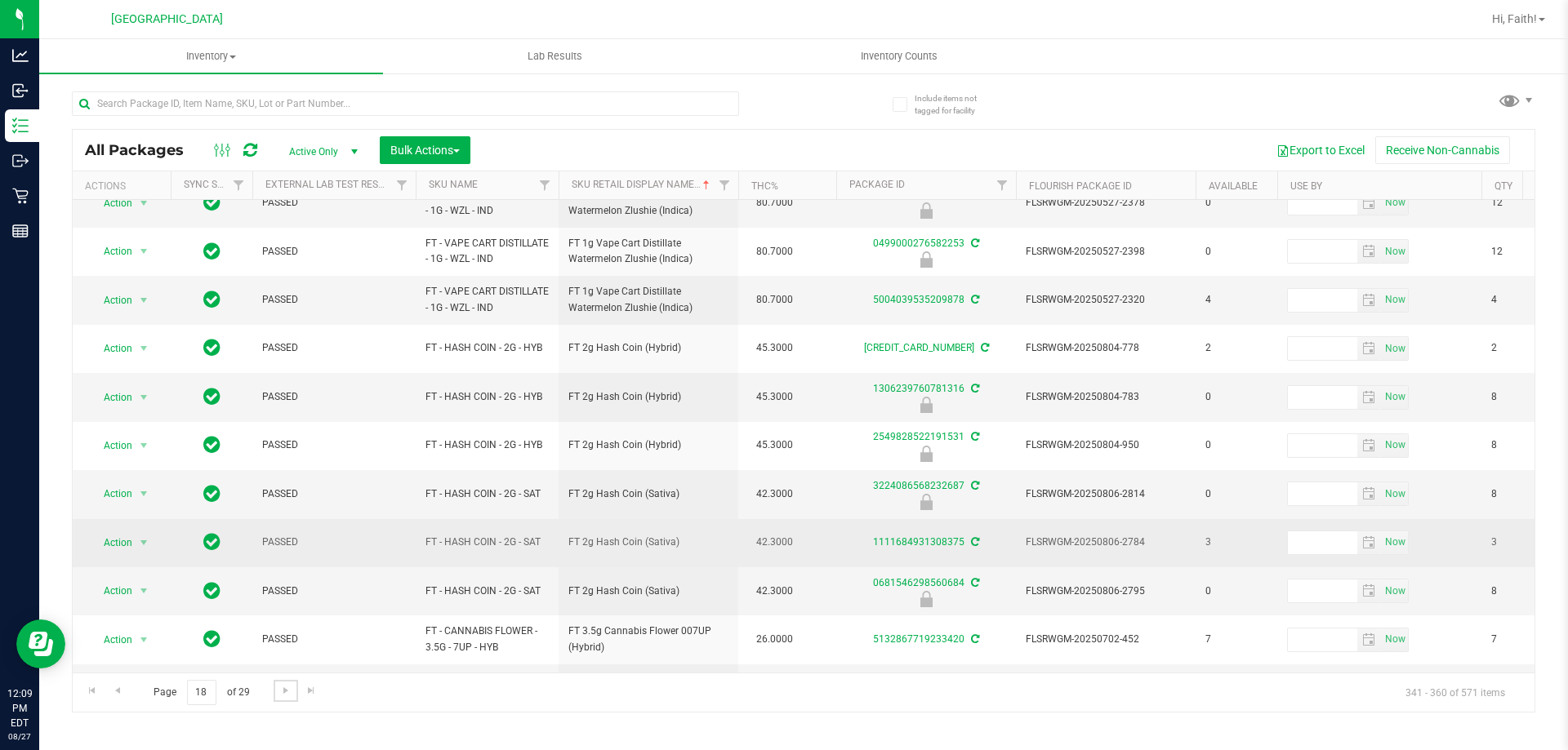
scroll to position [509, 0]
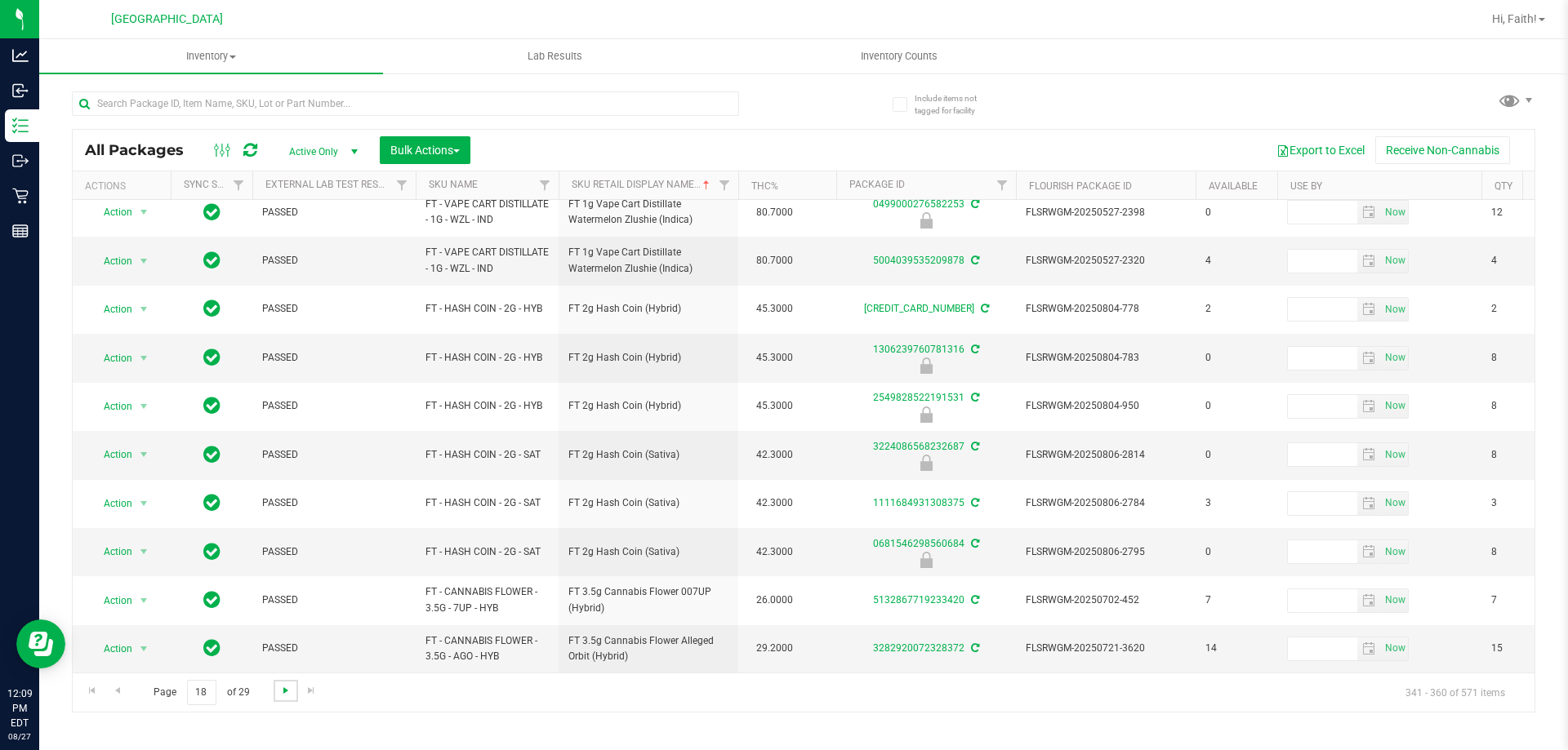
click at [283, 688] on span "Go to the next page" at bounding box center [285, 690] width 13 height 13
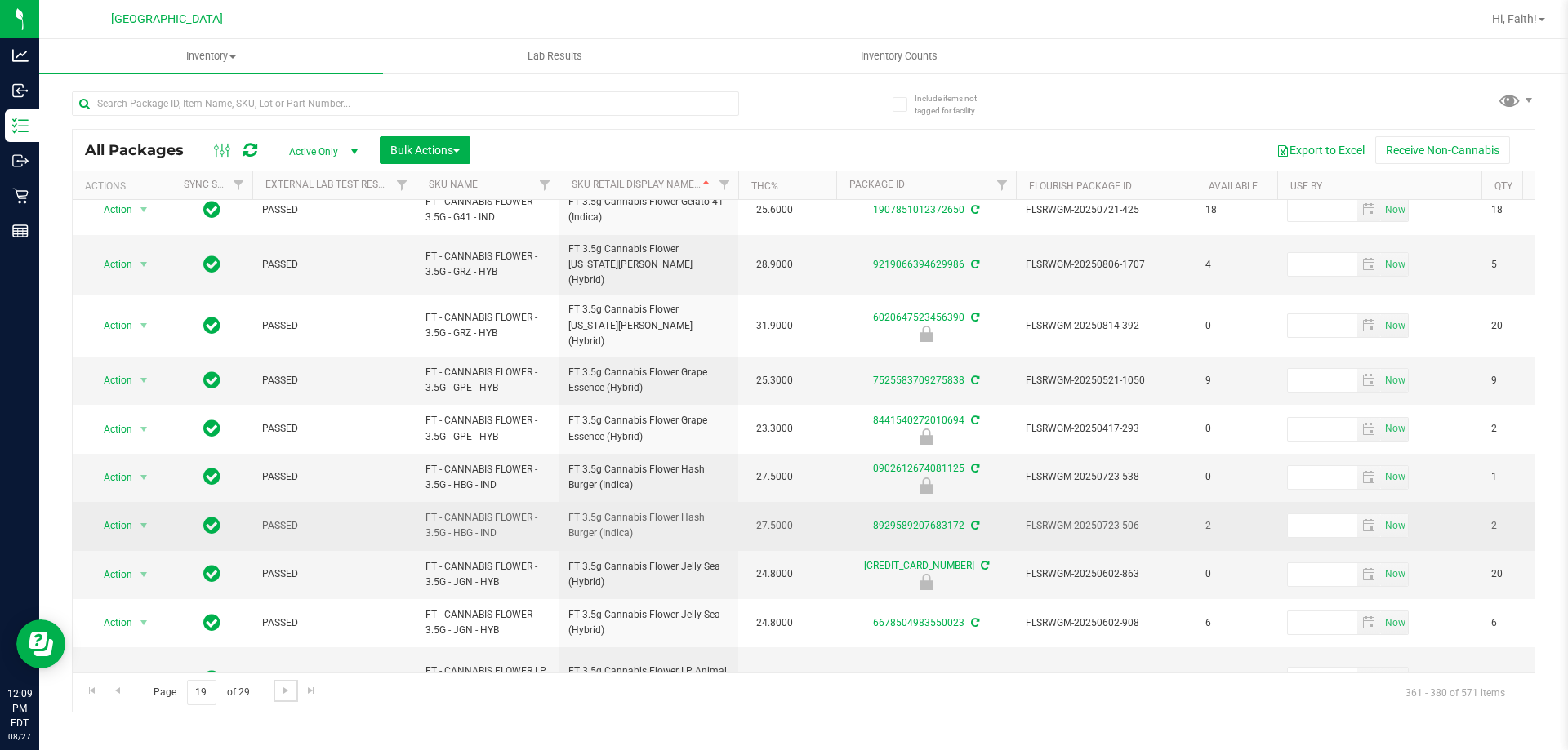
scroll to position [521, 0]
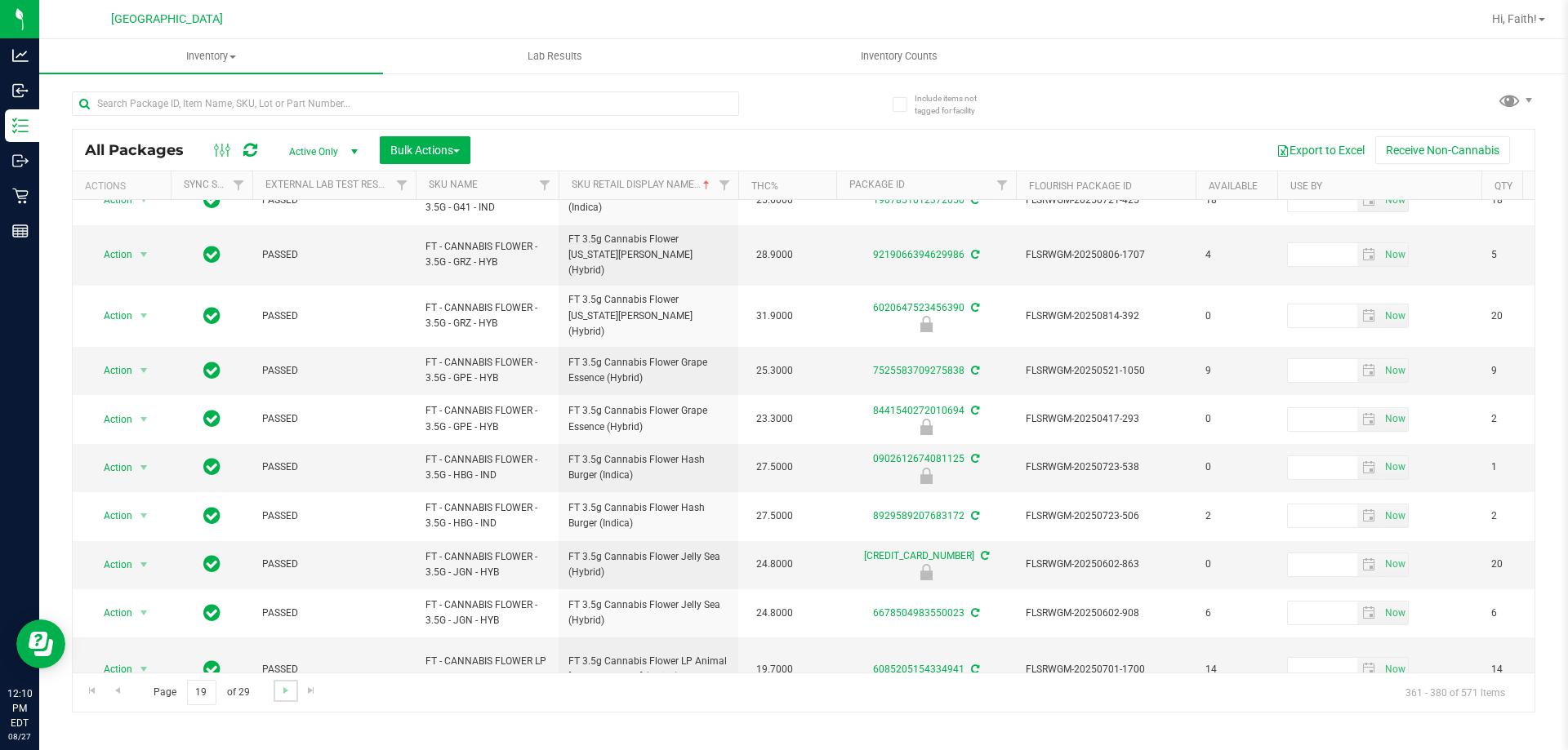
click at [276, 696] on link "Go to the next page" at bounding box center [285, 691] width 23 height 22
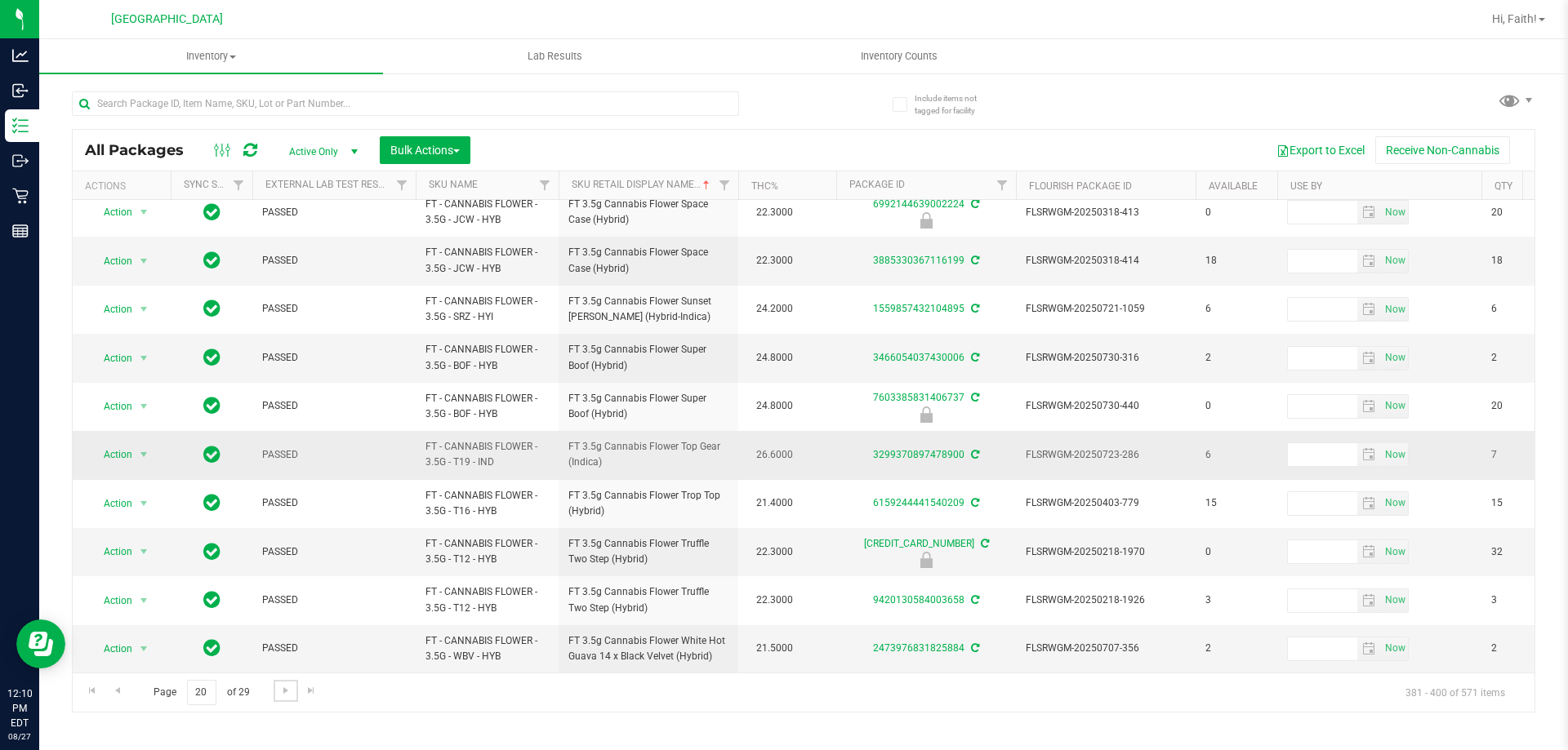
scroll to position [509, 0]
click at [283, 696] on span "Go to the next page" at bounding box center [285, 690] width 13 height 13
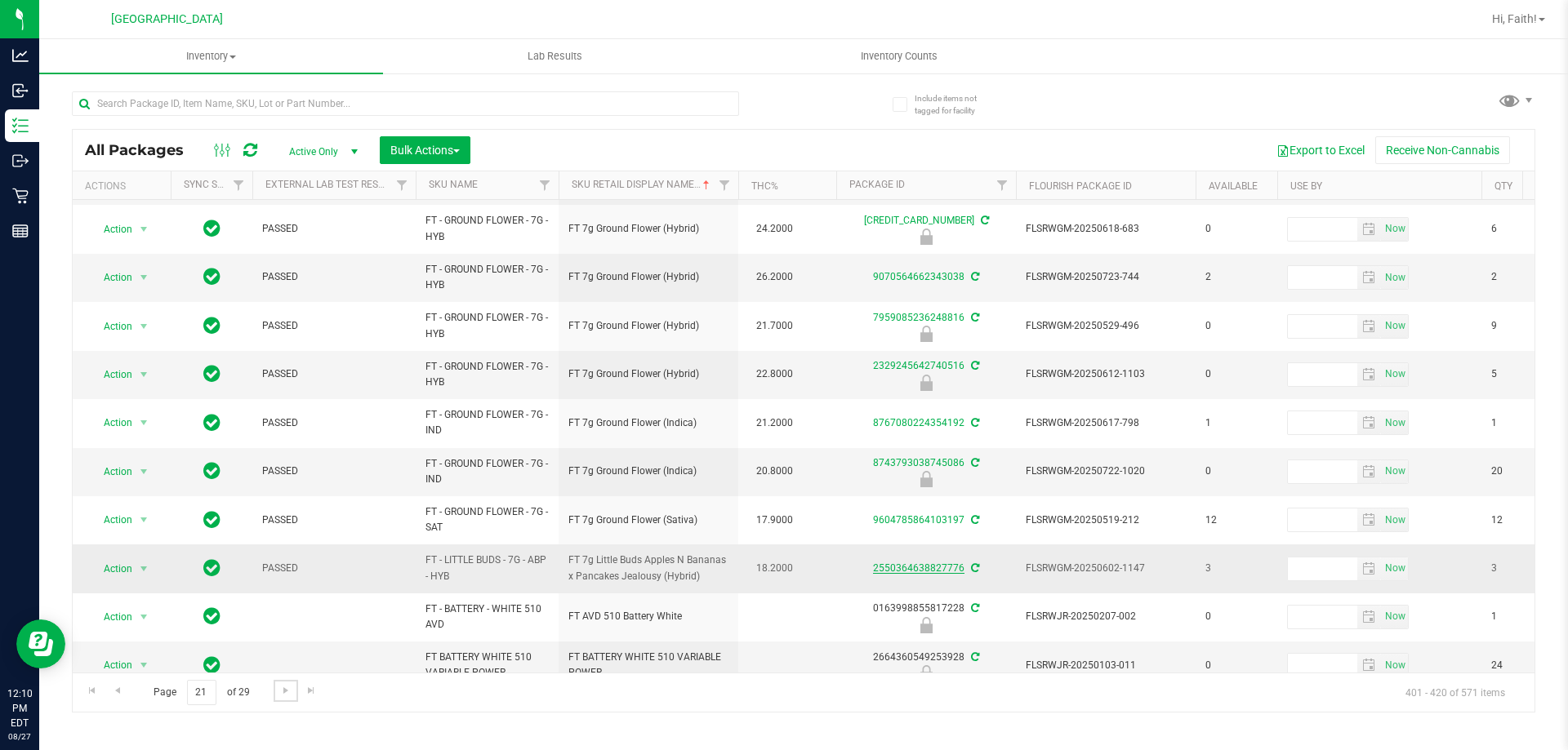
scroll to position [521, 0]
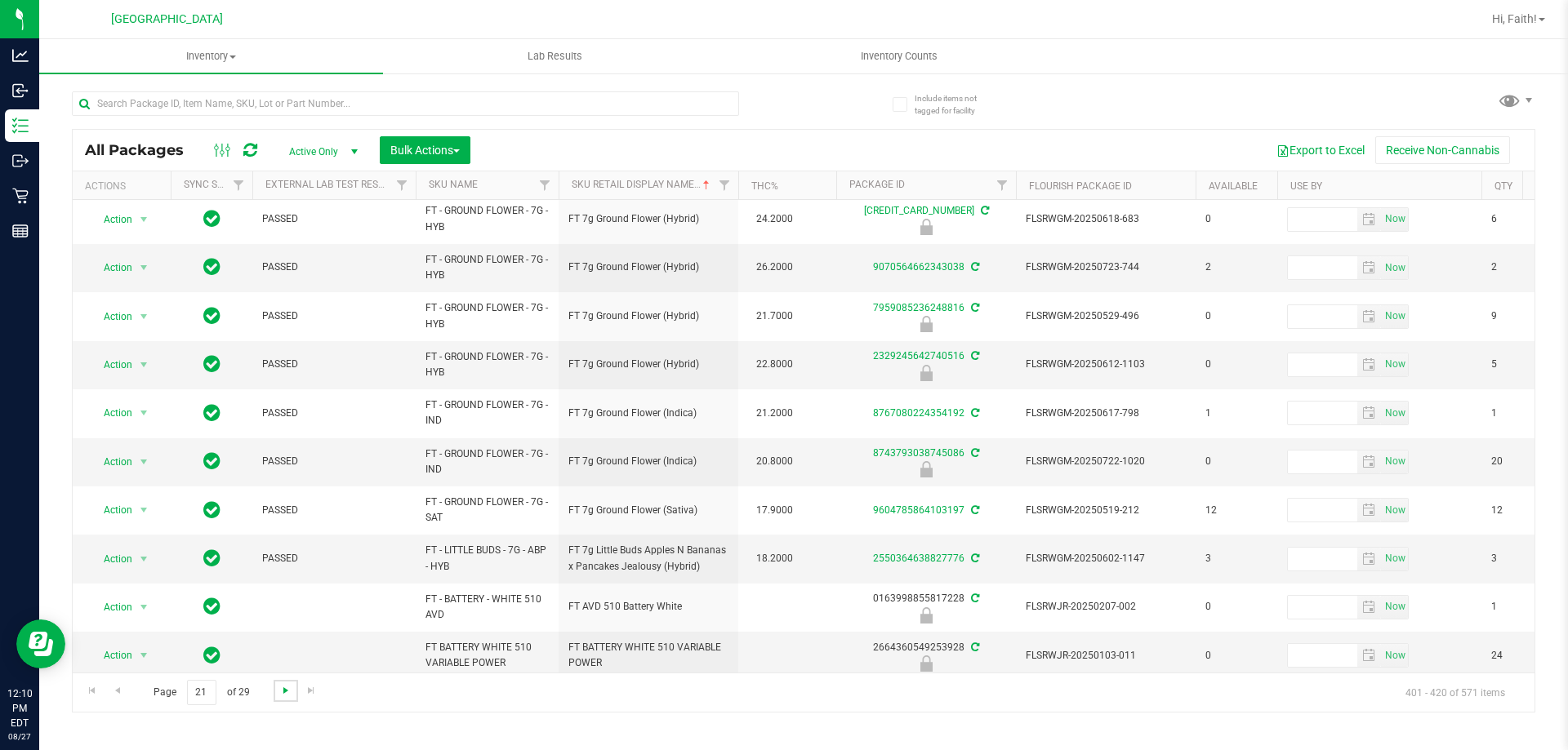
click at [285, 692] on span "Go to the next page" at bounding box center [285, 690] width 13 height 13
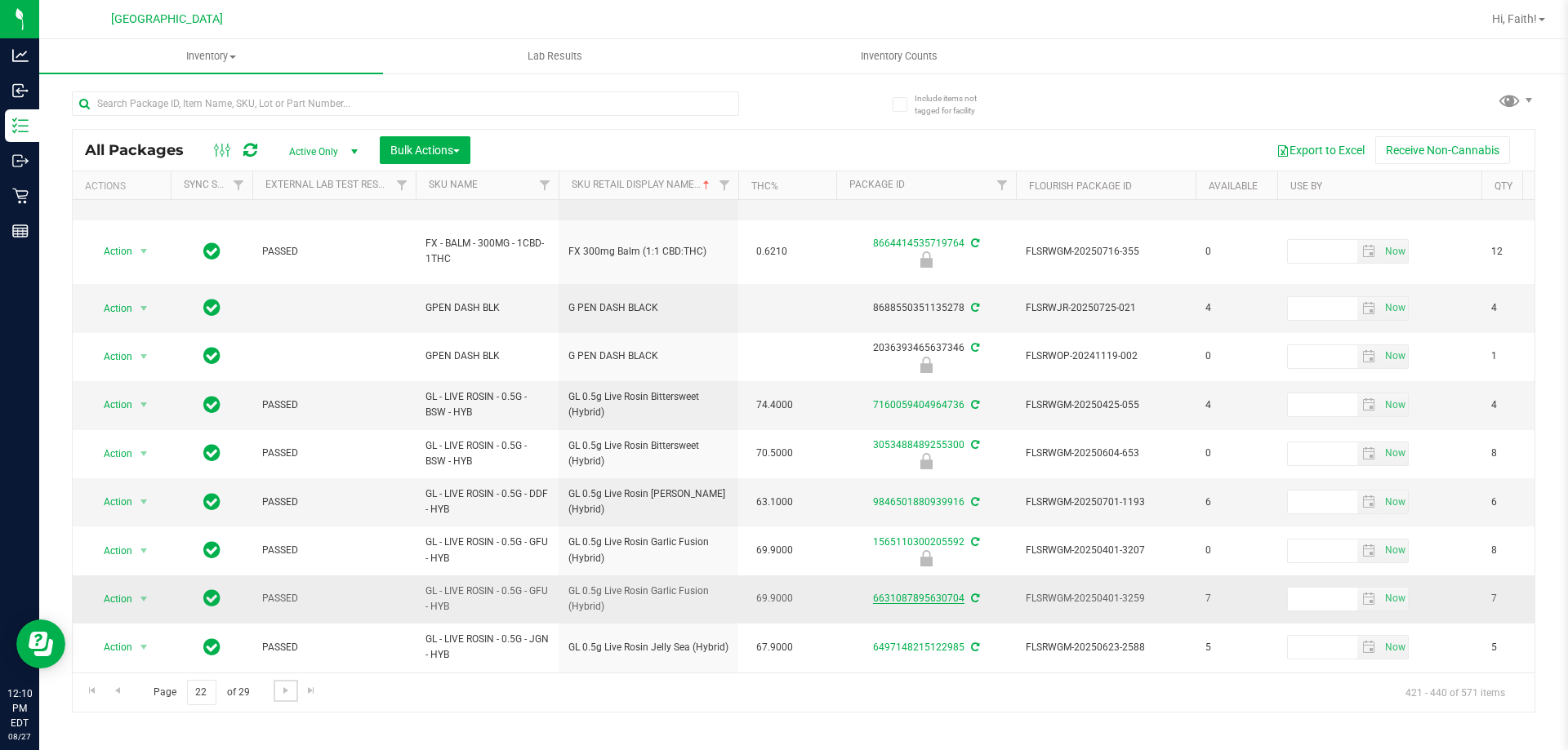
scroll to position [524, 0]
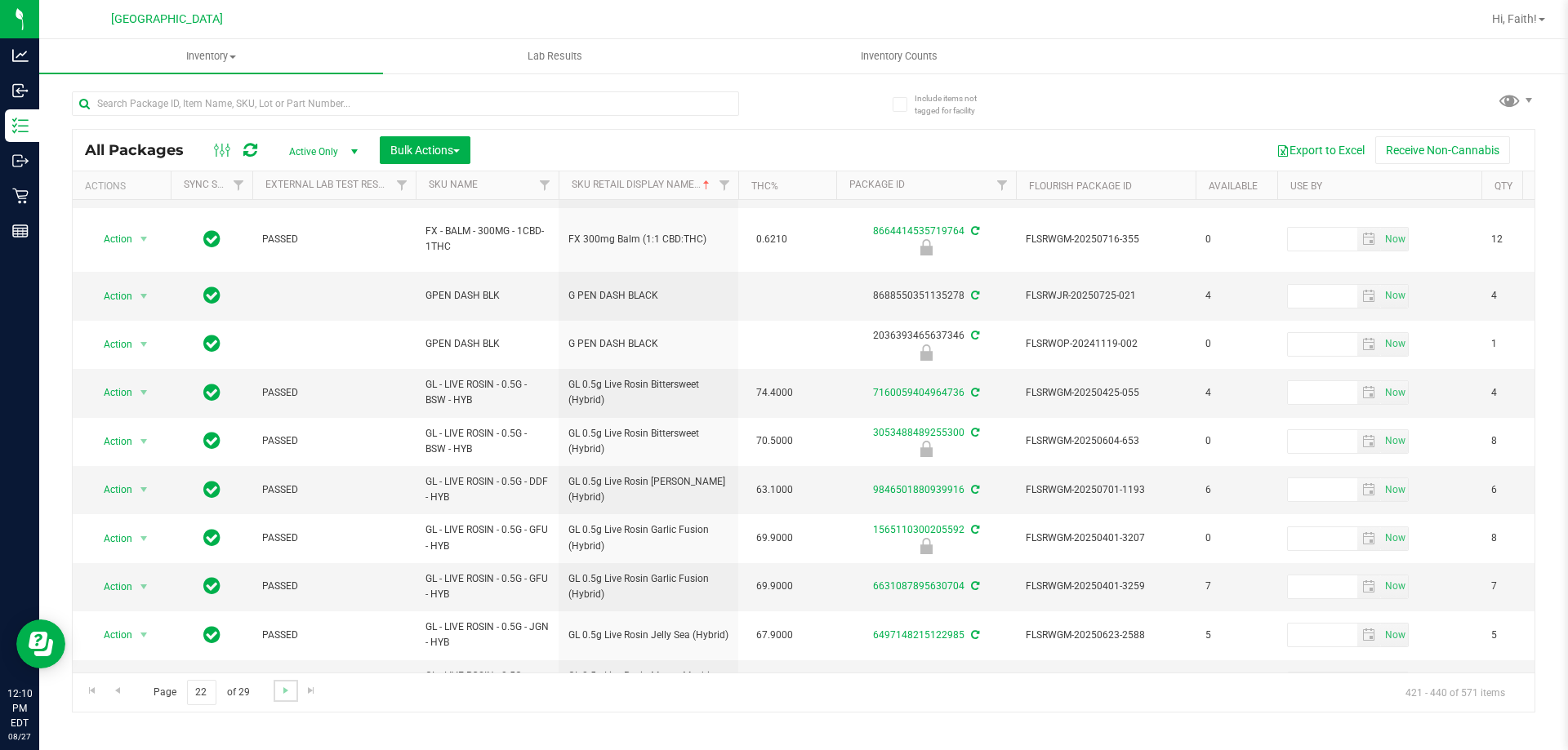
click at [292, 691] on link "Go to the next page" at bounding box center [285, 691] width 23 height 22
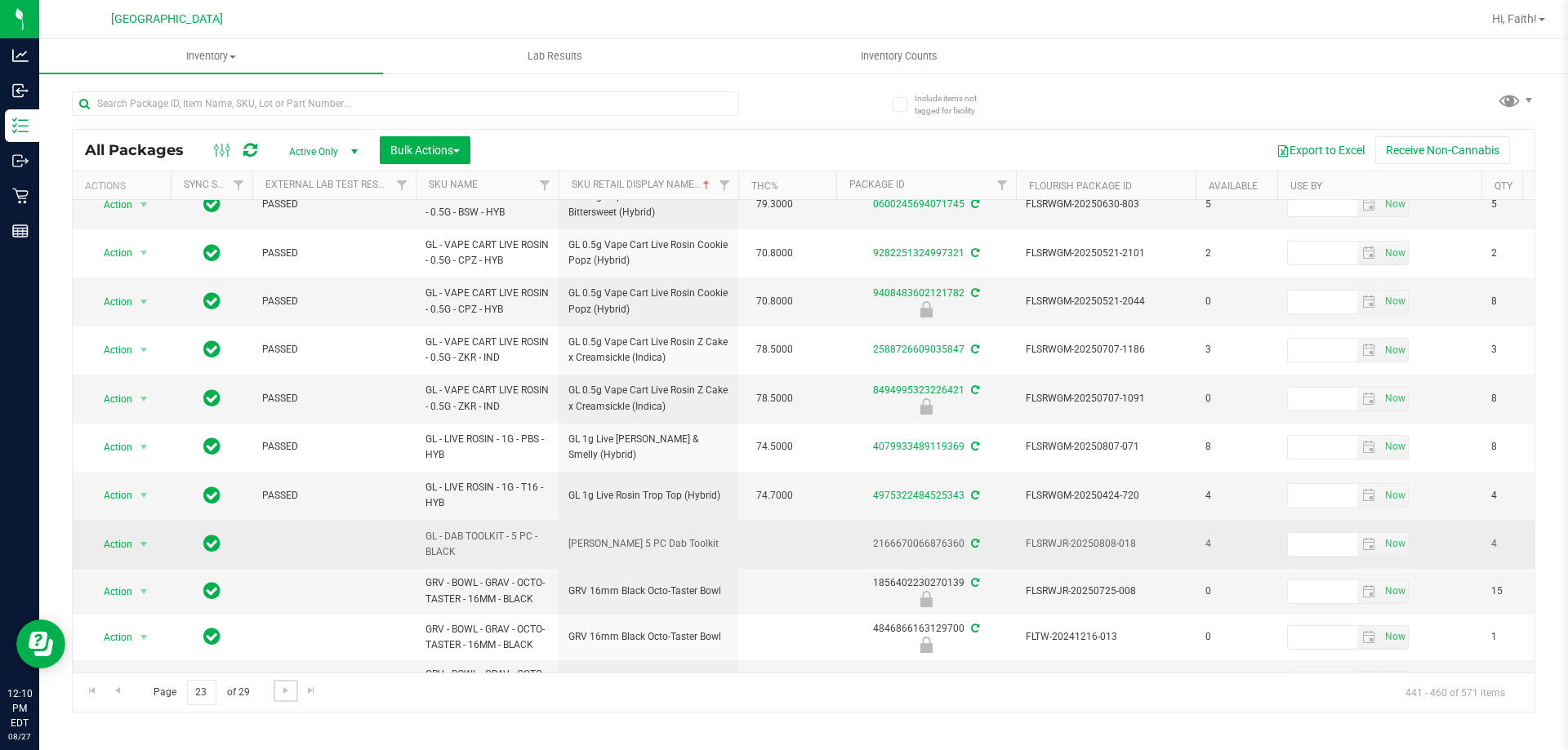
scroll to position [500, 0]
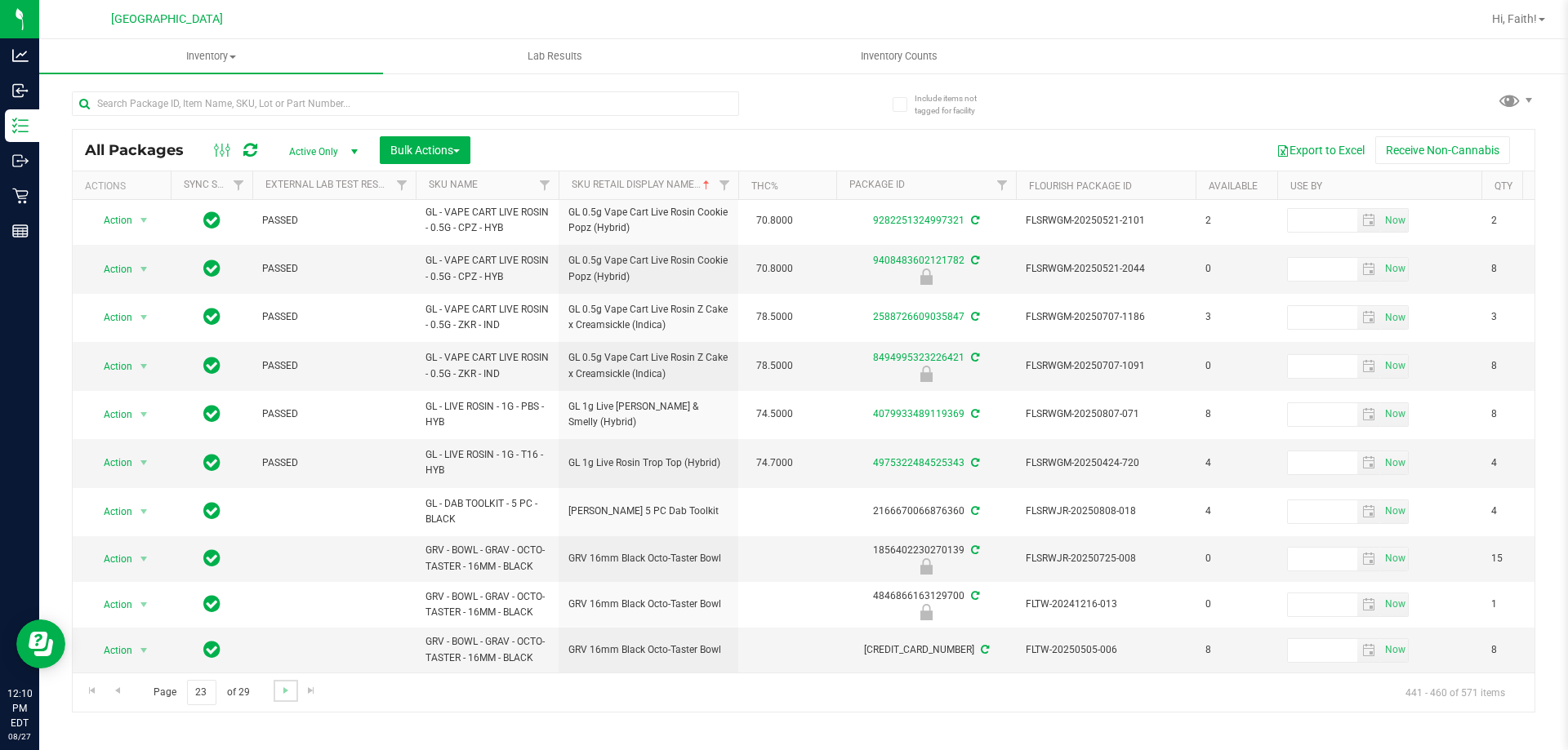
click at [274, 694] on link "Go to the next page" at bounding box center [285, 691] width 23 height 22
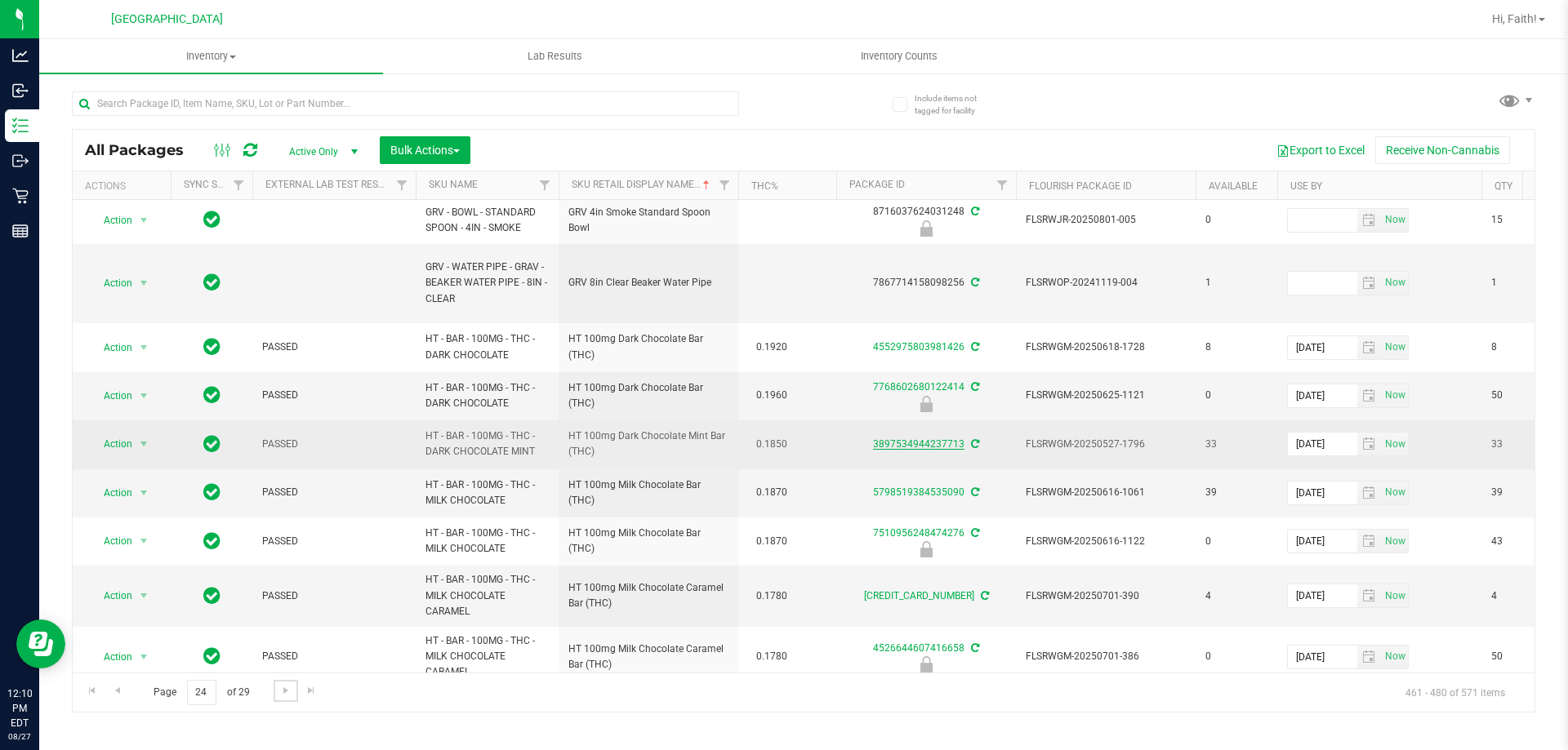
scroll to position [809, 0]
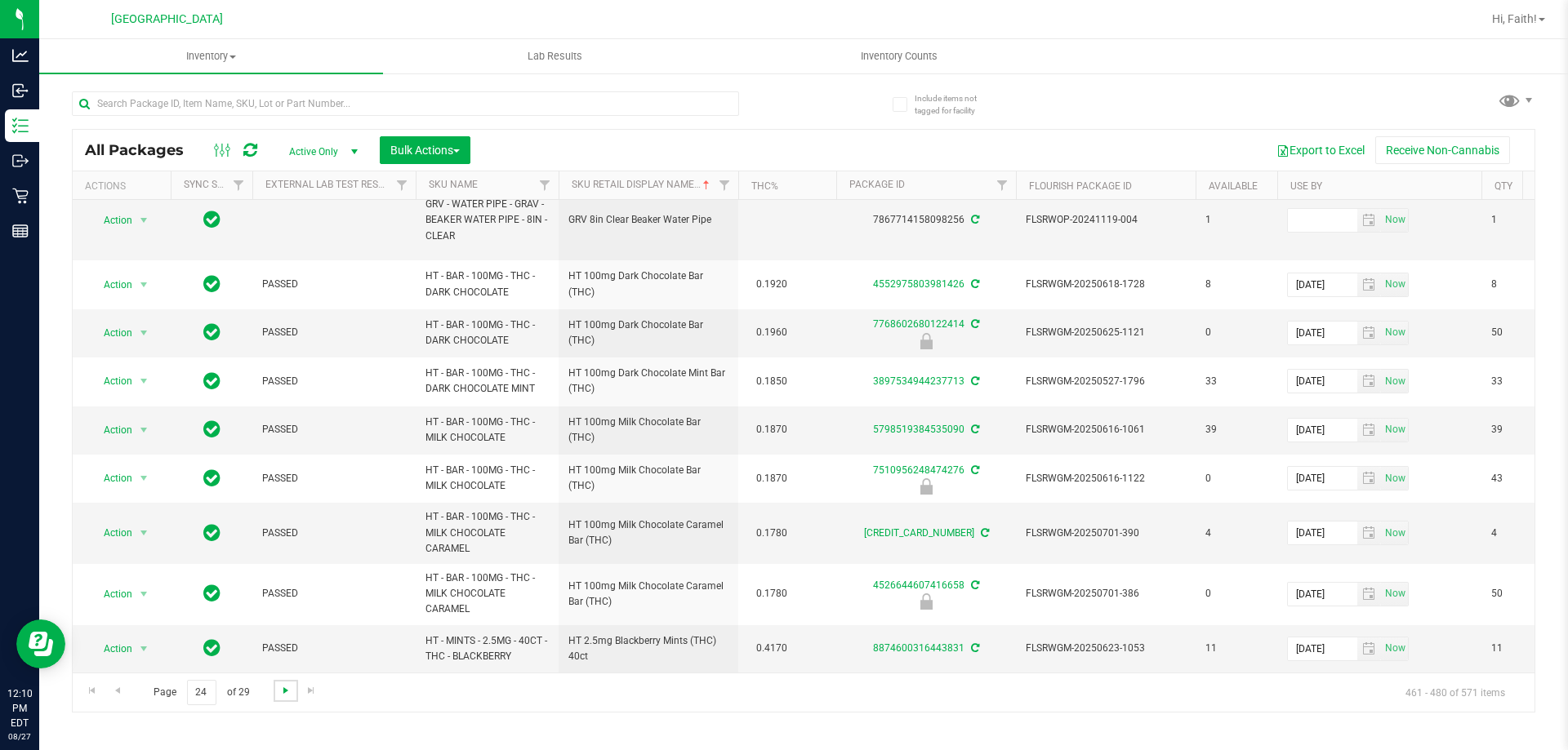
click at [286, 689] on span "Go to the next page" at bounding box center [285, 690] width 13 height 13
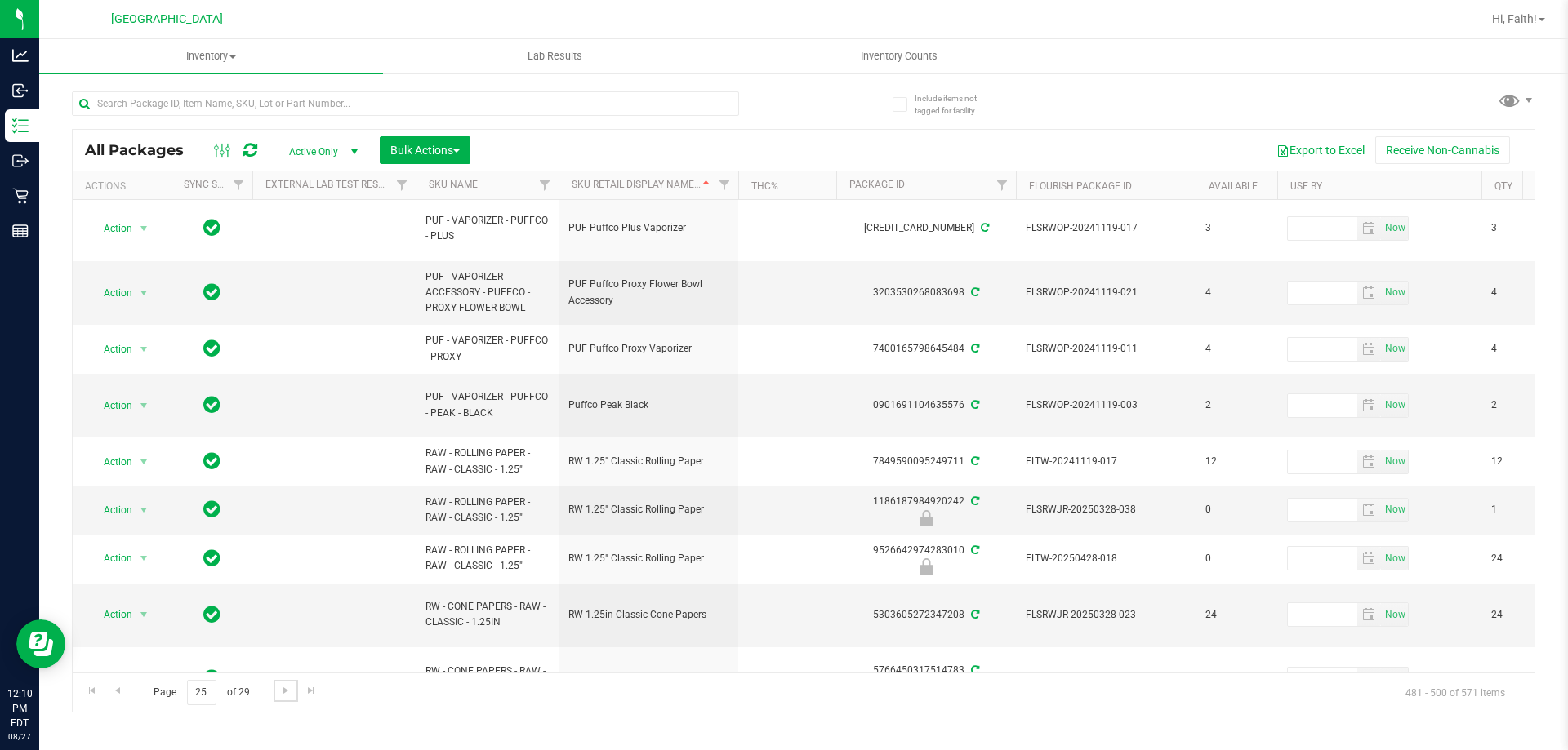
scroll to position [659, 0]
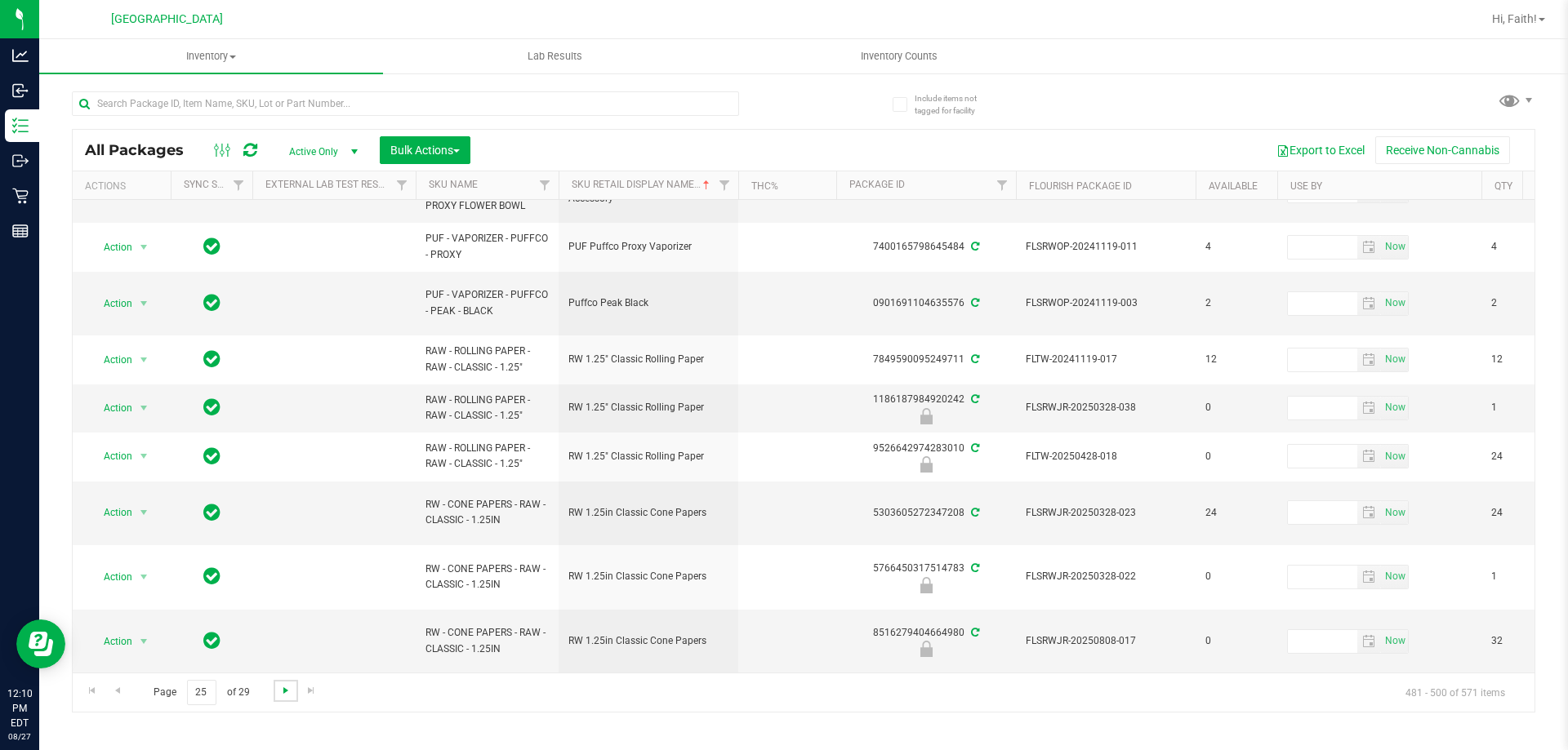
click at [283, 690] on span "Go to the next page" at bounding box center [285, 690] width 13 height 13
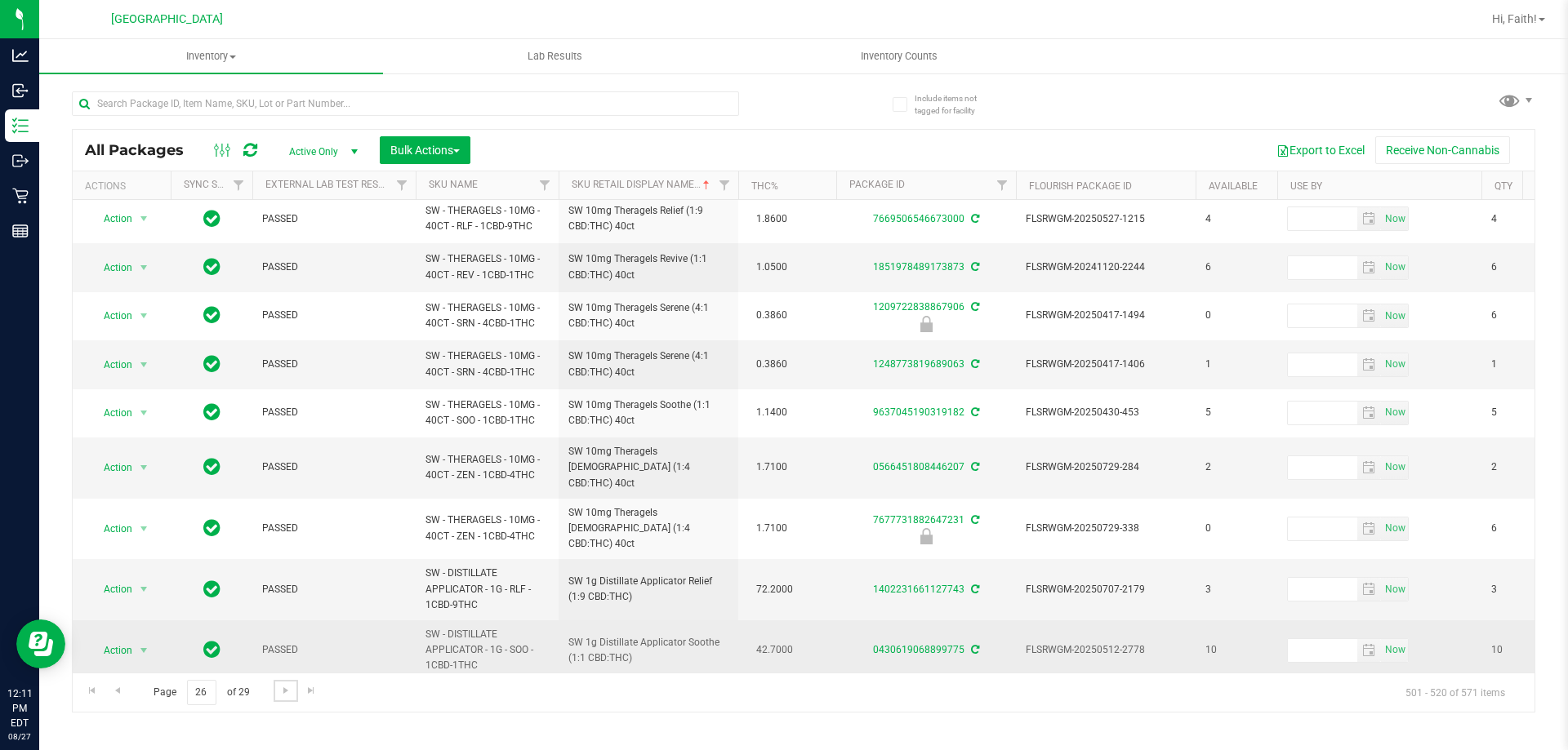
scroll to position [546, 0]
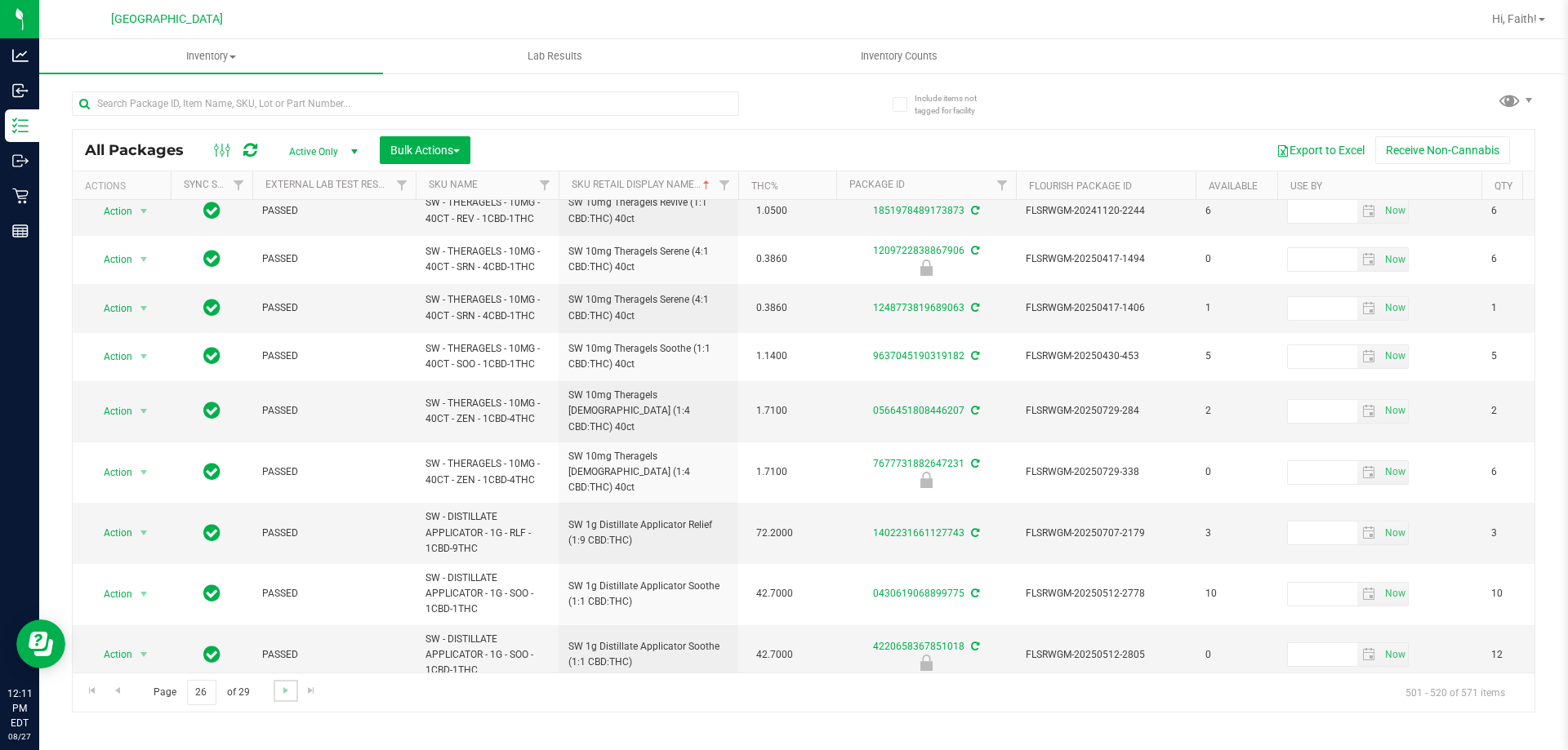
click at [287, 699] on link "Go to the next page" at bounding box center [285, 691] width 23 height 22
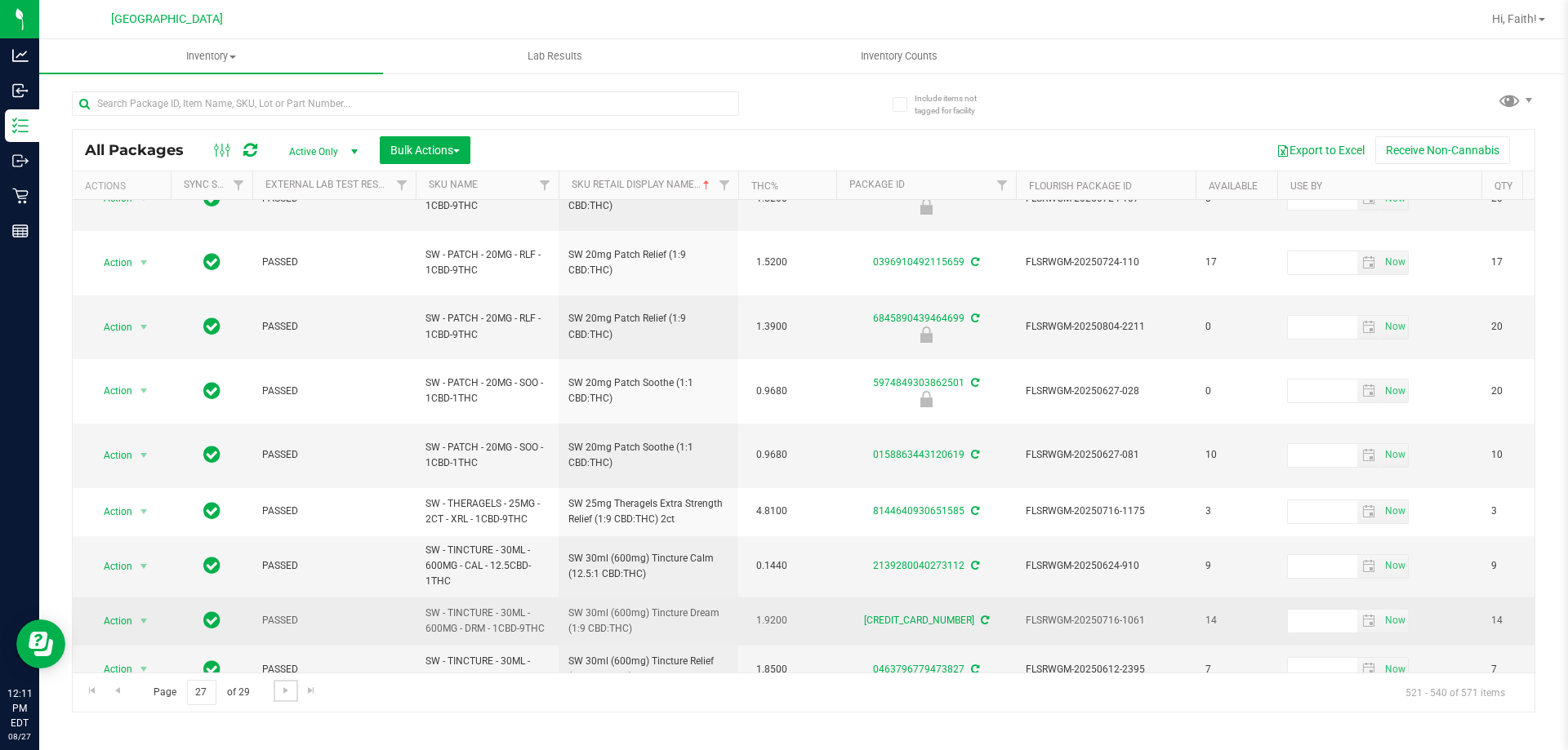
scroll to position [546, 0]
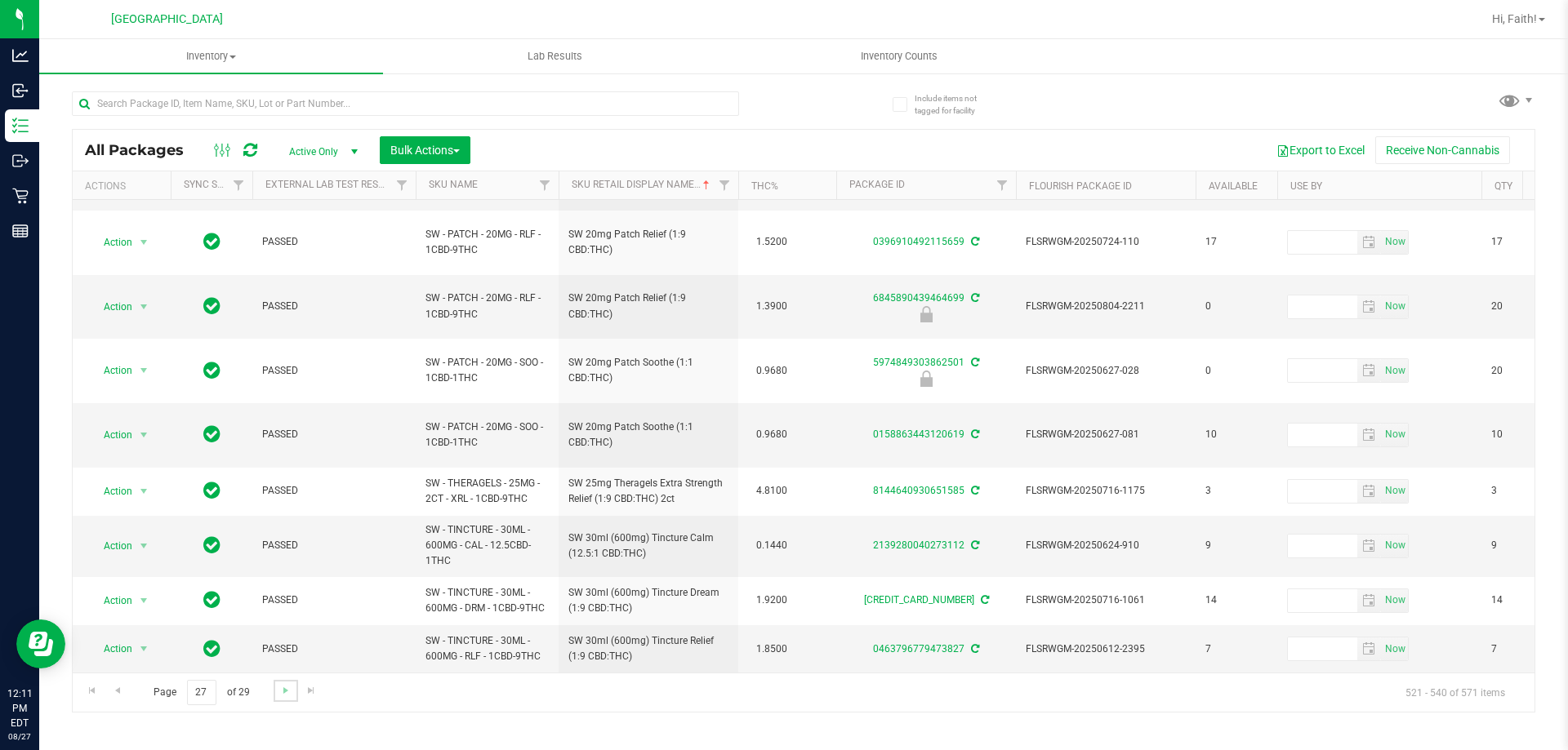
click at [283, 682] on link "Go to the next page" at bounding box center [285, 691] width 23 height 22
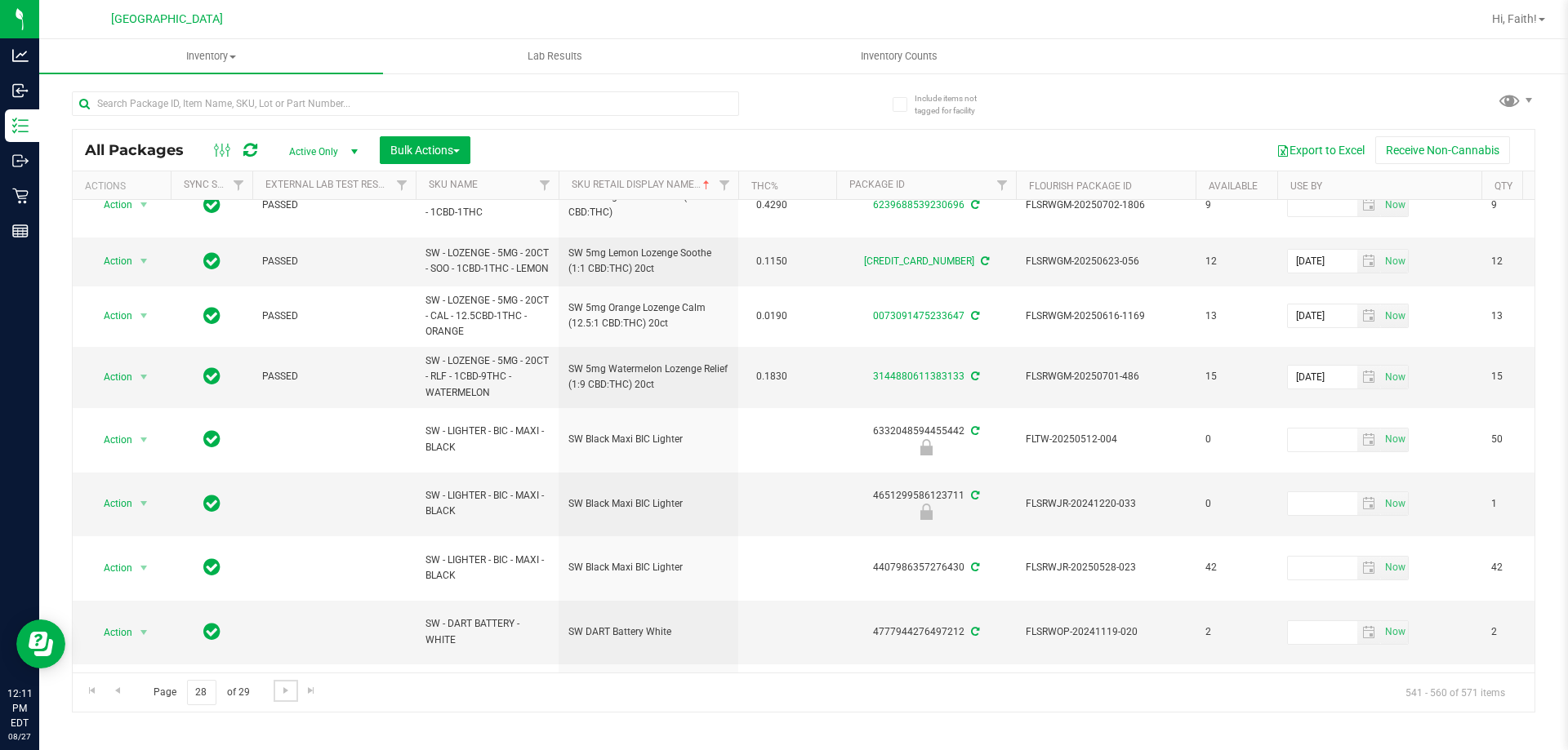
scroll to position [637, 0]
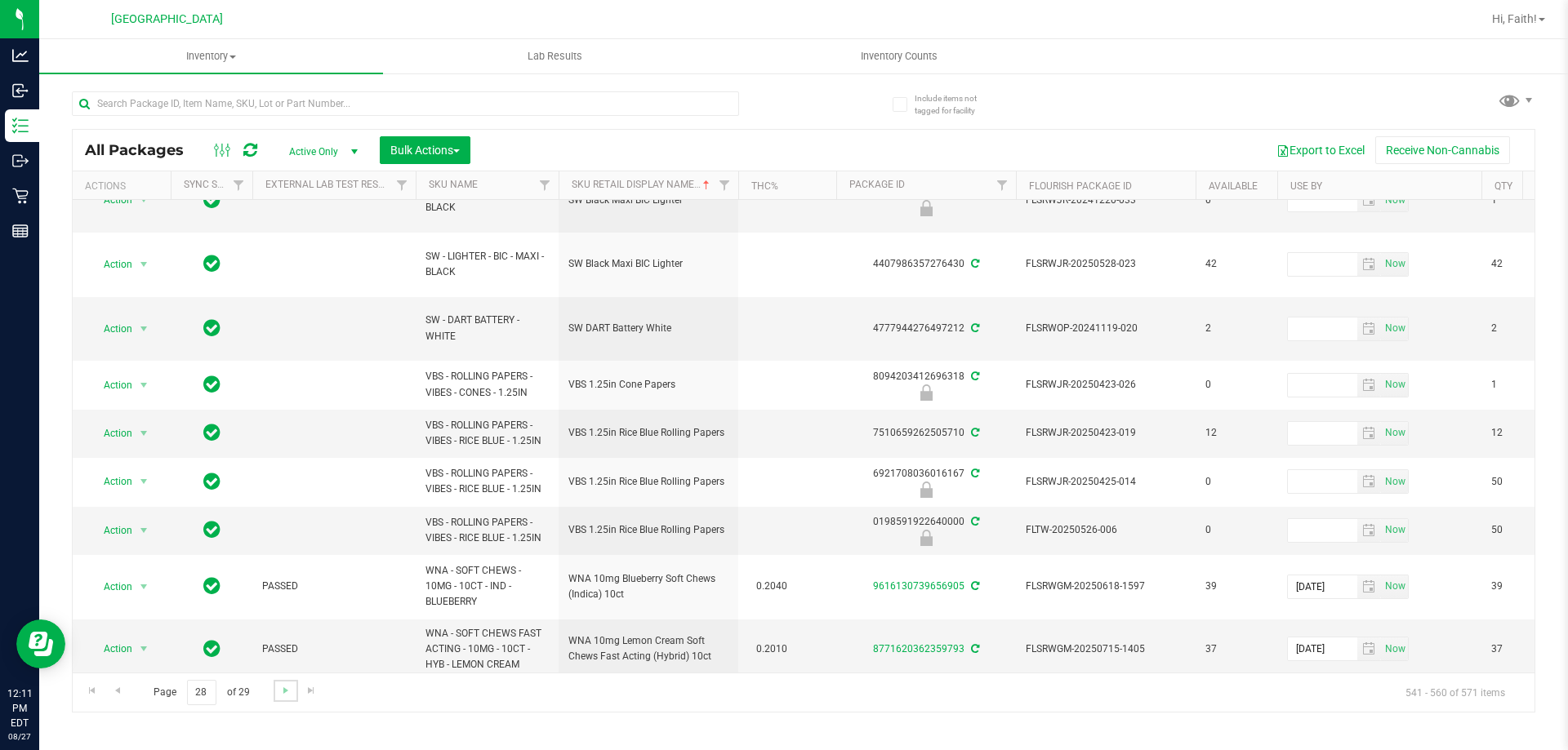
click at [296, 690] on link "Go to the next page" at bounding box center [285, 691] width 23 height 22
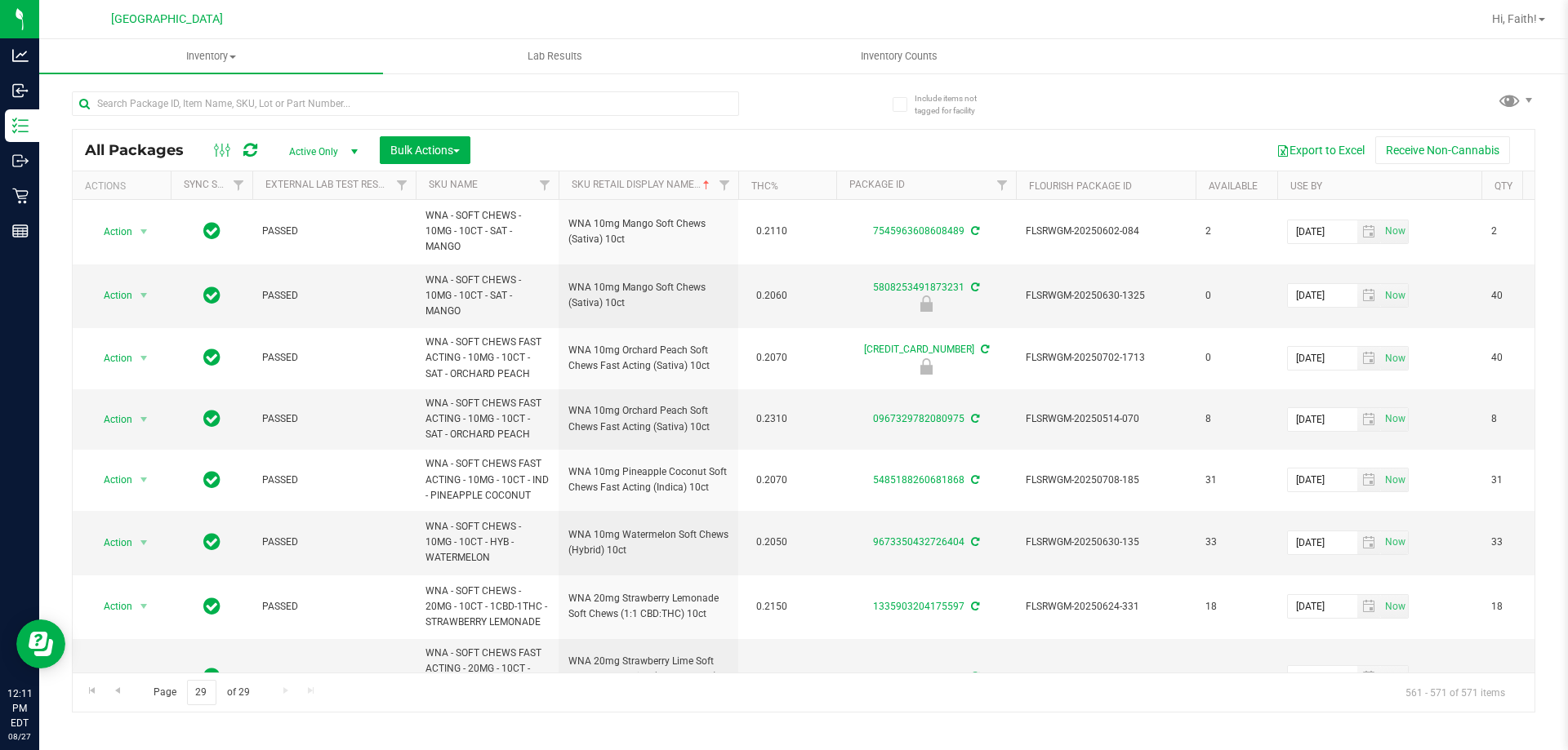
drag, startPoint x: 296, startPoint y: 690, endPoint x: 437, endPoint y: 711, distance: 142.6
click at [437, 711] on div "Page 29 of 29 561 - 571 of 571 items" at bounding box center [804, 692] width 1462 height 39
click at [209, 98] on input "text" at bounding box center [406, 103] width 667 height 24
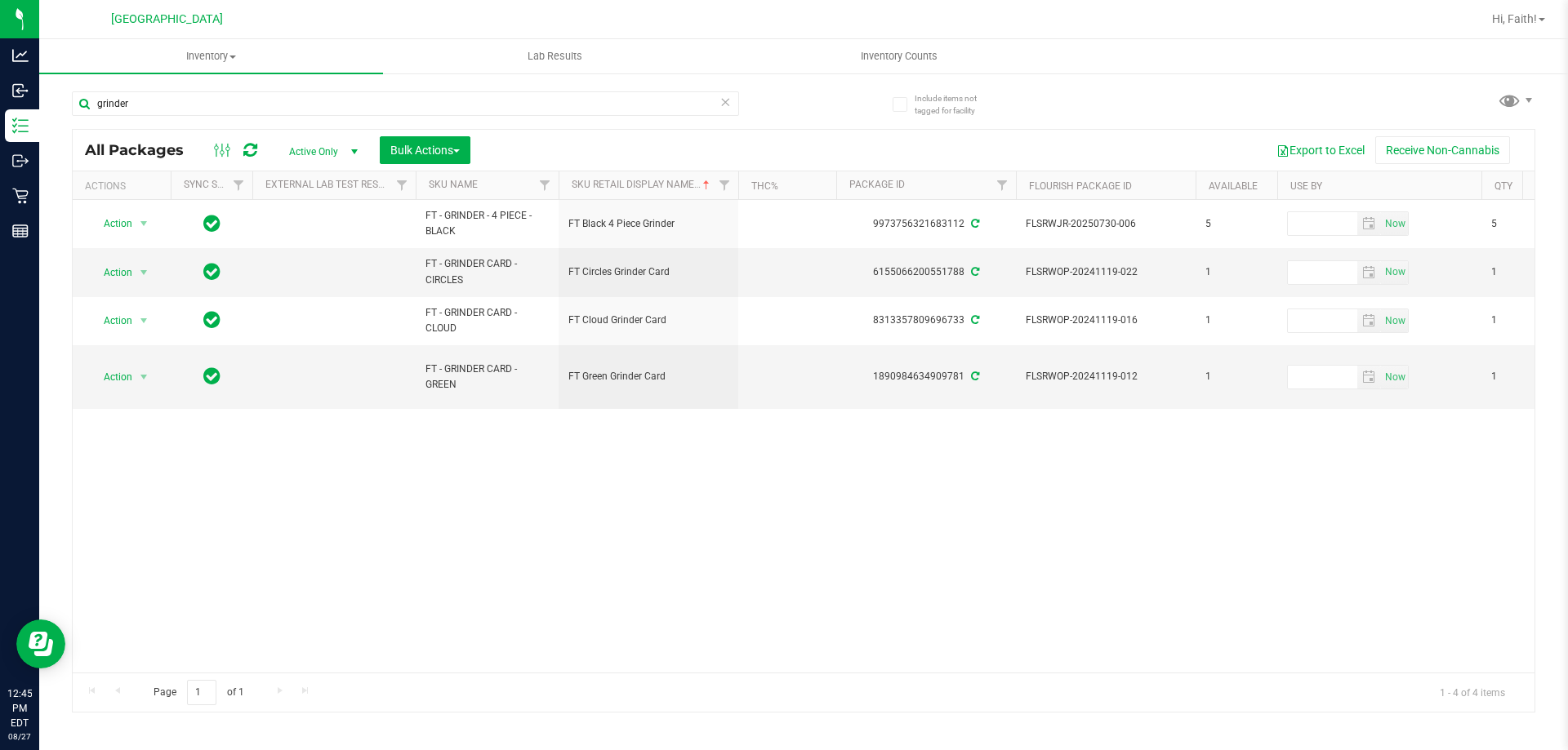
click at [248, 120] on div "grinder" at bounding box center [406, 110] width 667 height 38
click at [235, 92] on input "grinder" at bounding box center [406, 103] width 667 height 24
click at [235, 108] on input "grinder" at bounding box center [406, 103] width 667 height 24
click at [235, 109] on input "grinder" at bounding box center [406, 103] width 667 height 24
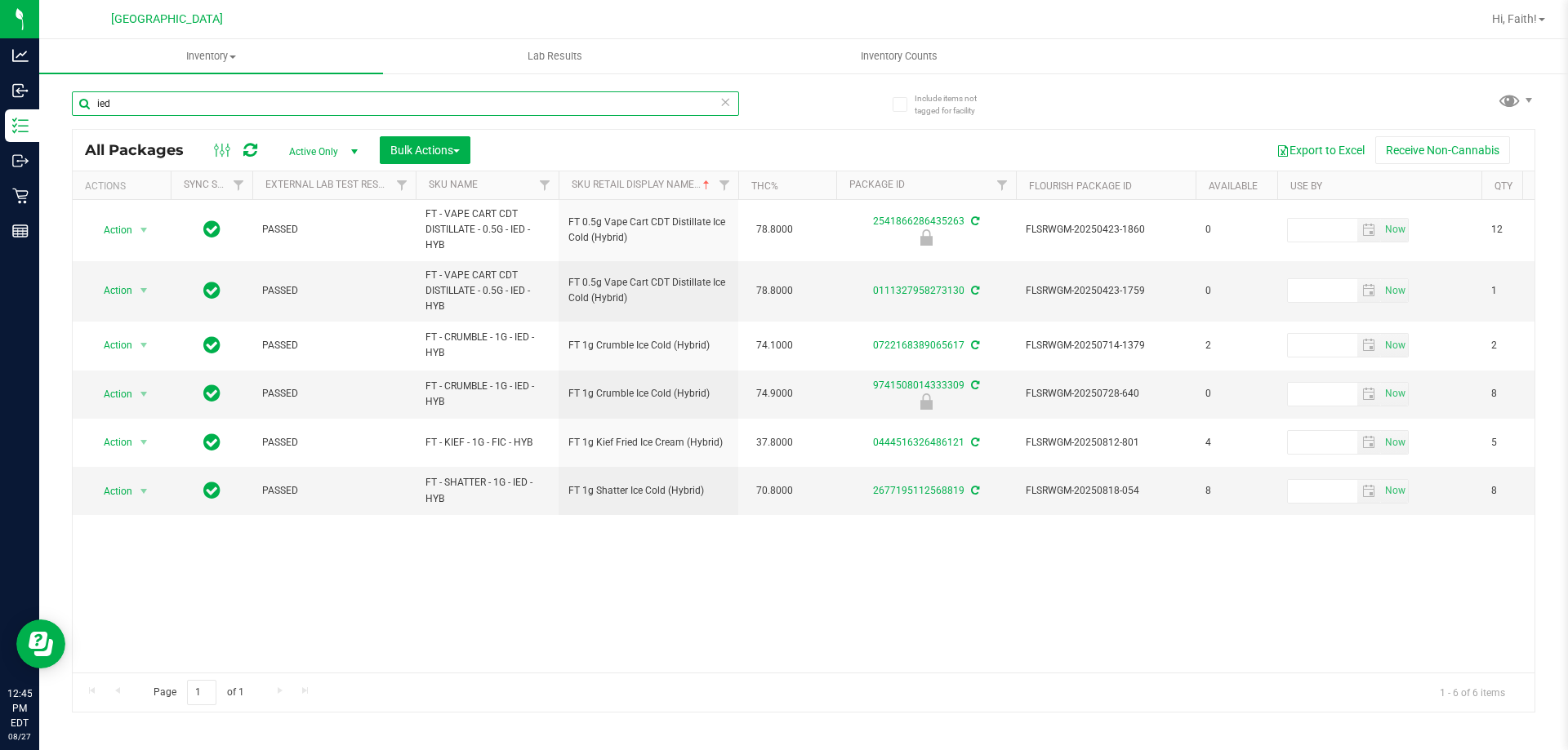
type input "ied"
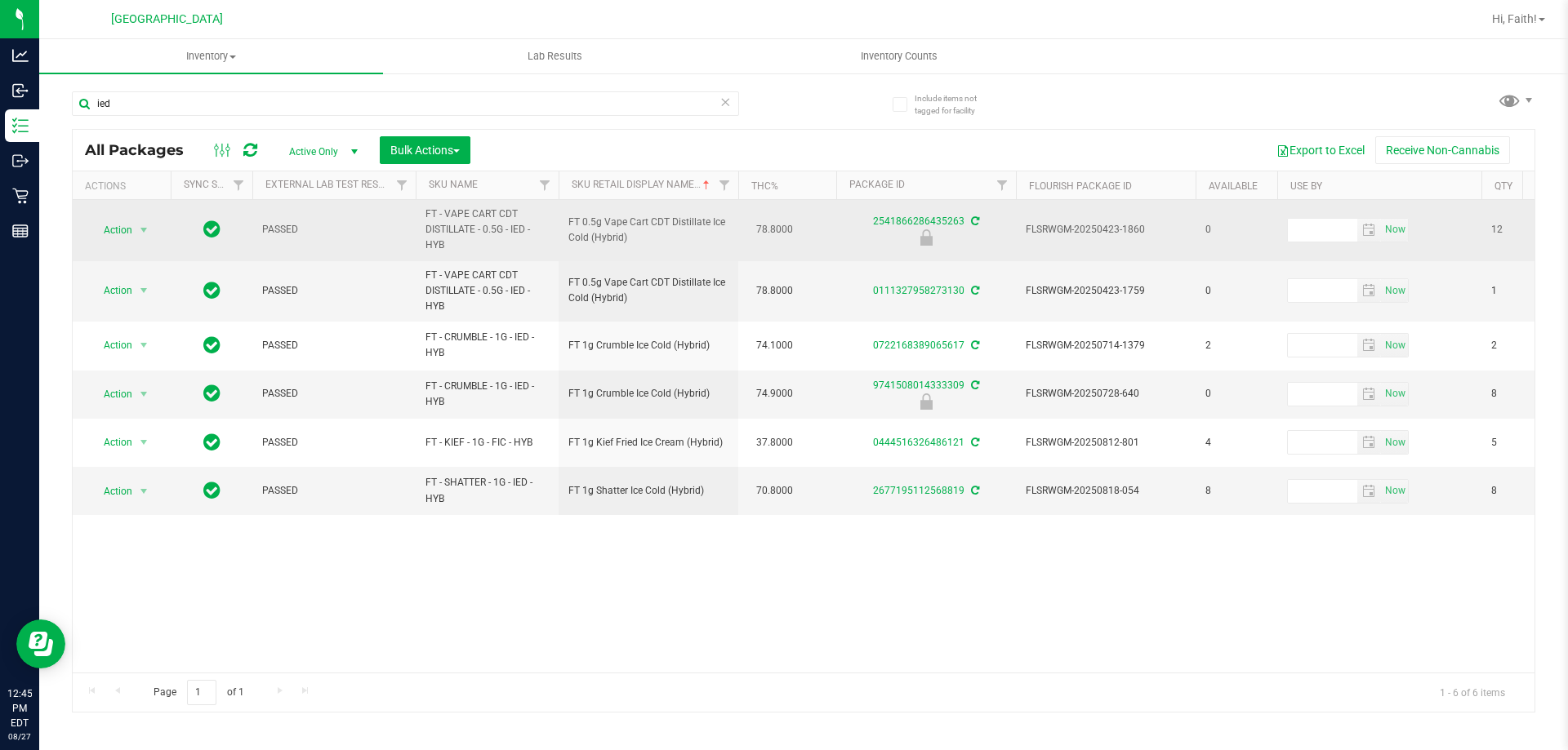
click at [129, 242] on td "Action Action Edit attributes Global inventory Locate package Package audit log…" at bounding box center [122, 230] width 98 height 61
click at [130, 241] on span "Action" at bounding box center [110, 229] width 44 height 22
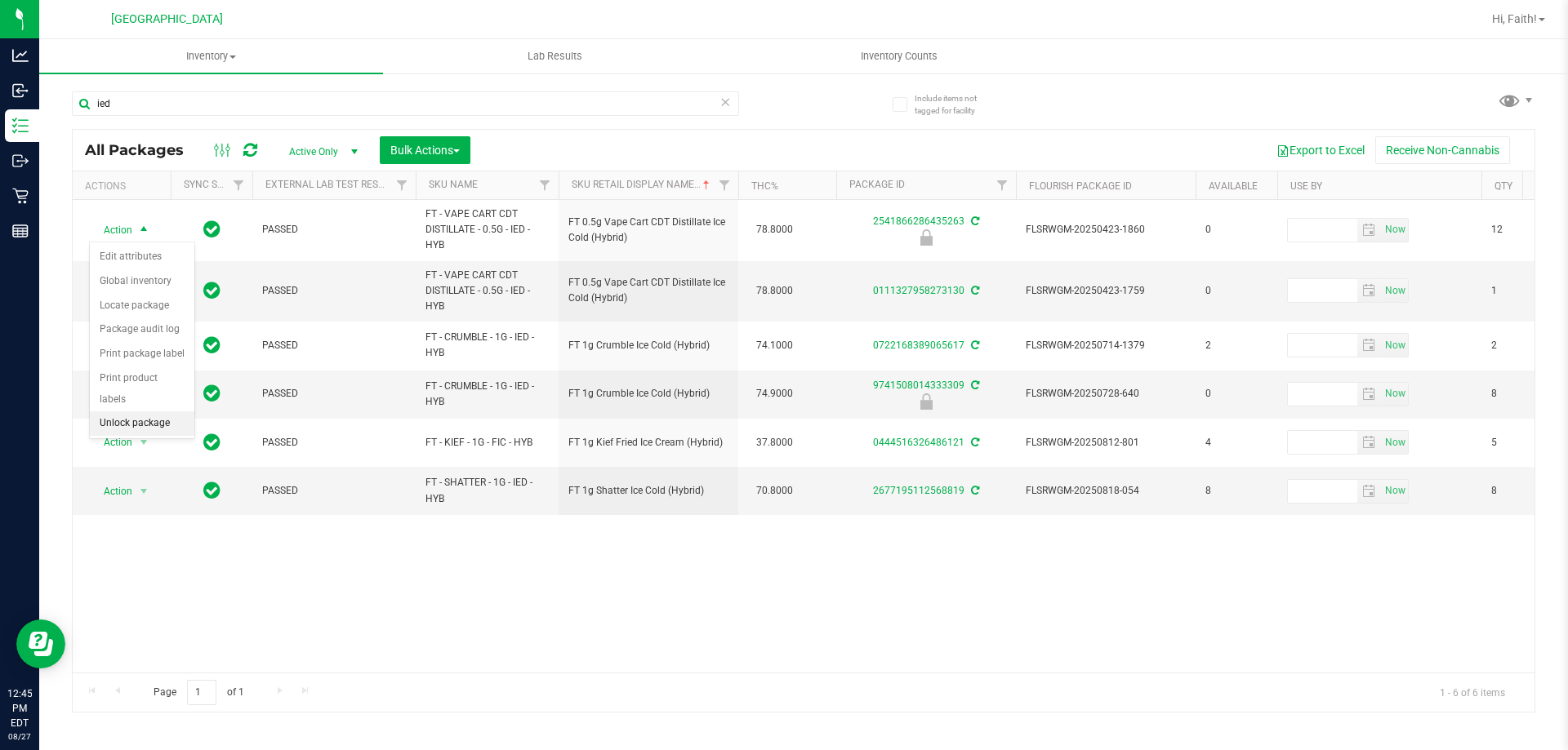
click at [140, 412] on li "Unlock package" at bounding box center [141, 423] width 104 height 24
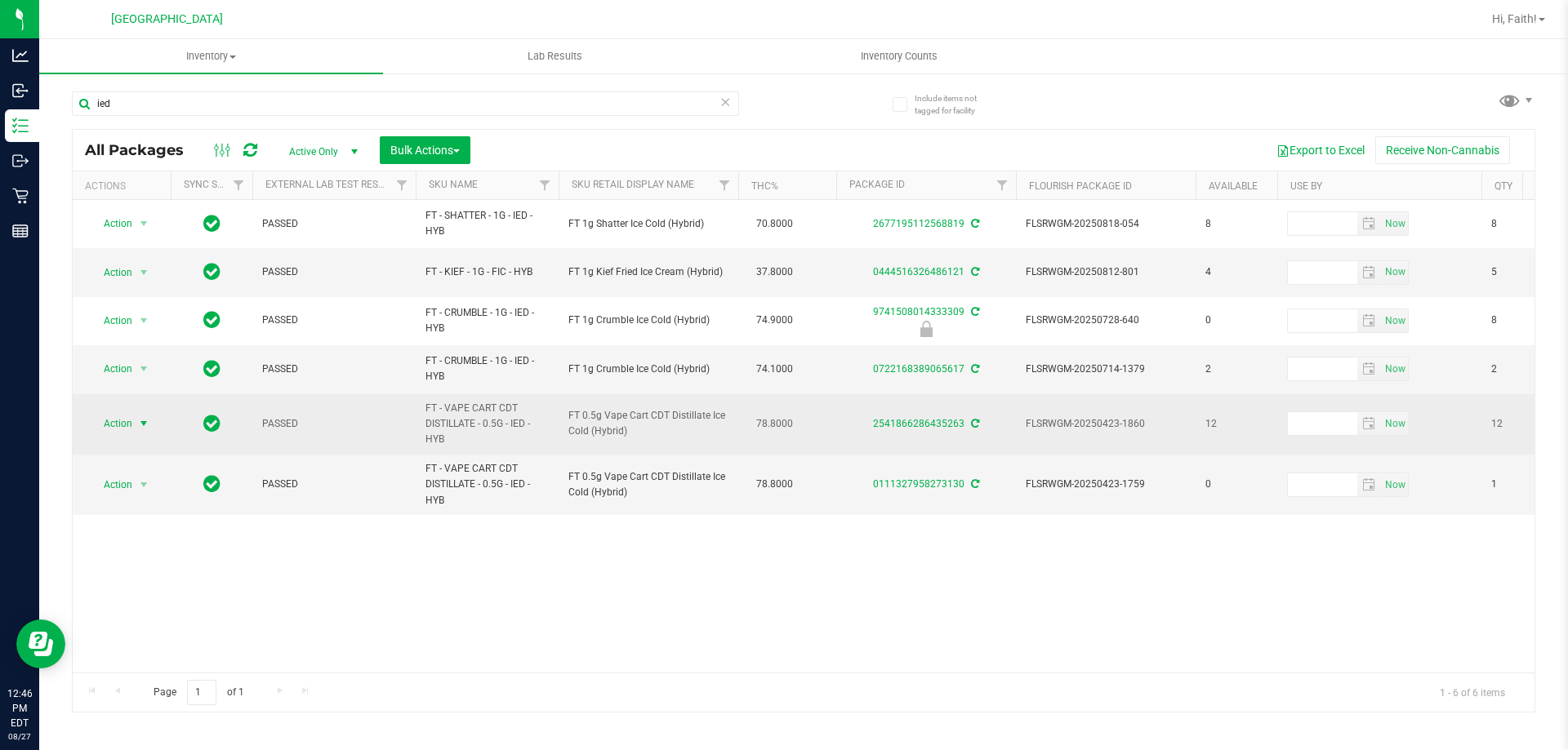
click at [123, 425] on span "Action" at bounding box center [110, 423] width 44 height 22
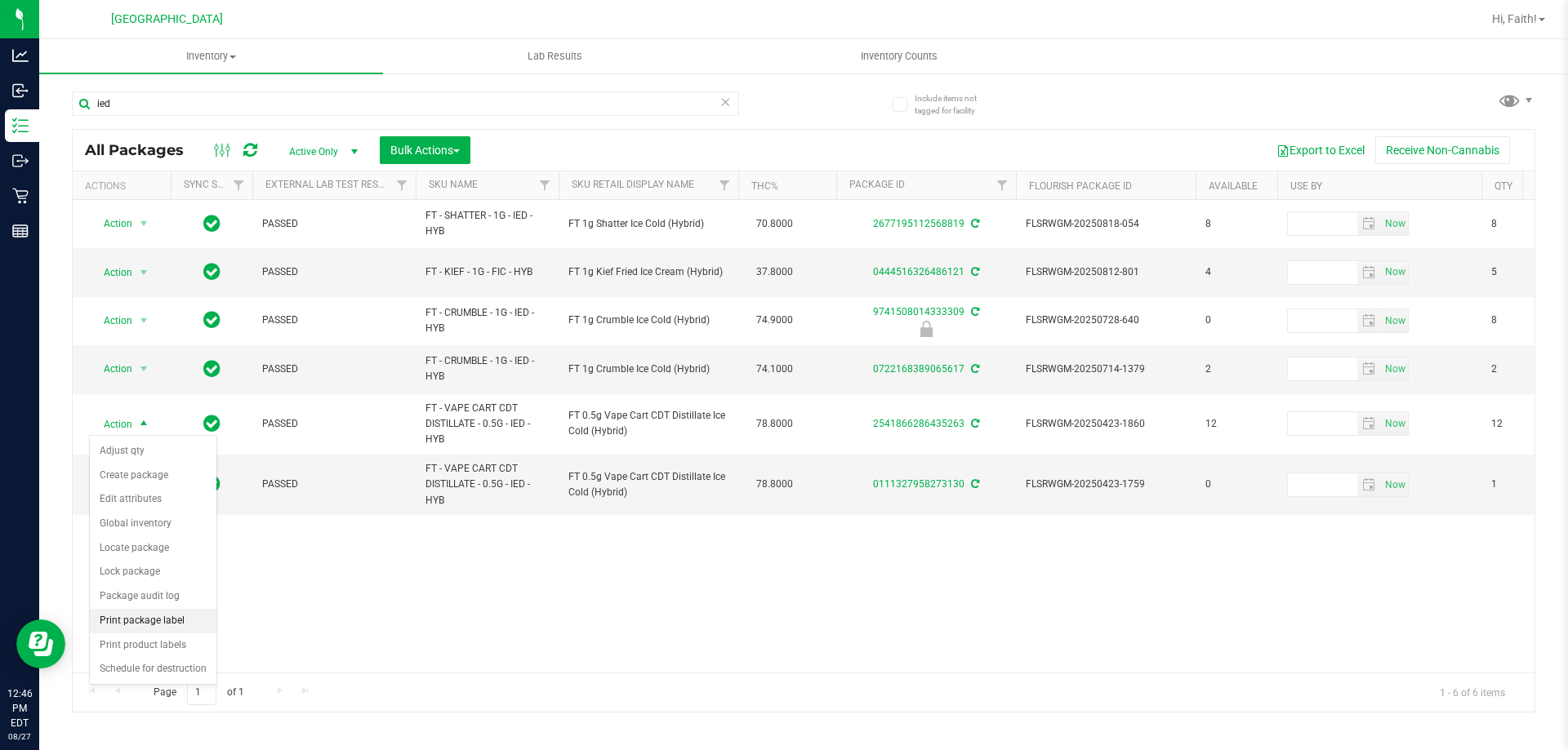
click at [163, 616] on li "Print package label" at bounding box center [153, 620] width 127 height 24
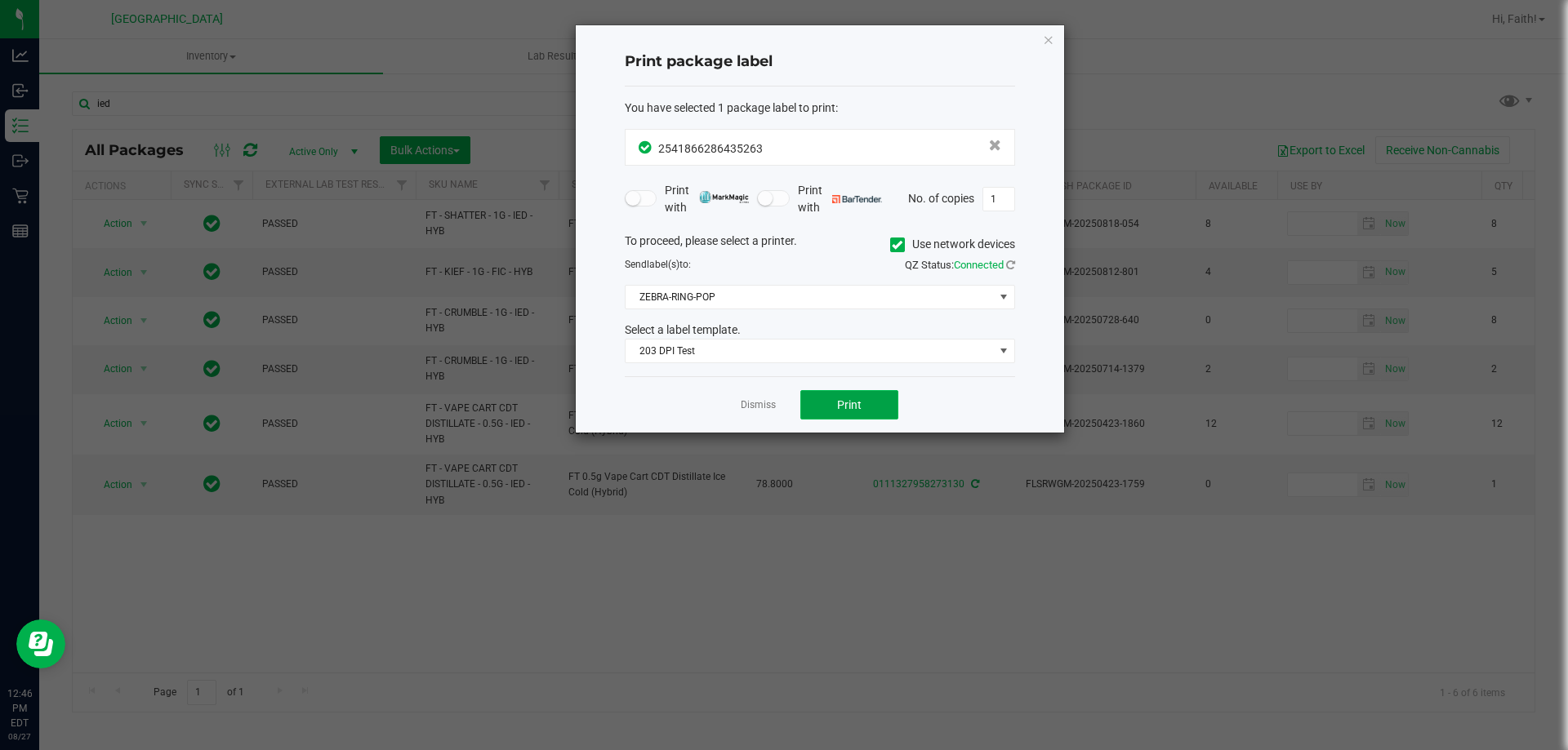
click at [834, 412] on button "Print" at bounding box center [849, 405] width 98 height 29
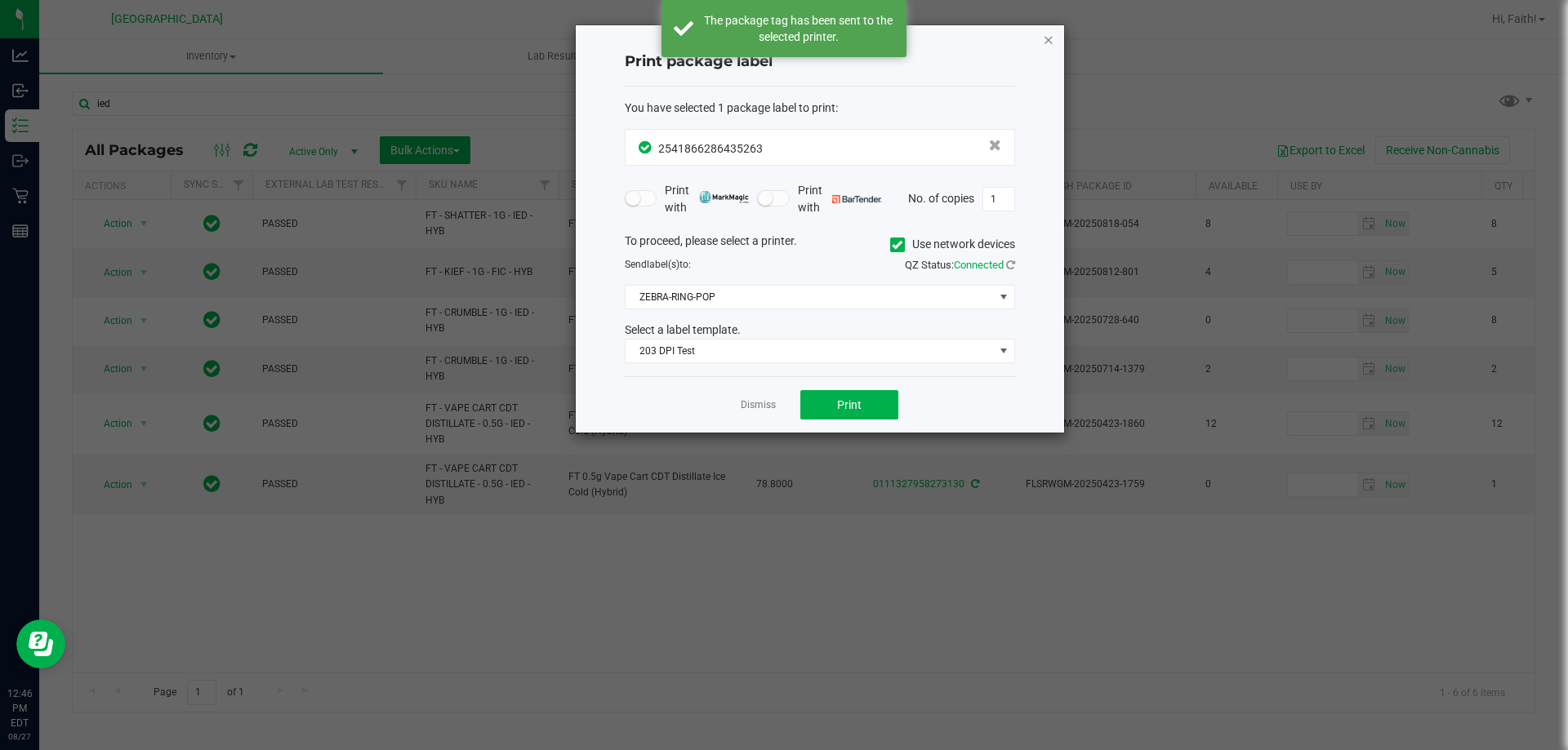
click at [1047, 43] on icon "button" at bounding box center [1049, 39] width 12 height 20
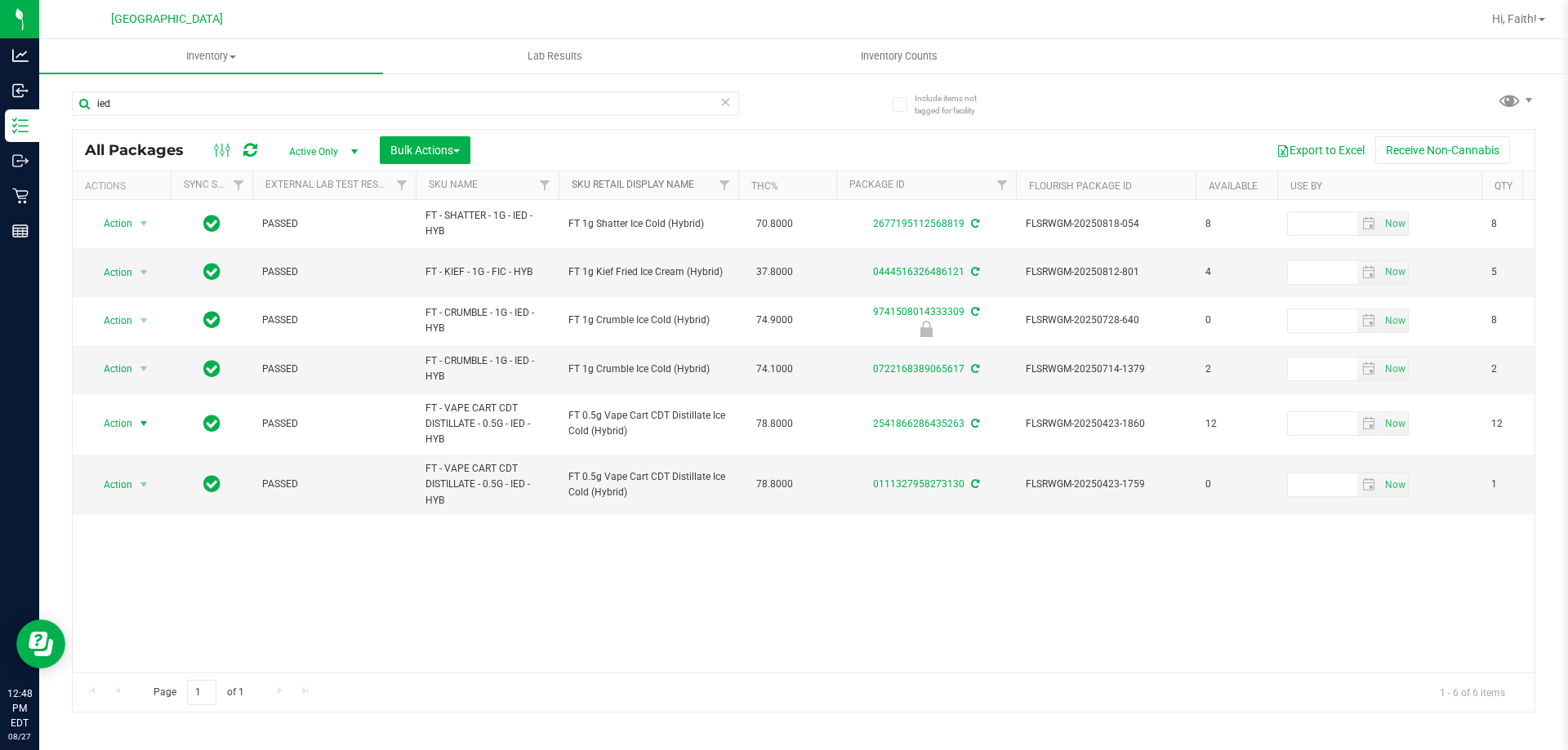
click at [673, 187] on link "Sku Retail Display Name" at bounding box center [633, 184] width 123 height 12
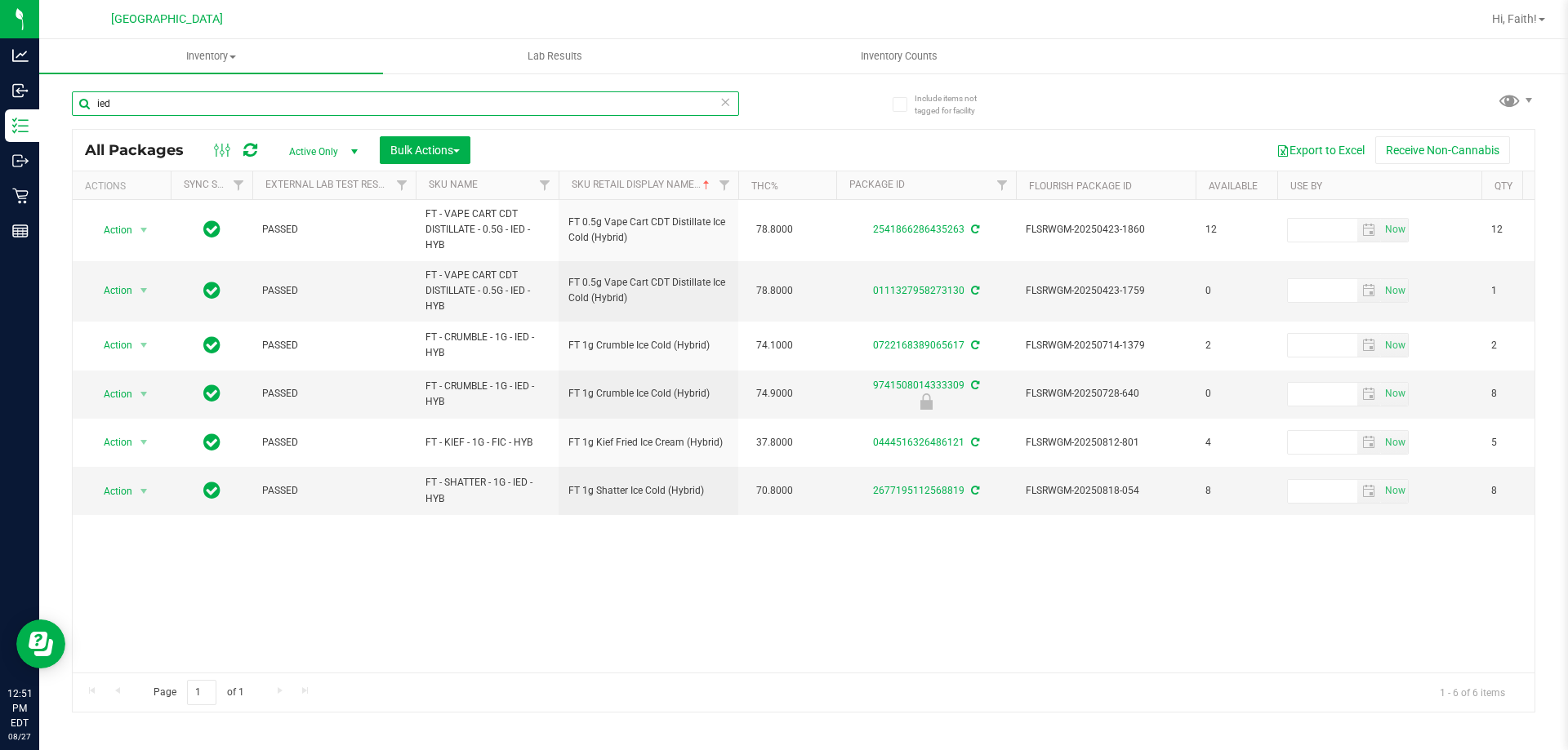
click at [202, 113] on input "ied" at bounding box center [406, 103] width 667 height 24
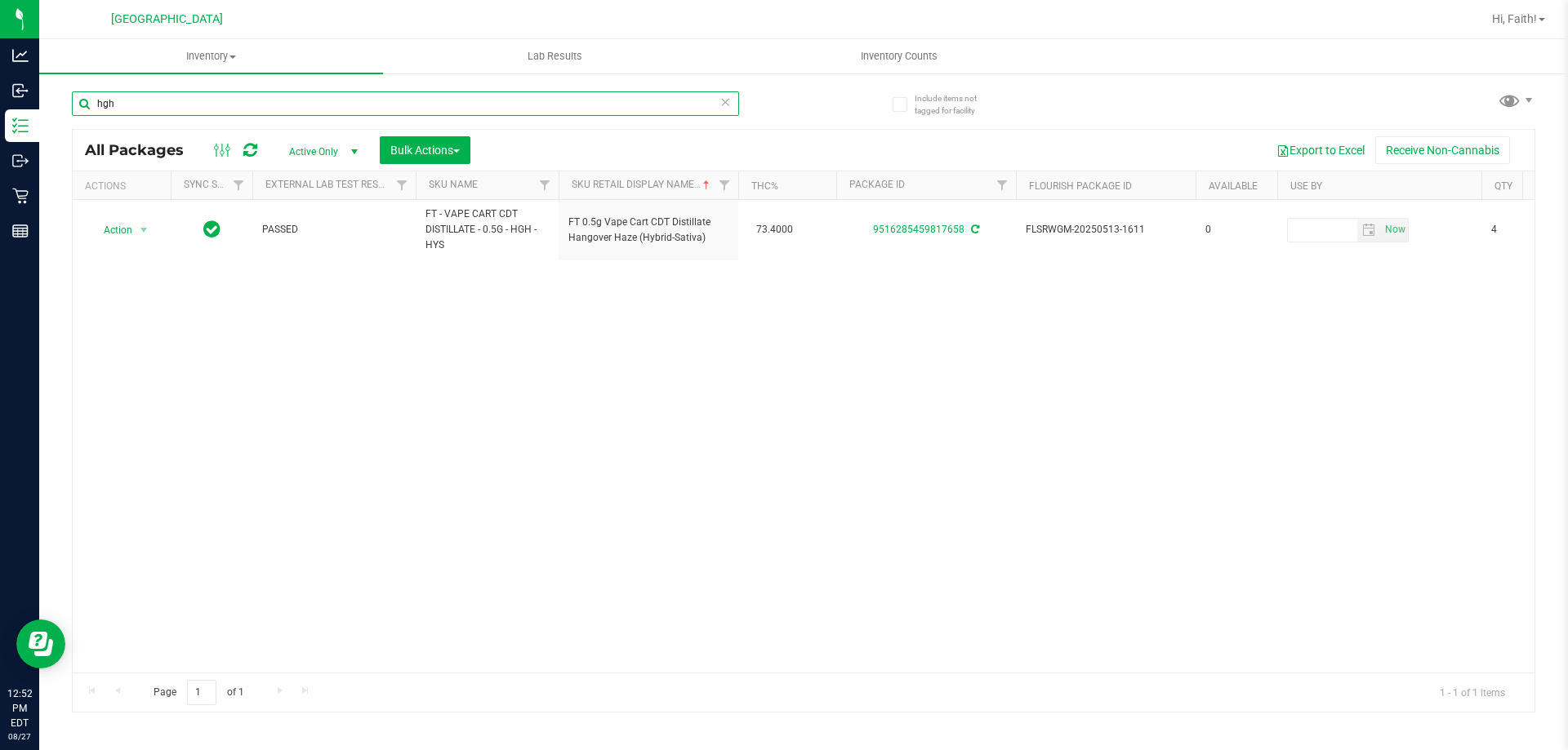
click at [255, 100] on input "hgh" at bounding box center [406, 103] width 667 height 24
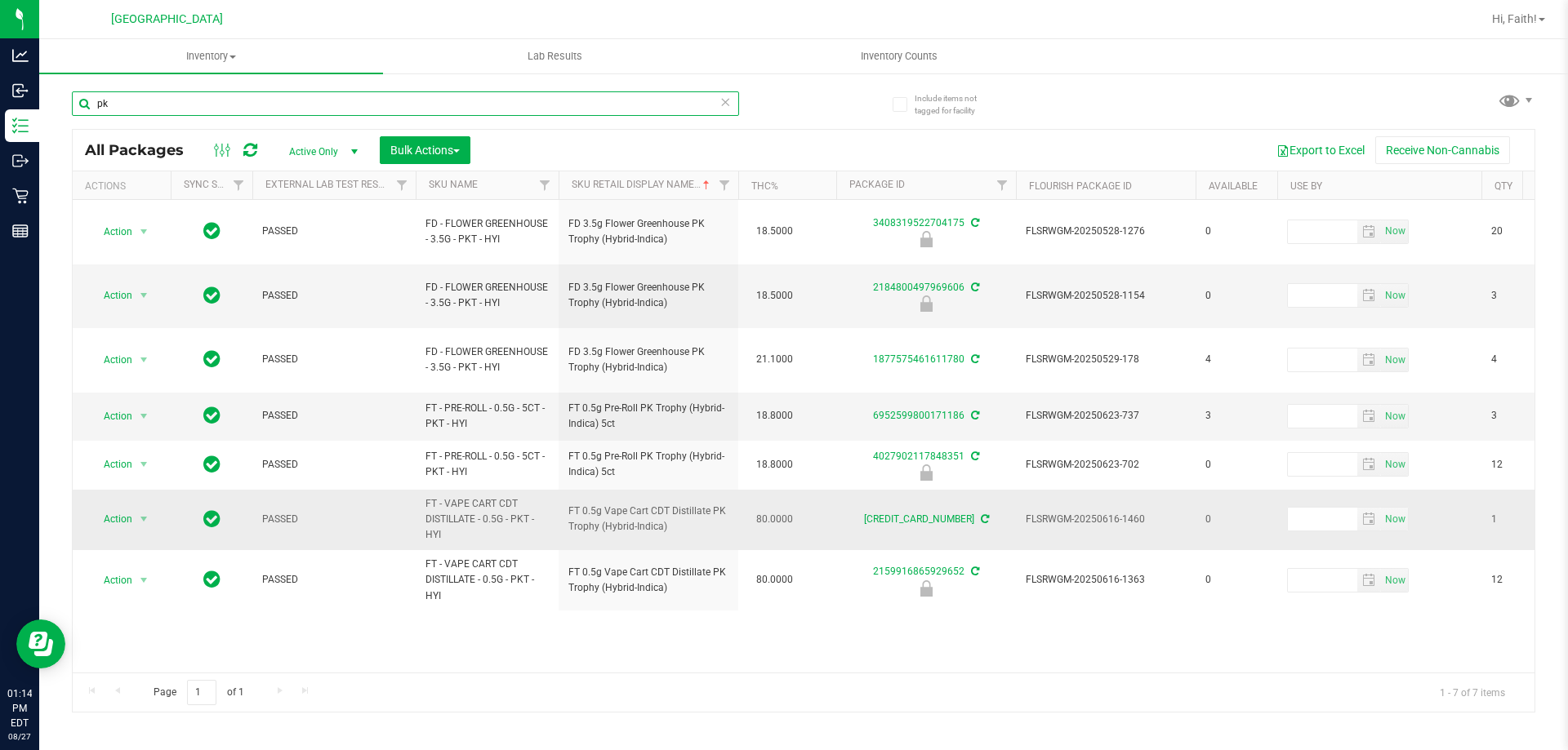
type input "p"
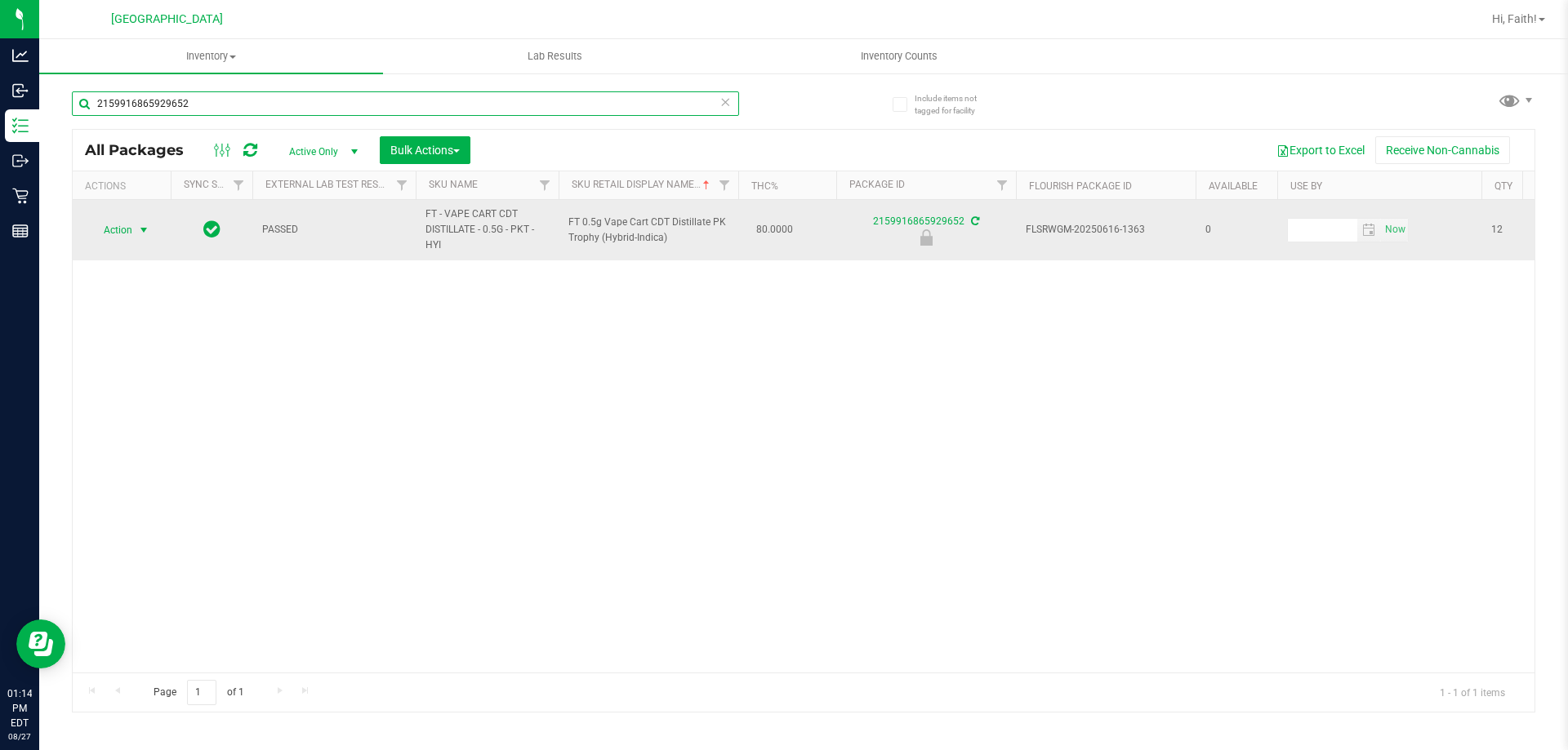
type input "2159916865929652"
click at [127, 232] on span "Action" at bounding box center [110, 229] width 44 height 22
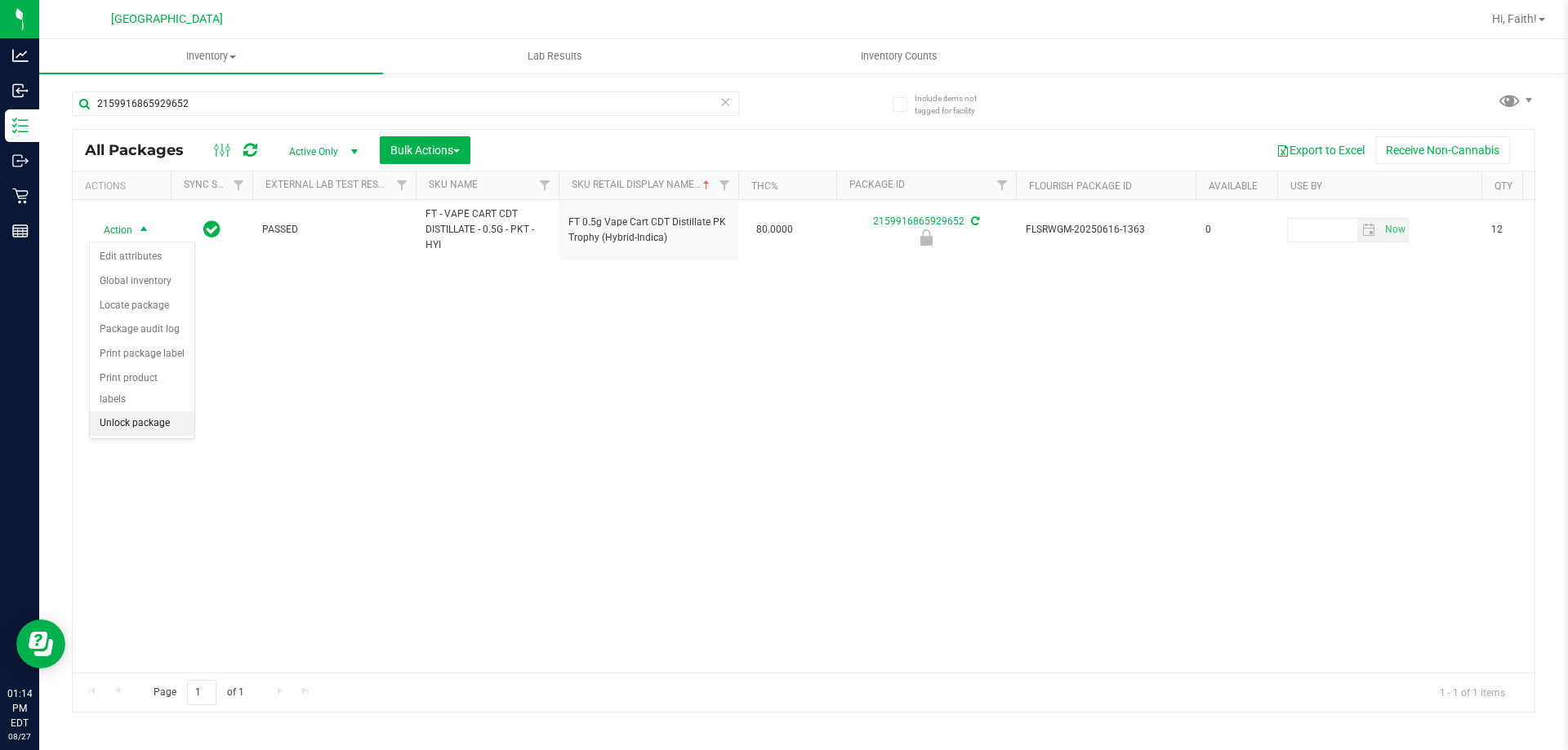
click at [144, 412] on li "Unlock package" at bounding box center [141, 423] width 104 height 24
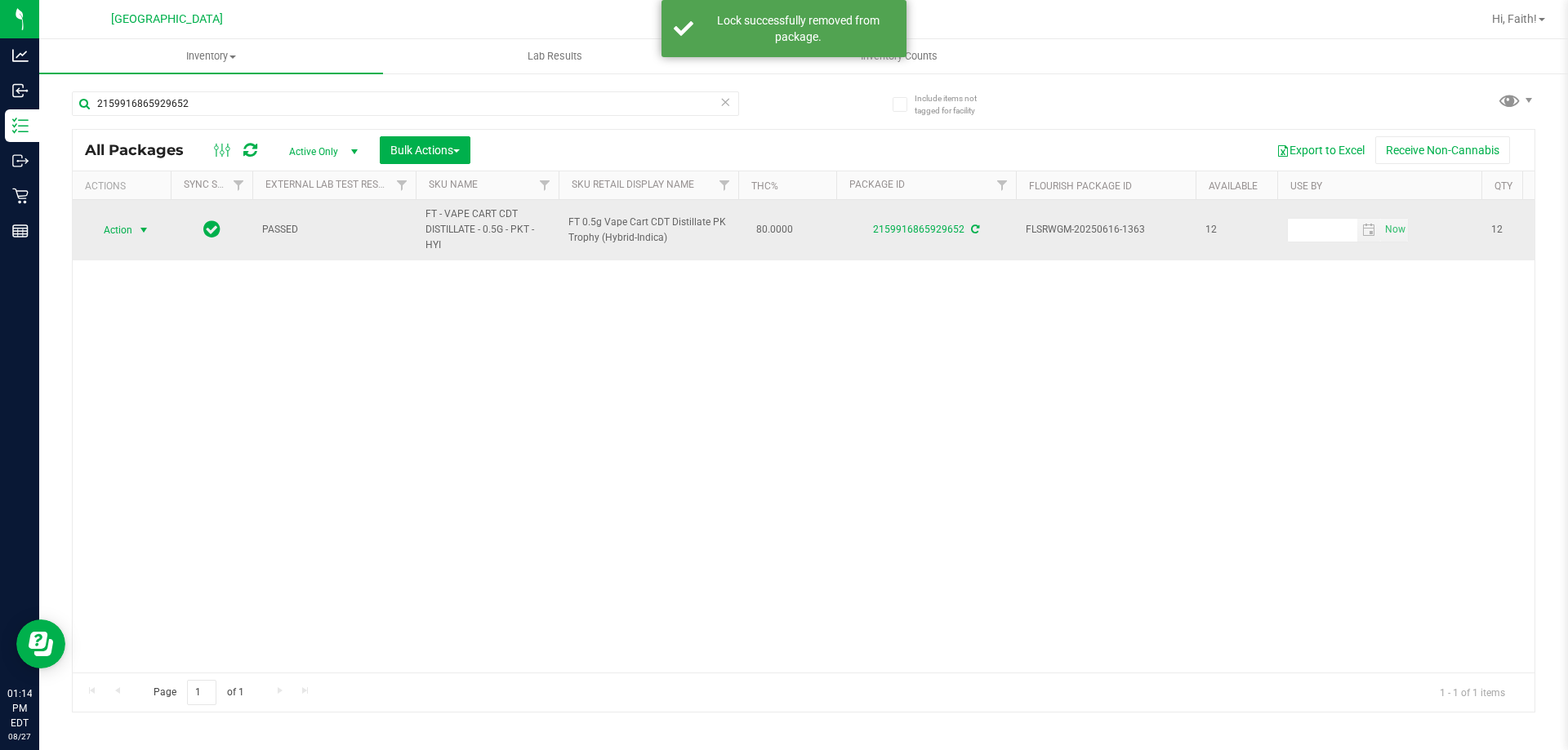
click at [118, 230] on span "Action" at bounding box center [110, 229] width 44 height 22
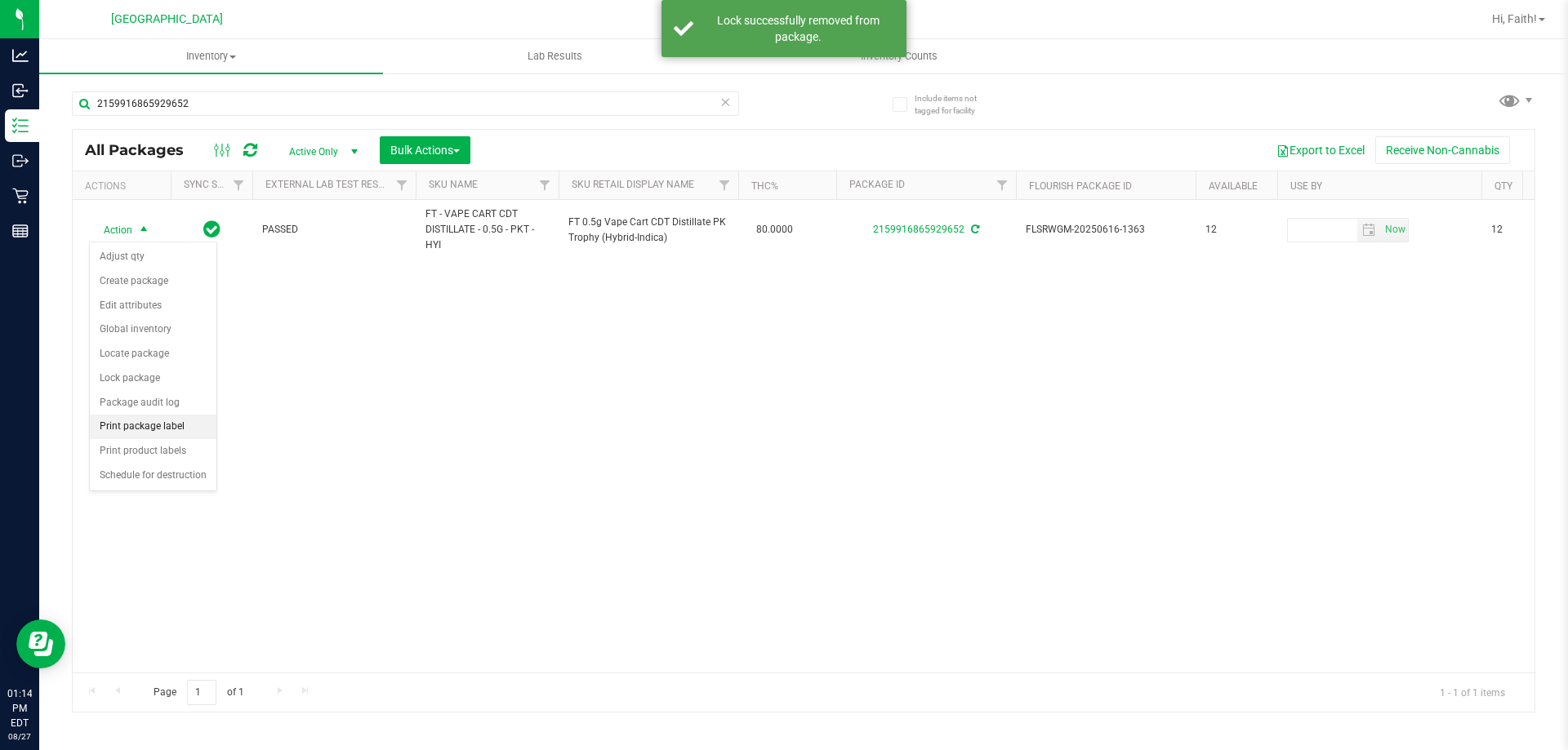
click at [177, 433] on li "Print package label" at bounding box center [153, 426] width 127 height 24
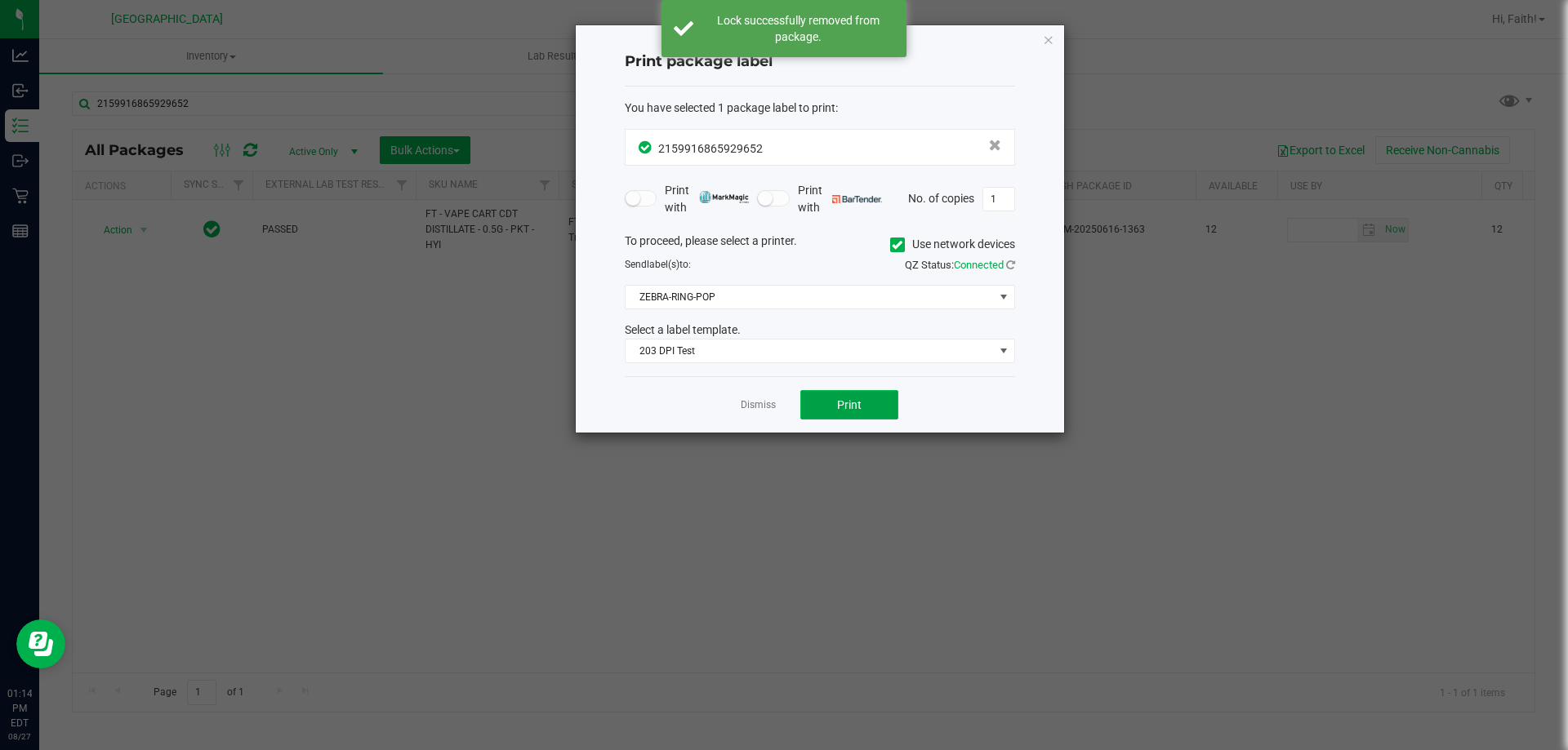
click at [870, 418] on button "Print" at bounding box center [849, 405] width 98 height 29
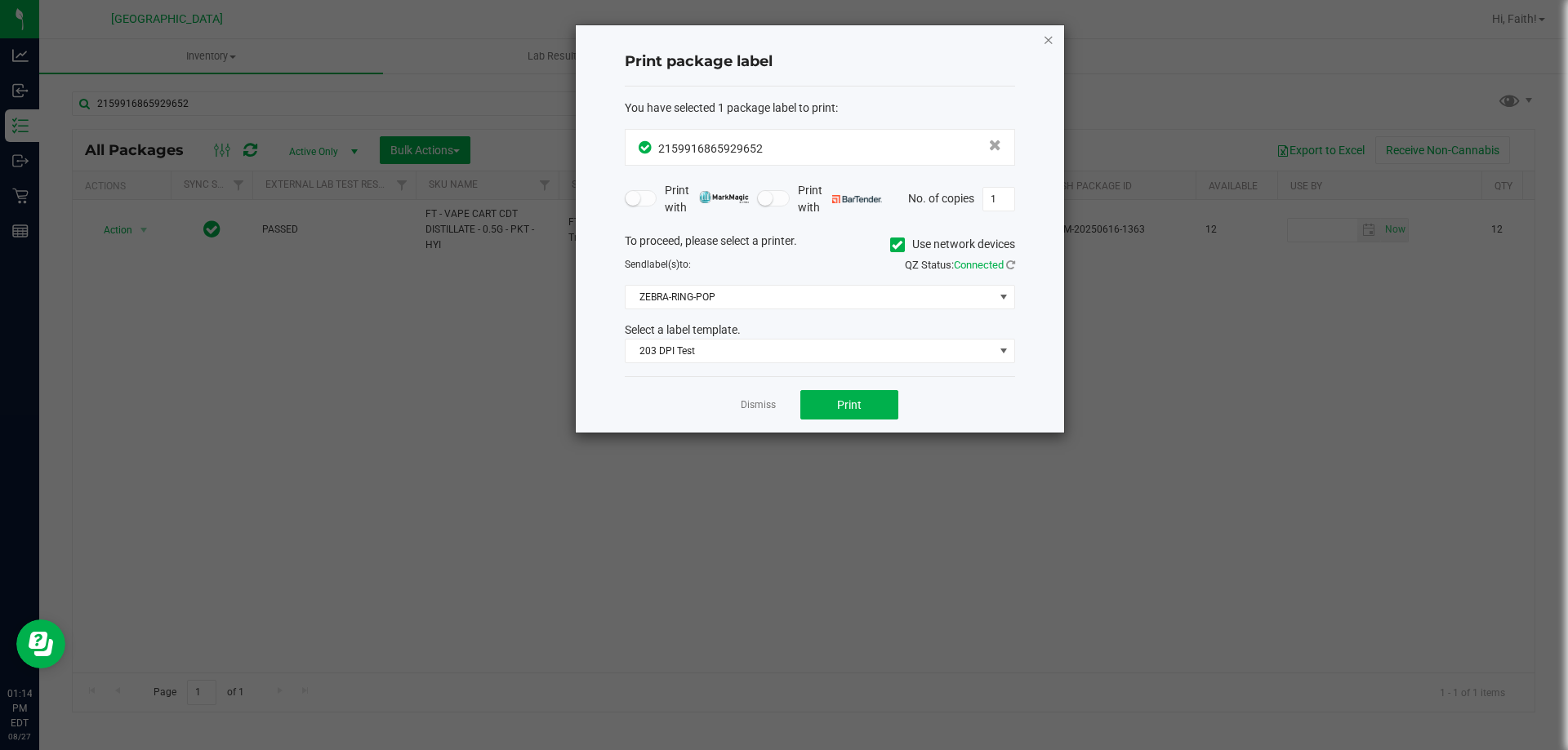
click at [1048, 43] on icon "button" at bounding box center [1049, 39] width 12 height 20
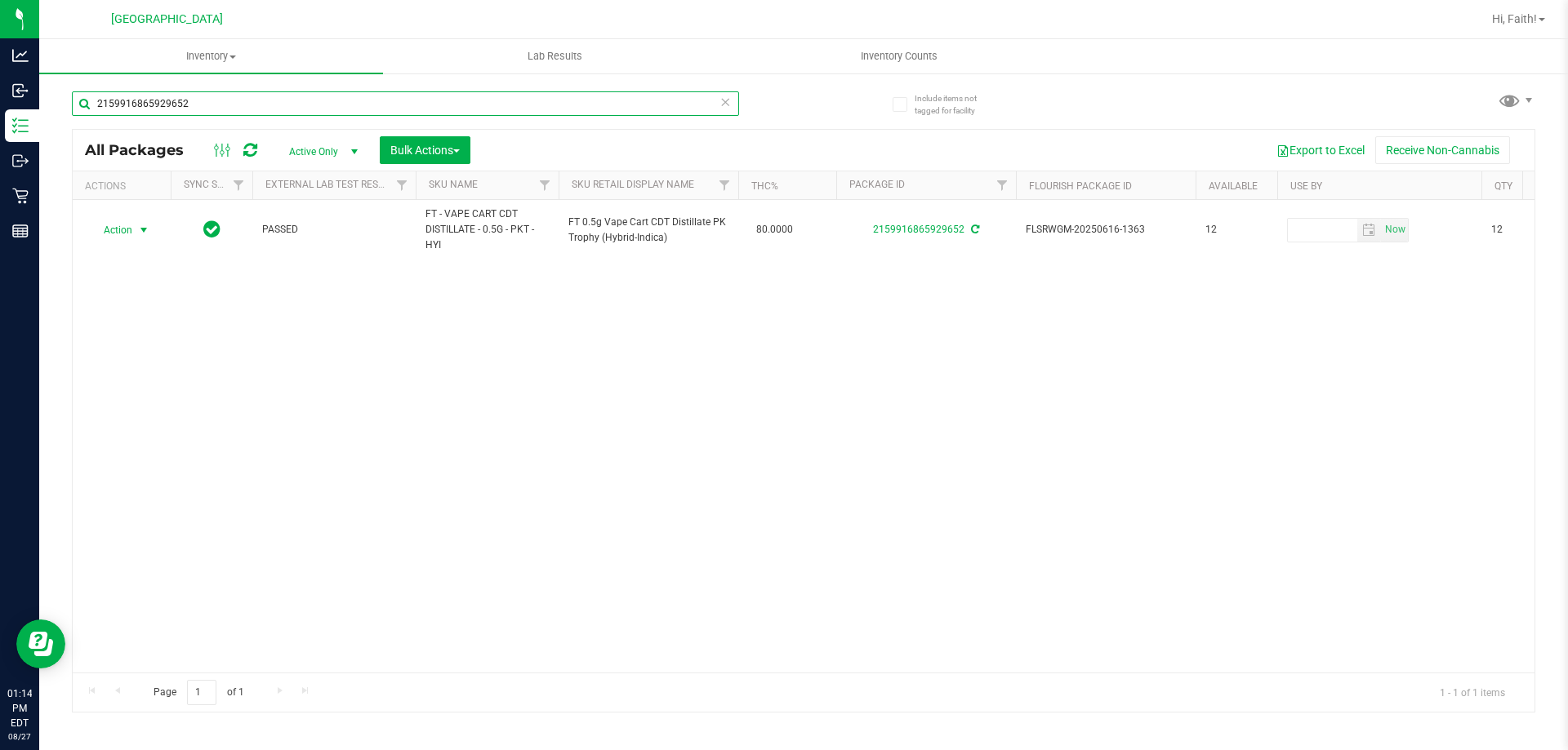
click at [479, 101] on input "2159916865929652" at bounding box center [406, 103] width 667 height 24
type input "2"
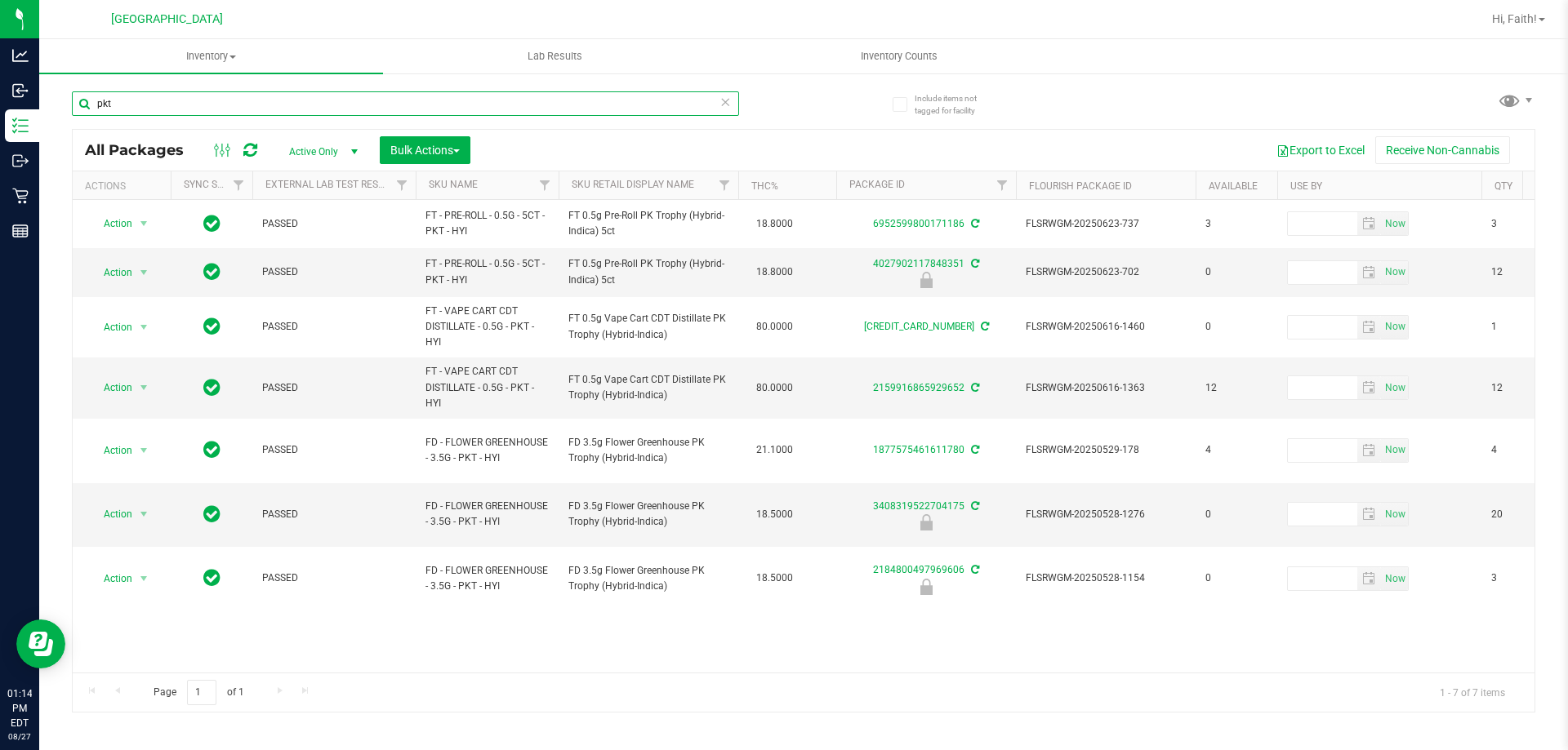
type input "pkt"
click at [632, 174] on th "Sku Retail Display Name" at bounding box center [649, 185] width 180 height 28
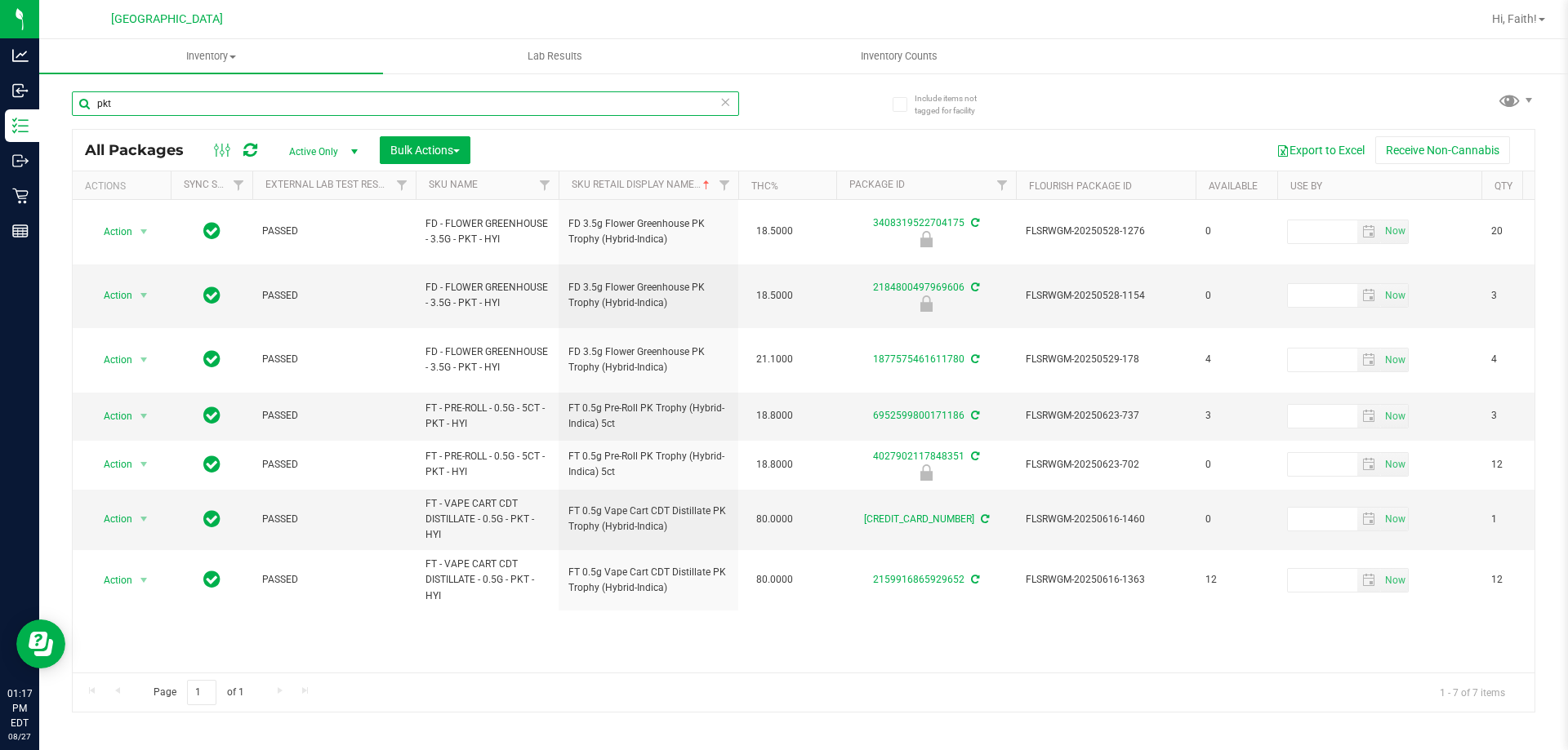
click at [494, 99] on input "pkt" at bounding box center [406, 103] width 667 height 24
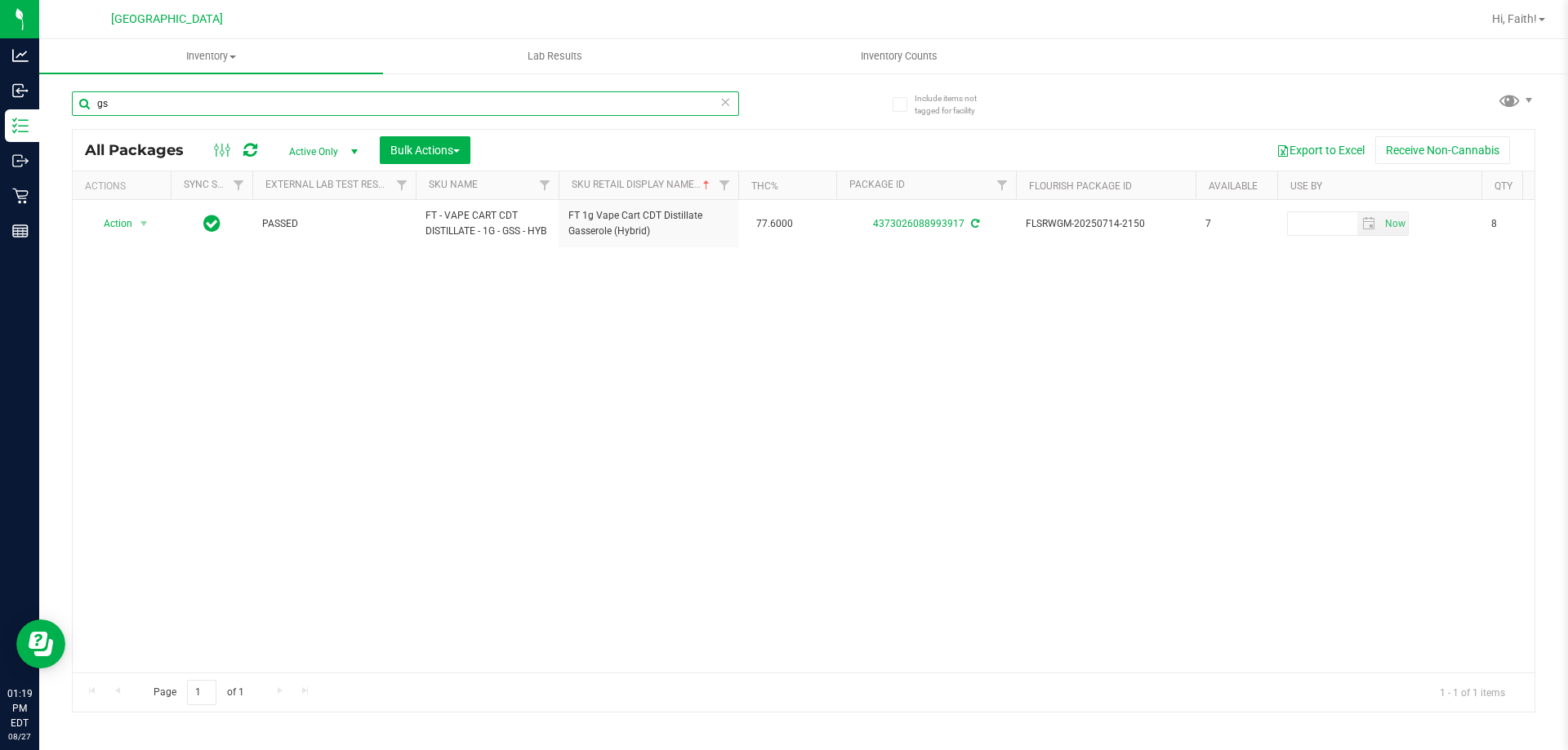
type input "g"
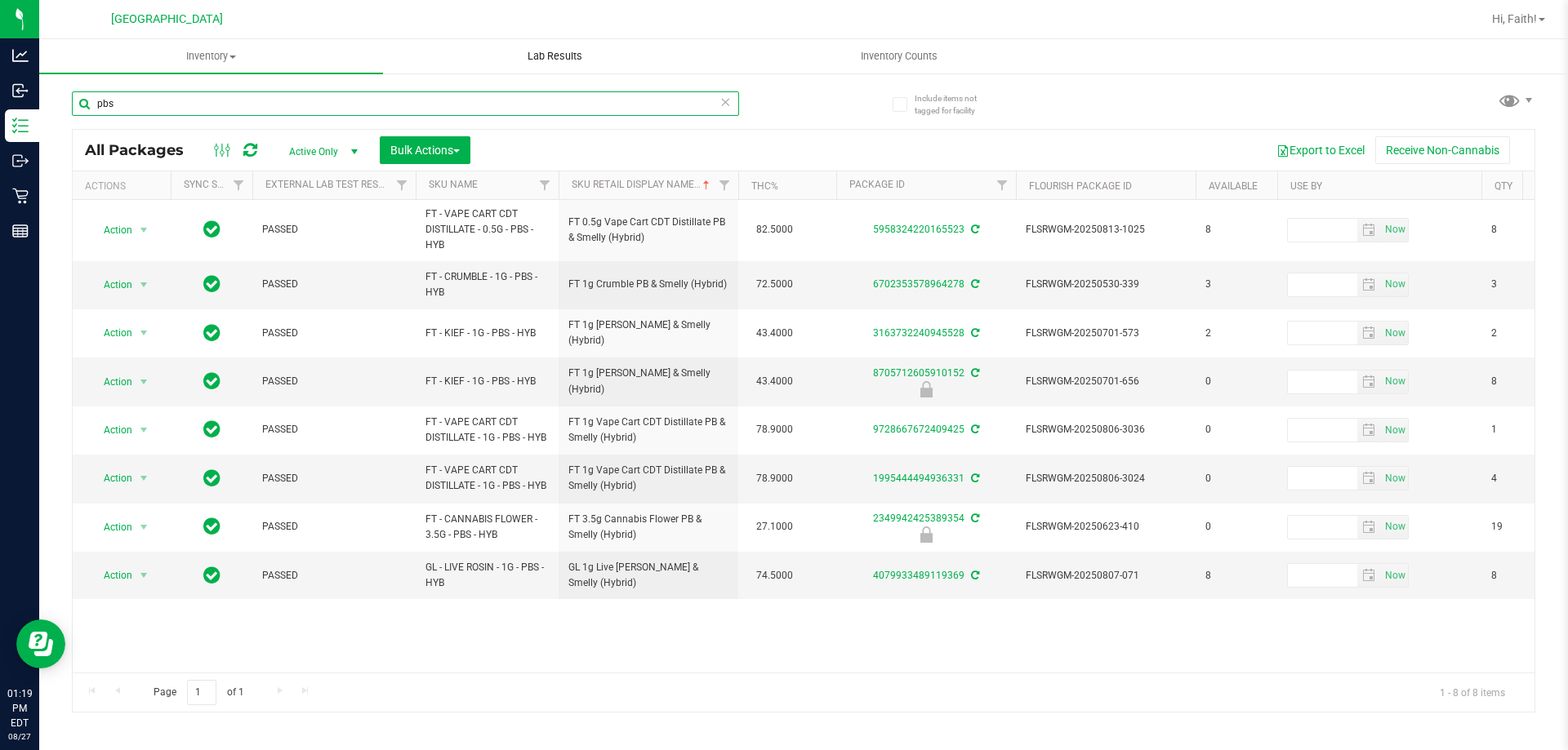
type input "pbs"
